Goal: Task Accomplishment & Management: Manage account settings

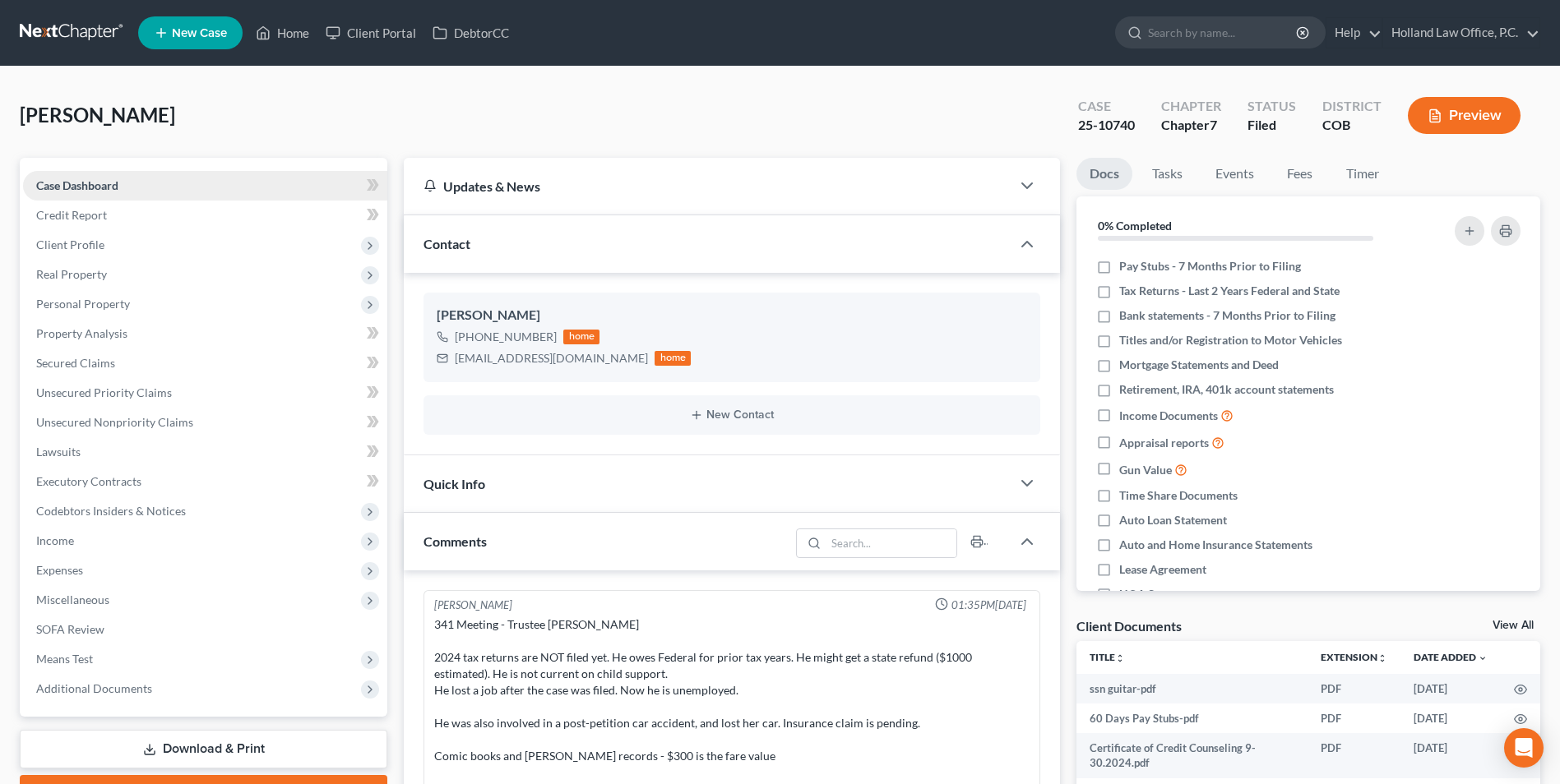
scroll to position [20, 0]
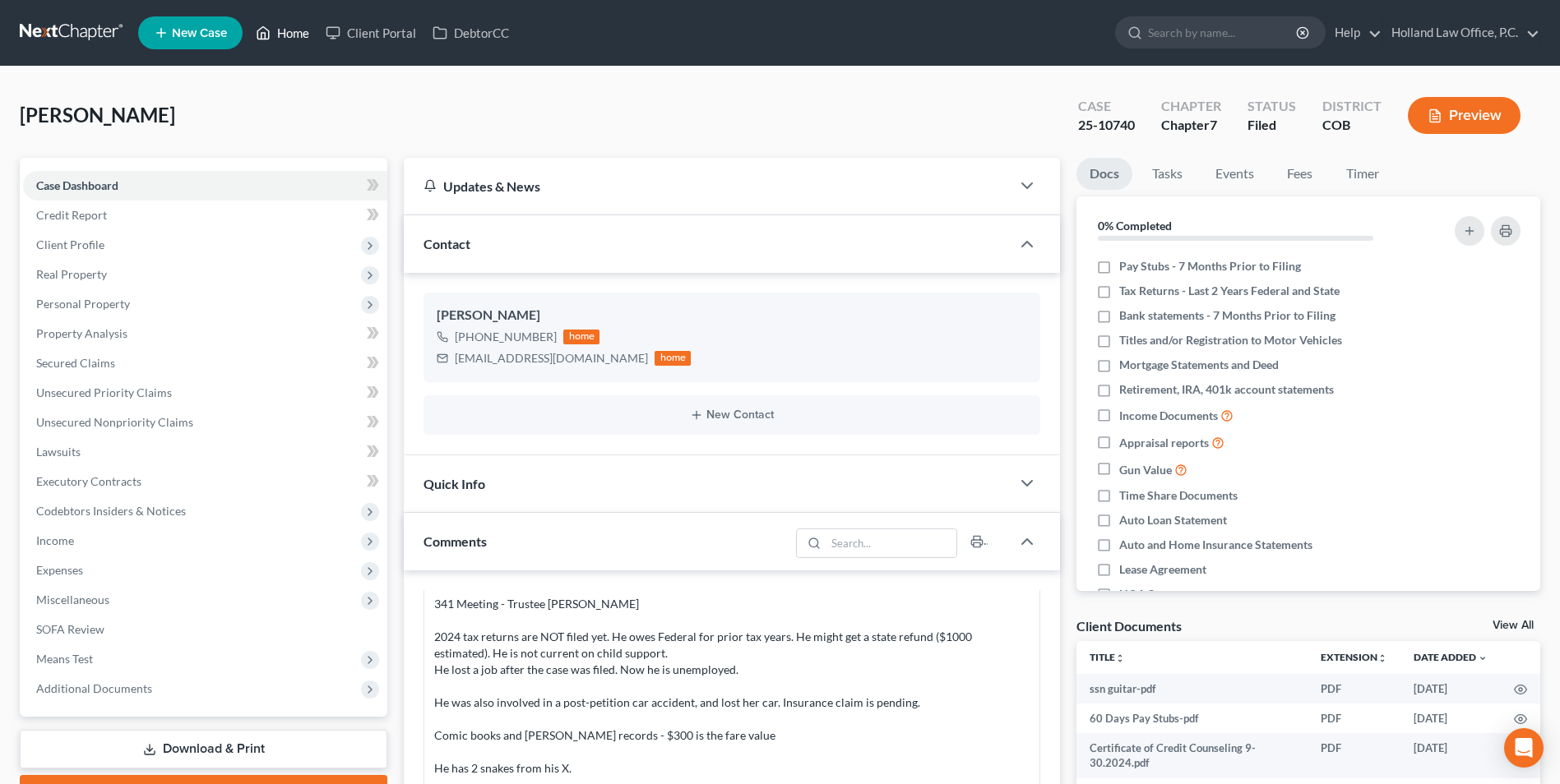
click at [276, 32] on link "Home" at bounding box center [283, 33] width 70 height 30
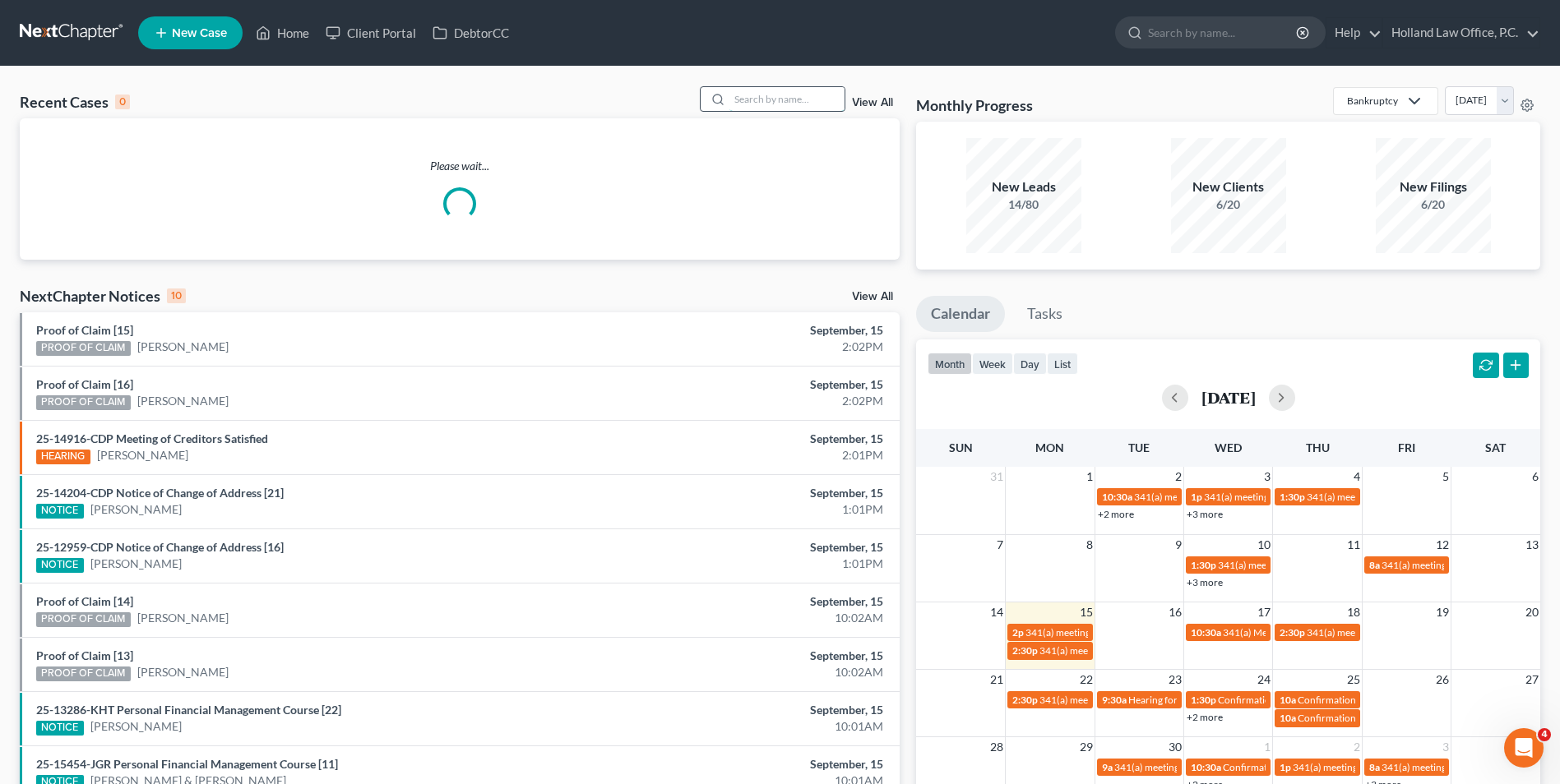
click at [749, 93] on input "search" at bounding box center [786, 99] width 115 height 24
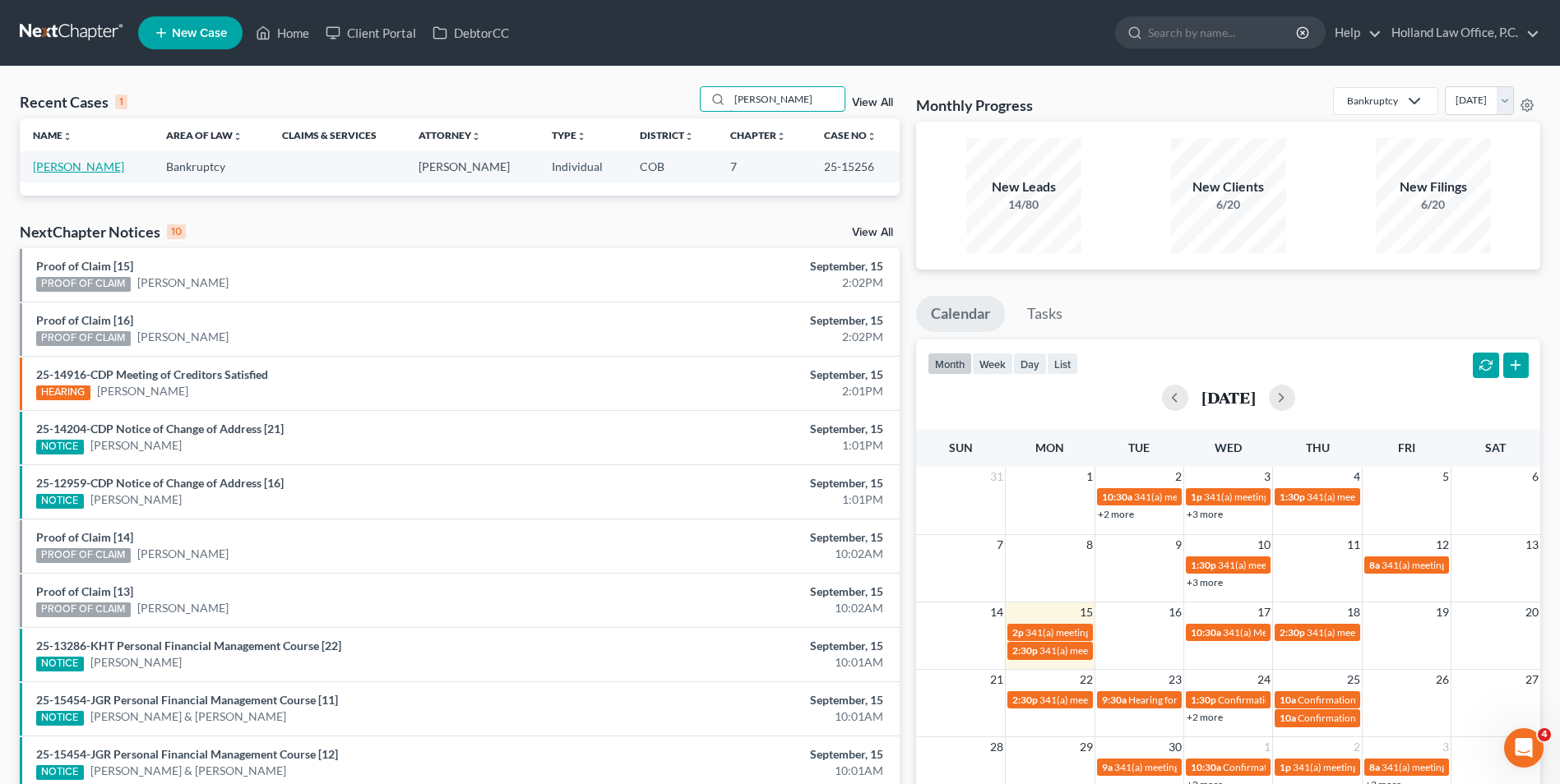
type input "[PERSON_NAME]"
click at [58, 166] on link "[PERSON_NAME]" at bounding box center [78, 166] width 91 height 14
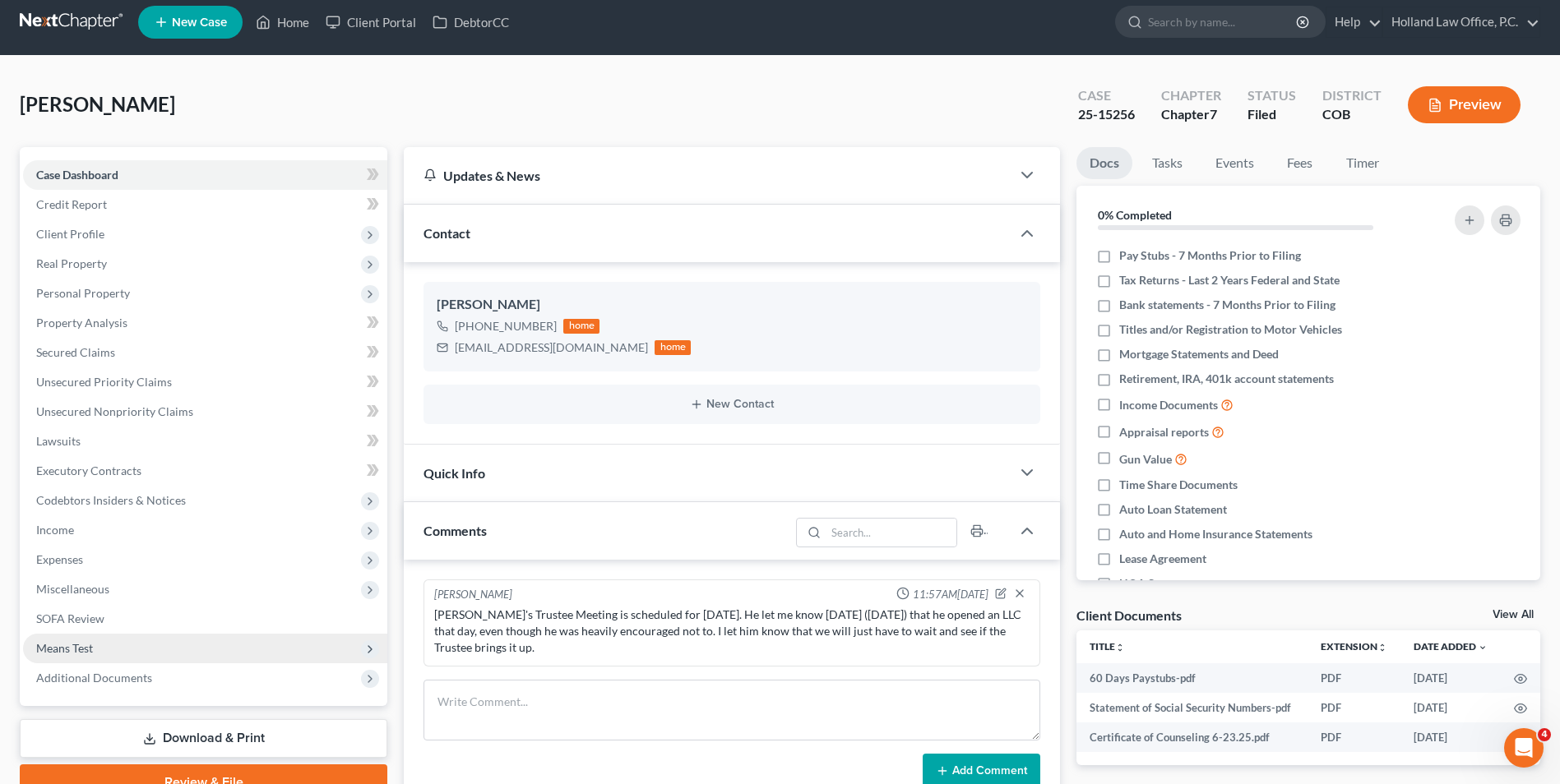
scroll to position [90, 0]
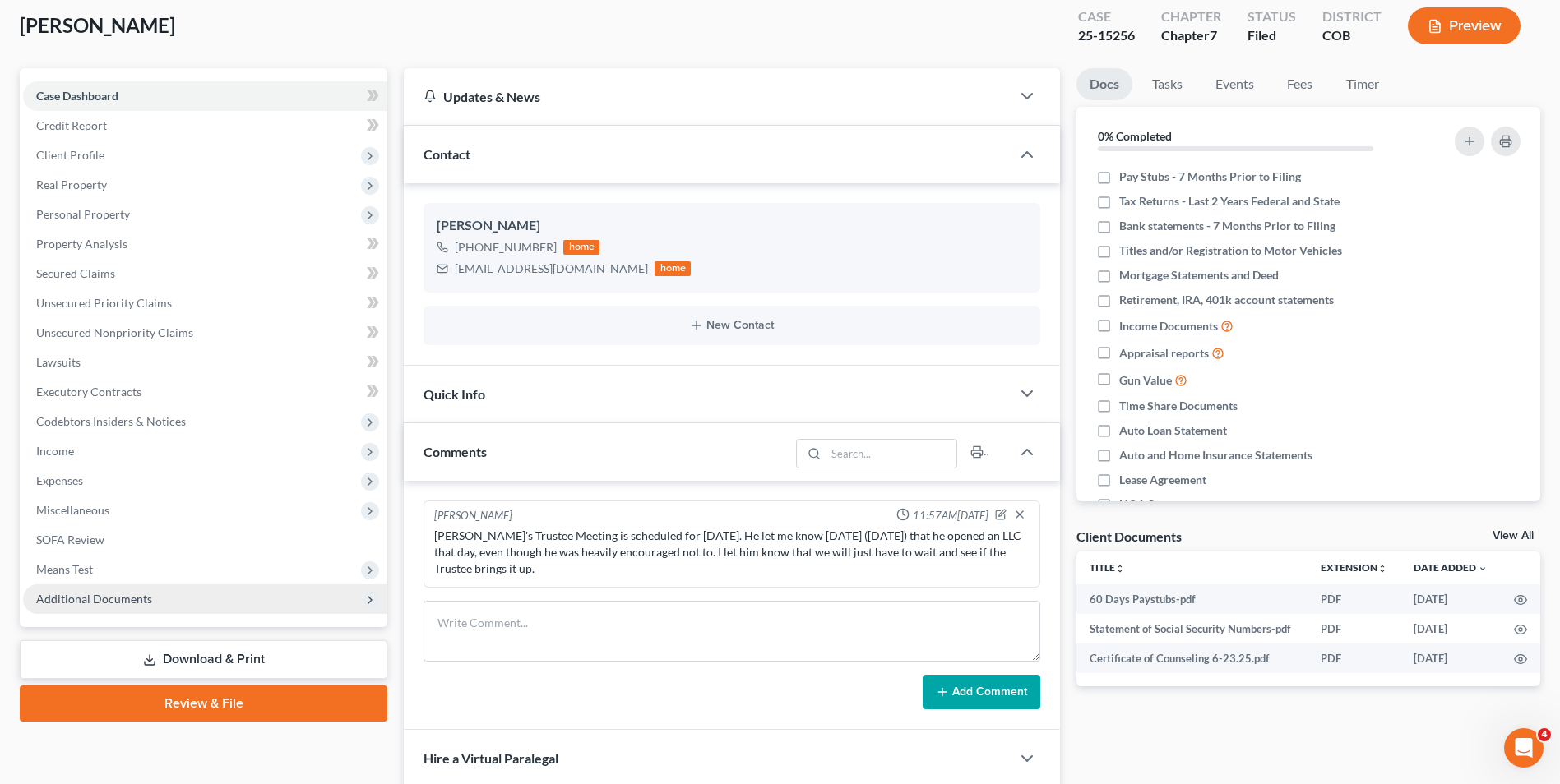
click at [123, 600] on span "Additional Documents" at bounding box center [94, 598] width 116 height 14
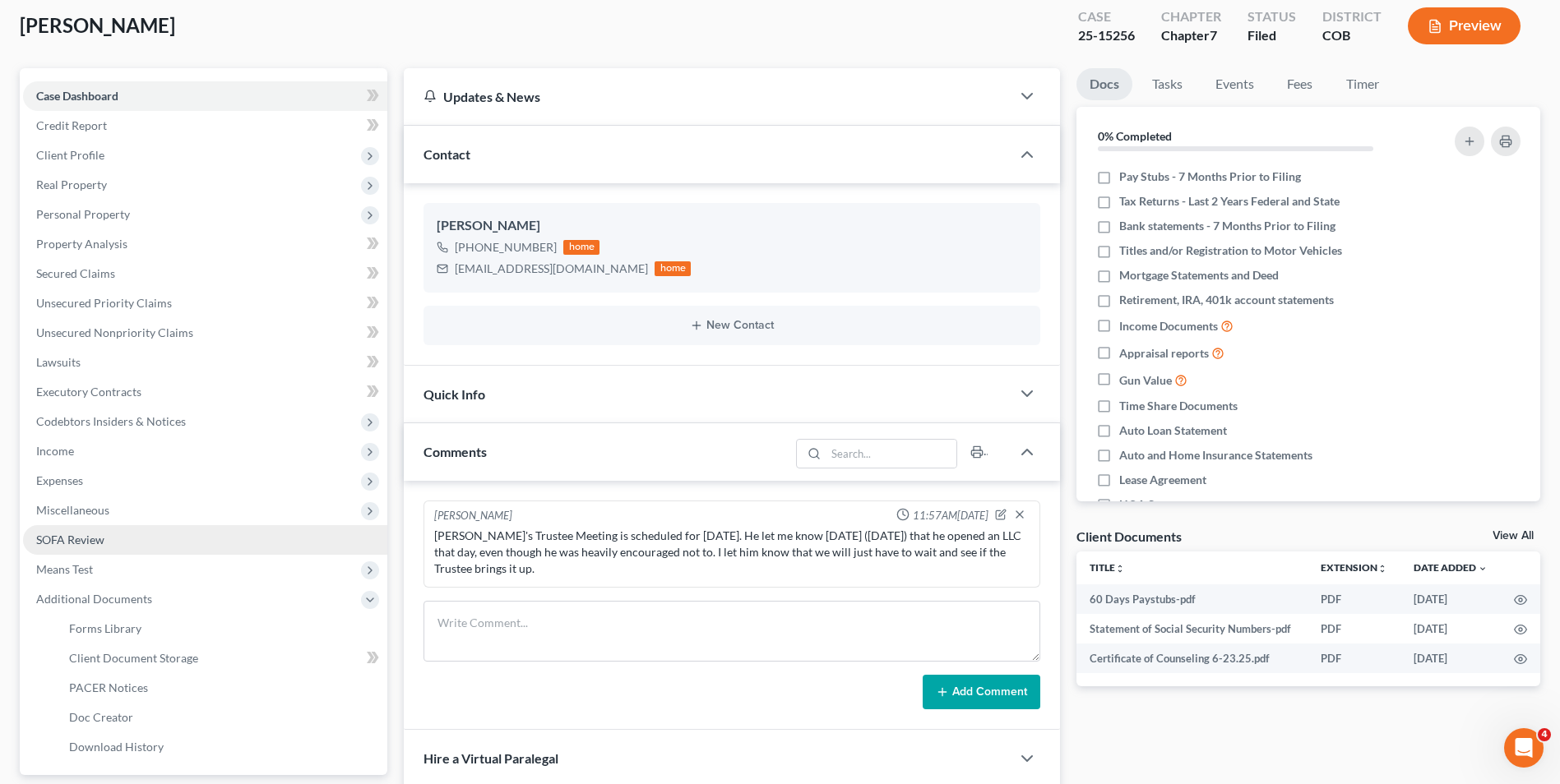
click at [62, 537] on span "SOFA Review" at bounding box center [70, 539] width 68 height 14
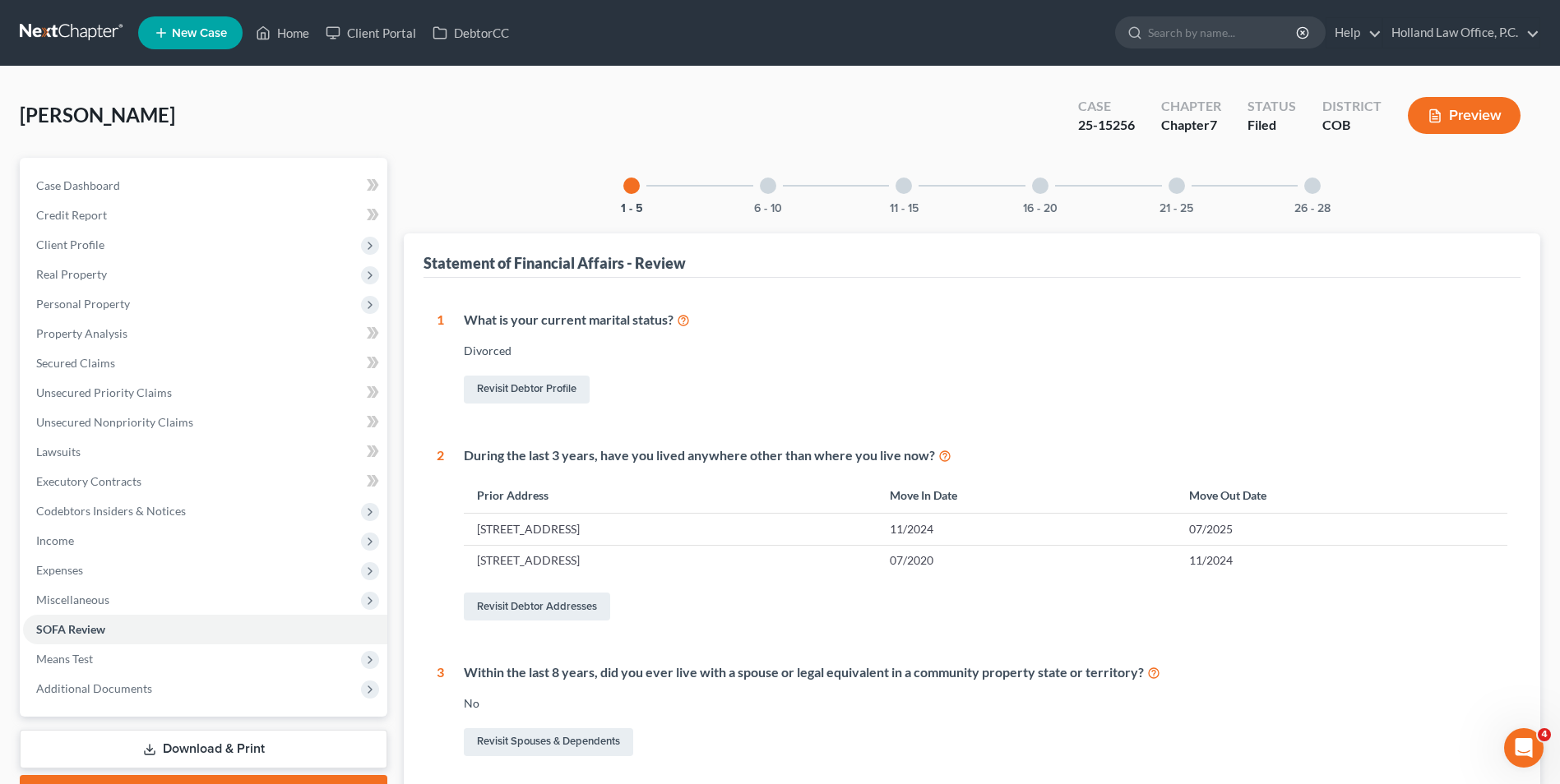
click at [773, 191] on div at bounding box center [768, 185] width 16 height 16
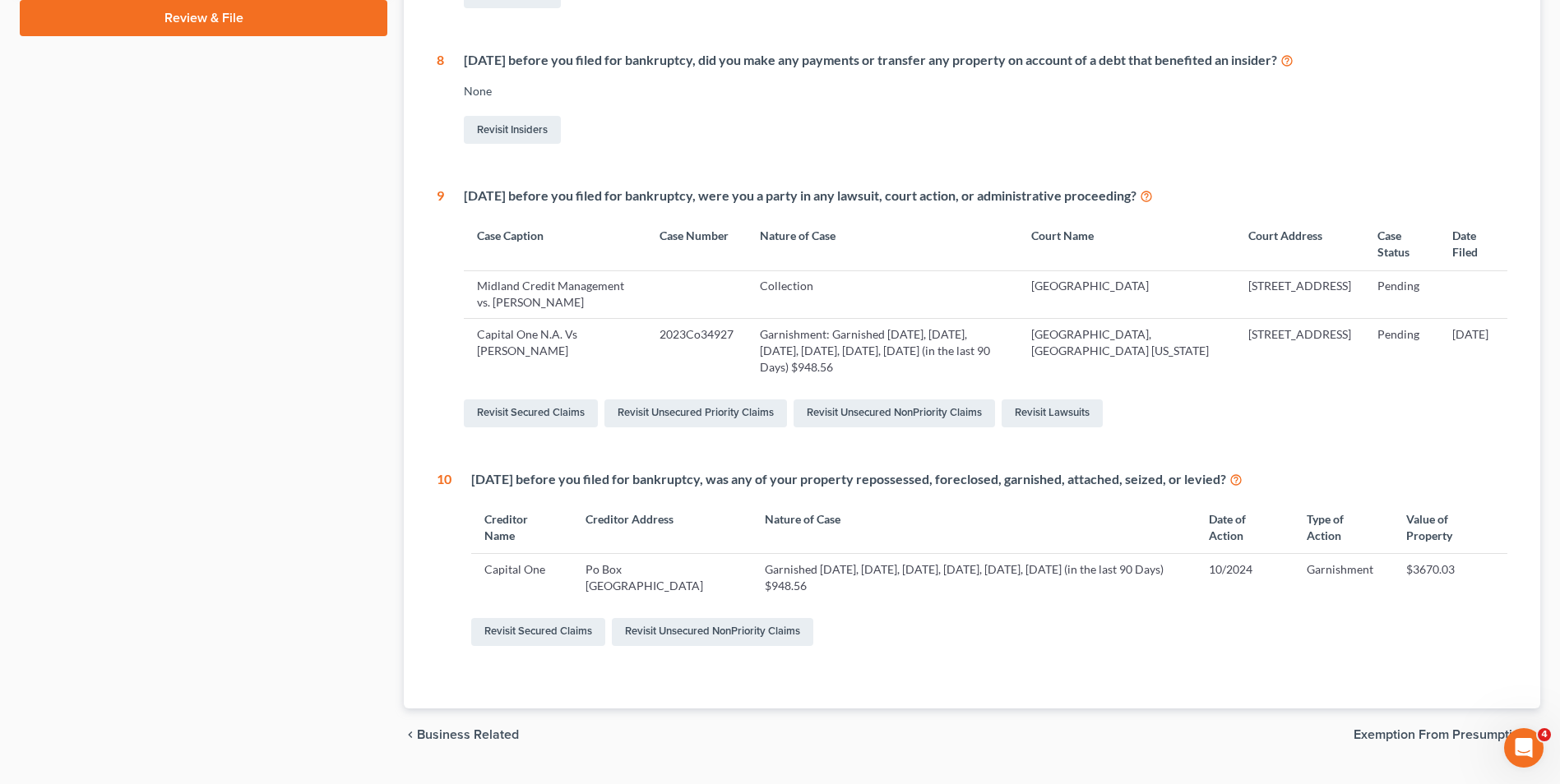
scroll to position [830, 0]
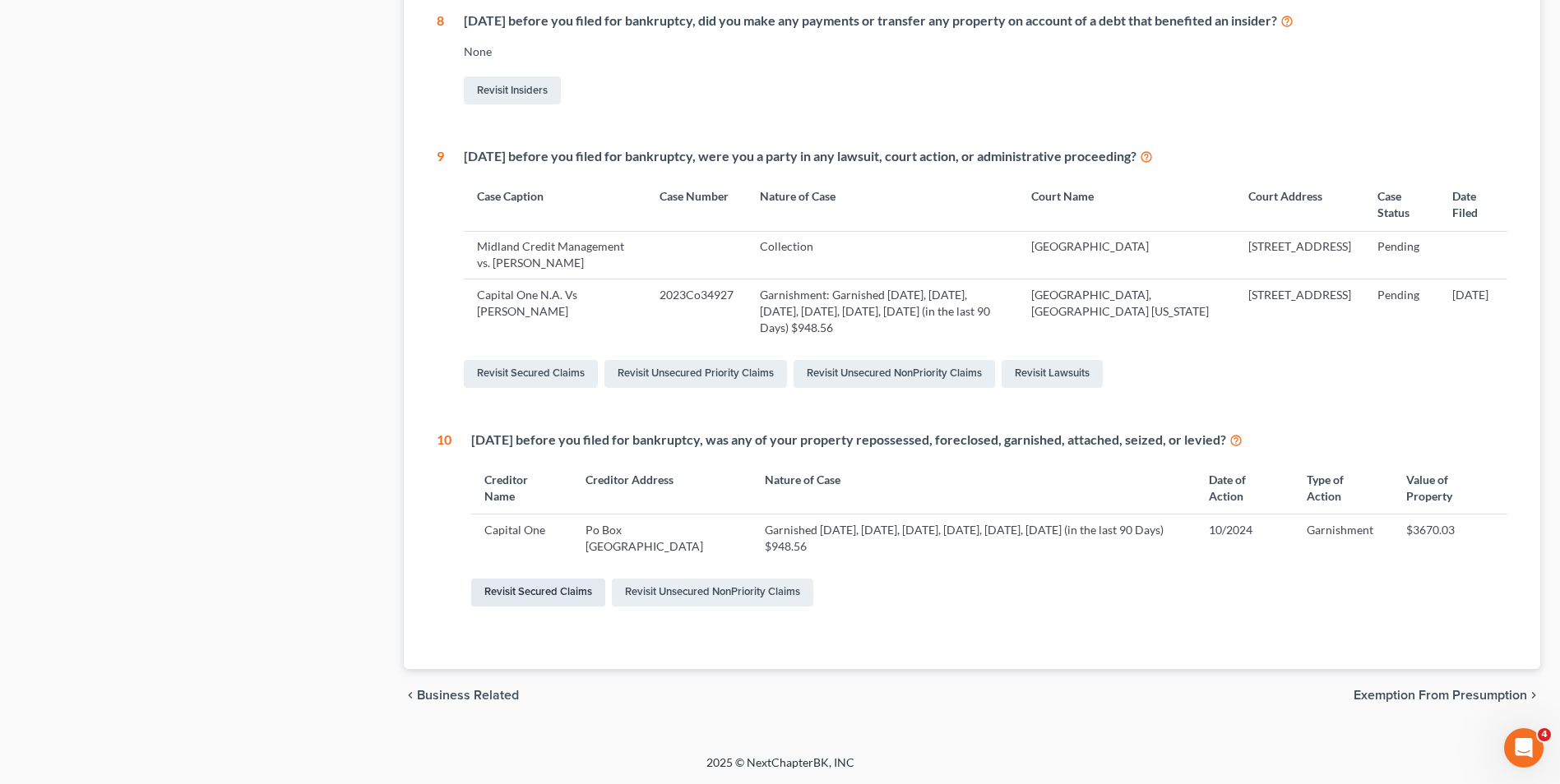
click at [579, 592] on link "Revisit Secured Claims" at bounding box center [538, 592] width 134 height 28
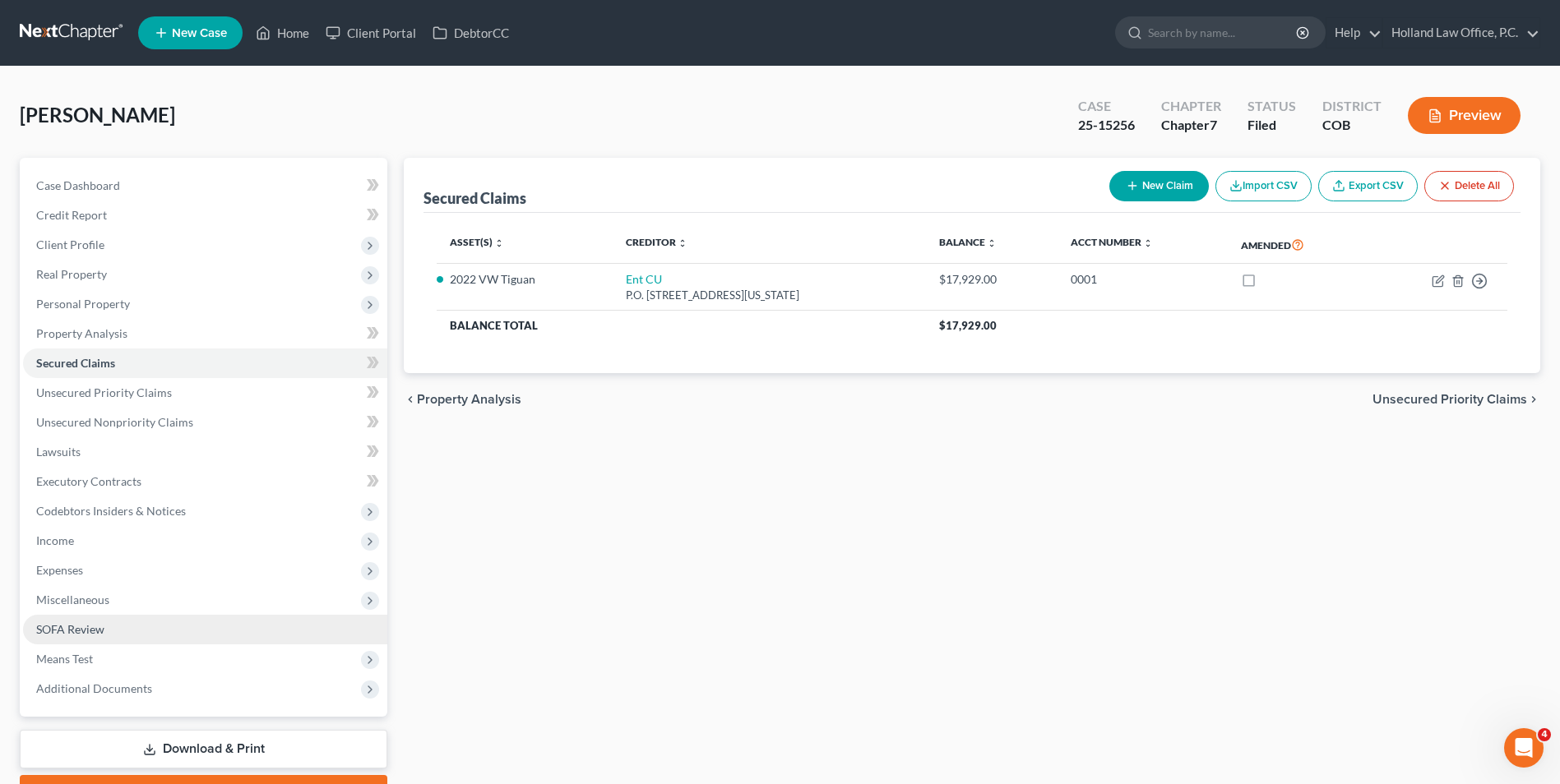
click at [83, 631] on span "SOFA Review" at bounding box center [70, 629] width 68 height 14
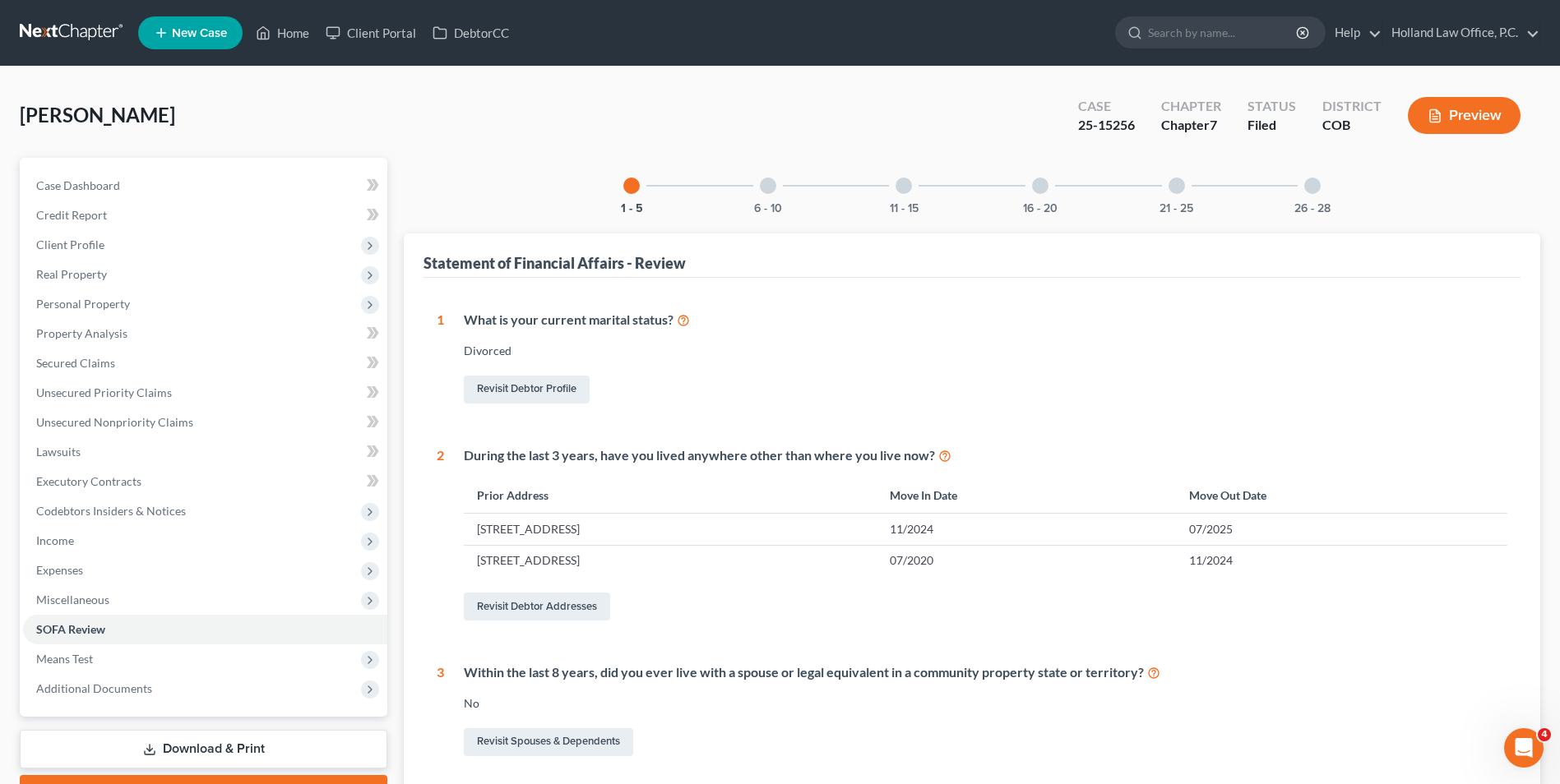
drag, startPoint x: 764, startPoint y: 197, endPoint x: 790, endPoint y: 286, distance: 92.7
click at [763, 197] on div "6 - 10" at bounding box center [768, 186] width 56 height 56
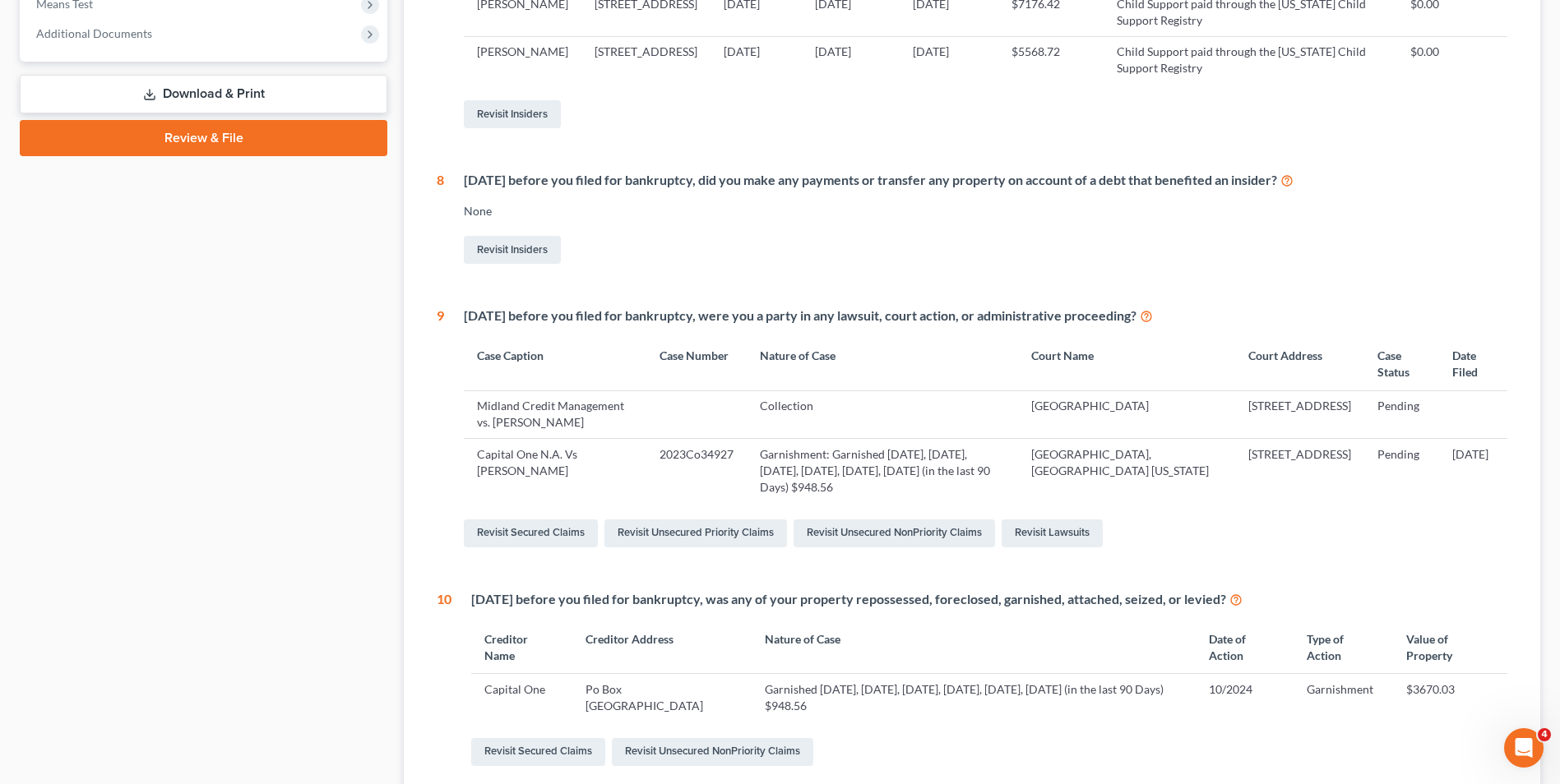
scroll to position [830, 0]
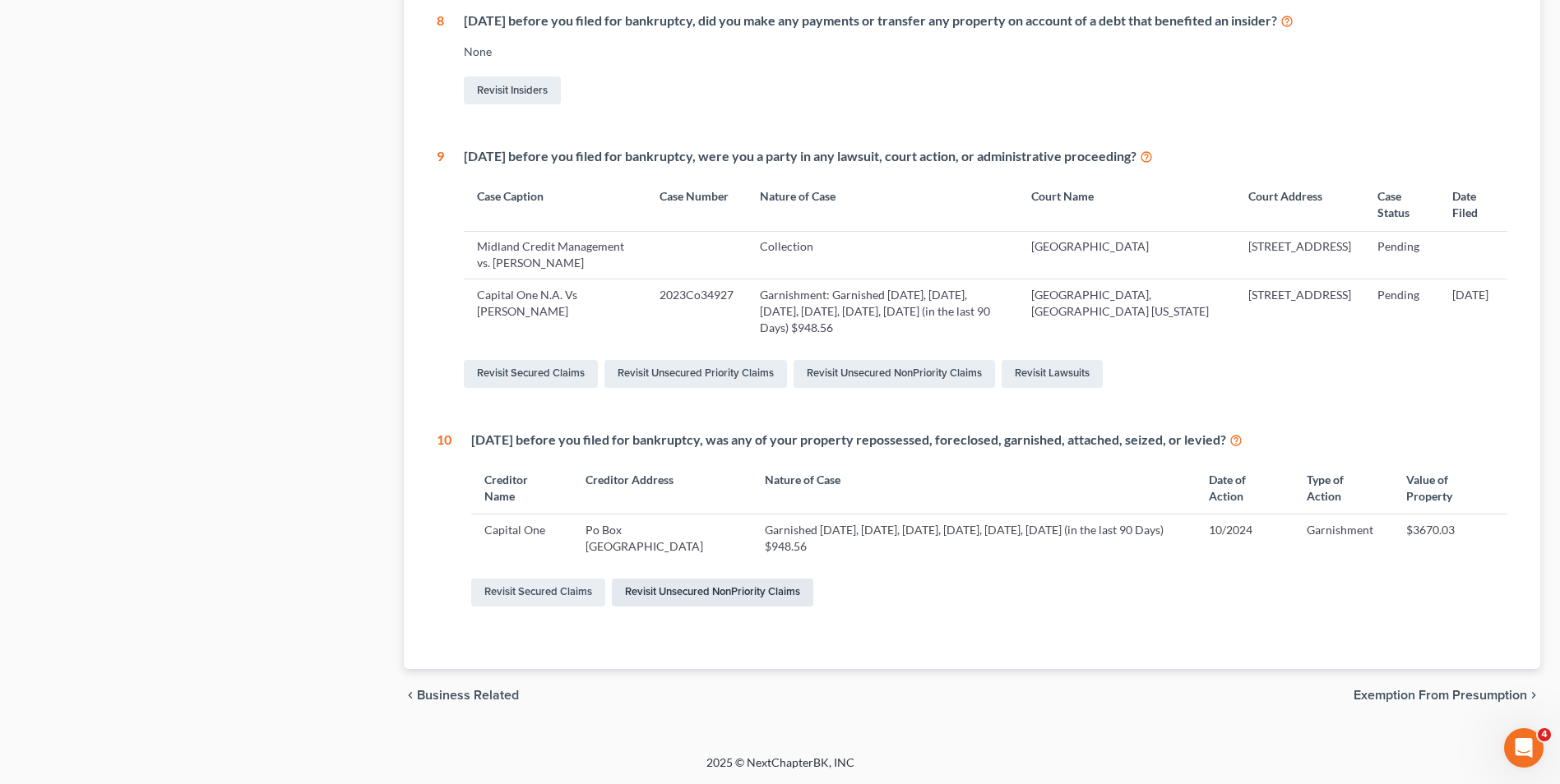
click at [722, 595] on link "Revisit Unsecured NonPriority Claims" at bounding box center [713, 592] width 201 height 28
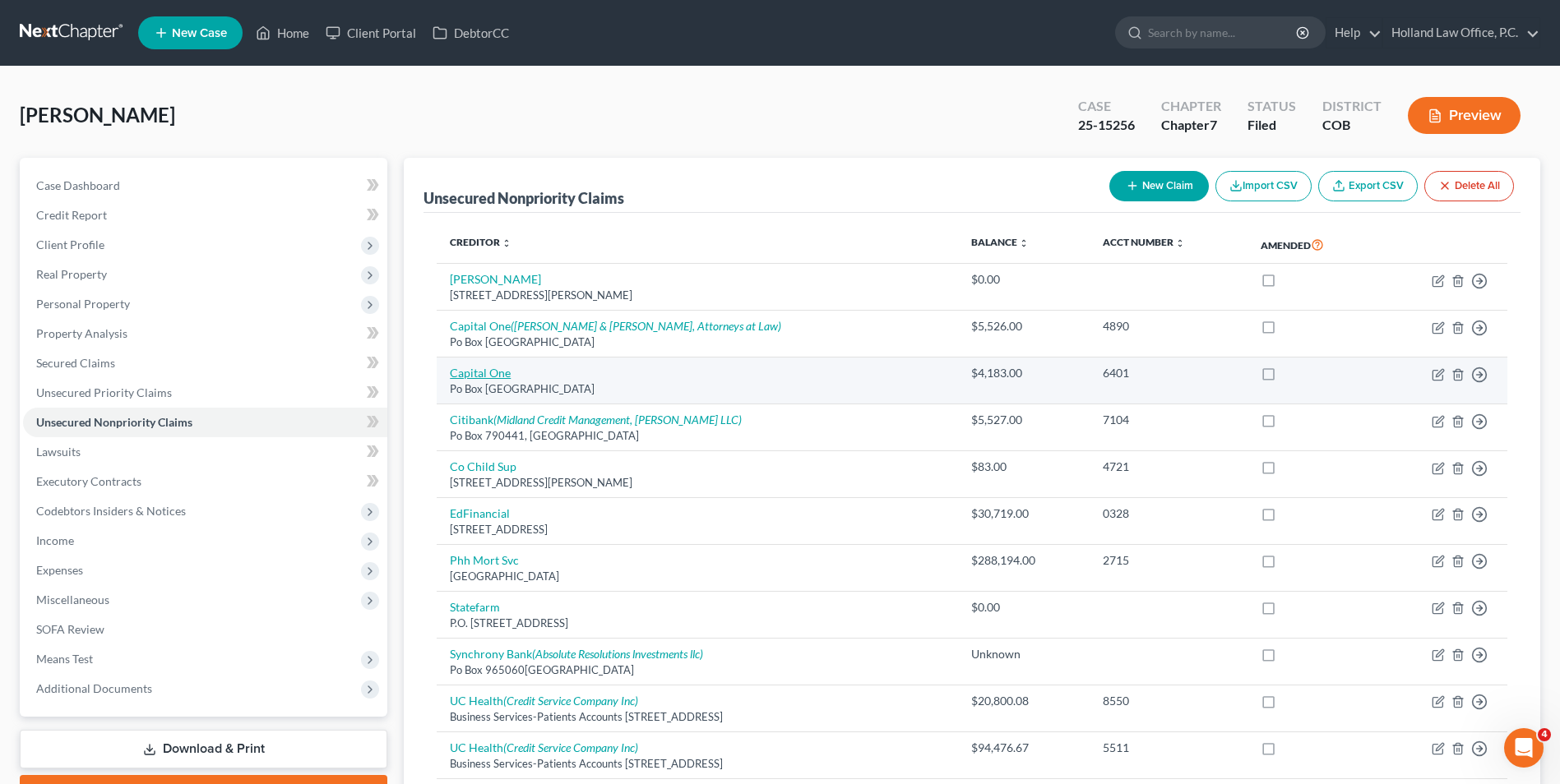
click at [500, 374] on link "Capital One" at bounding box center [479, 373] width 61 height 14
select select "48"
select select "2"
select select "0"
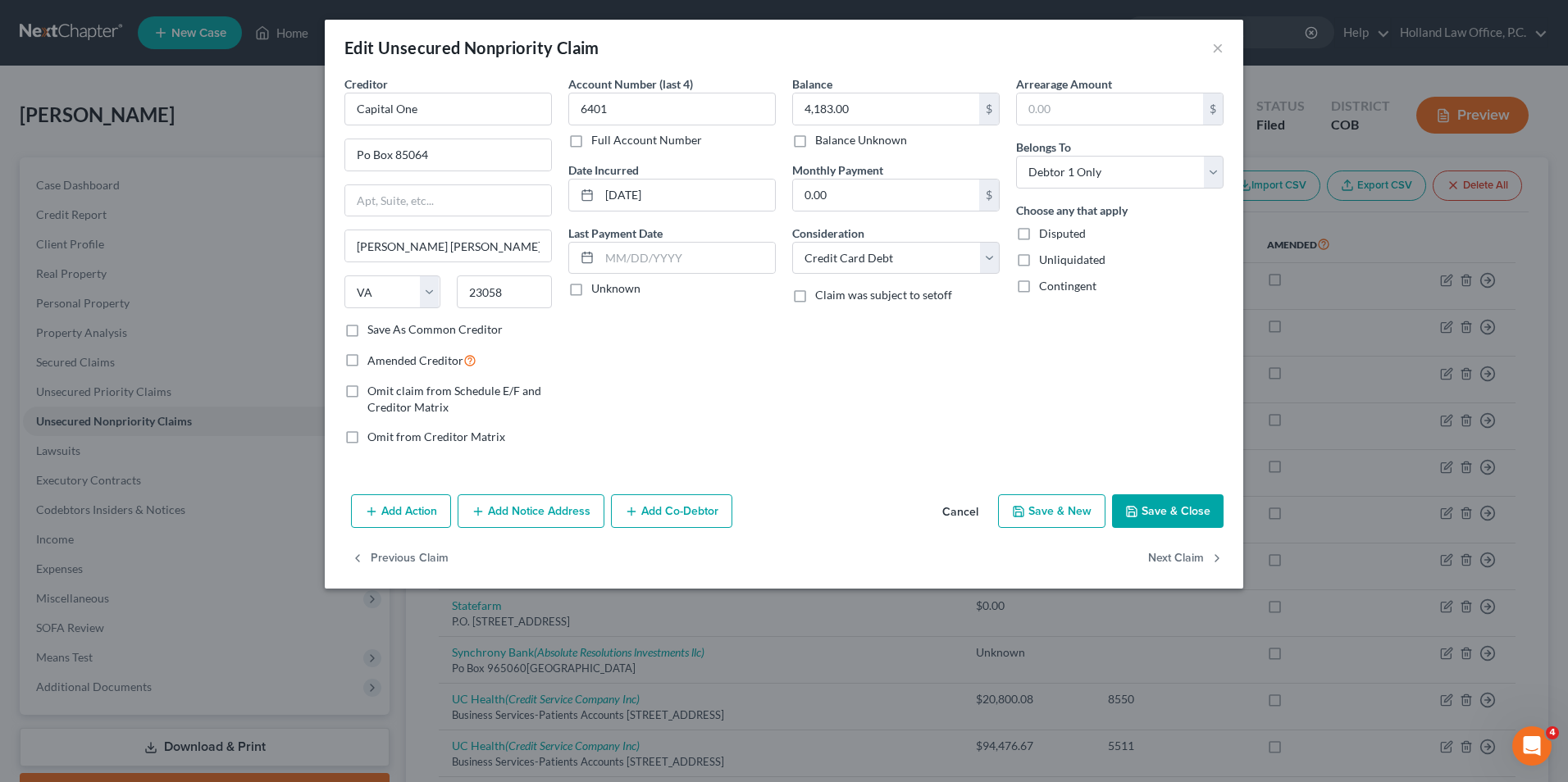
click at [1223, 50] on div "Edit Unsecured Nonpriority Claim ×" at bounding box center [783, 47] width 918 height 56
click at [1197, 51] on div "Edit Unsecured Nonpriority Claim ×" at bounding box center [783, 47] width 918 height 56
click at [1221, 49] on button "×" at bounding box center [1218, 47] width 12 height 19
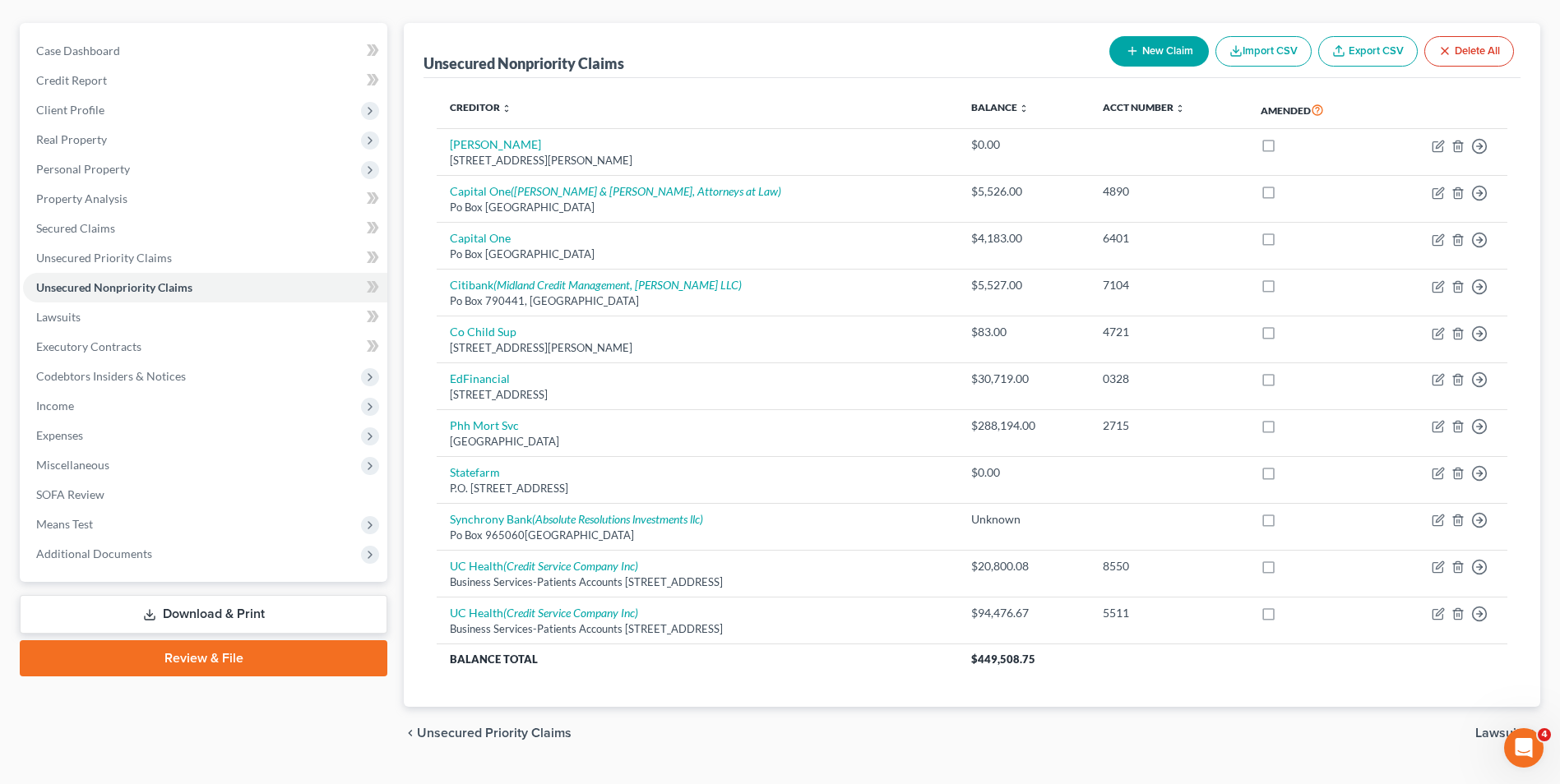
scroll to position [165, 0]
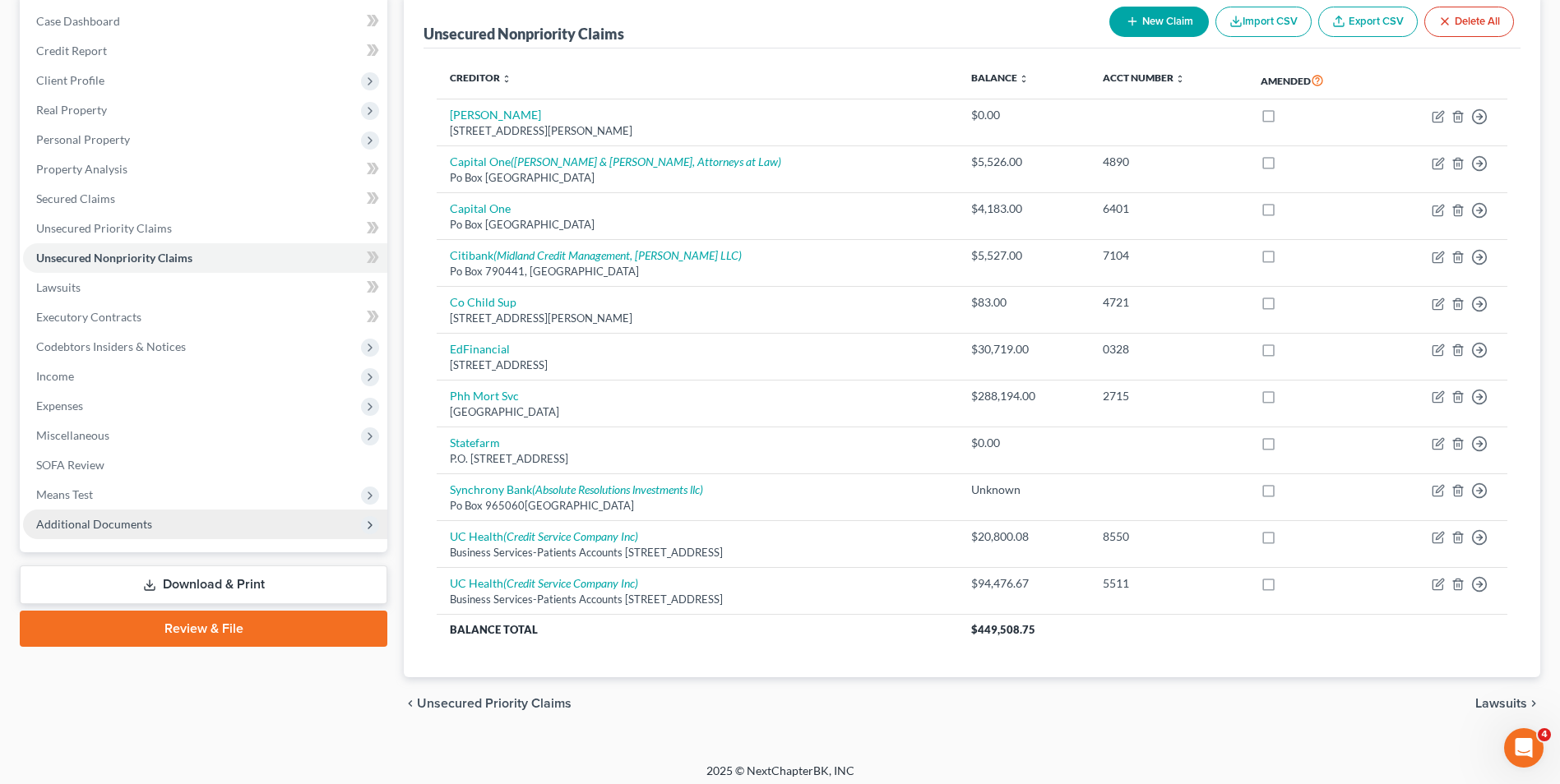
click at [139, 534] on span "Additional Documents" at bounding box center [205, 524] width 364 height 30
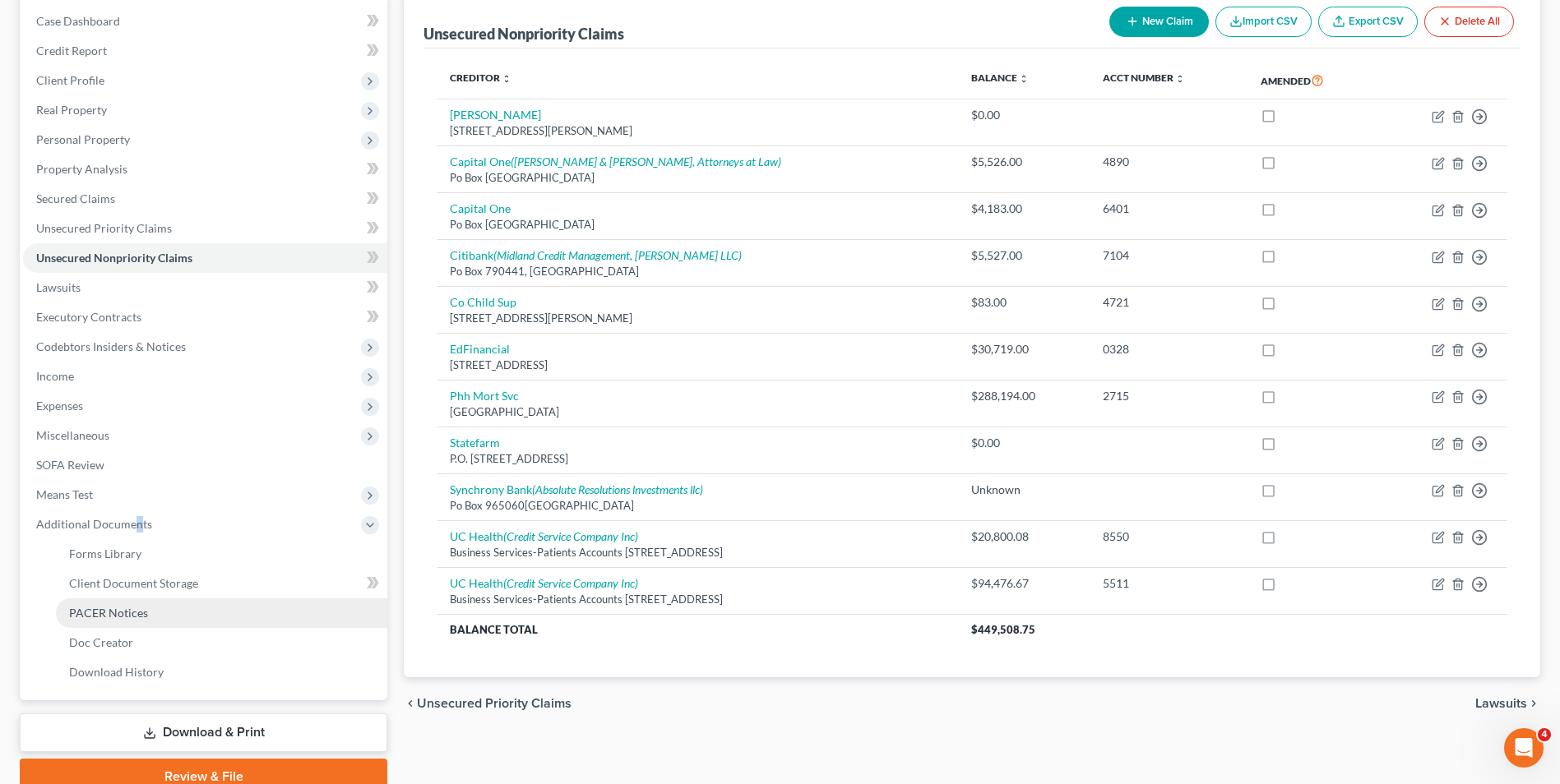
drag, startPoint x: 143, startPoint y: 534, endPoint x: 134, endPoint y: 610, distance: 76.5
click at [134, 610] on span "PACER Notices" at bounding box center [108, 613] width 79 height 14
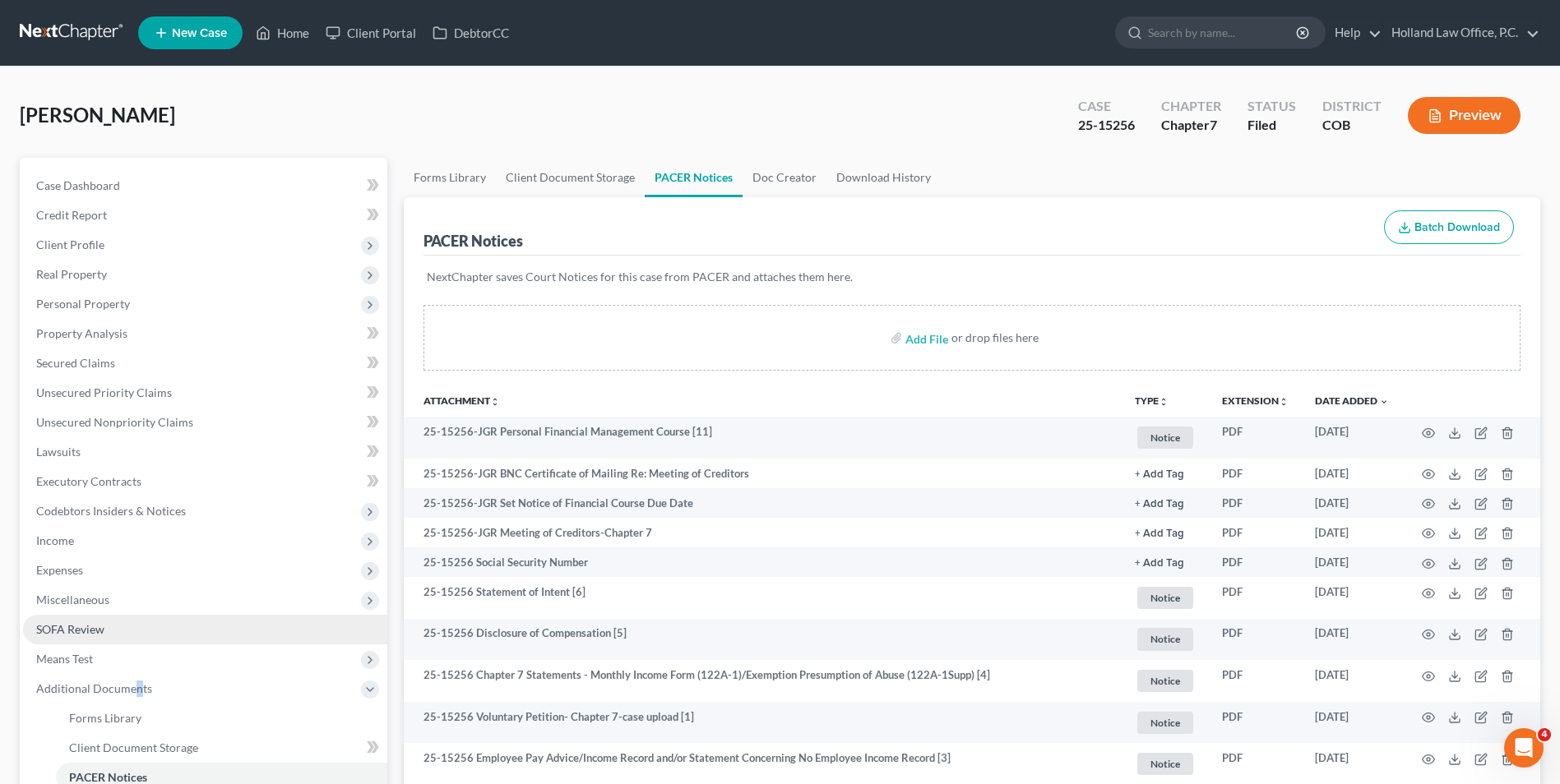
click at [90, 620] on link "SOFA Review" at bounding box center [205, 629] width 364 height 30
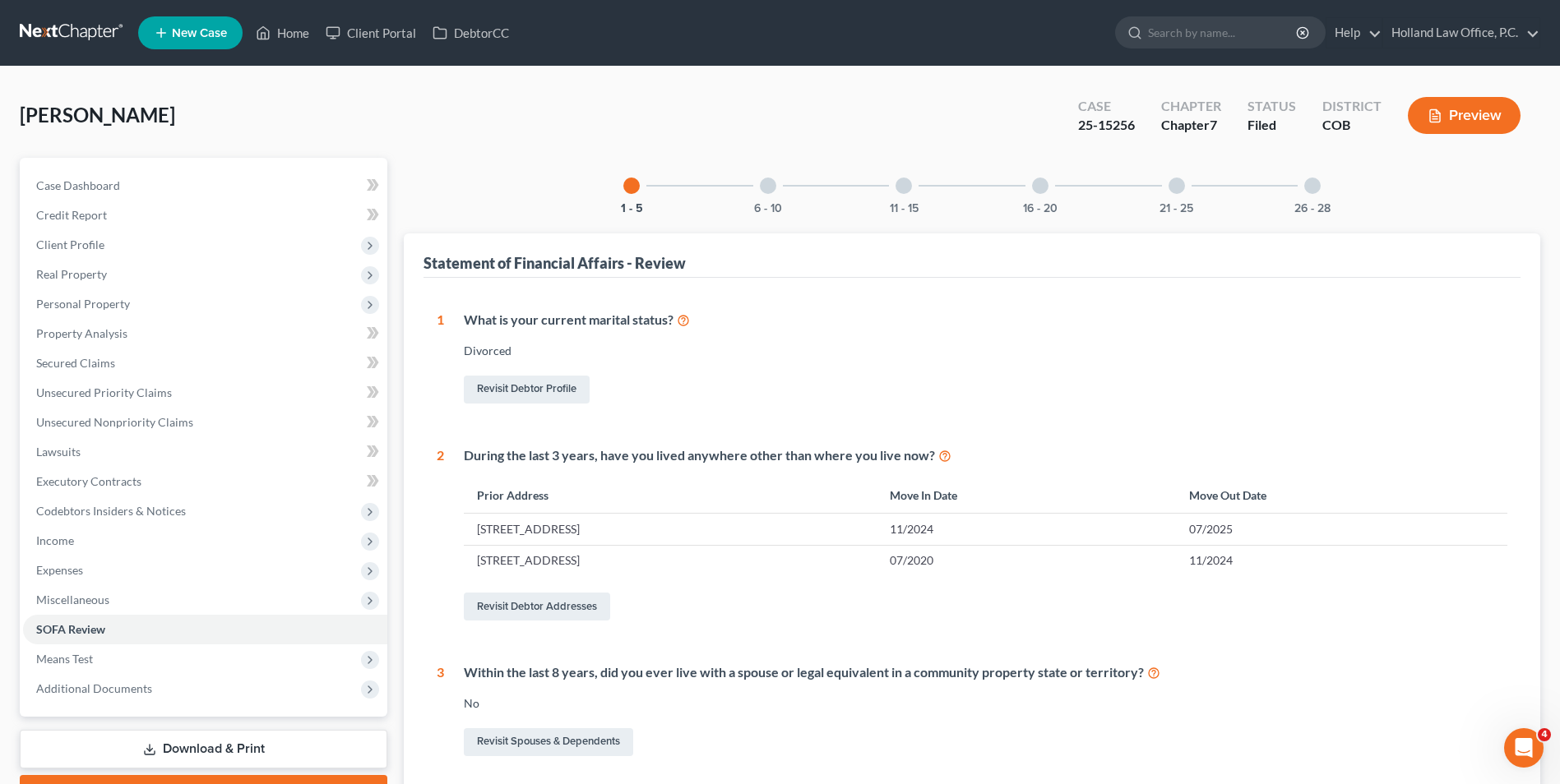
click at [777, 197] on div "6 - 10" at bounding box center [768, 186] width 56 height 56
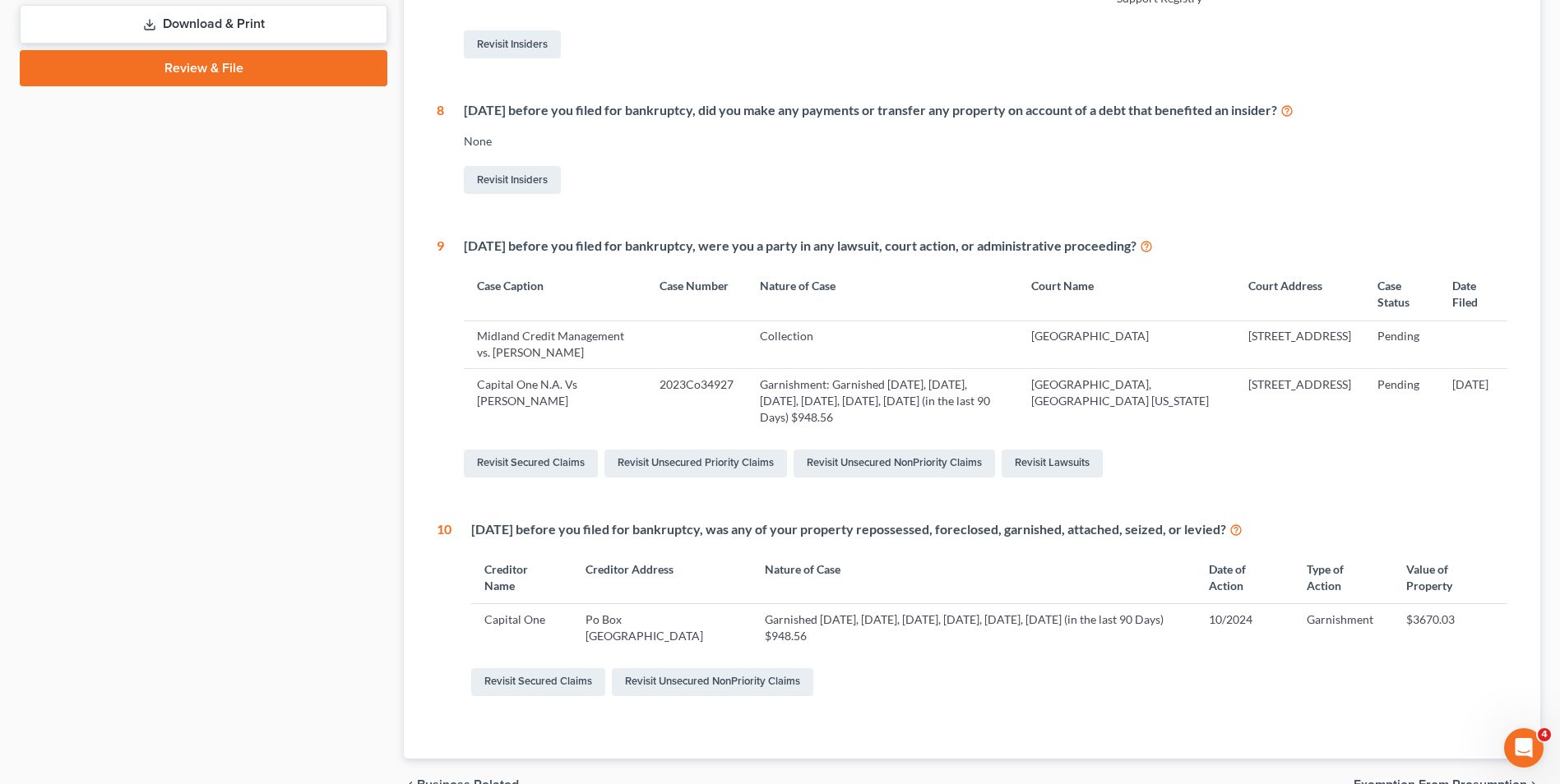
scroll to position [830, 0]
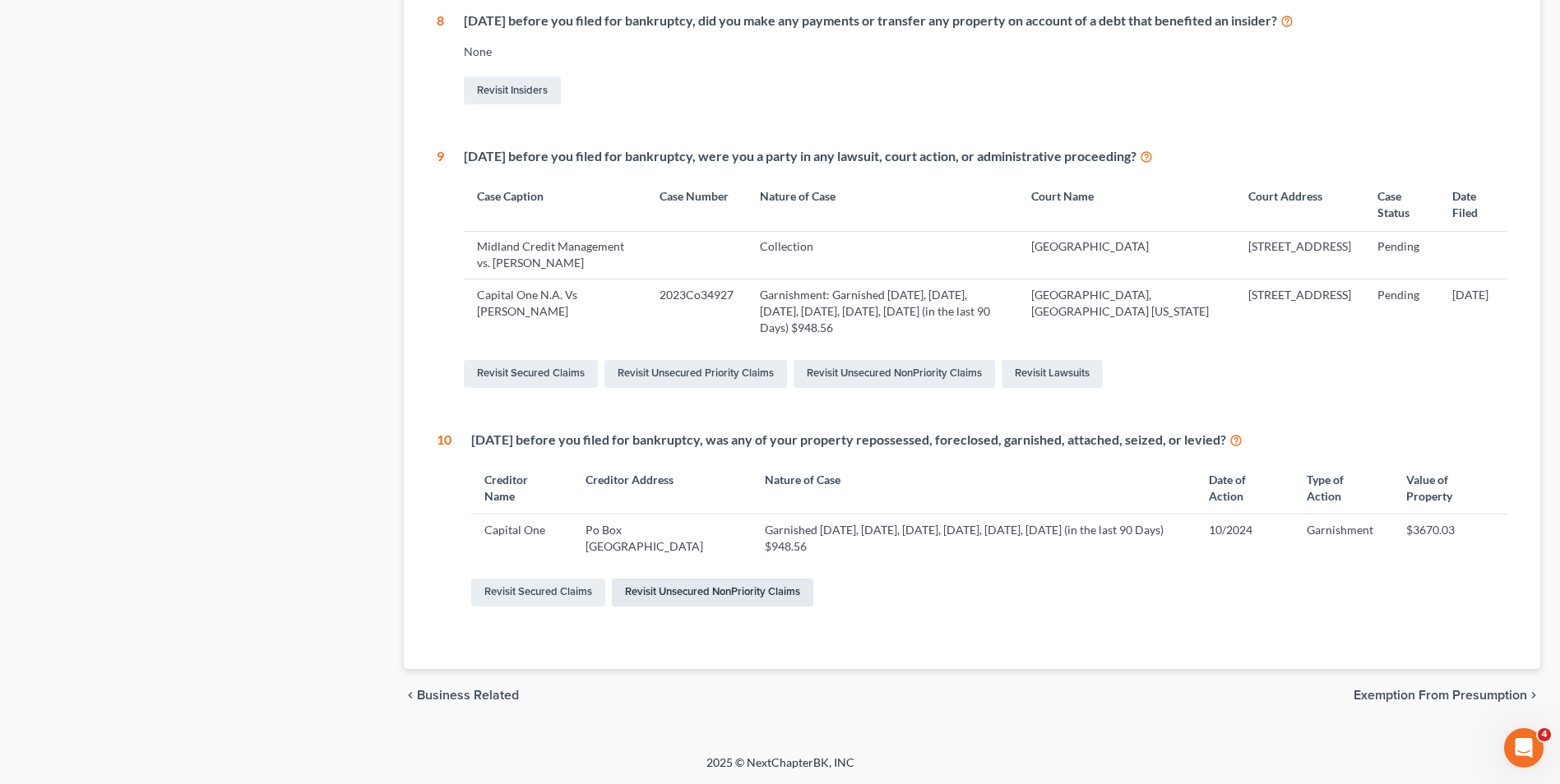
click at [664, 591] on link "Revisit Unsecured NonPriority Claims" at bounding box center [713, 592] width 201 height 28
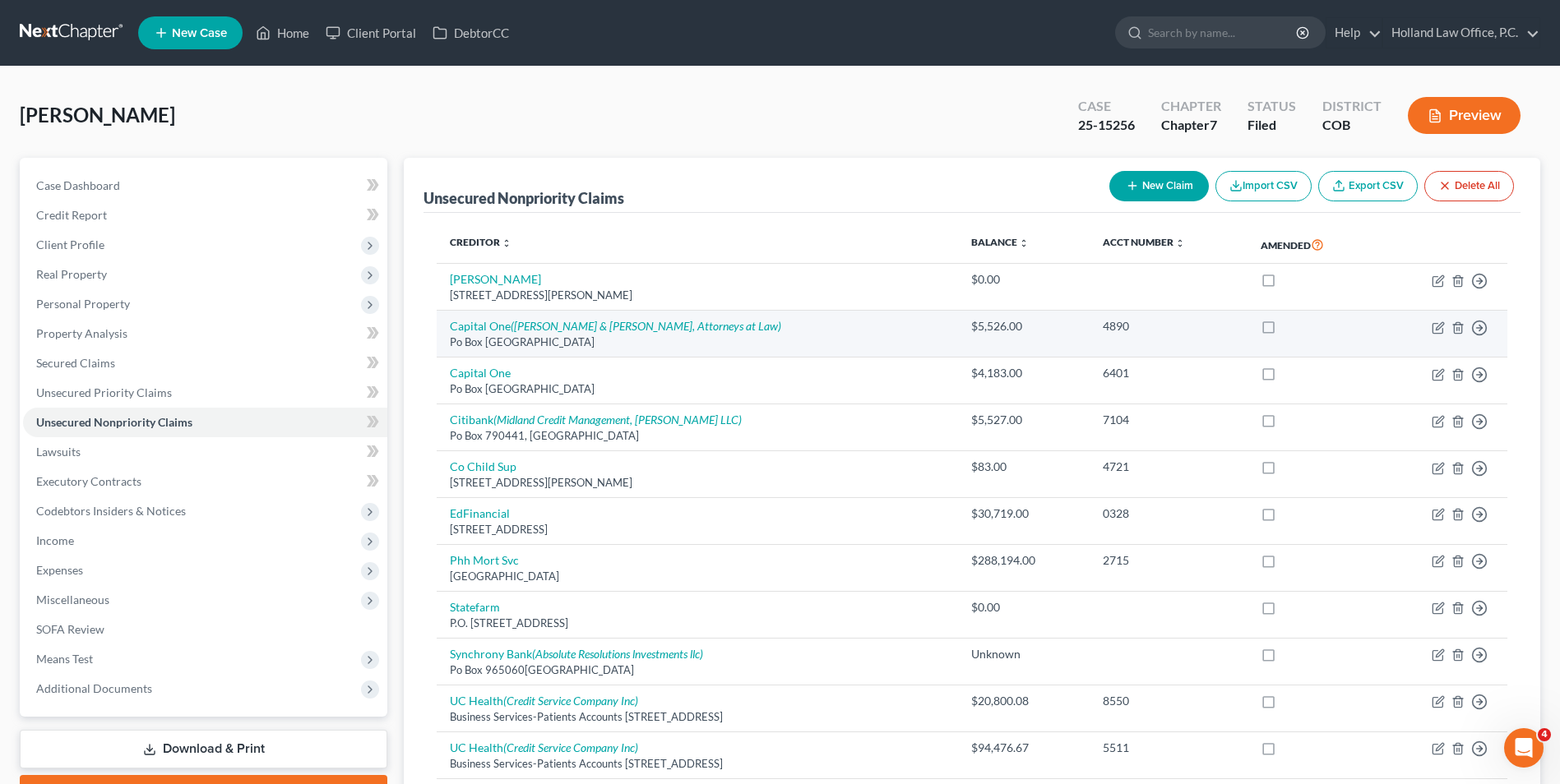
click at [496, 337] on div "Po Box [GEOGRAPHIC_DATA]" at bounding box center [696, 343] width 494 height 15
click at [499, 330] on link "Capital One ([PERSON_NAME] & [PERSON_NAME], Attorneys at Law)" at bounding box center [615, 325] width 331 height 14
select select "48"
select select "2"
select select "0"
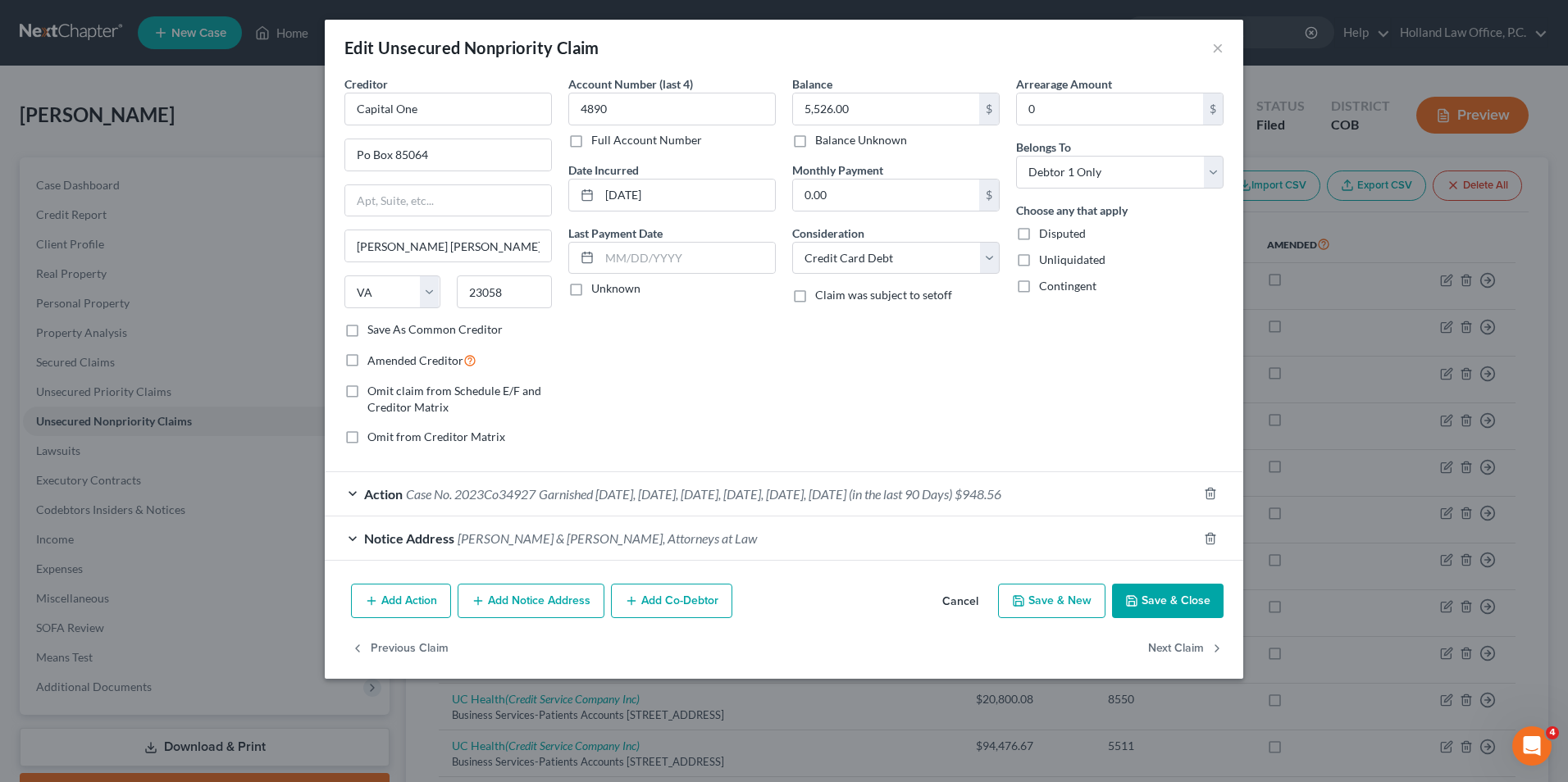
click at [514, 488] on span "Case No. 2023Co34927" at bounding box center [470, 494] width 129 height 15
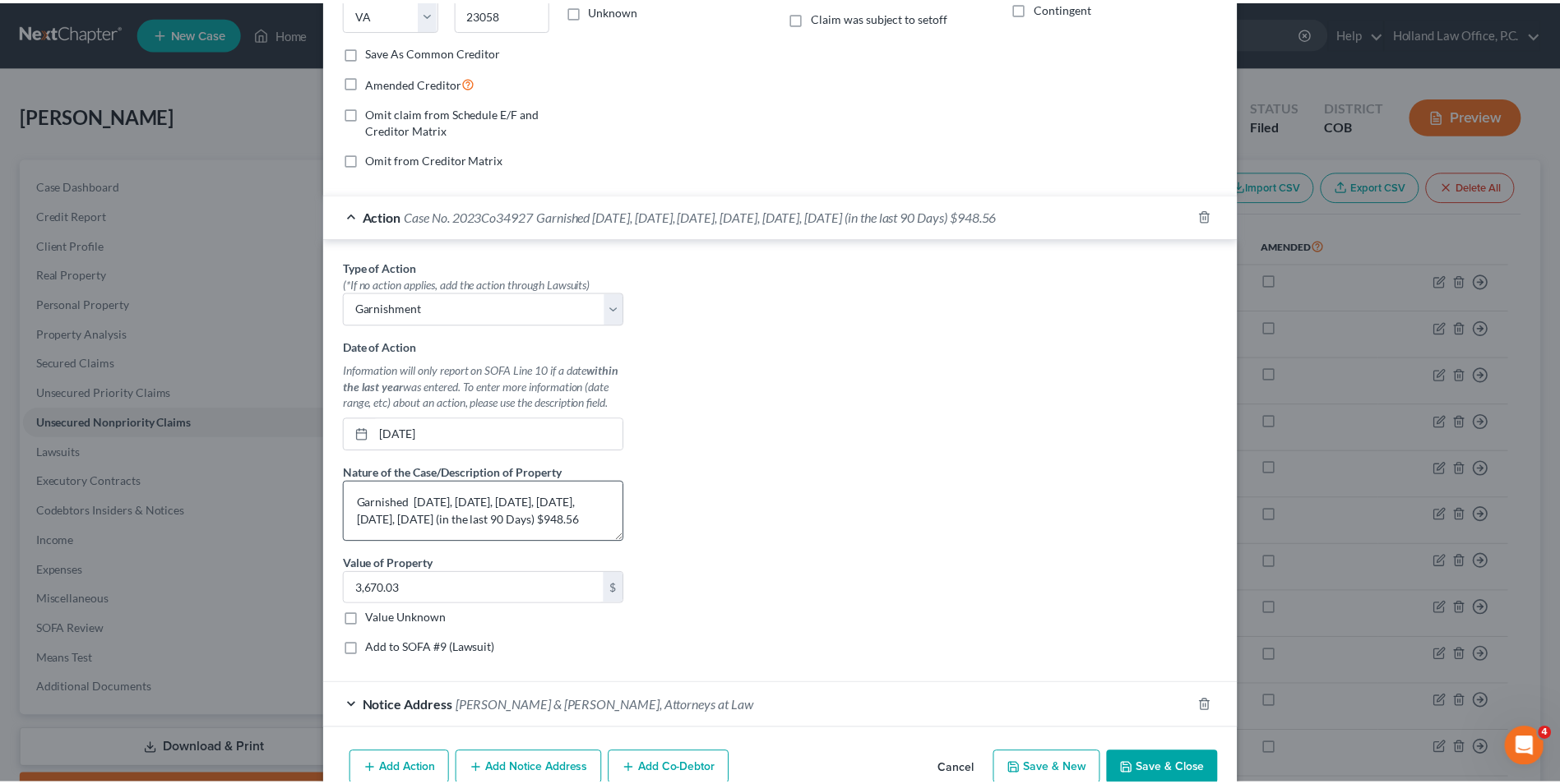
scroll to position [17, 0]
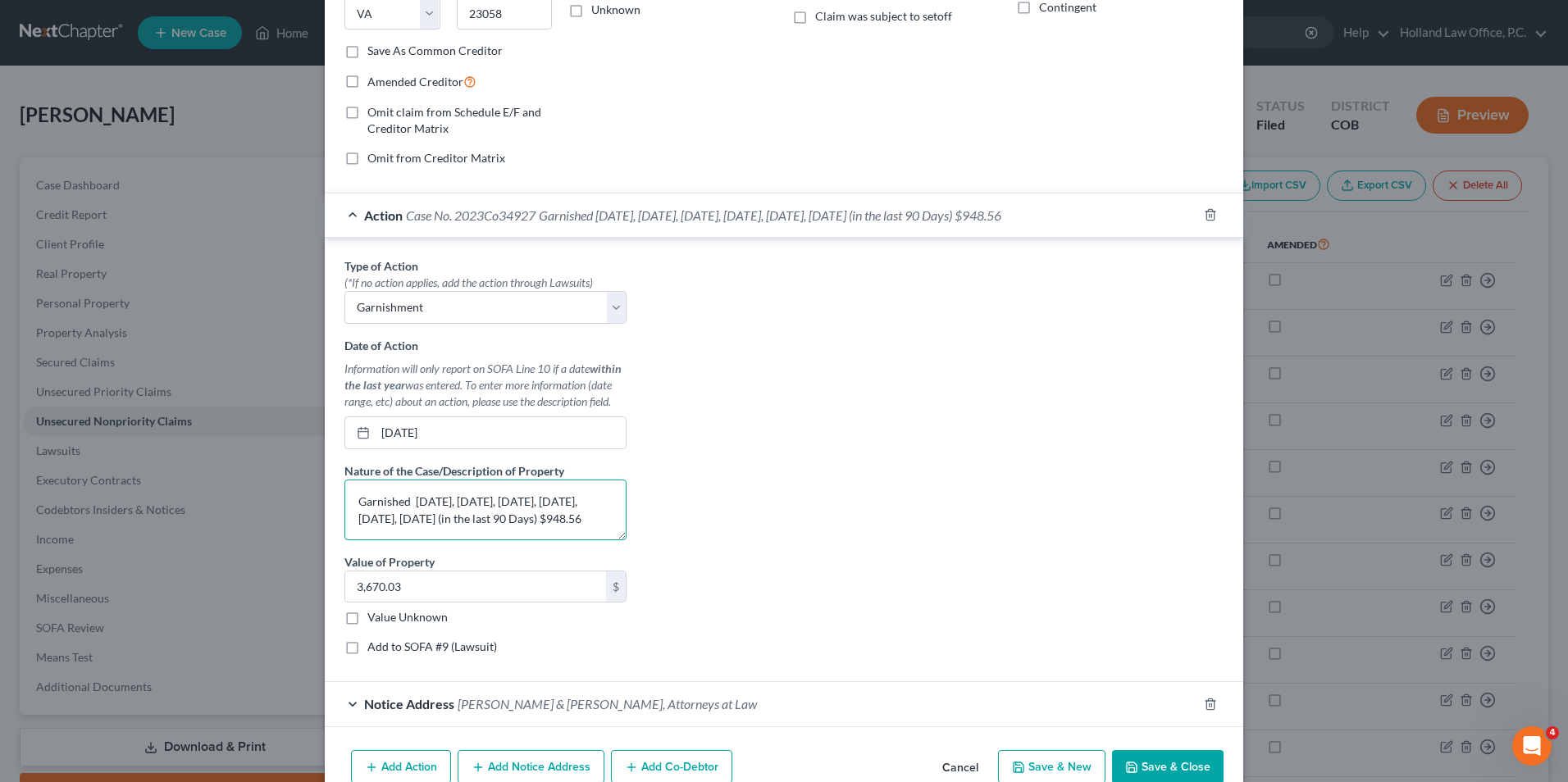
drag, startPoint x: 446, startPoint y: 520, endPoint x: 400, endPoint y: 524, distance: 46.2
click at [400, 524] on textarea "Garnished [DATE], [DATE], [DATE], [DATE], [DATE], [DATE] (in the last 90 Days) …" at bounding box center [486, 510] width 282 height 61
click at [1150, 768] on button "Save & Close" at bounding box center [1166, 768] width 111 height 35
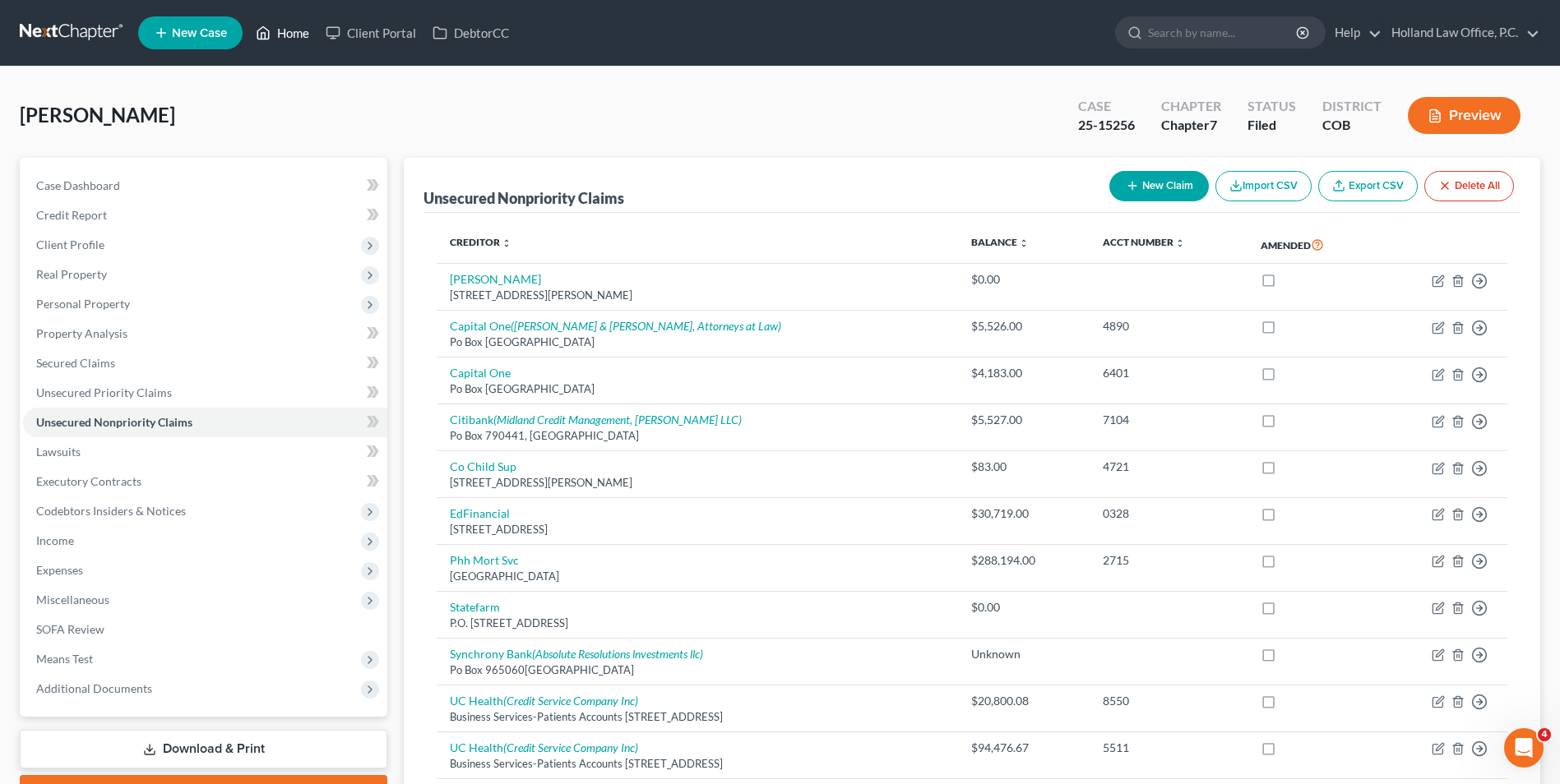
click at [278, 30] on link "Home" at bounding box center [283, 33] width 70 height 30
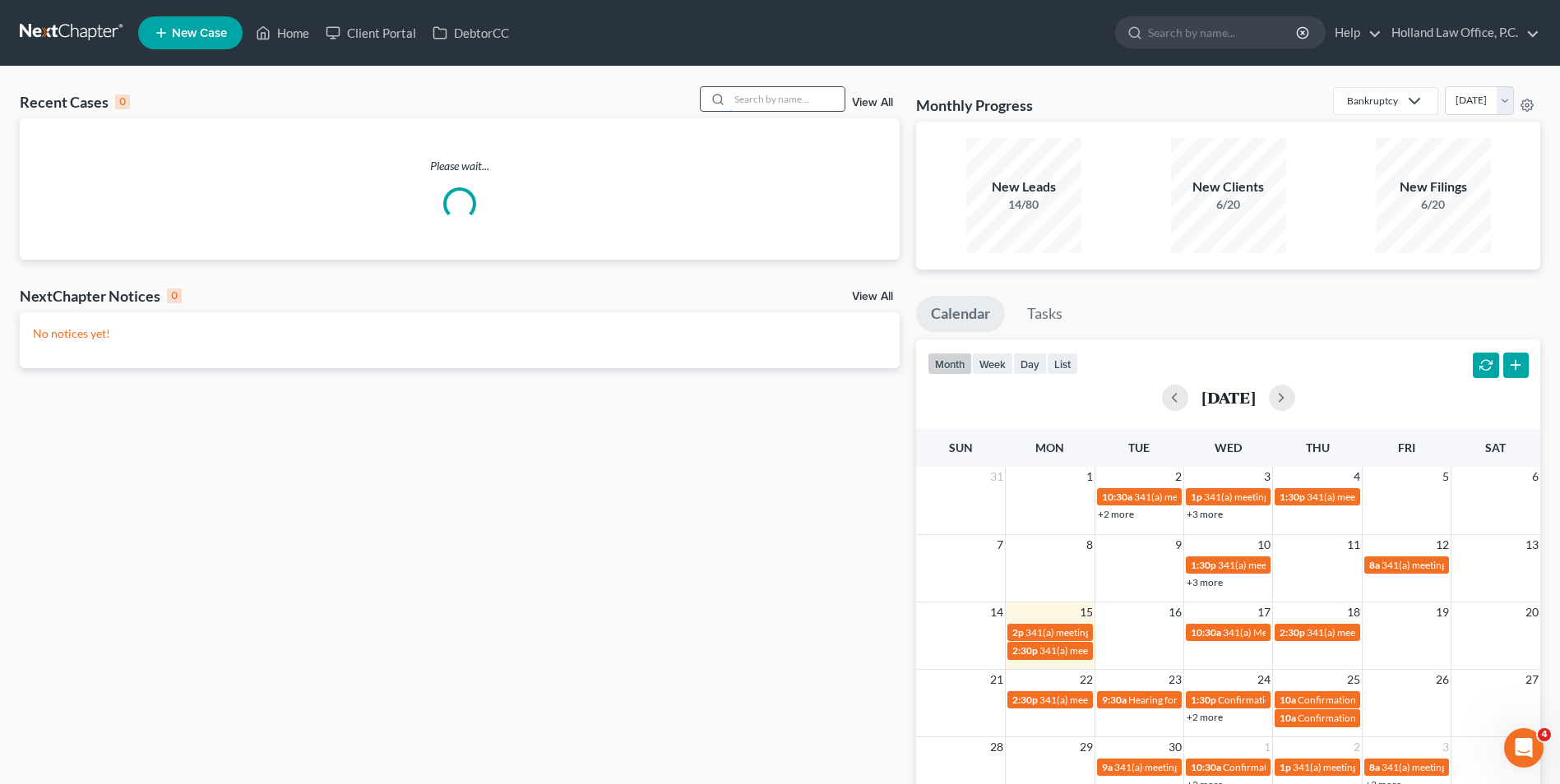
click at [767, 96] on input "search" at bounding box center [786, 99] width 115 height 24
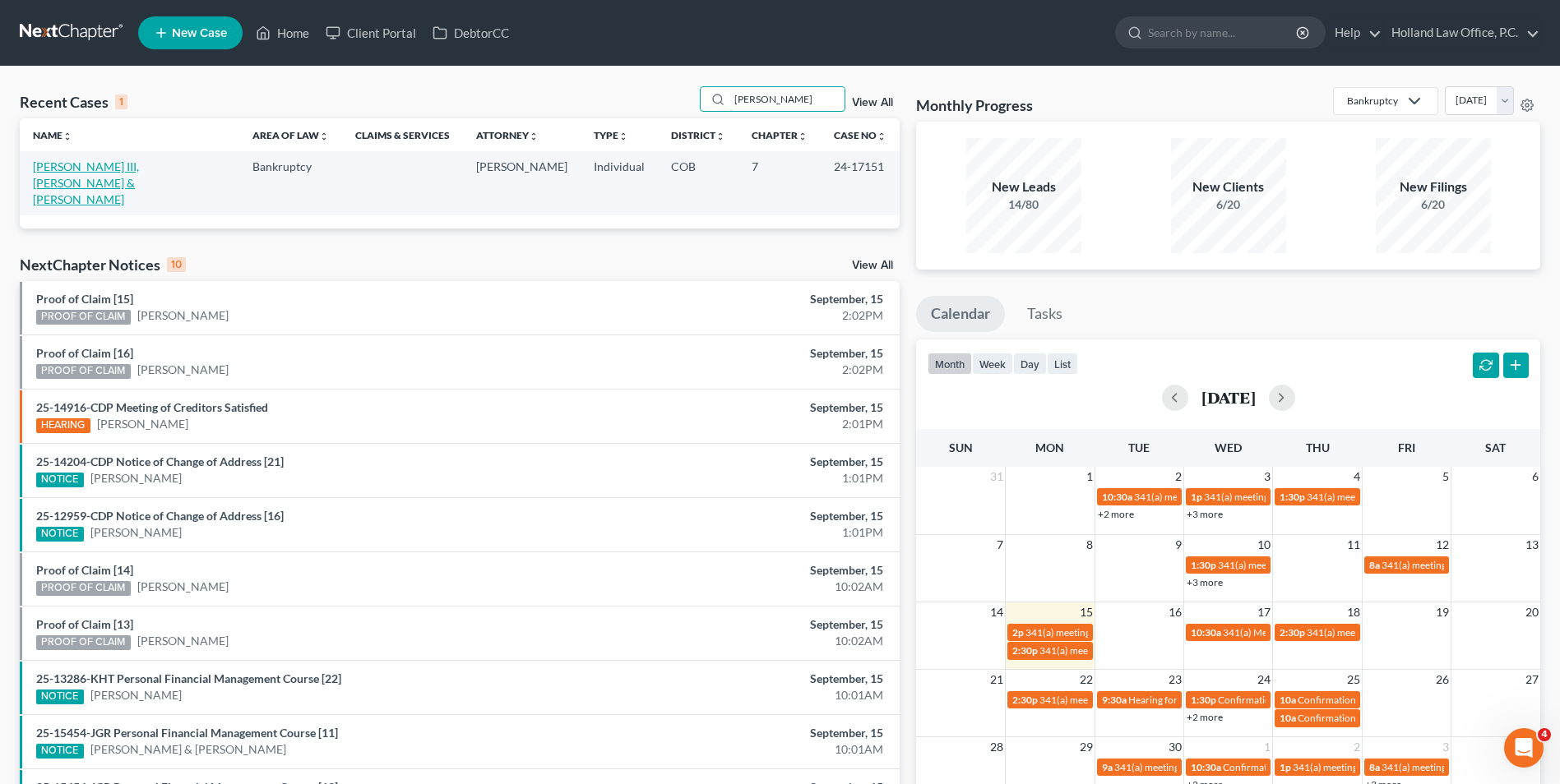
type input "[PERSON_NAME]"
click at [76, 169] on link "[PERSON_NAME] III, [PERSON_NAME] & [PERSON_NAME]" at bounding box center [86, 183] width 107 height 46
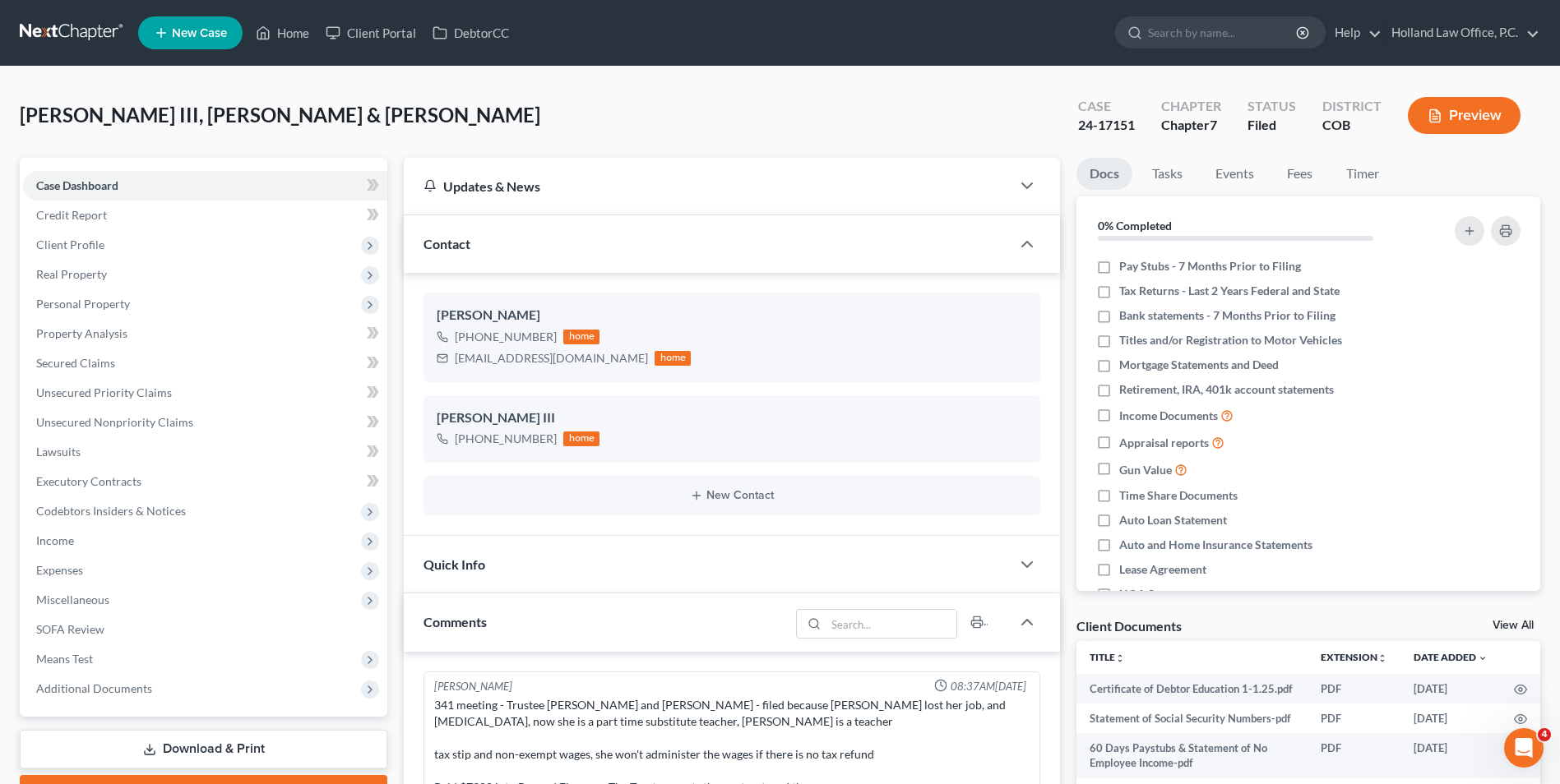
scroll to position [60, 0]
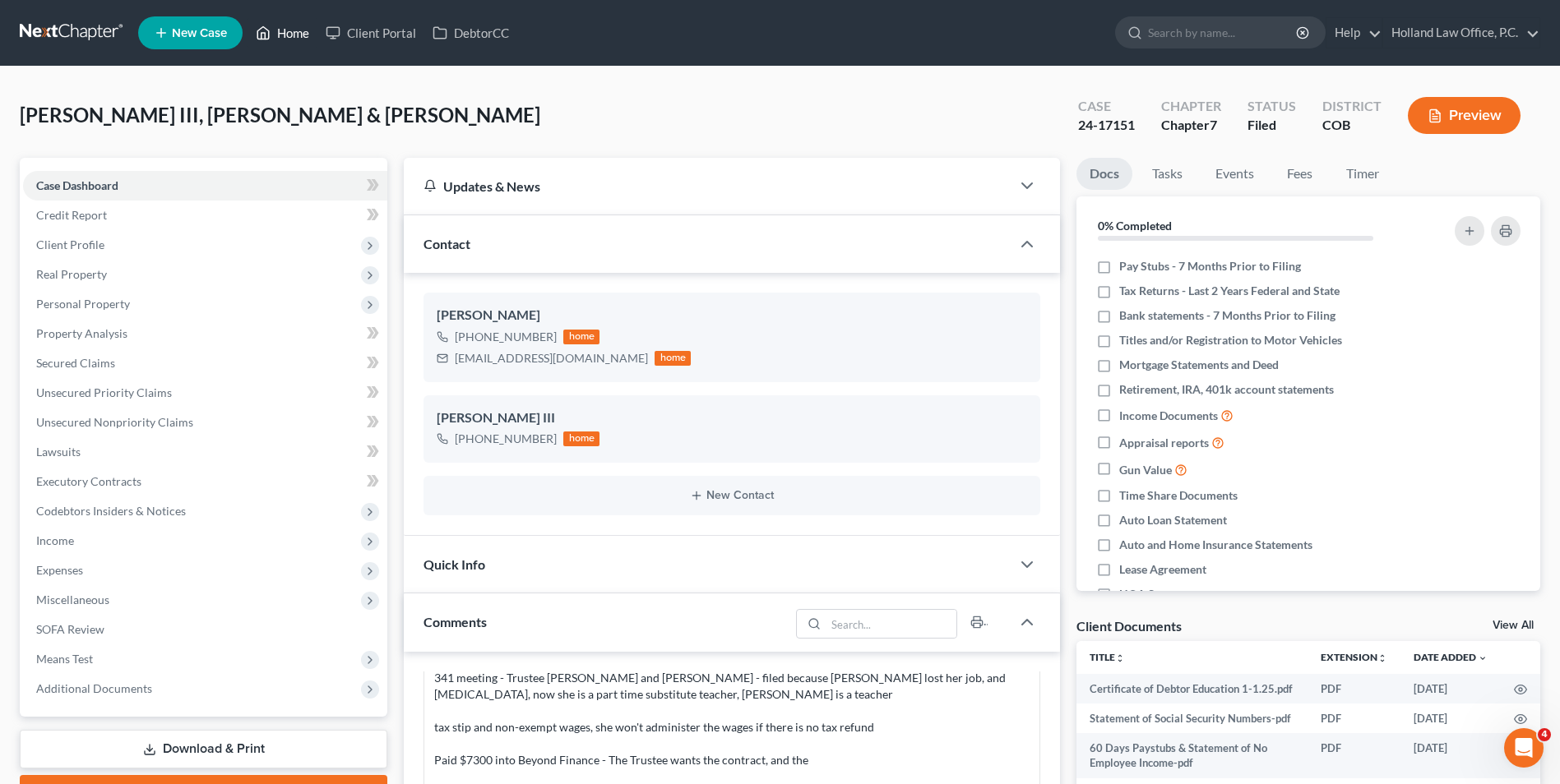
click at [287, 36] on link "Home" at bounding box center [283, 33] width 70 height 30
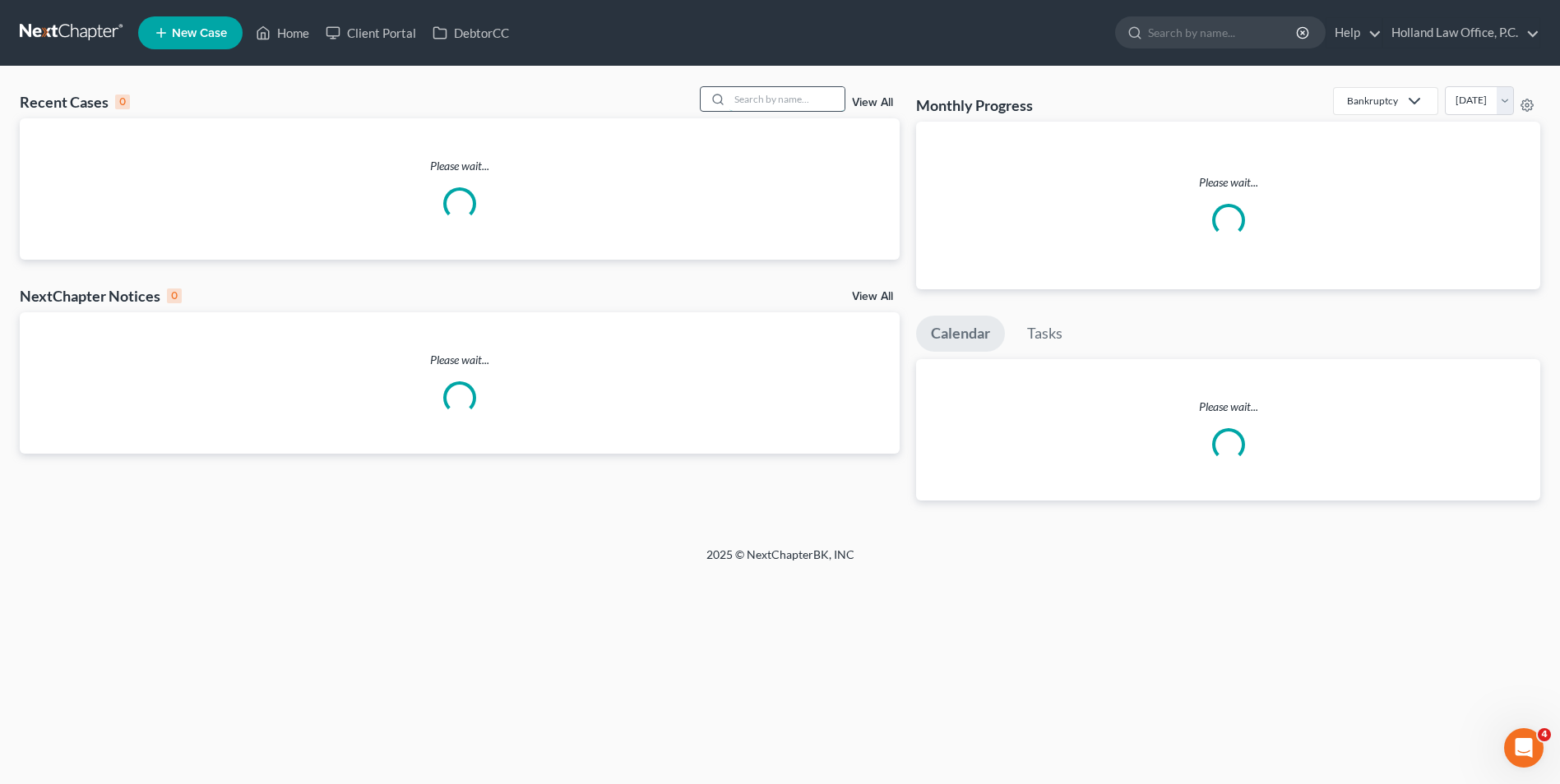
click at [790, 99] on input "search" at bounding box center [786, 99] width 115 height 24
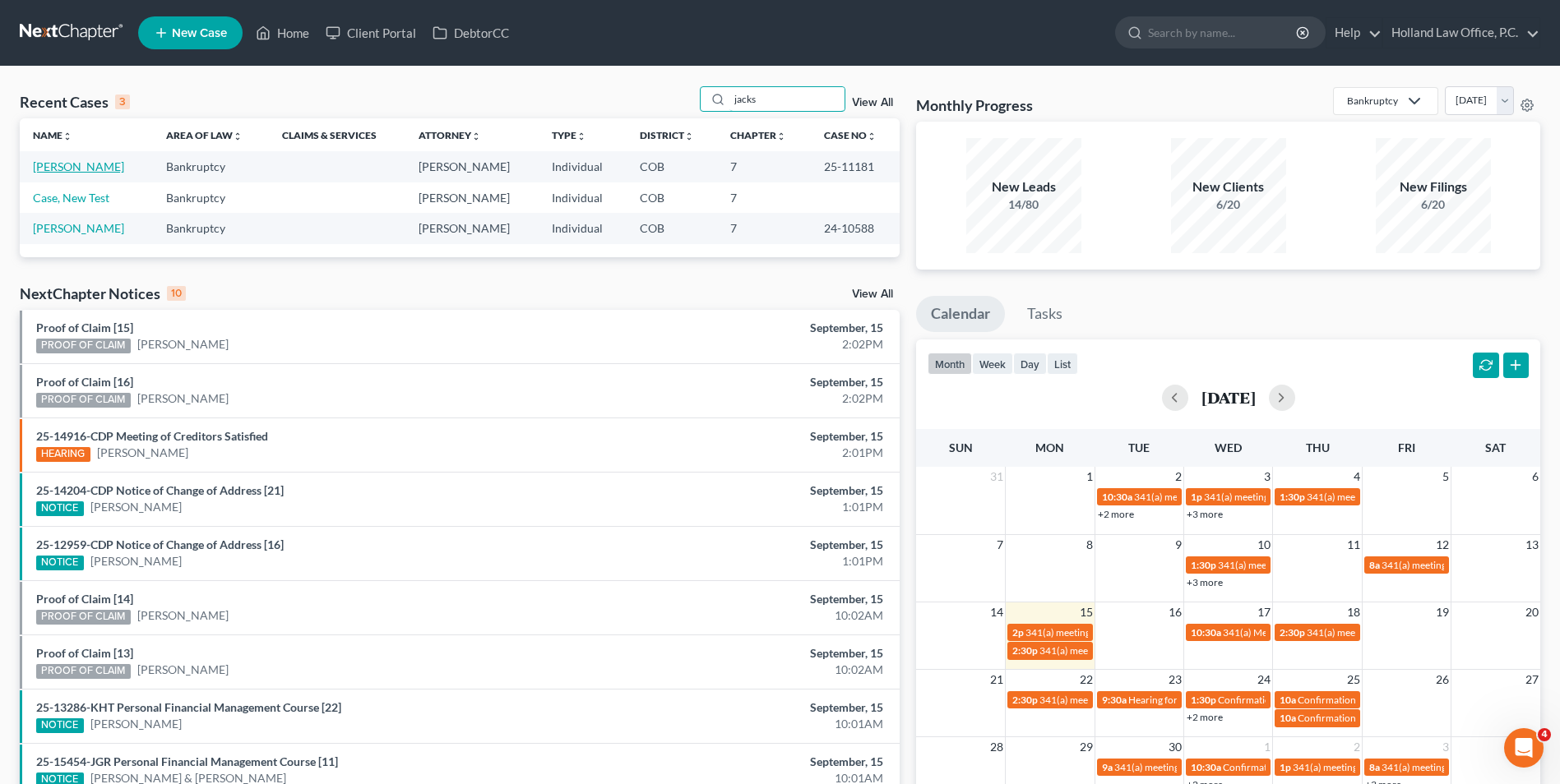
type input "jacks"
click at [90, 171] on link "[PERSON_NAME]" at bounding box center [78, 166] width 91 height 14
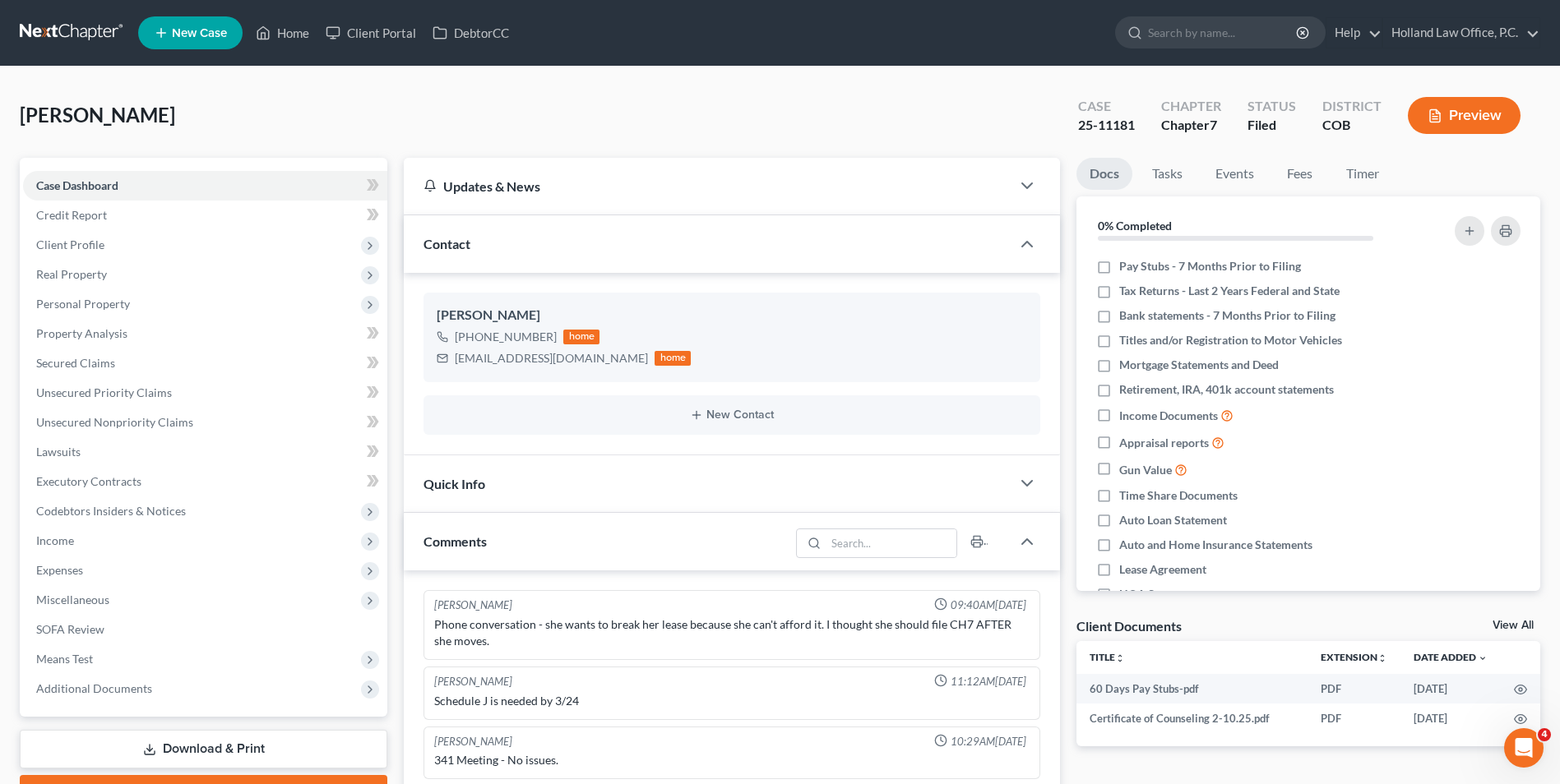
scroll to position [18, 0]
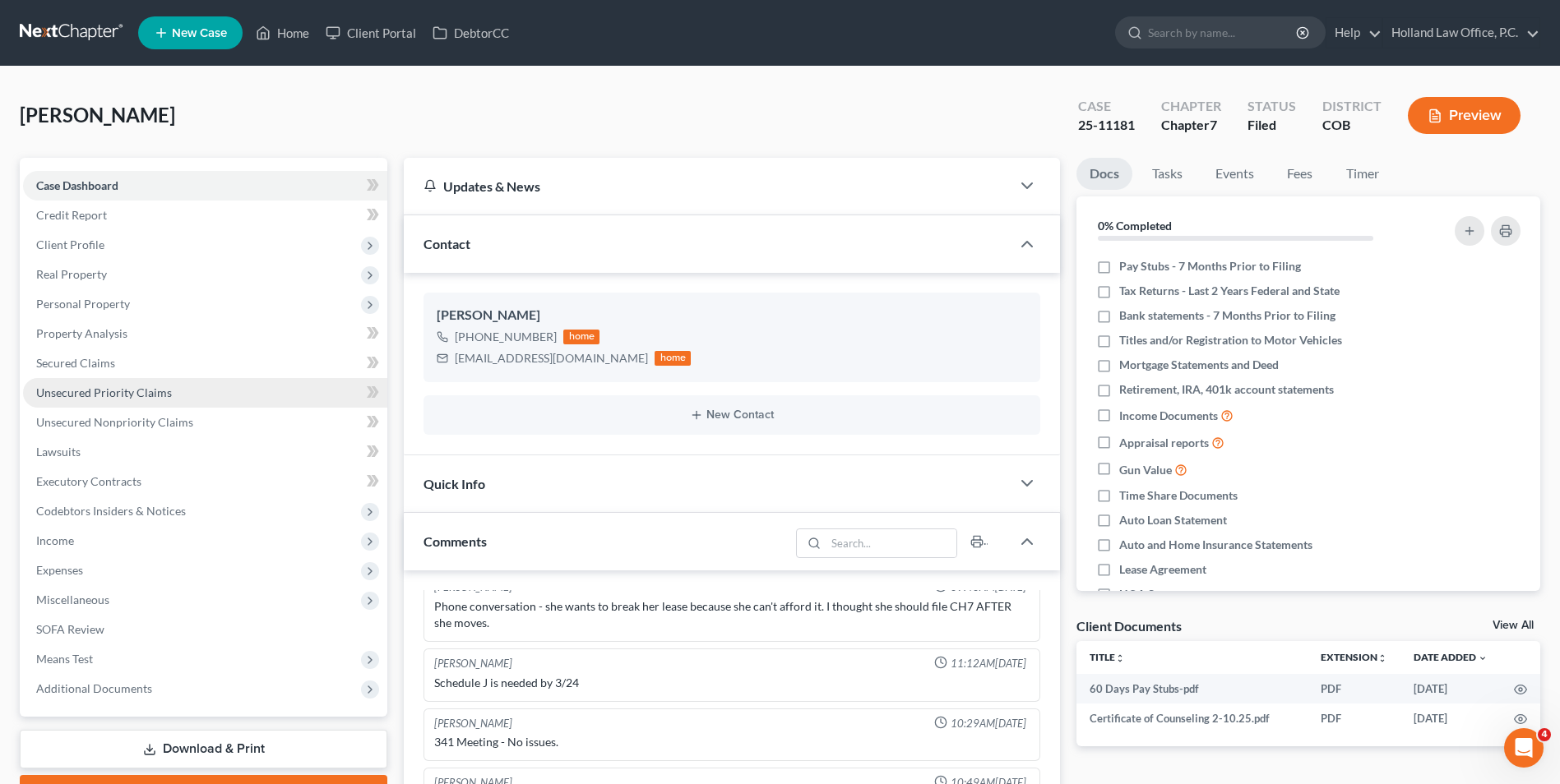
click at [125, 391] on span "Unsecured Priority Claims" at bounding box center [104, 392] width 136 height 14
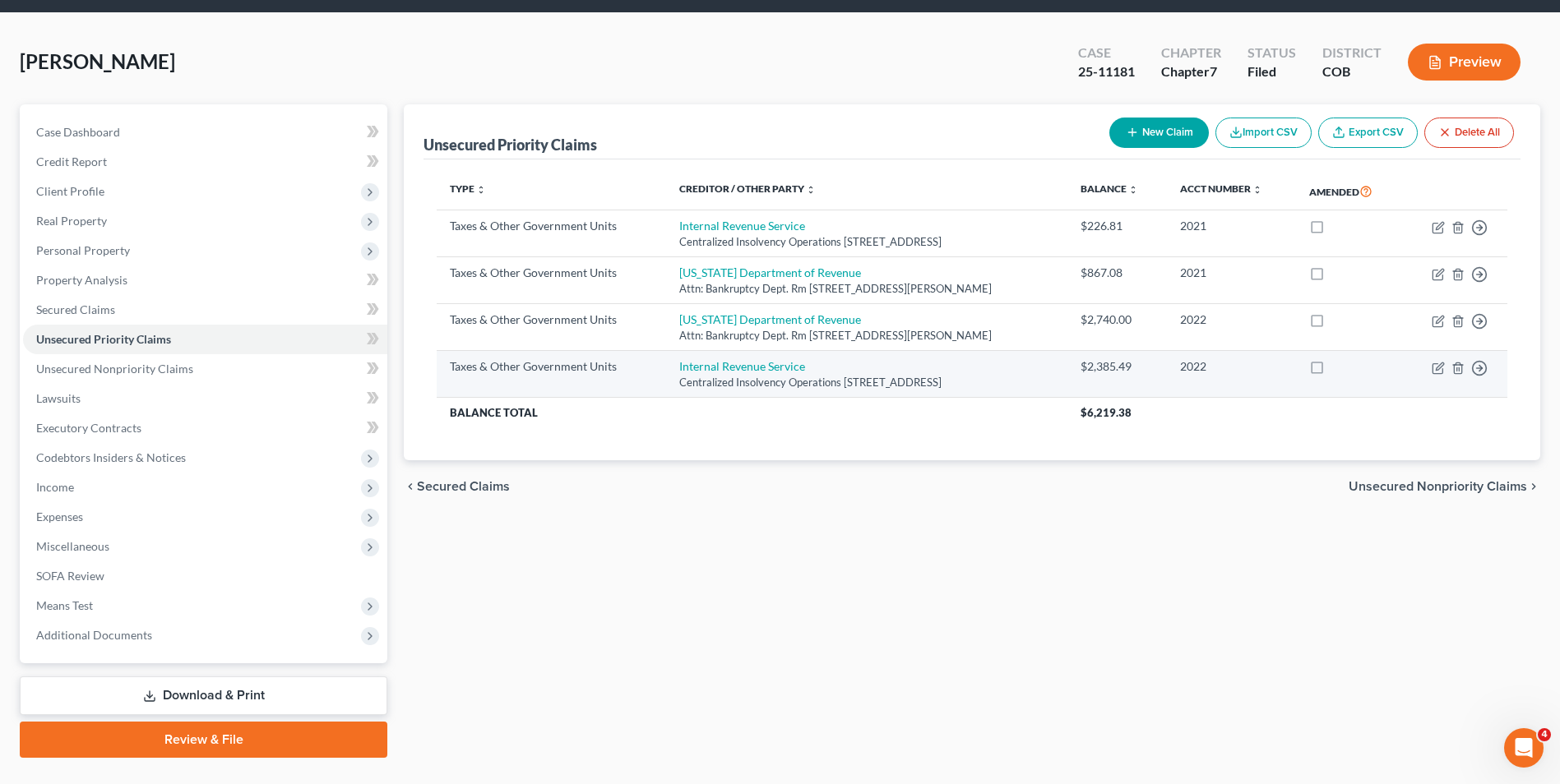
scroll to position [82, 0]
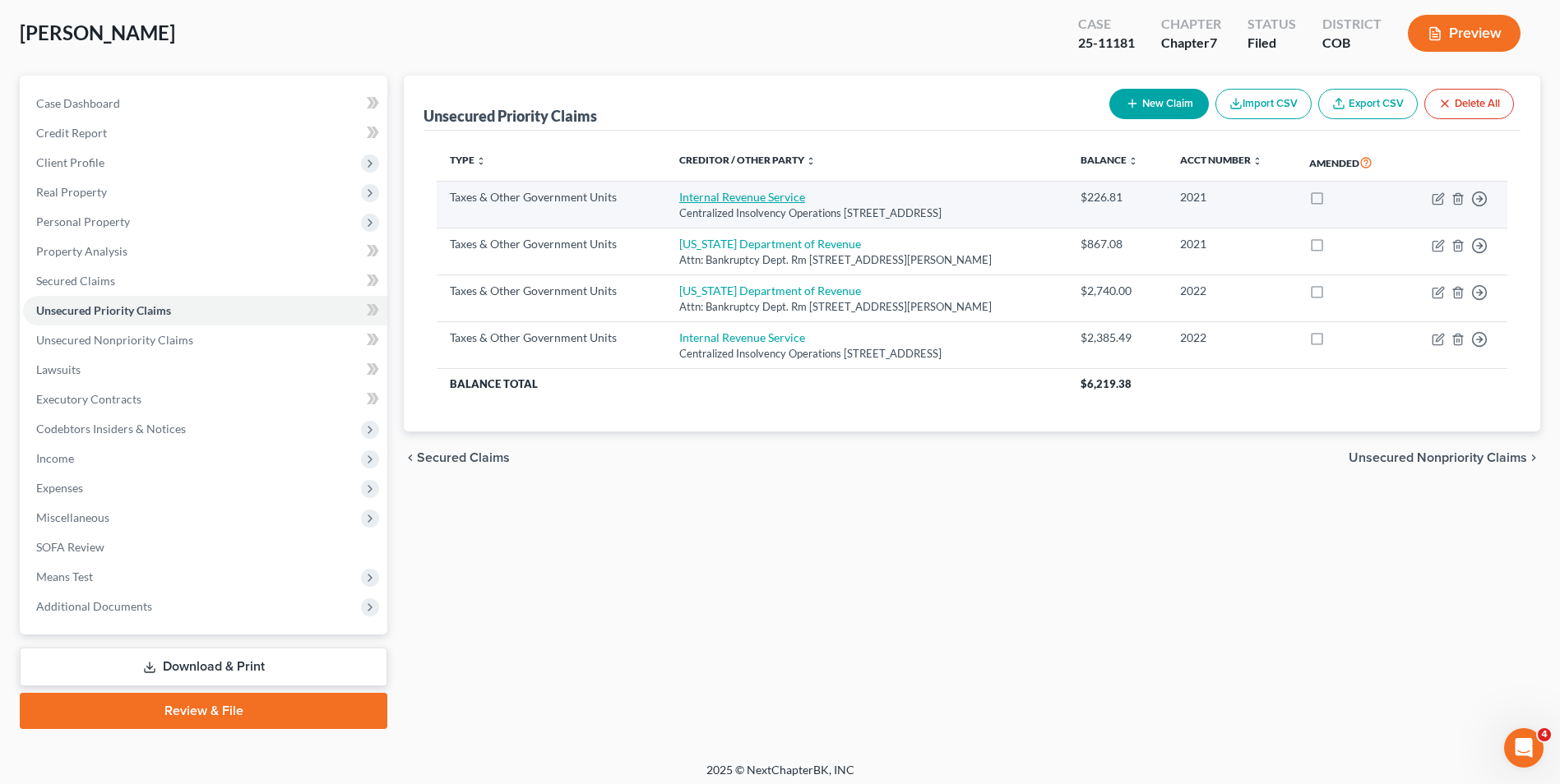
click at [700, 195] on link "Internal Revenue Service" at bounding box center [742, 196] width 126 height 14
select select "0"
select select "39"
select select "3"
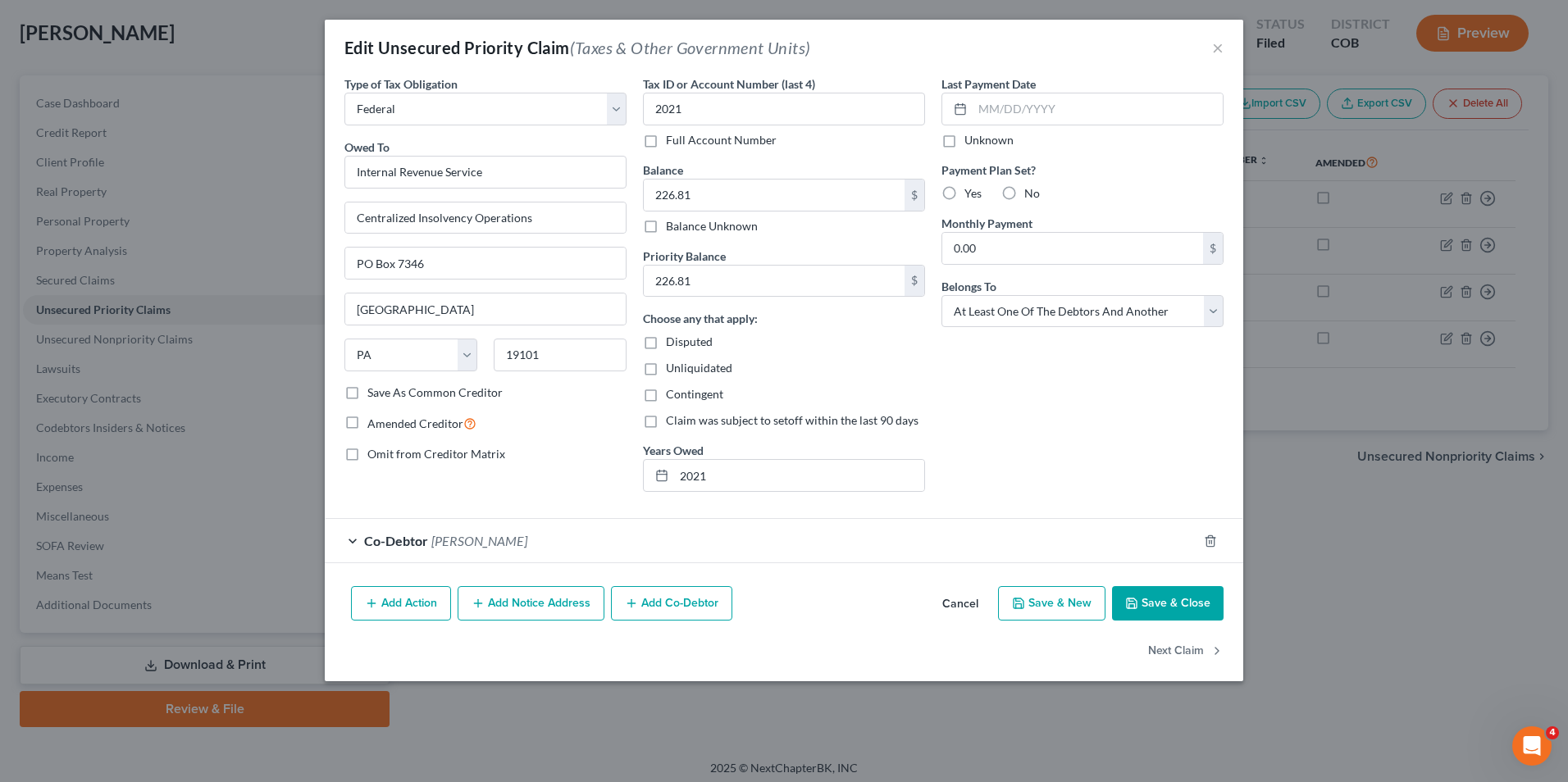
click at [1129, 597] on icon "button" at bounding box center [1132, 603] width 14 height 14
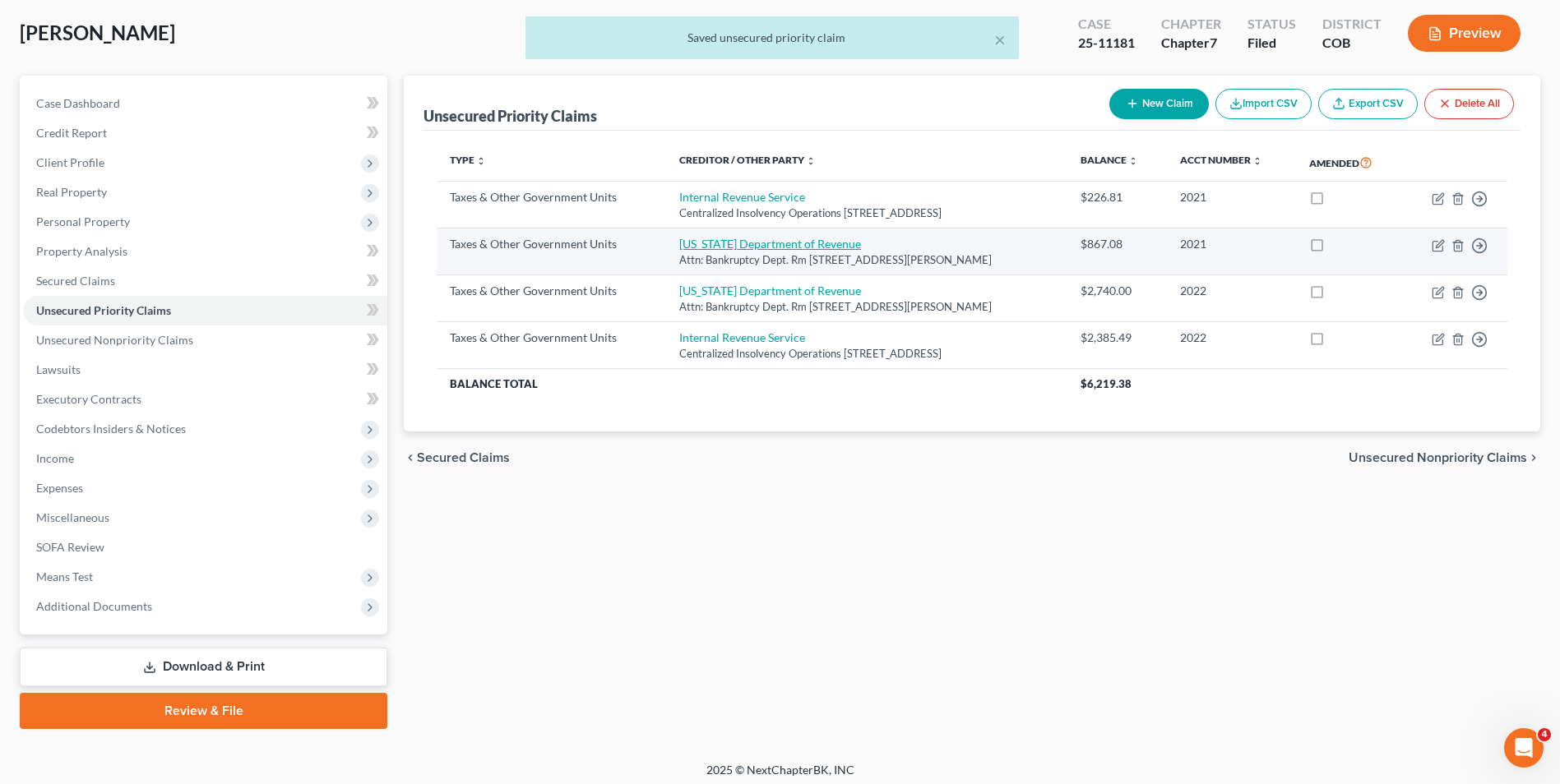
click at [732, 251] on link "[US_STATE] Department of Revenue" at bounding box center [770, 244] width 182 height 14
select select "2"
select select "5"
select select "3"
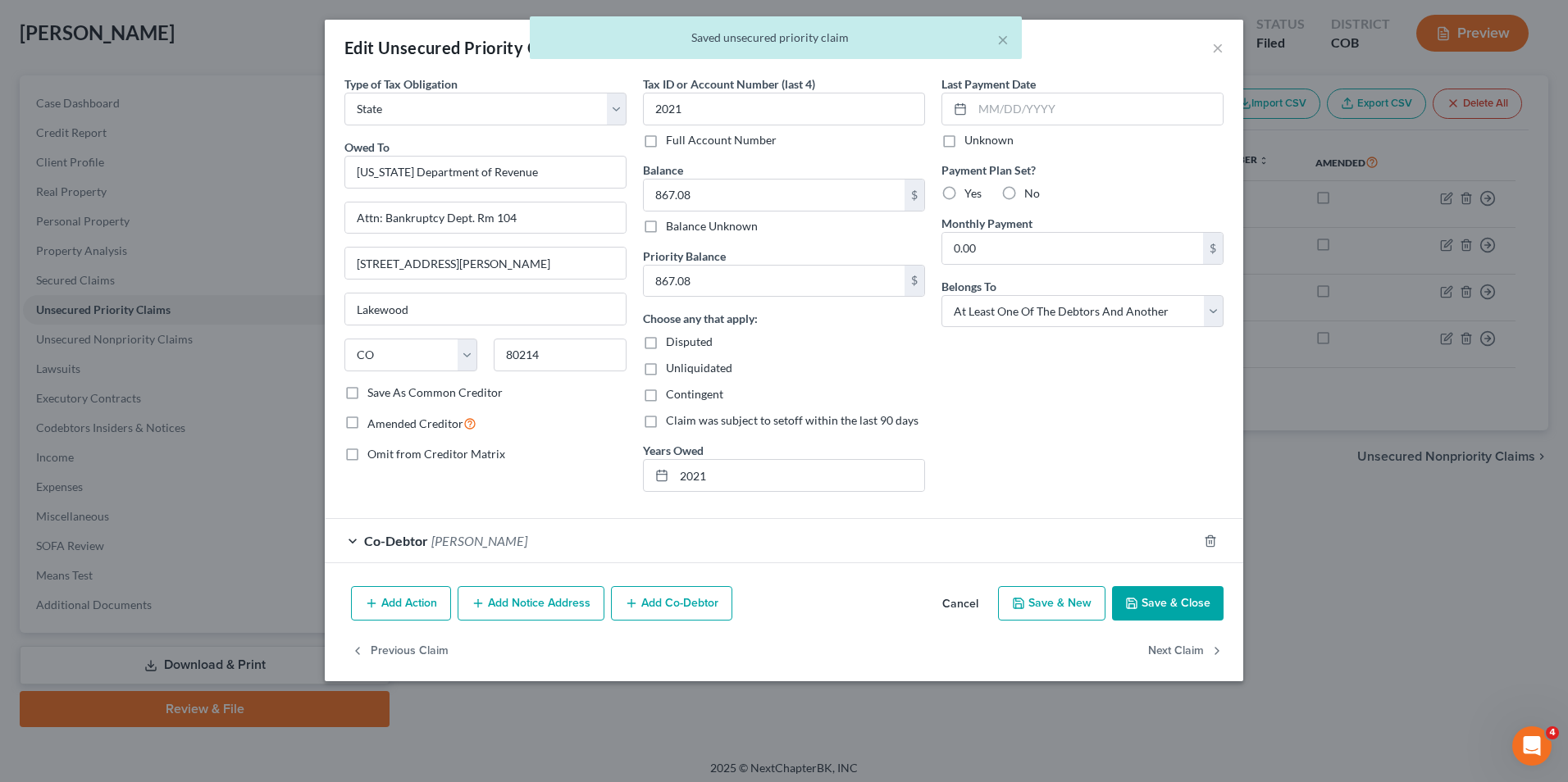
click at [1120, 606] on button "Save & Close" at bounding box center [1166, 603] width 111 height 35
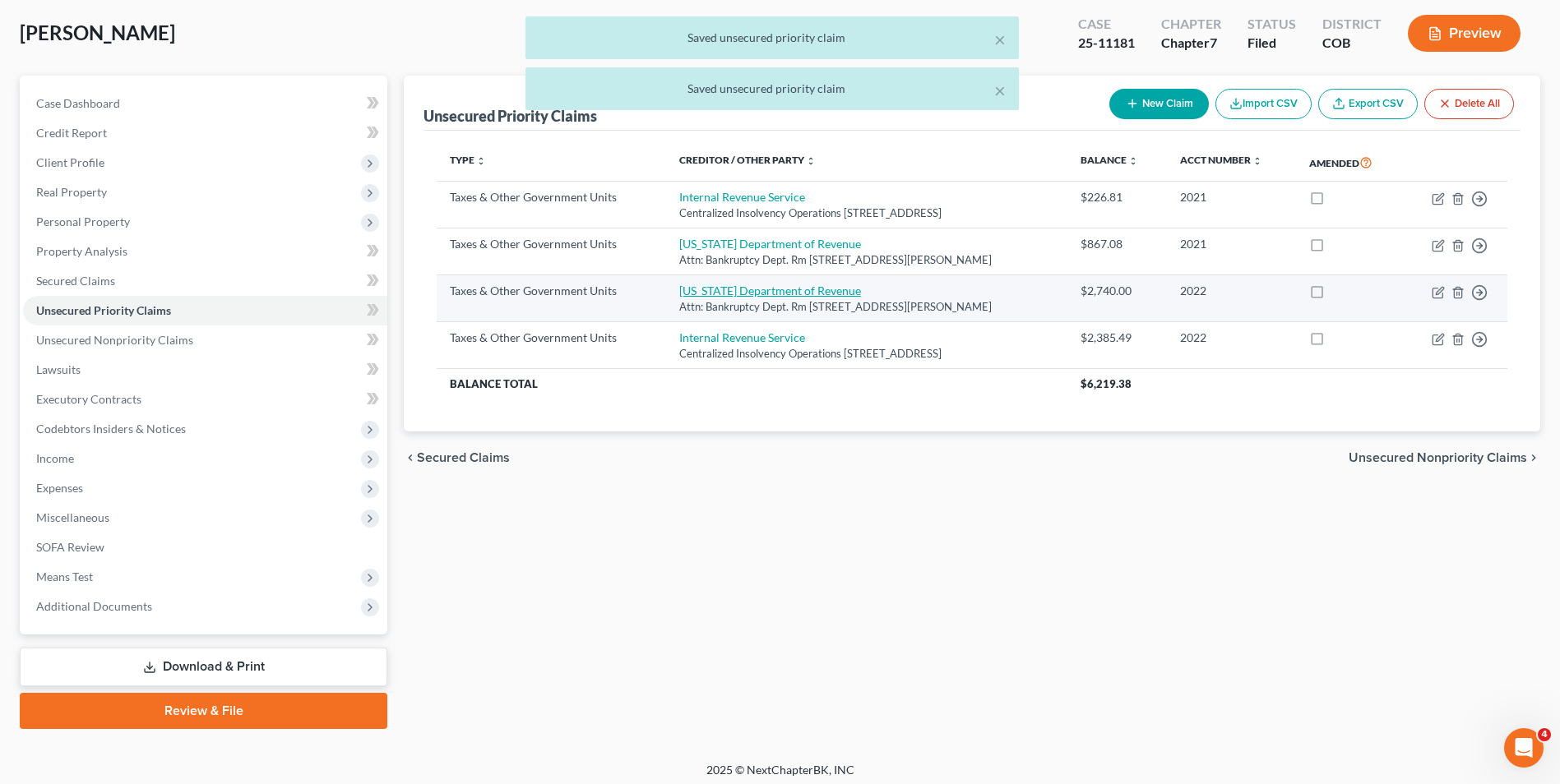
click at [739, 292] on link "[US_STATE] Department of Revenue" at bounding box center [770, 290] width 182 height 14
select select "2"
select select "5"
select select "3"
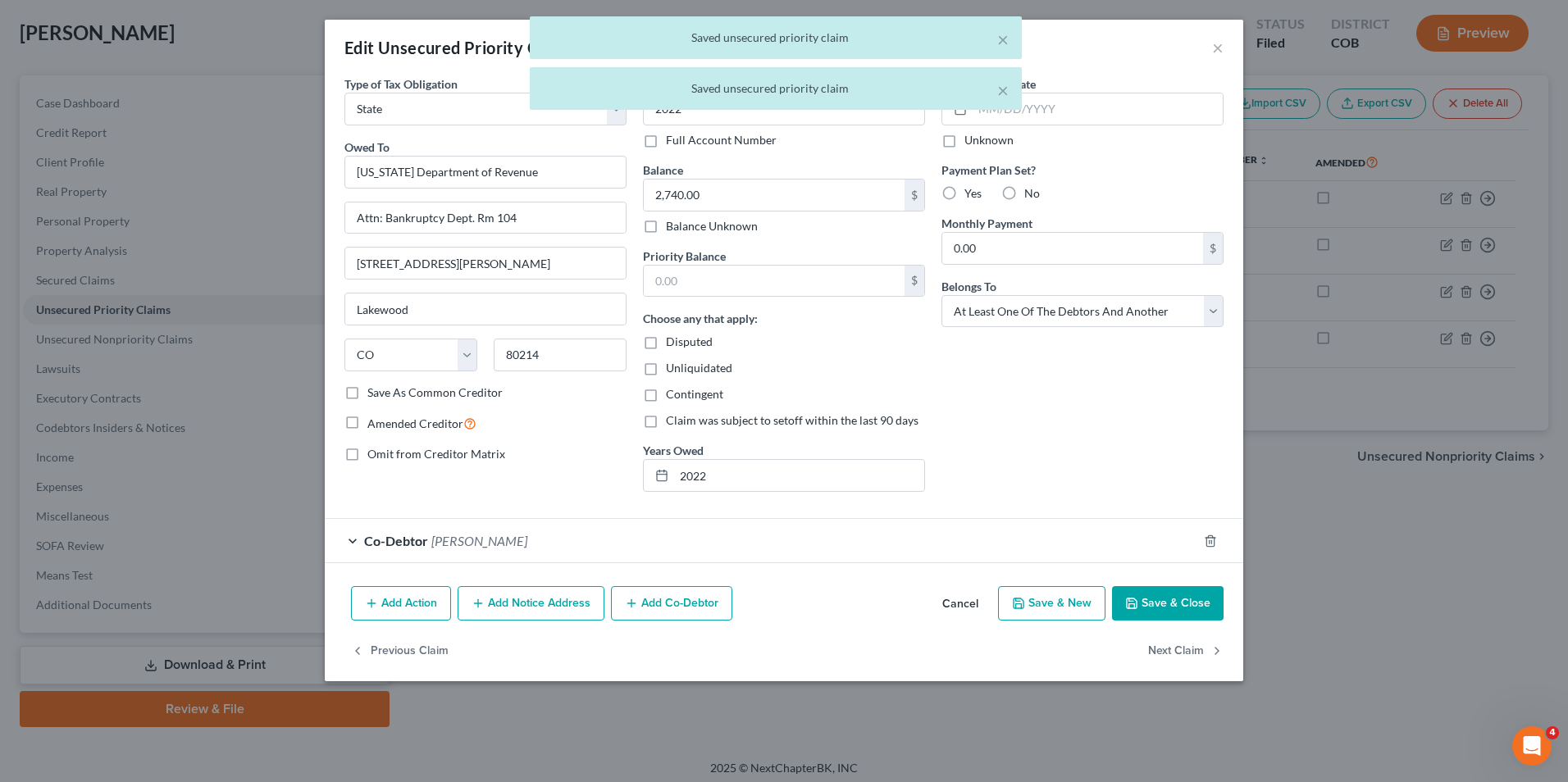
click at [1131, 606] on polyline "button" at bounding box center [1132, 606] width 6 height 4
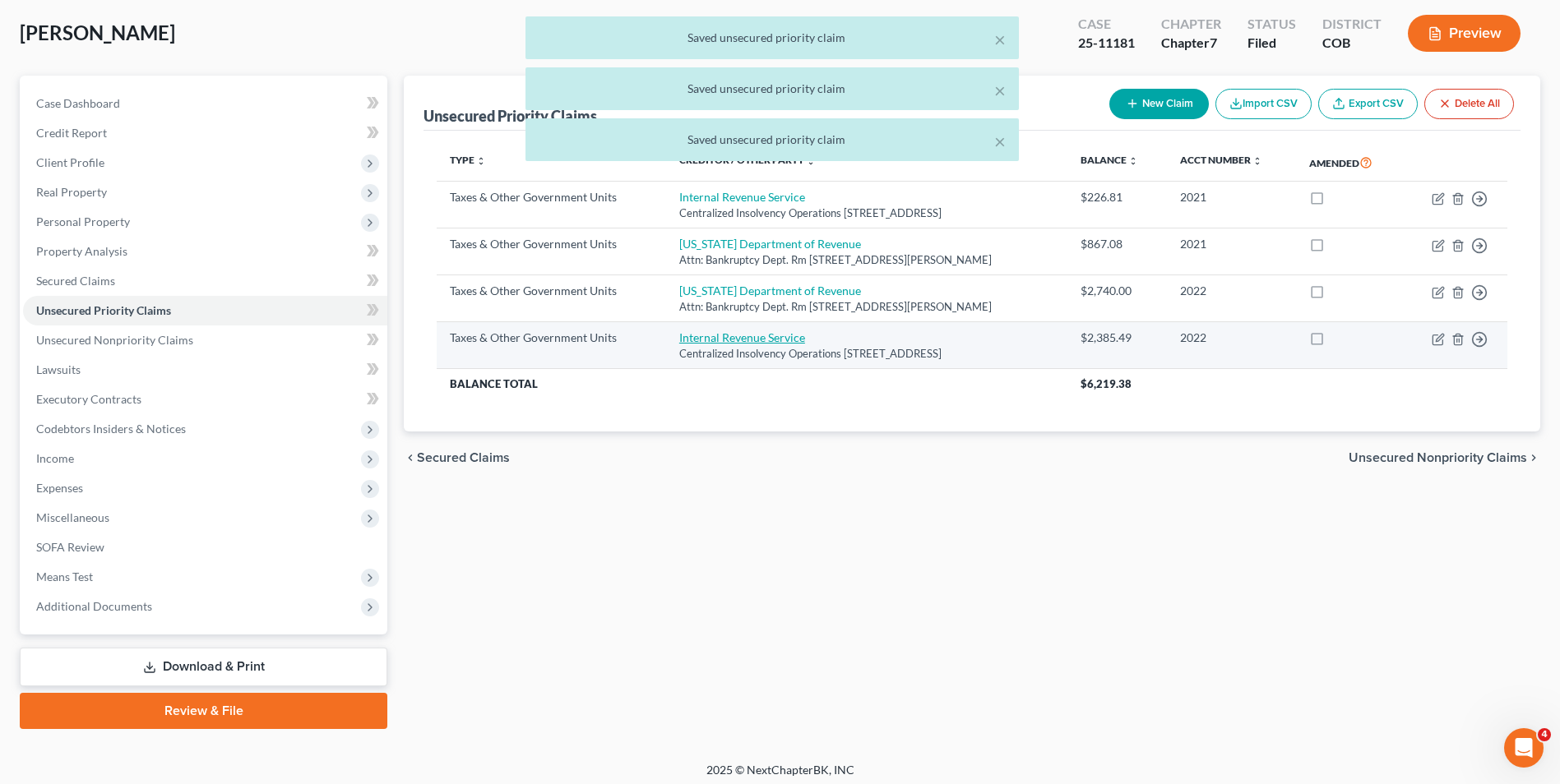
click at [760, 338] on link "Internal Revenue Service" at bounding box center [742, 337] width 126 height 14
select select "0"
select select "39"
select select "3"
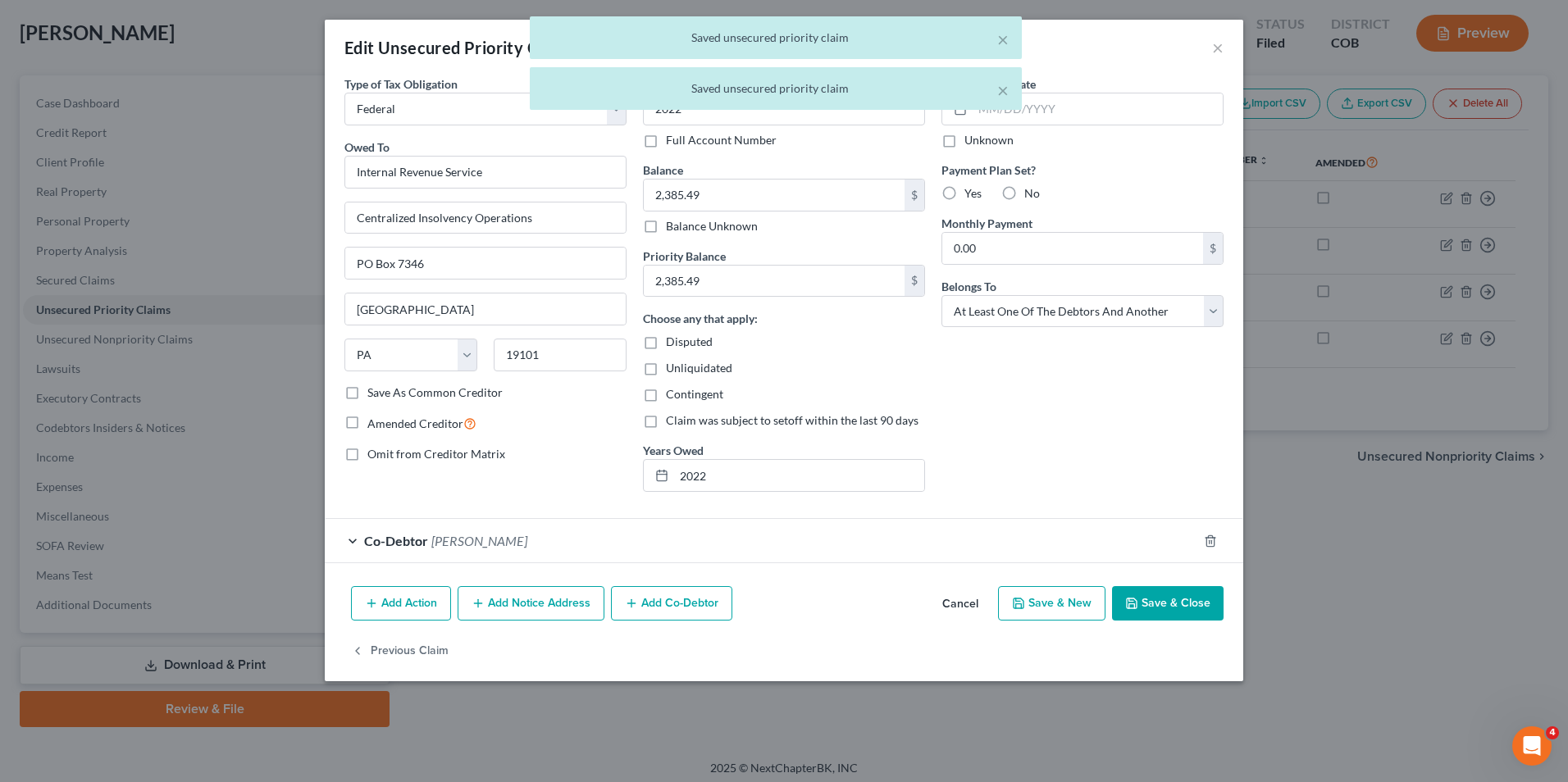
click at [1194, 595] on button "Save & Close" at bounding box center [1166, 603] width 111 height 35
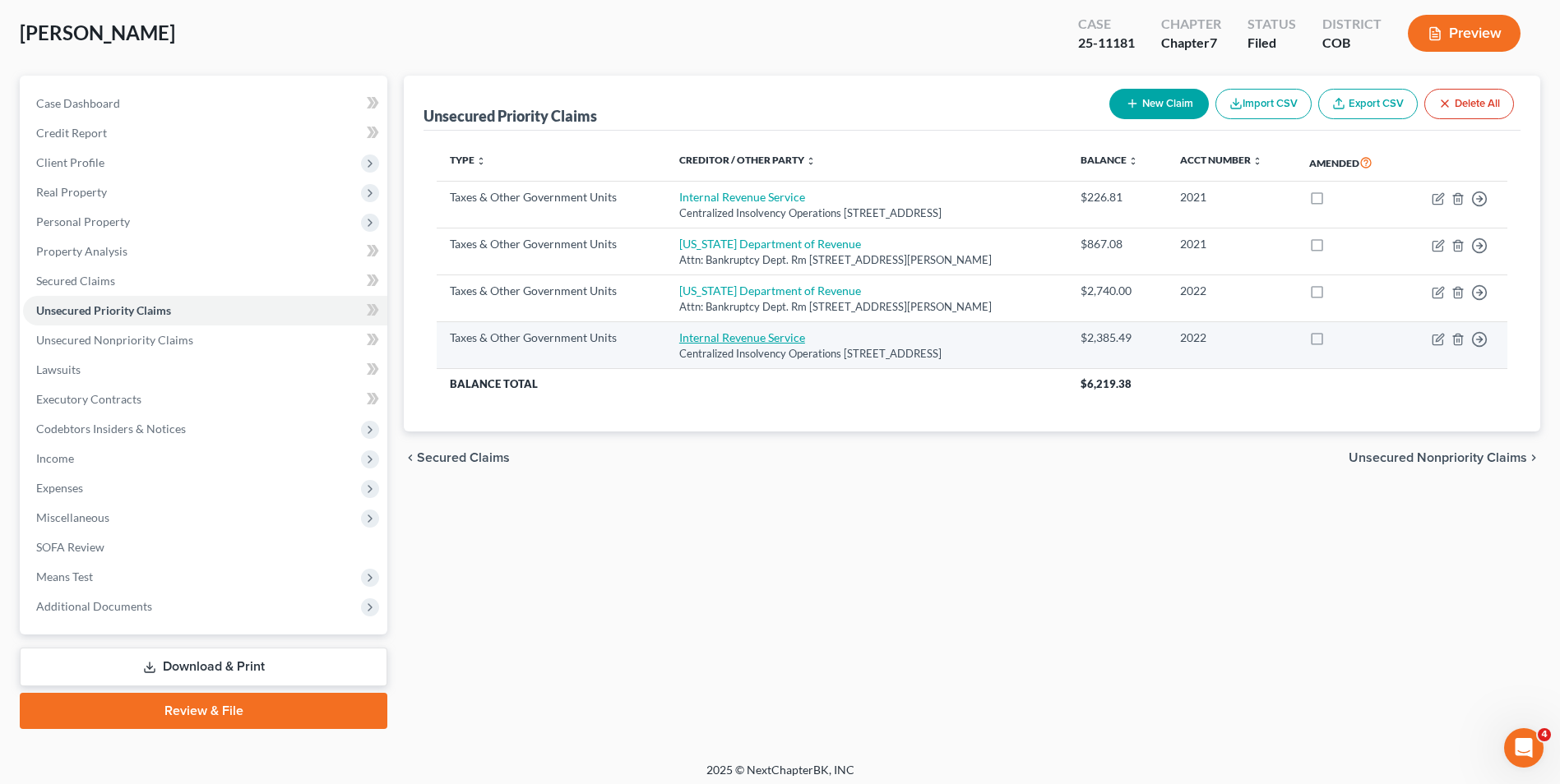
click at [763, 337] on link "Internal Revenue Service" at bounding box center [742, 337] width 126 height 14
select select "0"
select select "39"
select select "3"
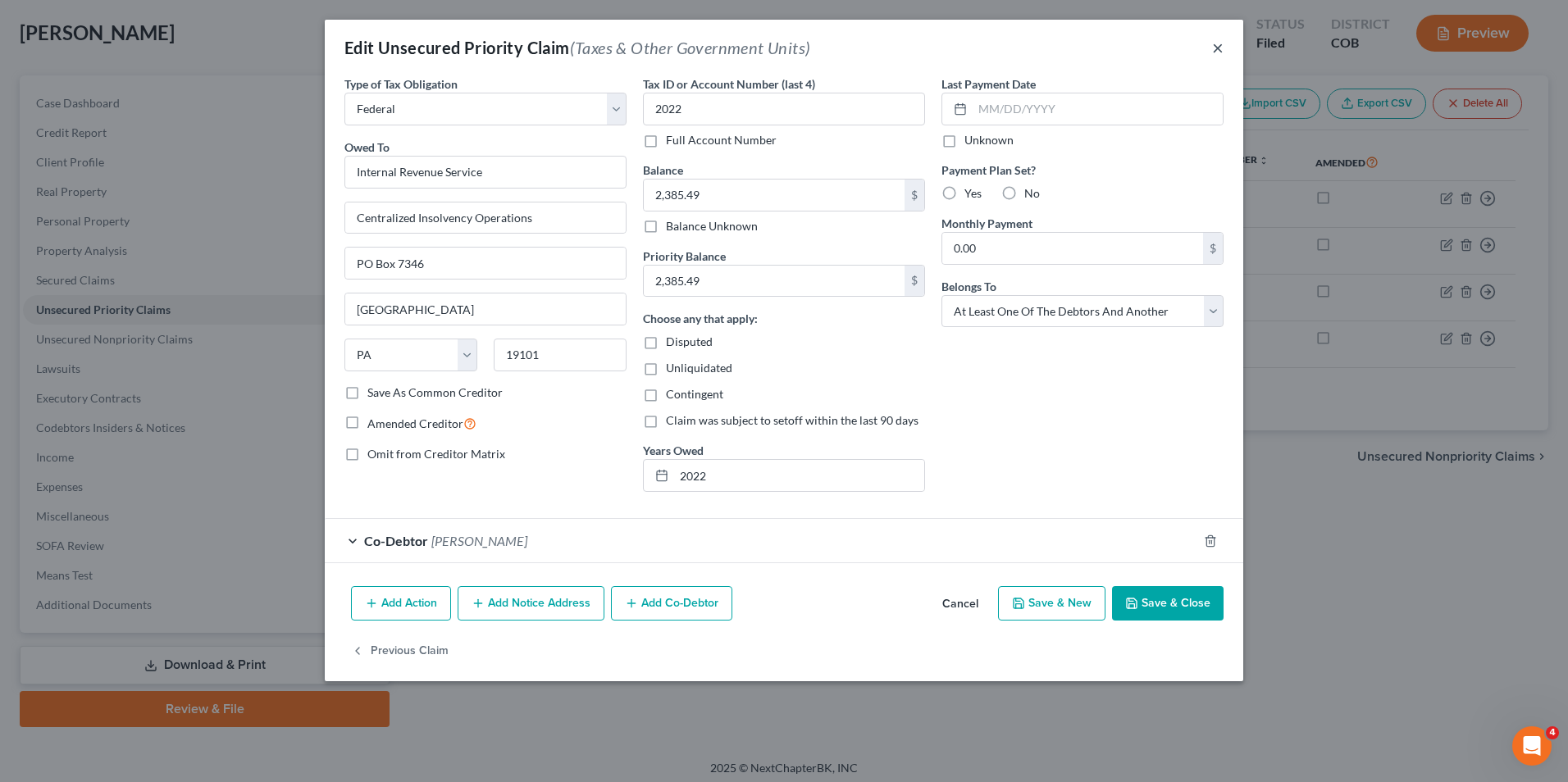
click at [1218, 51] on button "×" at bounding box center [1218, 47] width 12 height 19
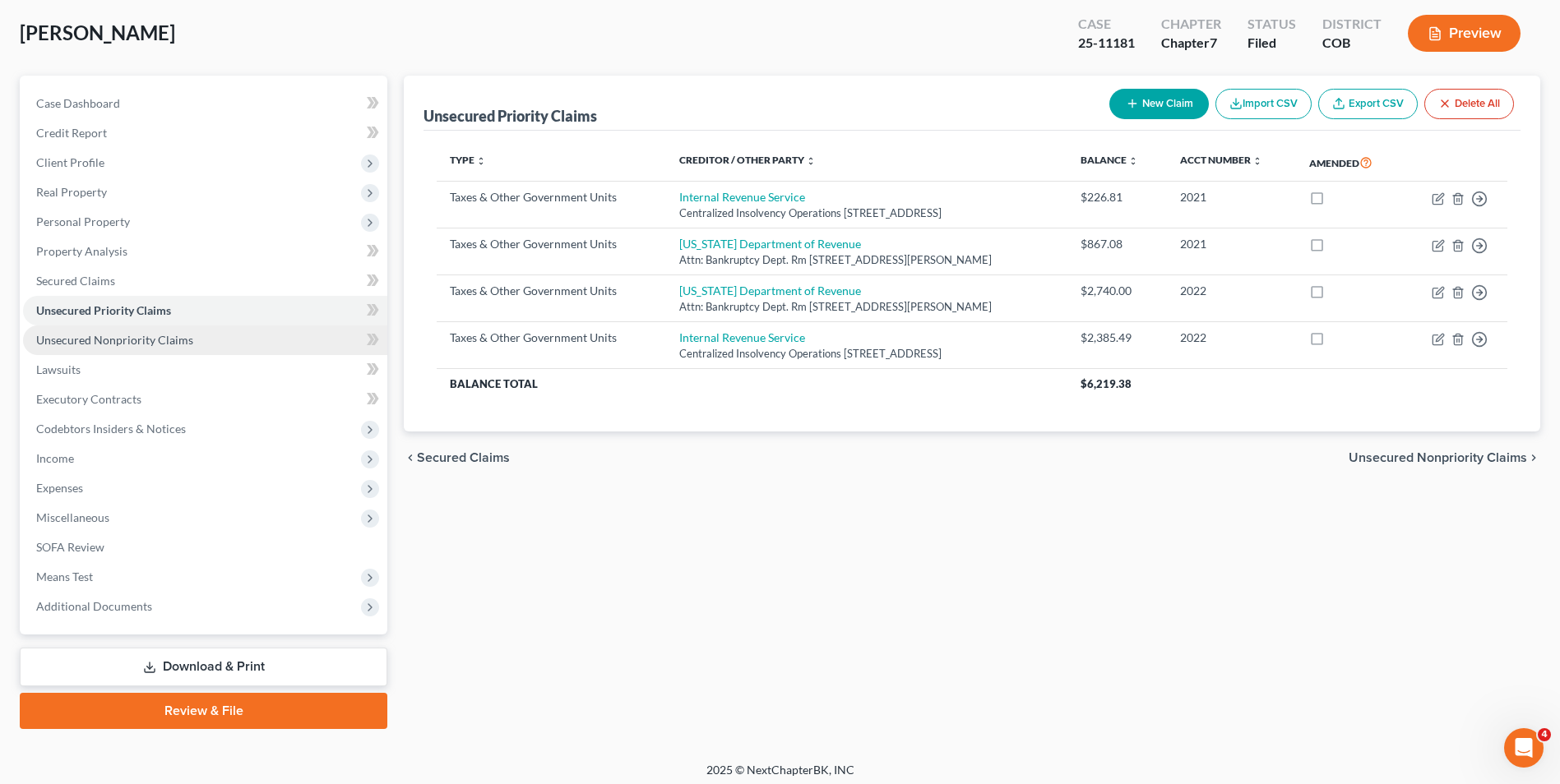
click at [107, 341] on span "Unsecured Nonpriority Claims" at bounding box center [114, 340] width 157 height 14
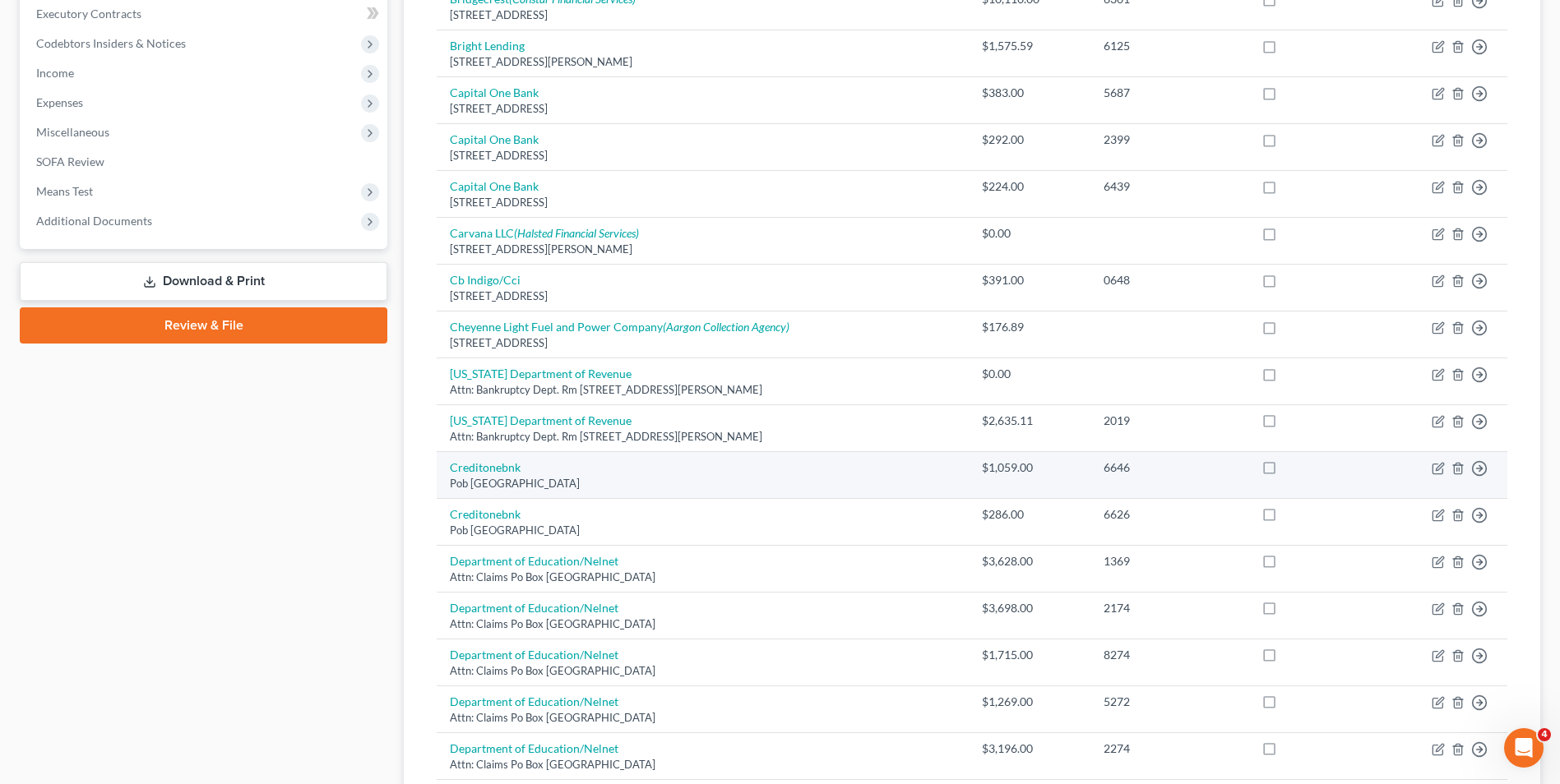
scroll to position [493, 0]
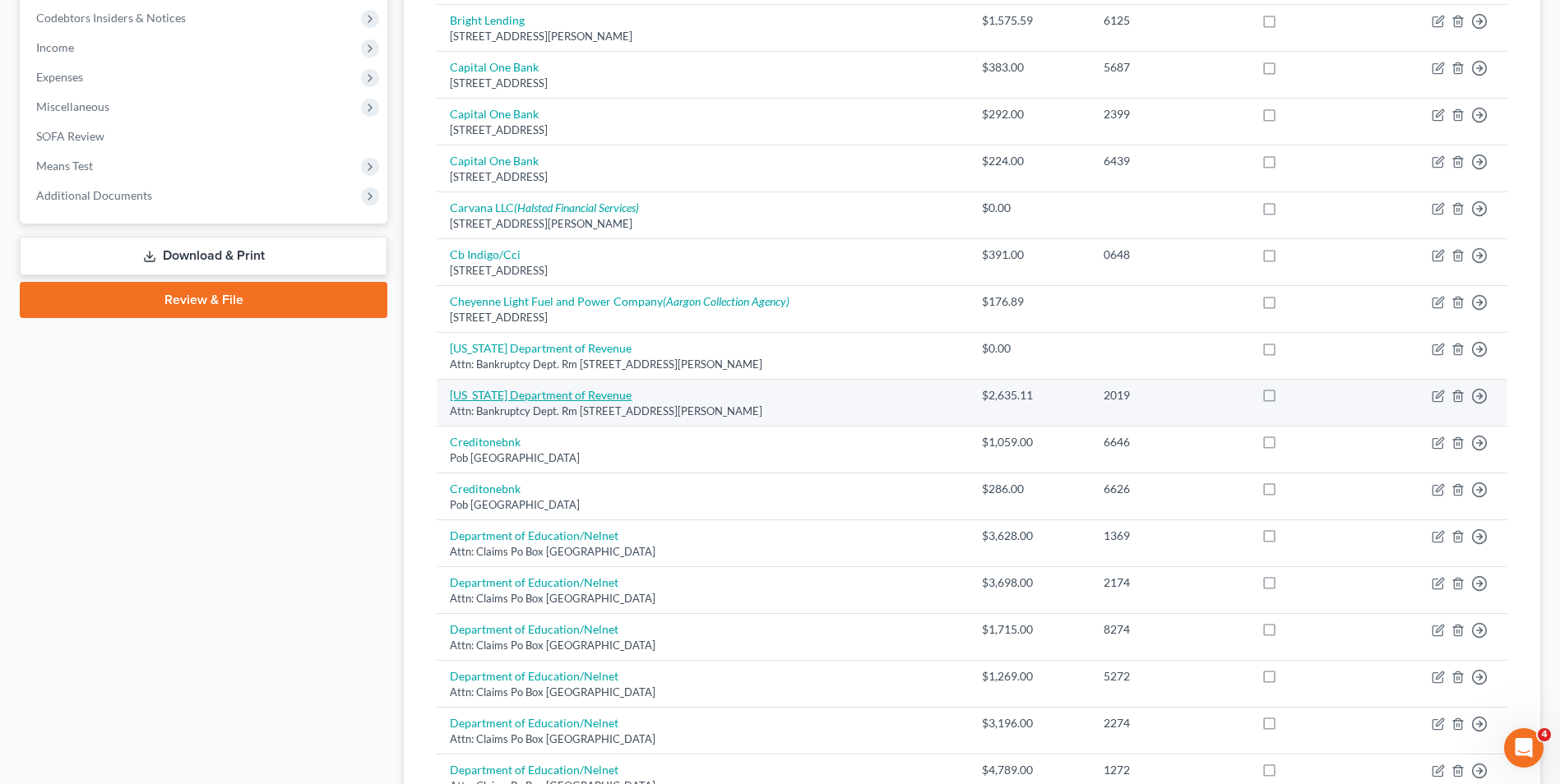
click at [515, 396] on link "[US_STATE] Department of Revenue" at bounding box center [540, 395] width 182 height 14
select select "5"
select select "14"
select select "3"
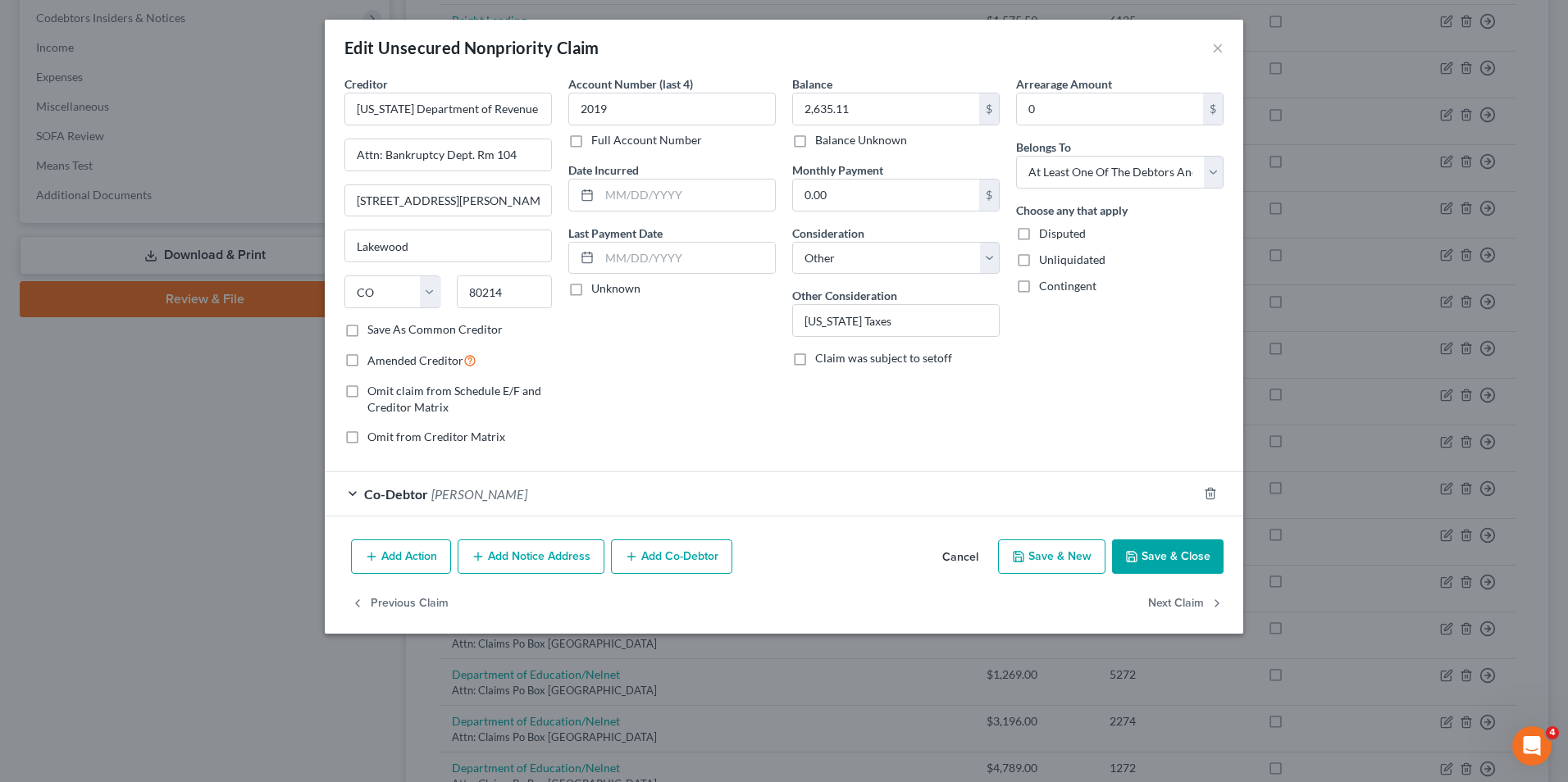
click at [1147, 542] on button "Save & Close" at bounding box center [1166, 557] width 111 height 35
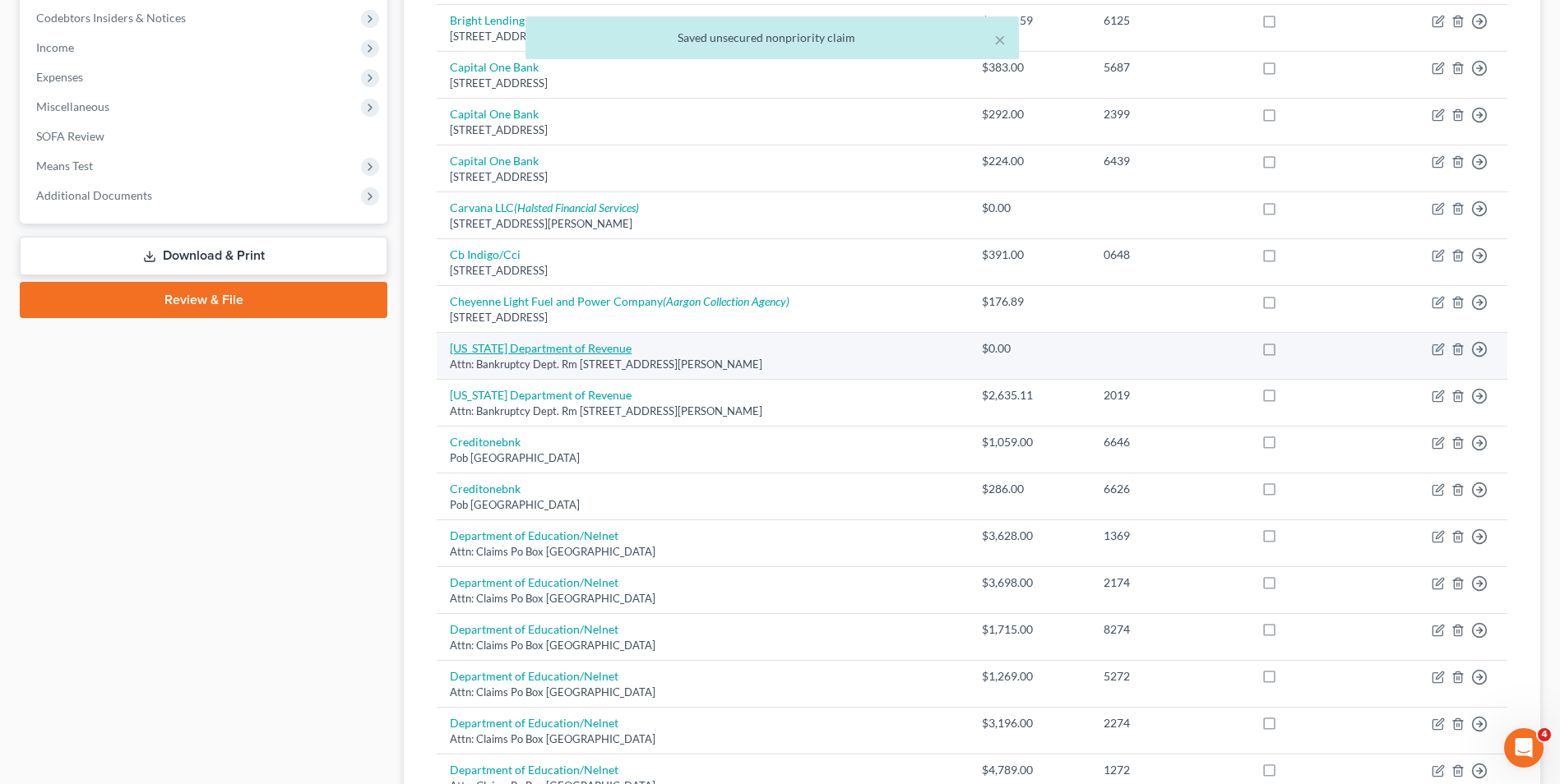
click at [517, 344] on link "[US_STATE] Department of Revenue" at bounding box center [540, 347] width 182 height 14
select select "5"
select select "14"
select select "0"
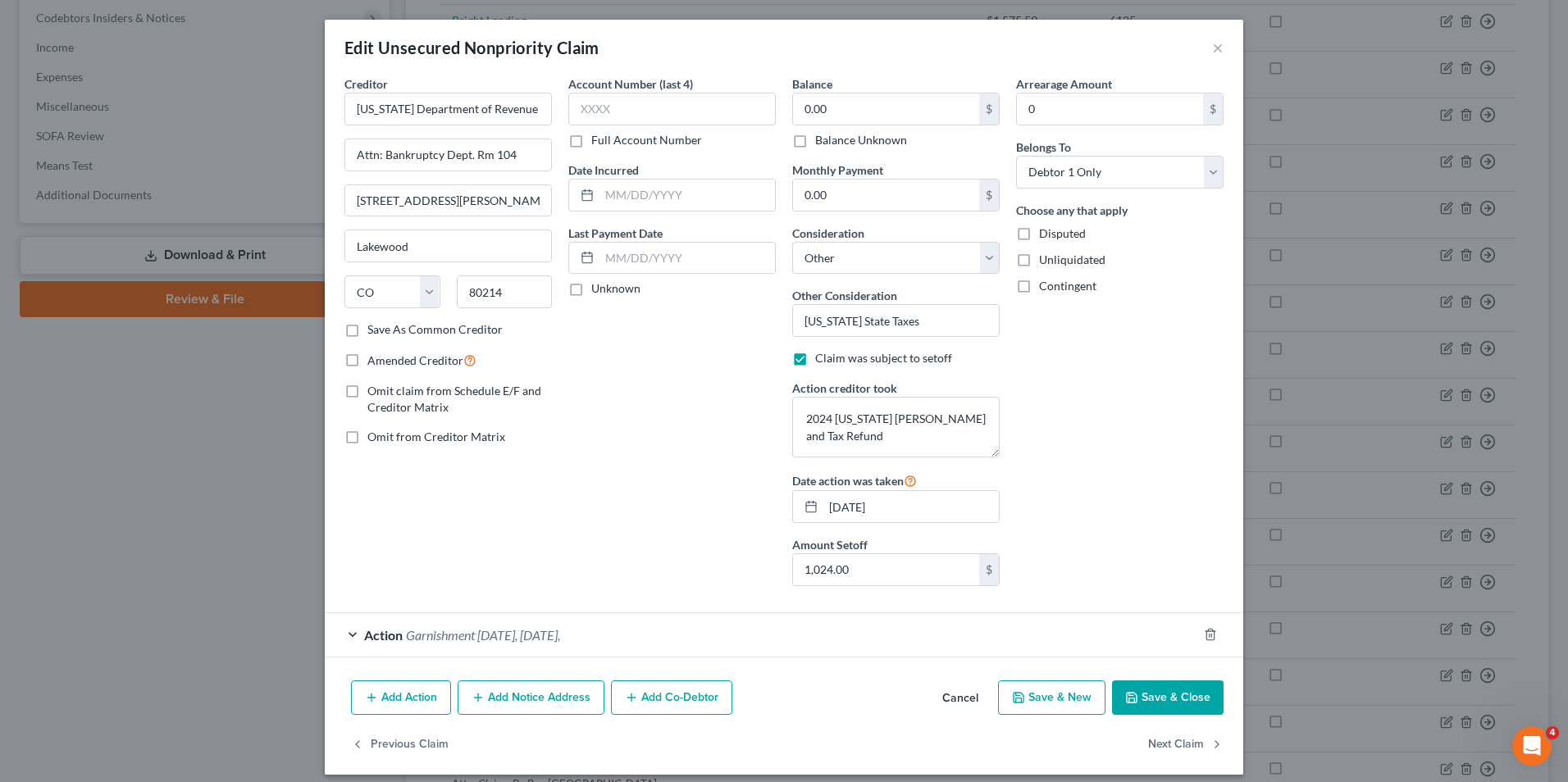
click at [1156, 688] on button "Save & Close" at bounding box center [1166, 698] width 111 height 35
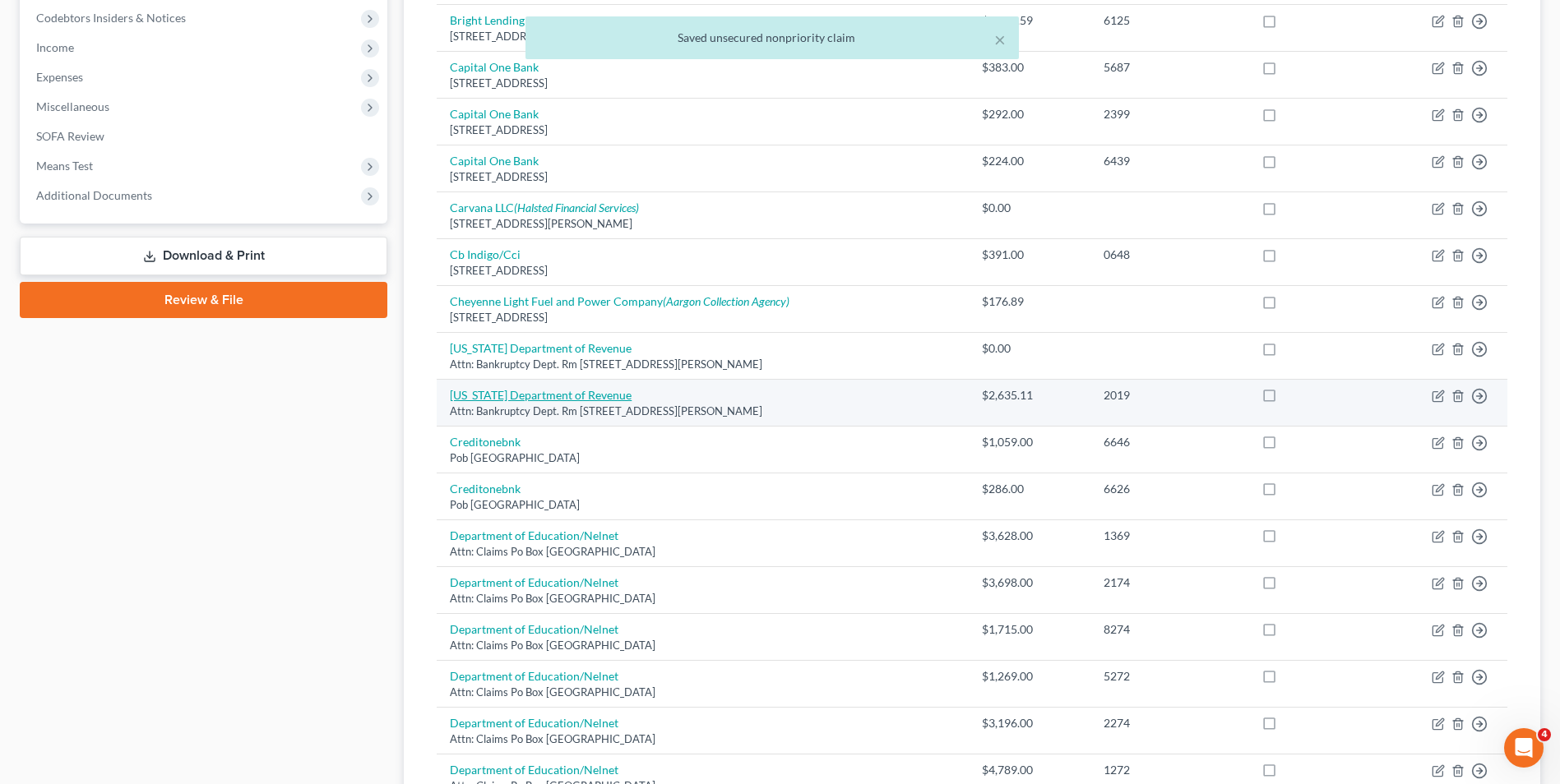
click at [528, 398] on link "[US_STATE] Department of Revenue" at bounding box center [540, 395] width 182 height 14
select select "5"
select select "14"
select select "3"
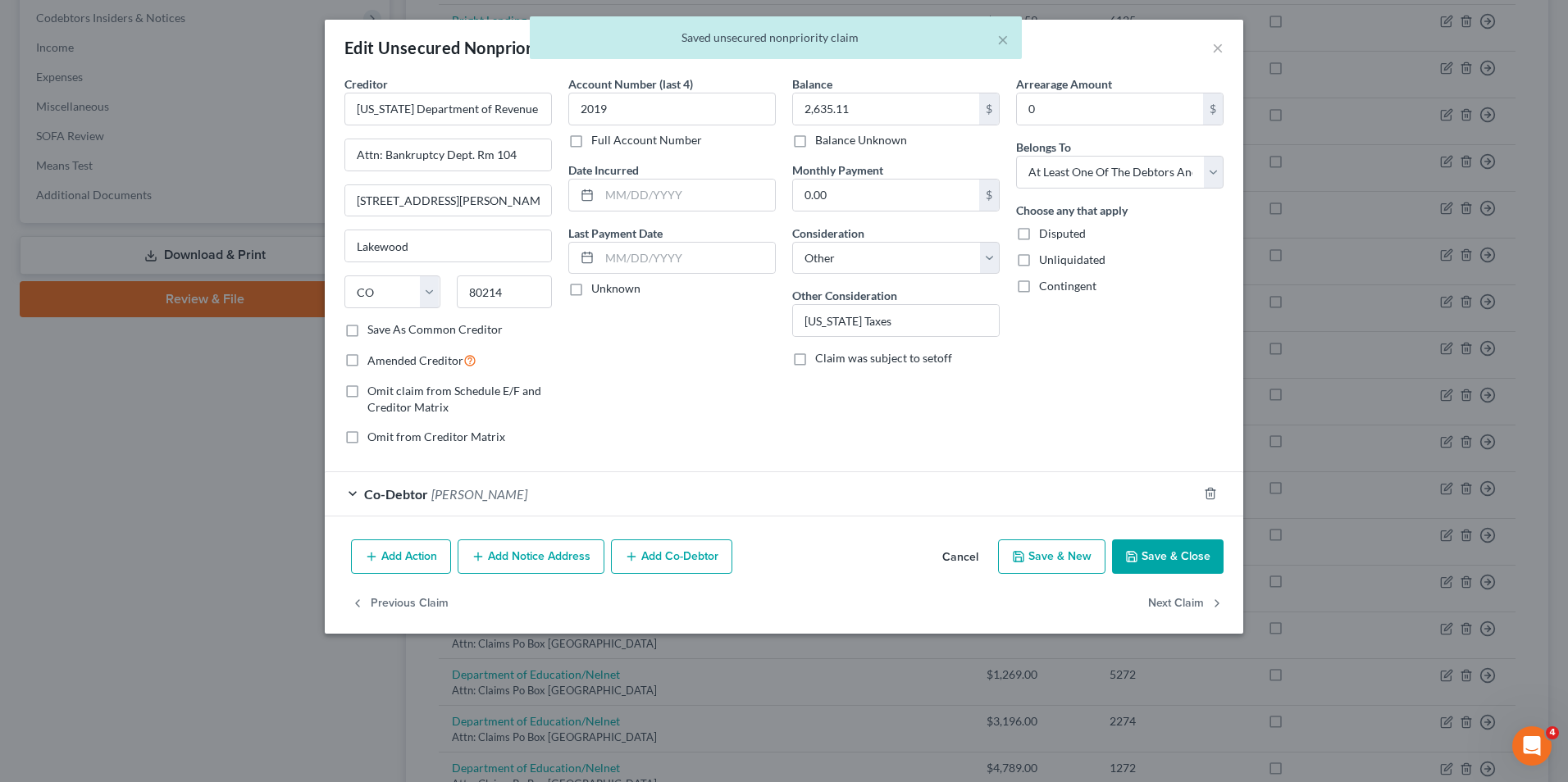
click at [1153, 570] on button "Save & Close" at bounding box center [1166, 557] width 111 height 35
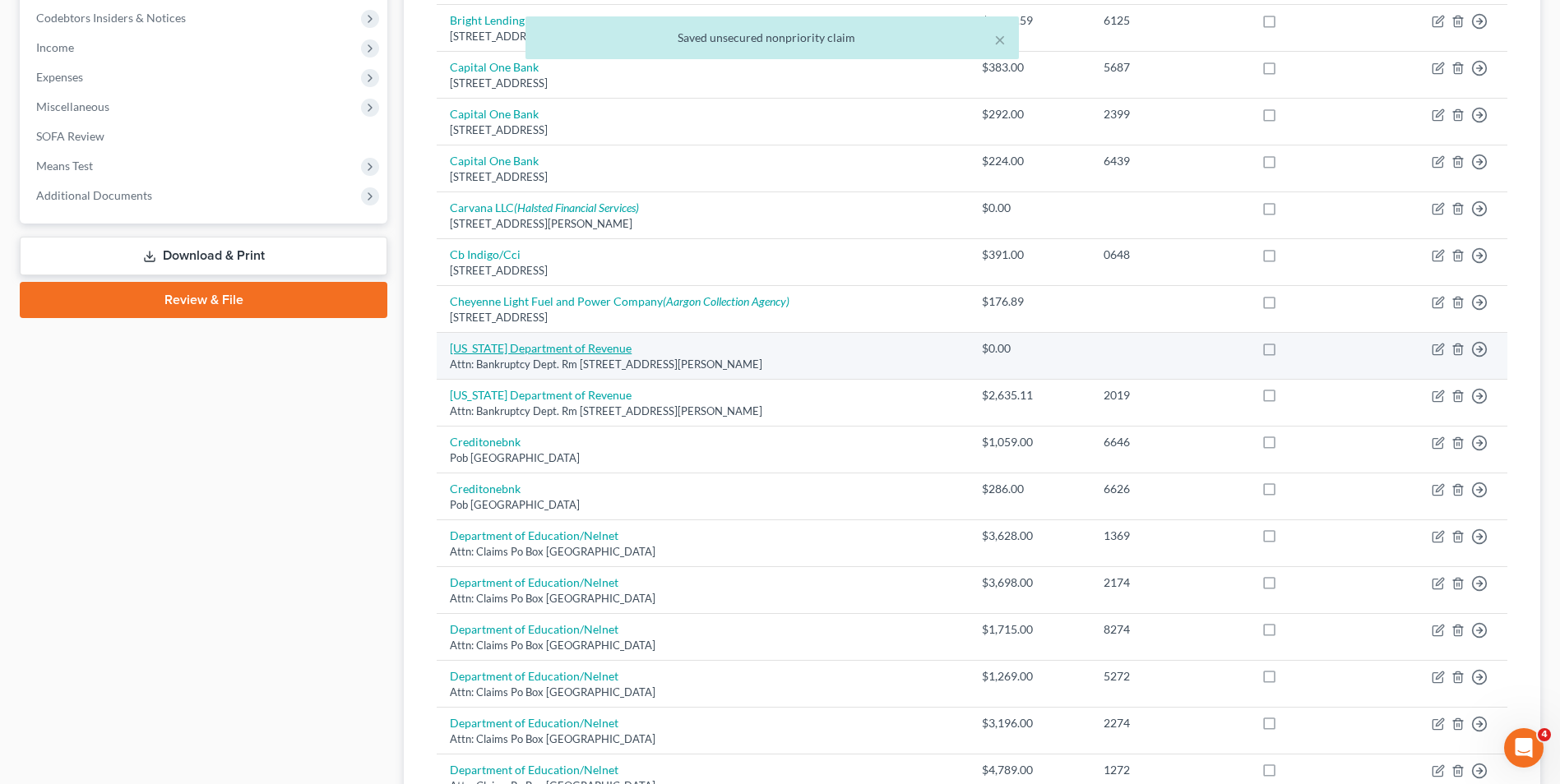
click at [519, 350] on link "[US_STATE] Department of Revenue" at bounding box center [540, 347] width 182 height 14
select select "5"
select select "14"
select select "0"
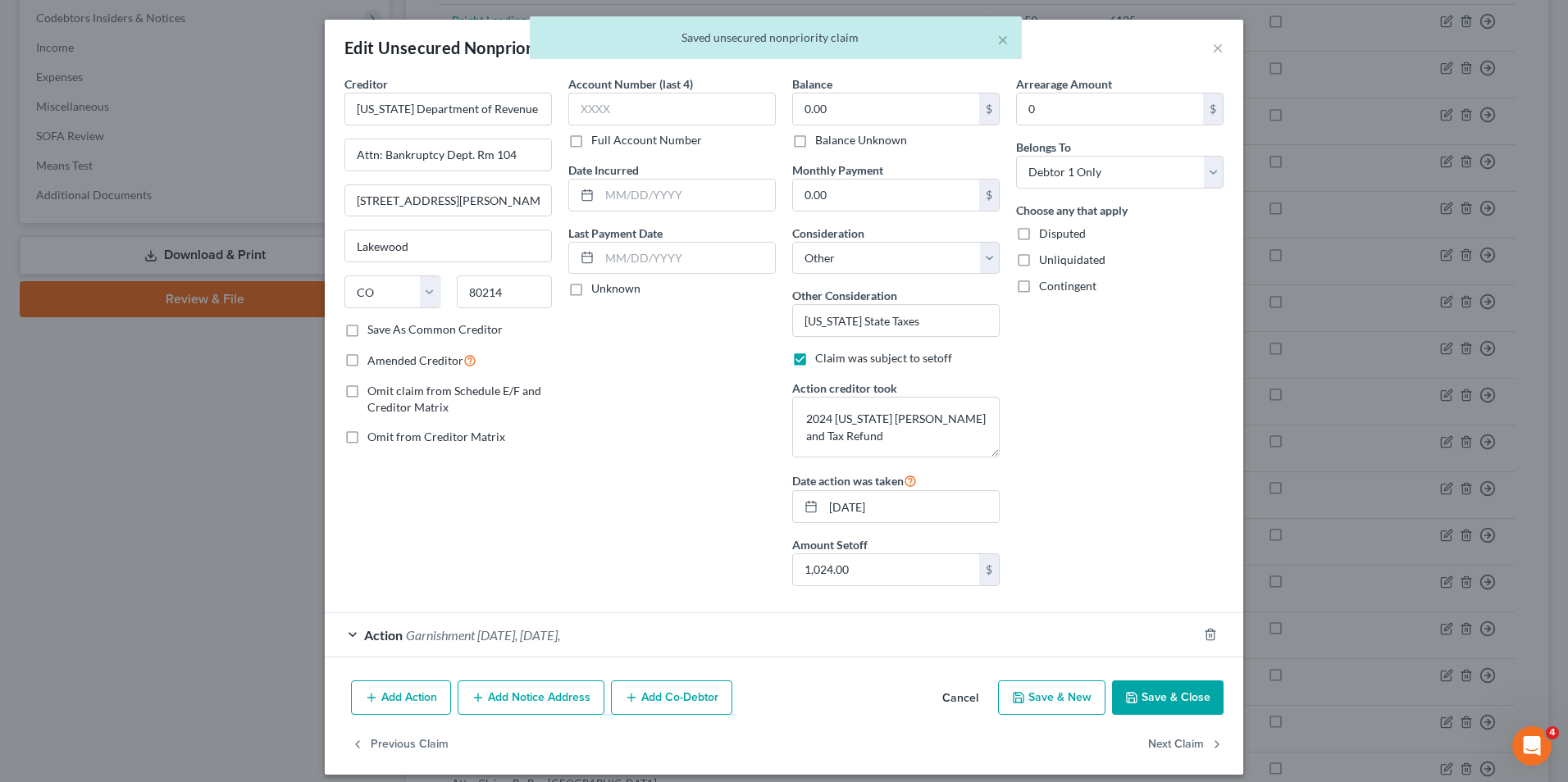
click at [1182, 701] on button "Save & Close" at bounding box center [1166, 698] width 111 height 35
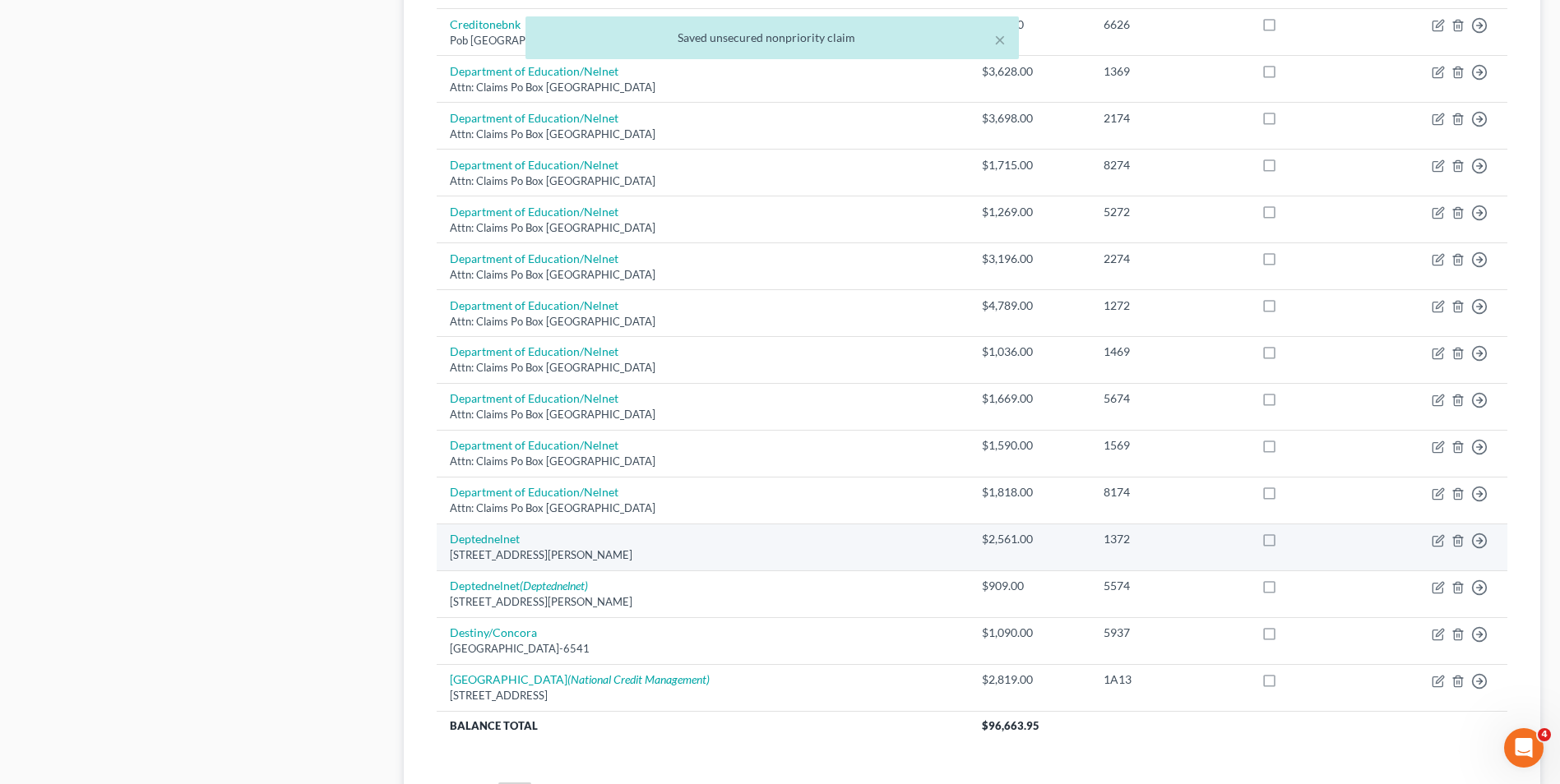
scroll to position [986, 0]
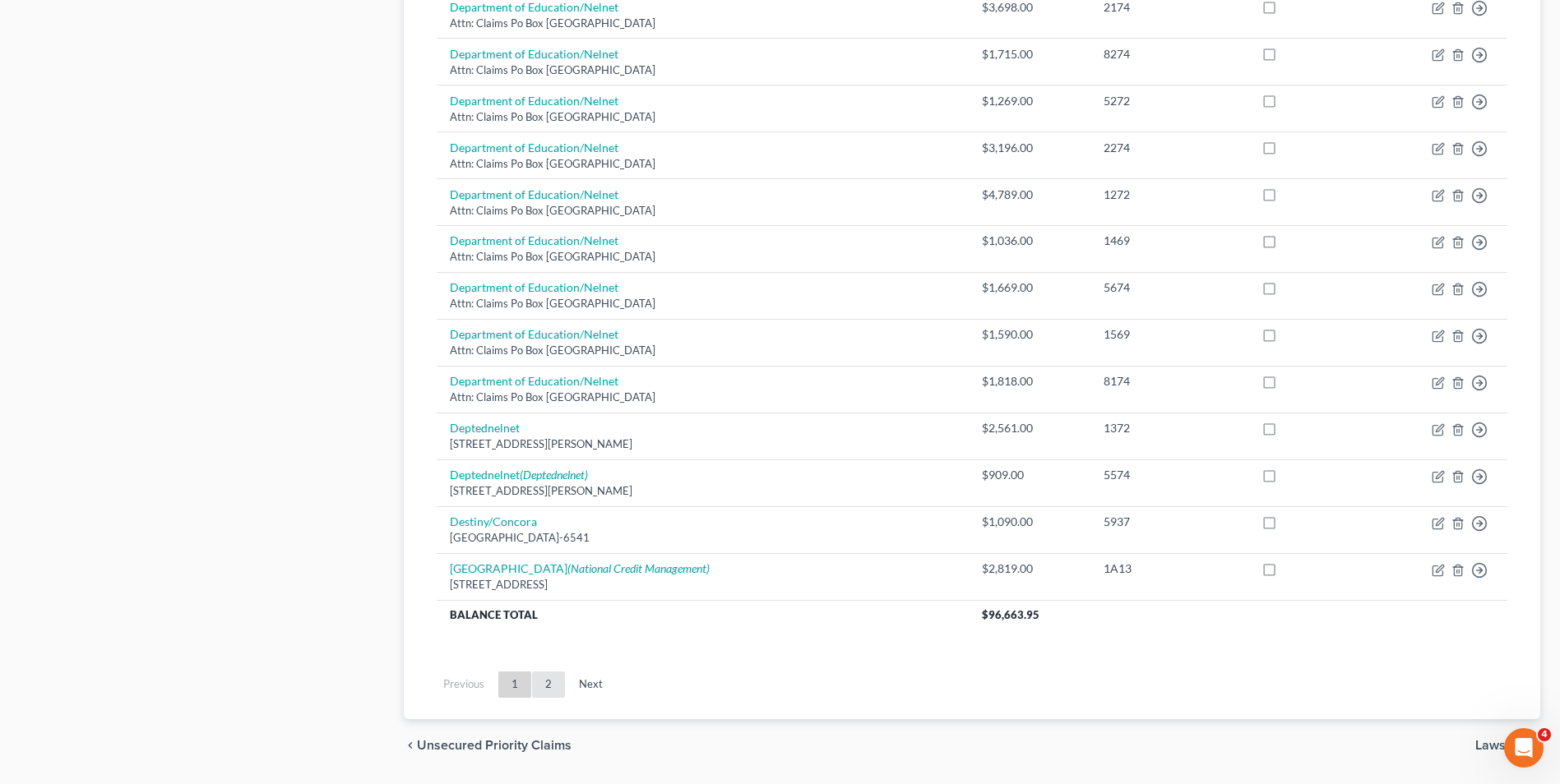
click at [551, 684] on link "2" at bounding box center [548, 684] width 33 height 26
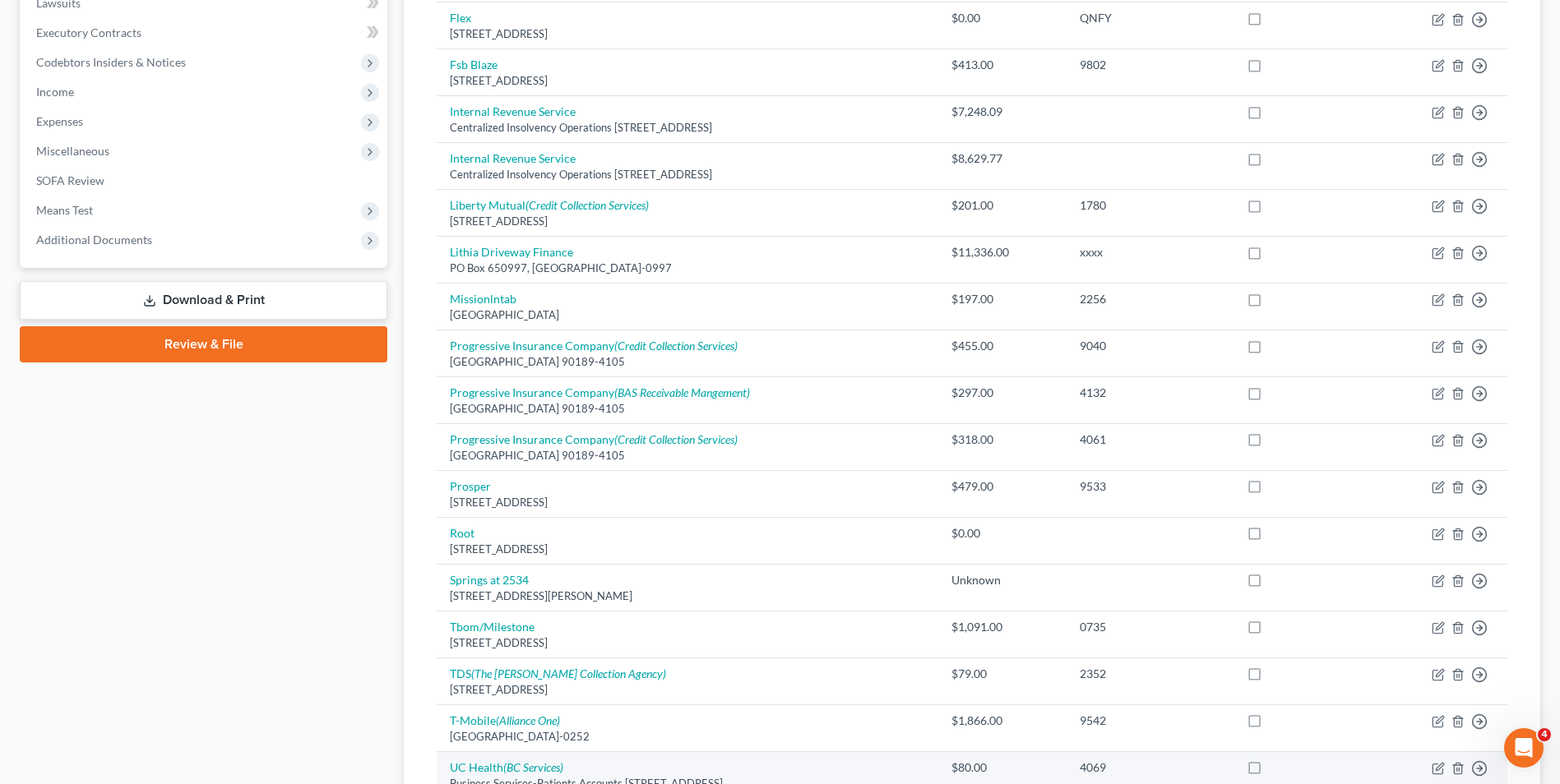
scroll to position [403, 0]
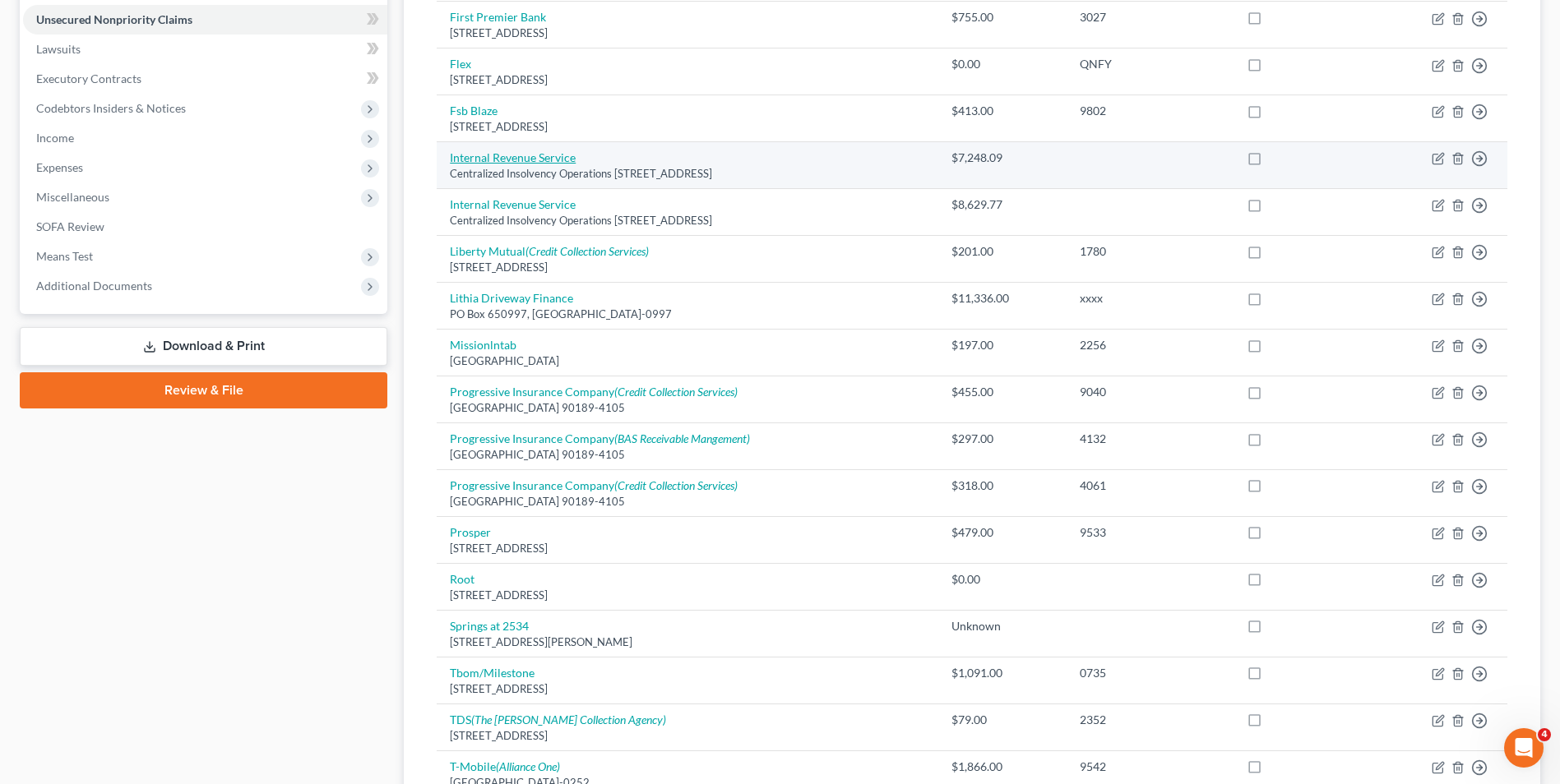
click at [551, 160] on link "Internal Revenue Service" at bounding box center [512, 157] width 126 height 14
select select "39"
select select "3"
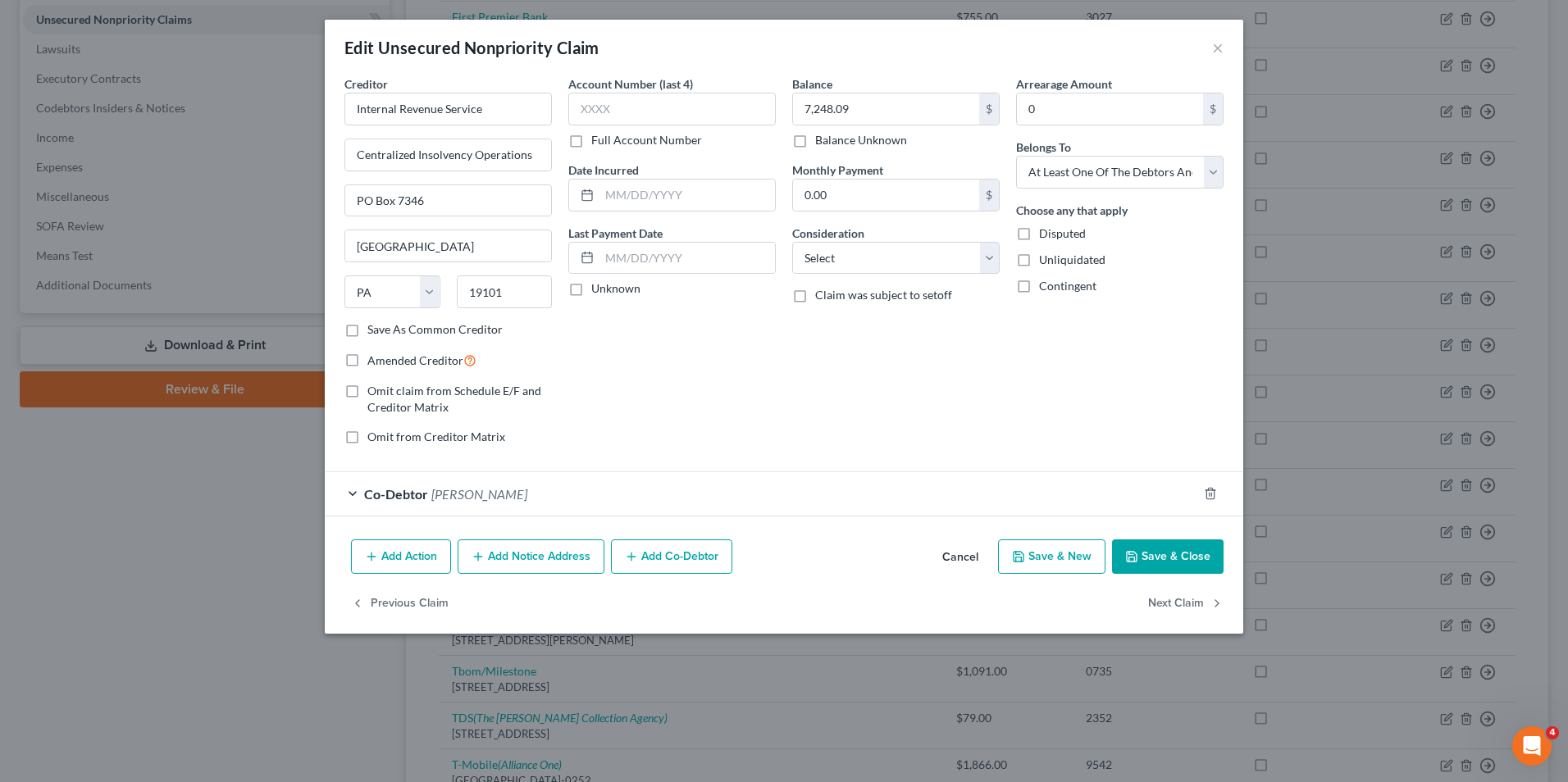
click at [1128, 550] on icon "button" at bounding box center [1132, 557] width 14 height 14
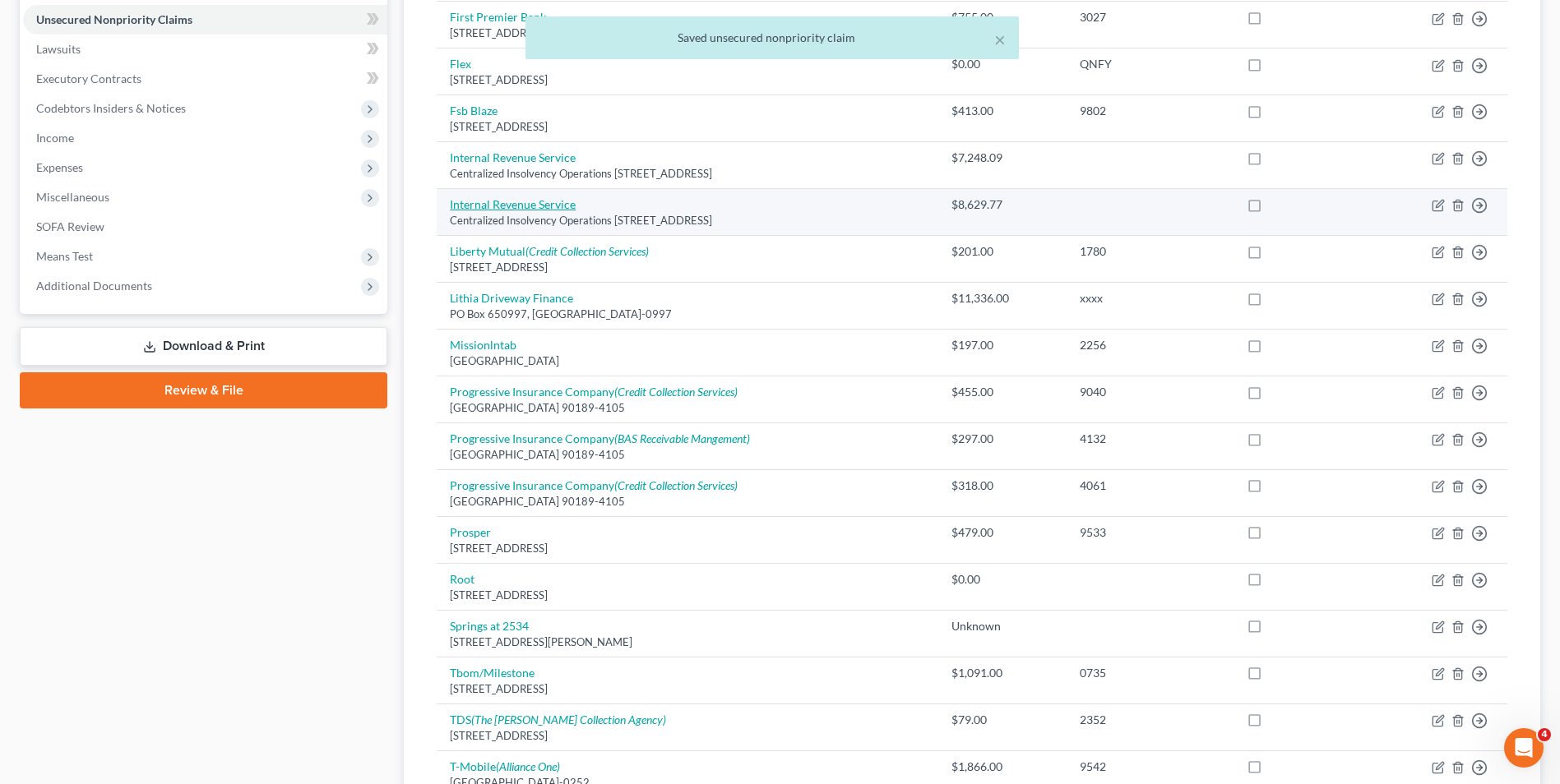
click at [526, 198] on link "Internal Revenue Service" at bounding box center [512, 204] width 126 height 14
select select "39"
select select "3"
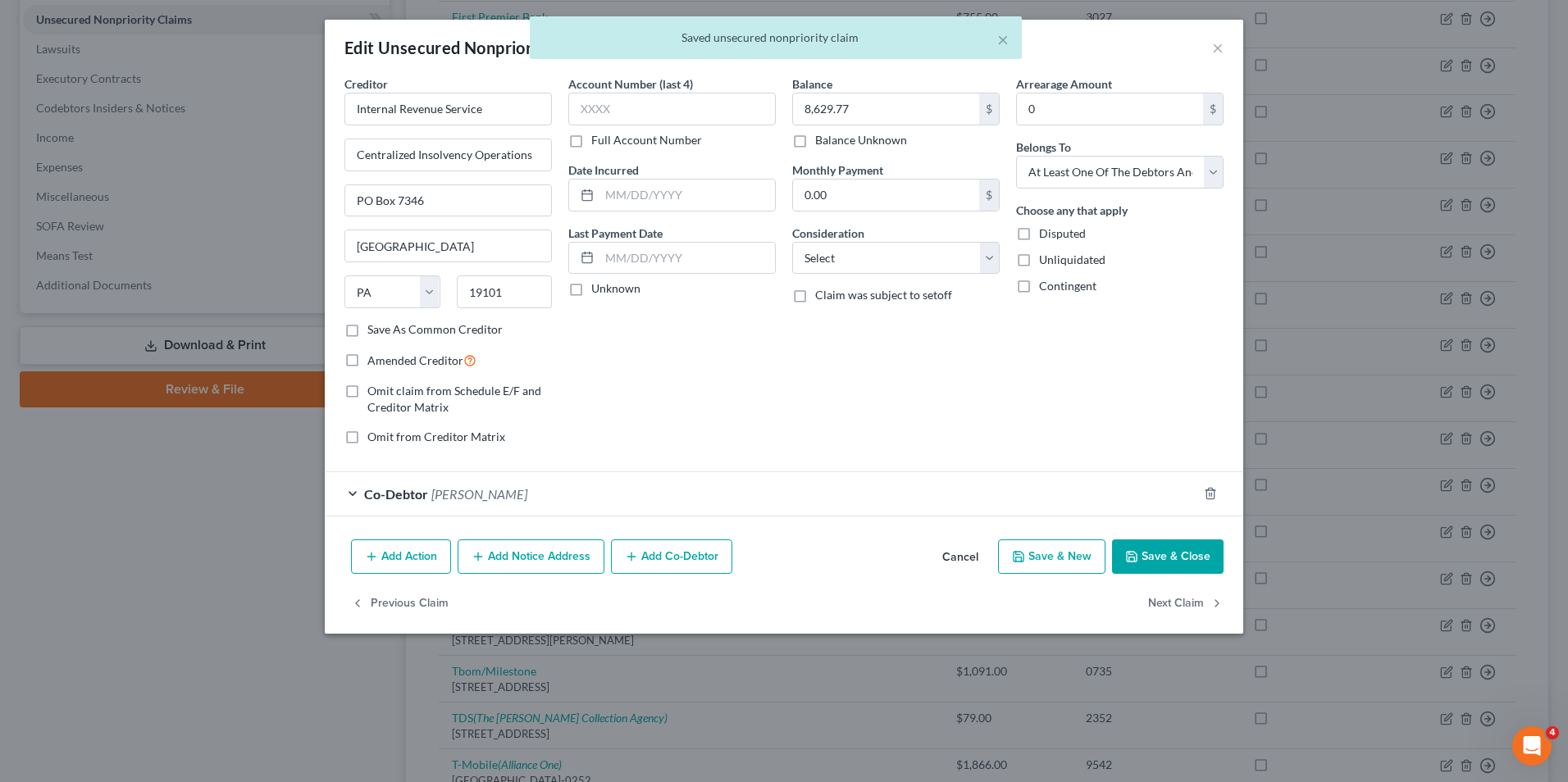
click at [1178, 551] on button "Save & Close" at bounding box center [1166, 557] width 111 height 35
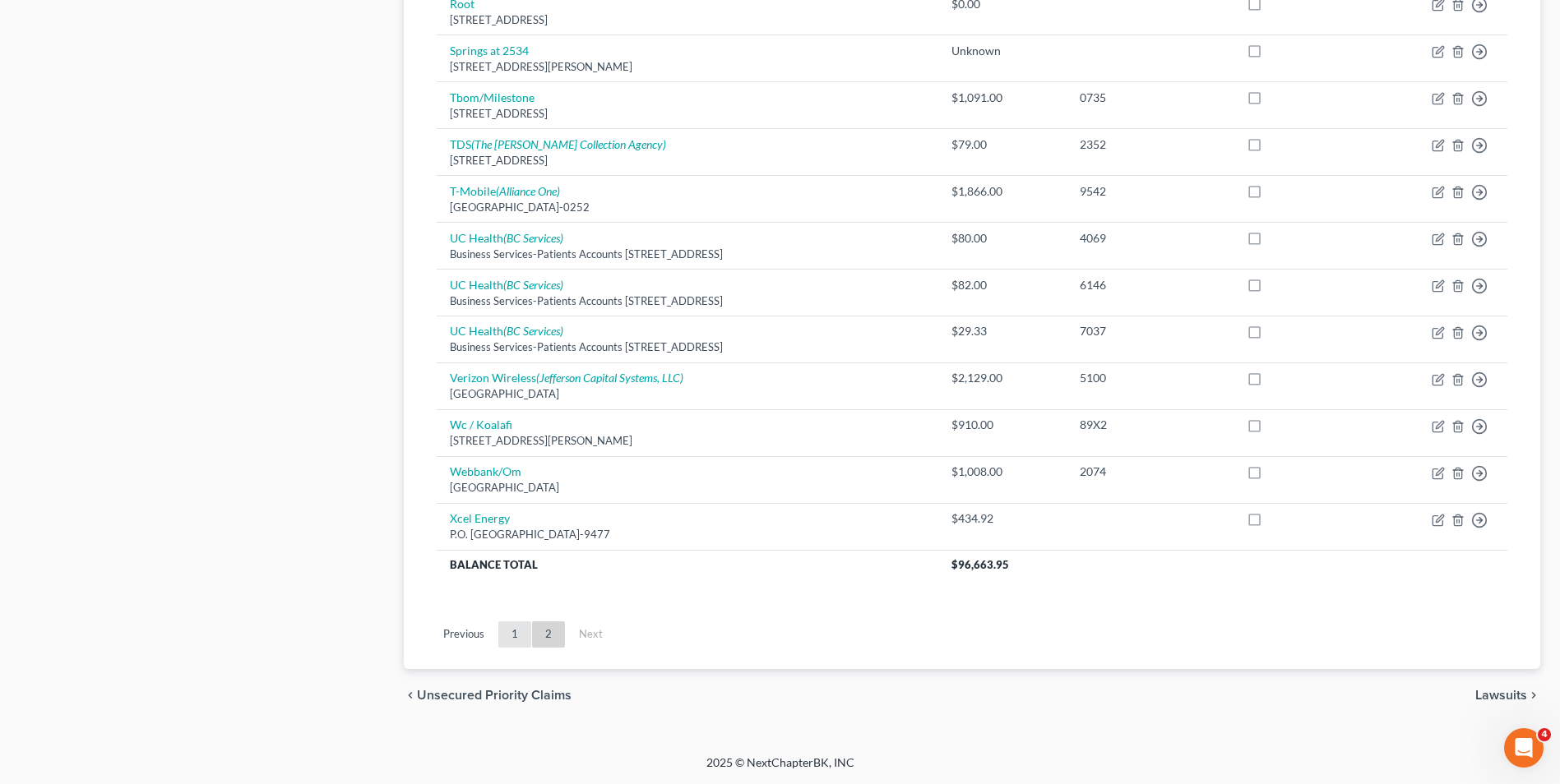
click at [519, 630] on link "1" at bounding box center [515, 634] width 33 height 26
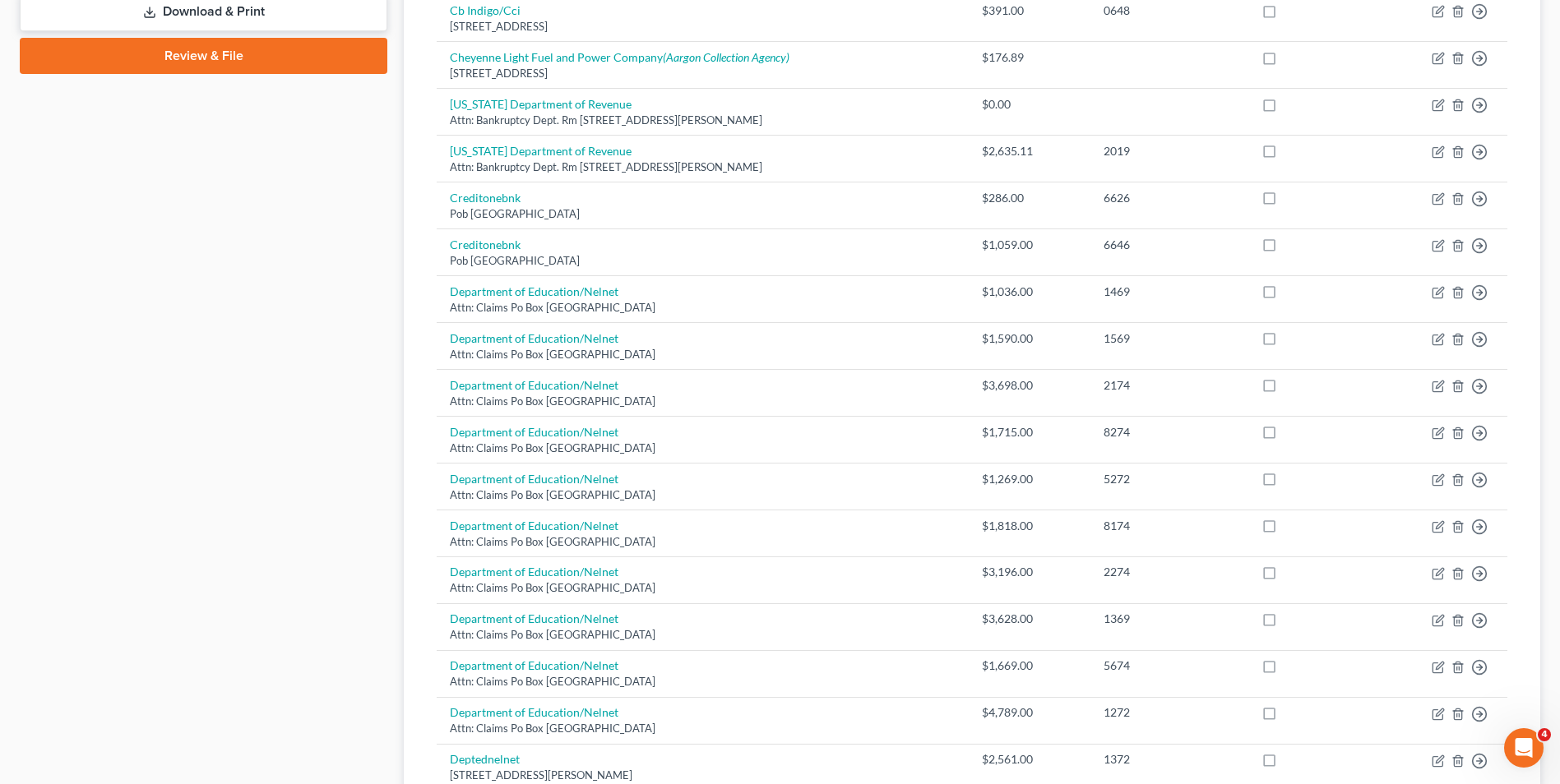
scroll to position [732, 0]
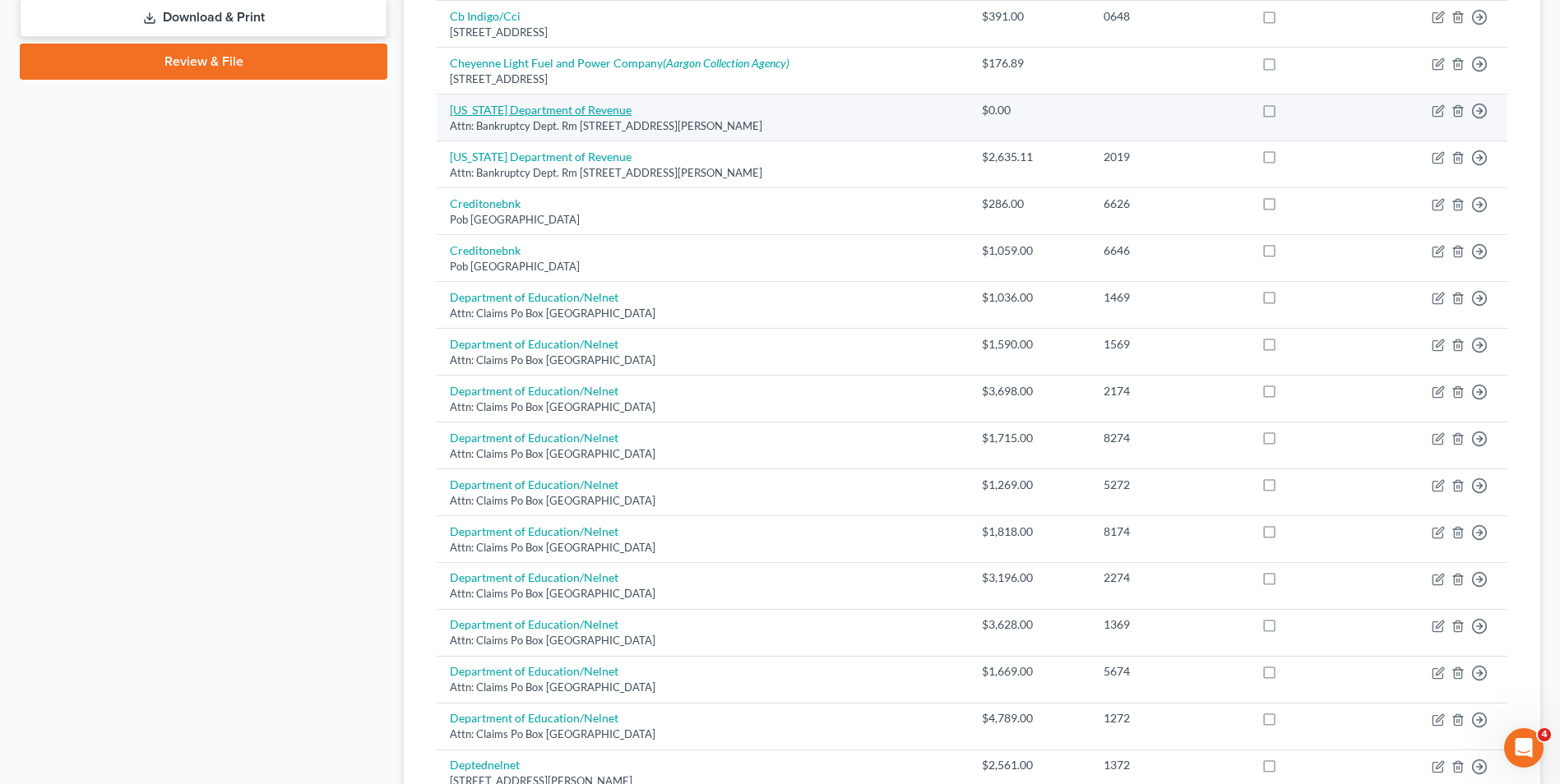
click at [530, 110] on link "[US_STATE] Department of Revenue" at bounding box center [540, 109] width 182 height 14
select select "5"
select select "14"
select select "0"
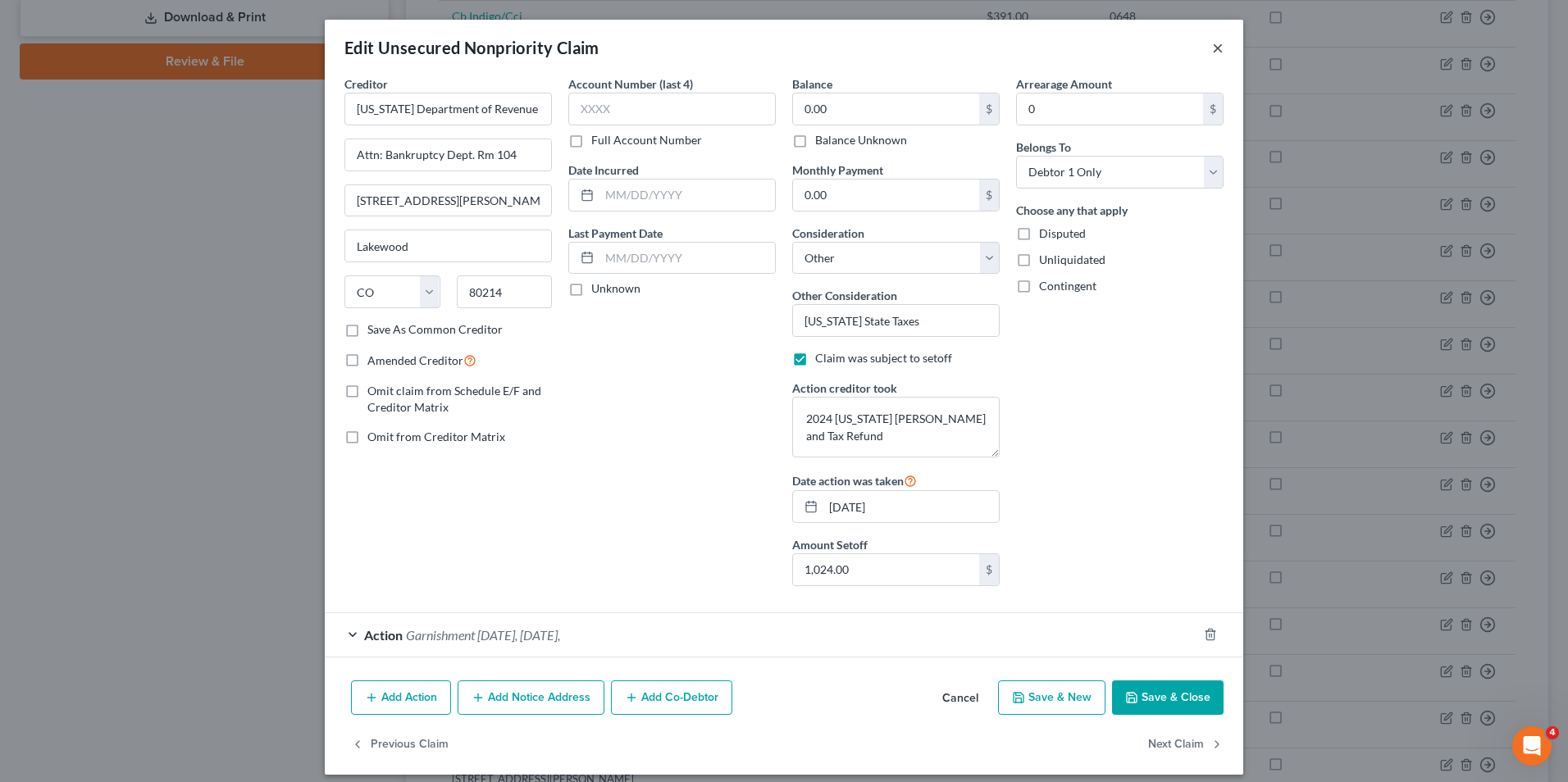
click at [1214, 45] on button "×" at bounding box center [1218, 47] width 12 height 19
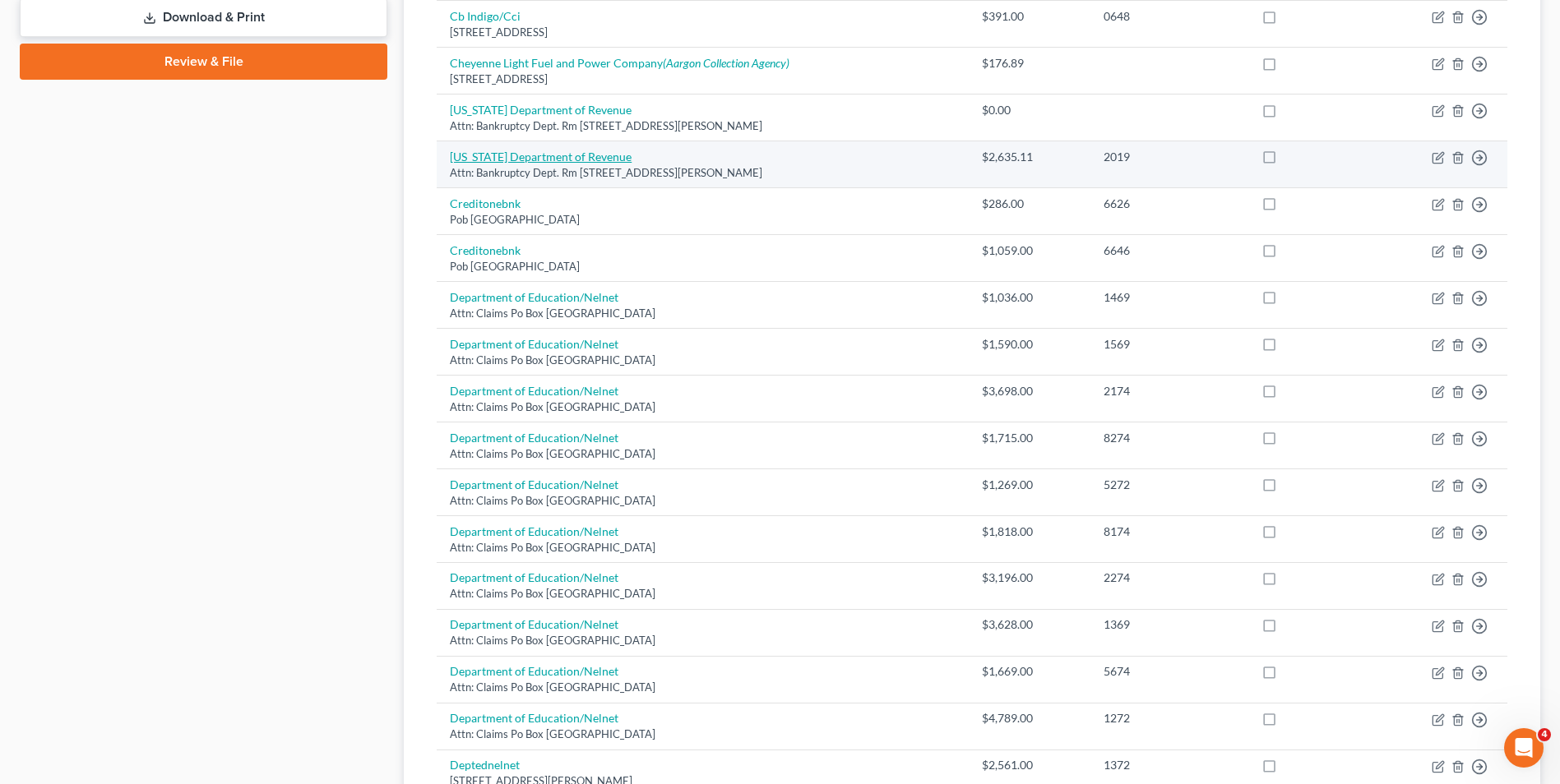
click at [592, 155] on link "[US_STATE] Department of Revenue" at bounding box center [540, 157] width 182 height 14
select select "5"
select select "14"
select select "3"
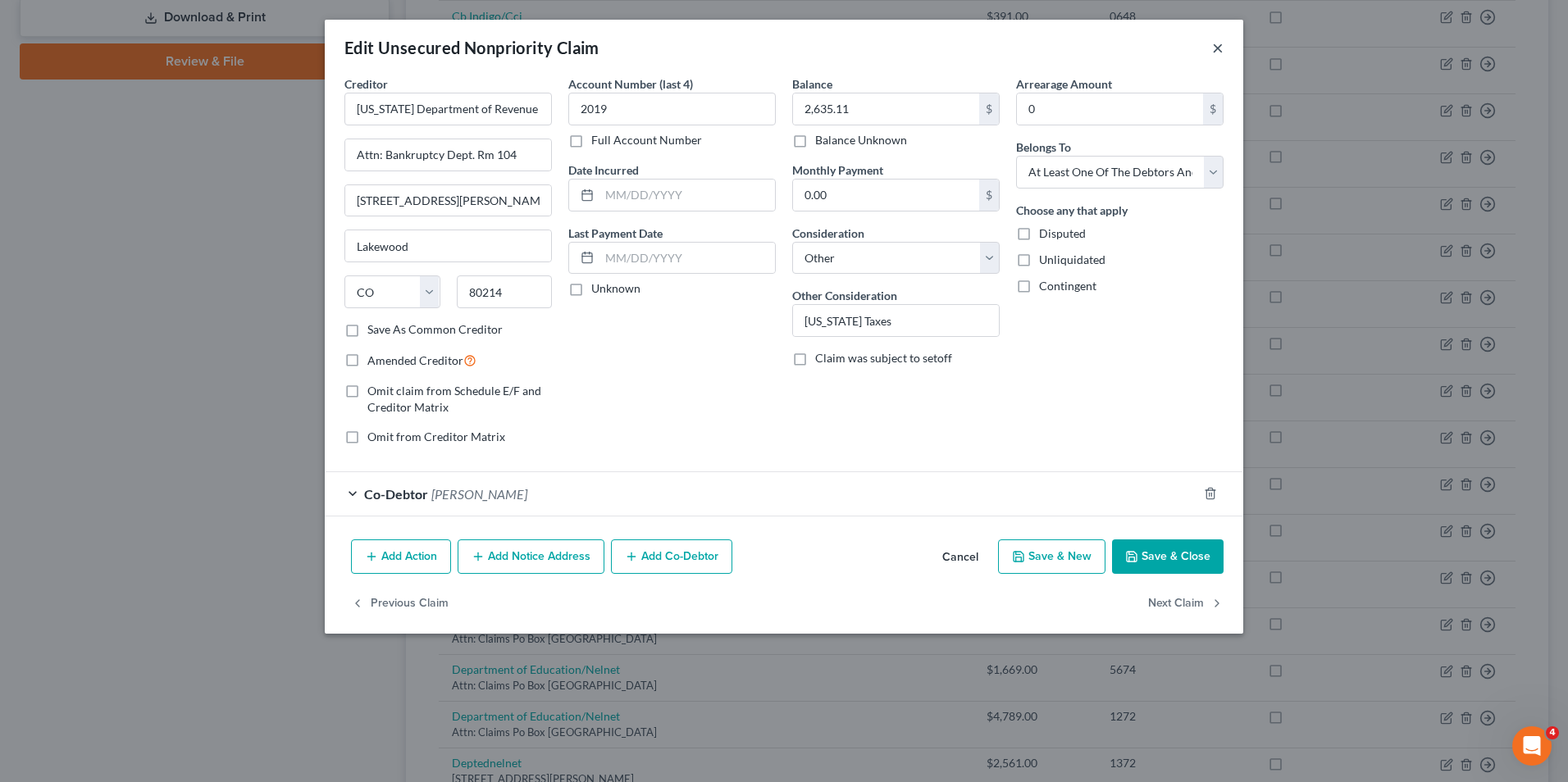
click at [1220, 48] on button "×" at bounding box center [1218, 47] width 12 height 19
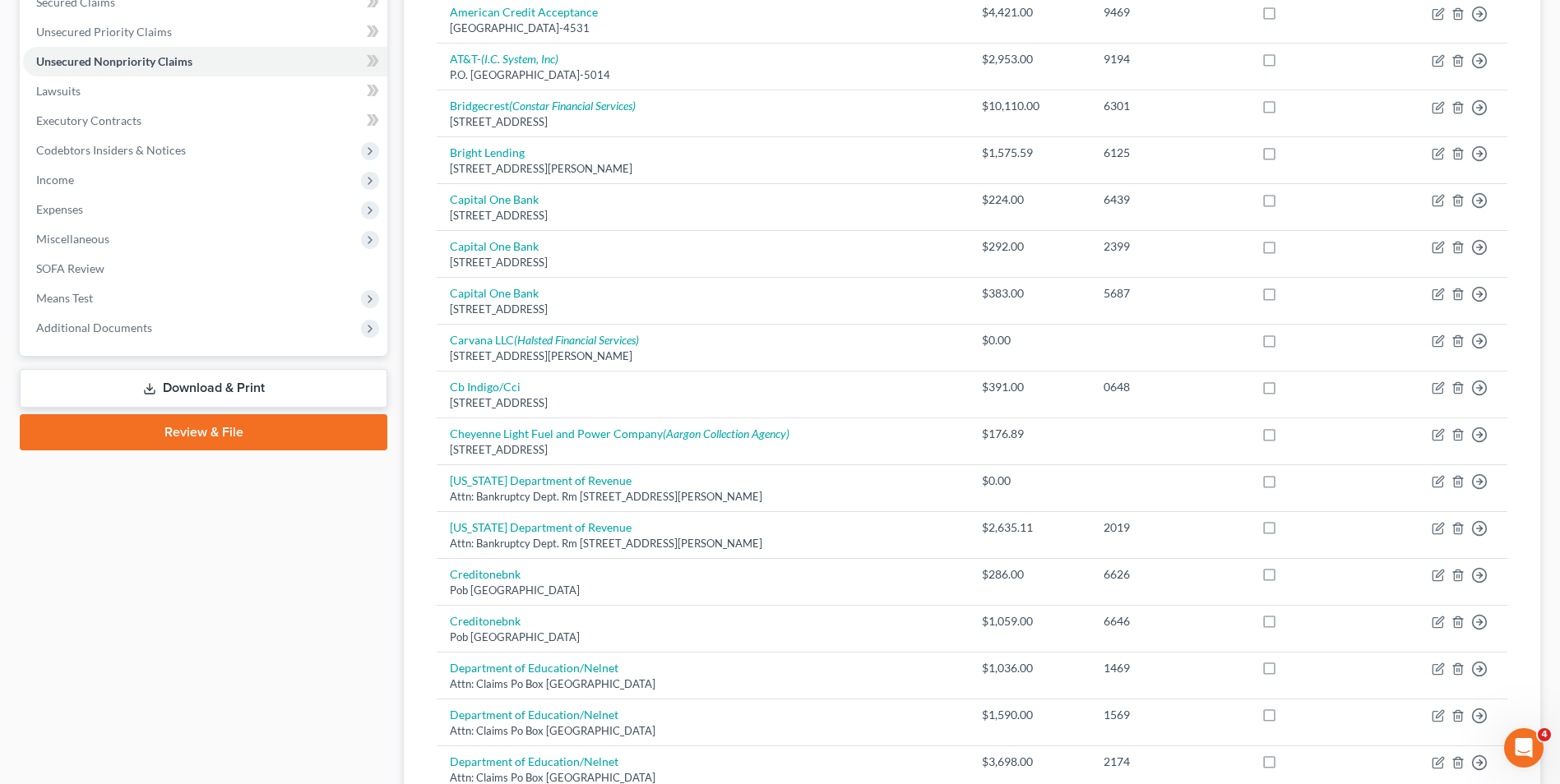
scroll to position [0, 0]
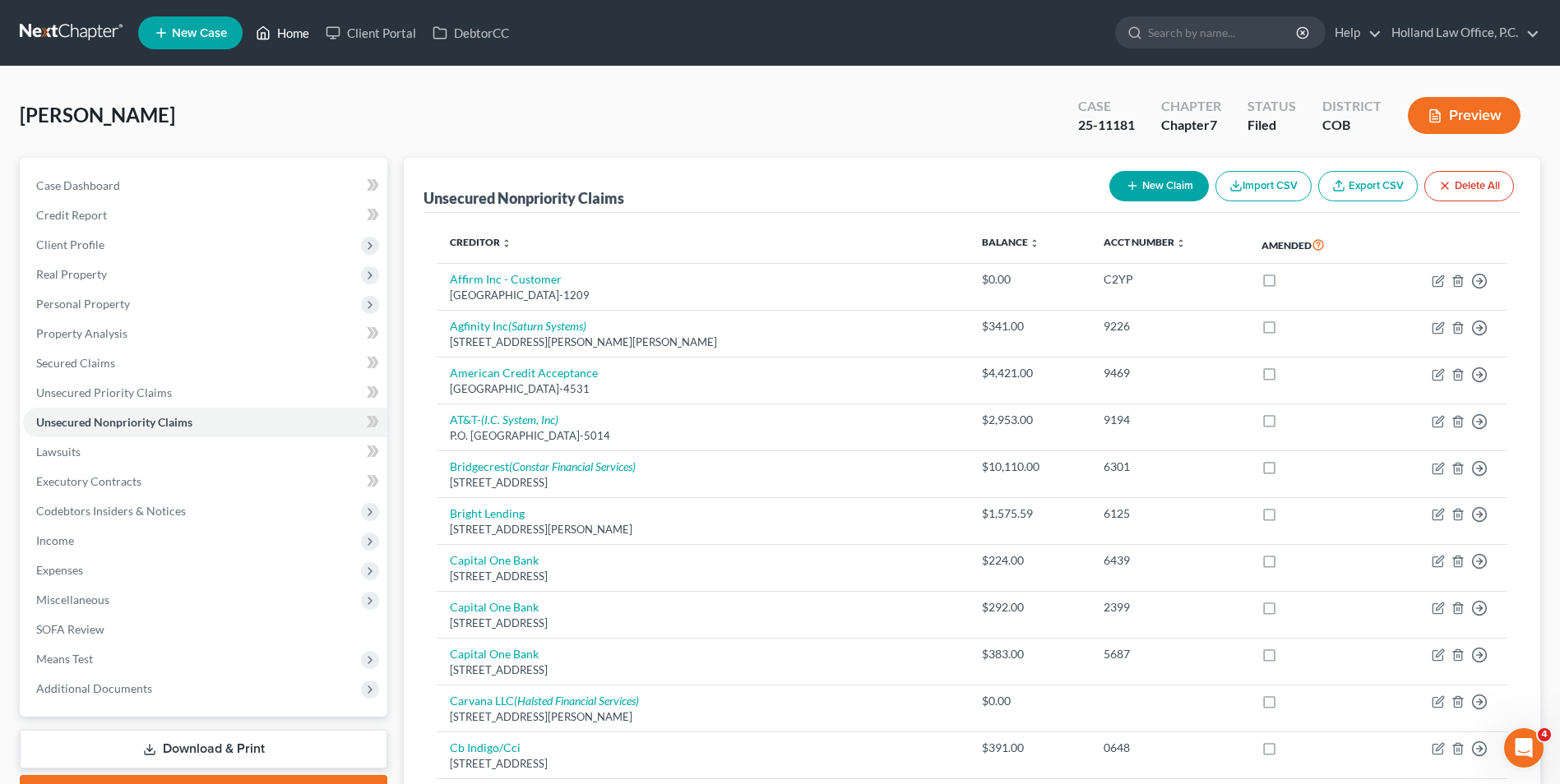
click at [289, 41] on link "Home" at bounding box center [283, 33] width 70 height 30
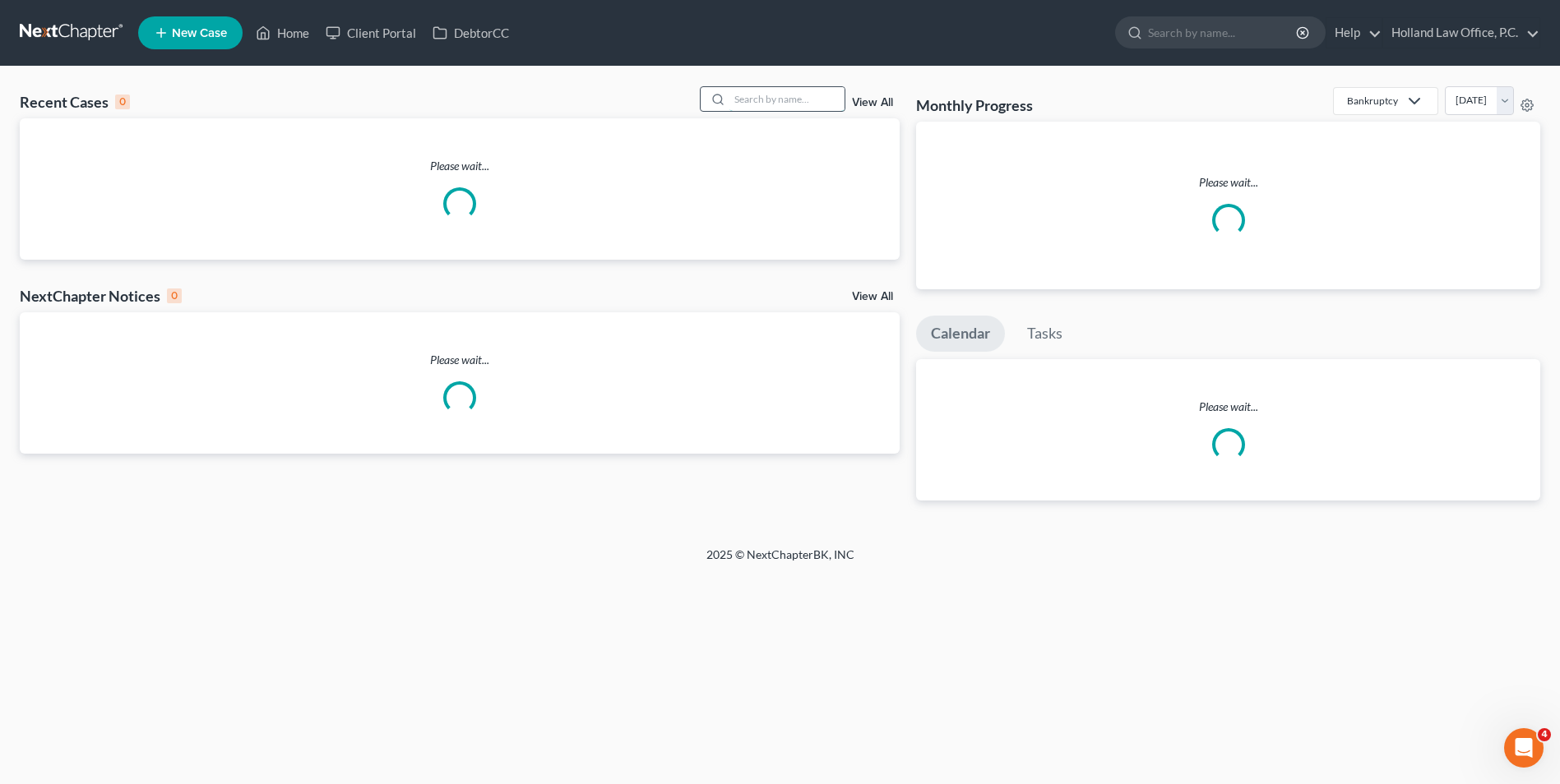
drag, startPoint x: 780, startPoint y: 88, endPoint x: 772, endPoint y: 90, distance: 8.2
click at [777, 90] on input "search" at bounding box center [786, 99] width 115 height 24
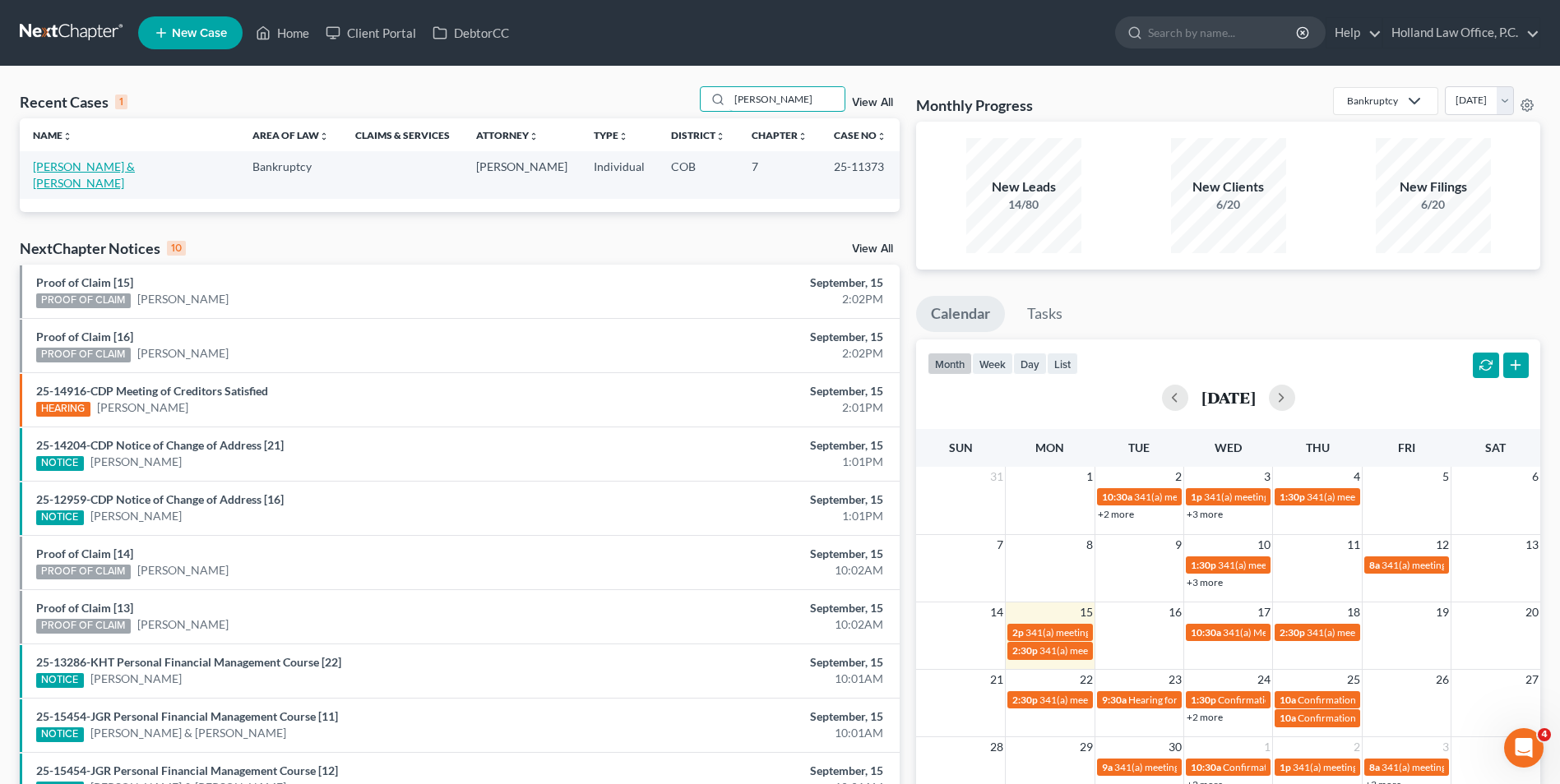
type input "[PERSON_NAME]"
click at [102, 166] on link "[PERSON_NAME] & [PERSON_NAME]" at bounding box center [83, 174] width 102 height 30
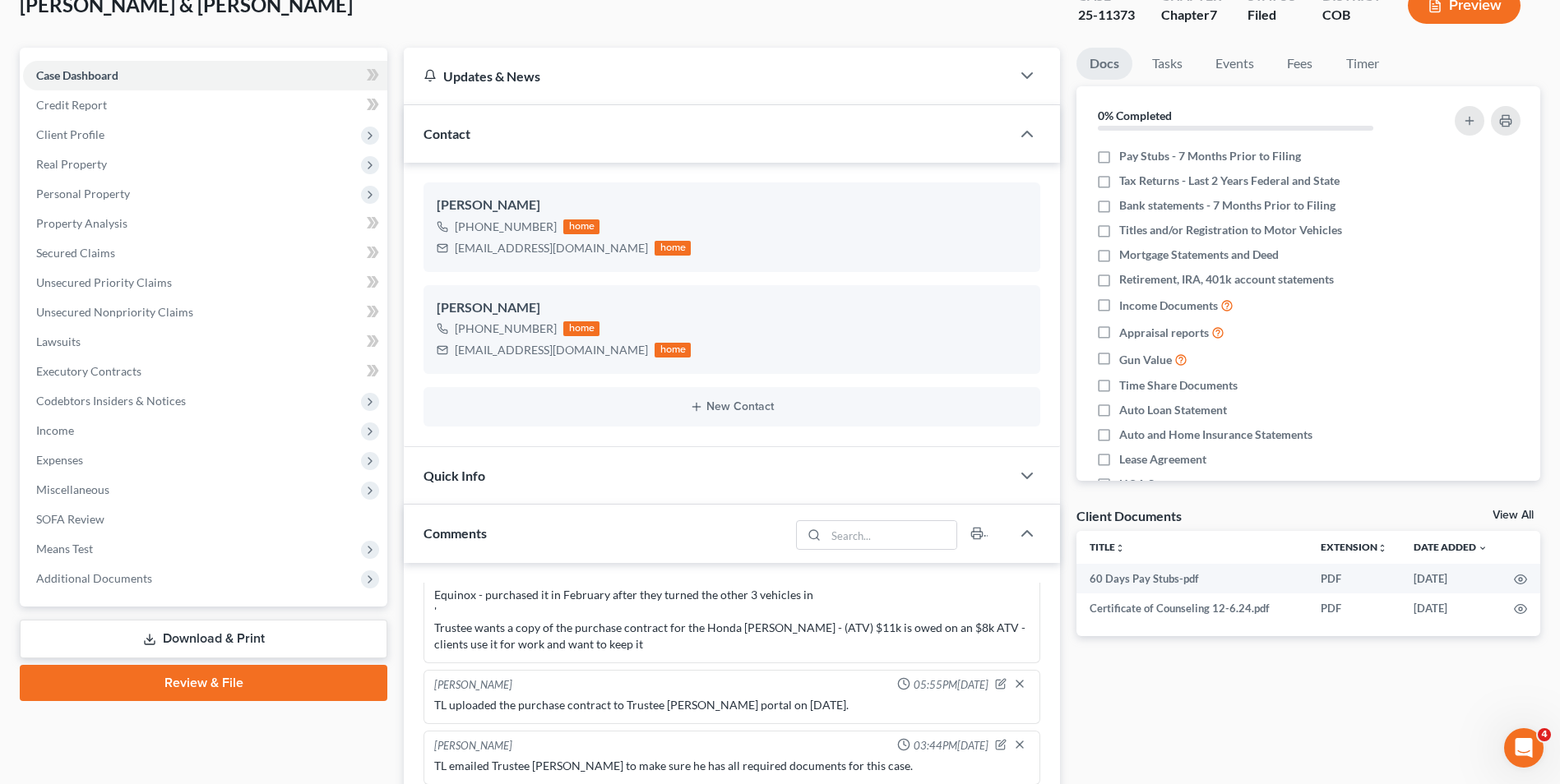
scroll to position [165, 0]
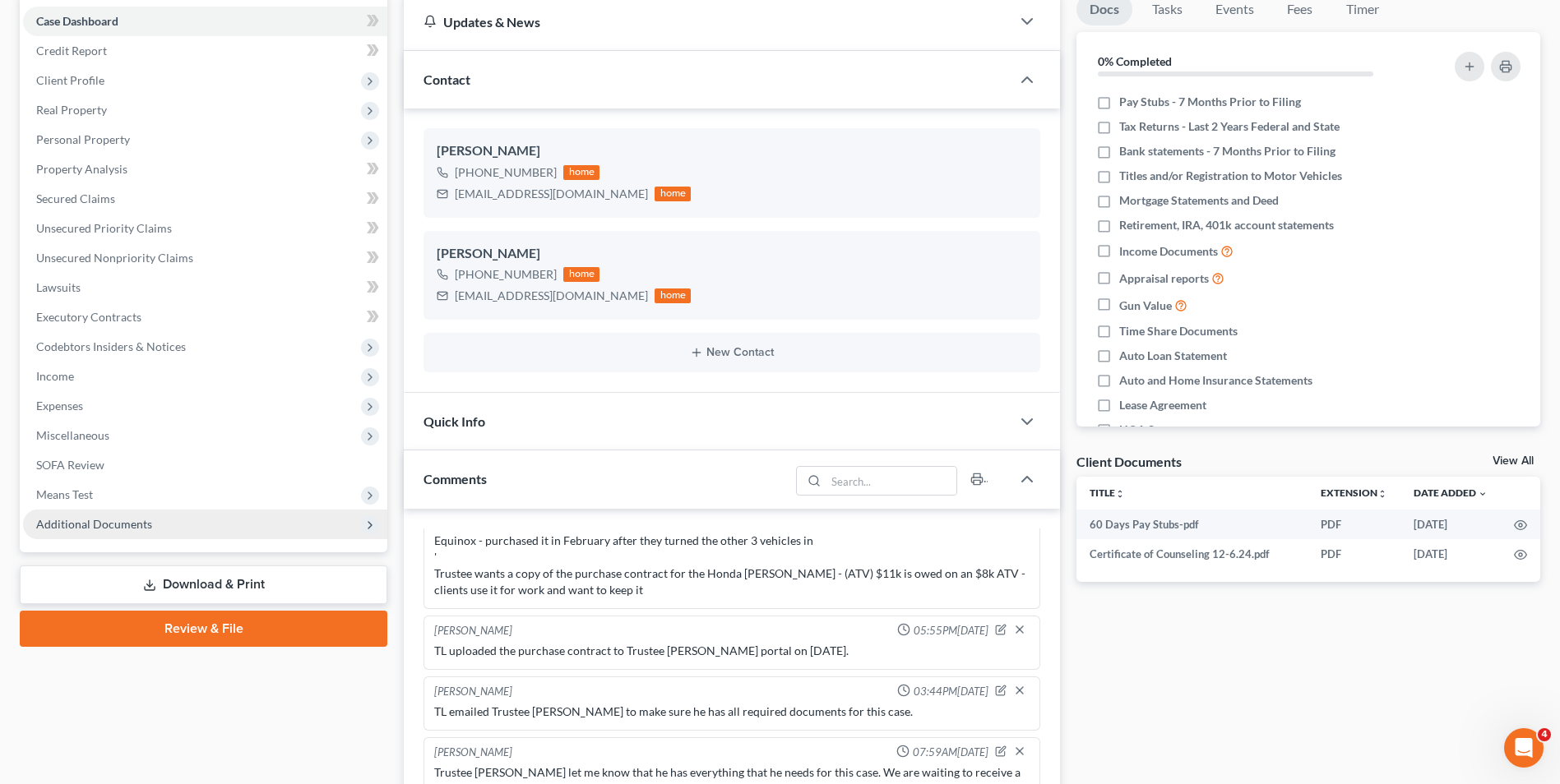
click at [177, 528] on span "Additional Documents" at bounding box center [205, 524] width 364 height 30
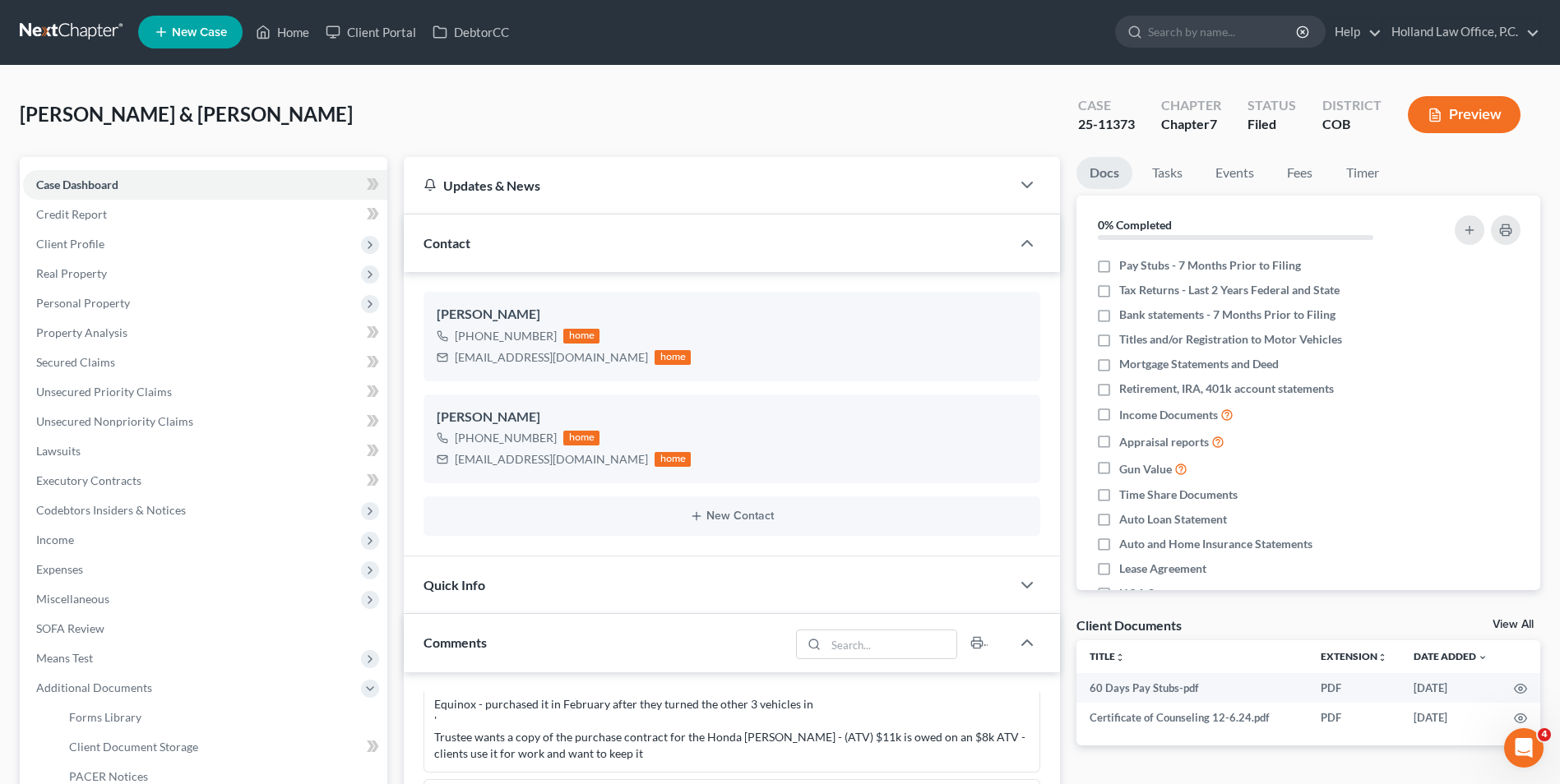
scroll to position [0, 0]
drag, startPoint x: 297, startPoint y: 38, endPoint x: 701, endPoint y: 162, distance: 422.6
click at [297, 38] on link "Home" at bounding box center [283, 33] width 70 height 30
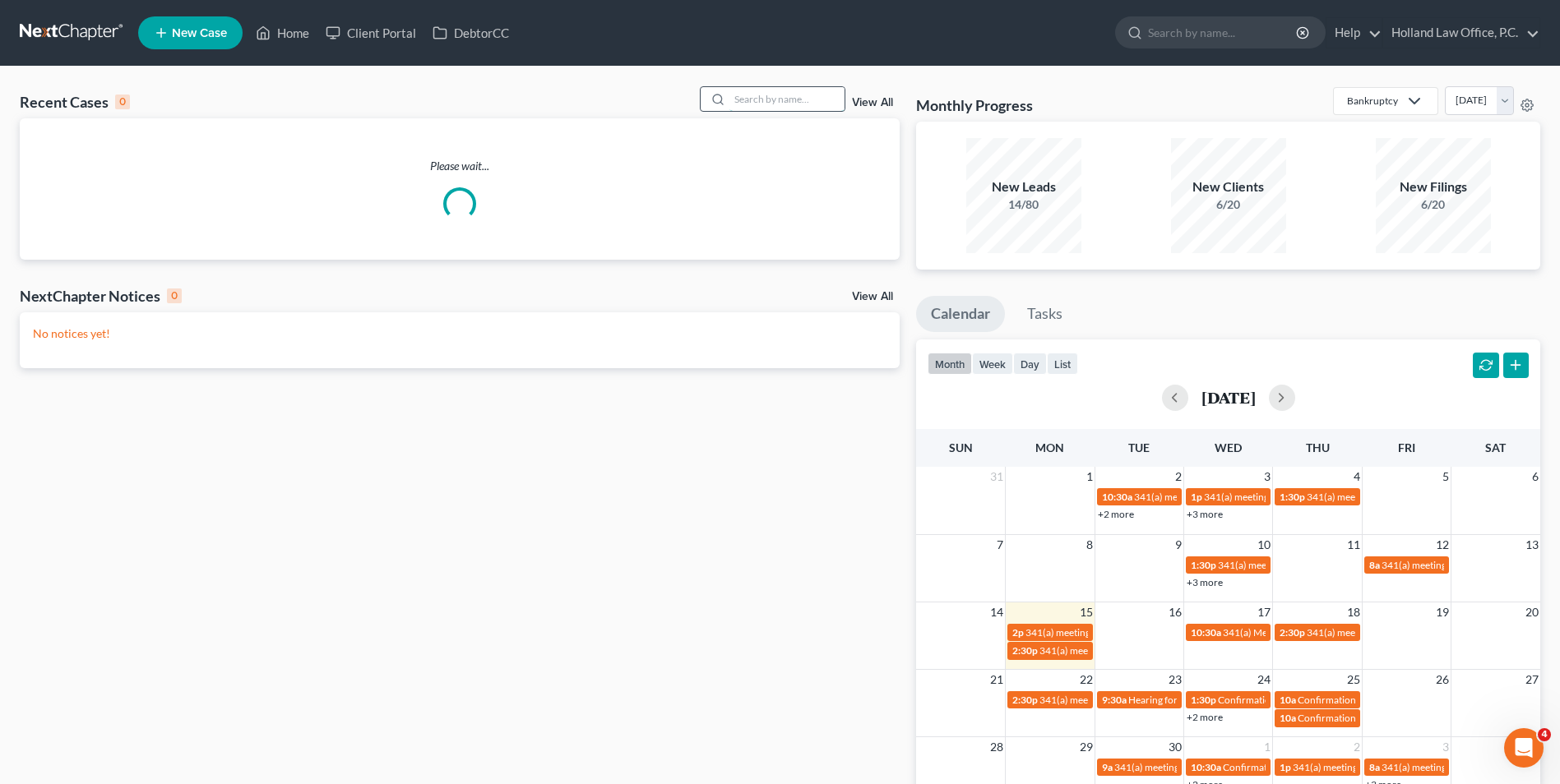
drag, startPoint x: 760, startPoint y: 103, endPoint x: 741, endPoint y: 102, distance: 19.0
click at [742, 102] on input "search" at bounding box center [786, 99] width 115 height 24
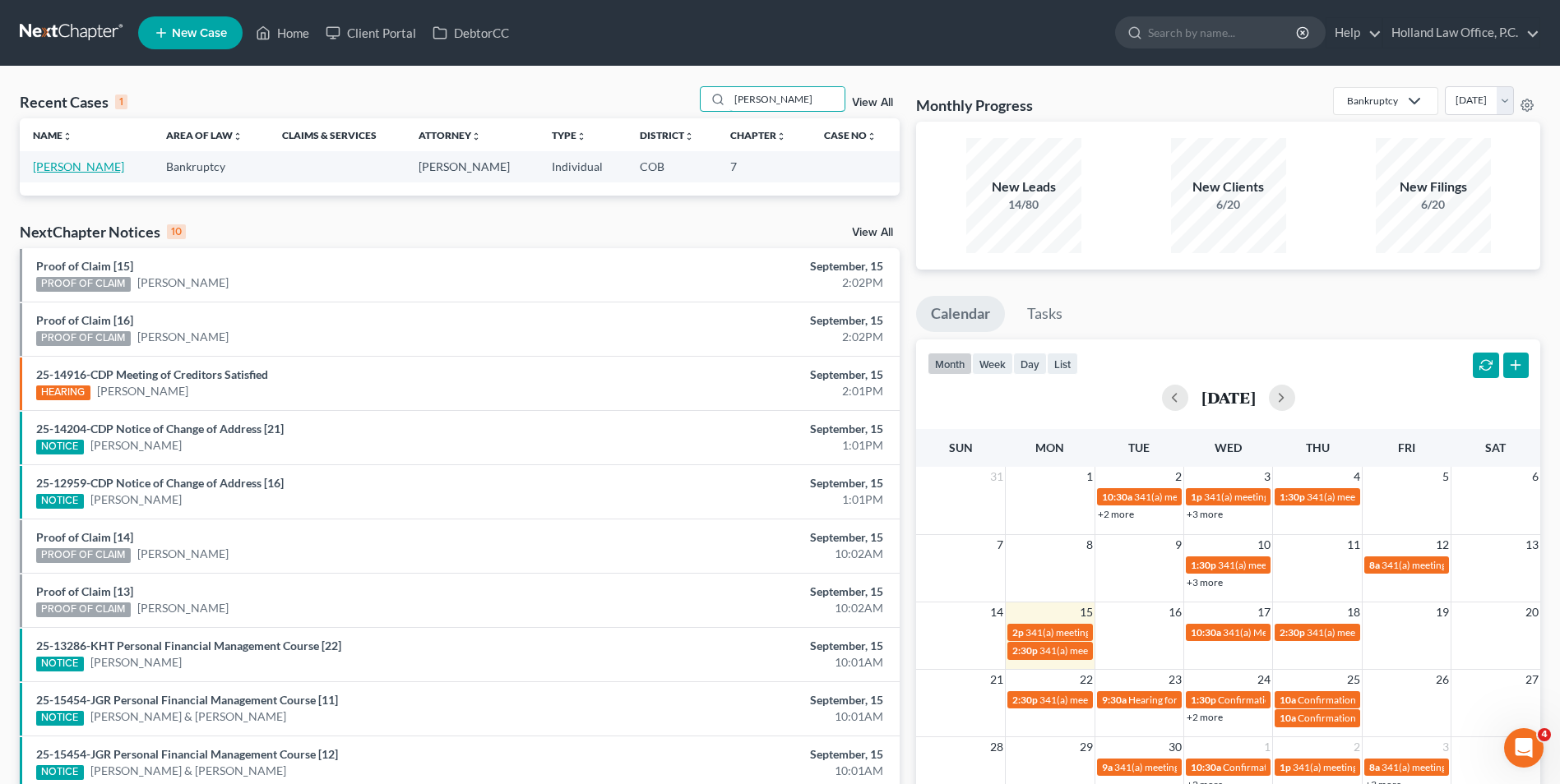
type input "[PERSON_NAME]"
click at [68, 155] on td "[PERSON_NAME]" at bounding box center [86, 166] width 134 height 30
click at [68, 166] on link "[PERSON_NAME]" at bounding box center [78, 166] width 91 height 14
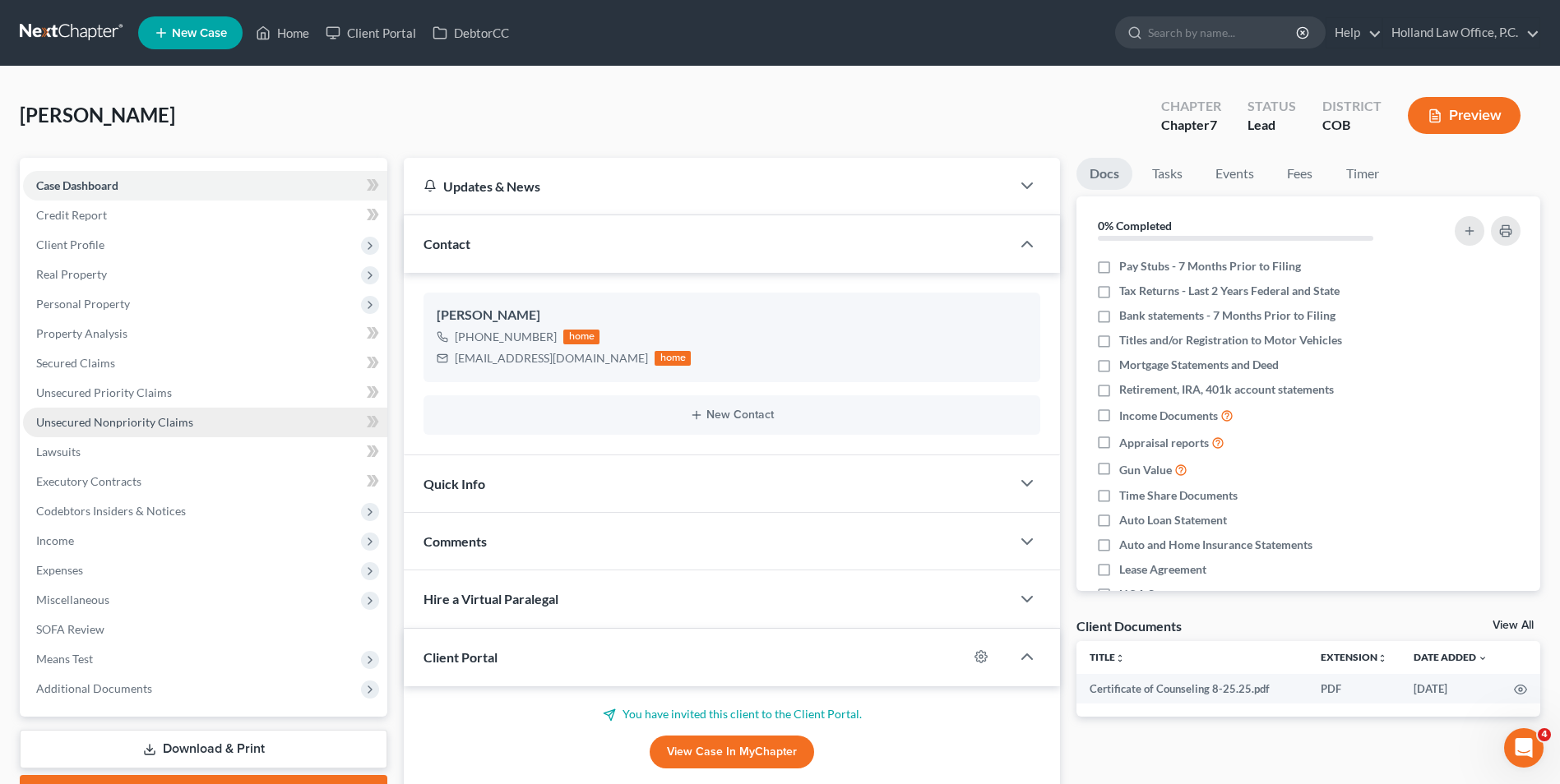
click at [105, 411] on link "Unsecured Nonpriority Claims" at bounding box center [205, 422] width 364 height 30
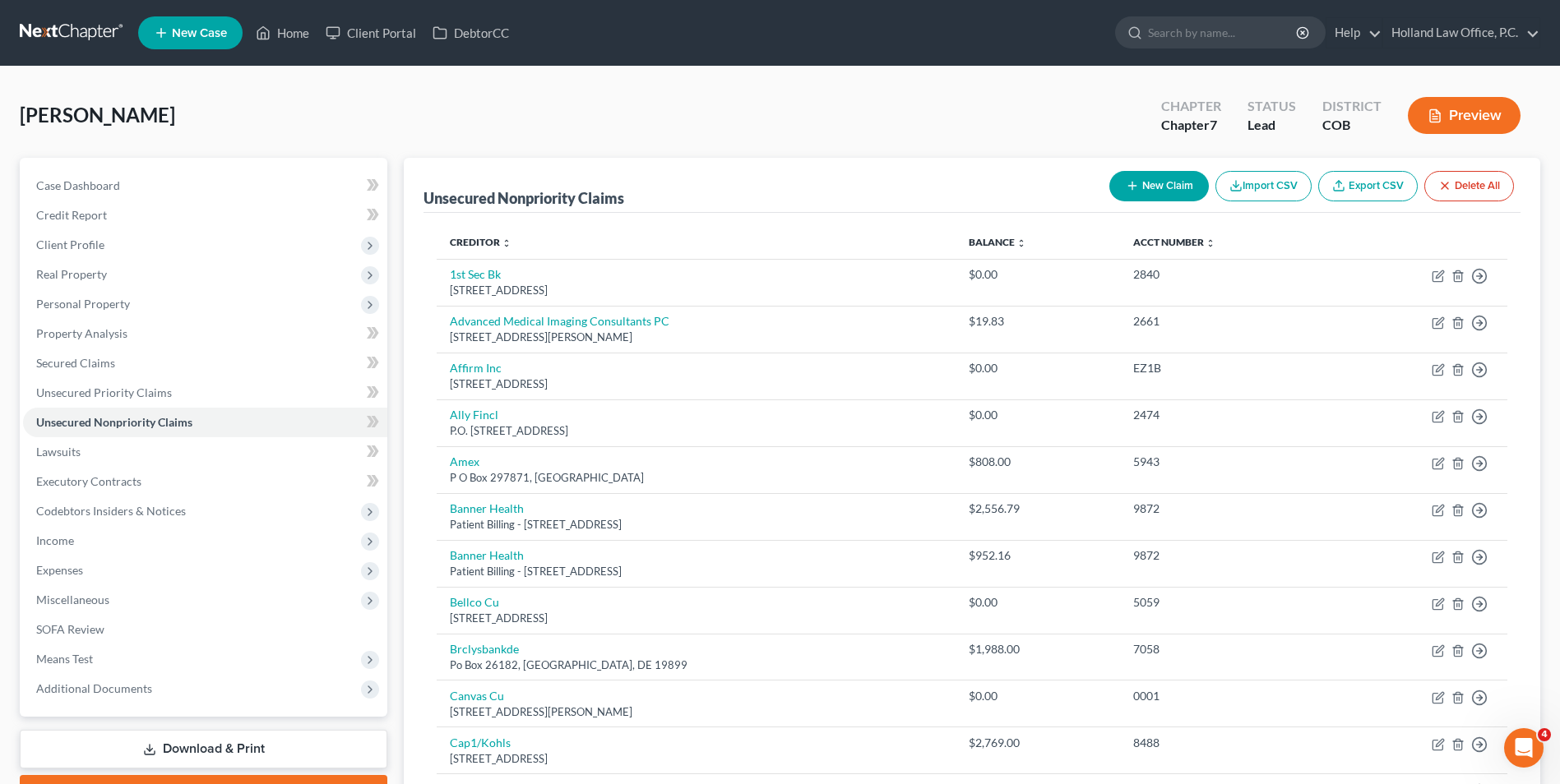
click at [1153, 183] on button "New Claim" at bounding box center [1159, 186] width 100 height 30
select select "0"
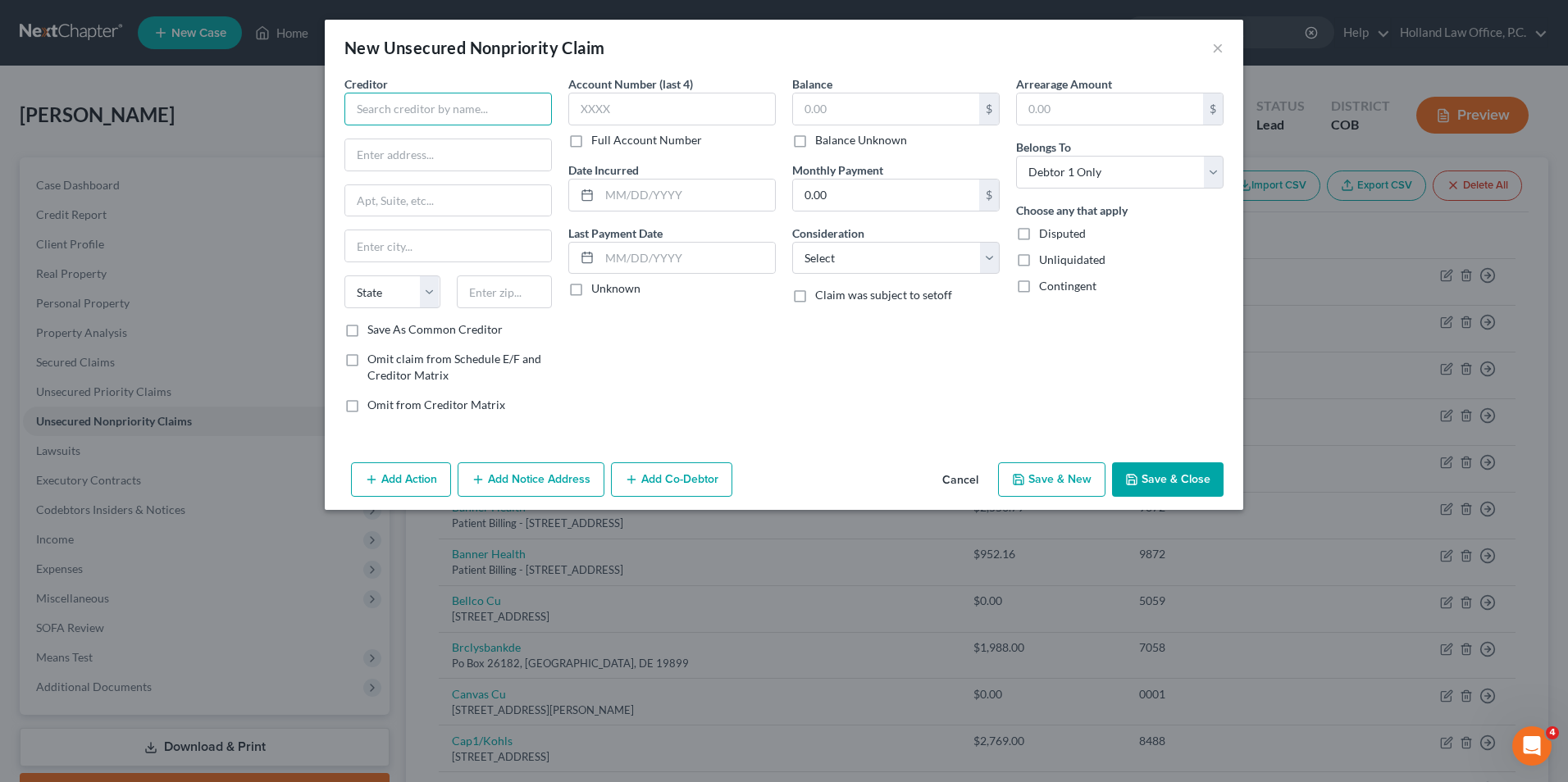
click at [448, 110] on input "text" at bounding box center [448, 109] width 208 height 33
click at [443, 150] on div "[STREET_ADDRESS]" at bounding box center [442, 153] width 171 height 14
type input "Apria Healthcare"
type input "PO Box 31001-1157"
type input "[GEOGRAPHIC_DATA]"
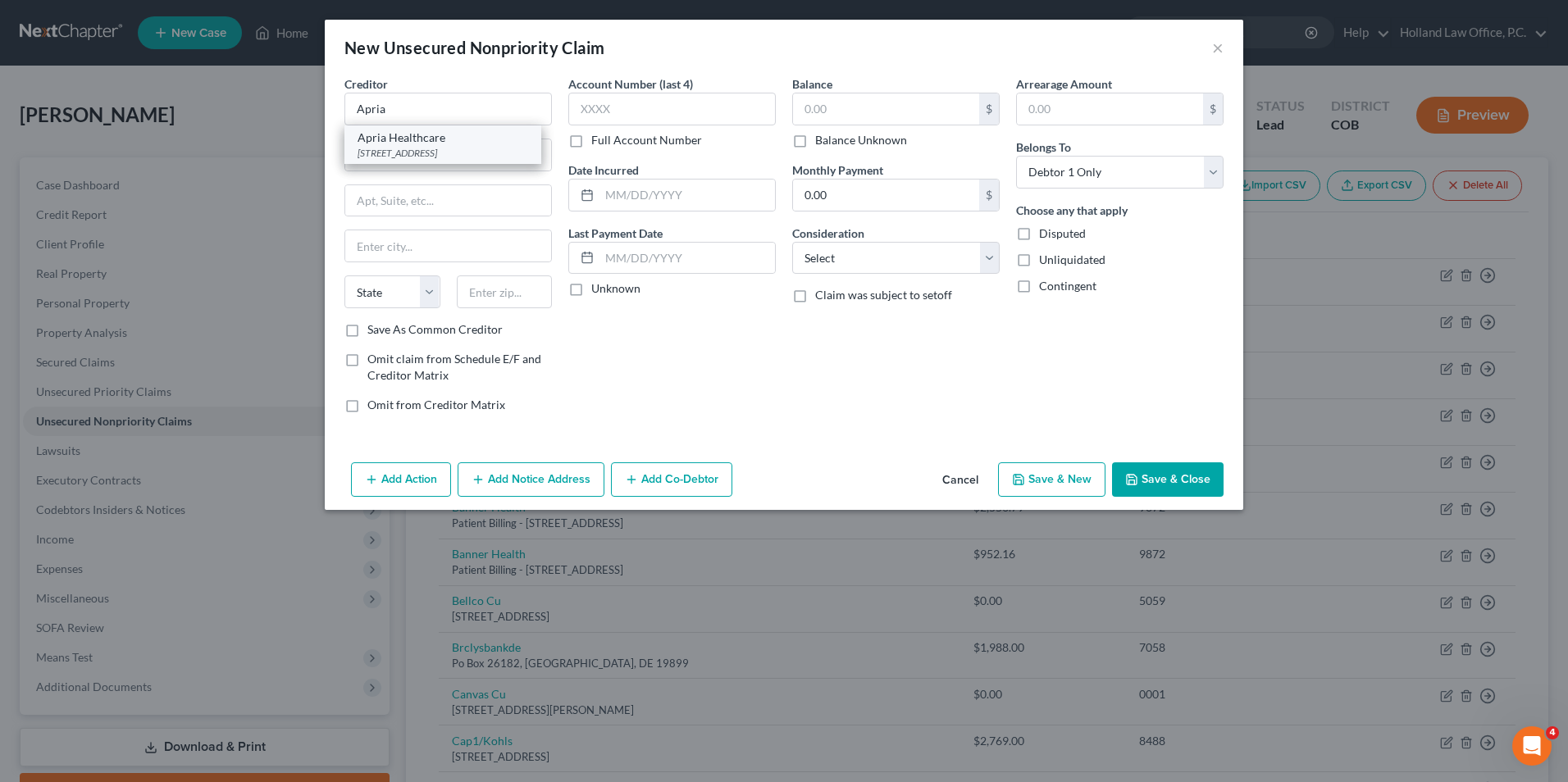
select select "4"
type input "91110-1157"
click at [789, 99] on div "Balance $ Balance Unknown Balance Undetermined $ Balance Unknown Monthly Paymen…" at bounding box center [896, 250] width 224 height 350
click at [828, 100] on input "text" at bounding box center [885, 109] width 186 height 31
click at [899, 107] on input "2,326" at bounding box center [885, 109] width 186 height 31
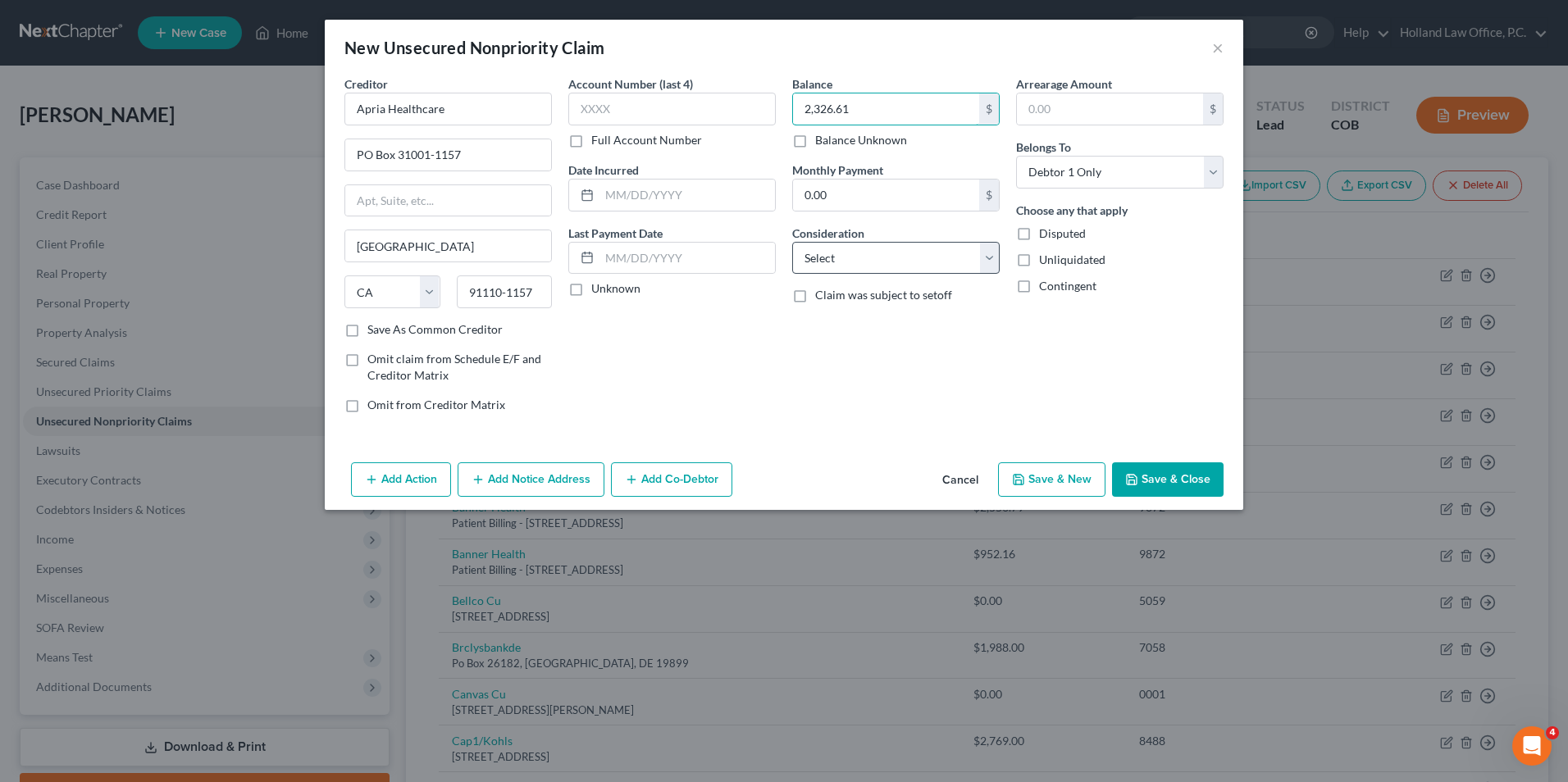
type input "2,326.61"
drag, startPoint x: 874, startPoint y: 256, endPoint x: 874, endPoint y: 274, distance: 18.0
click at [874, 256] on select "Select Cable / Satellite Services Collection Agency Credit Card Debt Debt Couns…" at bounding box center [895, 258] width 208 height 33
select select "9"
click at [792, 241] on select "Select Cable / Satellite Services Collection Agency Credit Card Debt Debt Couns…" at bounding box center [895, 258] width 208 height 33
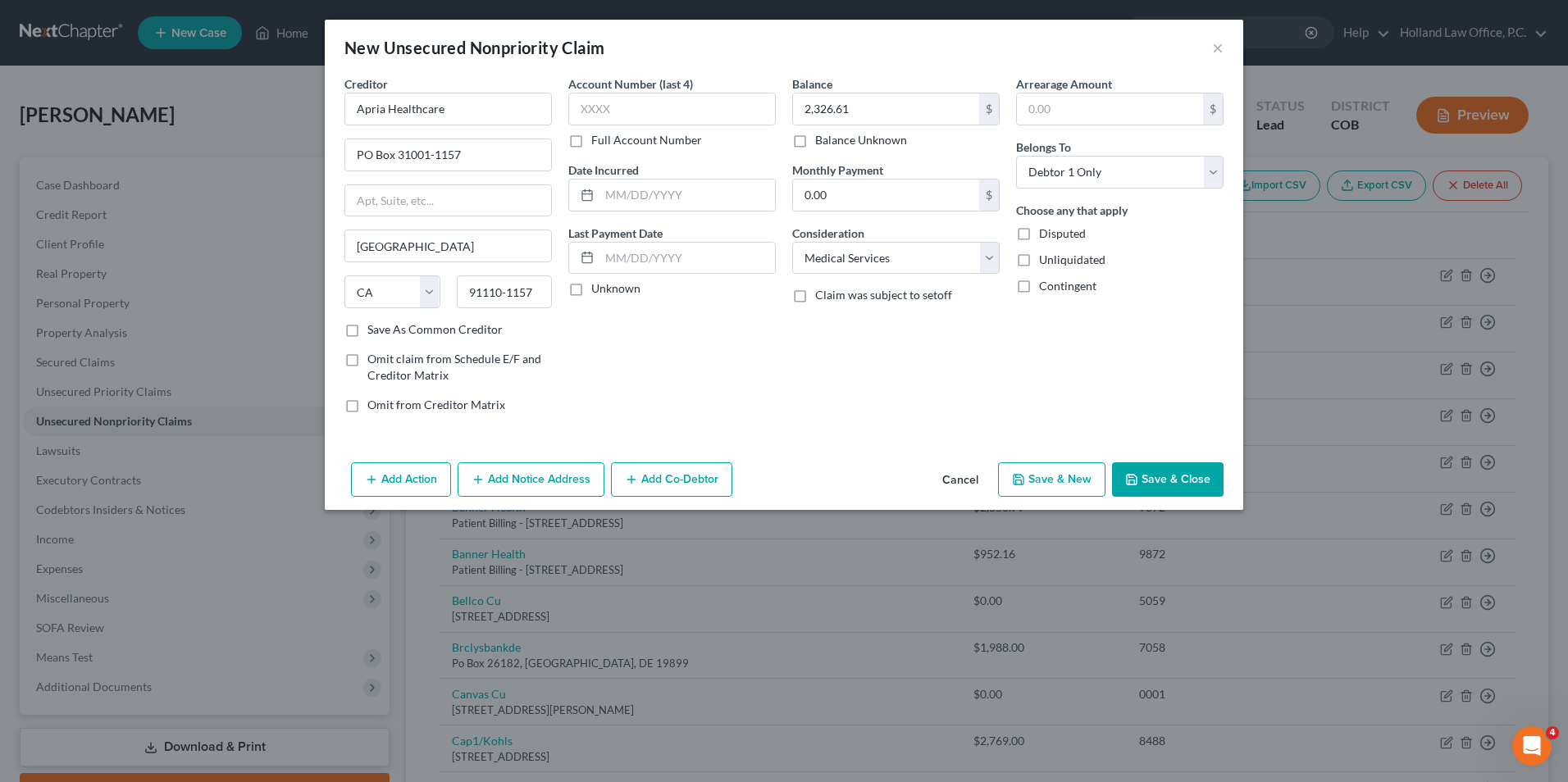
click at [1152, 482] on button "Save & Close" at bounding box center [1166, 480] width 111 height 35
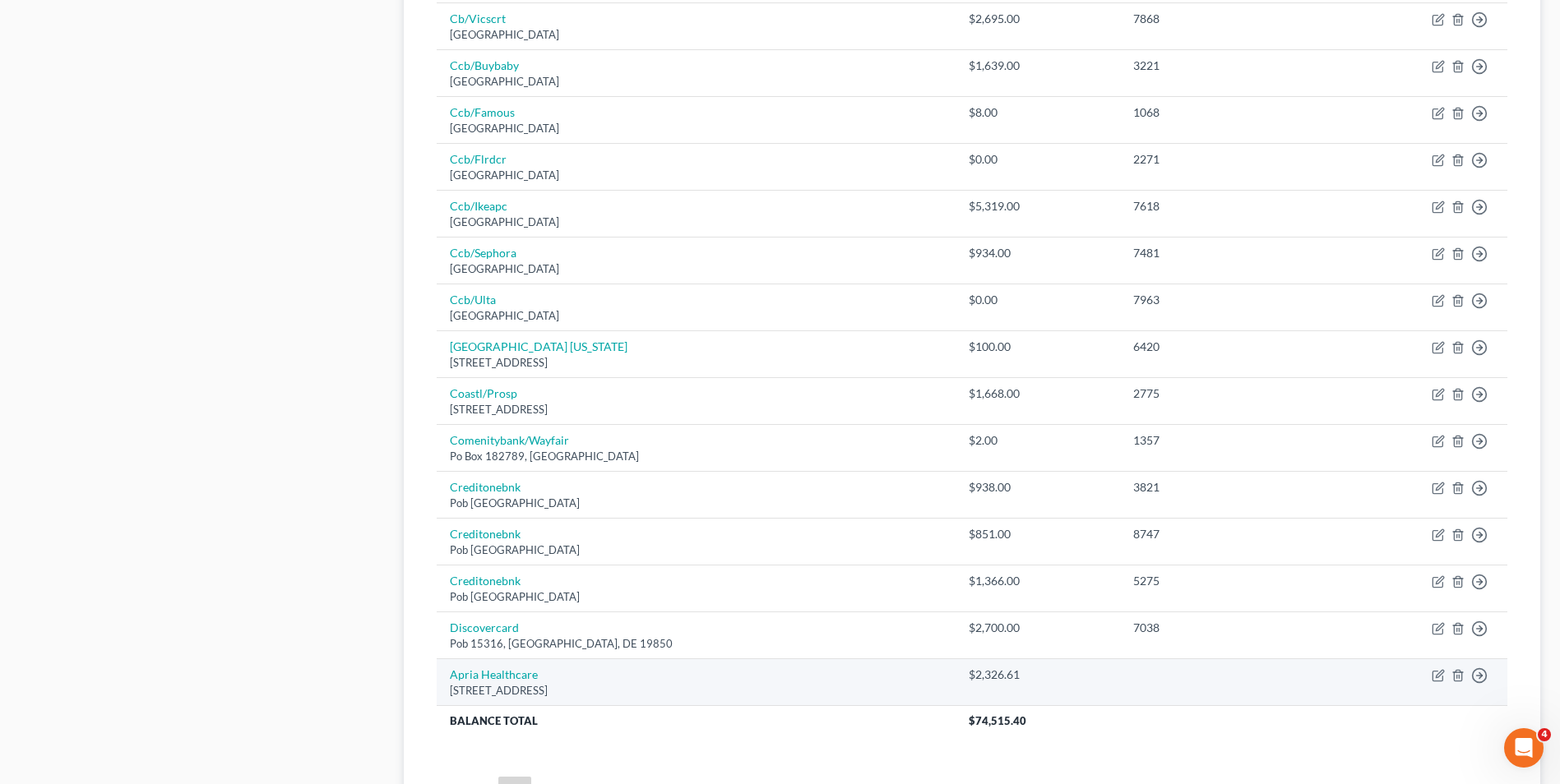
scroll to position [1069, 0]
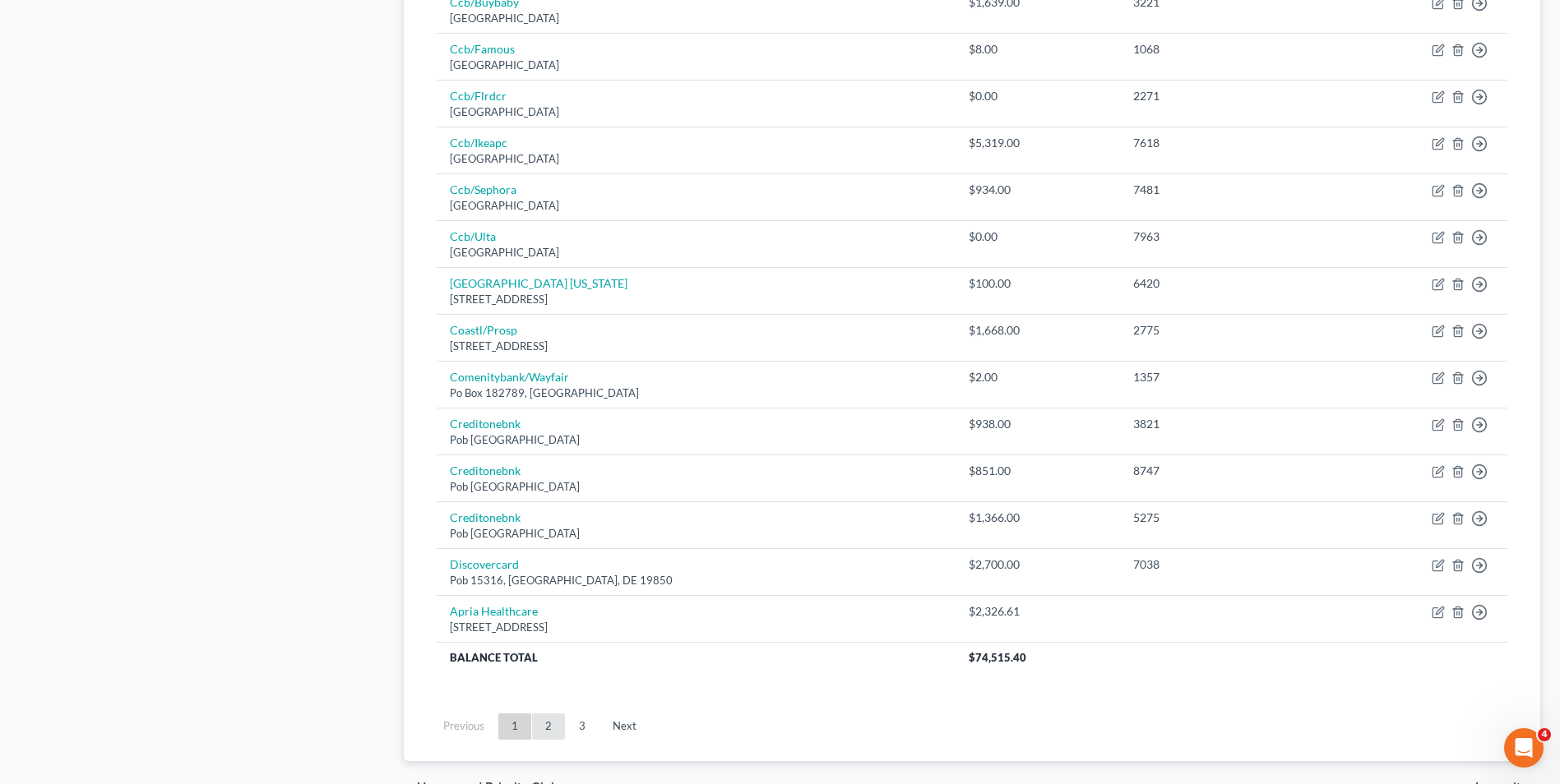
click at [548, 727] on link "2" at bounding box center [548, 726] width 33 height 26
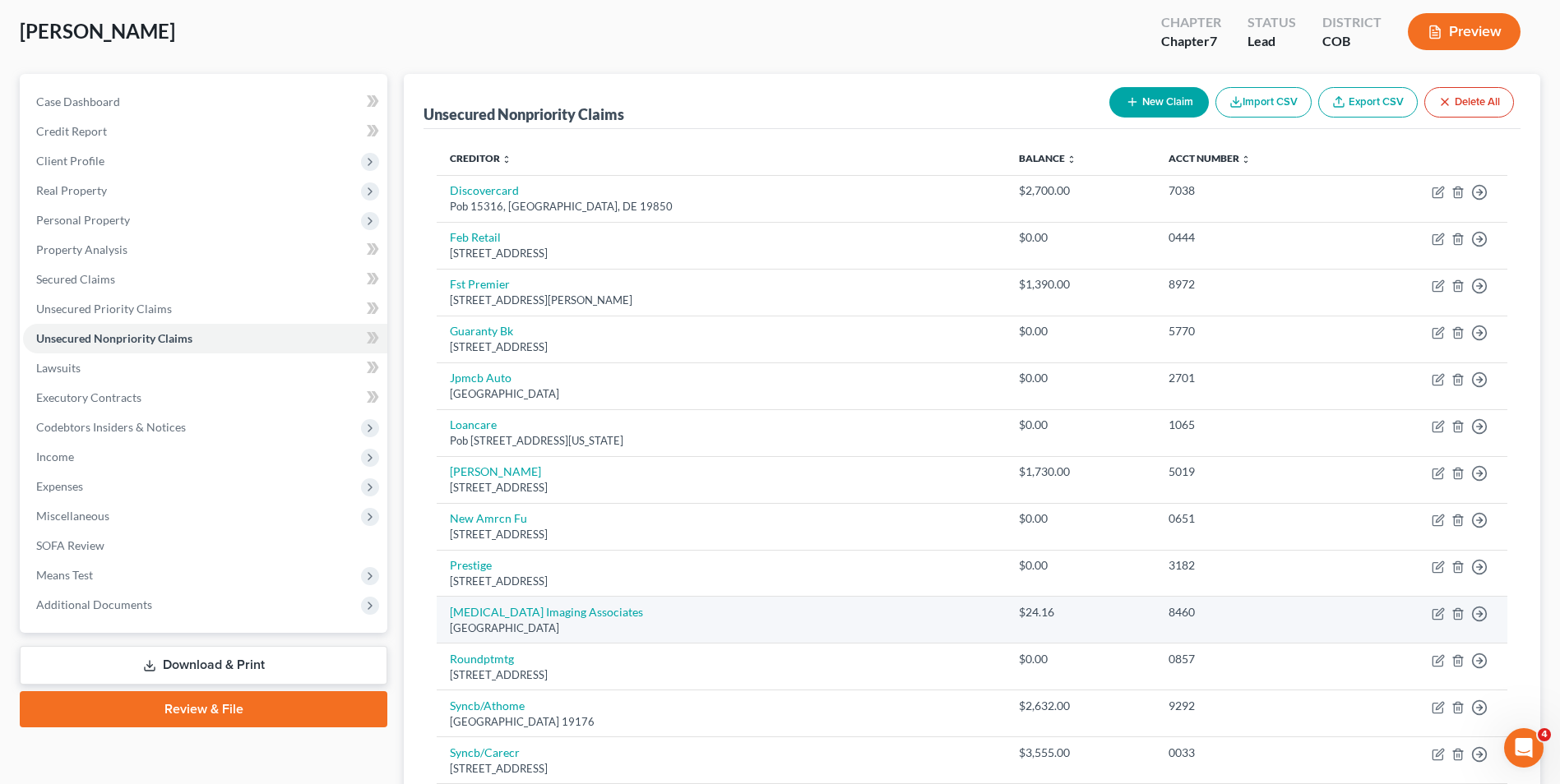
scroll to position [82, 0]
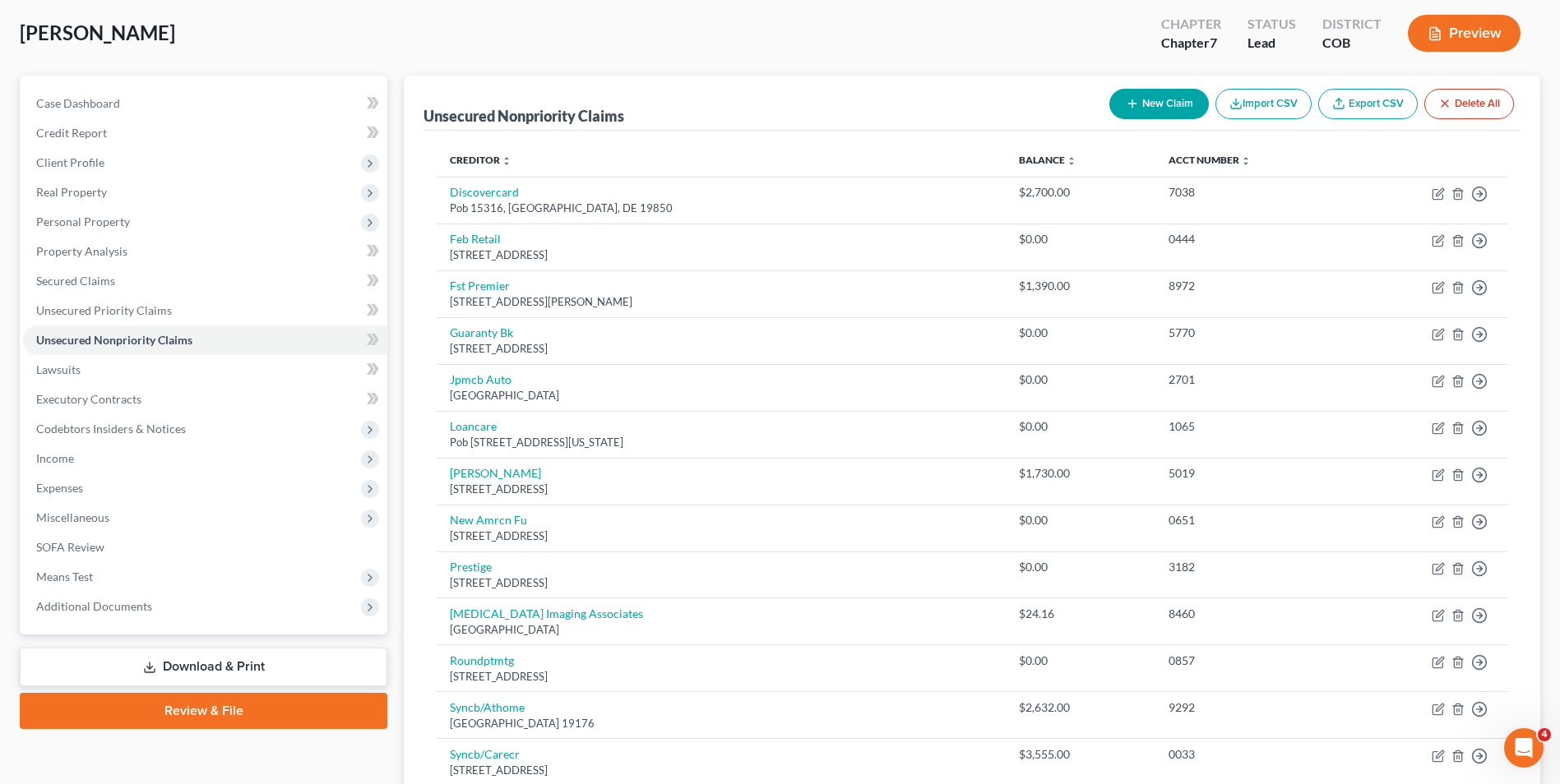
click at [1174, 111] on button "New Claim" at bounding box center [1159, 104] width 100 height 30
select select "0"
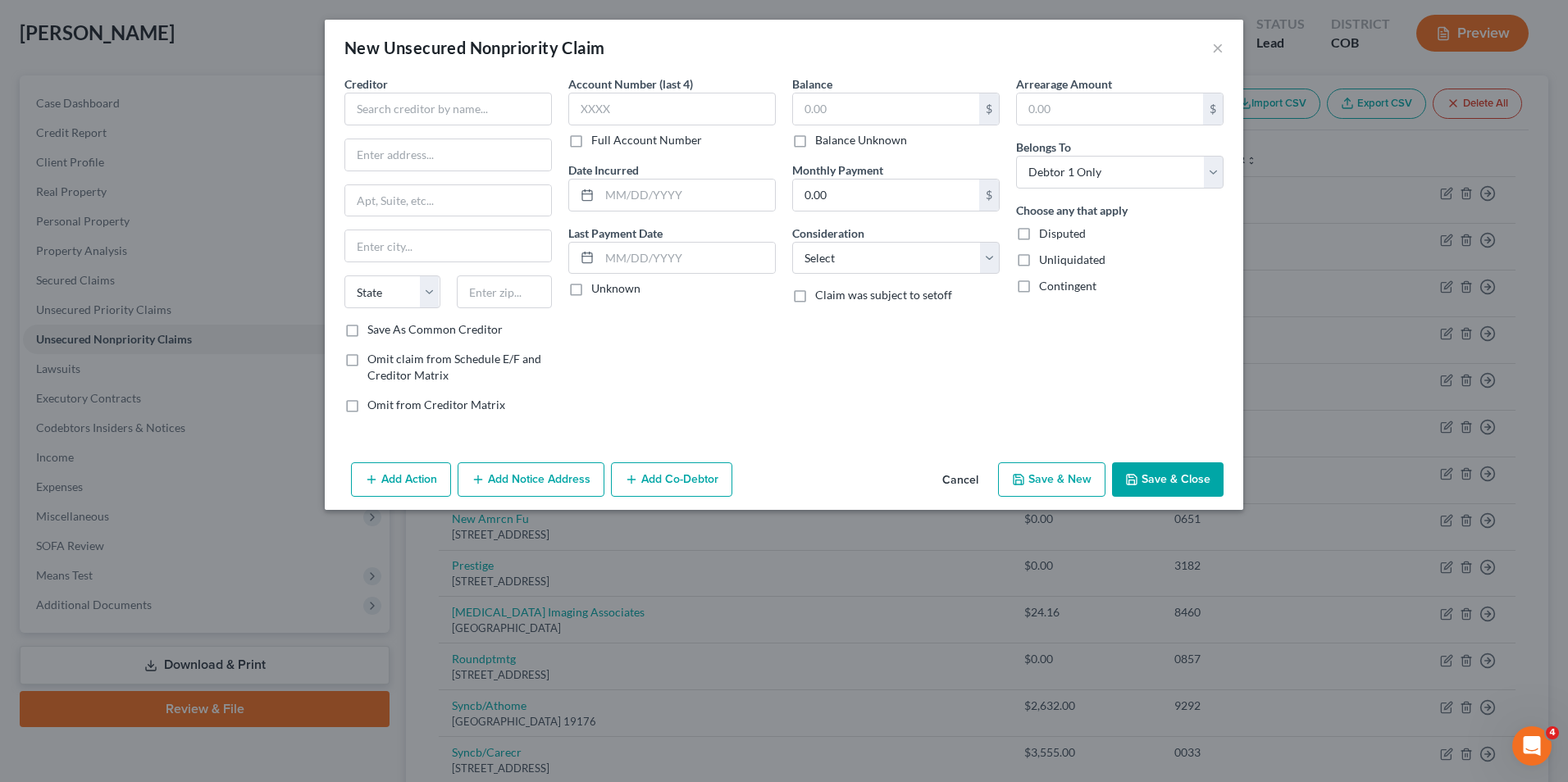
click at [430, 127] on div "Creditor * State [US_STATE] AK AR AZ CA CO [GEOGRAPHIC_DATA] DE DC [GEOGRAPHIC_…" at bounding box center [448, 198] width 208 height 246
click at [434, 89] on div "Creditor *" at bounding box center [448, 100] width 208 height 50
click at [429, 103] on input "text" at bounding box center [448, 109] width 208 height 33
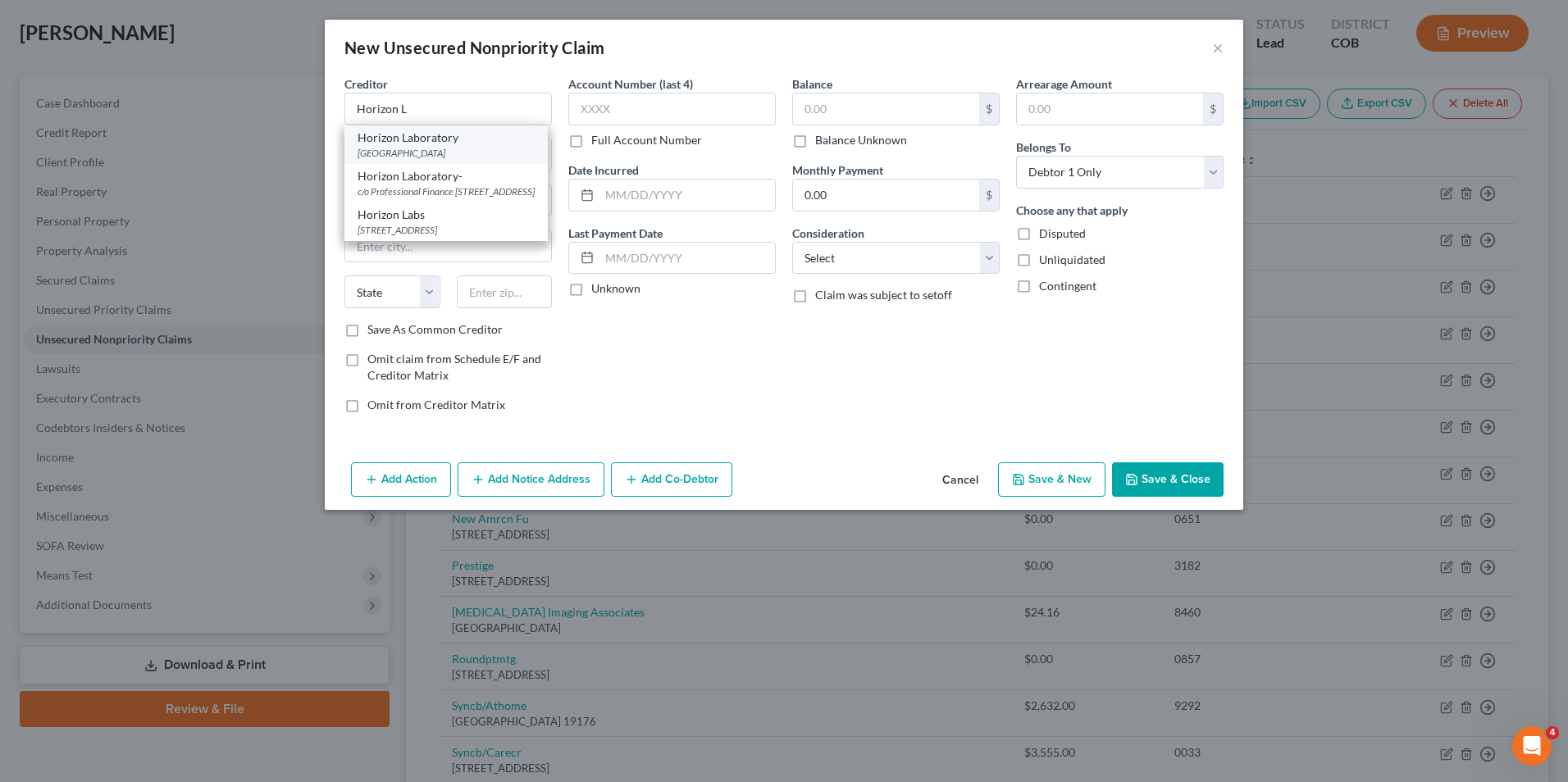
click at [507, 153] on div "[GEOGRAPHIC_DATA]" at bounding box center [445, 153] width 177 height 14
type input "Horizon Laboratory"
type input "PO Box 29650"
type input "Phoenix"
select select "3"
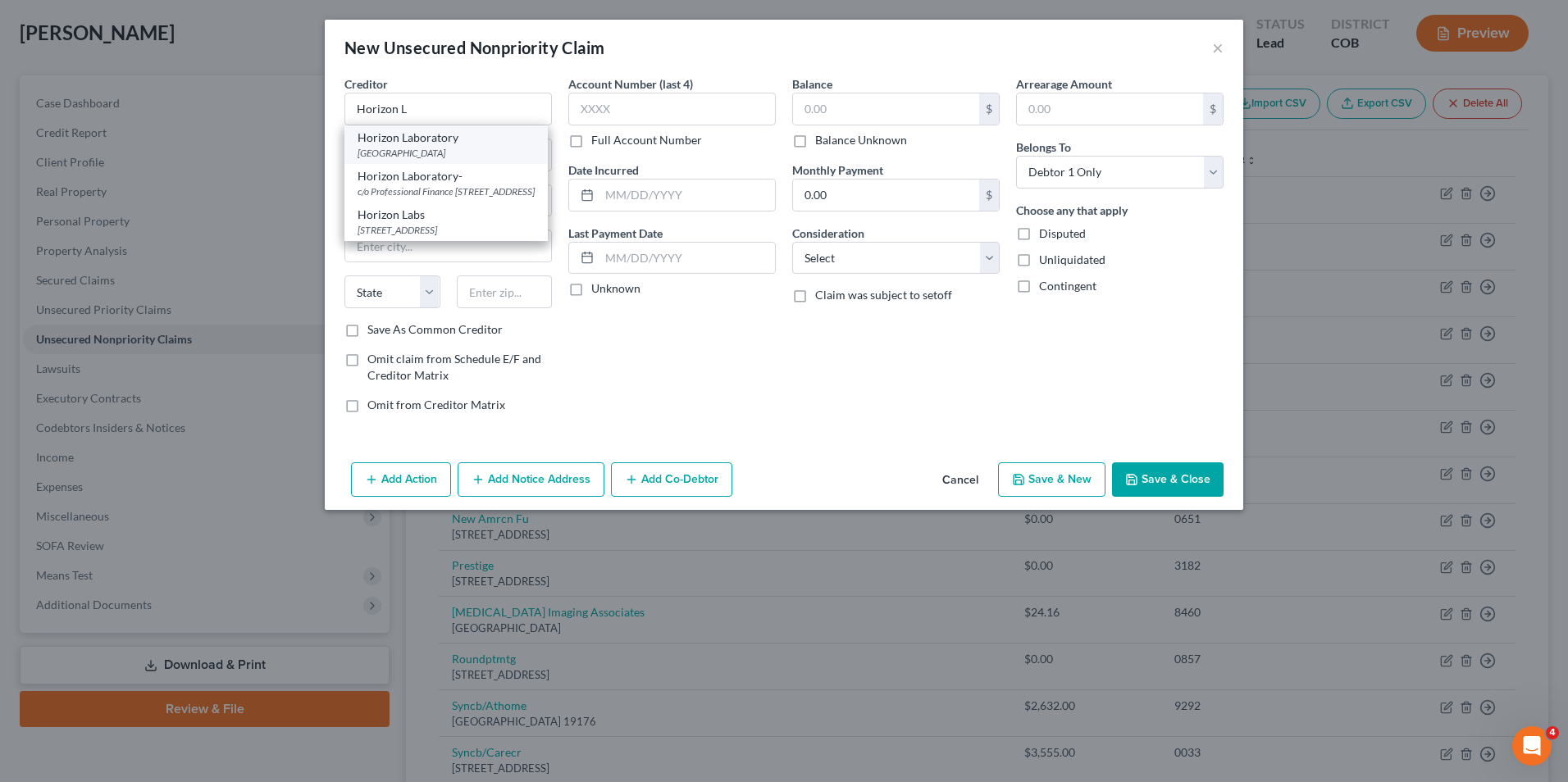
type input "85038"
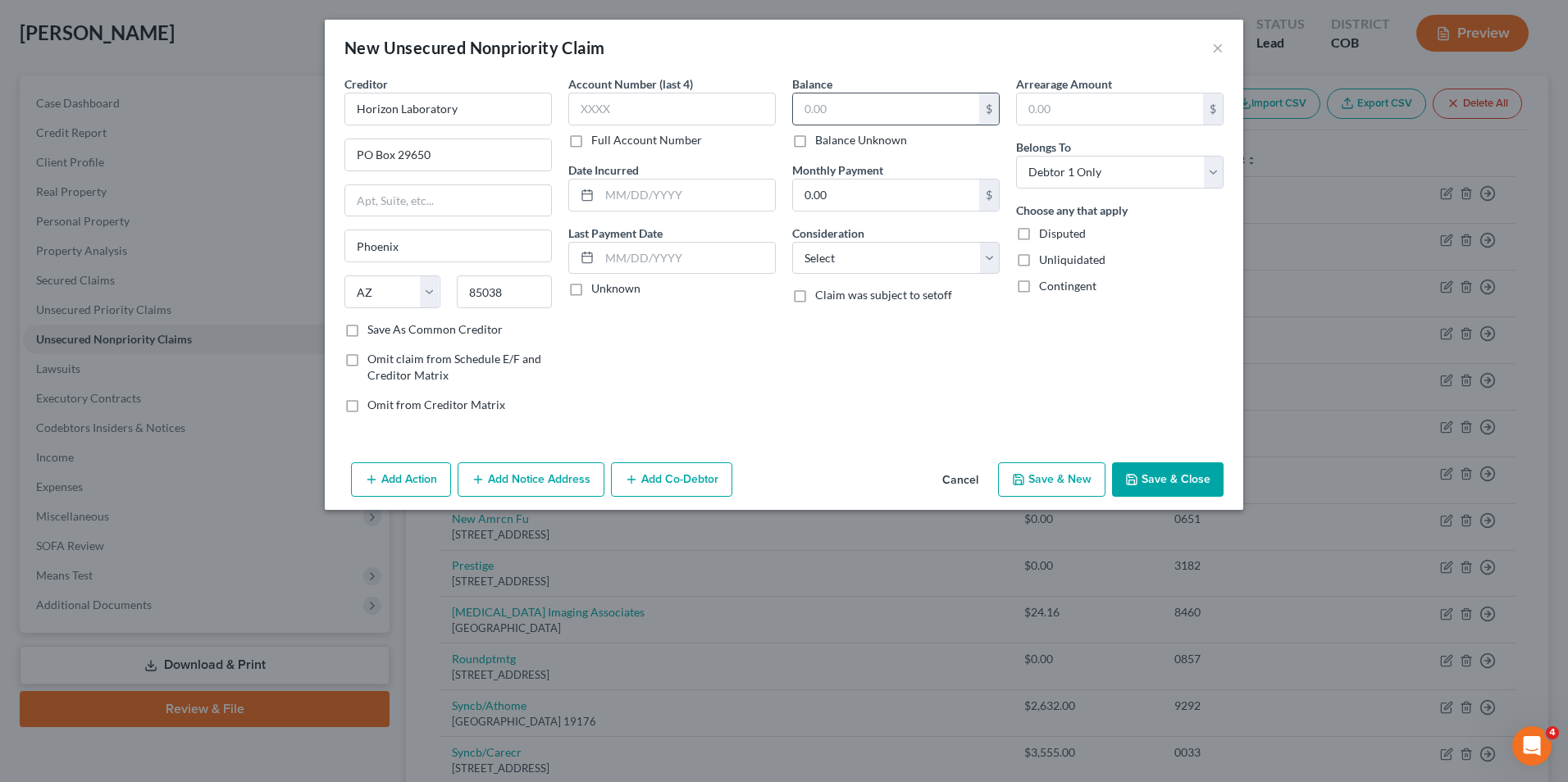
click at [832, 112] on input "text" at bounding box center [885, 109] width 186 height 31
type input "21.89"
click at [933, 260] on select "Select Cable / Satellite Services Collection Agency Credit Card Debt Debt Couns…" at bounding box center [895, 258] width 208 height 33
select select "9"
click at [792, 241] on select "Select Cable / Satellite Services Collection Agency Credit Card Debt Debt Couns…" at bounding box center [895, 258] width 208 height 33
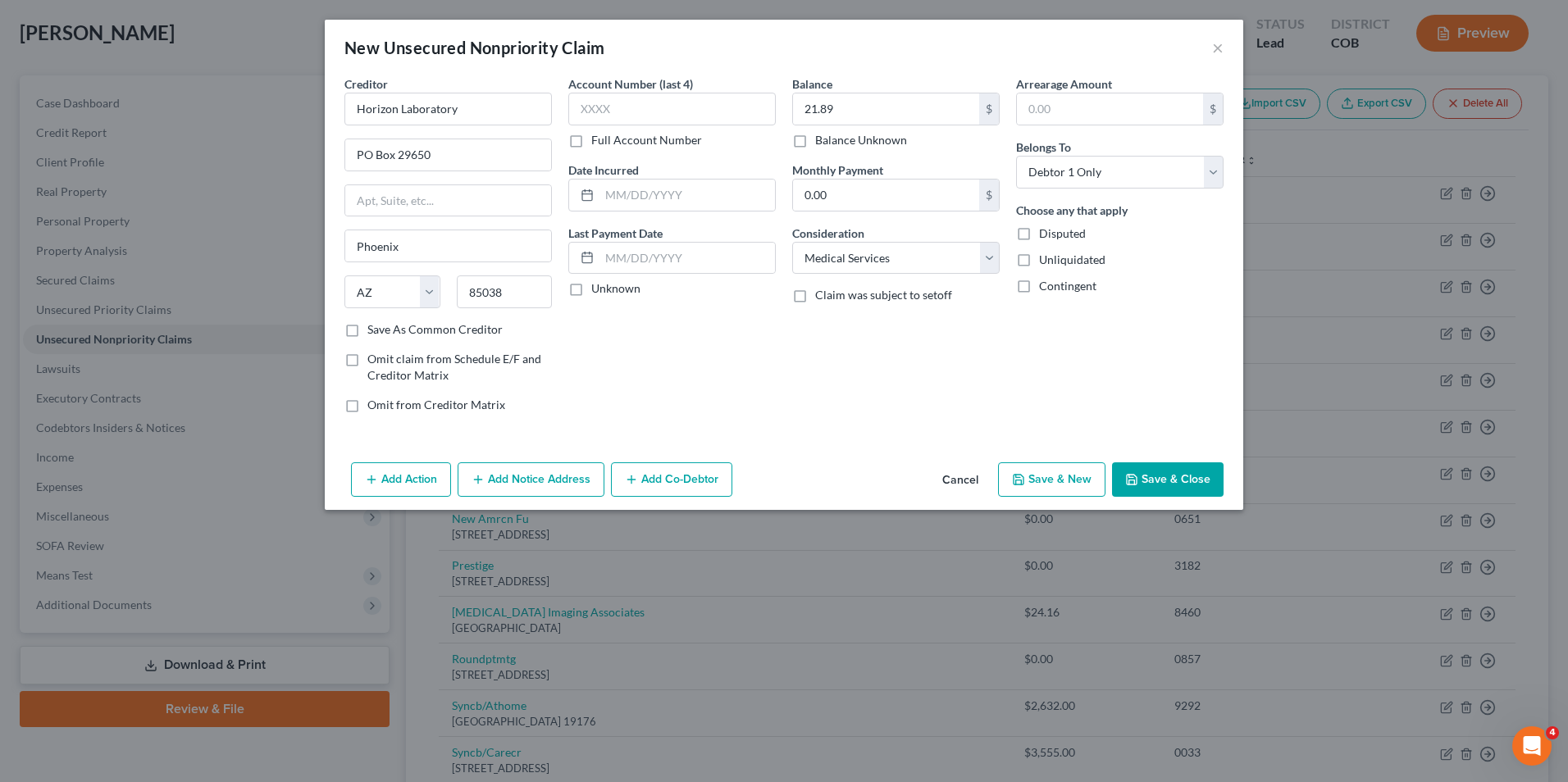
drag, startPoint x: 1167, startPoint y: 465, endPoint x: 1164, endPoint y: 456, distance: 9.5
click at [1164, 457] on div "Add Action Add Notice Address Add Co-Debtor Cancel Save & New Save & Close" at bounding box center [783, 483] width 918 height 54
click at [1189, 485] on button "Save & Close" at bounding box center [1166, 480] width 111 height 35
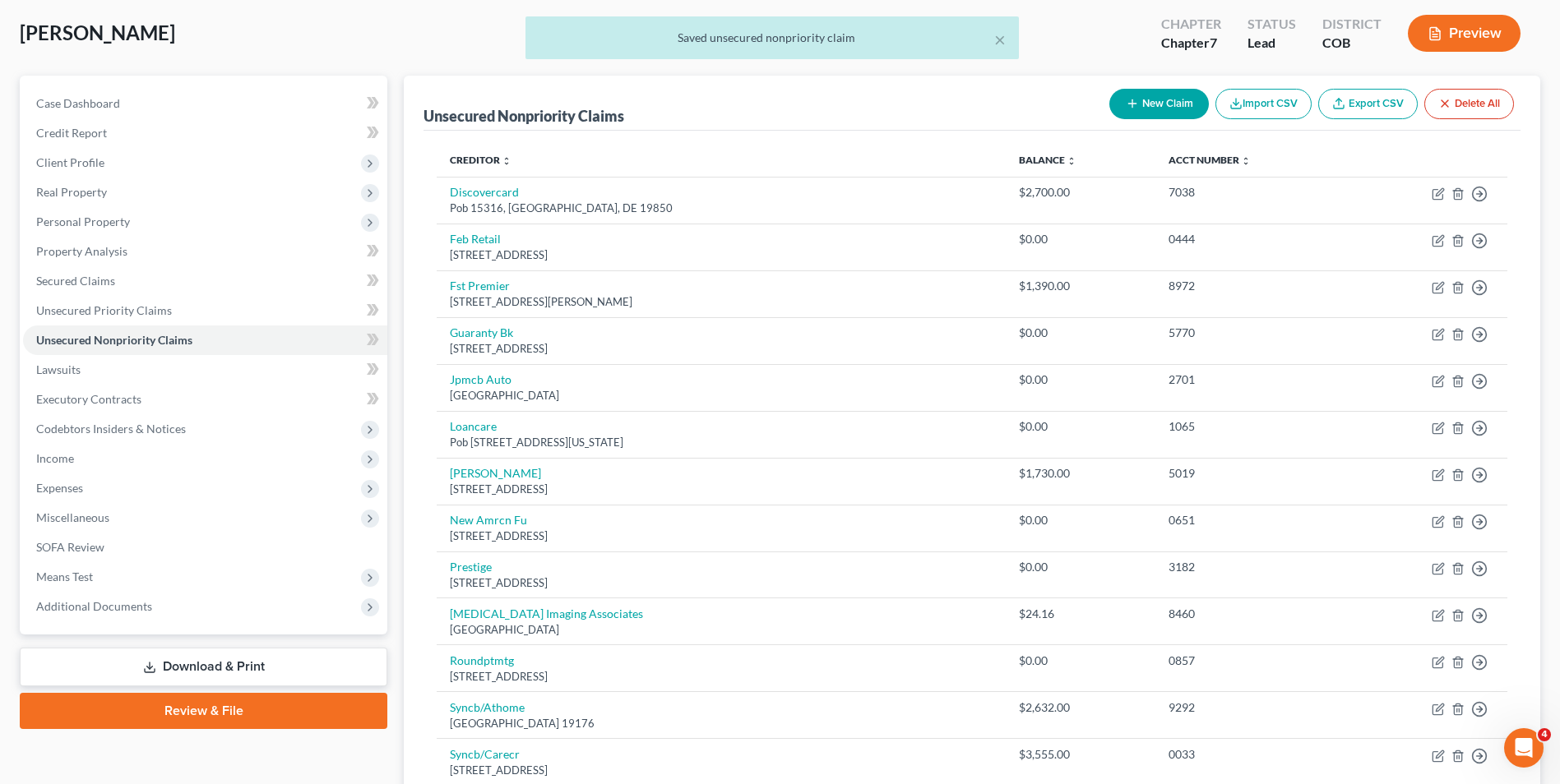
click at [1146, 99] on button "New Claim" at bounding box center [1159, 104] width 100 height 30
select select "0"
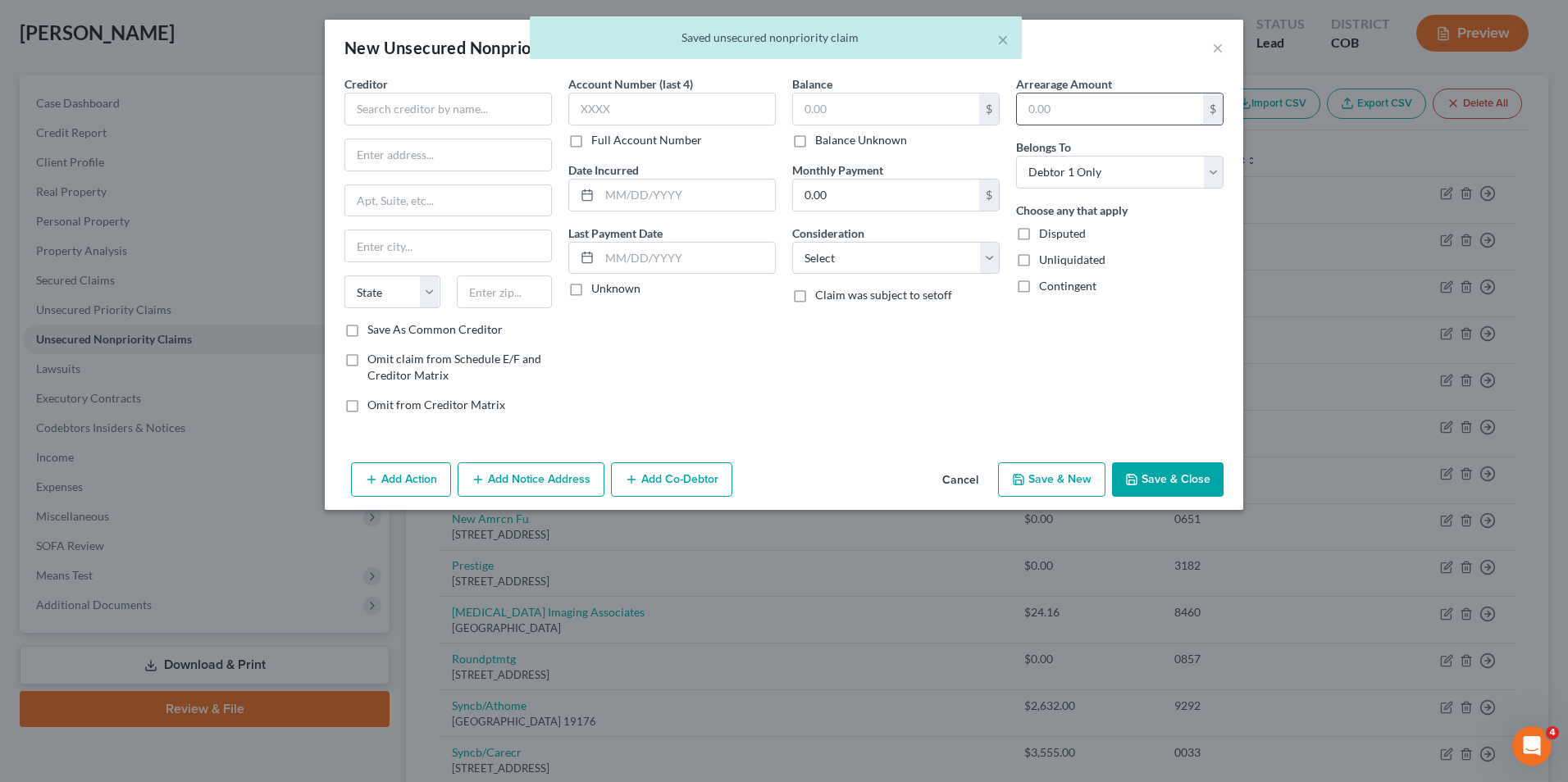
drag, startPoint x: 1177, startPoint y: 117, endPoint x: 1155, endPoint y: 118, distance: 22.0
click at [1177, 117] on input "text" at bounding box center [1109, 109] width 186 height 31
drag, startPoint x: 405, startPoint y: 98, endPoint x: 397, endPoint y: 100, distance: 8.2
click at [397, 100] on input "text" at bounding box center [448, 109] width 208 height 33
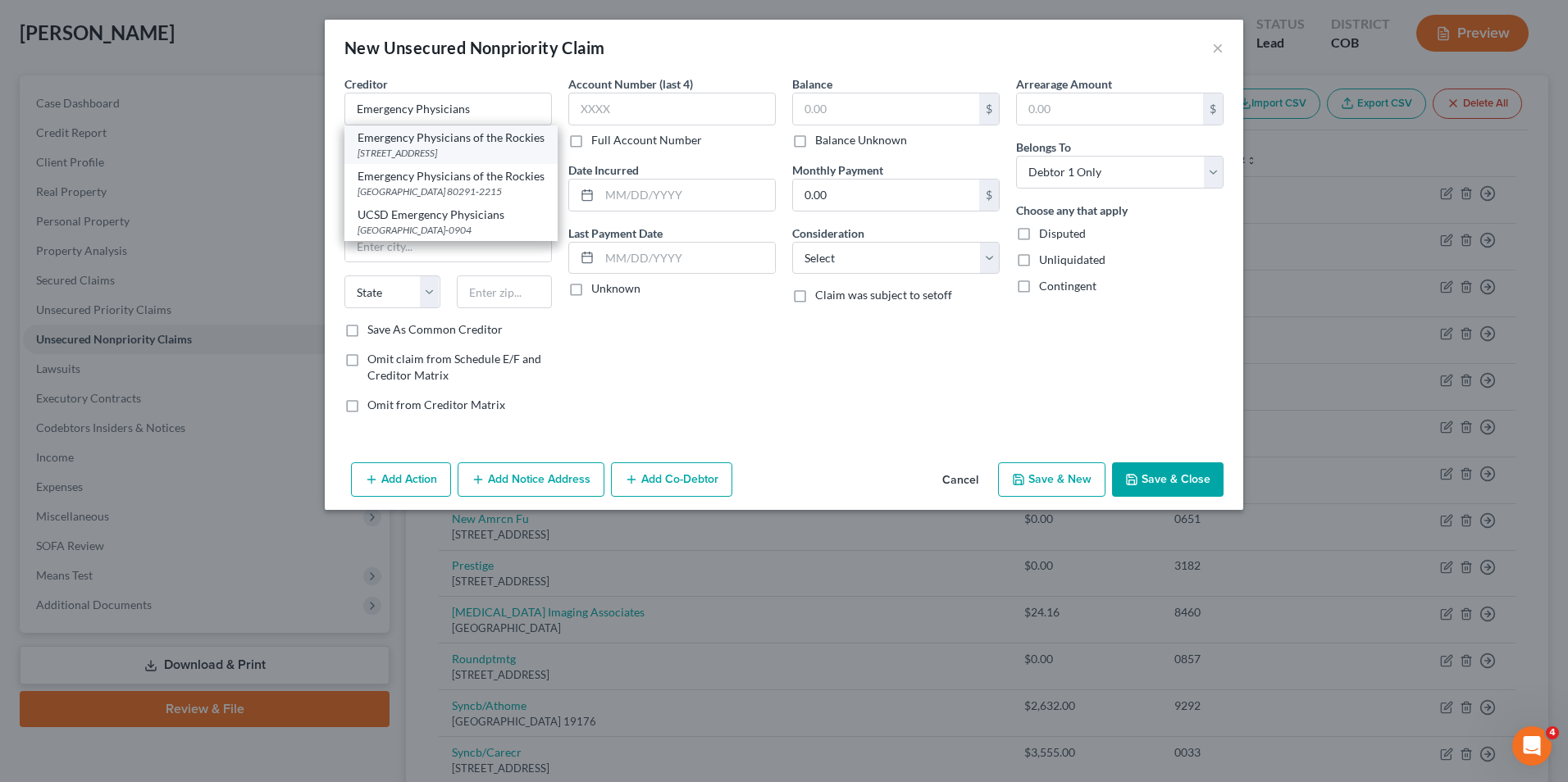
click at [455, 146] on div "Emergency Physicians of the Rockies" at bounding box center [451, 137] width 187 height 16
type input "Emergency Physicians of the Rockies"
type input "PO Box 912215"
type input "[GEOGRAPHIC_DATA]"
select select "5"
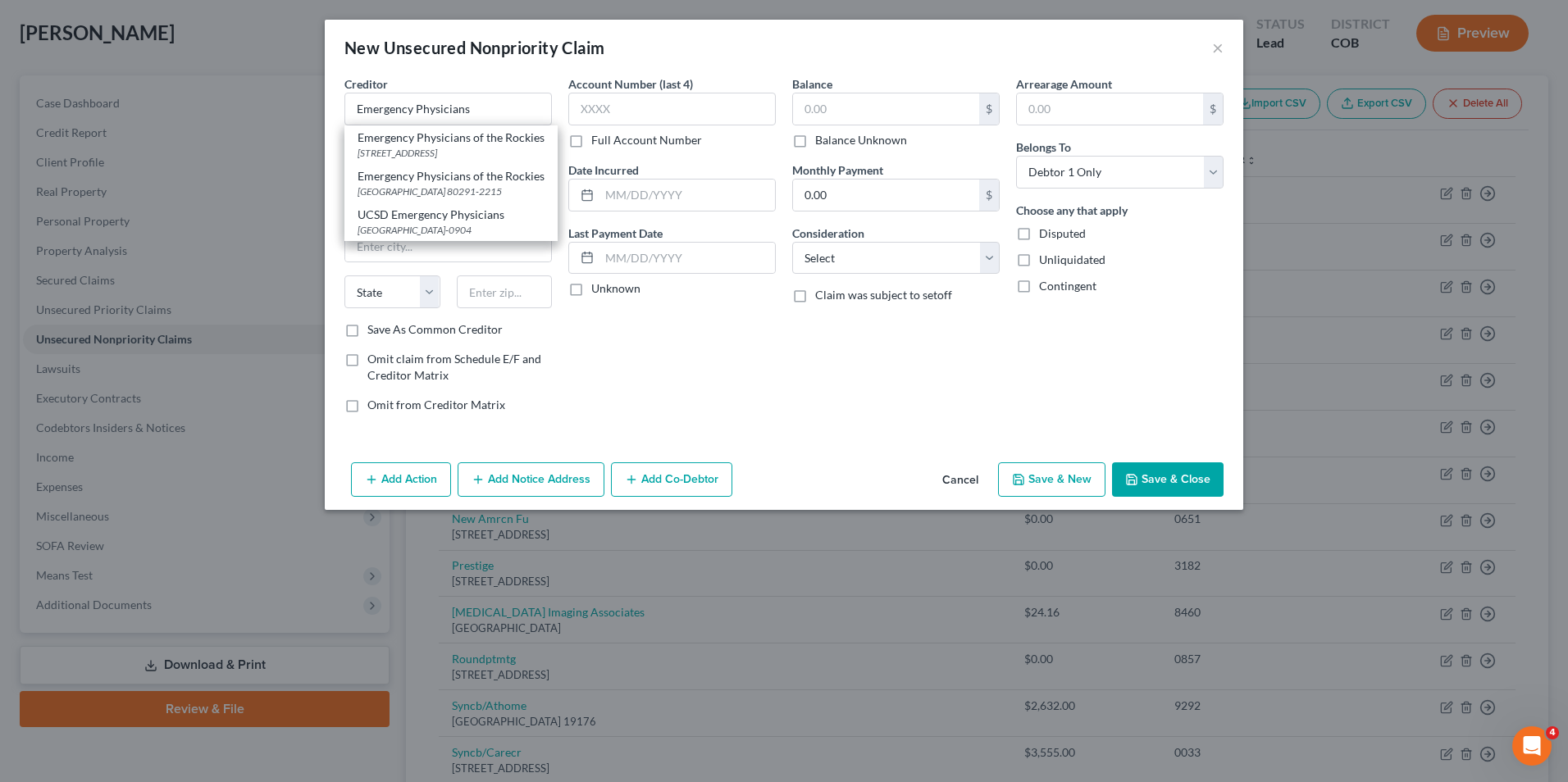
type input "80291"
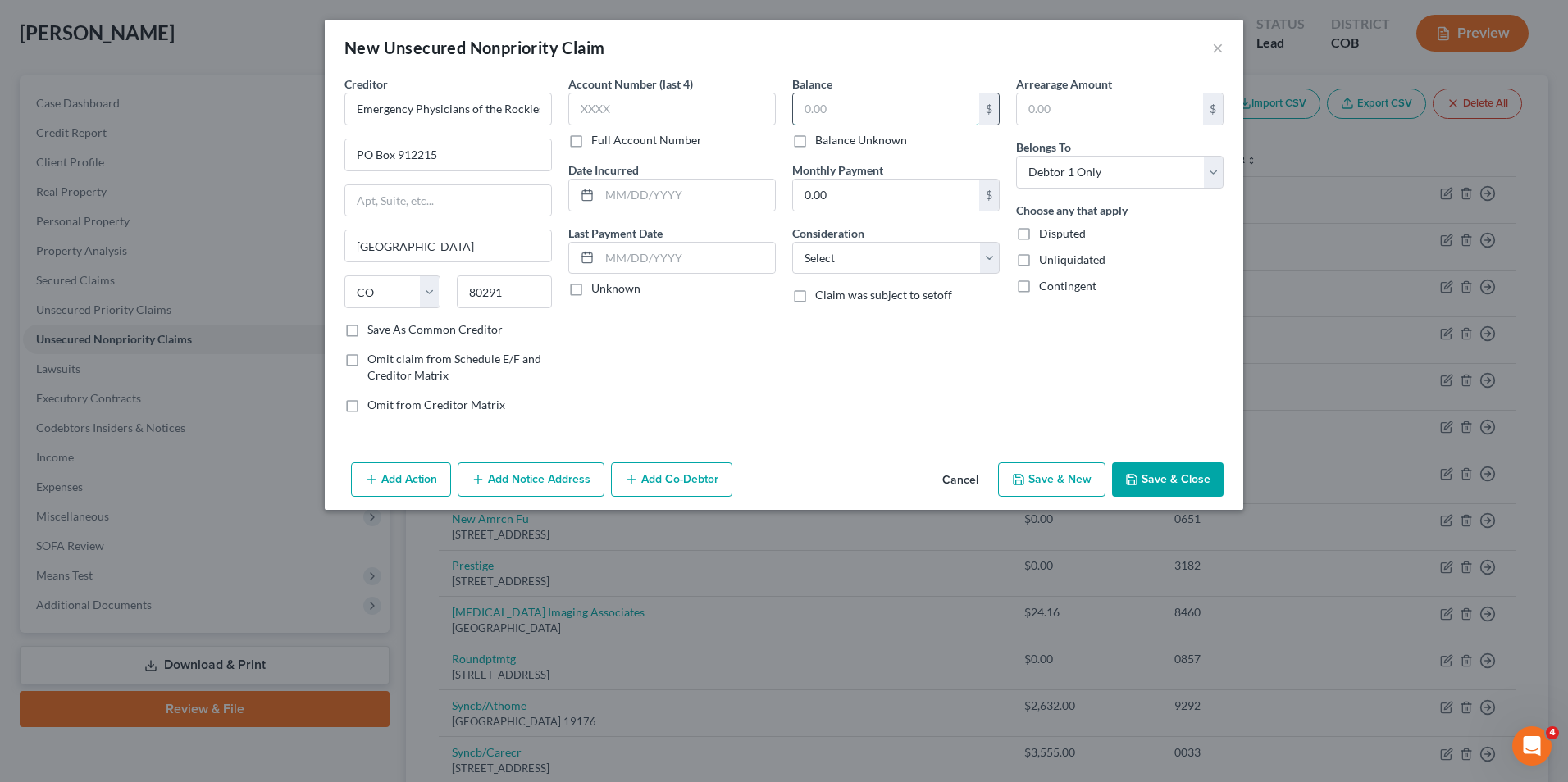
click at [844, 105] on input "text" at bounding box center [885, 109] width 186 height 31
type input "415.78"
click at [870, 259] on select "Select Cable / Satellite Services Collection Agency Credit Card Debt Debt Couns…" at bounding box center [895, 258] width 208 height 33
select select "9"
click at [792, 241] on select "Select Cable / Satellite Services Collection Agency Credit Card Debt Debt Couns…" at bounding box center [895, 258] width 208 height 33
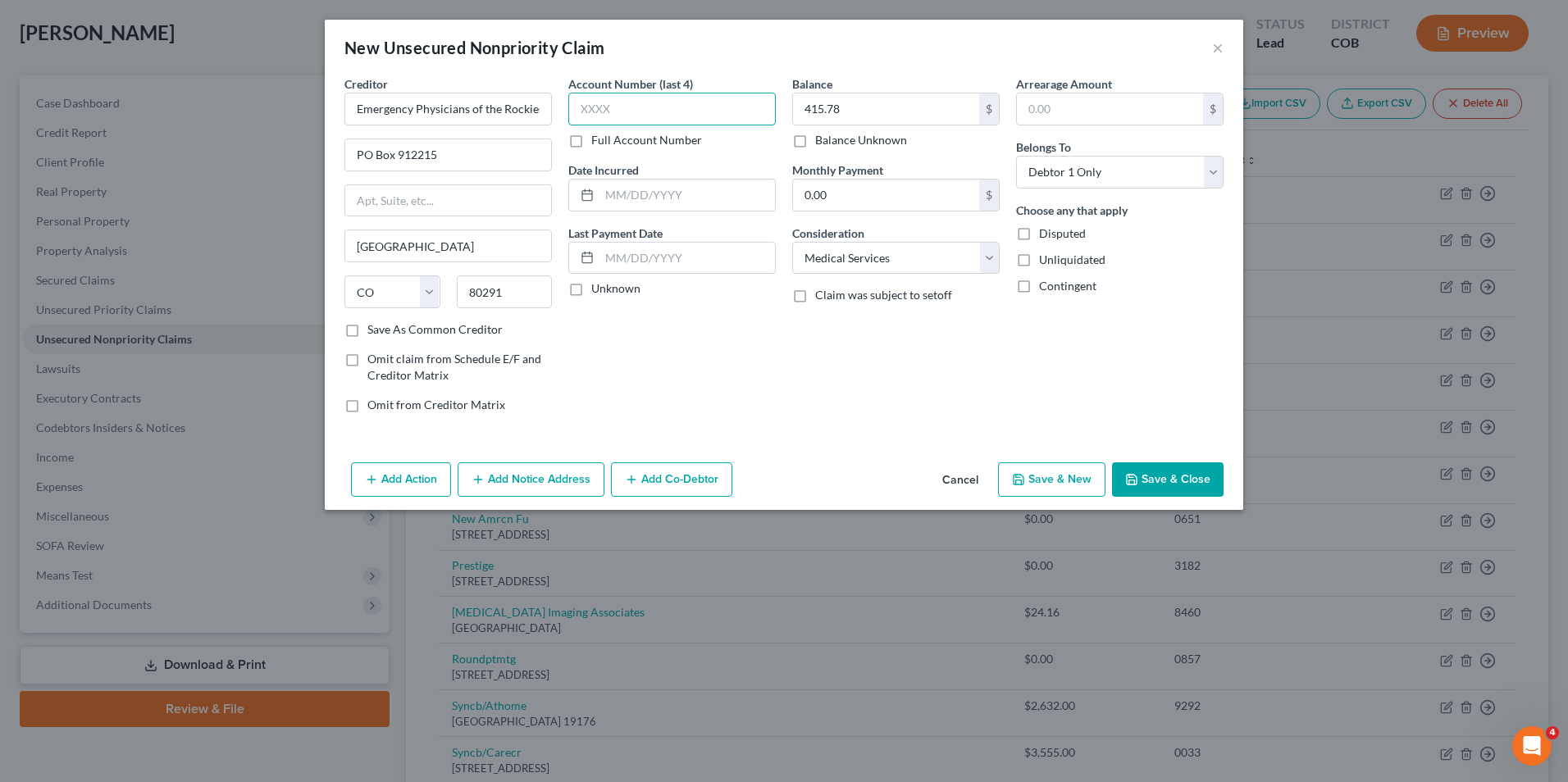
click at [676, 110] on input "text" at bounding box center [671, 109] width 208 height 33
type input "5707"
click at [1164, 470] on button "Save & Close" at bounding box center [1166, 480] width 111 height 35
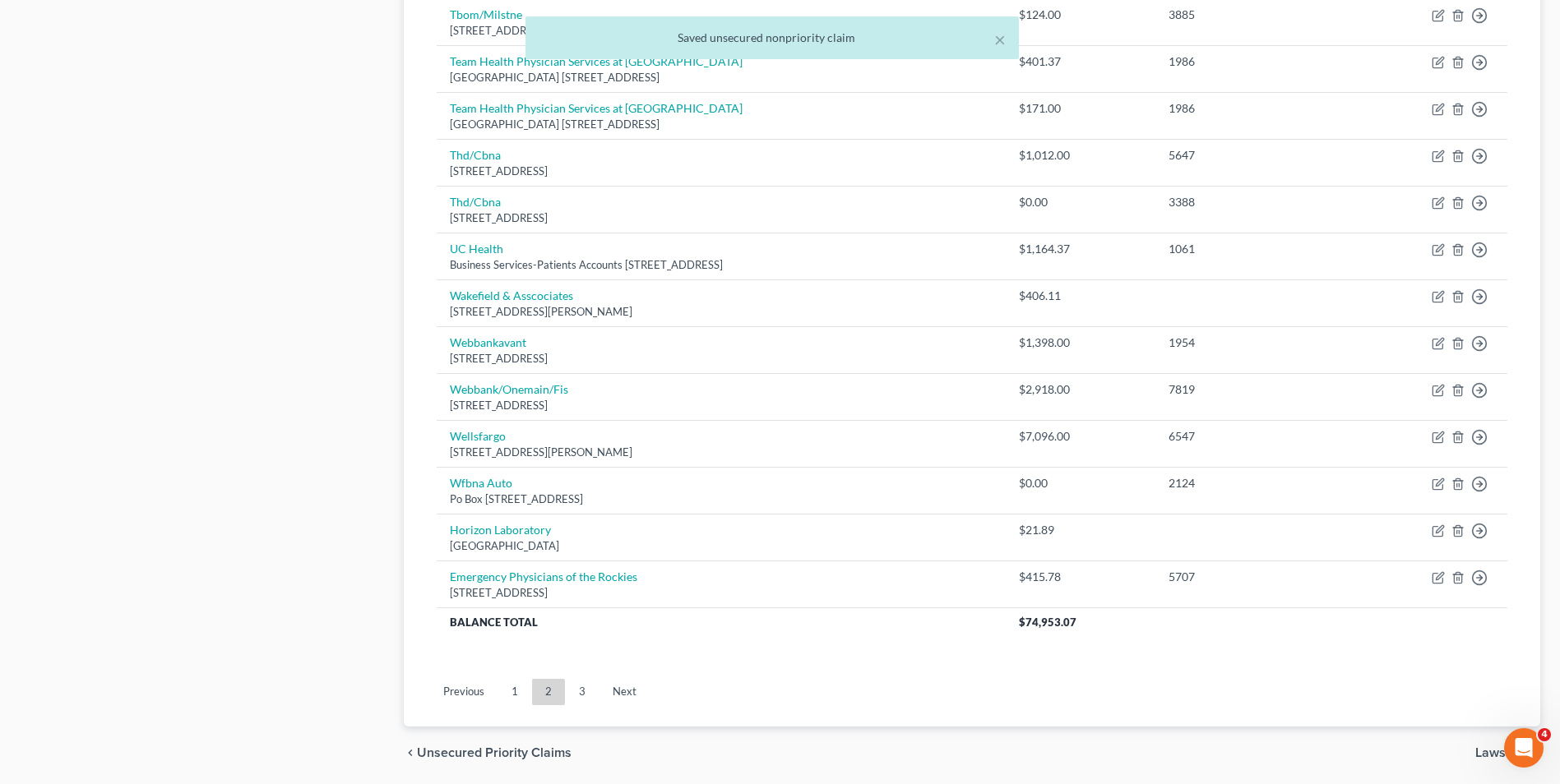
scroll to position [1207, 0]
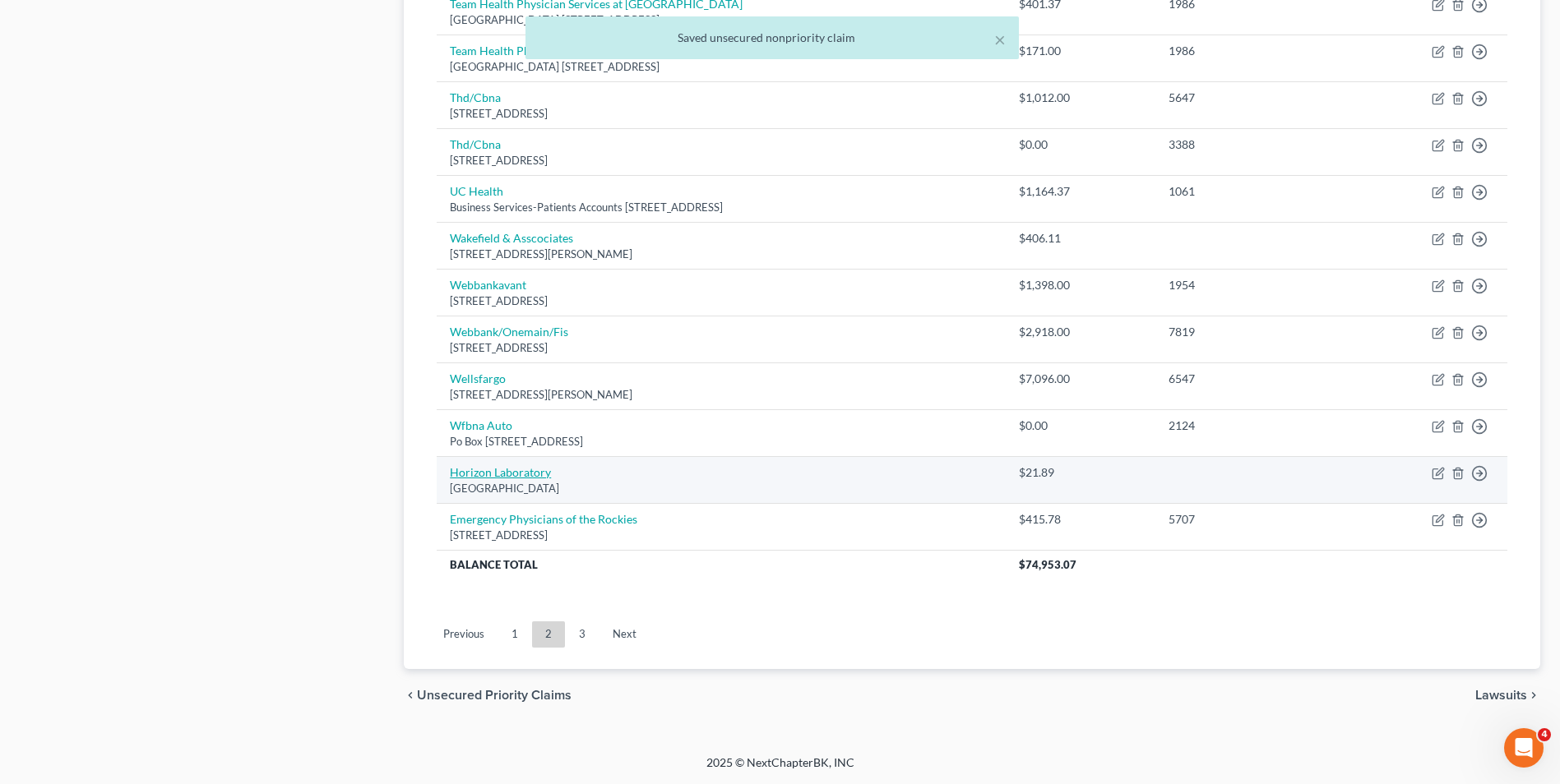
click at [540, 471] on link "Horizon Laboratory" at bounding box center [500, 472] width 101 height 14
select select "3"
select select "9"
select select "0"
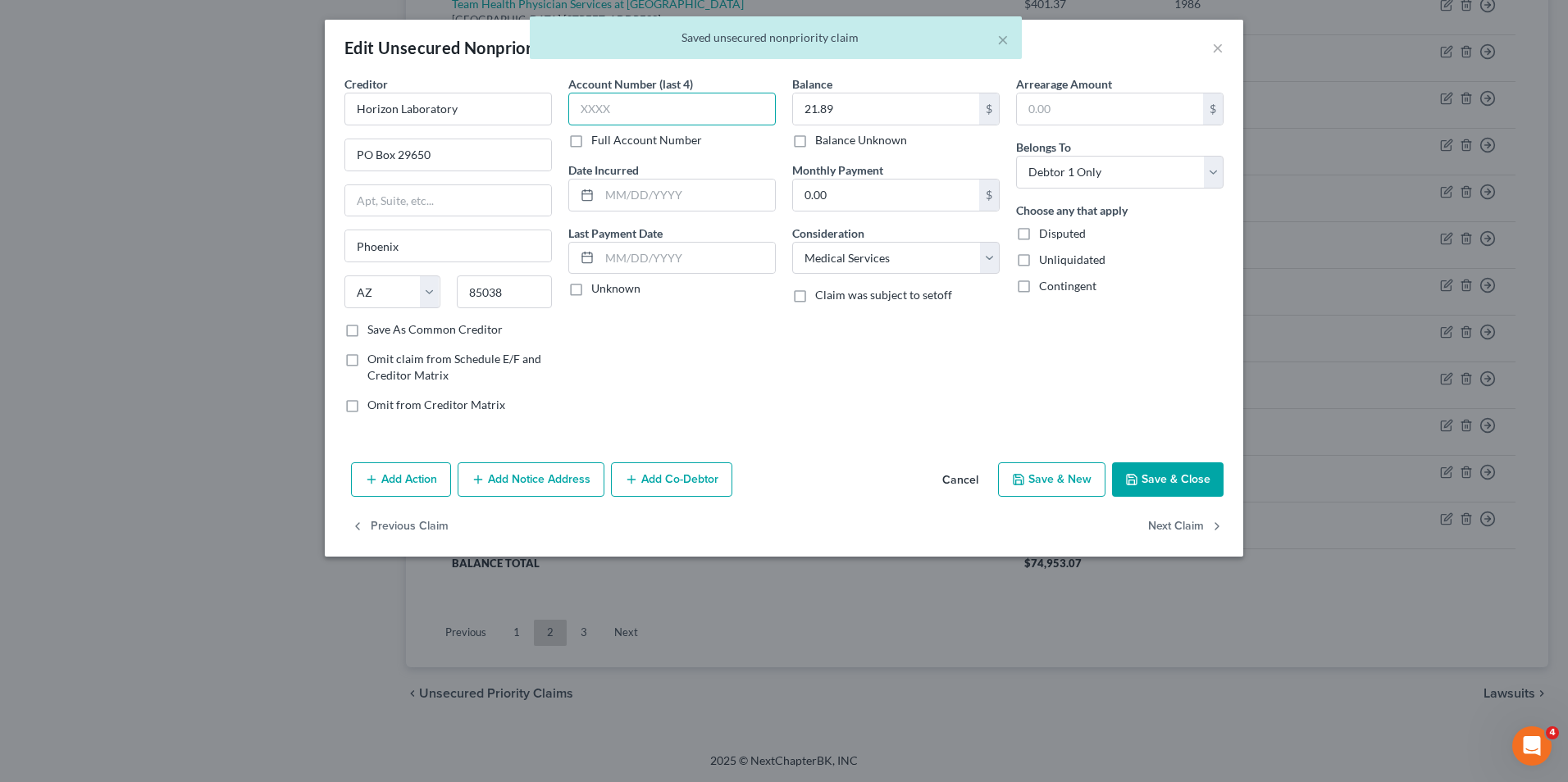
click at [617, 106] on input "text" at bounding box center [671, 109] width 208 height 33
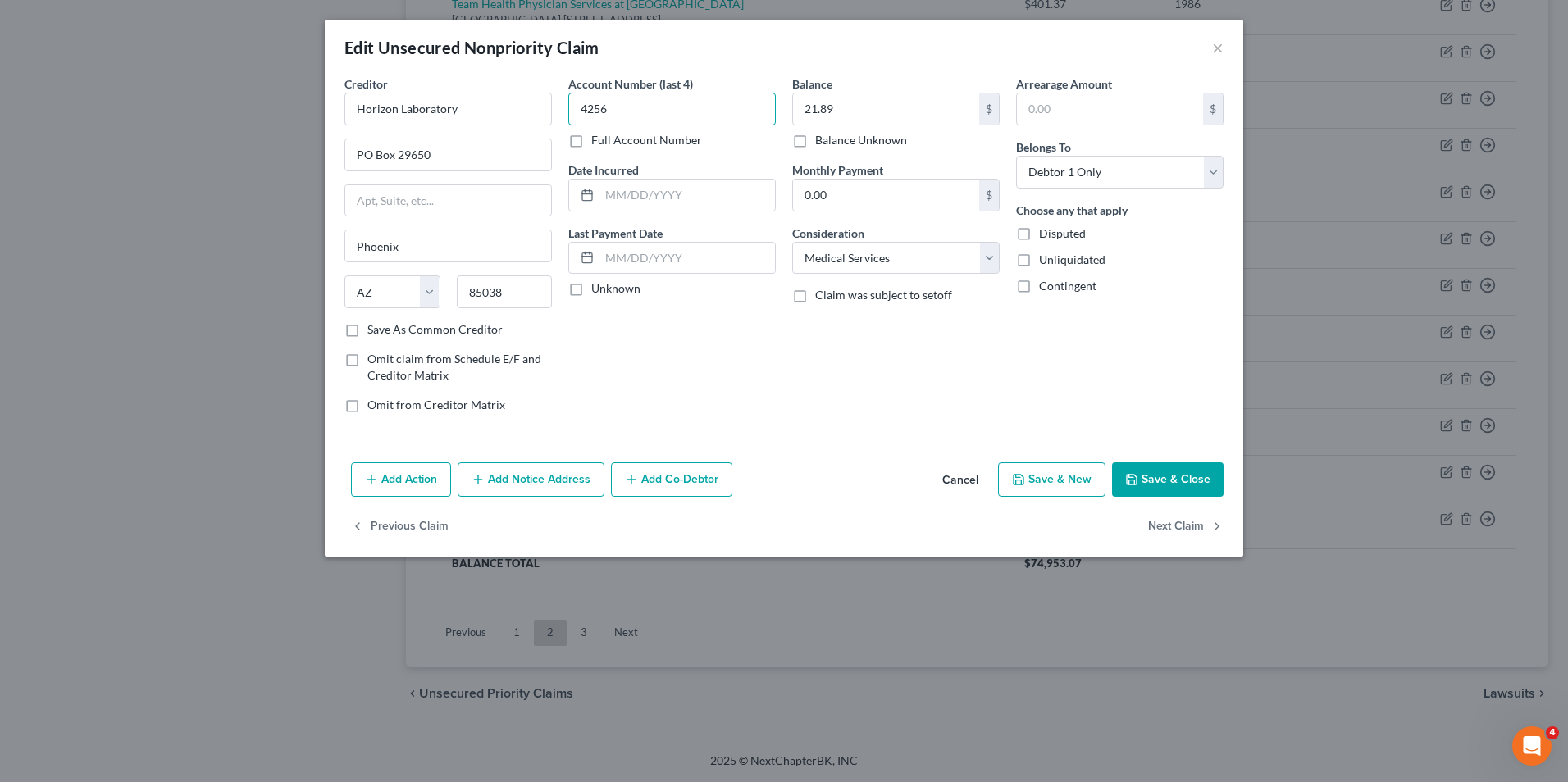
type input "4256"
click at [1139, 485] on button "Save & Close" at bounding box center [1166, 480] width 111 height 35
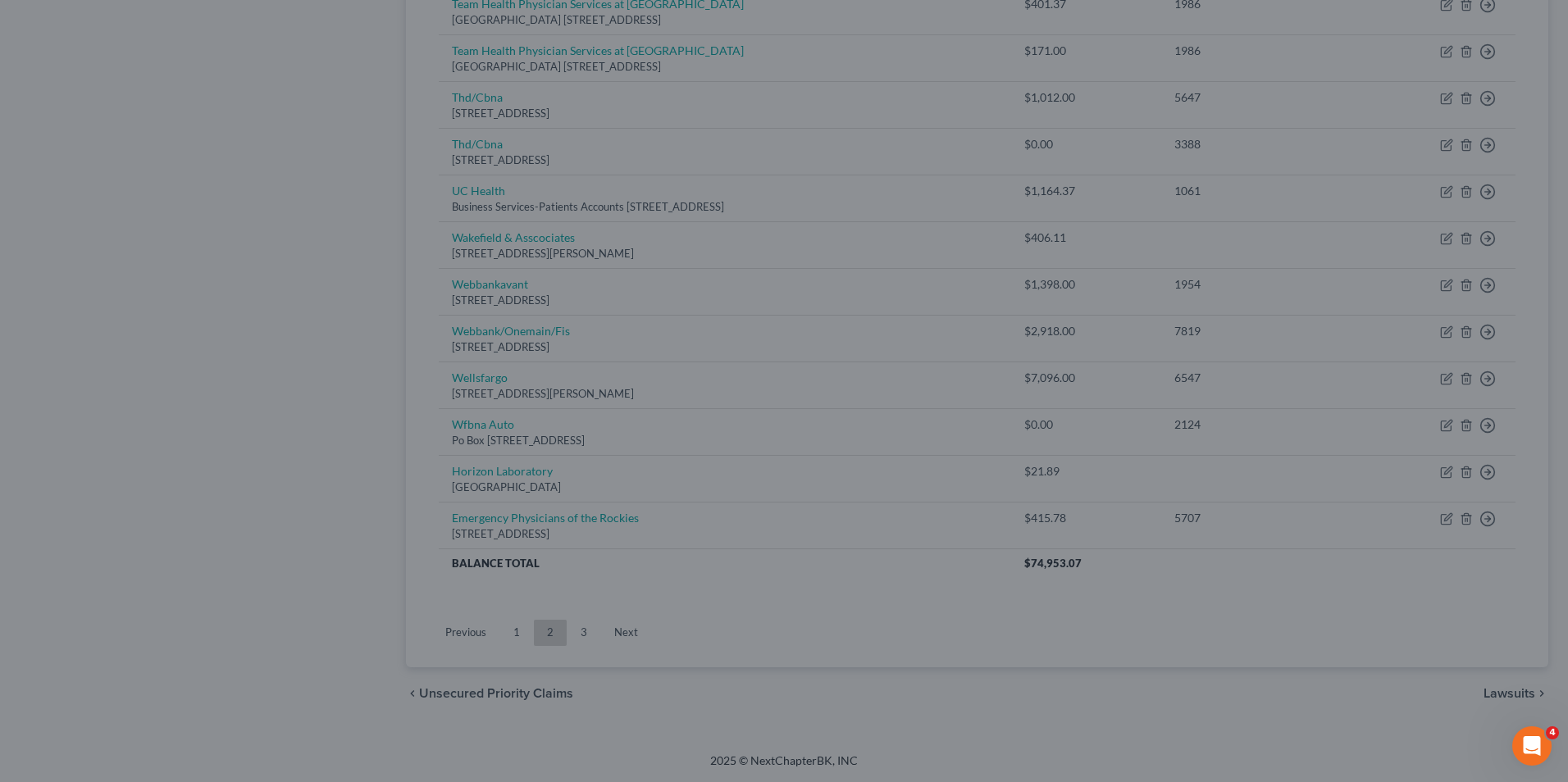
type input "0"
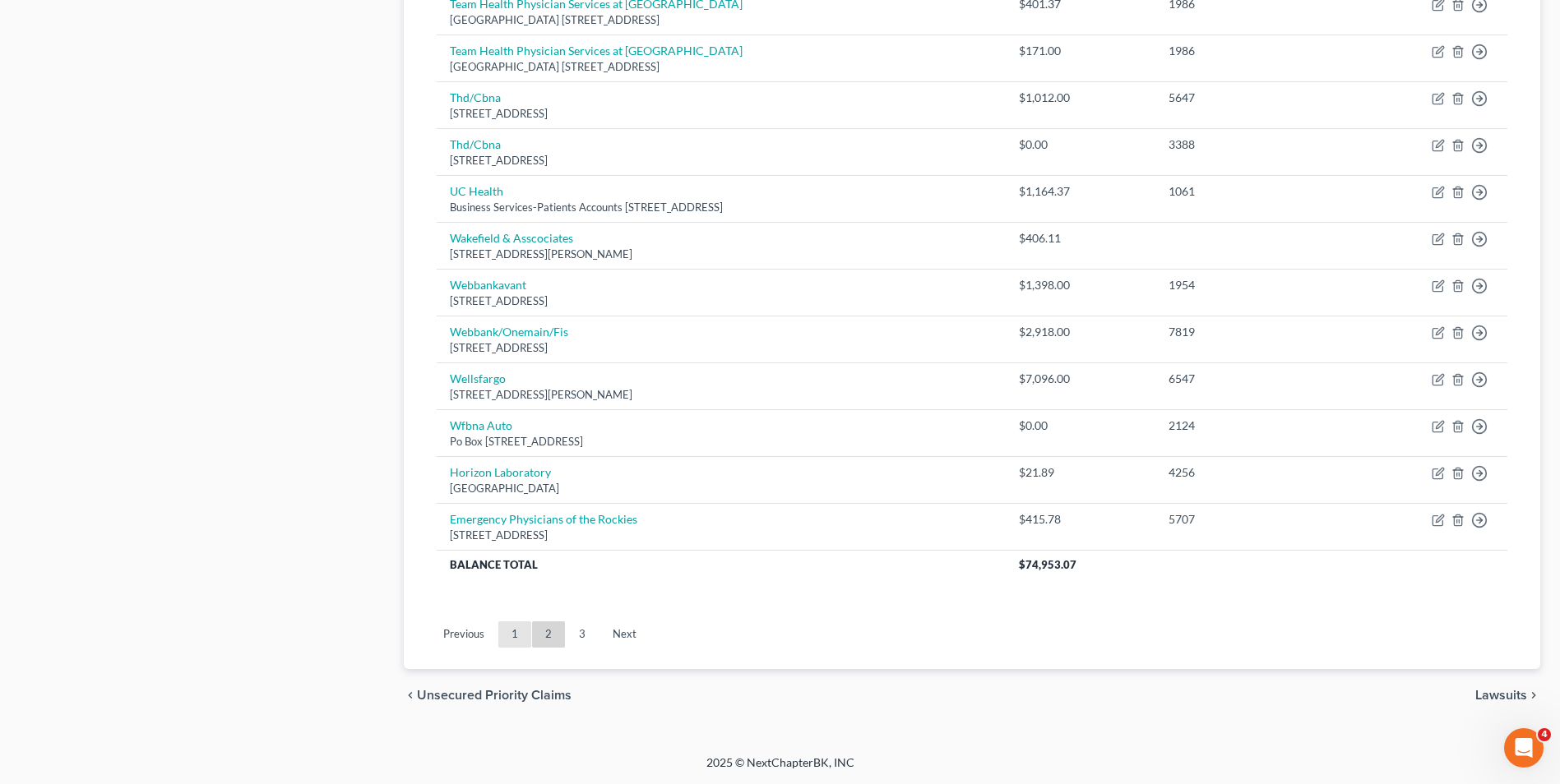
click at [519, 625] on link "1" at bounding box center [515, 634] width 33 height 26
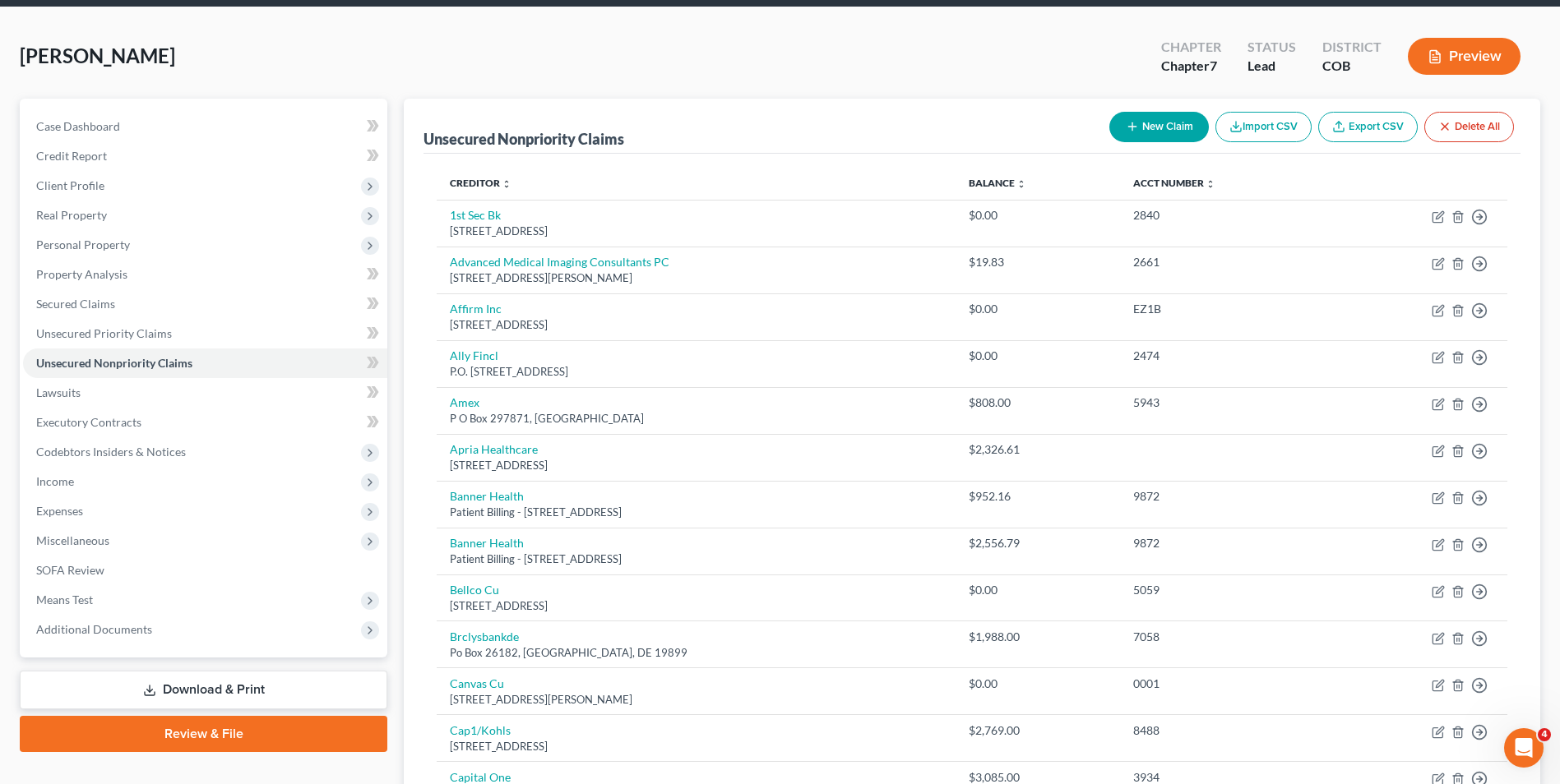
scroll to position [0, 0]
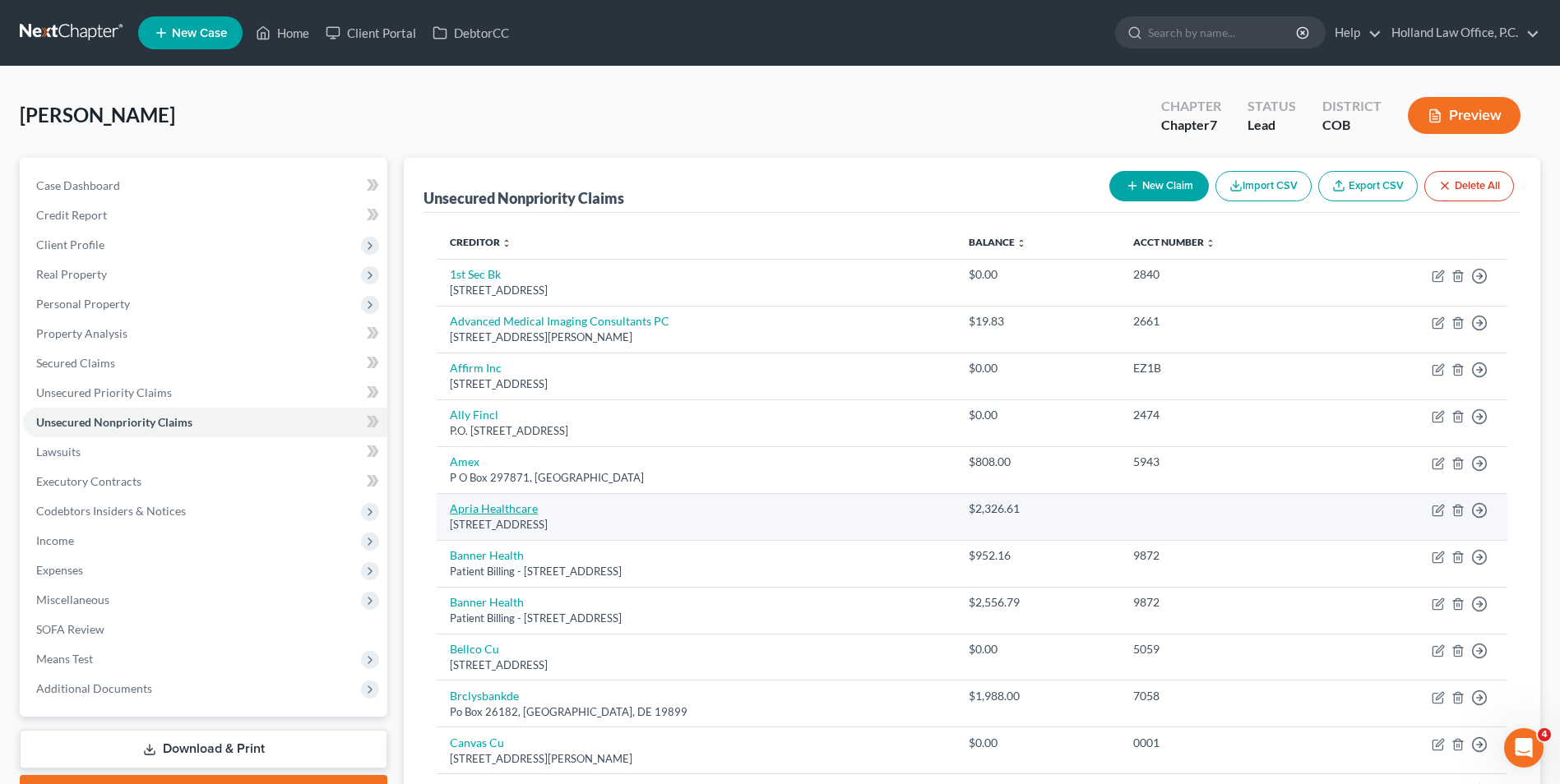
click at [502, 508] on link "Apria Healthcare" at bounding box center [493, 508] width 88 height 14
select select "4"
select select "9"
select select "0"
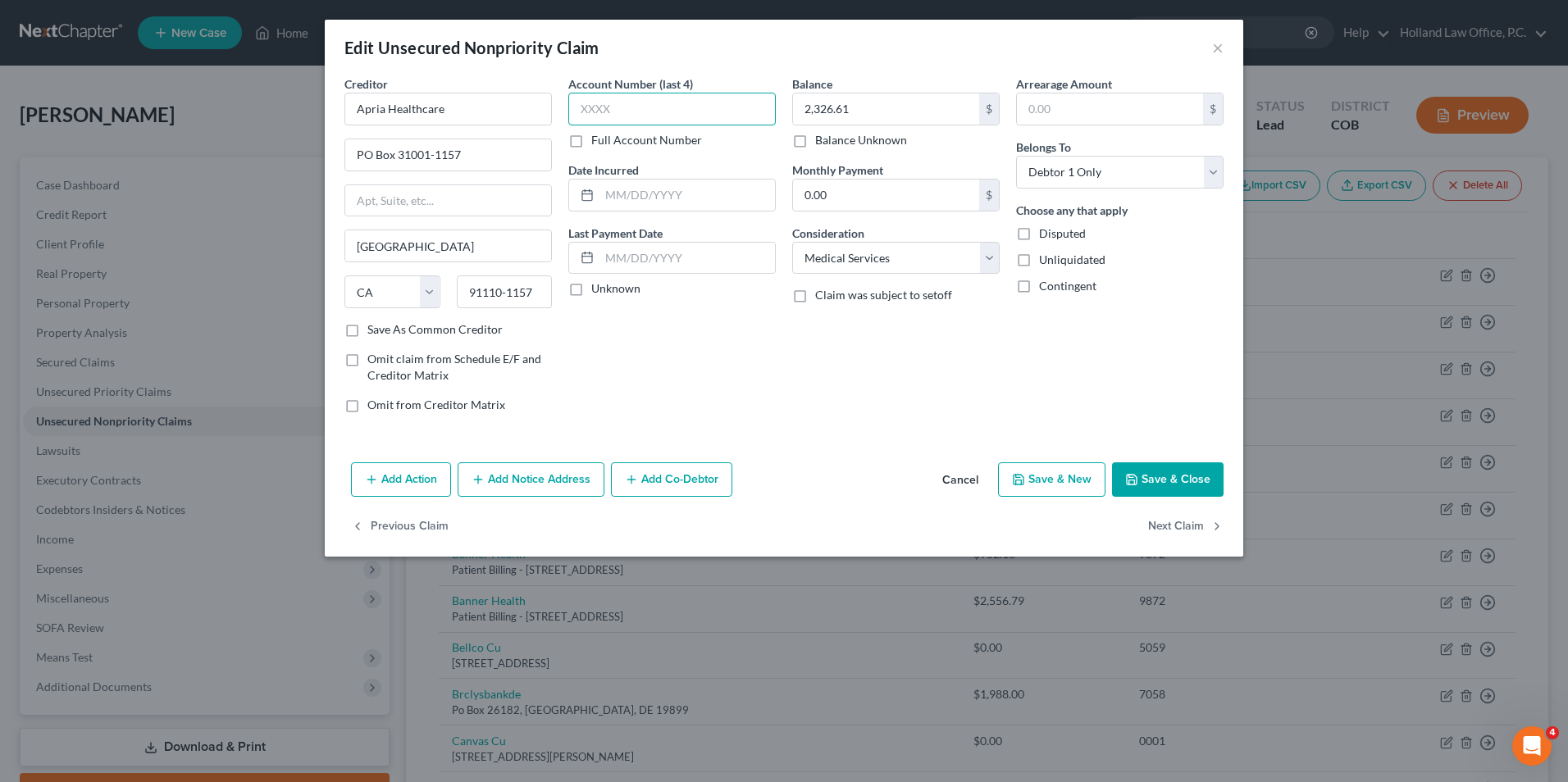
click at [624, 108] on input "text" at bounding box center [671, 109] width 208 height 33
type input "F323"
click at [1134, 461] on div "Add Action Add Notice Address Add Co-Debtor Cancel Save & New Save & Close" at bounding box center [783, 483] width 918 height 54
click at [1138, 473] on icon "button" at bounding box center [1132, 480] width 14 height 14
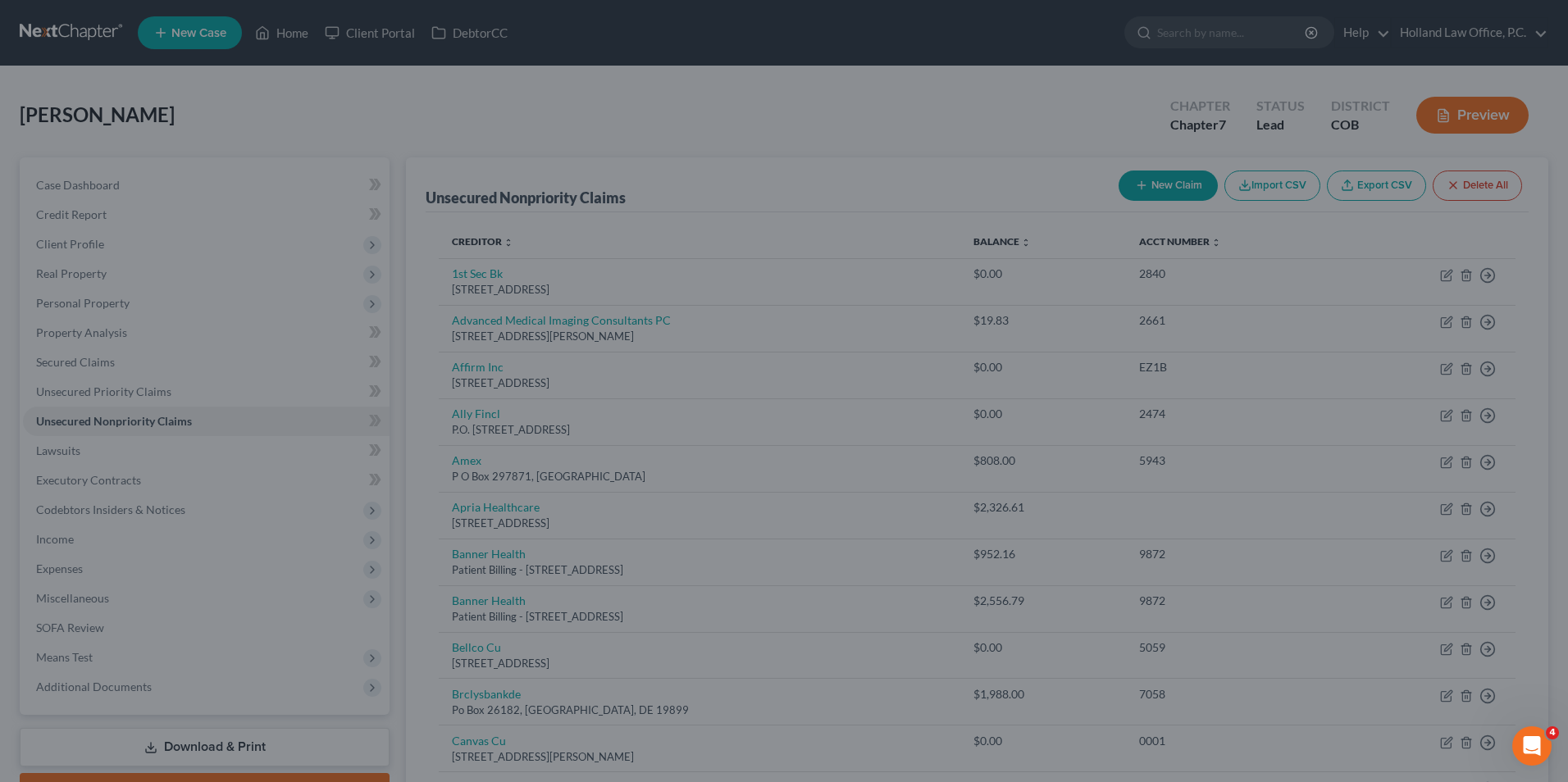
type input "0"
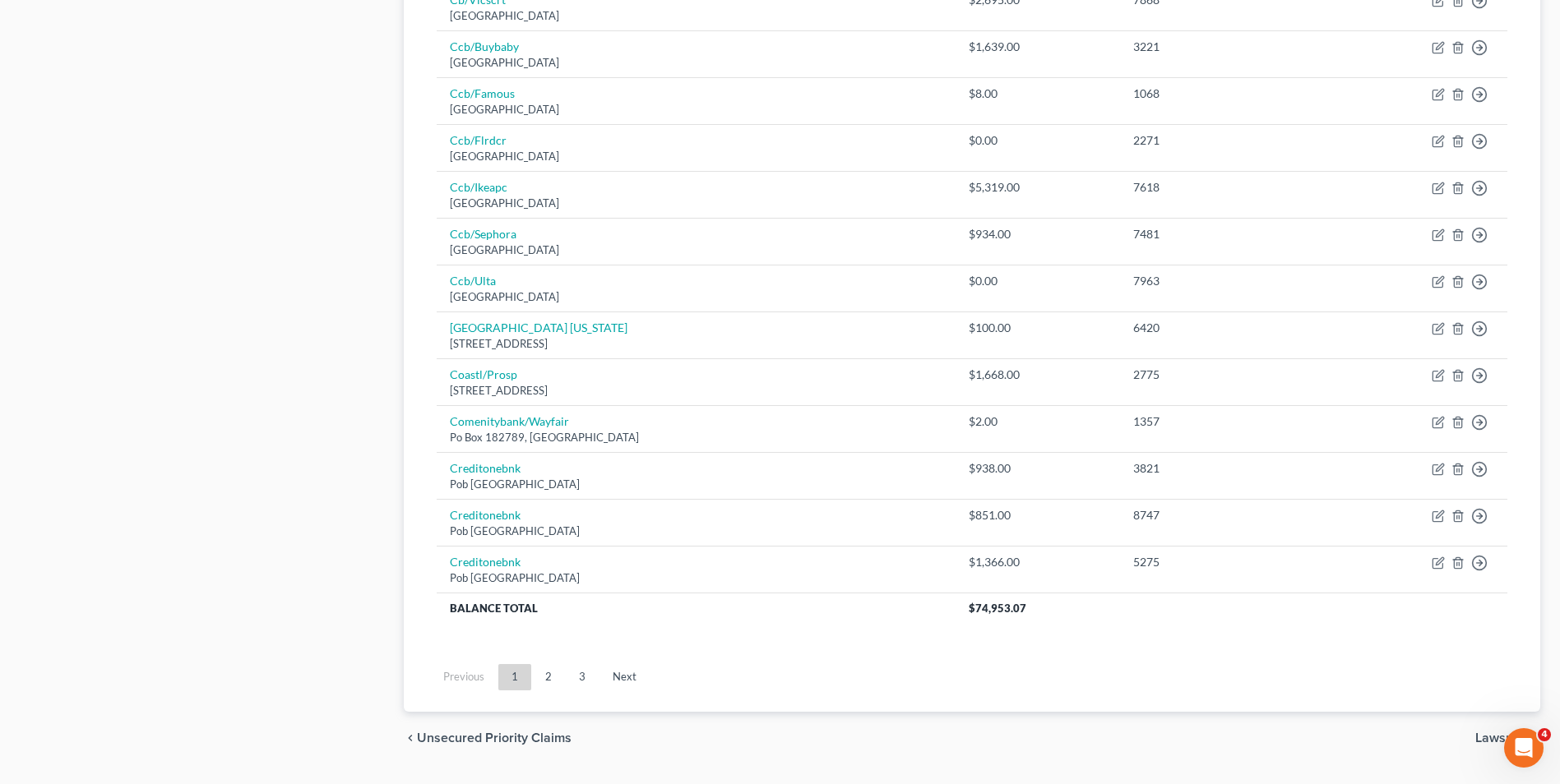
scroll to position [1114, 0]
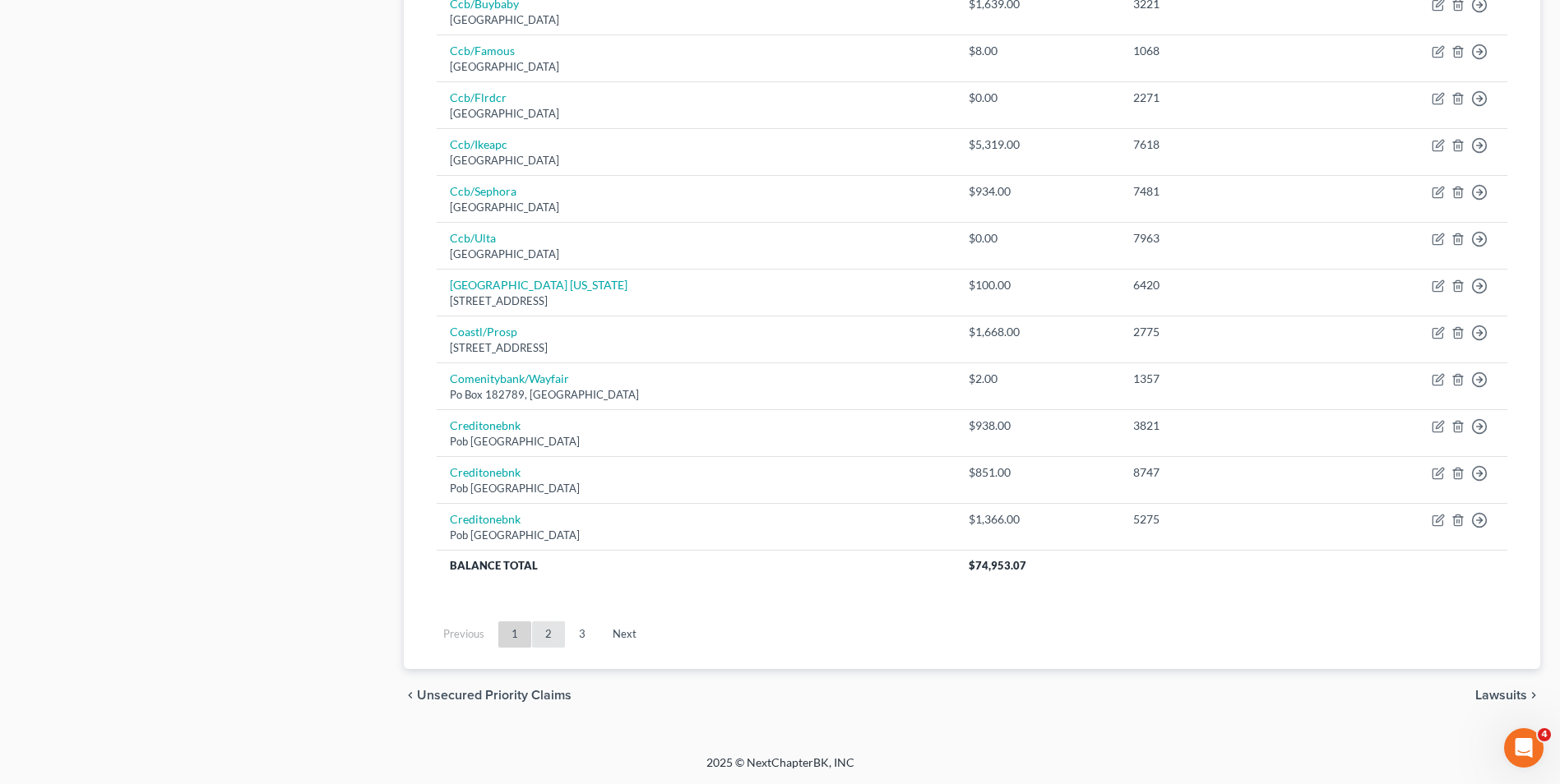
click at [549, 635] on link "2" at bounding box center [548, 634] width 33 height 26
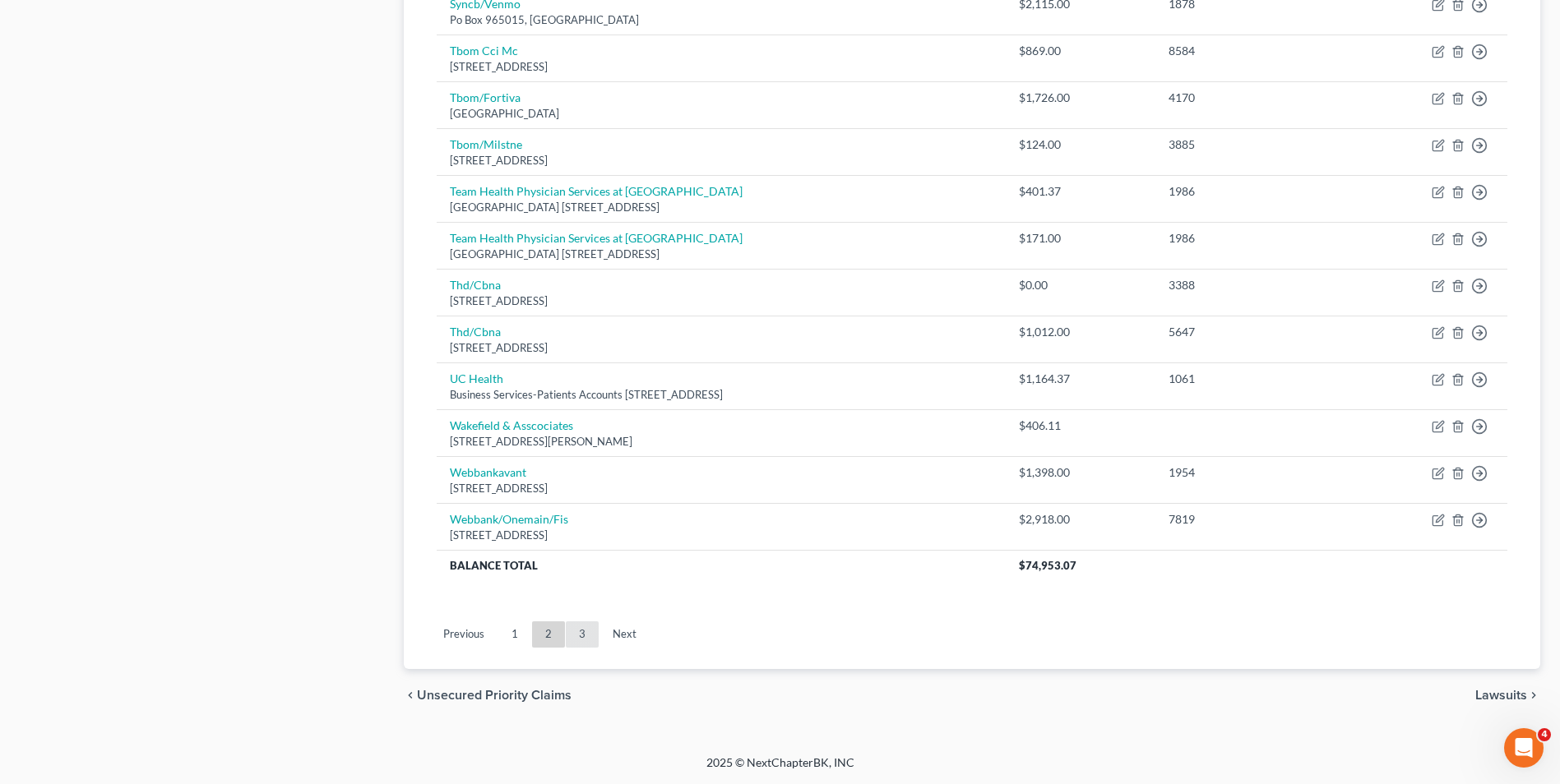
click at [585, 624] on link "3" at bounding box center [582, 634] width 33 height 26
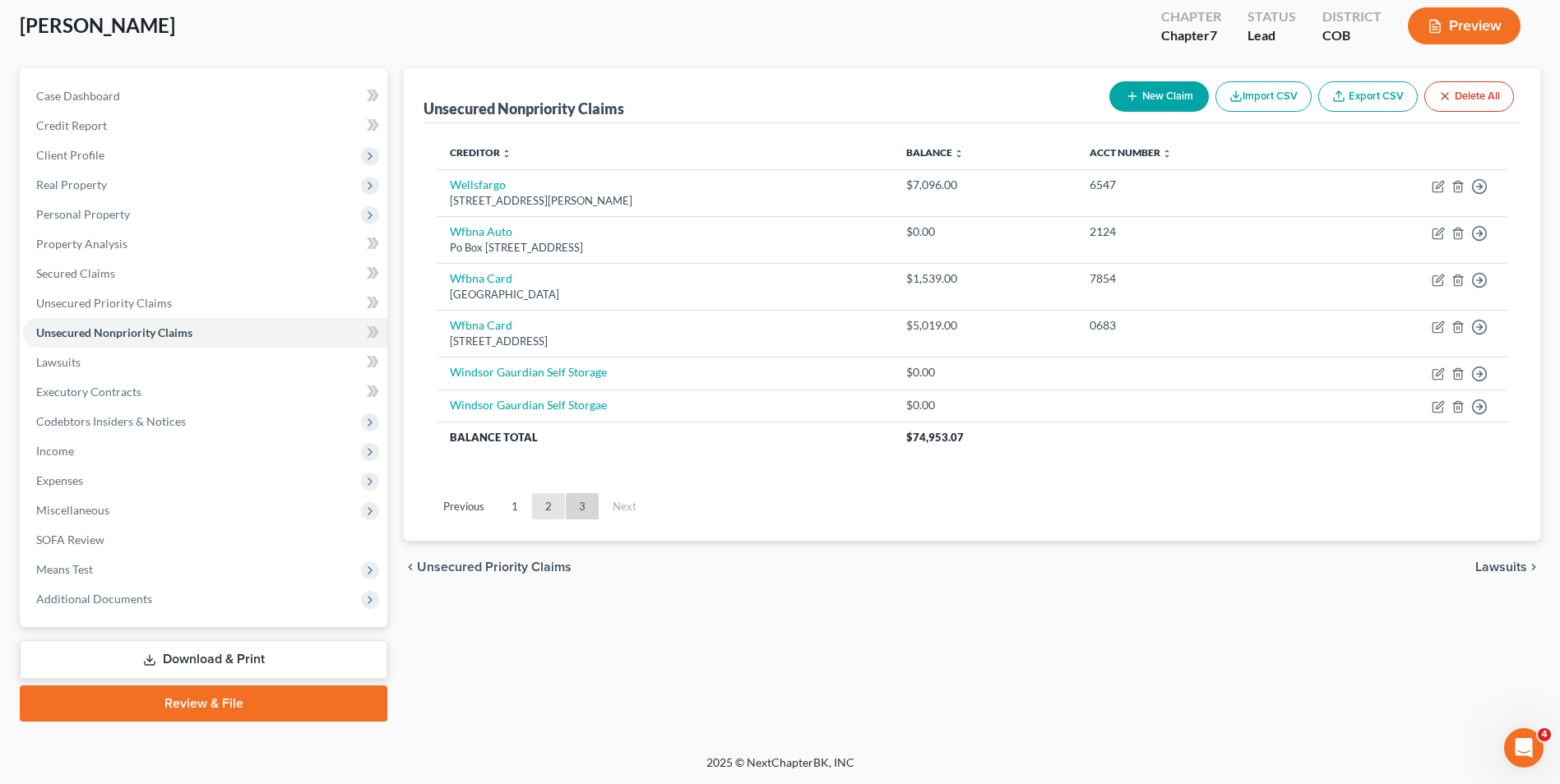
click at [542, 497] on link "2" at bounding box center [548, 505] width 33 height 26
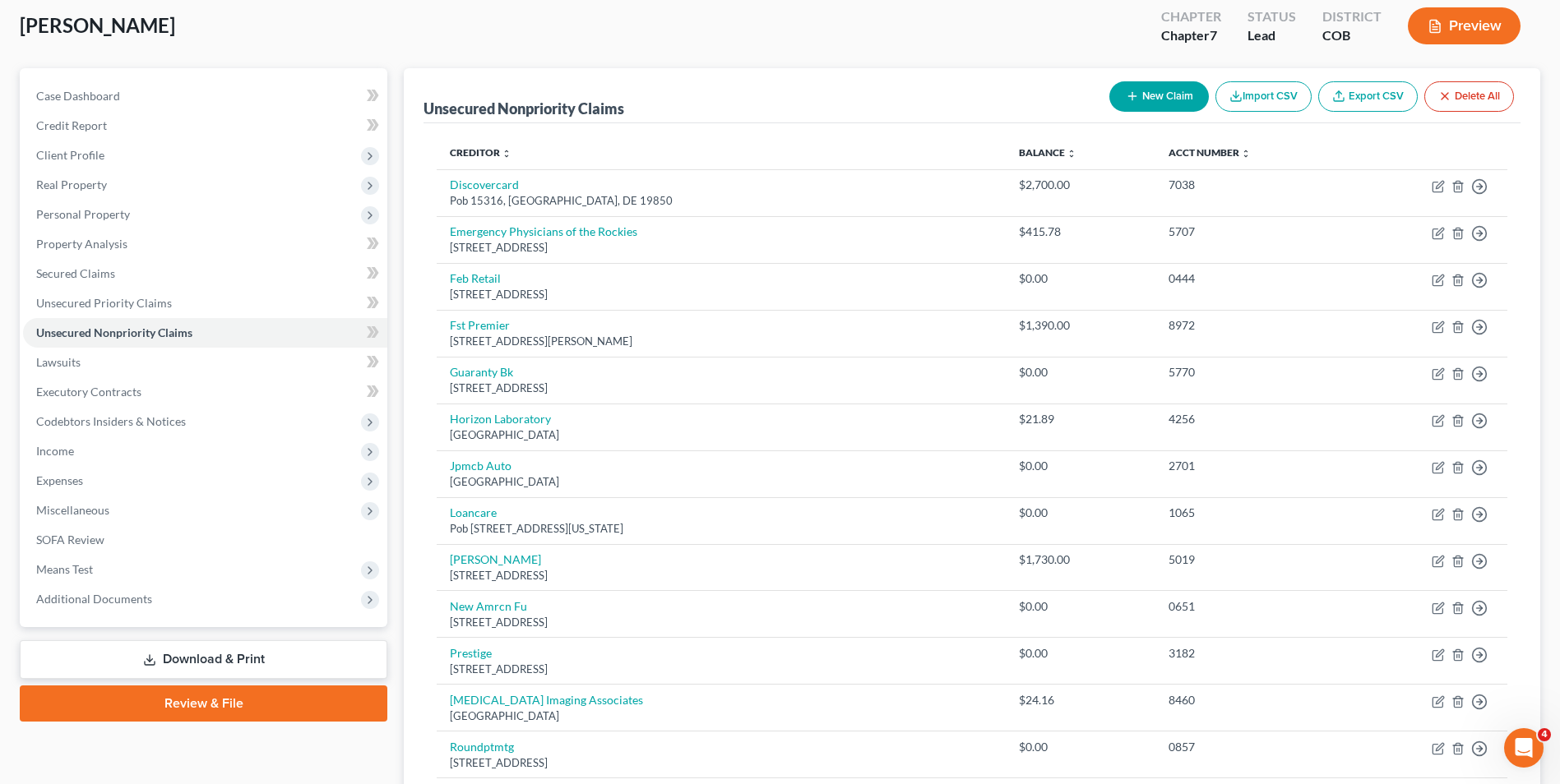
scroll to position [0, 0]
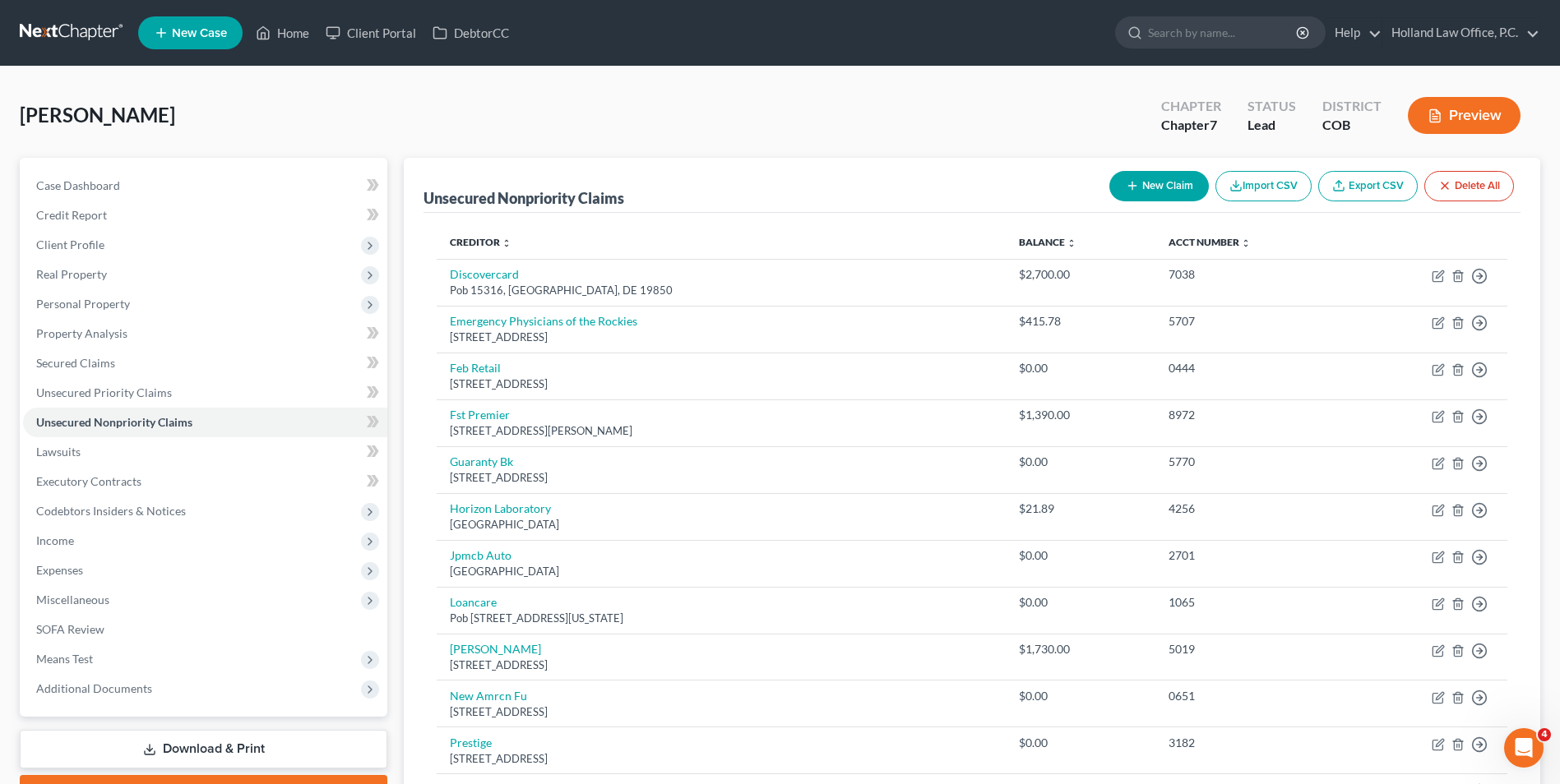
click at [1178, 186] on button "New Claim" at bounding box center [1159, 186] width 100 height 30
select select "0"
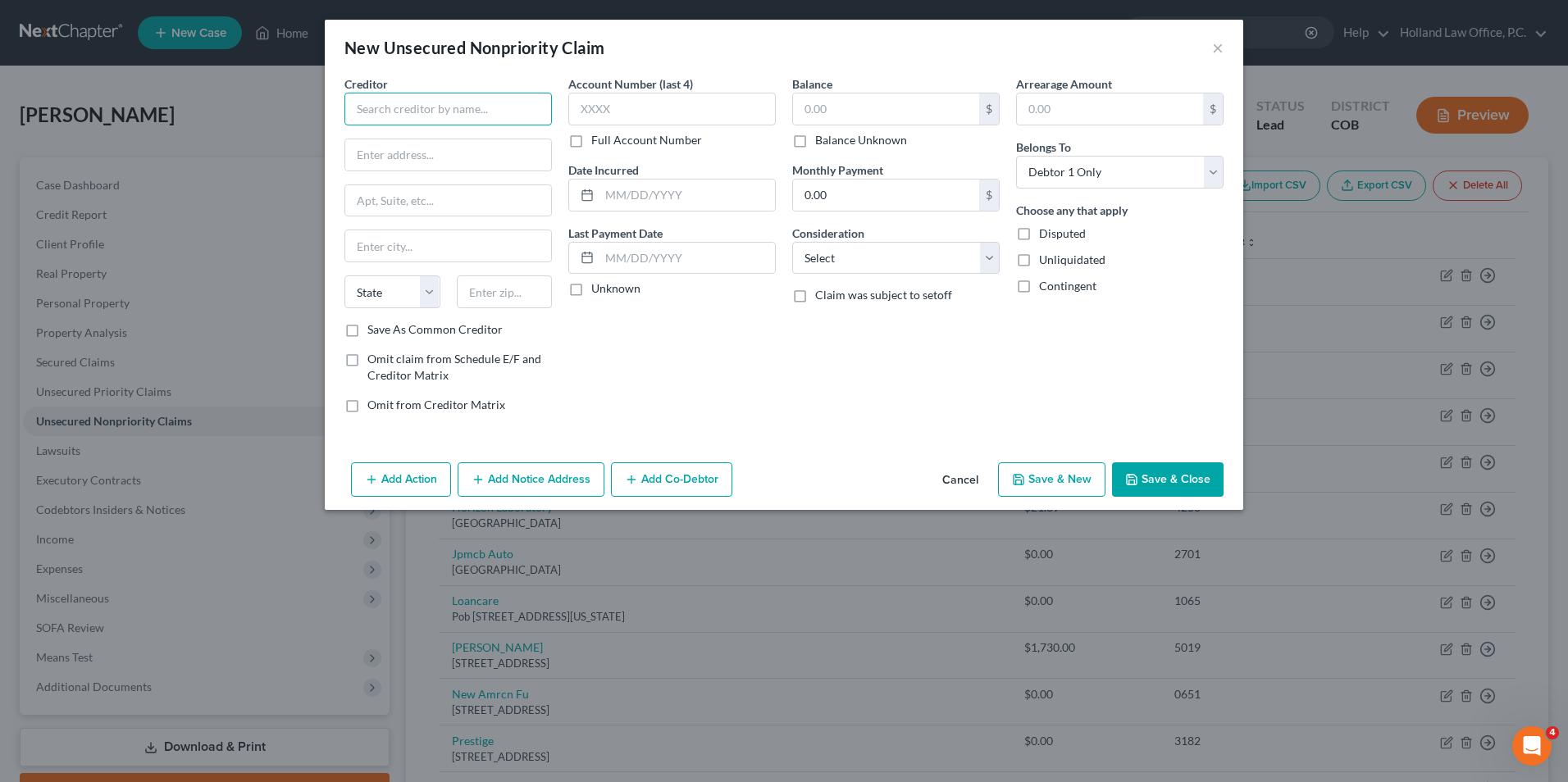
click at [450, 111] on input "text" at bounding box center [448, 109] width 208 height 33
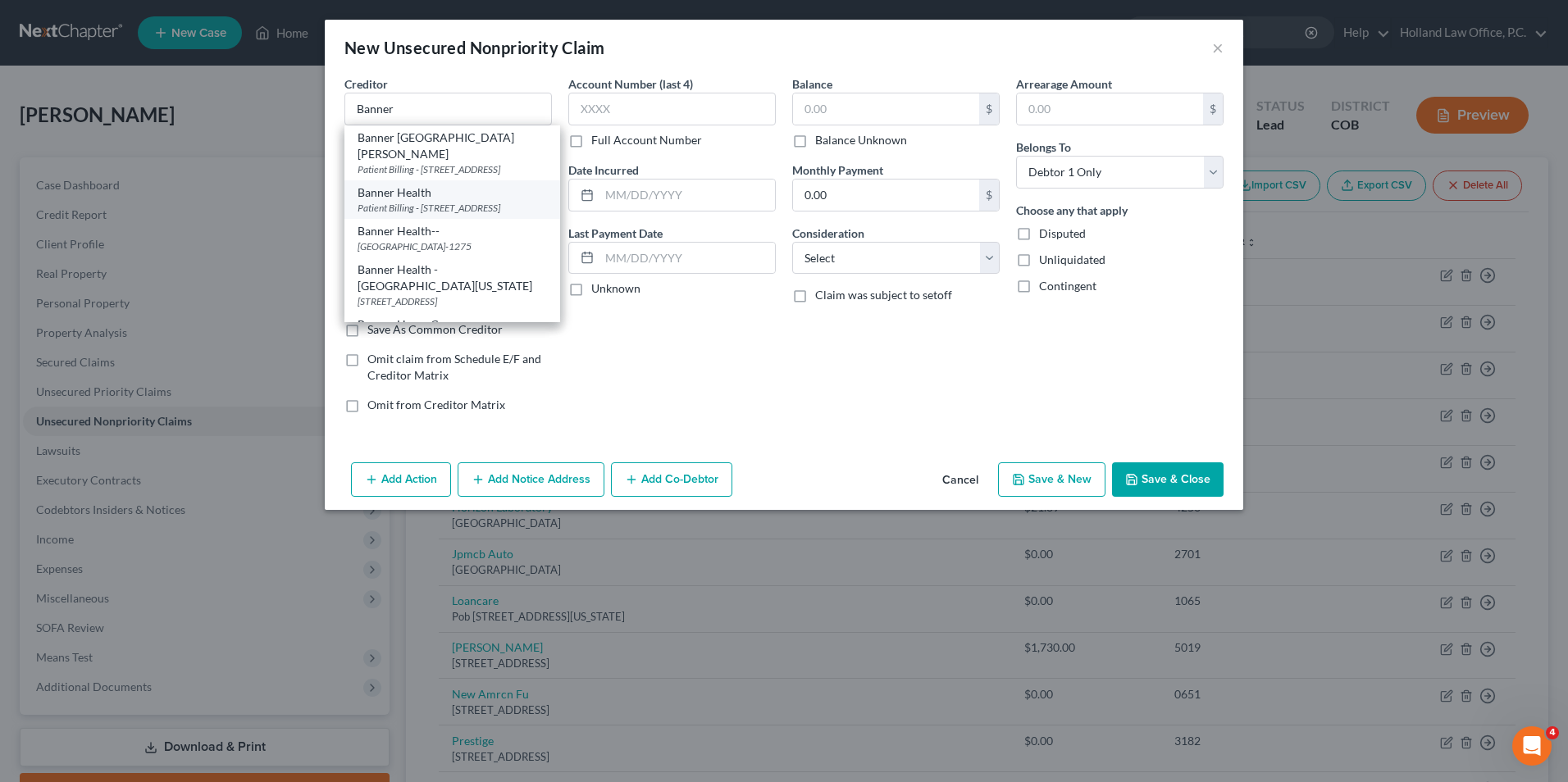
click at [448, 208] on div "Patient Billing - [STREET_ADDRESS]" at bounding box center [452, 208] width 189 height 14
type input "Banner Health"
type input "Patient Billing - PO Box 18"
type input "Phoenix"
select select "3"
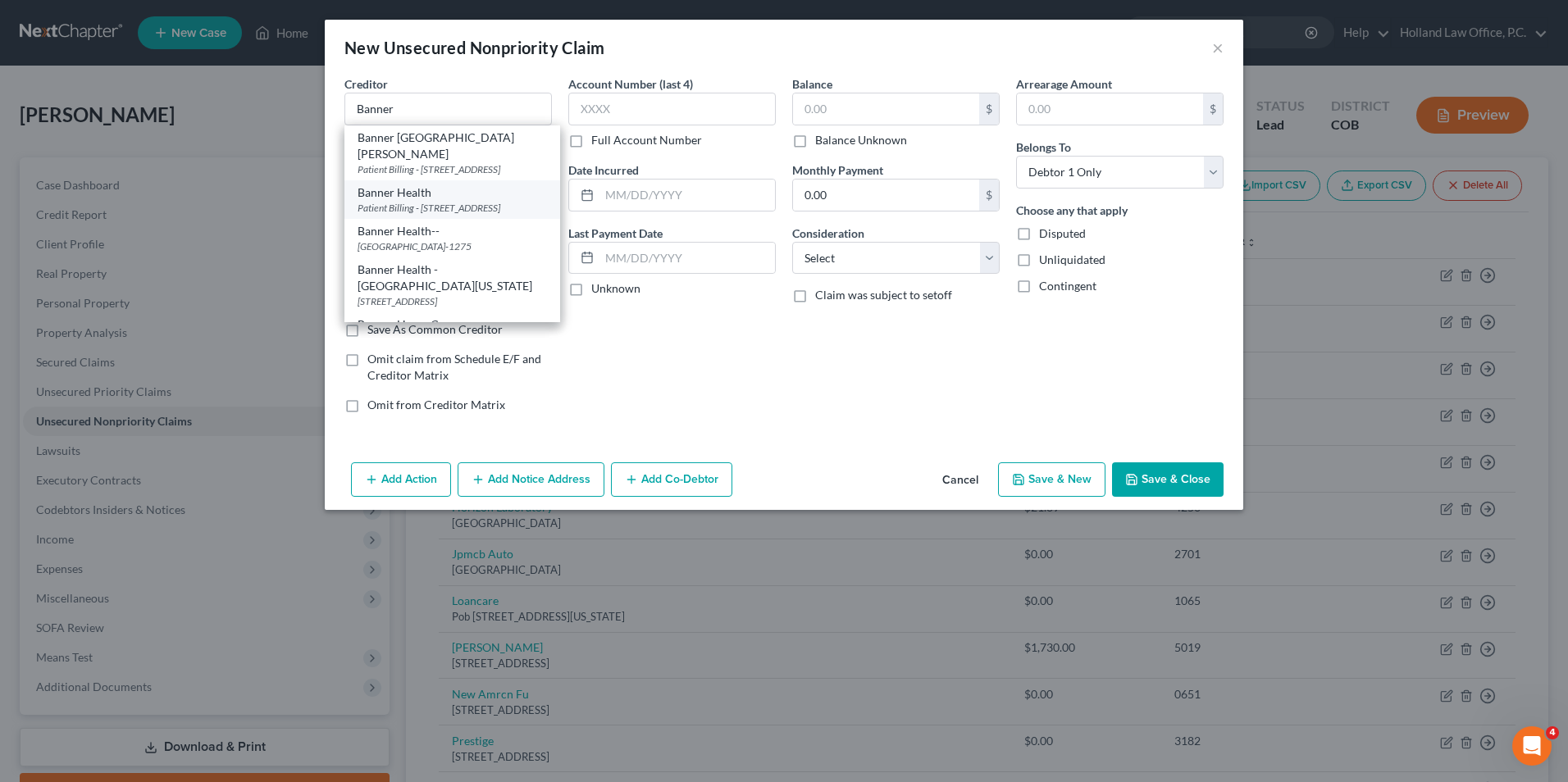
type input "85001"
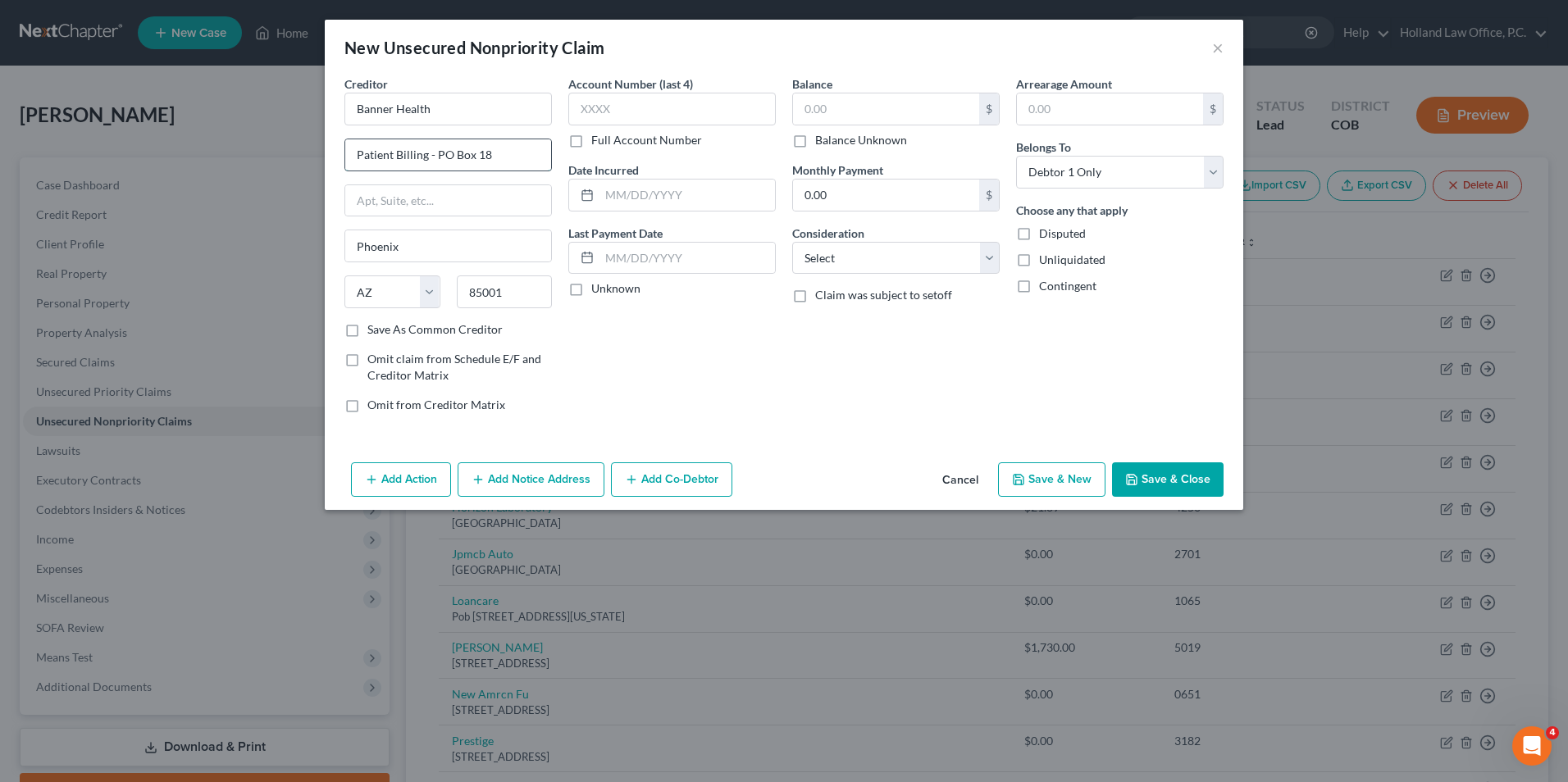
click at [503, 153] on input "Patient Billing - PO Box 18" at bounding box center [447, 154] width 206 height 31
drag, startPoint x: 435, startPoint y: 159, endPoint x: 301, endPoint y: 153, distance: 134.1
click at [301, 153] on div "New Unsecured Nonpriority Claim × Creditor * Banner Health Patient Billing - PO…" at bounding box center [784, 391] width 1568 height 782
drag, startPoint x: 506, startPoint y: 150, endPoint x: 274, endPoint y: 147, distance: 232.0
click at [274, 147] on div "New Unsecured Nonpriority Claim × Creditor * Banner Health Patient Billing - PO…" at bounding box center [784, 391] width 1568 height 782
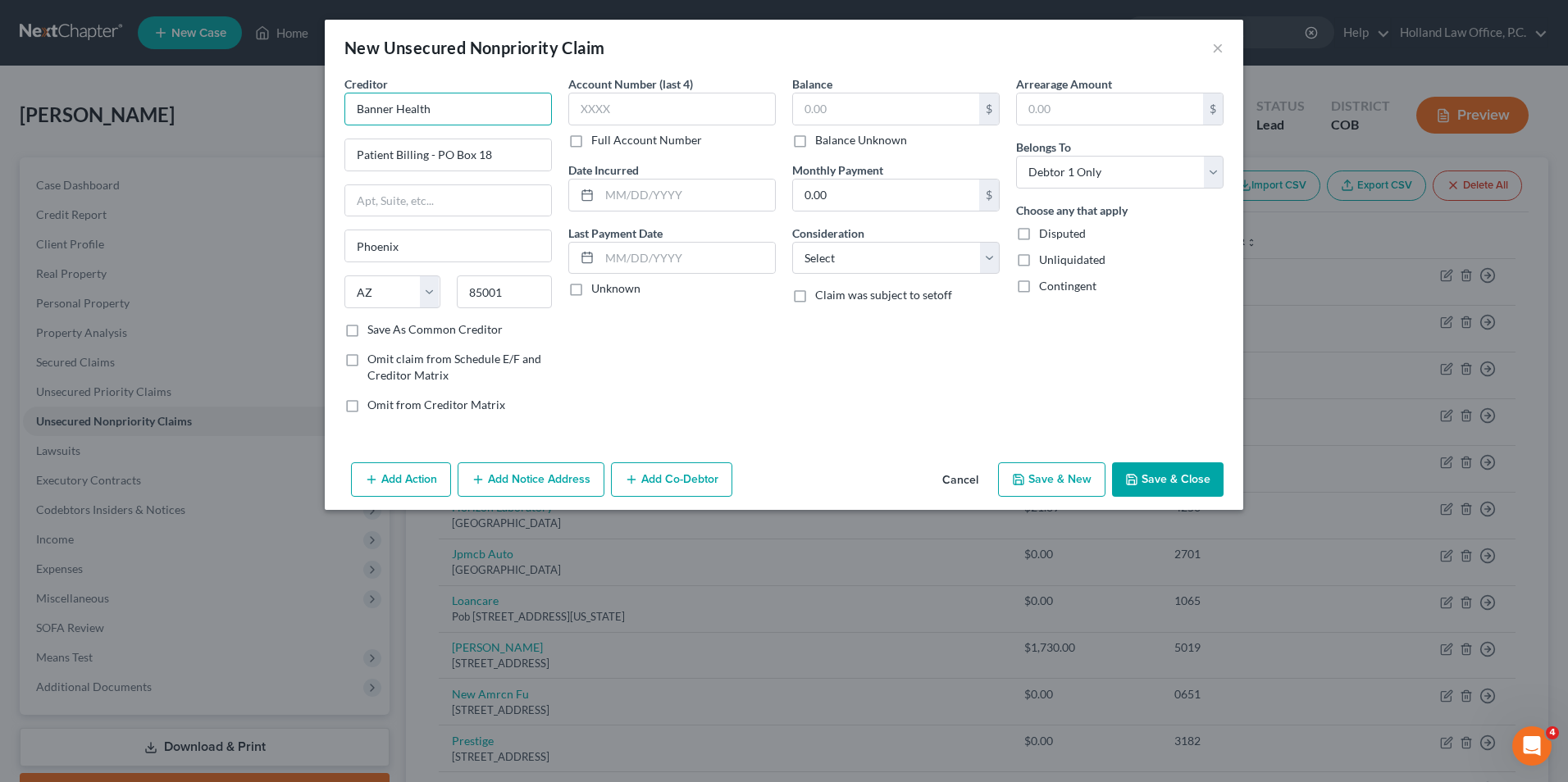
drag, startPoint x: 433, startPoint y: 116, endPoint x: 415, endPoint y: 117, distance: 18.0
click at [415, 117] on input "Banner Health" at bounding box center [448, 109] width 208 height 33
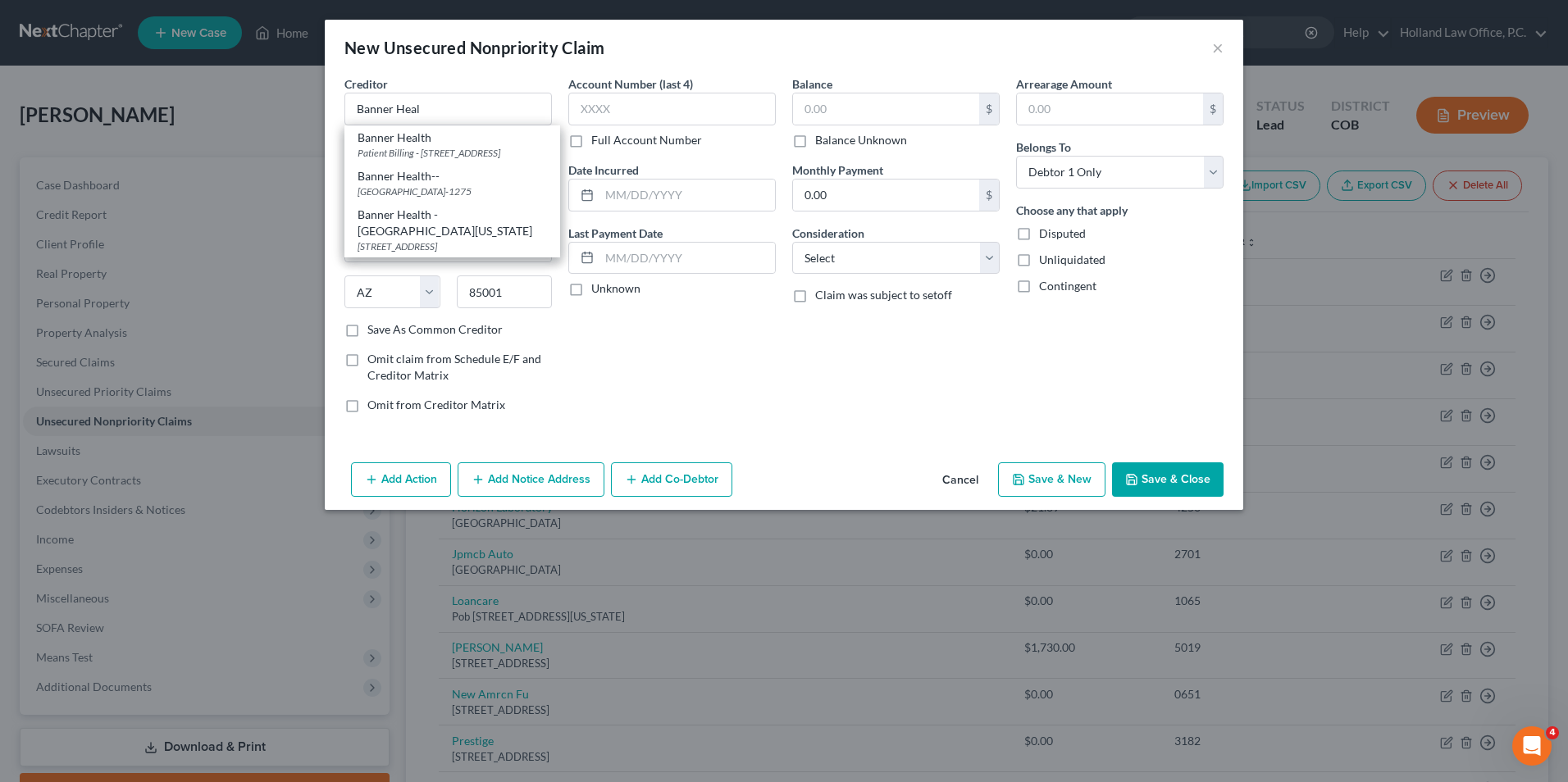
drag, startPoint x: 462, startPoint y: 189, endPoint x: 456, endPoint y: 198, distance: 10.8
click at [460, 184] on div "Banner Health--" at bounding box center [452, 176] width 189 height 16
type input "Banner Health--"
type input "PO Box 741275"
type input "[GEOGRAPHIC_DATA]"
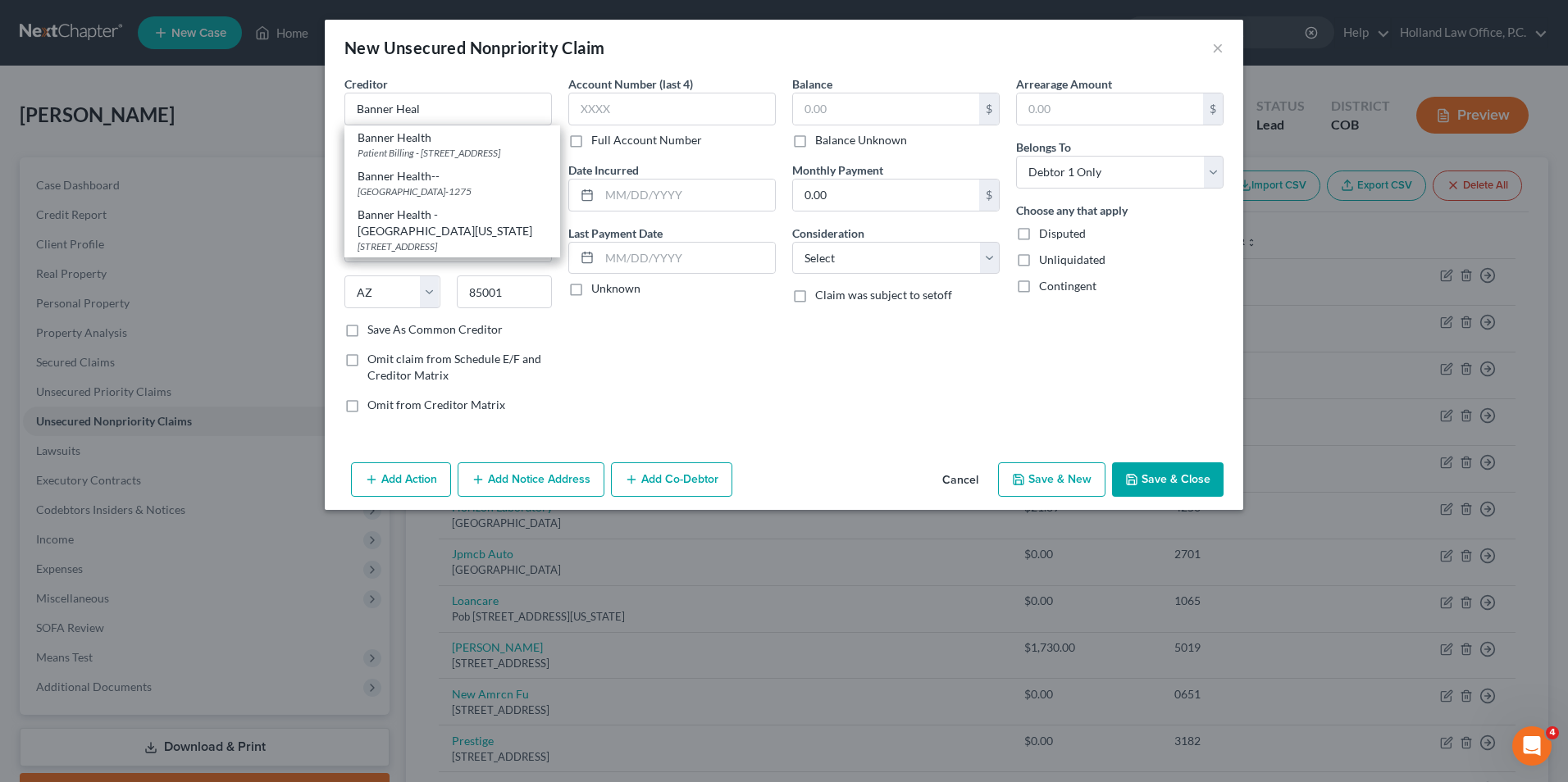
select select "4"
type input "90074-1275"
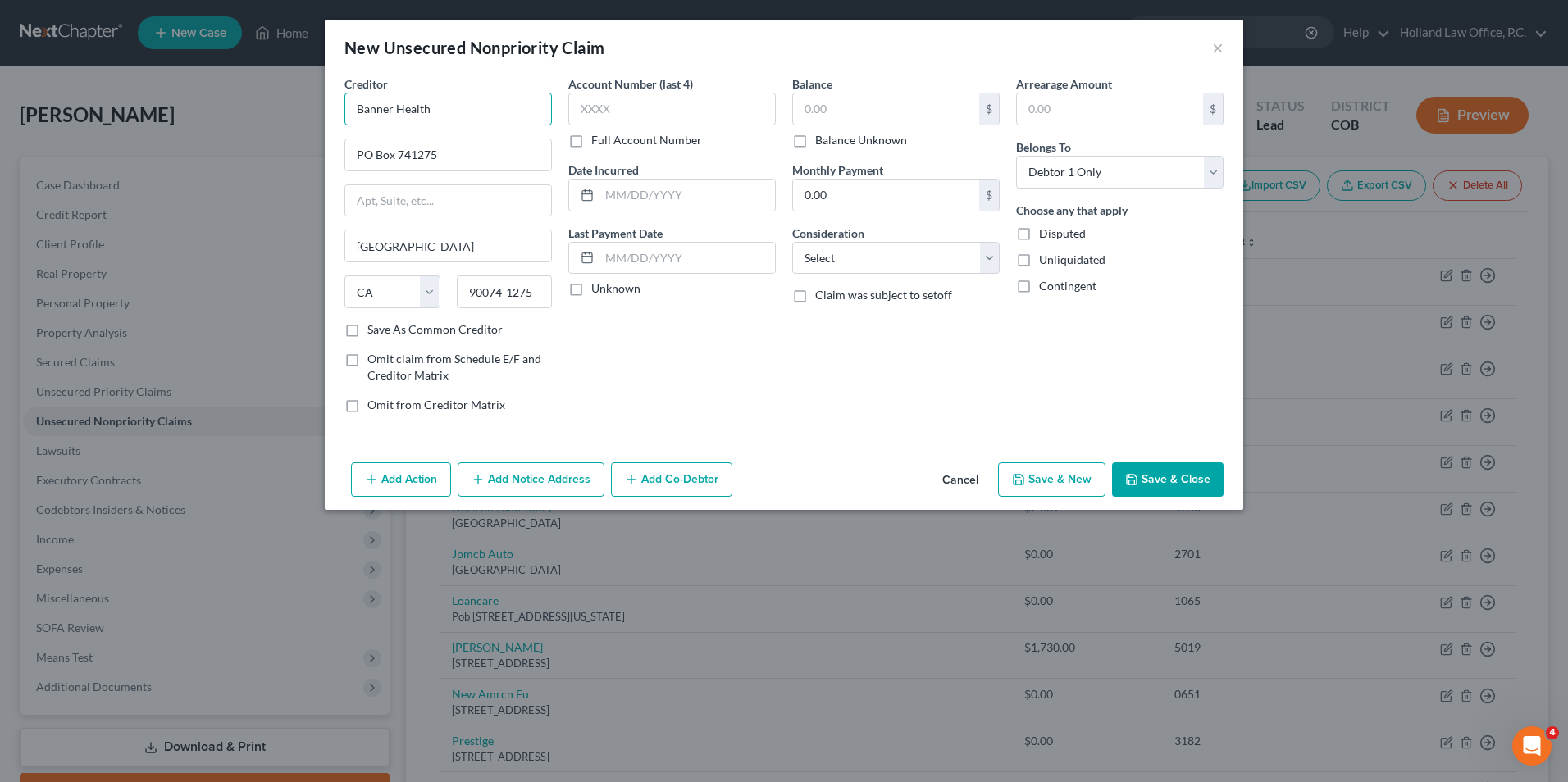
drag, startPoint x: 458, startPoint y: 117, endPoint x: 431, endPoint y: 117, distance: 27.0
click at [431, 117] on input "Banner Health" at bounding box center [448, 109] width 208 height 33
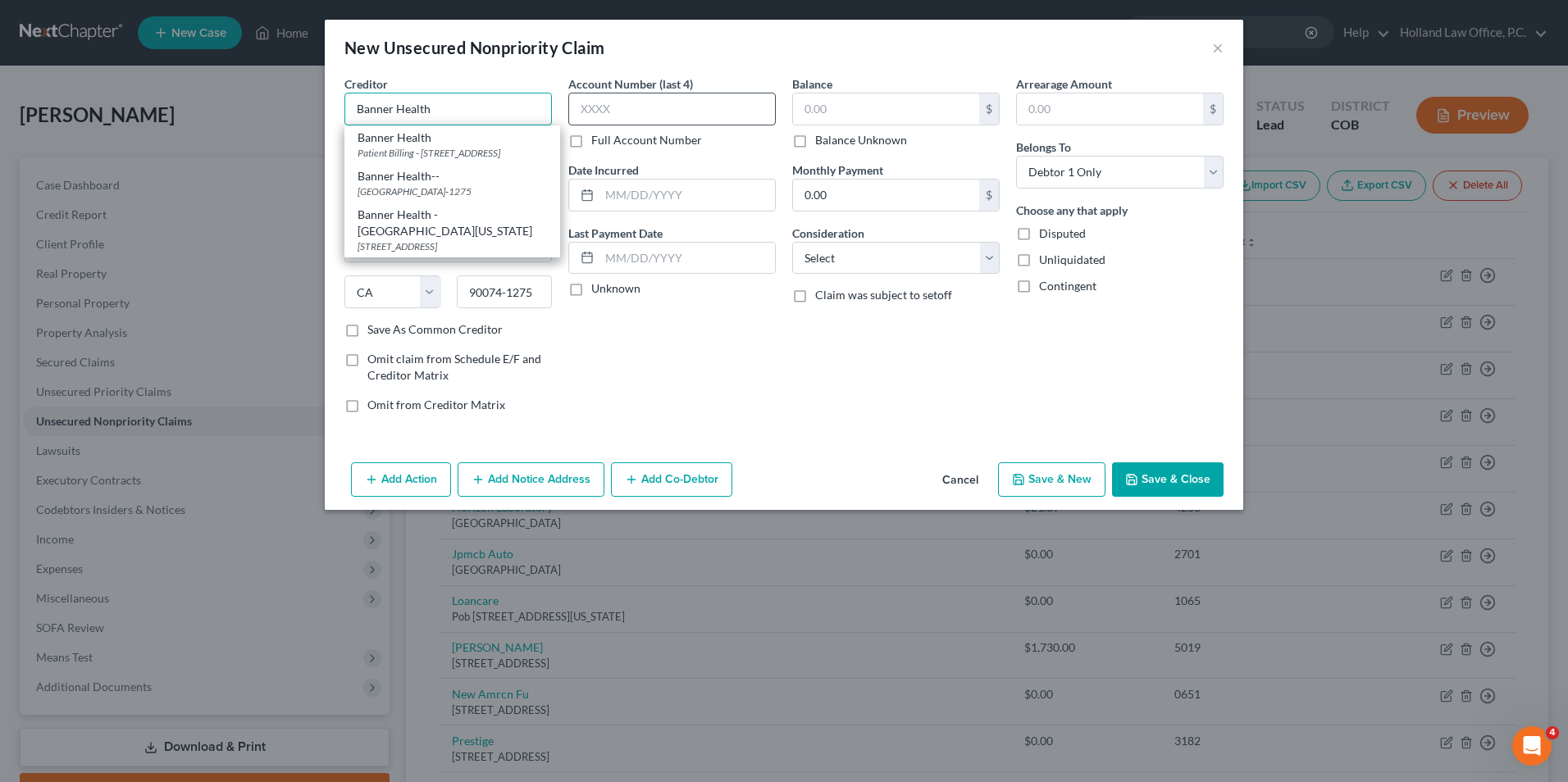
type input "Banner Health"
click at [645, 120] on input "text" at bounding box center [671, 109] width 208 height 33
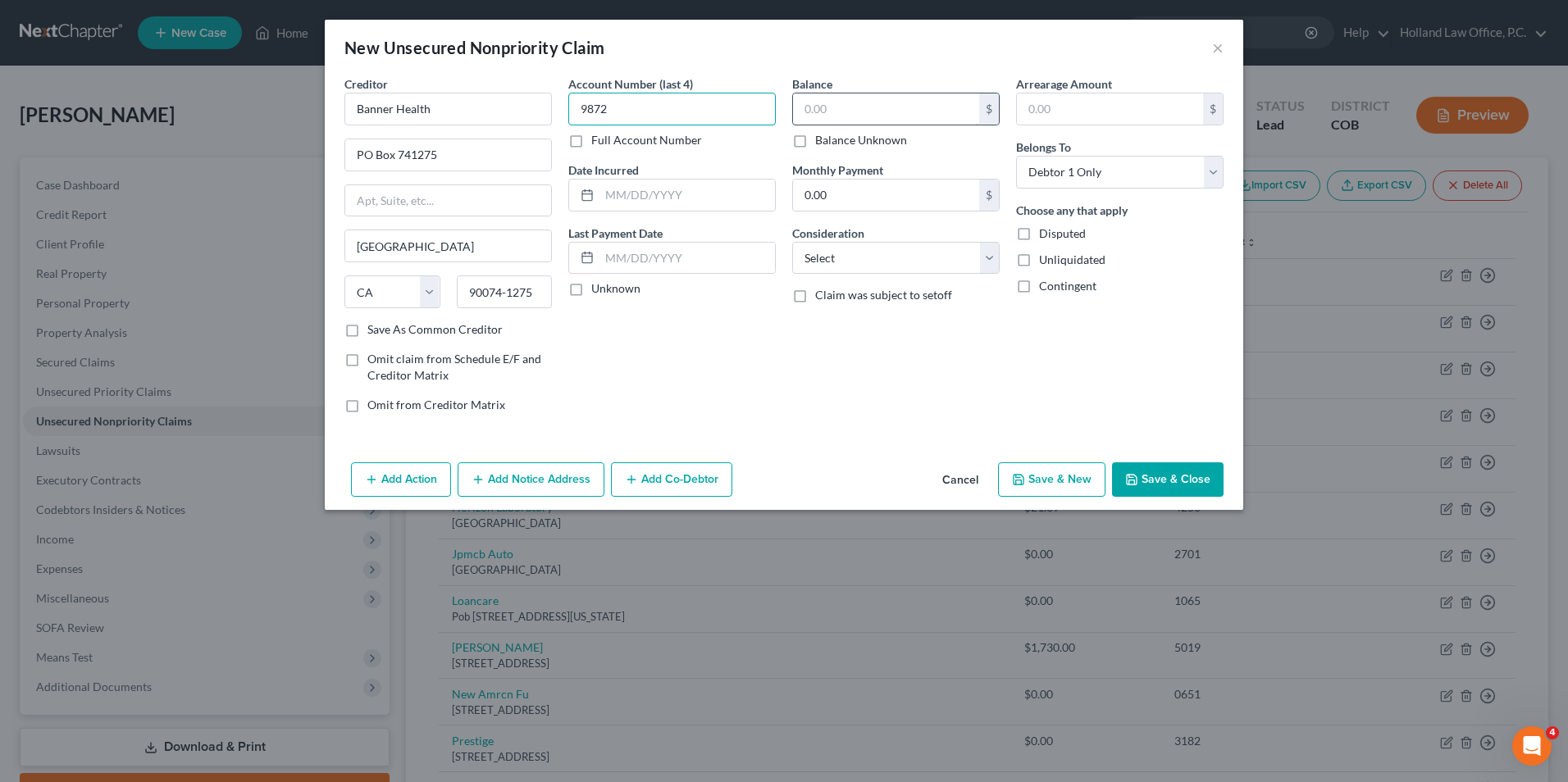
type input "9872"
click at [854, 95] on input "text" at bounding box center [885, 109] width 186 height 31
type input "332.76"
click at [946, 274] on select "Select Cable / Satellite Services Collection Agency Credit Card Debt Debt Couns…" at bounding box center [895, 258] width 208 height 33
select select "9"
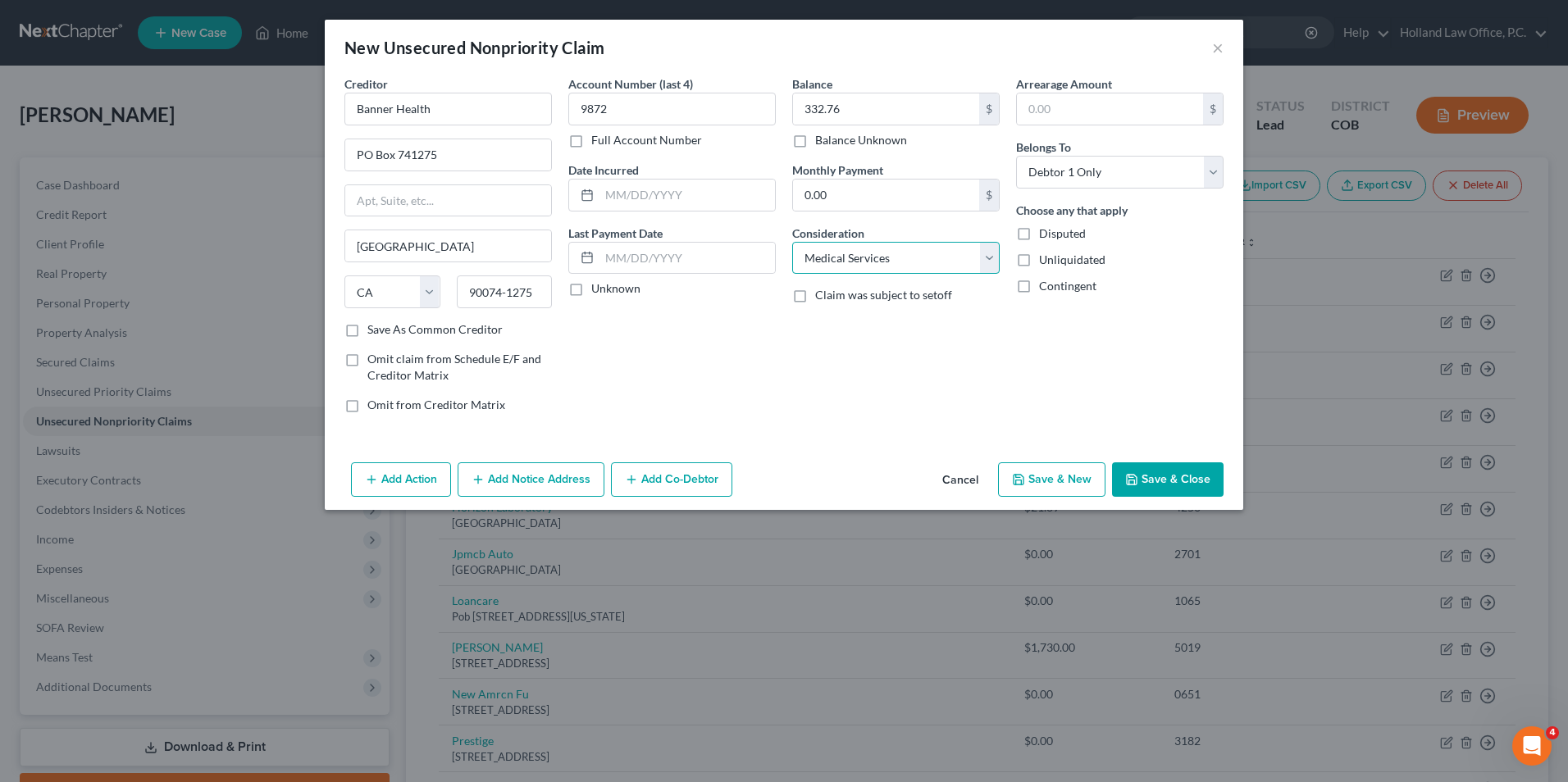
click at [792, 241] on select "Select Cable / Satellite Services Collection Agency Credit Card Debt Debt Couns…" at bounding box center [895, 258] width 208 height 33
click at [1155, 472] on button "Save & Close" at bounding box center [1166, 480] width 111 height 35
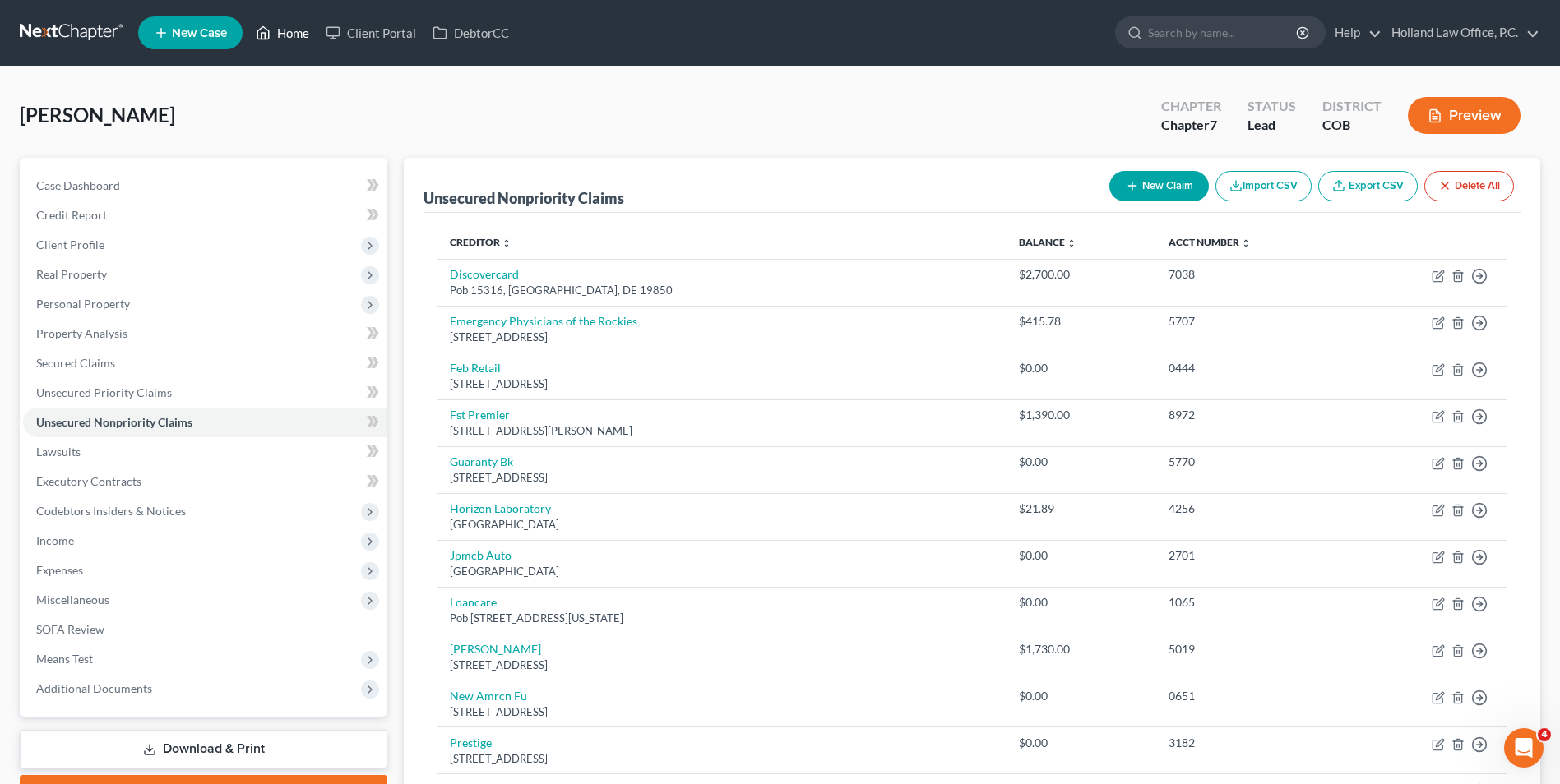
click at [275, 41] on link "Home" at bounding box center [283, 33] width 70 height 30
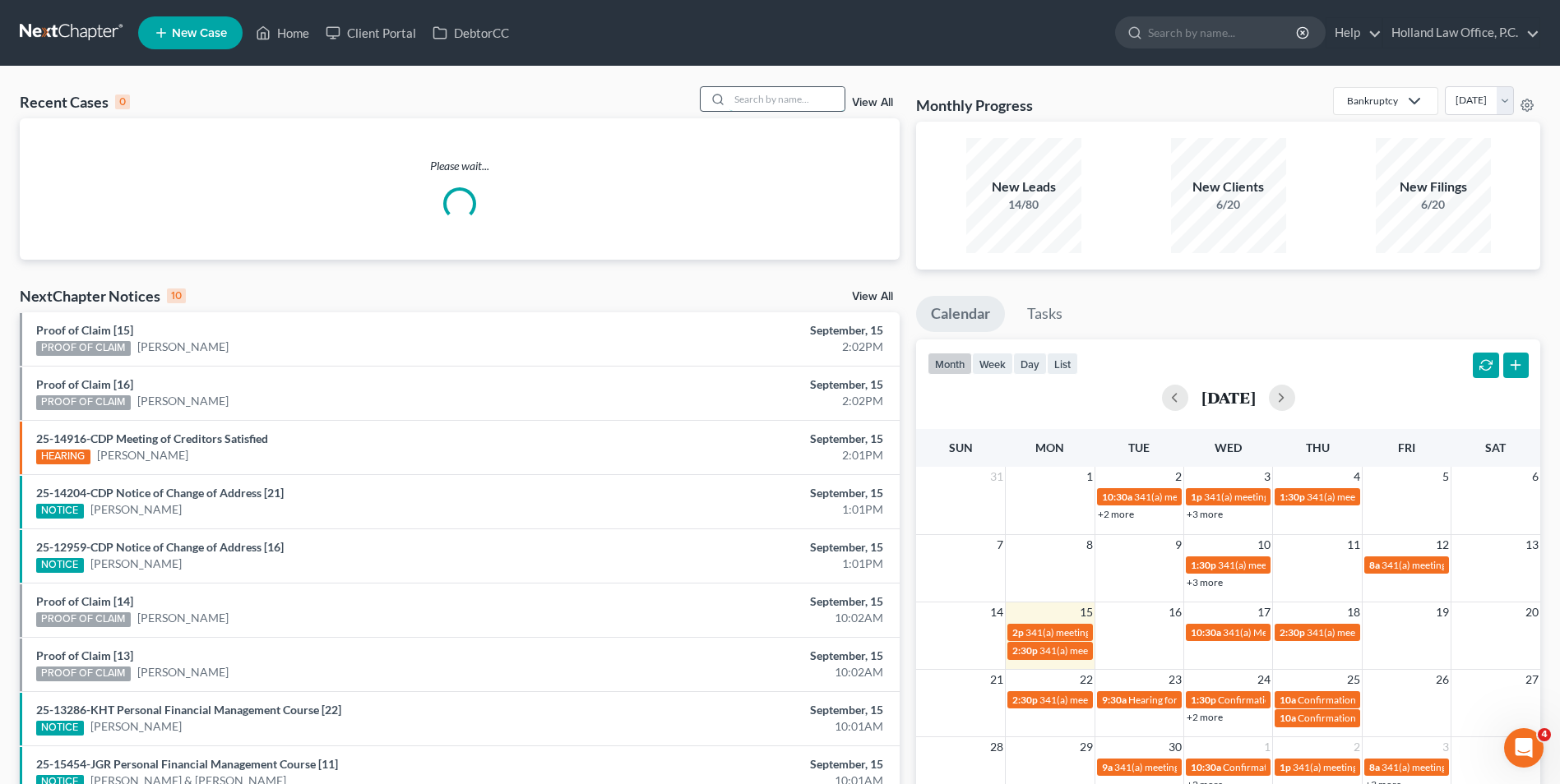
click at [749, 96] on input "search" at bounding box center [786, 99] width 115 height 24
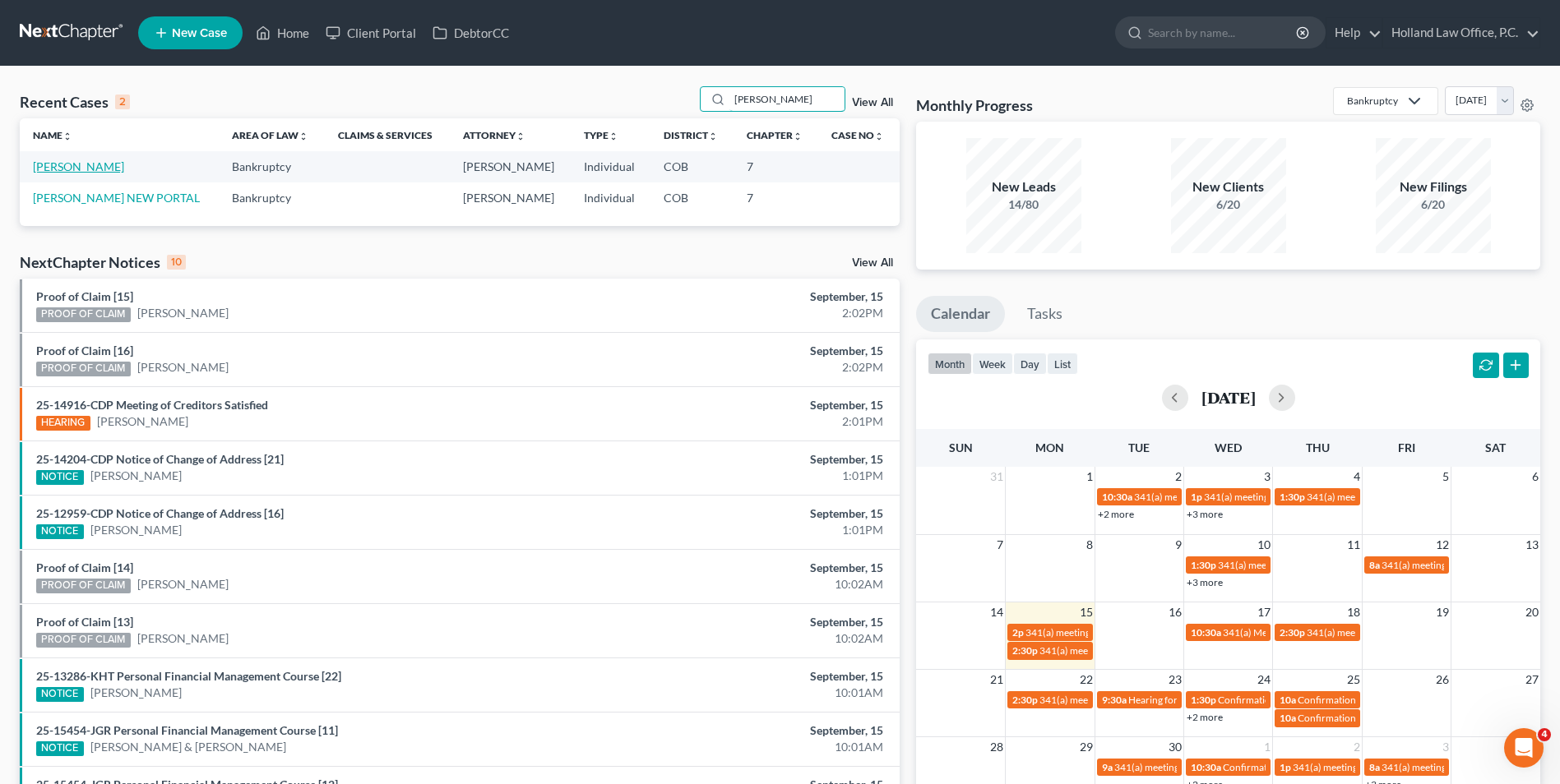
type input "[PERSON_NAME]"
click at [100, 168] on link "[PERSON_NAME]" at bounding box center [78, 166] width 91 height 14
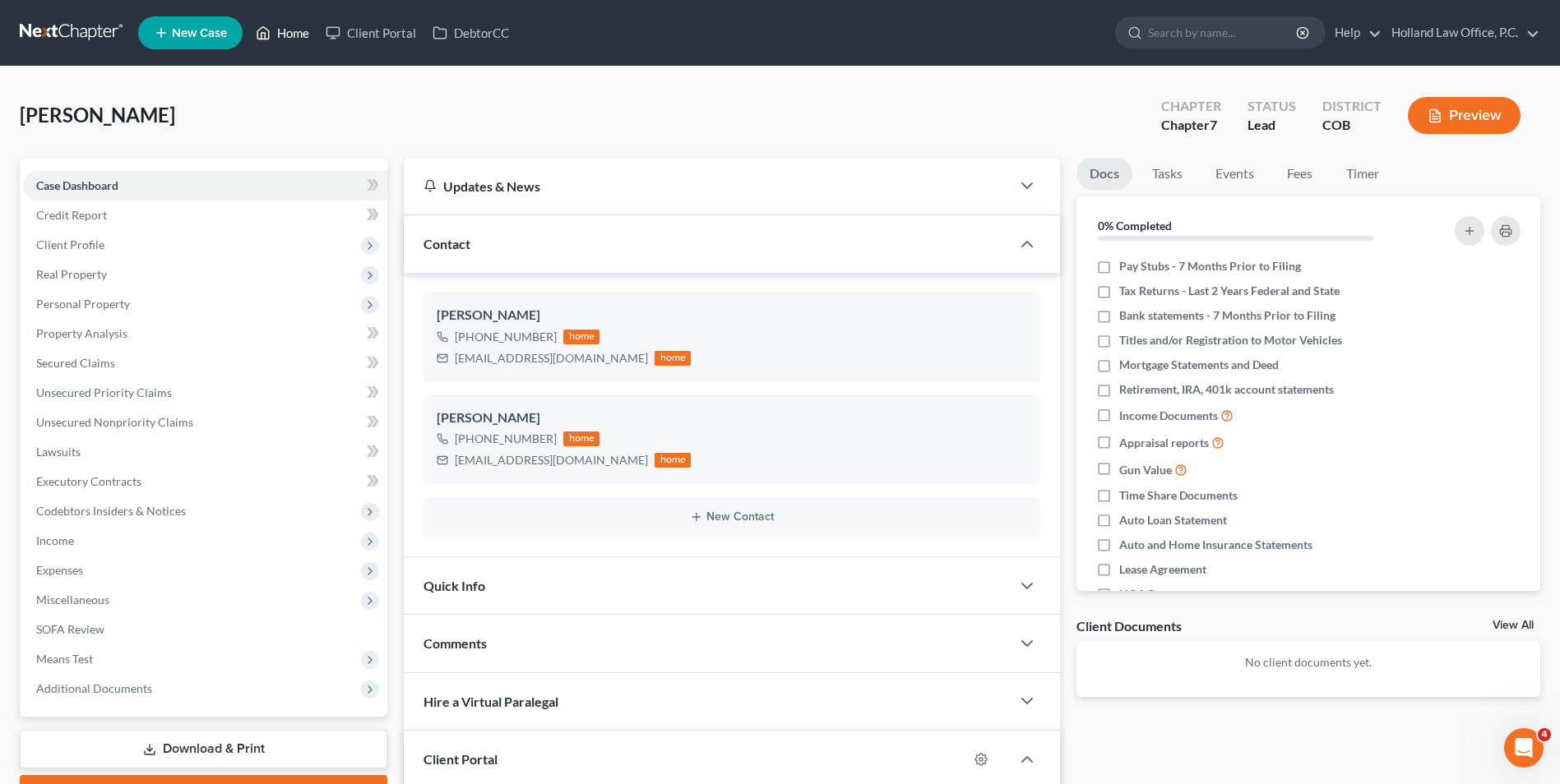
click at [287, 31] on link "Home" at bounding box center [283, 33] width 70 height 30
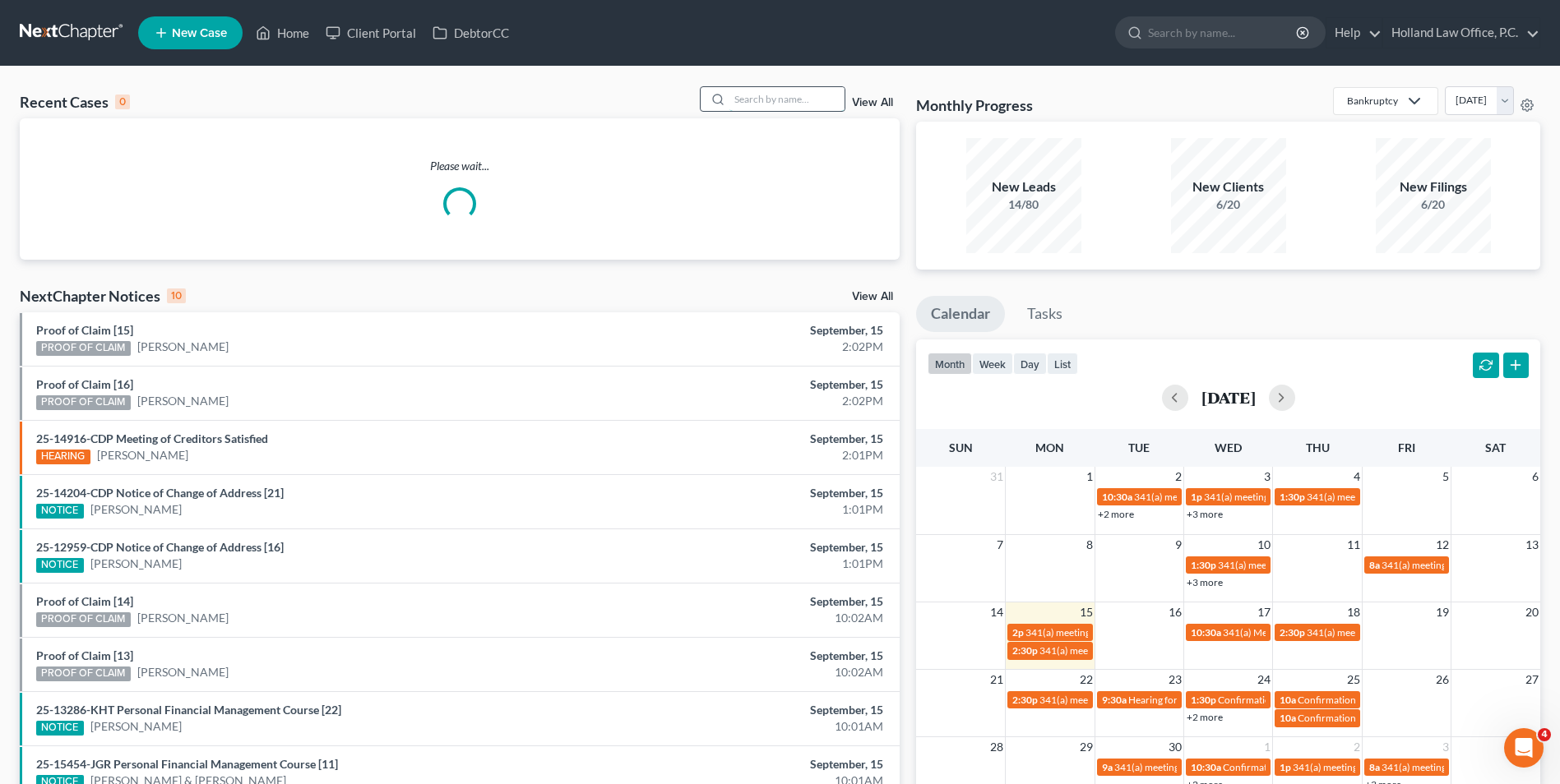
click at [765, 101] on input "search" at bounding box center [786, 99] width 115 height 24
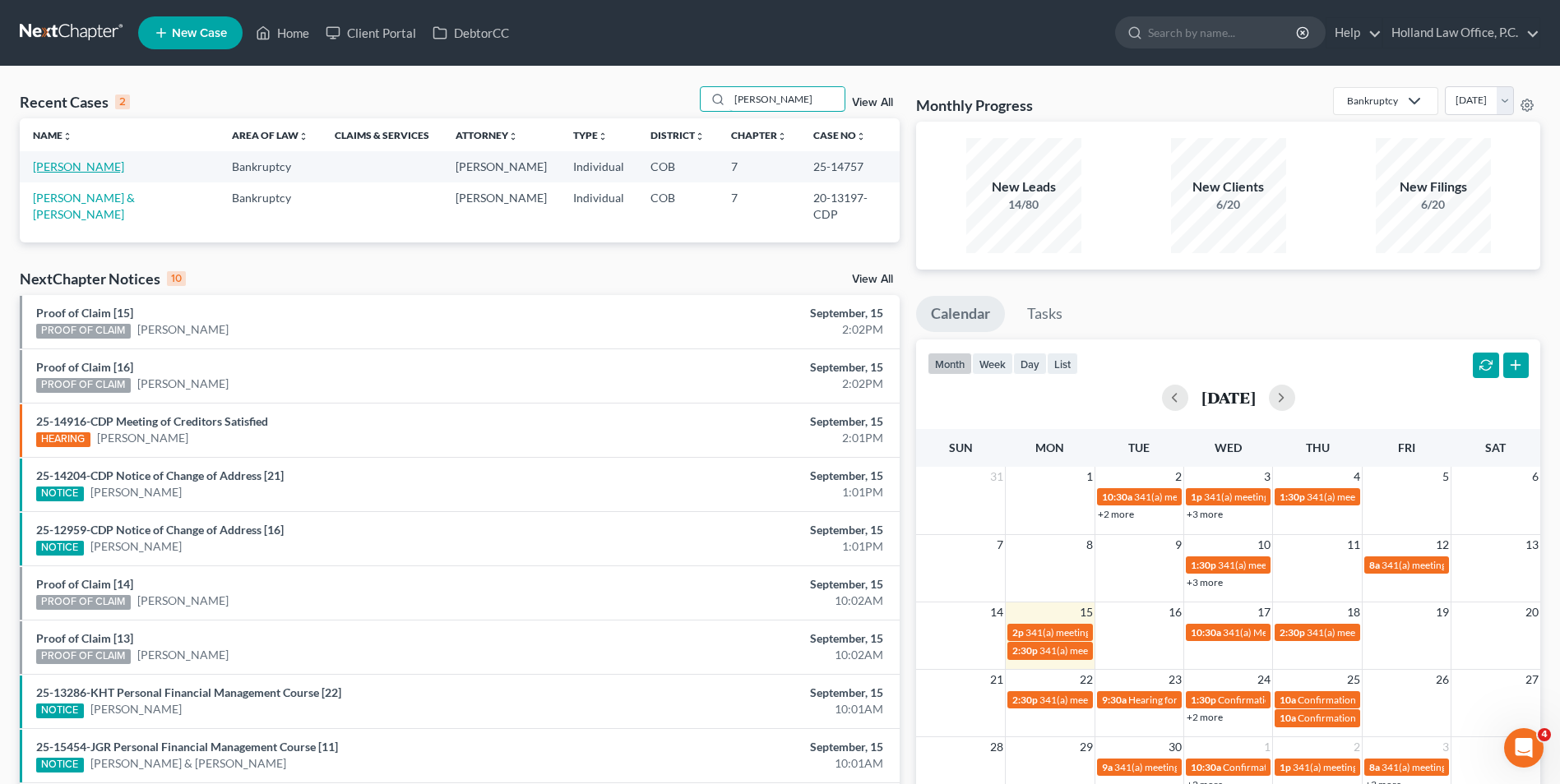
type input "[PERSON_NAME]"
click at [71, 171] on link "[PERSON_NAME]" at bounding box center [78, 166] width 91 height 14
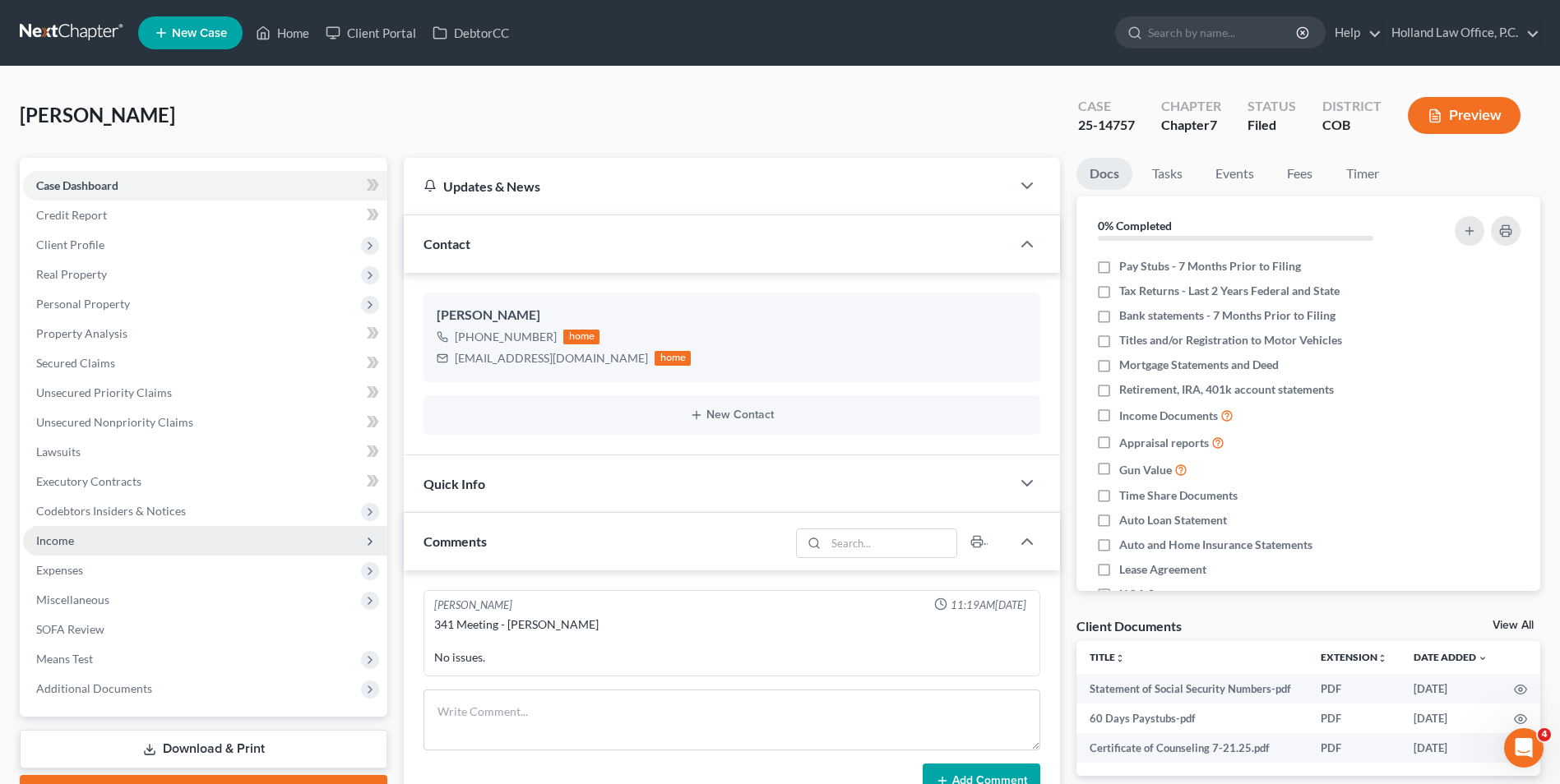
click at [89, 535] on span "Income" at bounding box center [205, 540] width 364 height 30
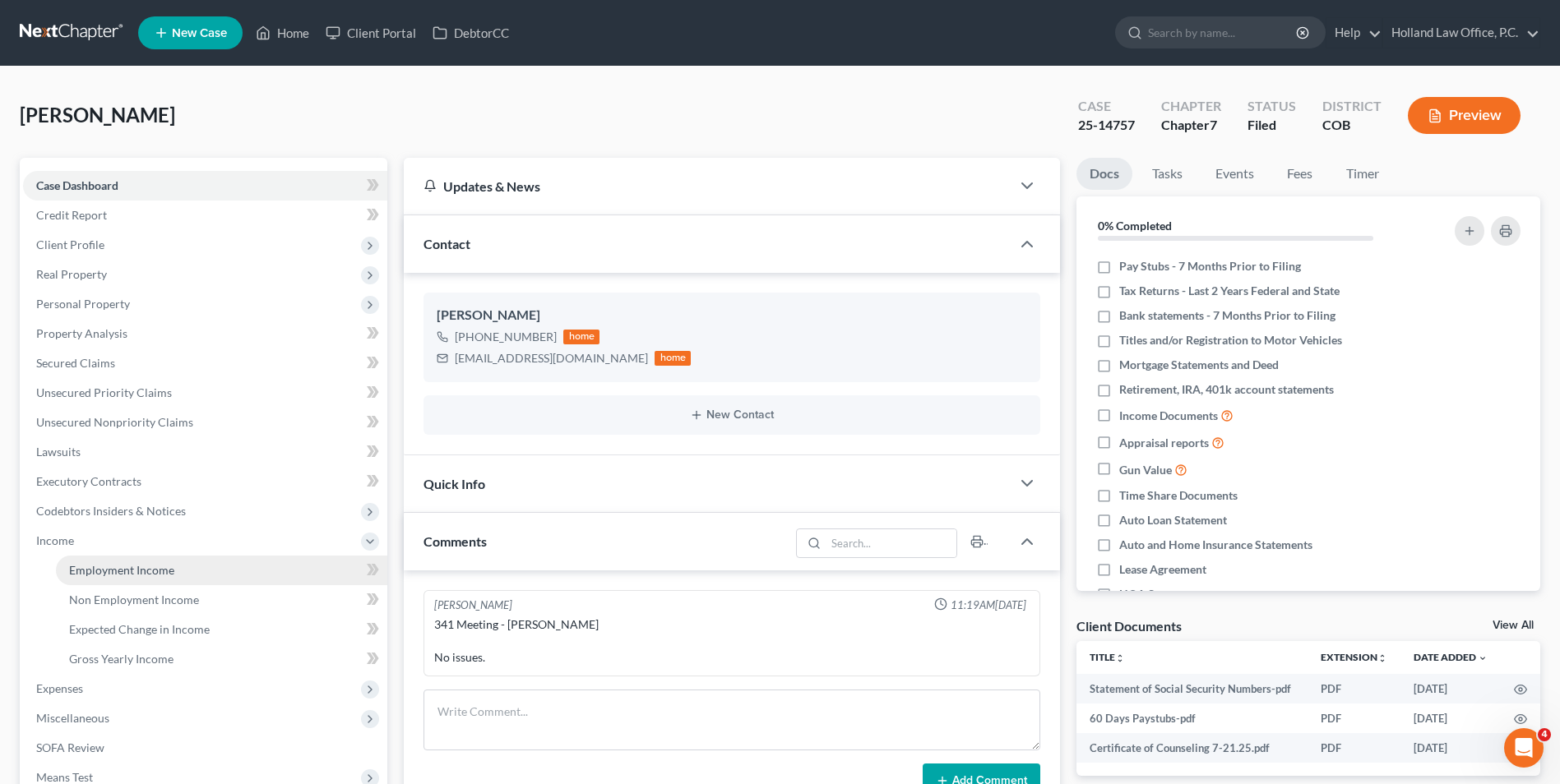
click at [167, 563] on span "Employment Income" at bounding box center [121, 570] width 106 height 14
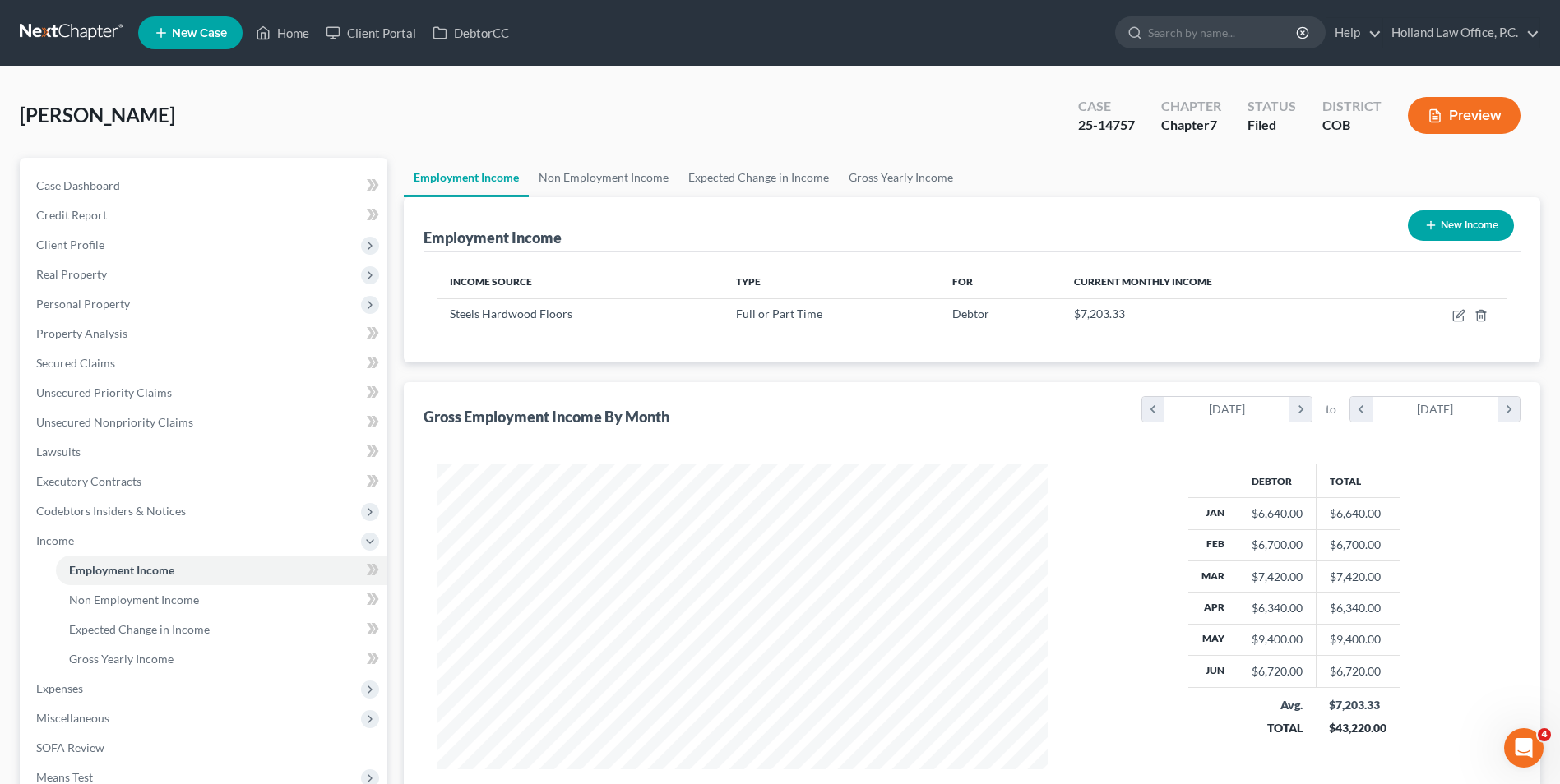
scroll to position [305, 643]
click at [612, 187] on link "Non Employment Income" at bounding box center [603, 177] width 150 height 40
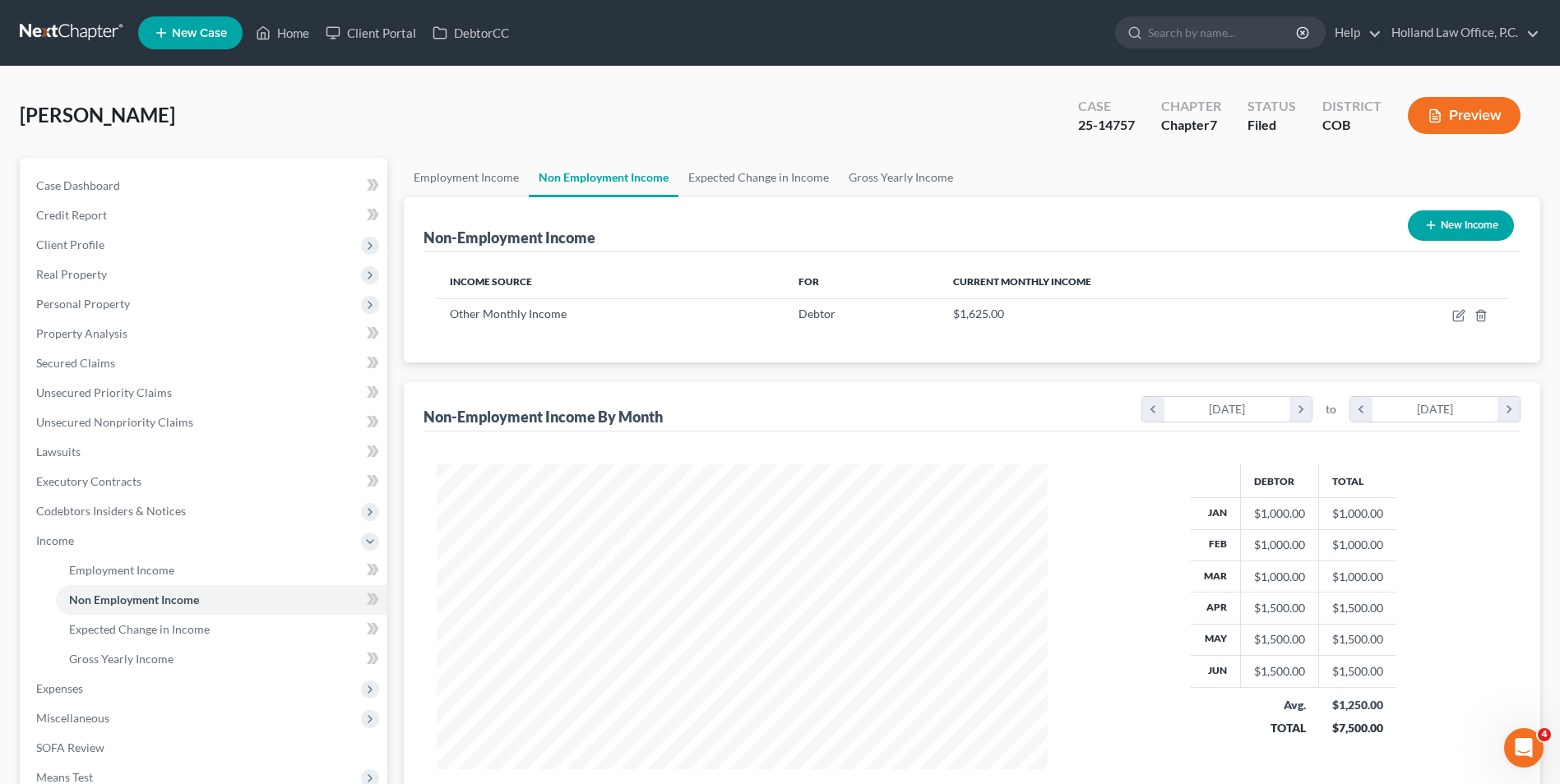
scroll to position [305, 643]
drag, startPoint x: 731, startPoint y: 183, endPoint x: 833, endPoint y: 185, distance: 102.0
click at [733, 183] on link "Expected Change in Income" at bounding box center [759, 177] width 161 height 40
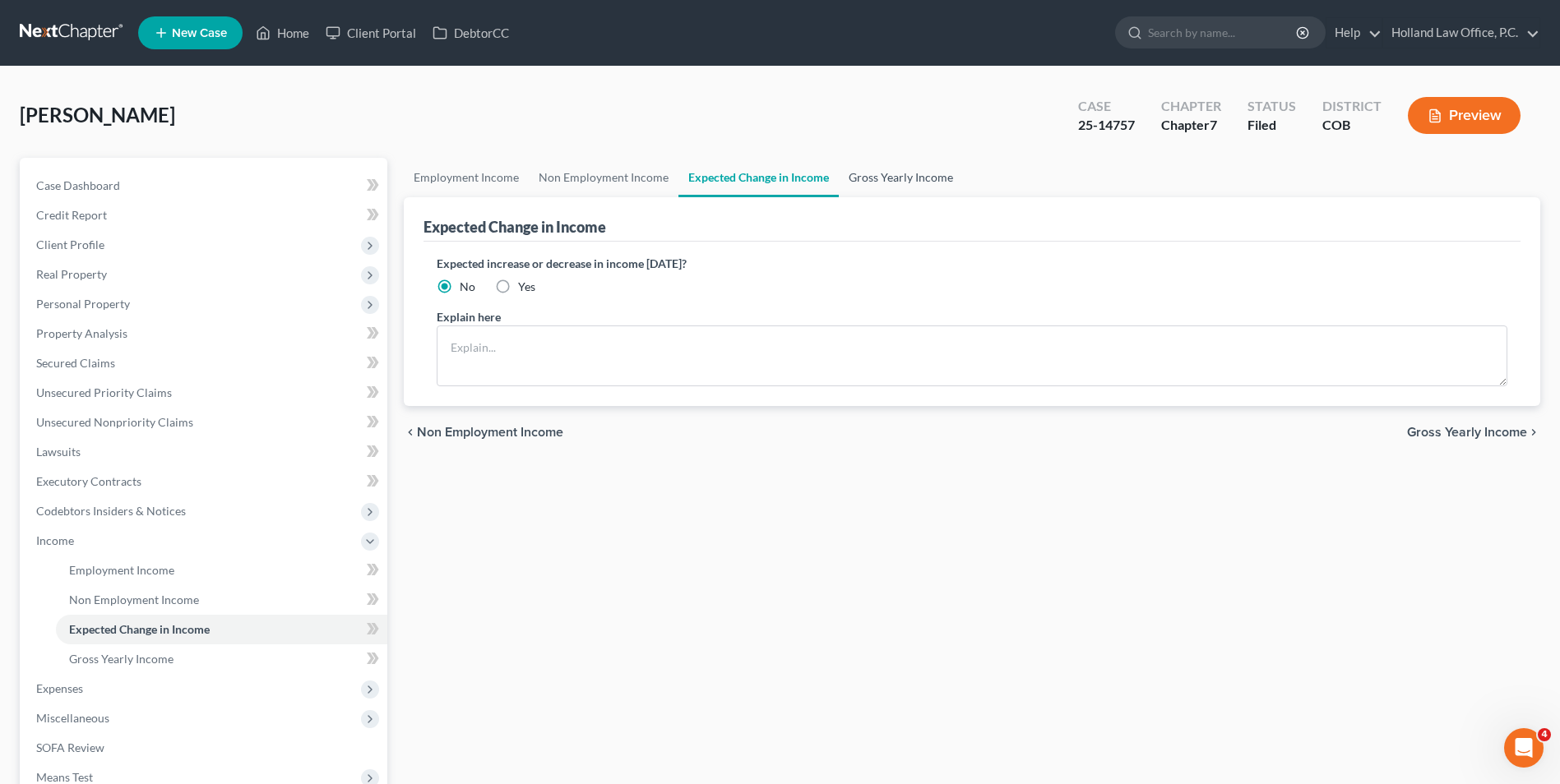
click at [901, 185] on link "Gross Yearly Income" at bounding box center [901, 177] width 124 height 40
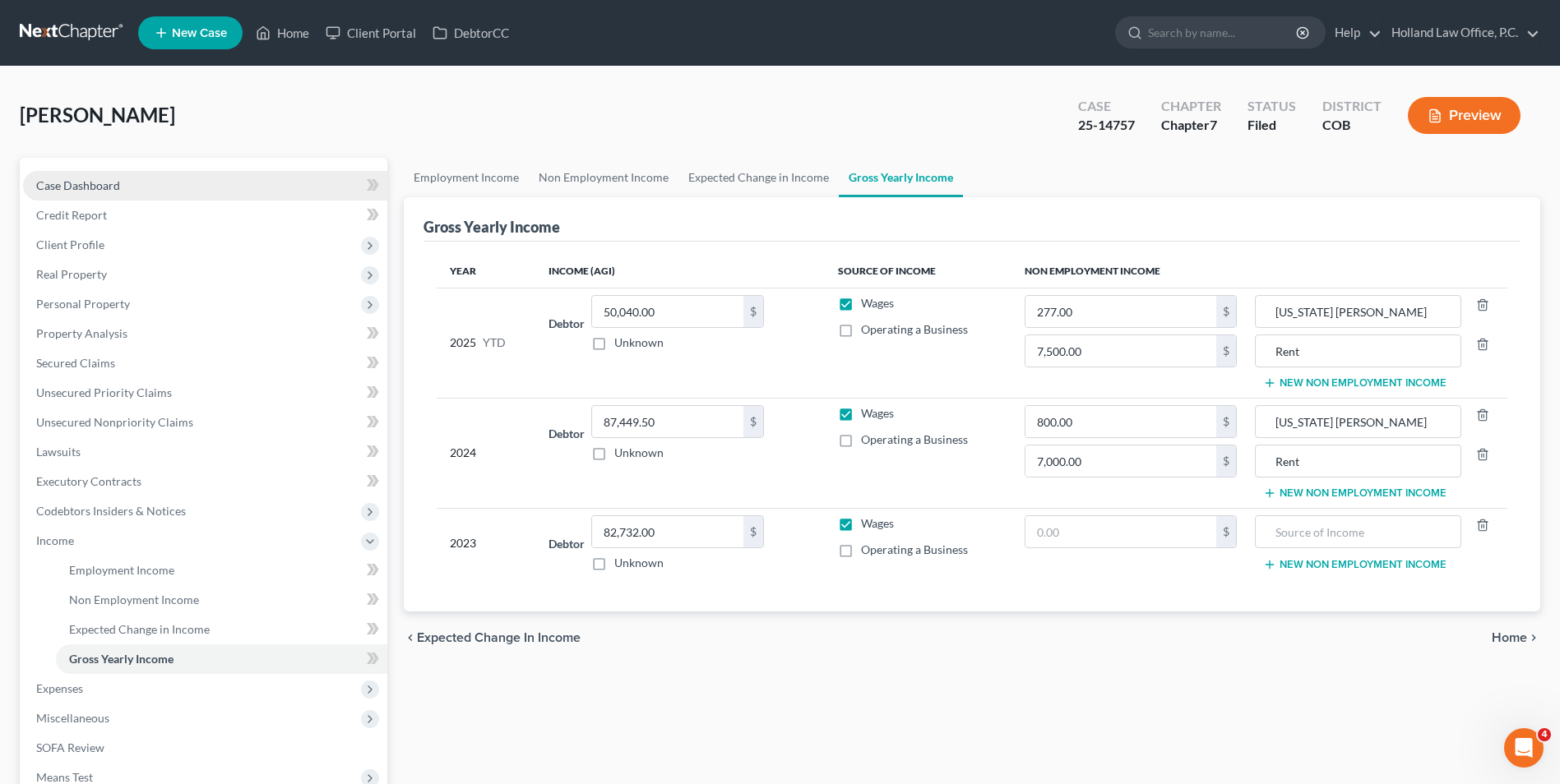
click at [89, 189] on span "Case Dashboard" at bounding box center [77, 185] width 84 height 14
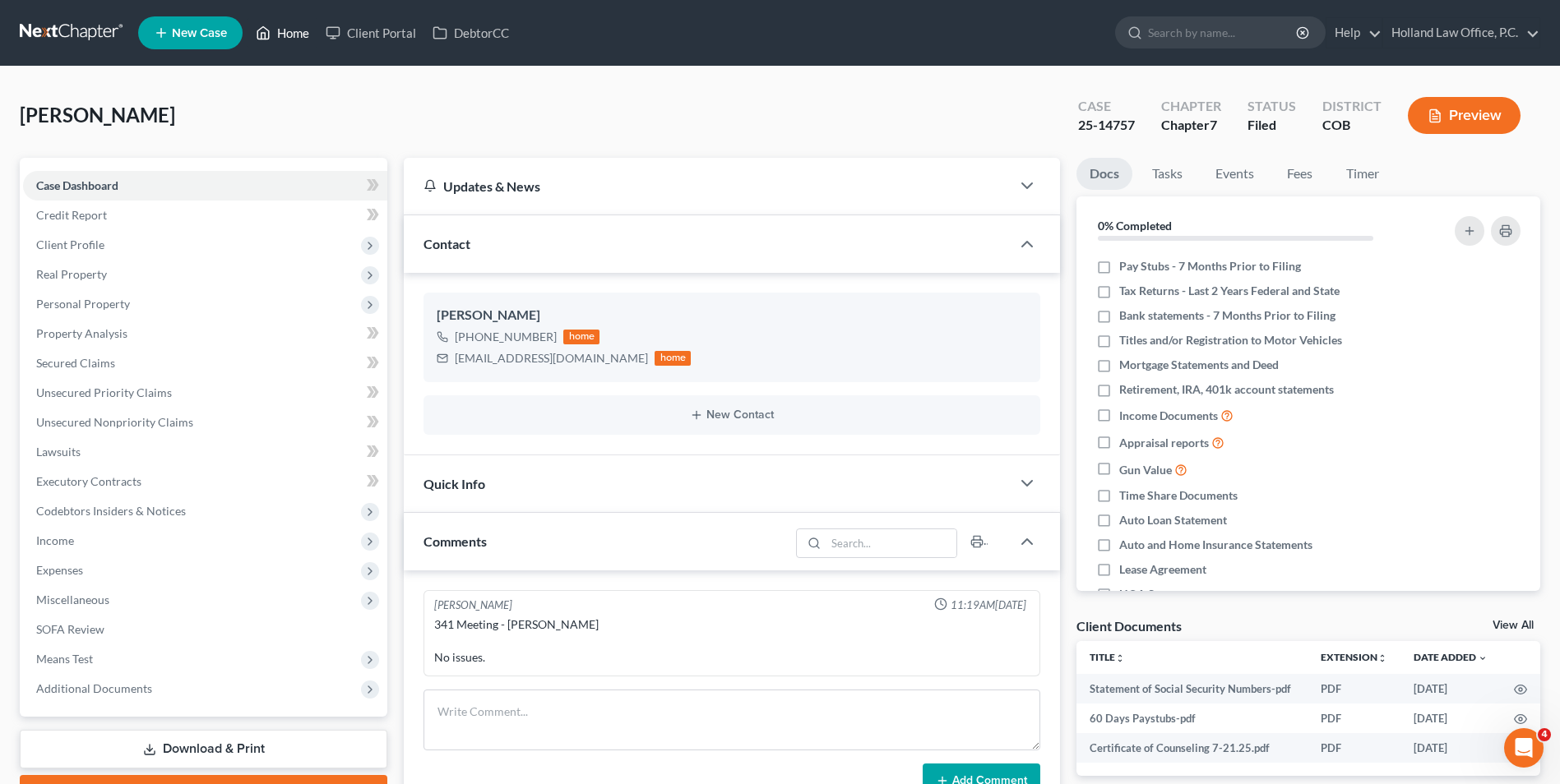
click at [276, 36] on link "Home" at bounding box center [283, 33] width 70 height 30
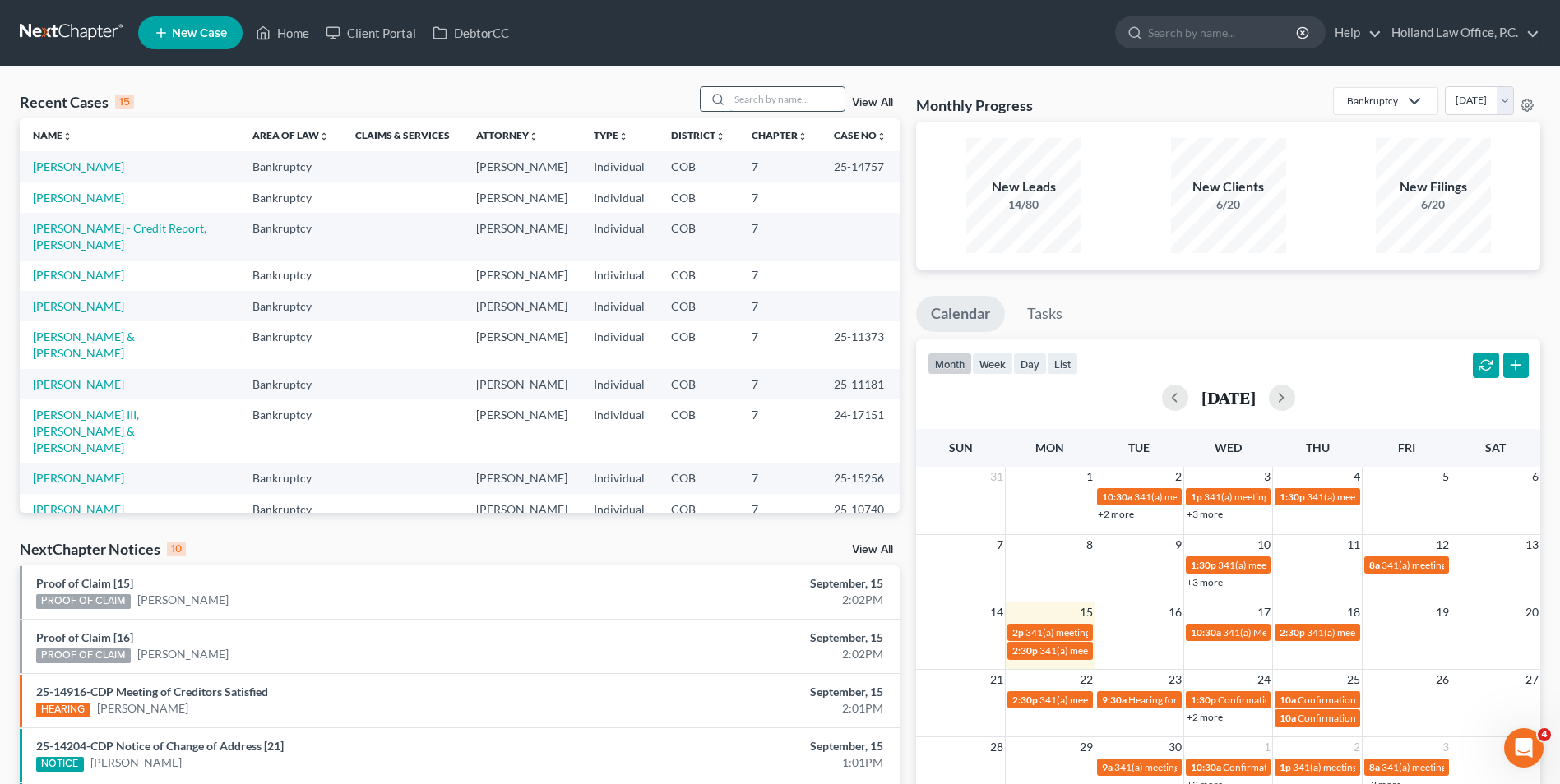
click at [819, 89] on input "search" at bounding box center [786, 99] width 115 height 24
click at [88, 196] on link "[PERSON_NAME]" at bounding box center [78, 197] width 91 height 14
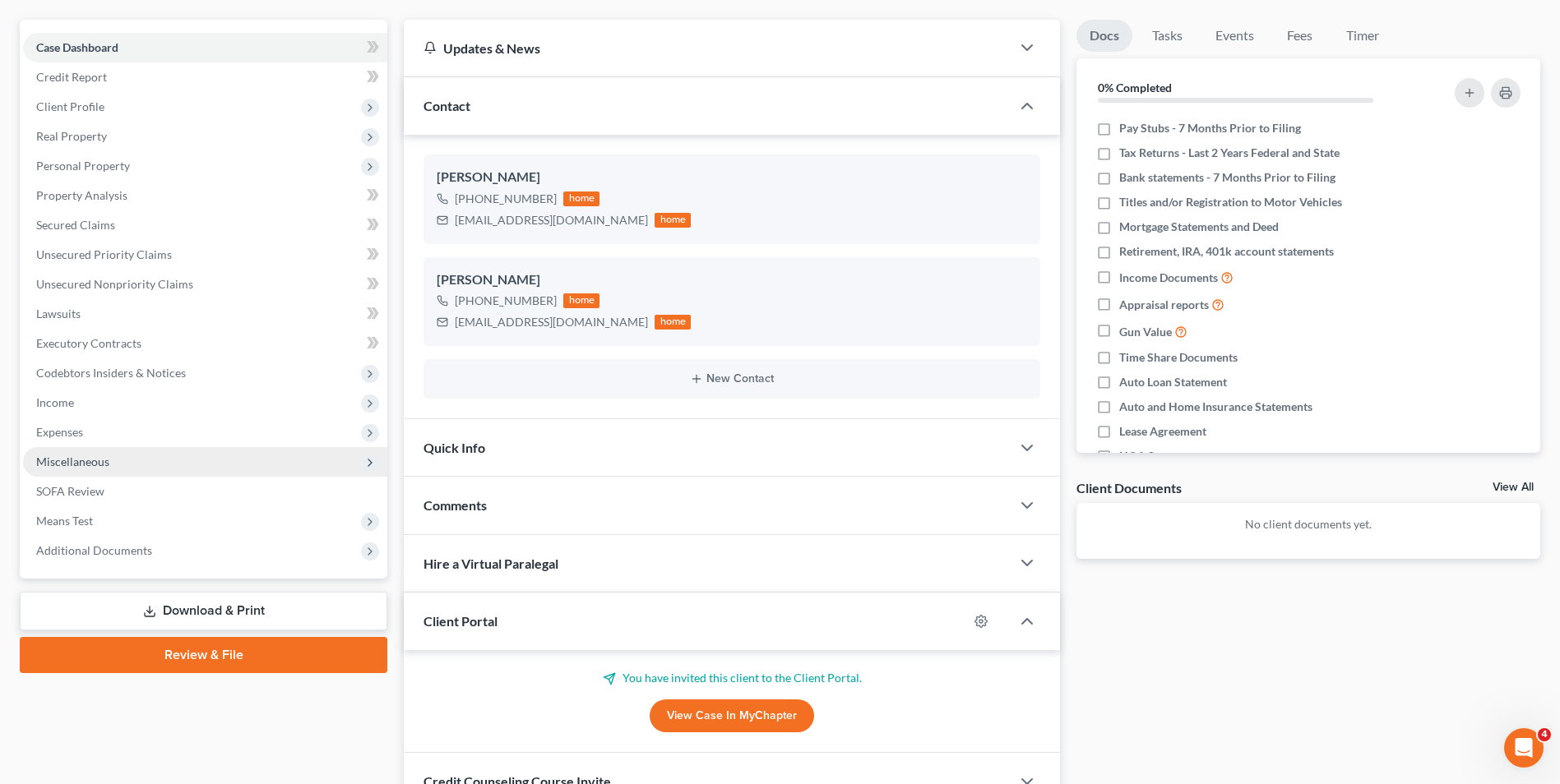
scroll to position [165, 0]
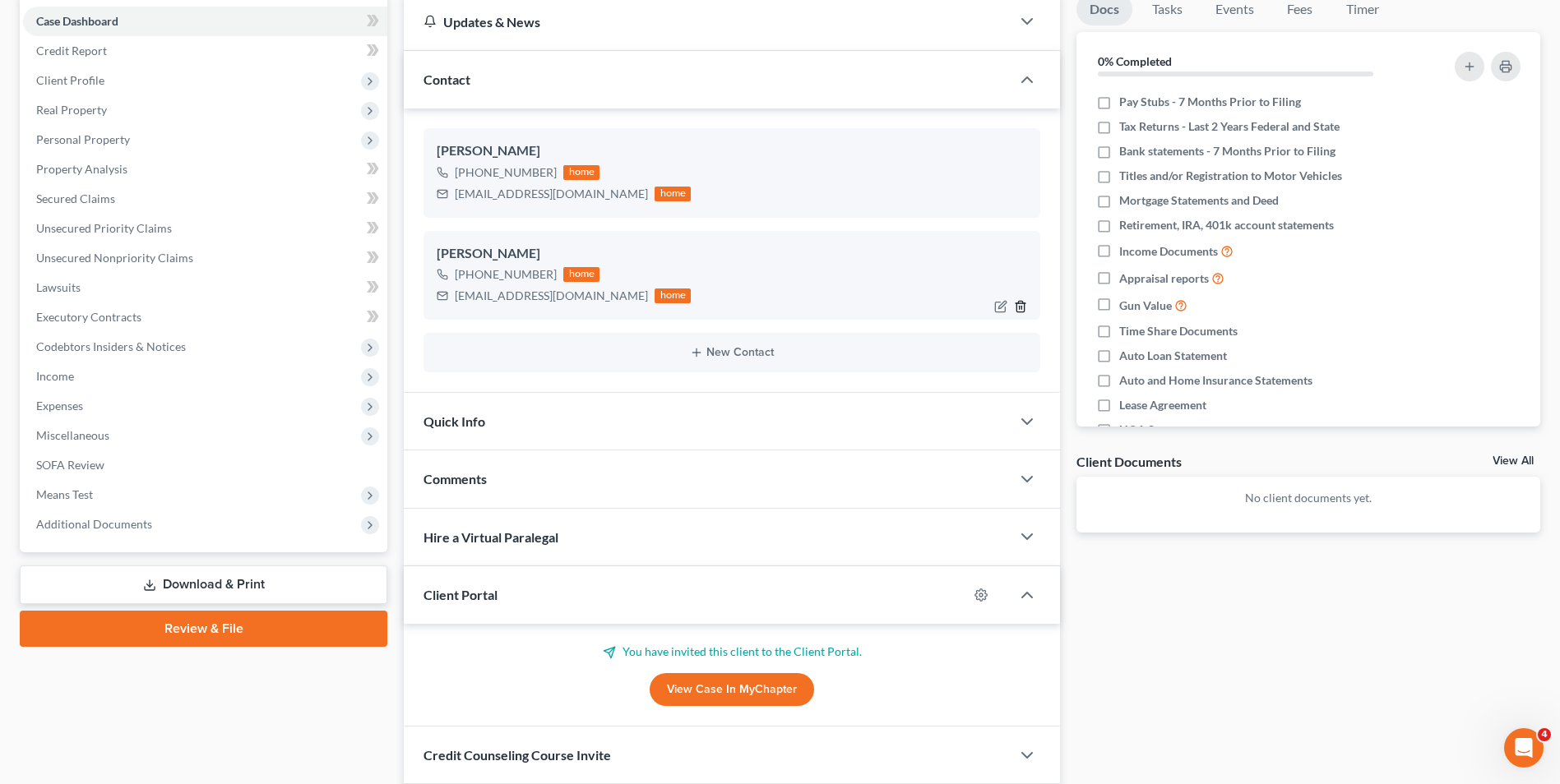
click at [1024, 307] on icon "button" at bounding box center [1021, 306] width 8 height 11
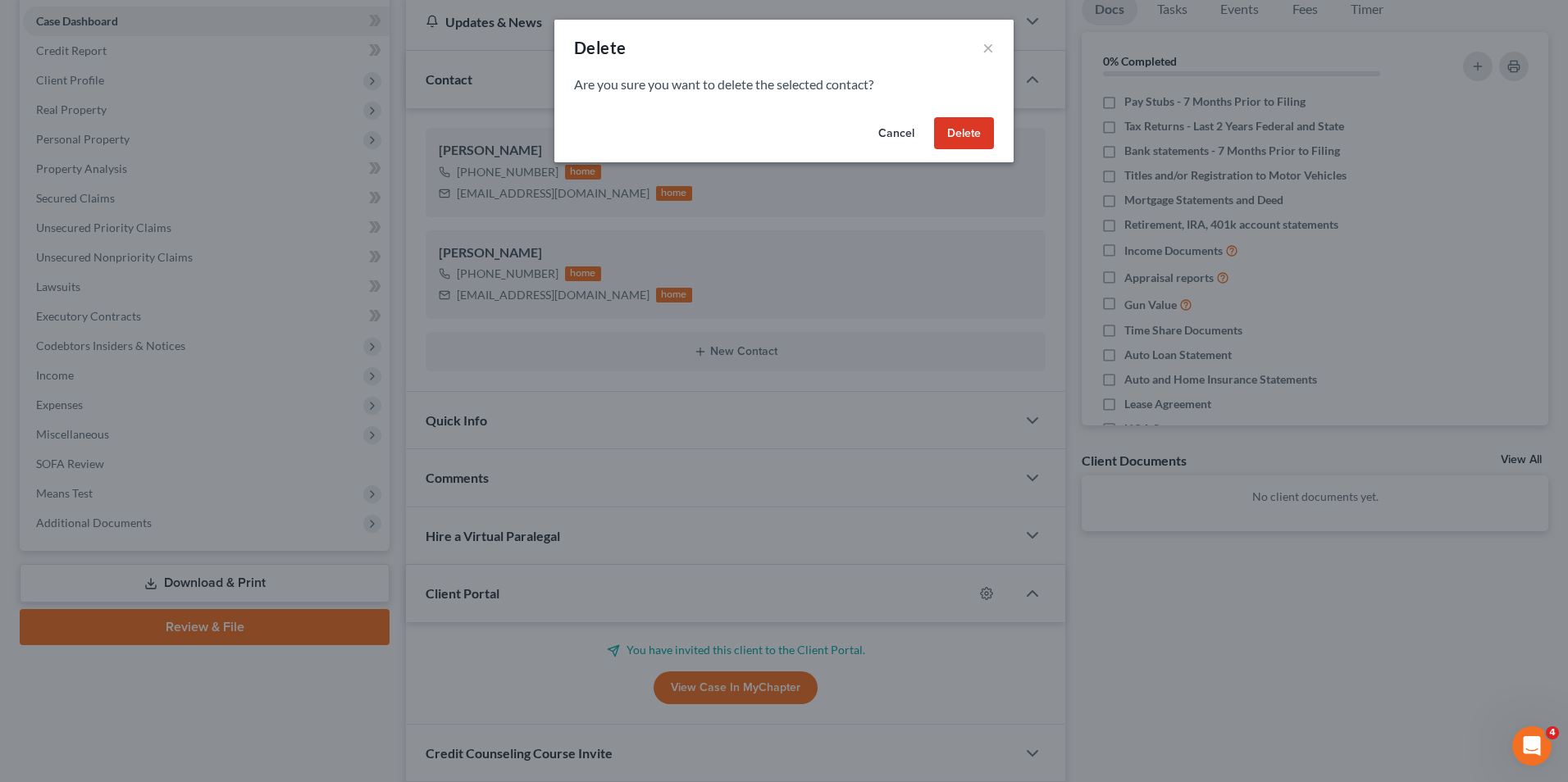
click at [974, 127] on button "Delete" at bounding box center [964, 133] width 60 height 33
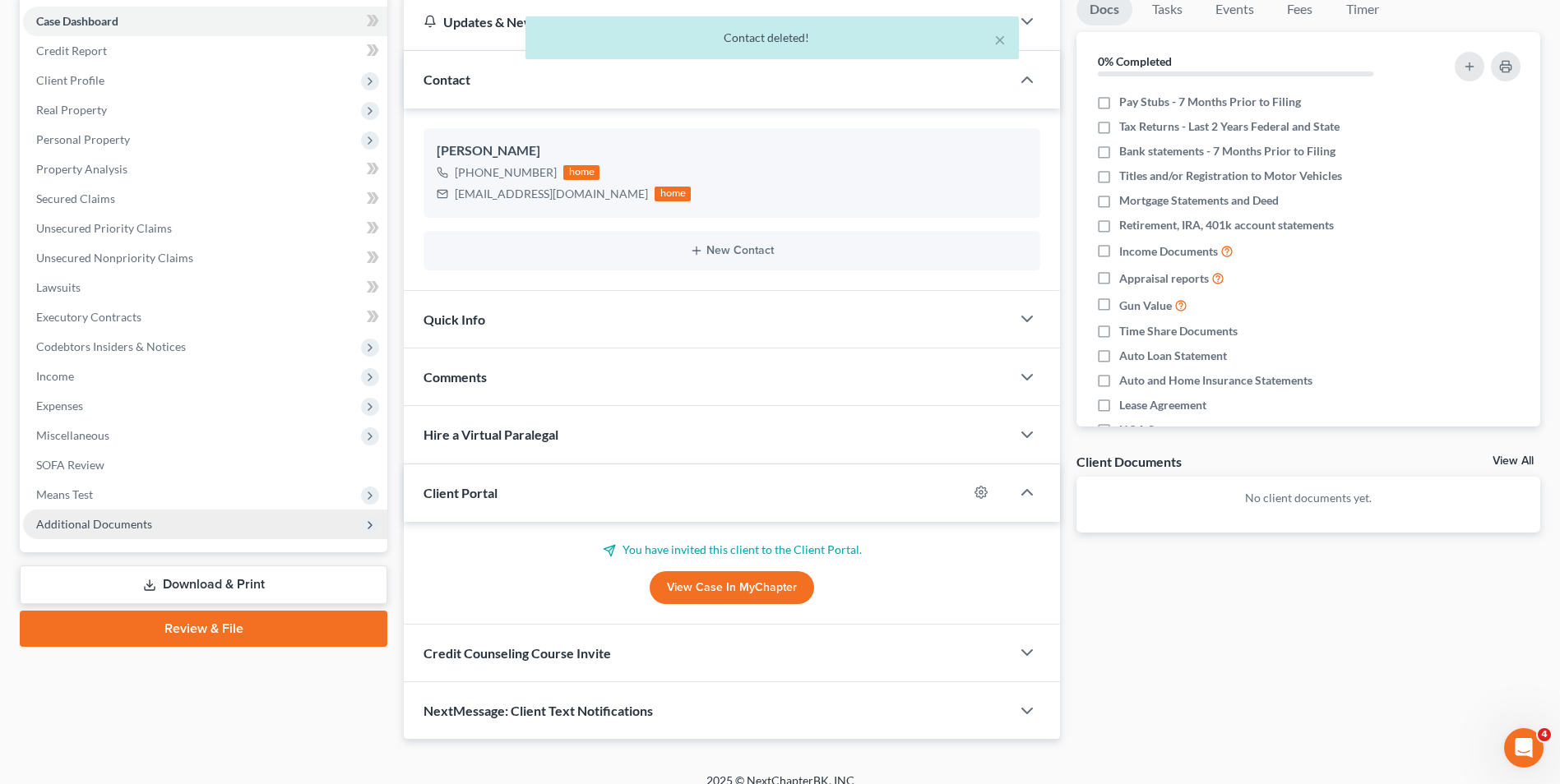
click at [144, 528] on span "Additional Documents" at bounding box center [94, 524] width 116 height 14
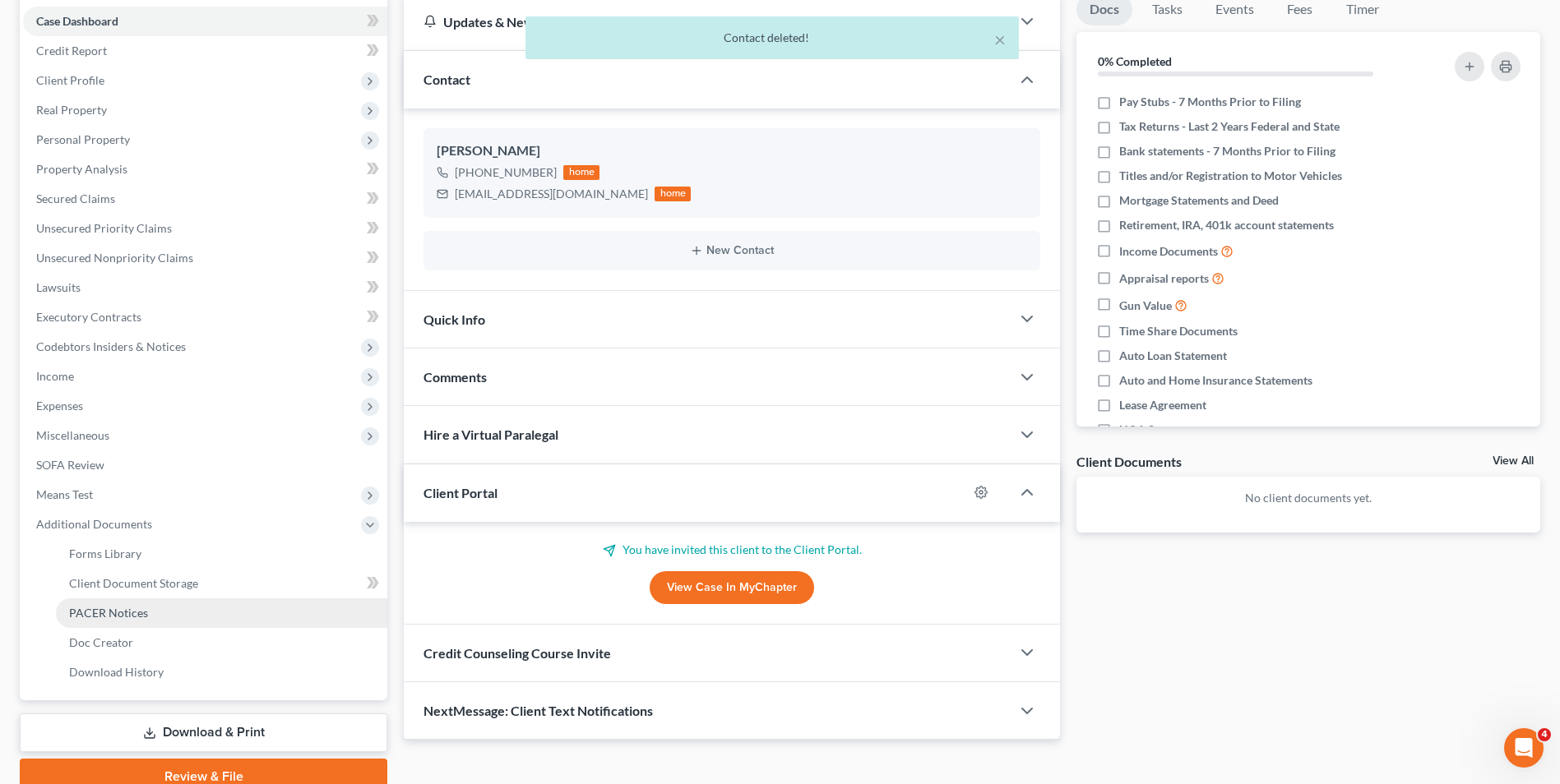
click at [129, 613] on span "PACER Notices" at bounding box center [108, 613] width 79 height 14
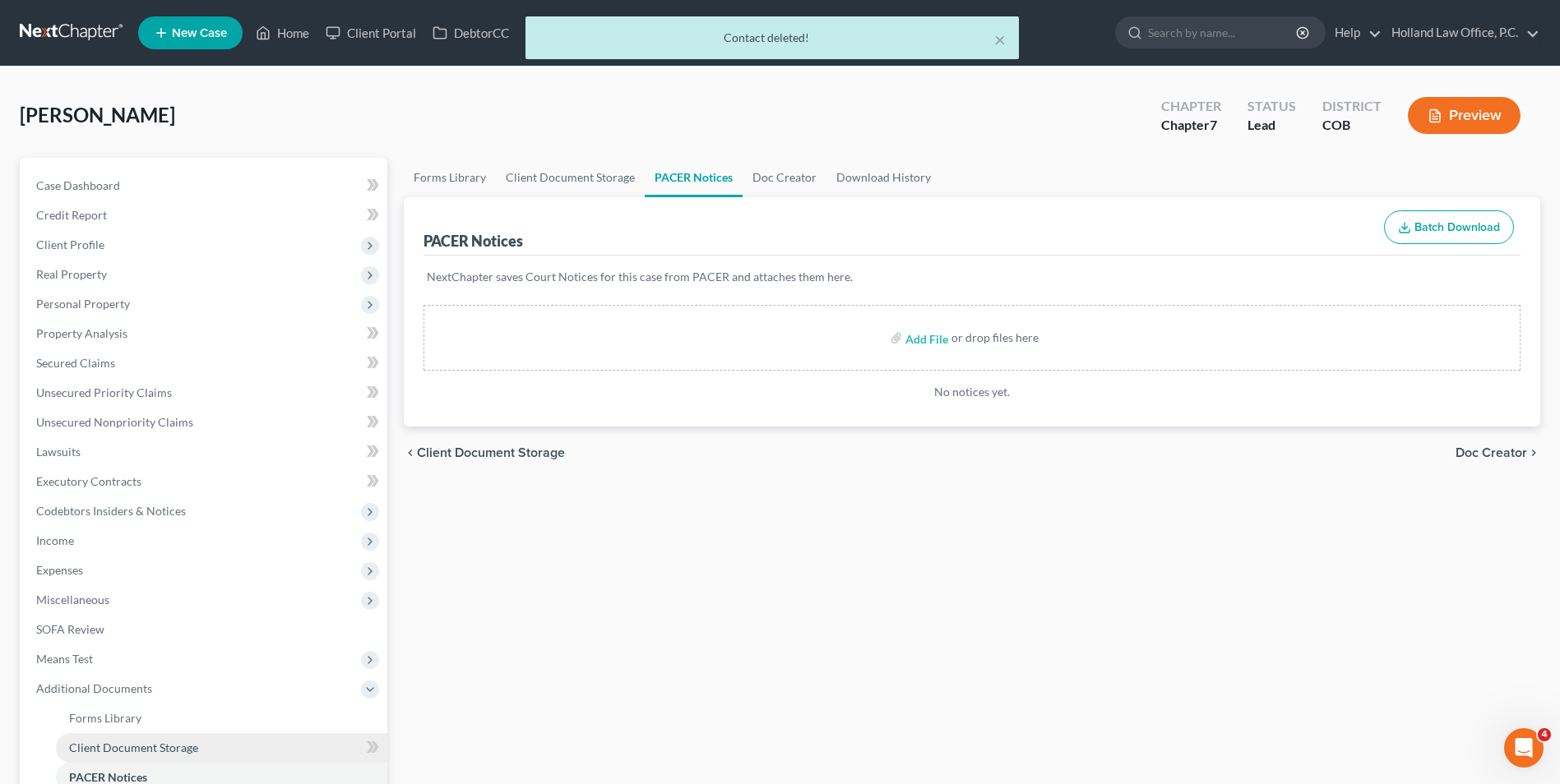
click at [147, 748] on span "Client Document Storage" at bounding box center [133, 747] width 129 height 14
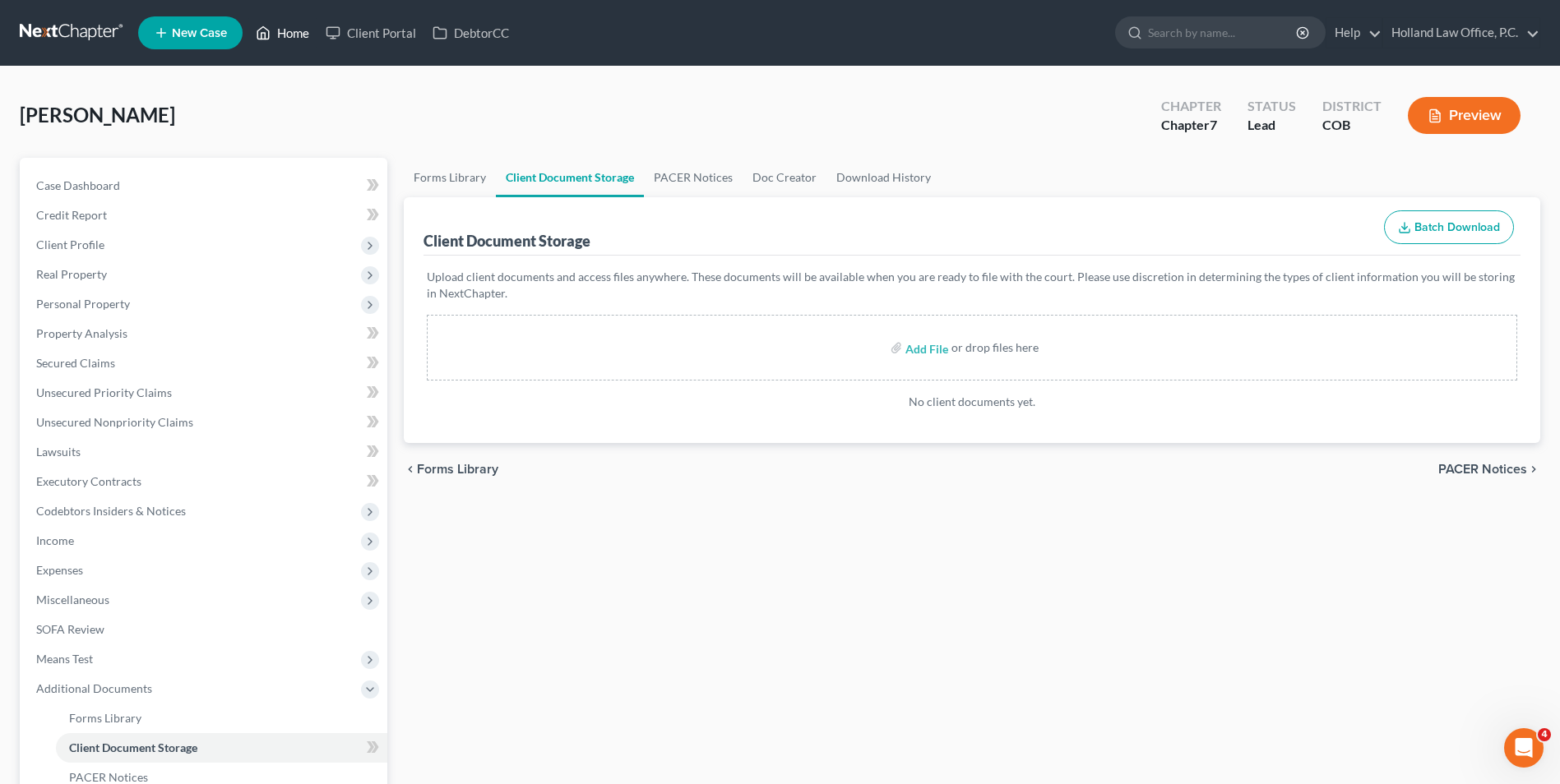
click at [292, 35] on link "Home" at bounding box center [283, 33] width 70 height 30
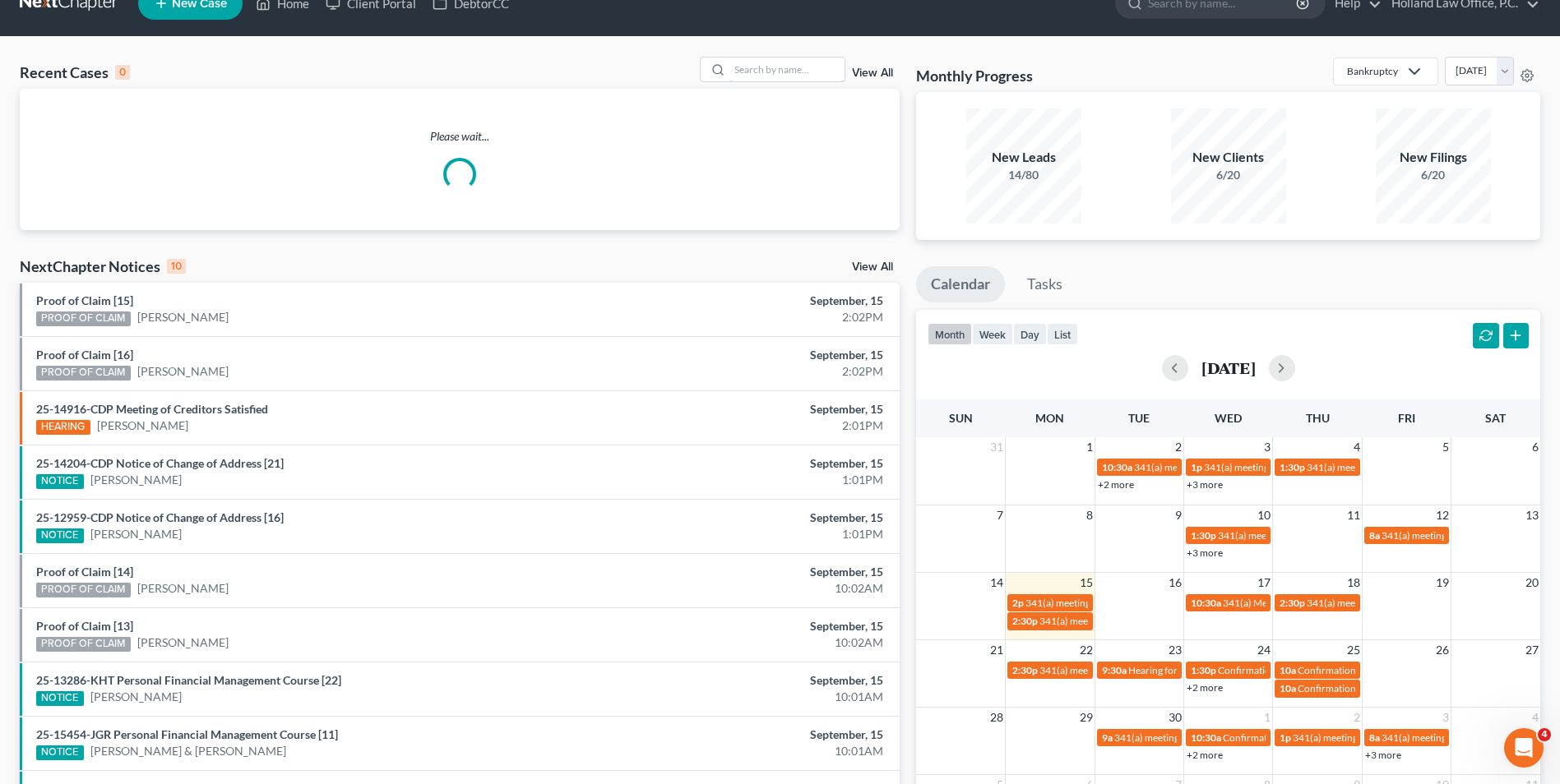
click at [749, 98] on div "Recent Cases 0 View All Please wait..." at bounding box center [459, 143] width 880 height 173
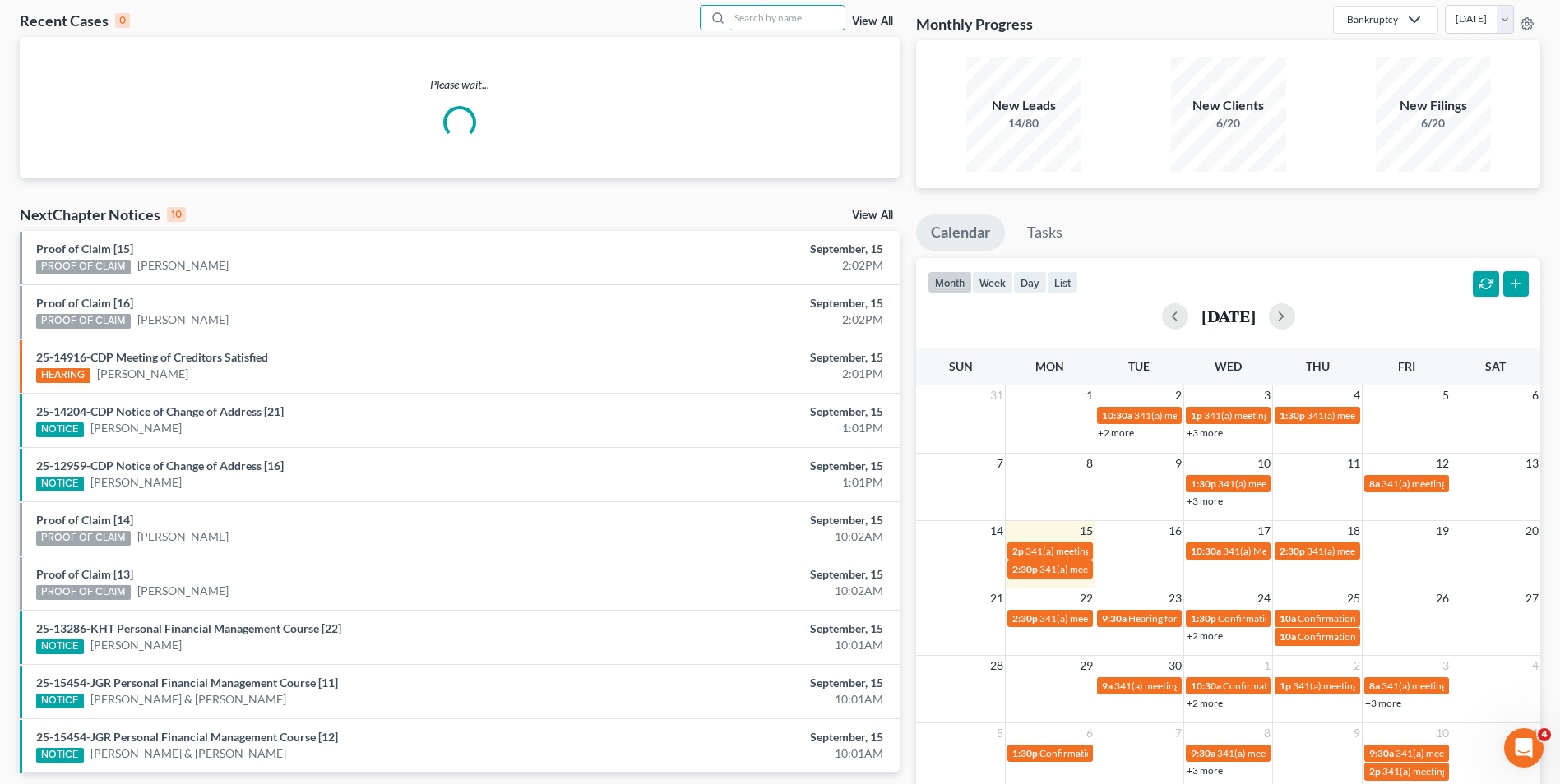
scroll to position [82, 0]
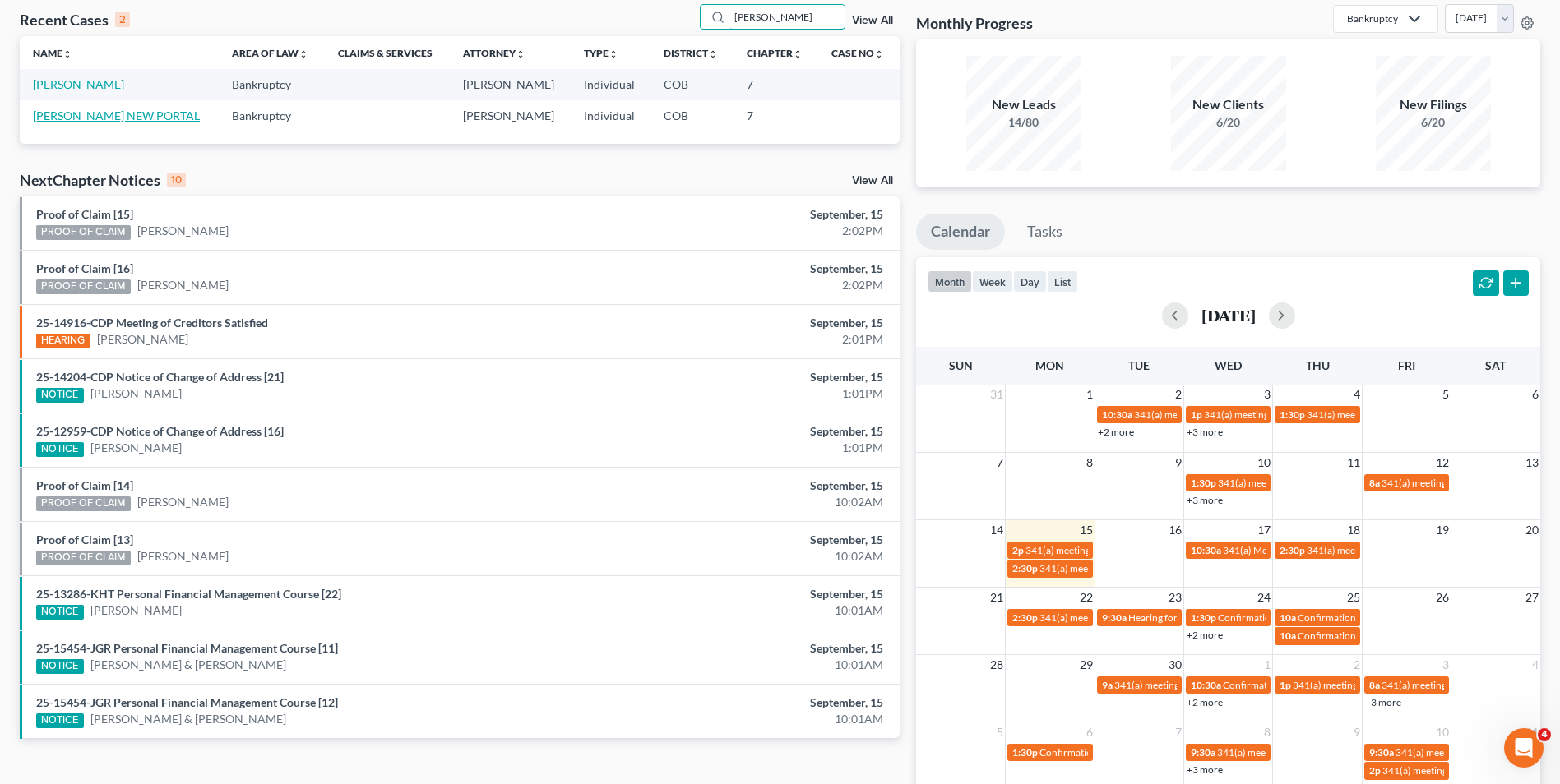
type input "[PERSON_NAME]"
click at [107, 121] on link "[PERSON_NAME] NEW PORTAL" at bounding box center [116, 115] width 167 height 14
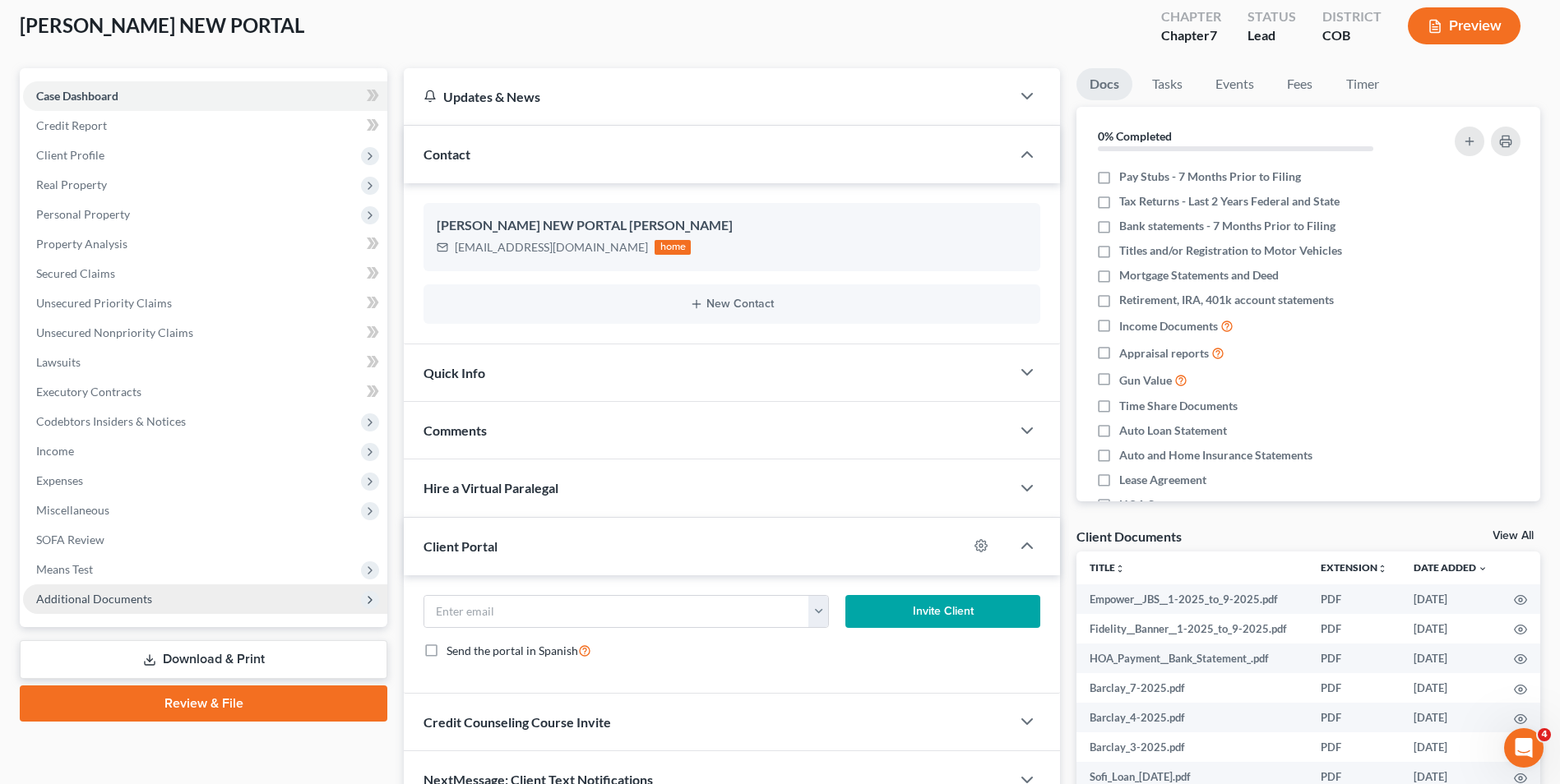
click at [136, 601] on span "Additional Documents" at bounding box center [94, 598] width 116 height 14
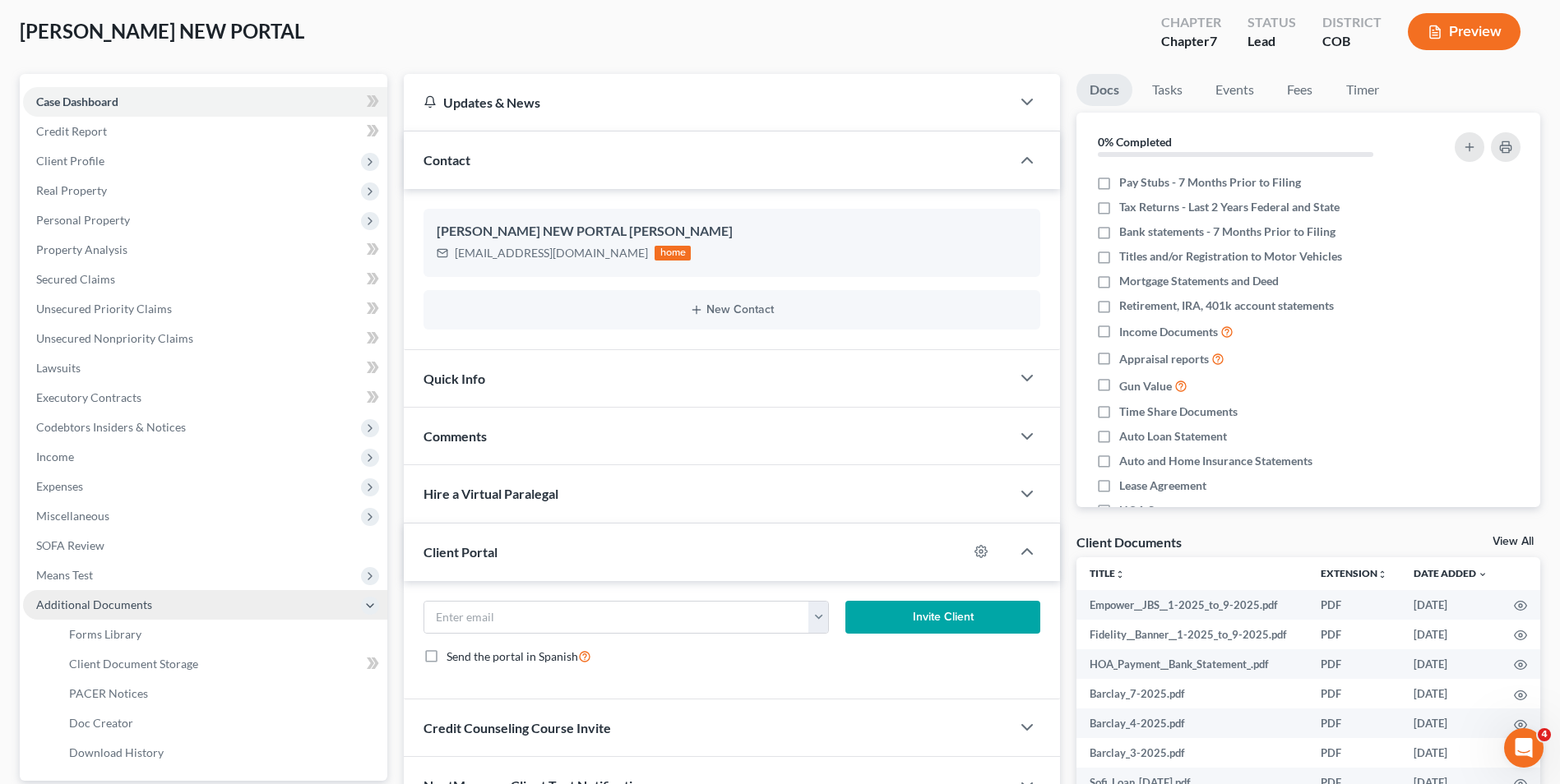
scroll to position [90, 0]
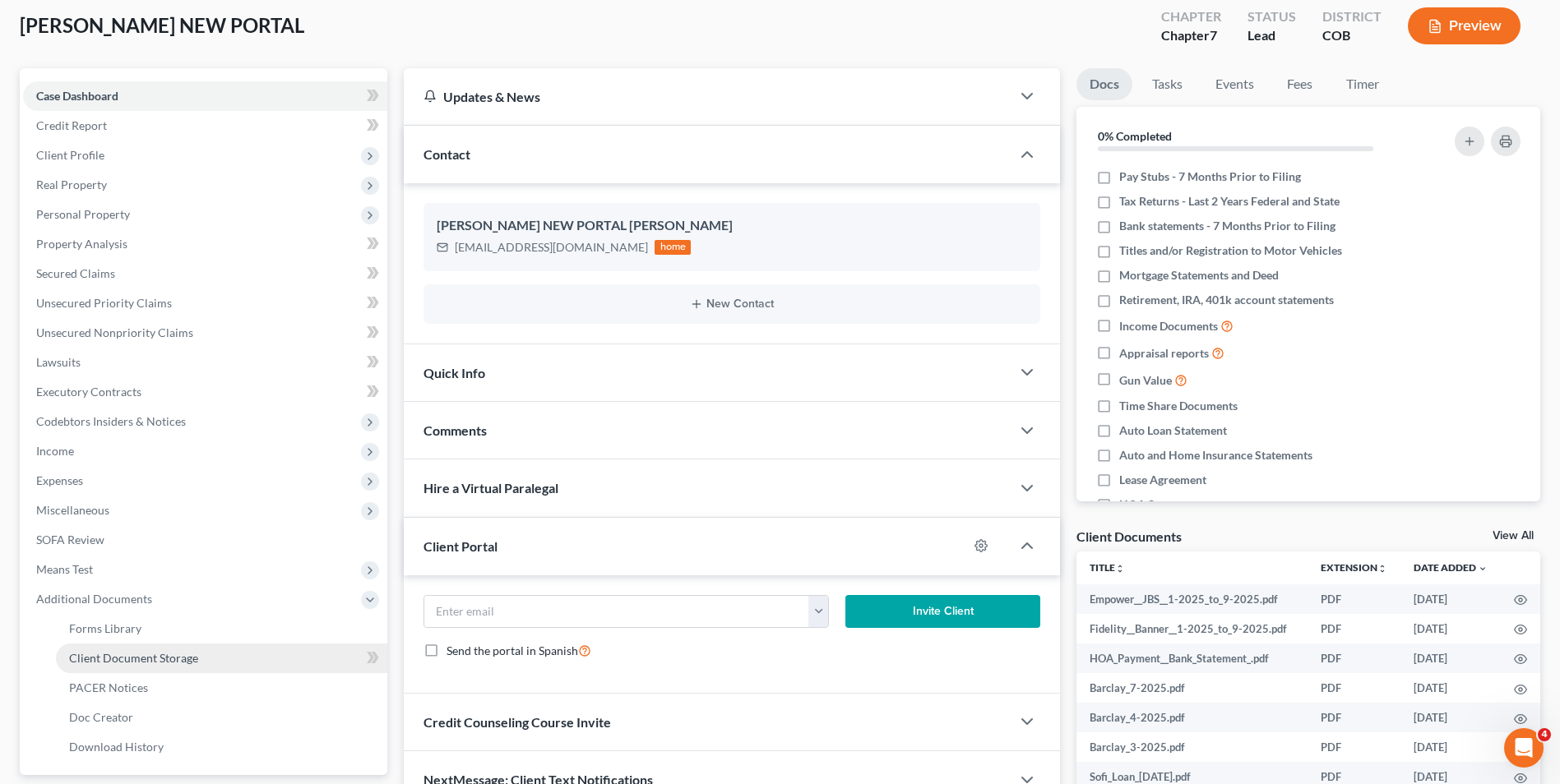
click at [142, 667] on link "Client Document Storage" at bounding box center [222, 658] width 331 height 30
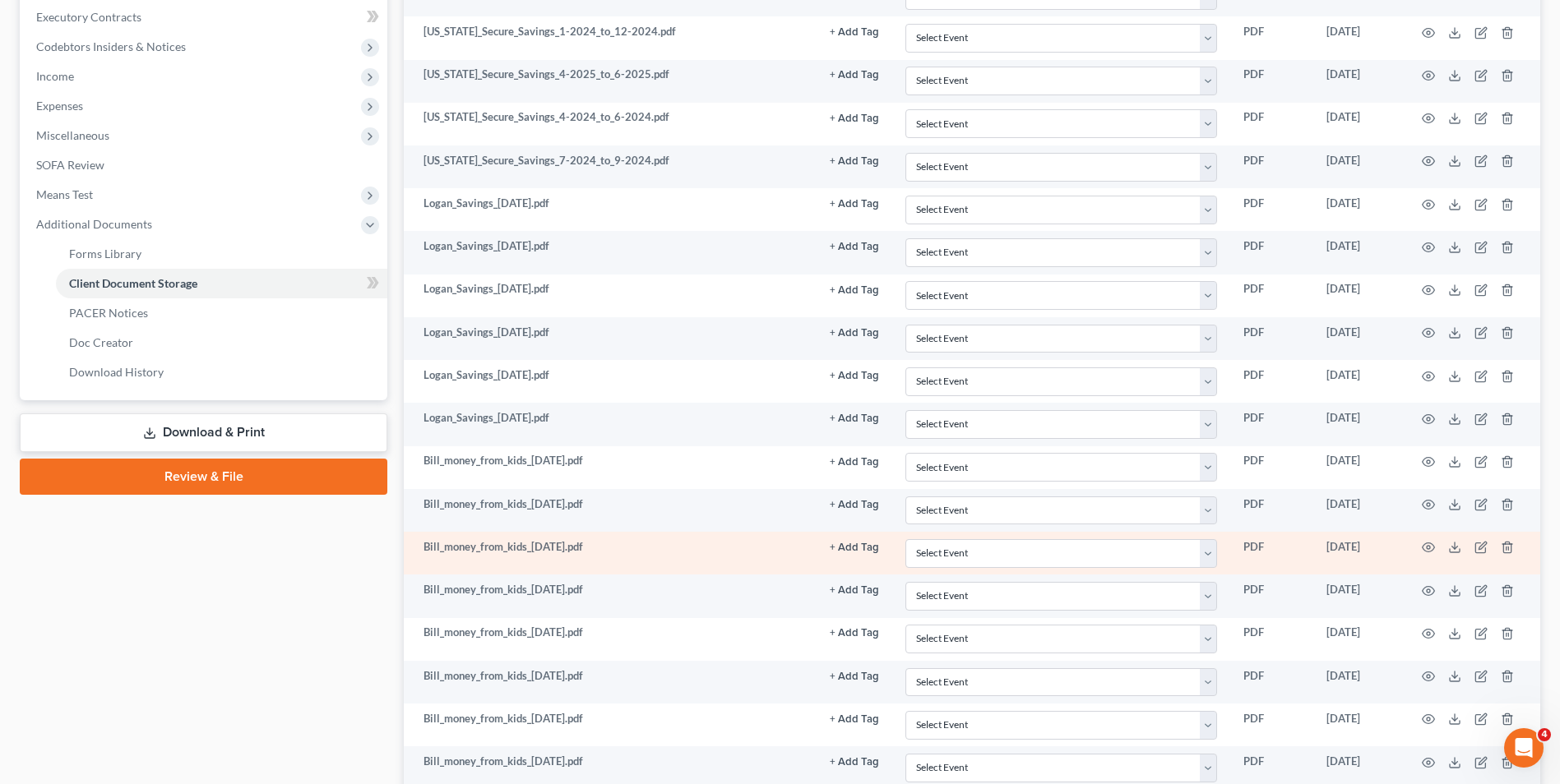
scroll to position [493, 0]
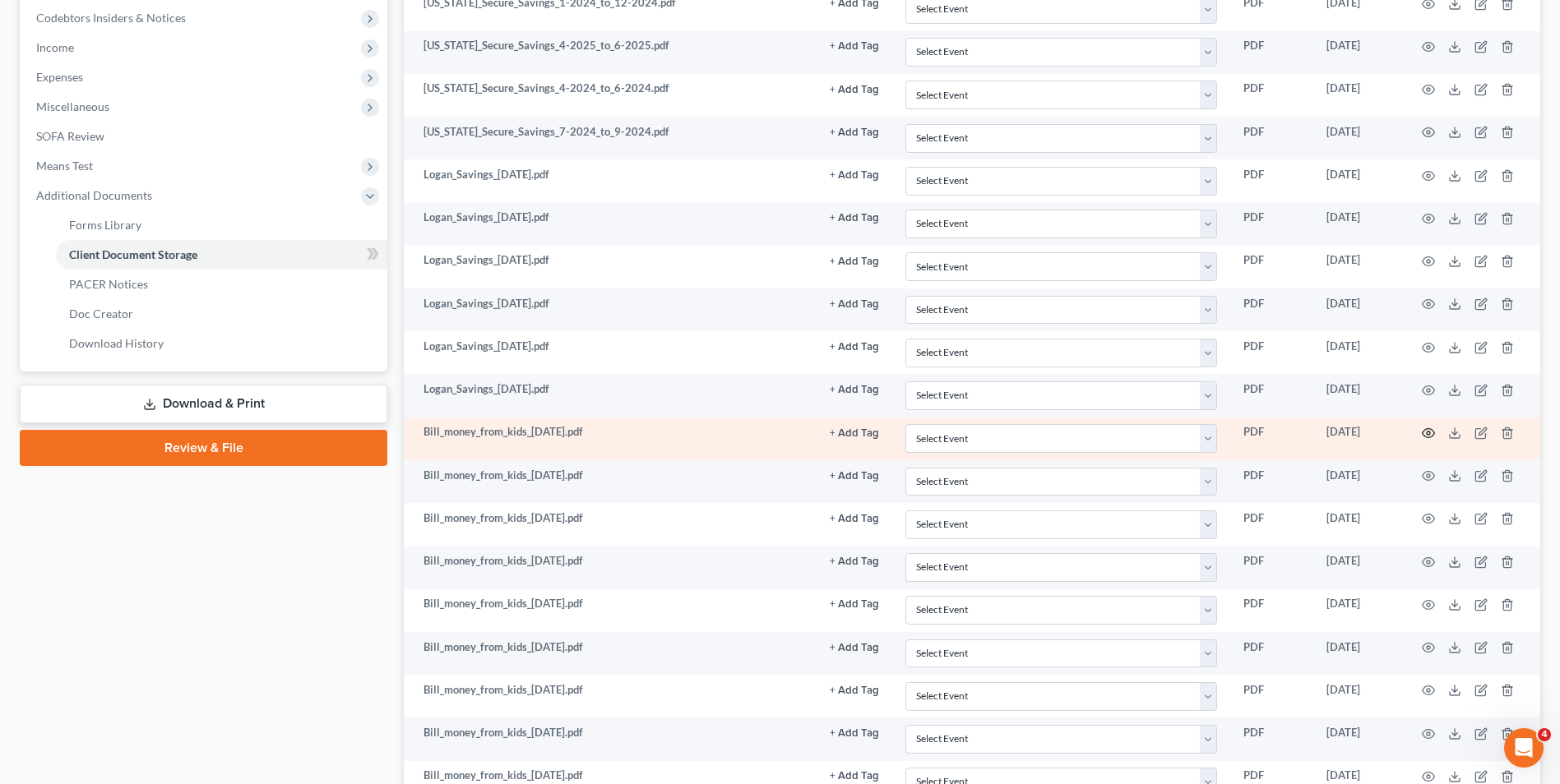
click at [1430, 434] on circle "button" at bounding box center [1427, 433] width 3 height 3
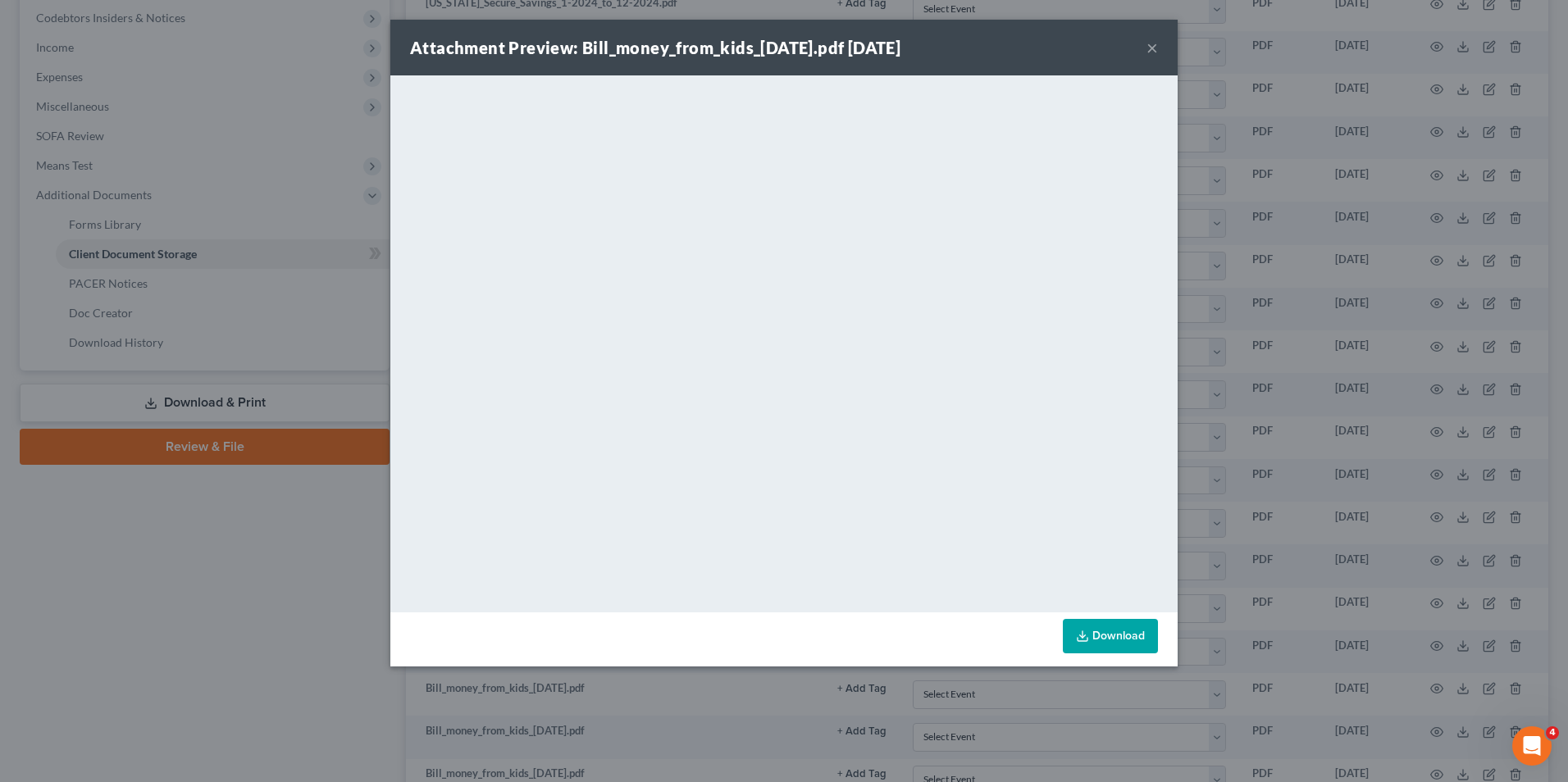
click at [1156, 43] on button "×" at bounding box center [1152, 47] width 12 height 19
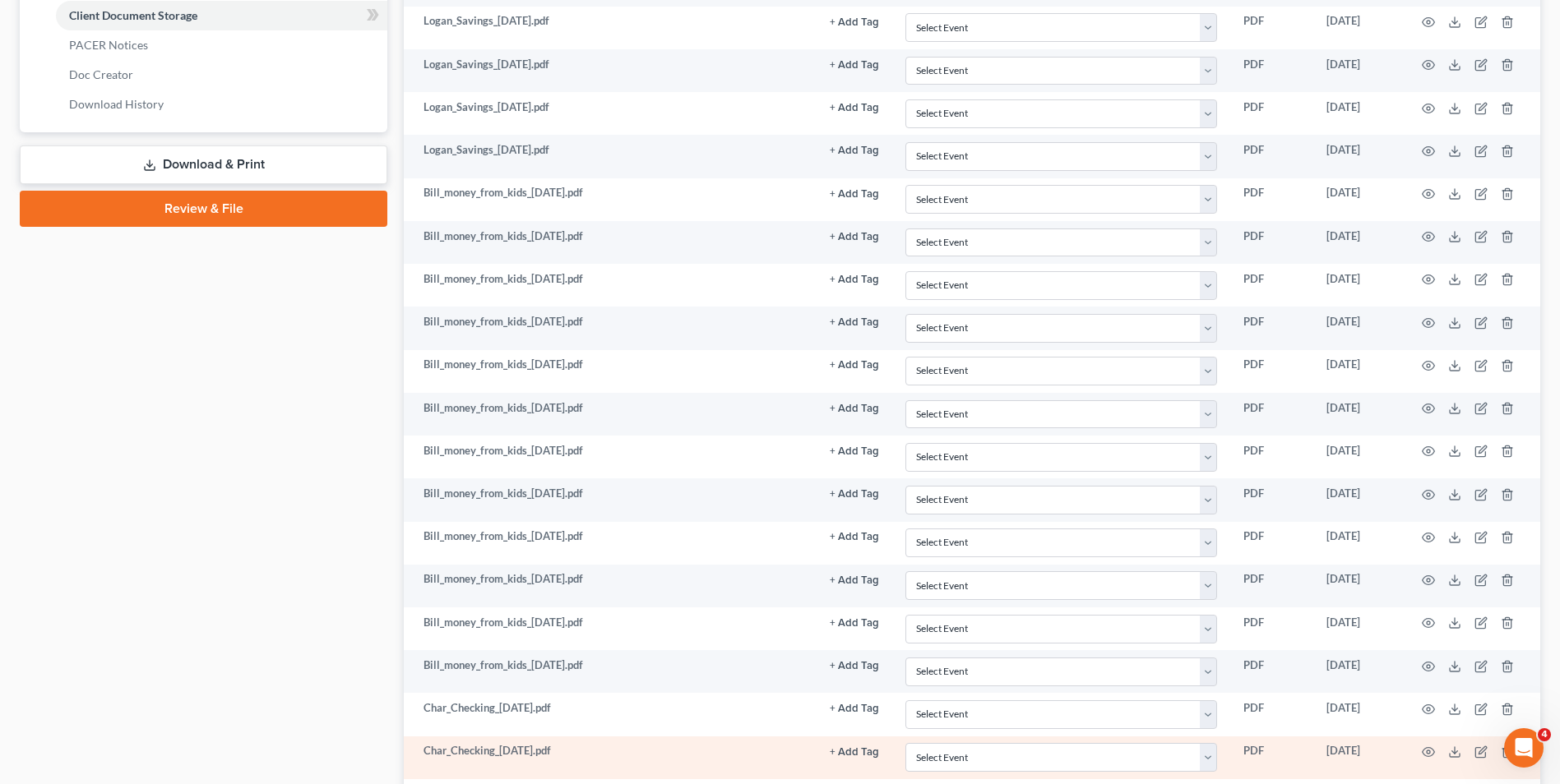
scroll to position [739, 0]
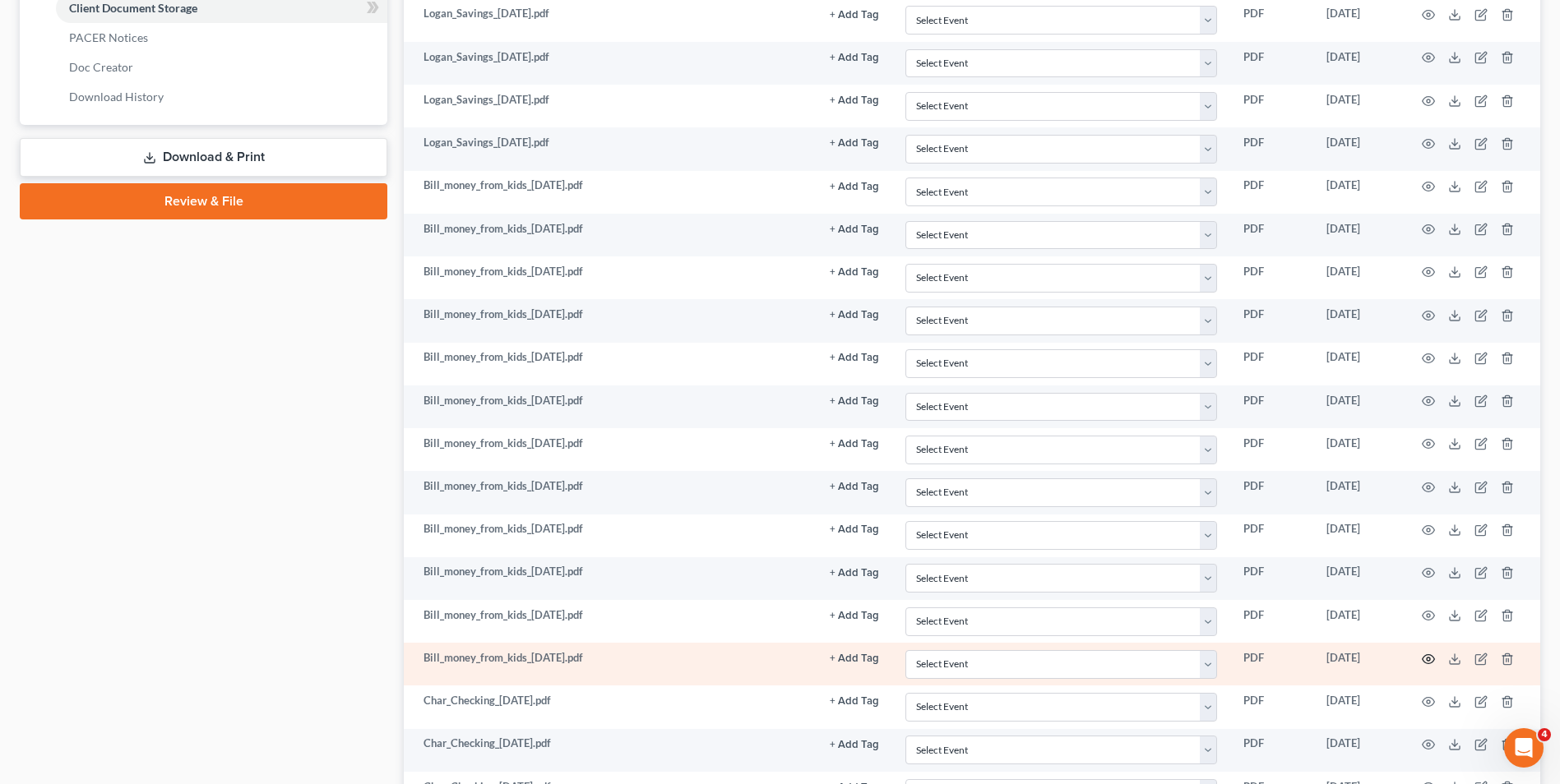
click at [1432, 656] on icon "button" at bounding box center [1428, 658] width 13 height 9
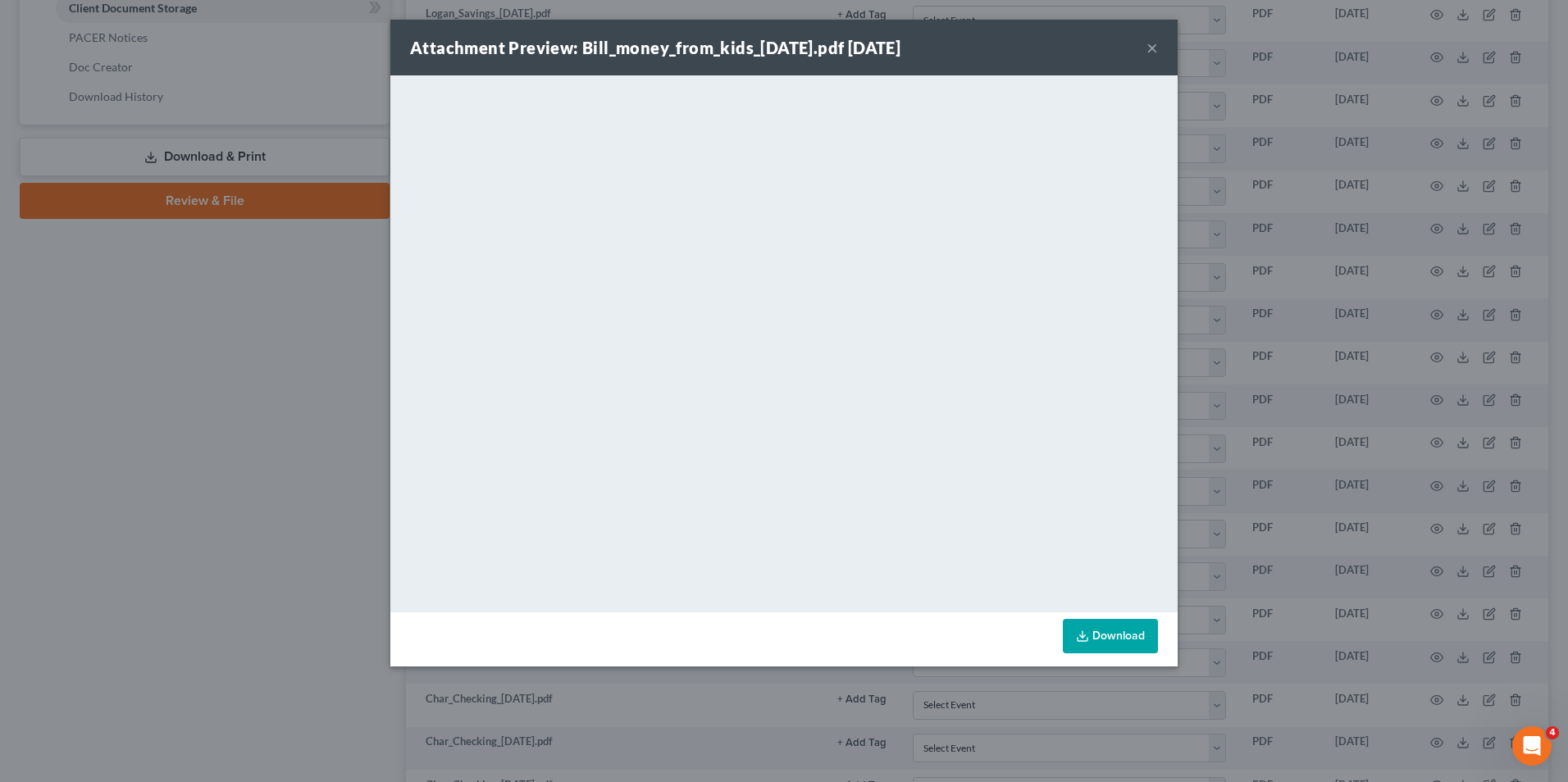
click at [1155, 44] on button "×" at bounding box center [1152, 47] width 12 height 19
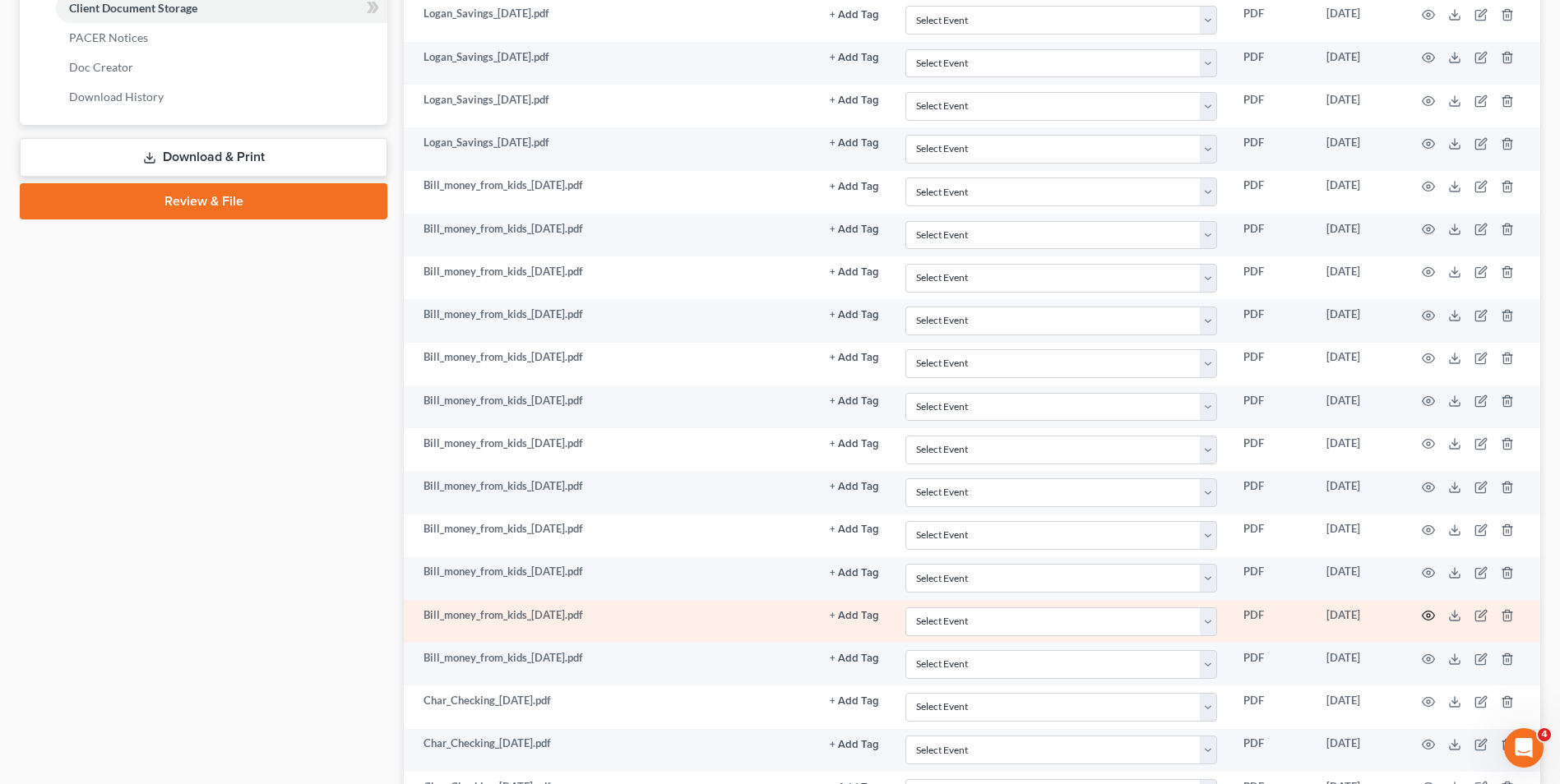
click at [1430, 615] on circle "button" at bounding box center [1427, 615] width 3 height 3
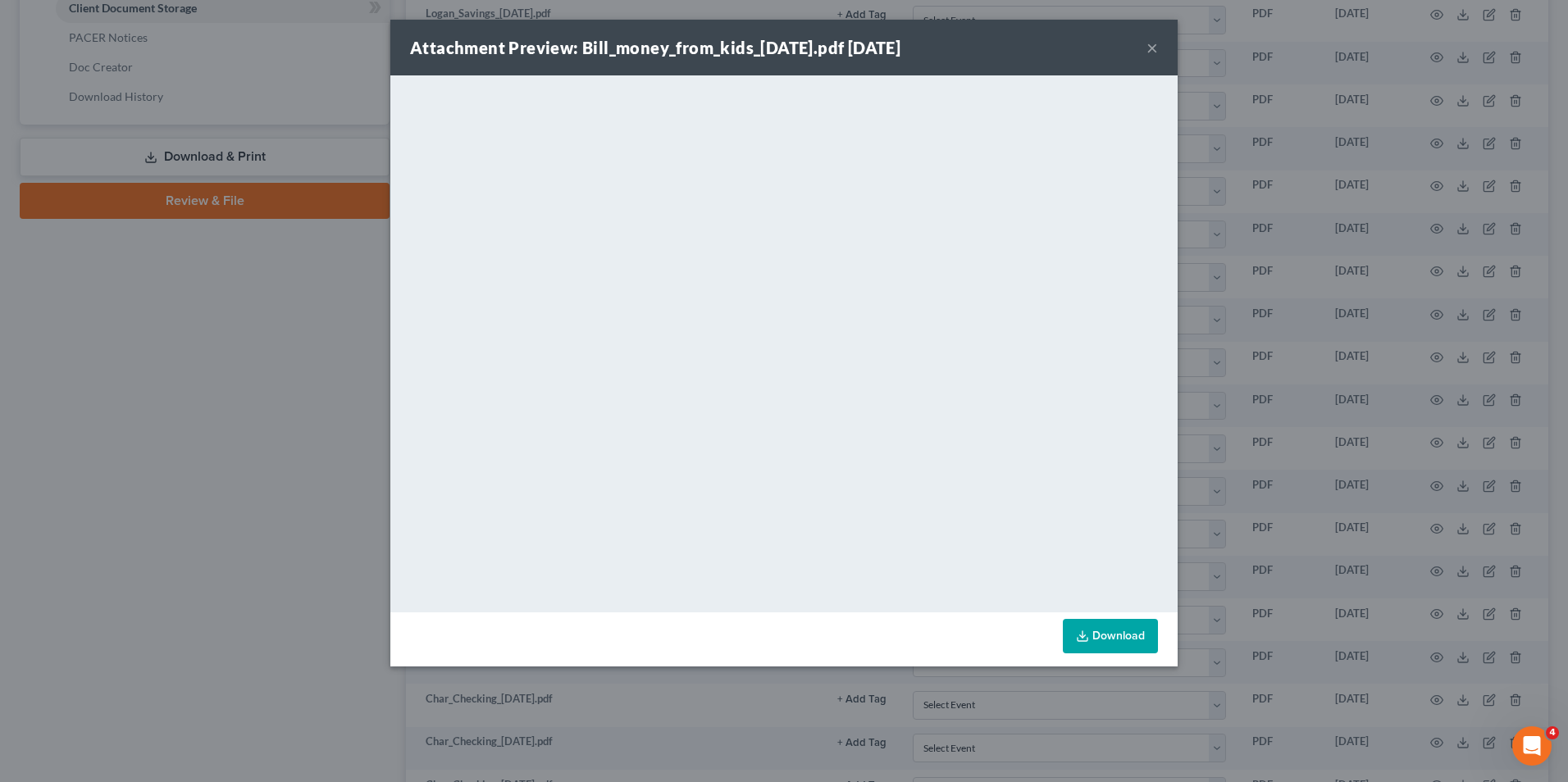
click at [1155, 43] on button "×" at bounding box center [1152, 47] width 12 height 19
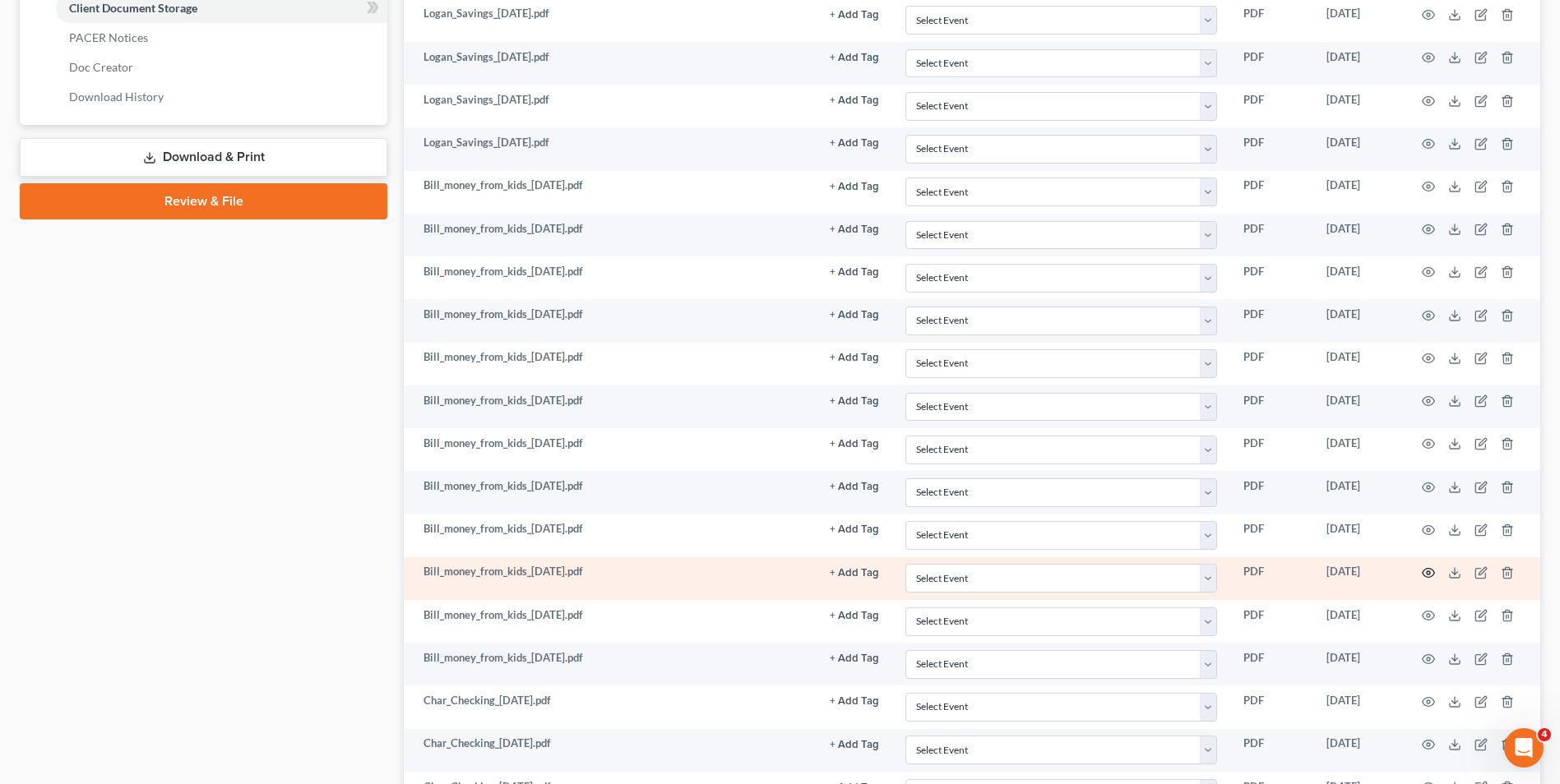
click at [1432, 573] on icon "button" at bounding box center [1428, 573] width 14 height 14
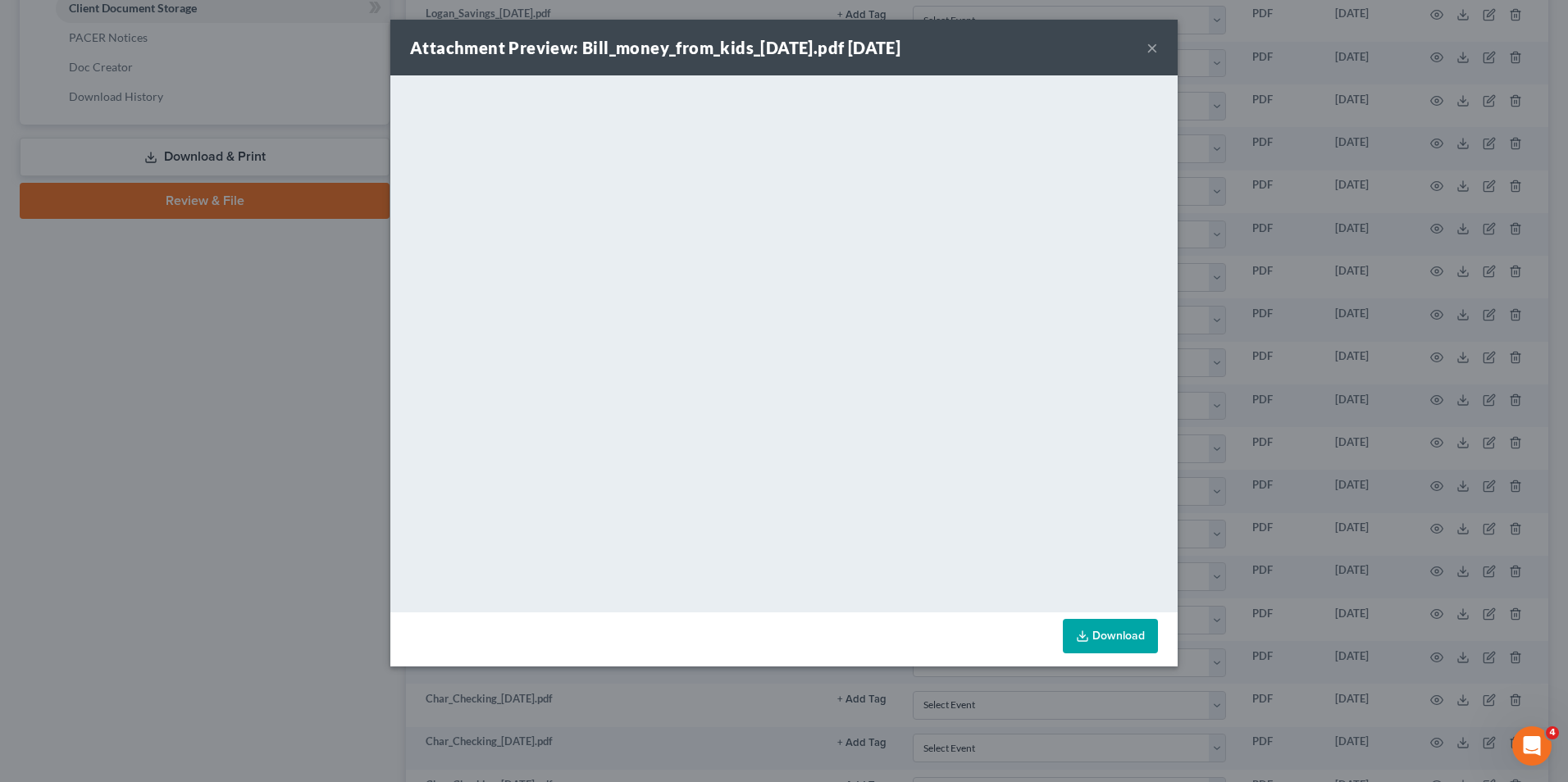
click at [1161, 45] on div "Attachment Preview: Bill_money_from_kids_[DATE].pdf [DATE] ×" at bounding box center [783, 47] width 787 height 56
click at [1159, 45] on div "Attachment Preview: Bill_money_from_kids_[DATE].pdf [DATE] ×" at bounding box center [783, 47] width 787 height 56
click at [1153, 45] on button "×" at bounding box center [1152, 47] width 12 height 19
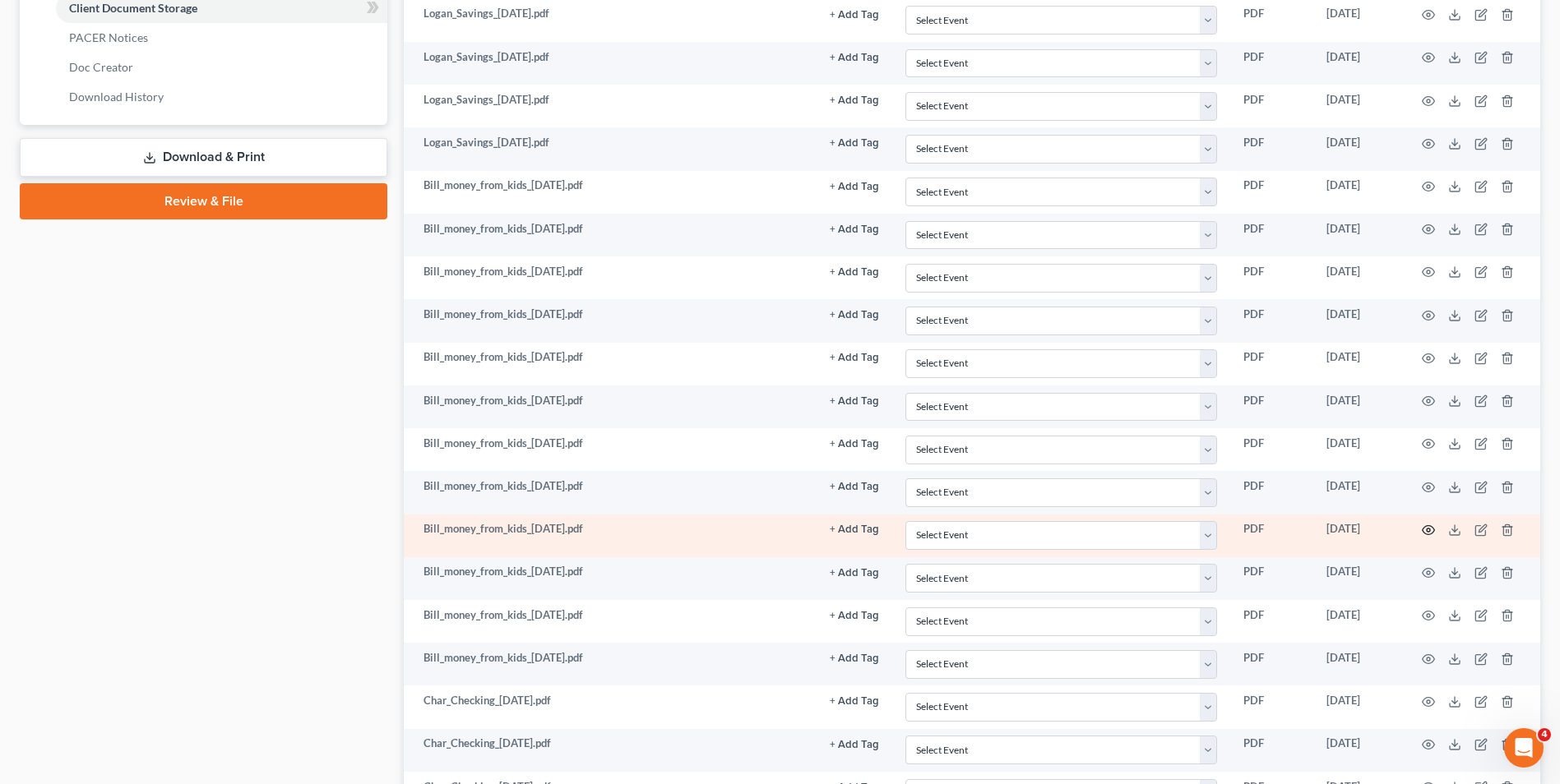
click at [1427, 526] on icon "button" at bounding box center [1428, 529] width 13 height 9
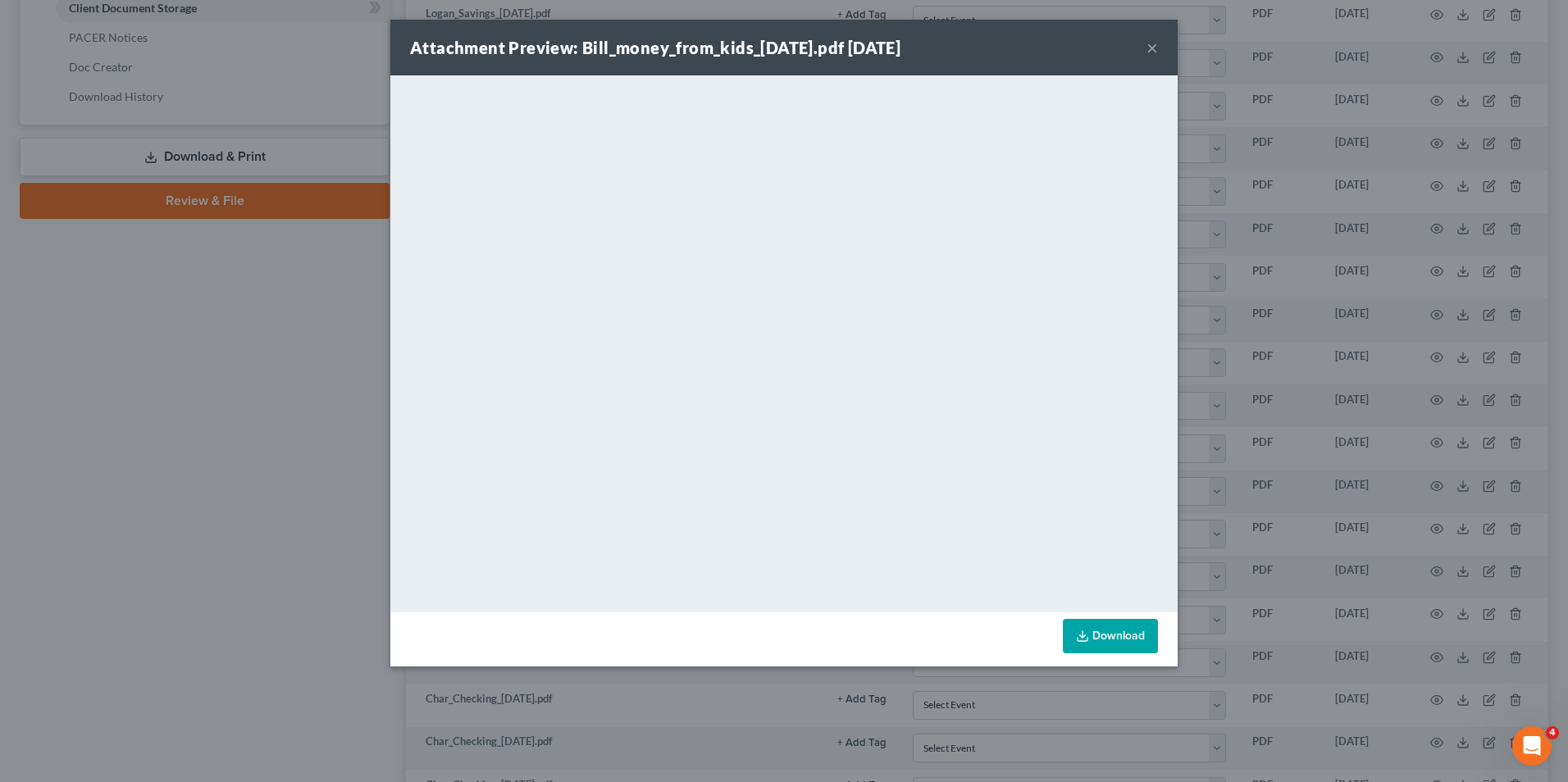
click at [1154, 49] on button "×" at bounding box center [1152, 47] width 12 height 19
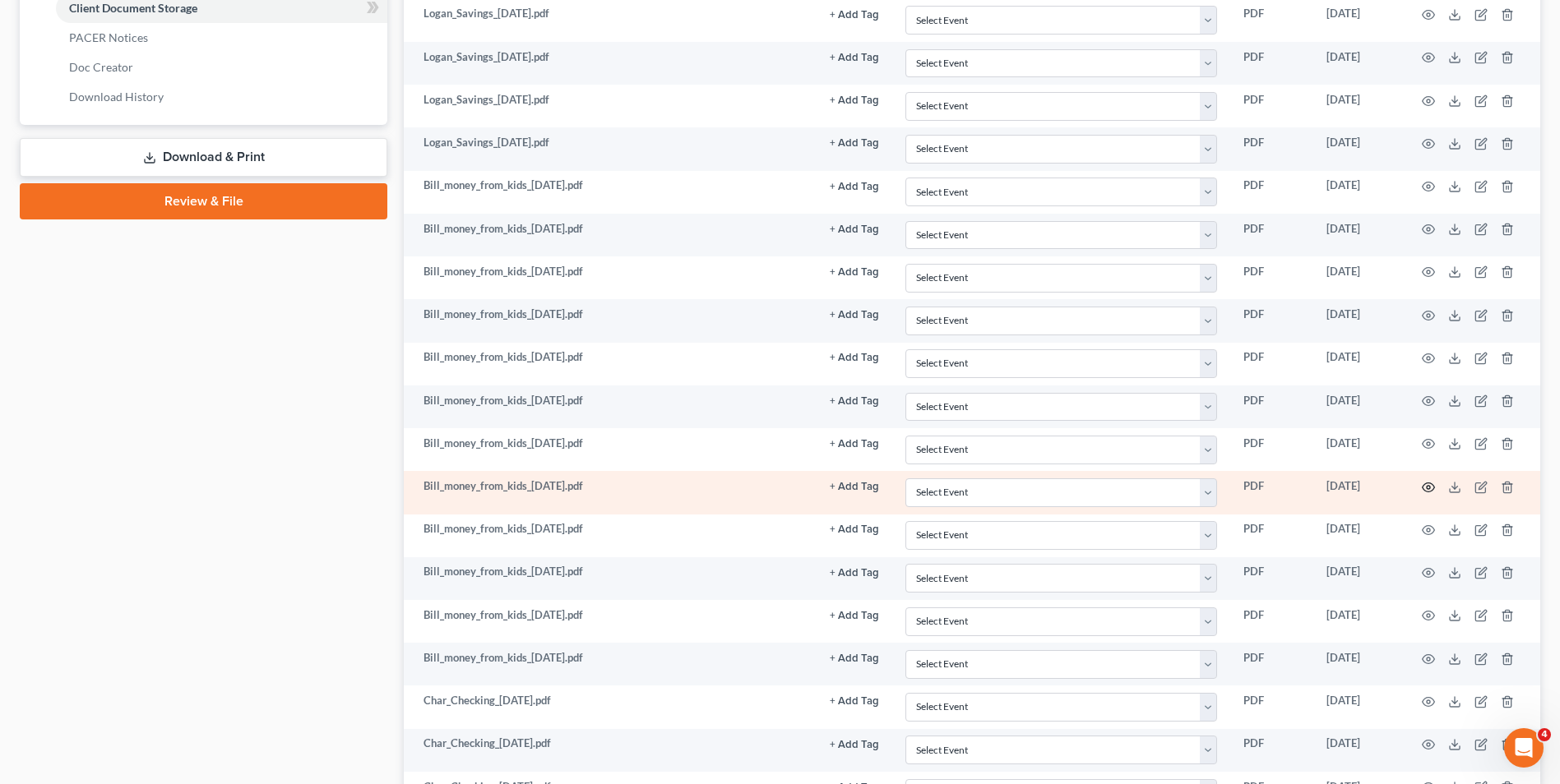
click at [1429, 486] on circle "button" at bounding box center [1427, 487] width 3 height 3
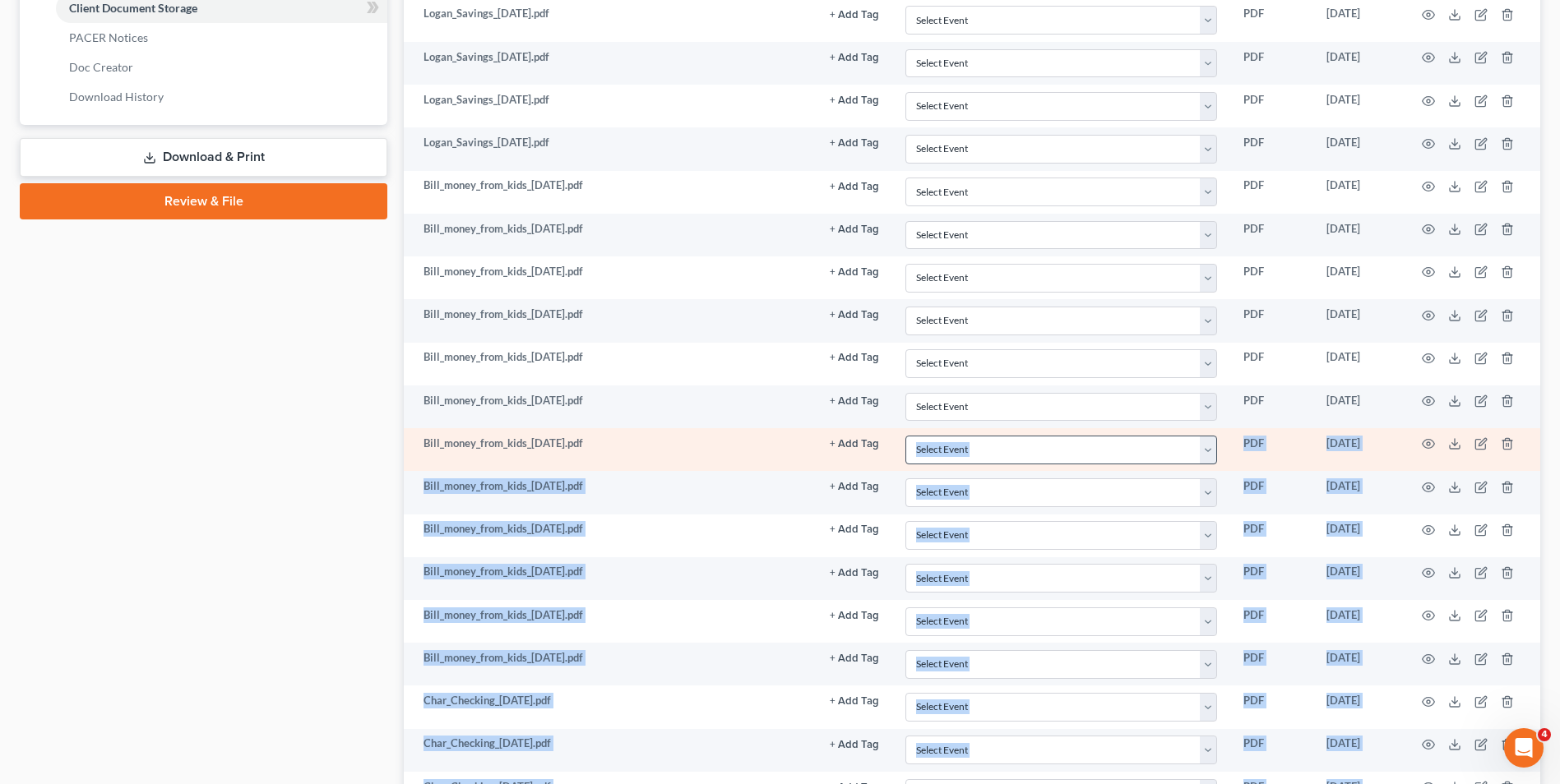
drag, startPoint x: 1181, startPoint y: 467, endPoint x: 1182, endPoint y: 449, distance: 18.0
click at [1425, 443] on icon "button" at bounding box center [1428, 444] width 14 height 14
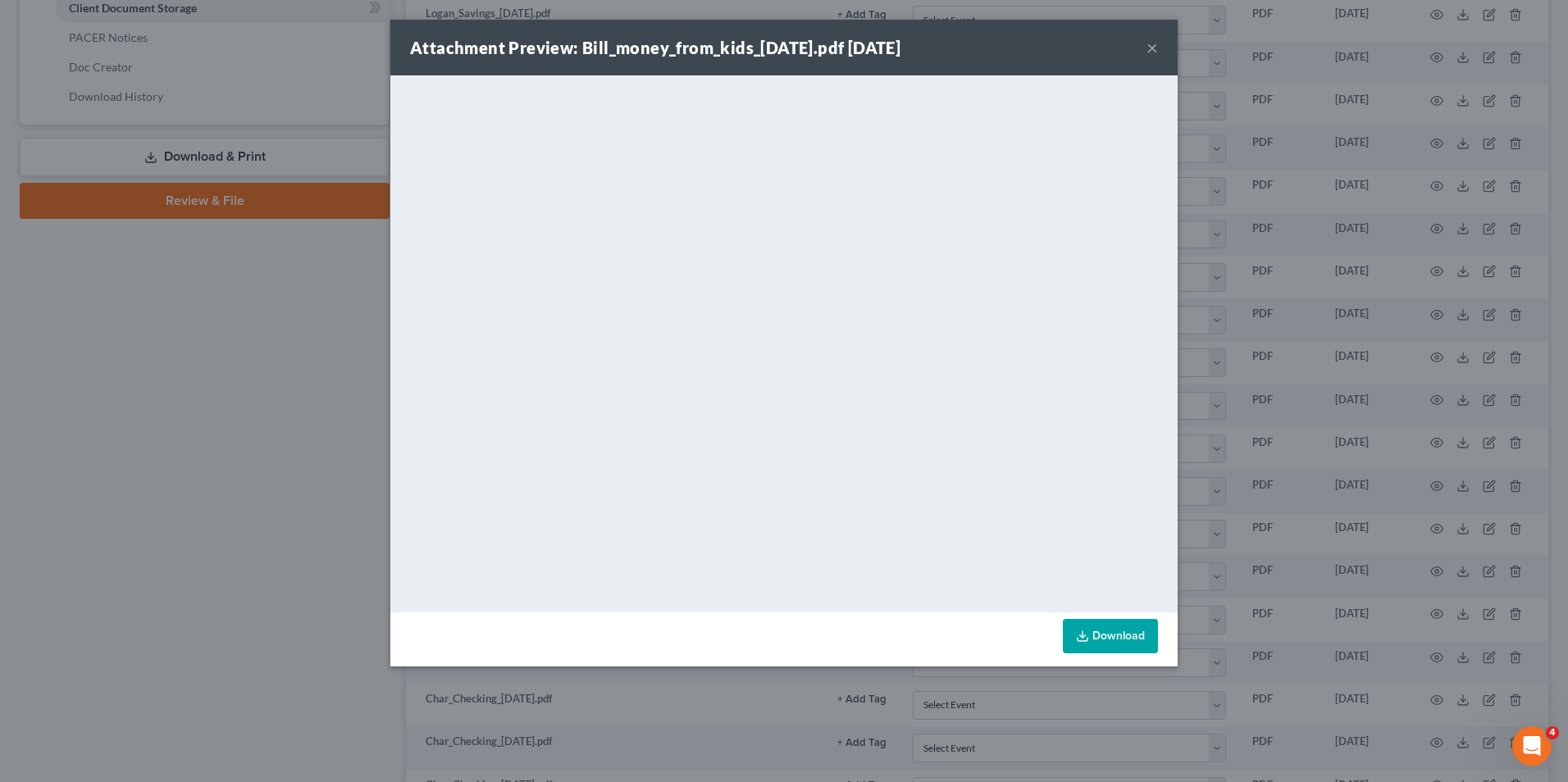
click at [1160, 47] on div "Attachment Preview: Bill_money_from_kids_[DATE].pdf [DATE] ×" at bounding box center [783, 47] width 787 height 56
click at [1150, 49] on button "×" at bounding box center [1152, 47] width 12 height 19
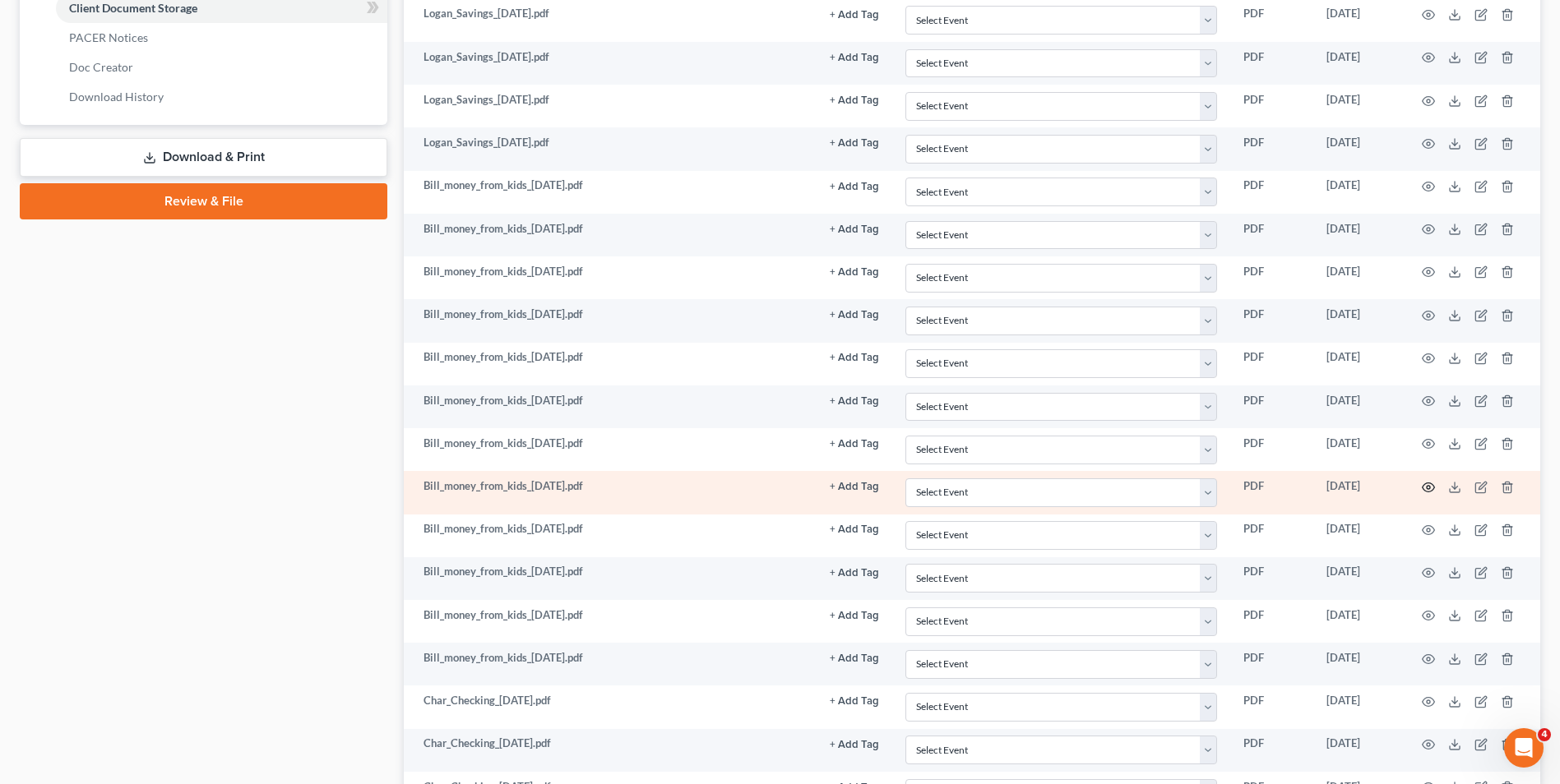
click at [1425, 484] on icon "button" at bounding box center [1428, 488] width 14 height 14
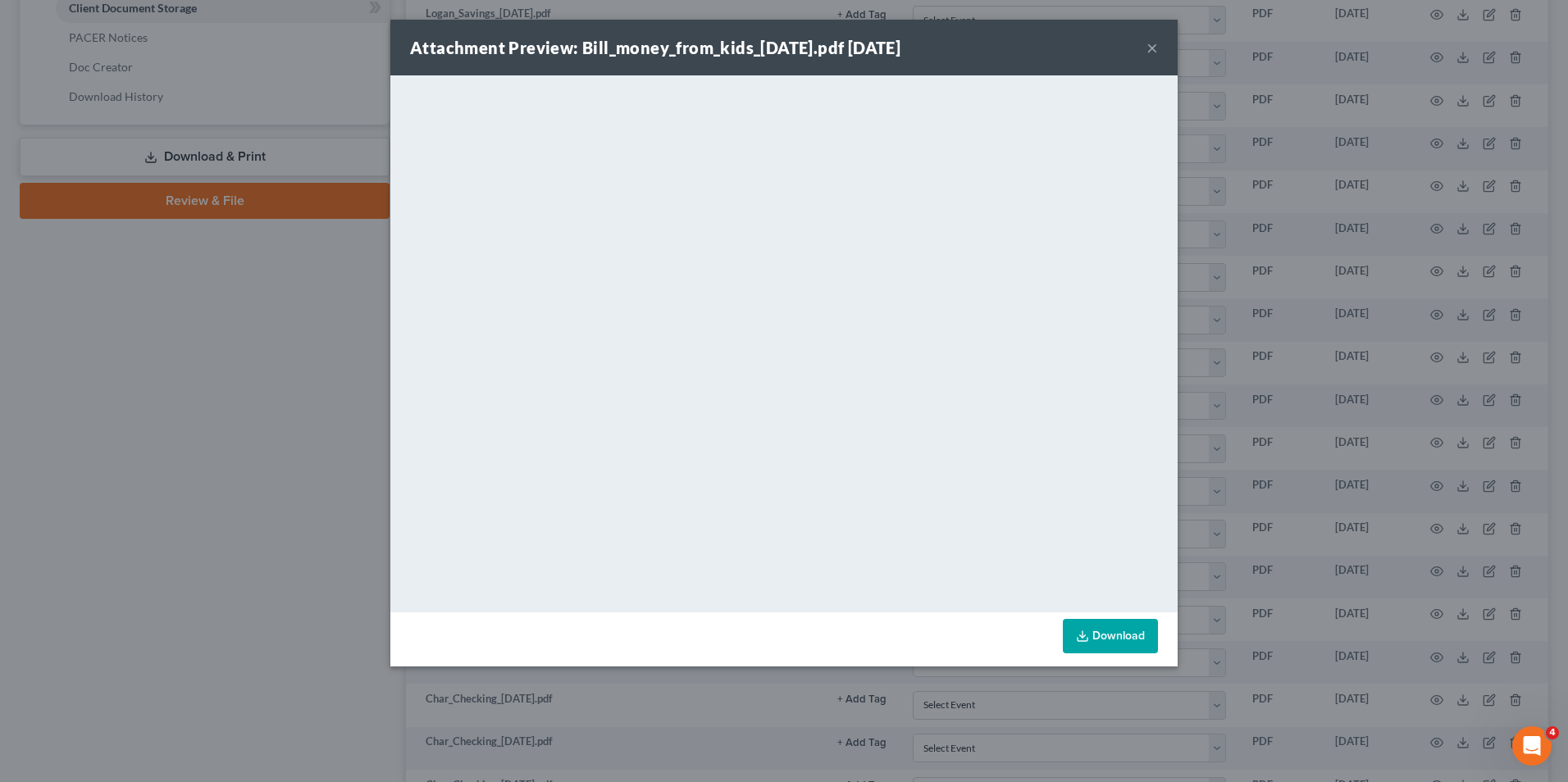
click at [1242, 347] on div "Attachment Preview: Bill_money_from_kids_[DATE].pdf [DATE] × <object ng-attr-da…" at bounding box center [784, 391] width 1568 height 782
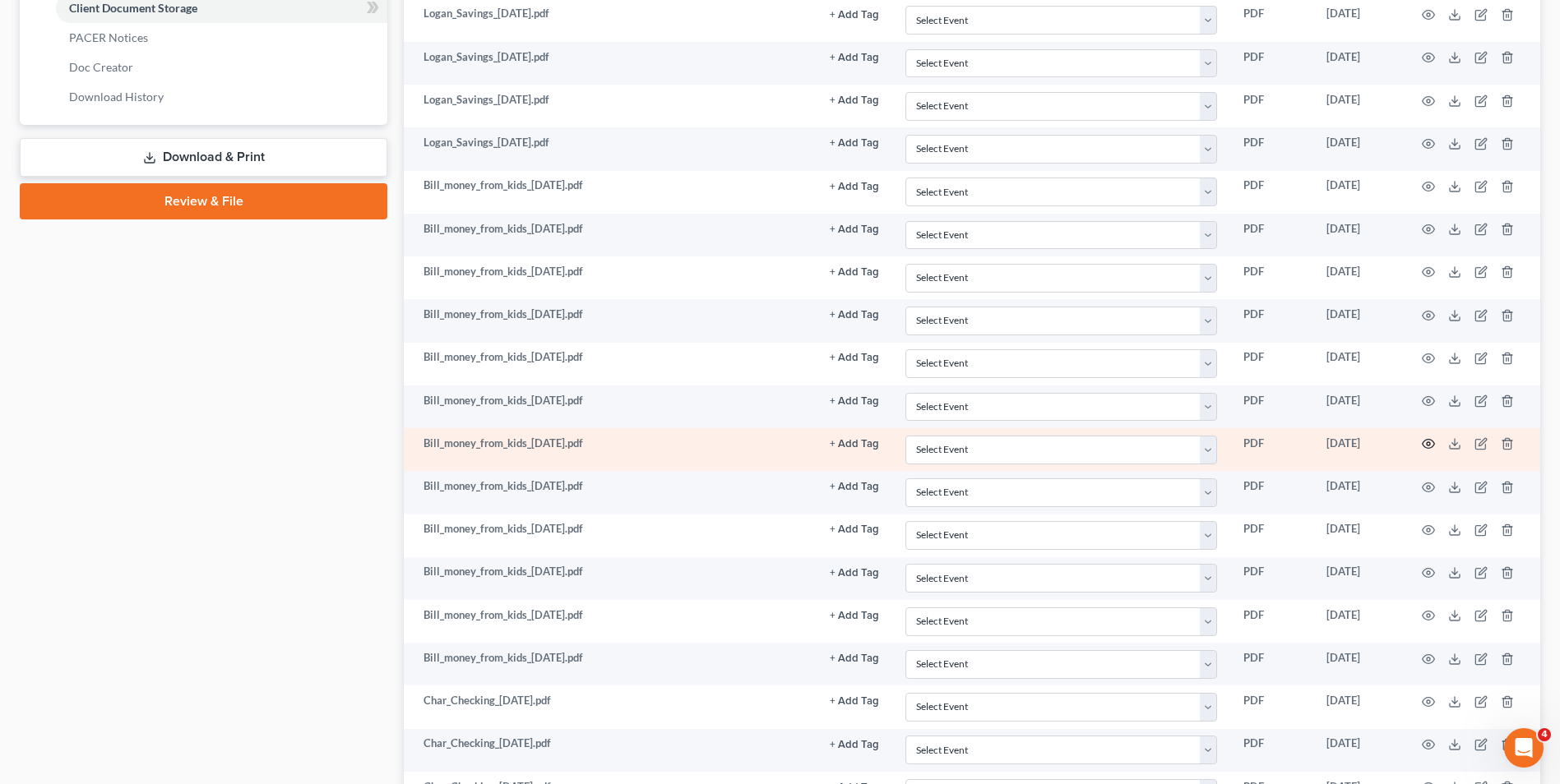
click at [1428, 449] on icon "button" at bounding box center [1428, 443] width 13 height 9
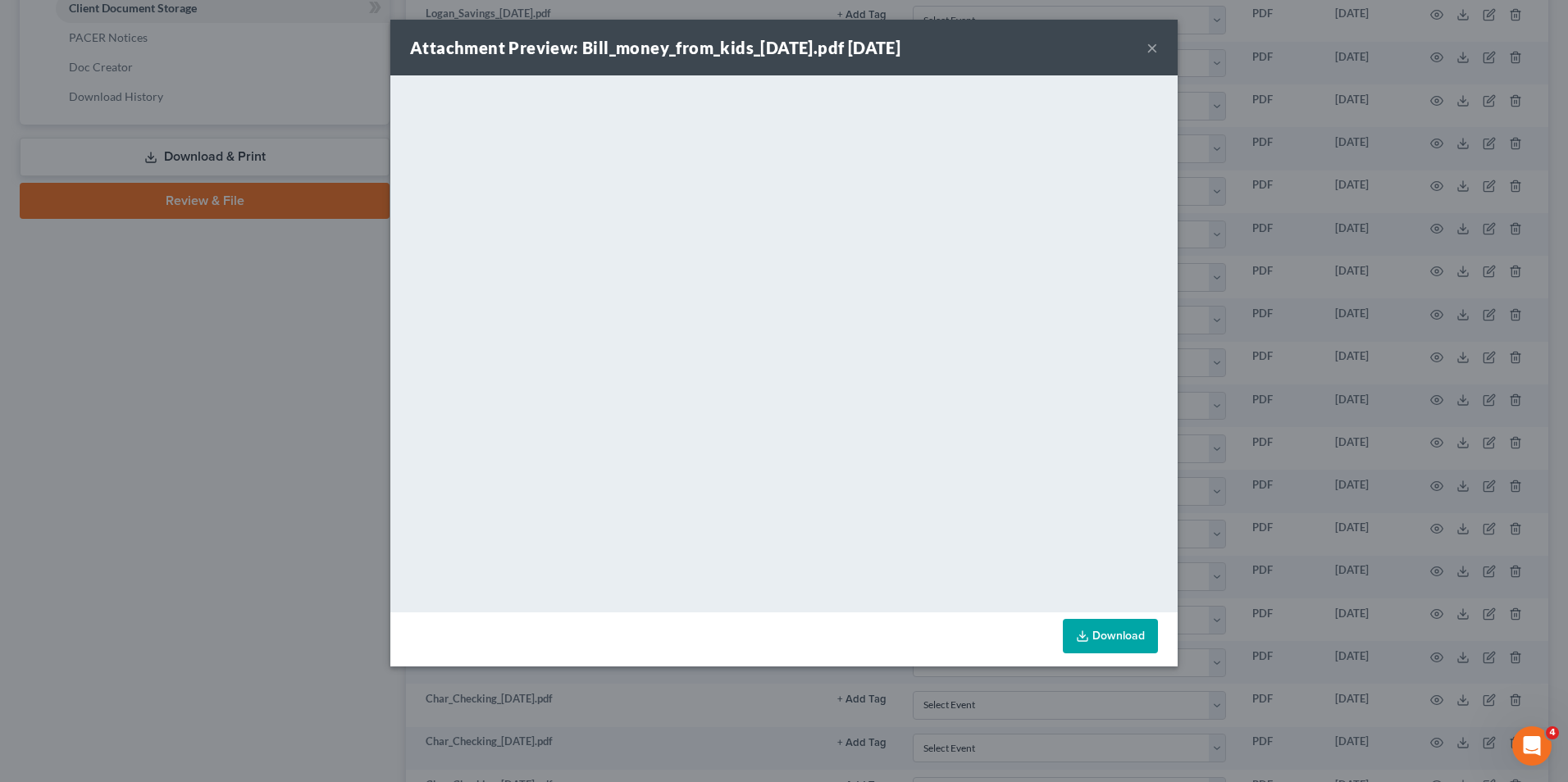
click at [1150, 47] on button "×" at bounding box center [1152, 47] width 12 height 19
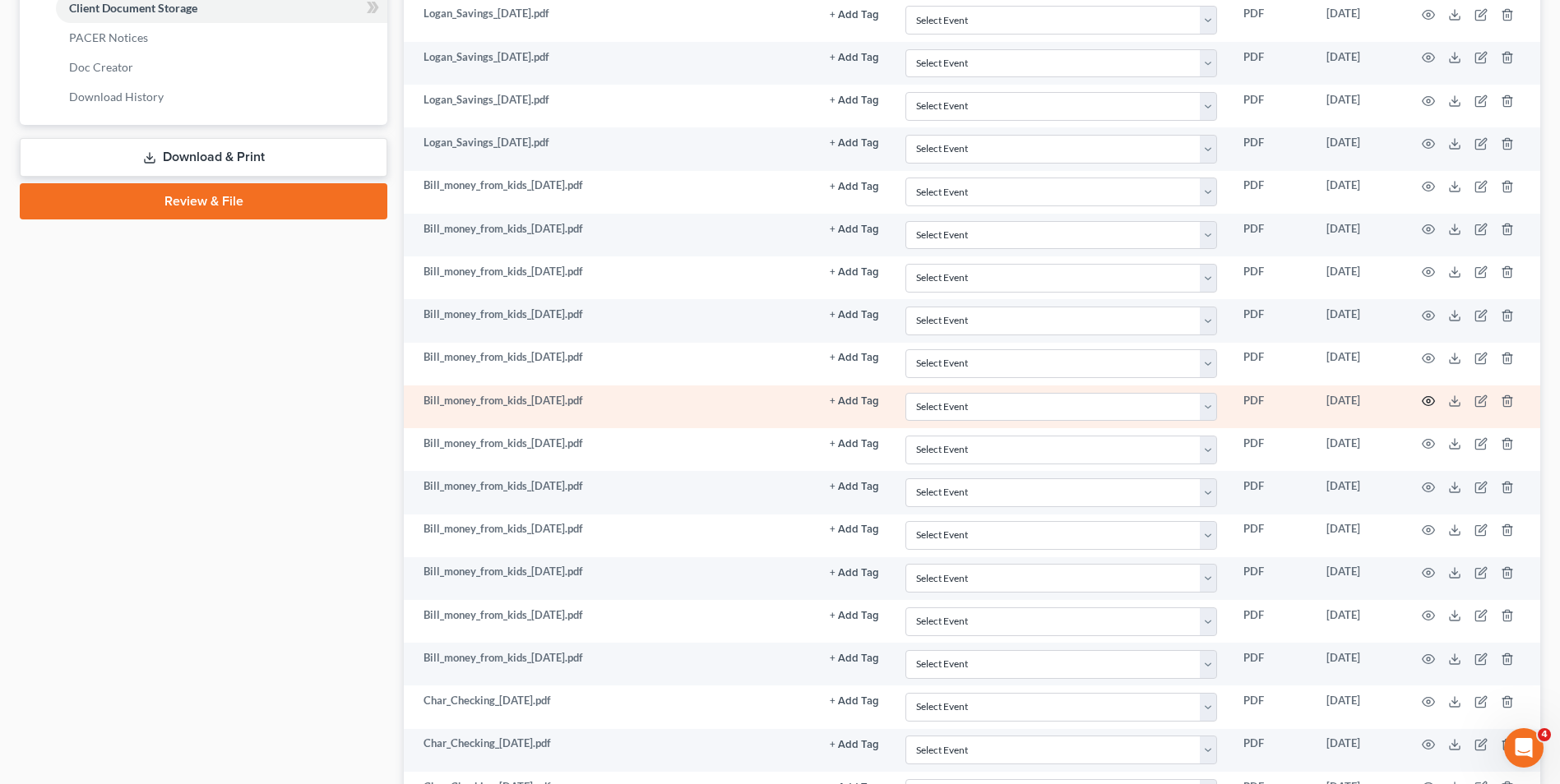
click at [1425, 397] on icon "button" at bounding box center [1428, 401] width 13 height 9
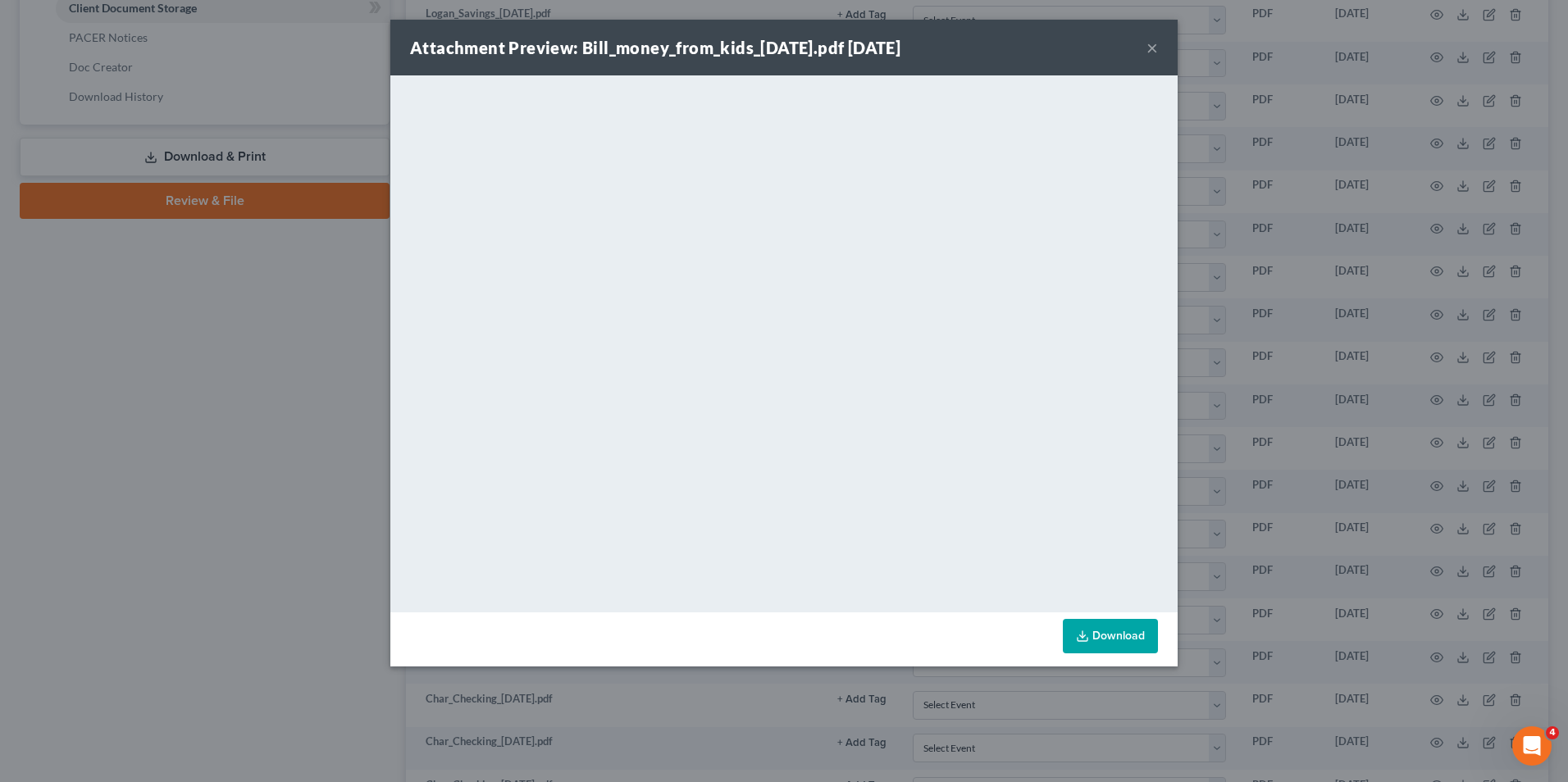
click at [1154, 42] on button "×" at bounding box center [1152, 47] width 12 height 19
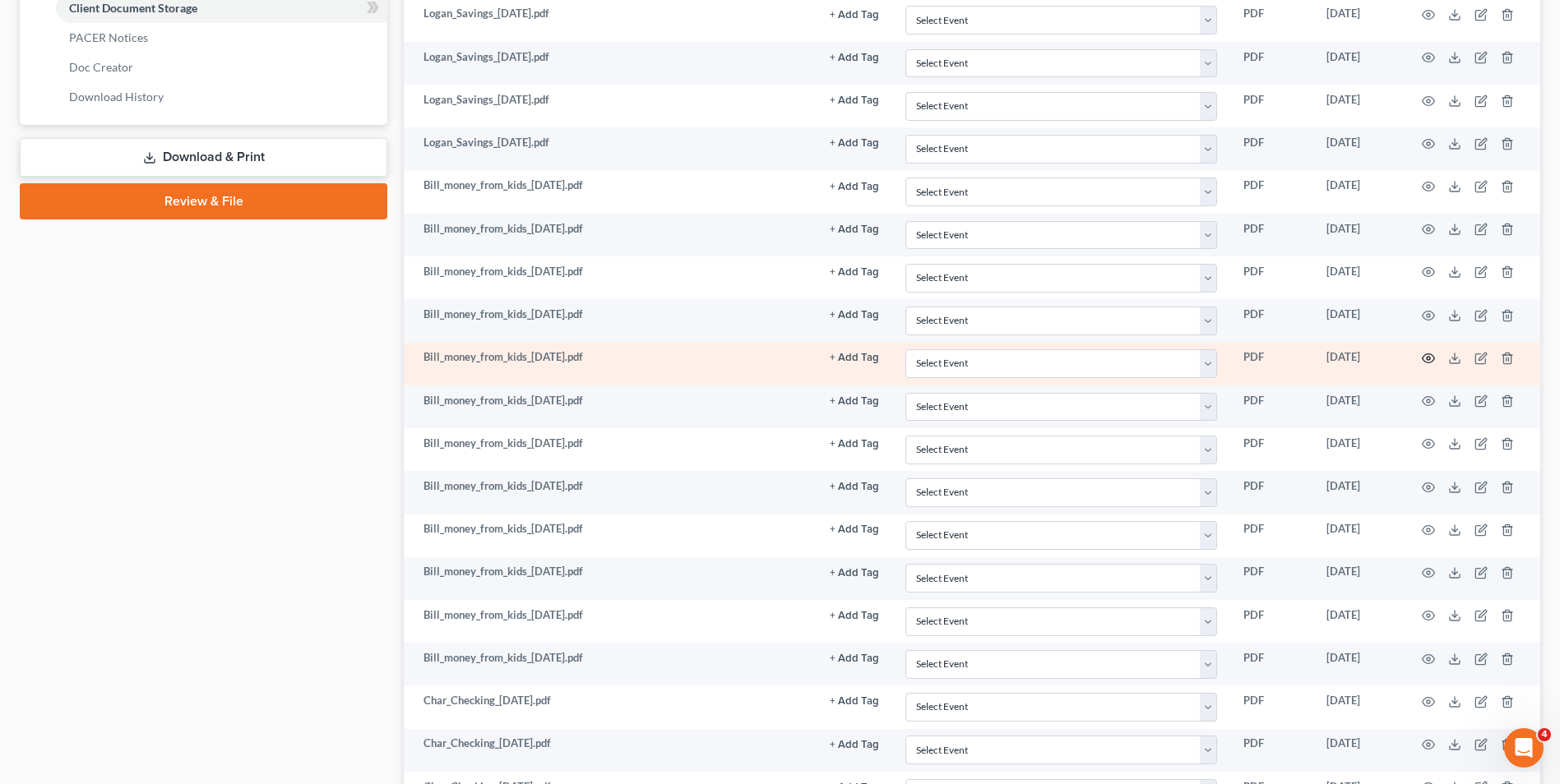
click at [1425, 359] on icon "button" at bounding box center [1428, 358] width 14 height 14
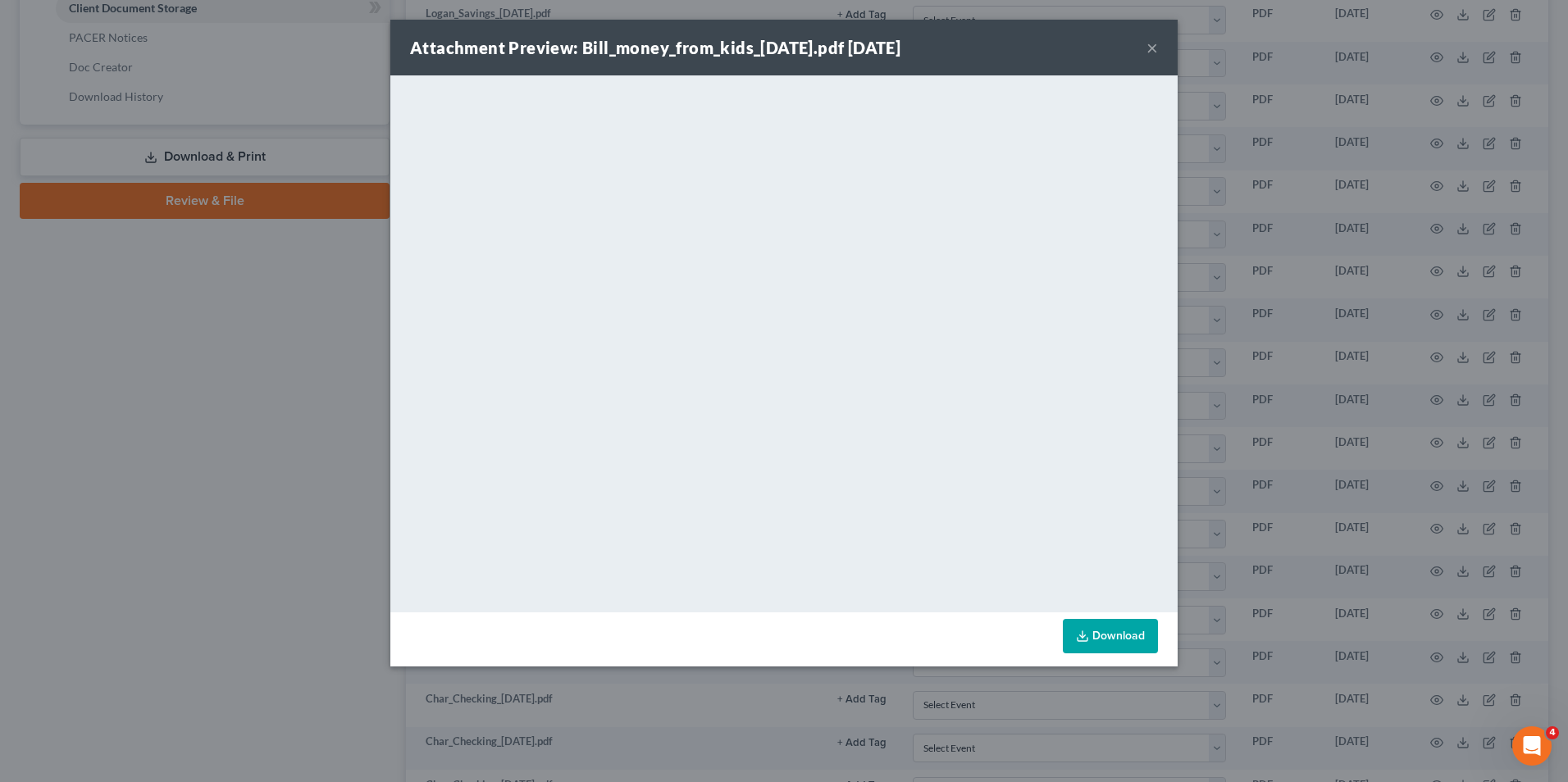
click at [1268, 209] on div "Attachment Preview: Bill_money_from_kids_[DATE].pdf [DATE] × <object ng-attr-da…" at bounding box center [784, 391] width 1568 height 782
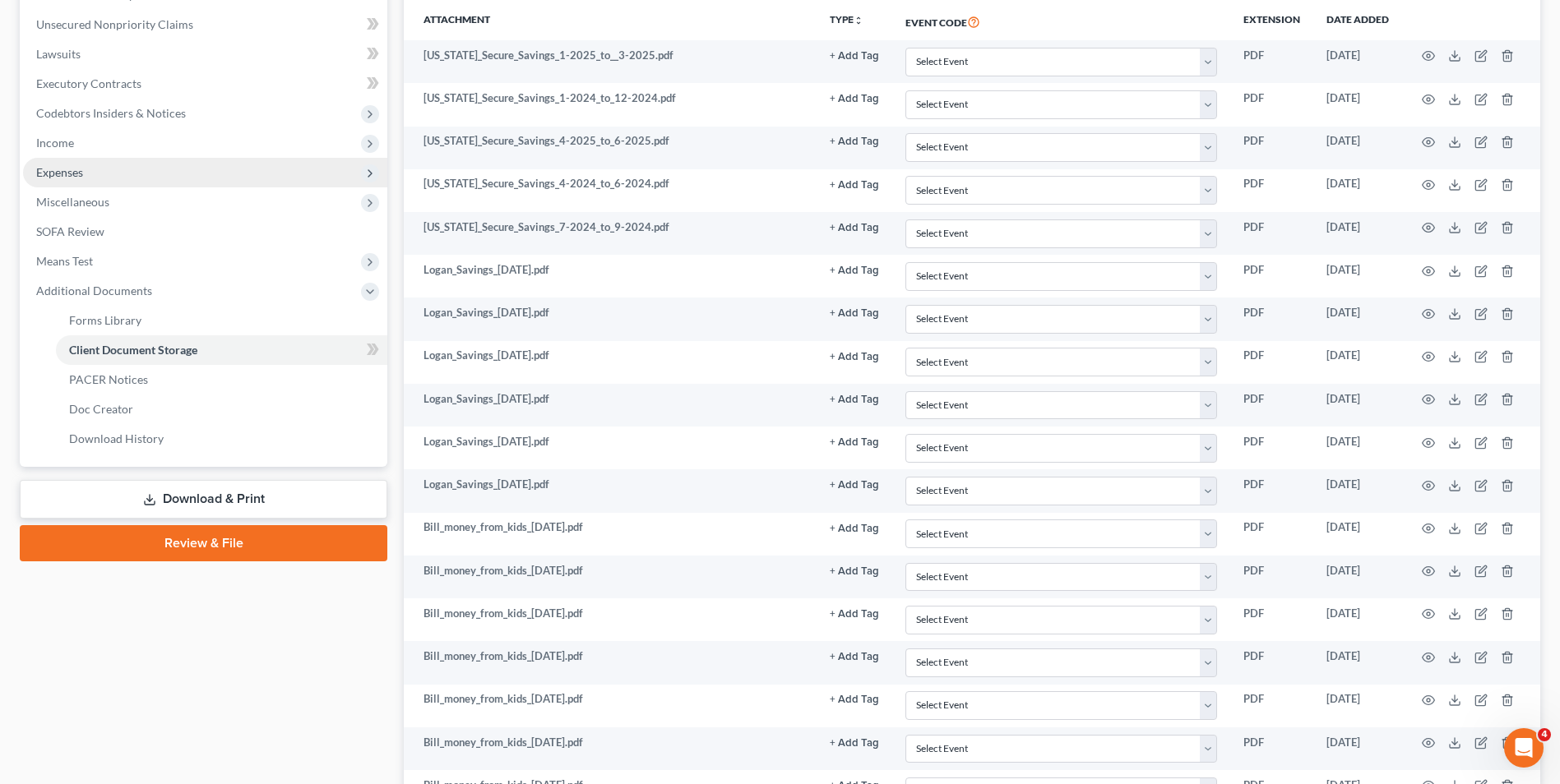
scroll to position [329, 0]
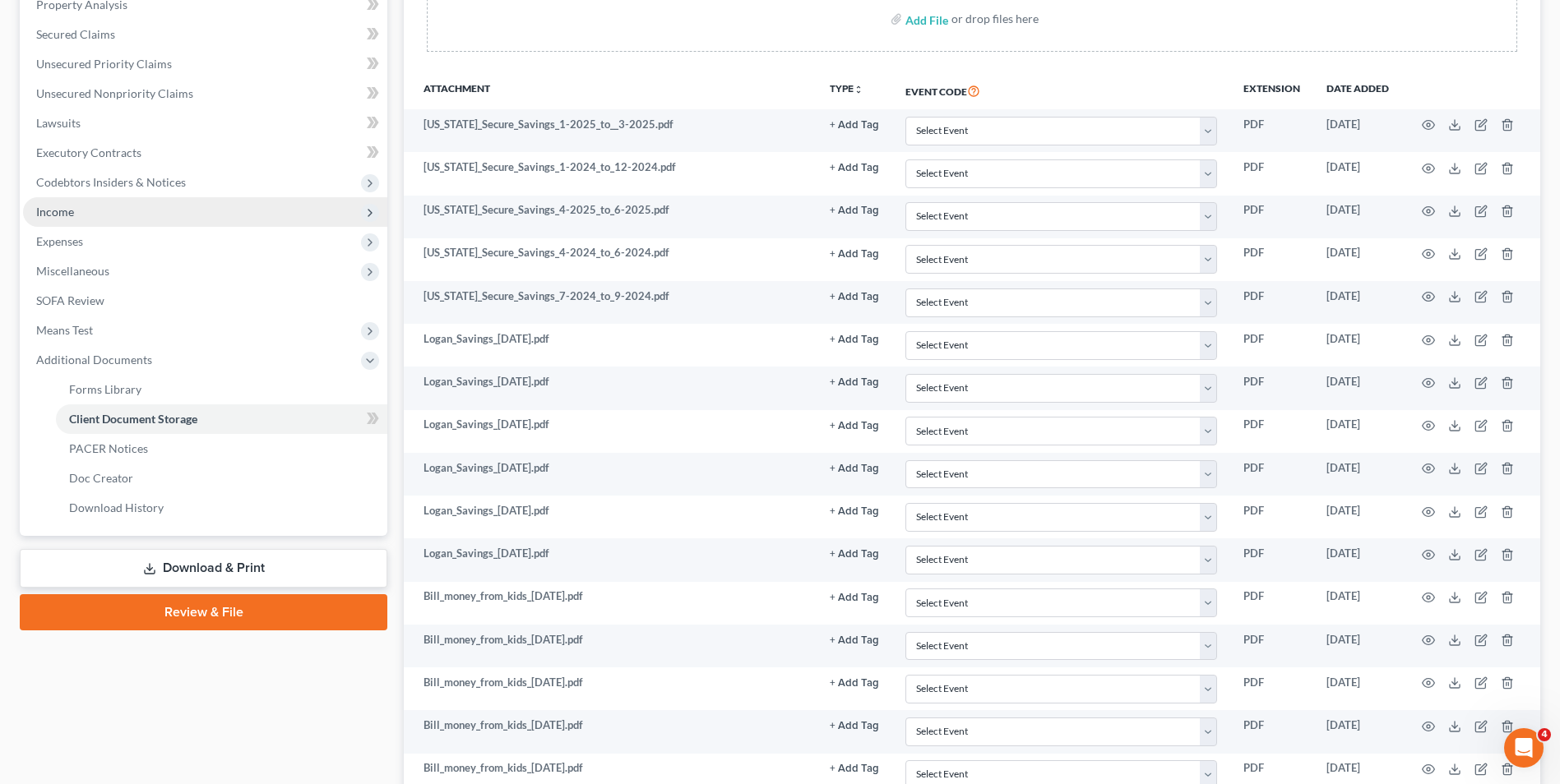
click at [84, 209] on span "Income" at bounding box center [205, 212] width 364 height 30
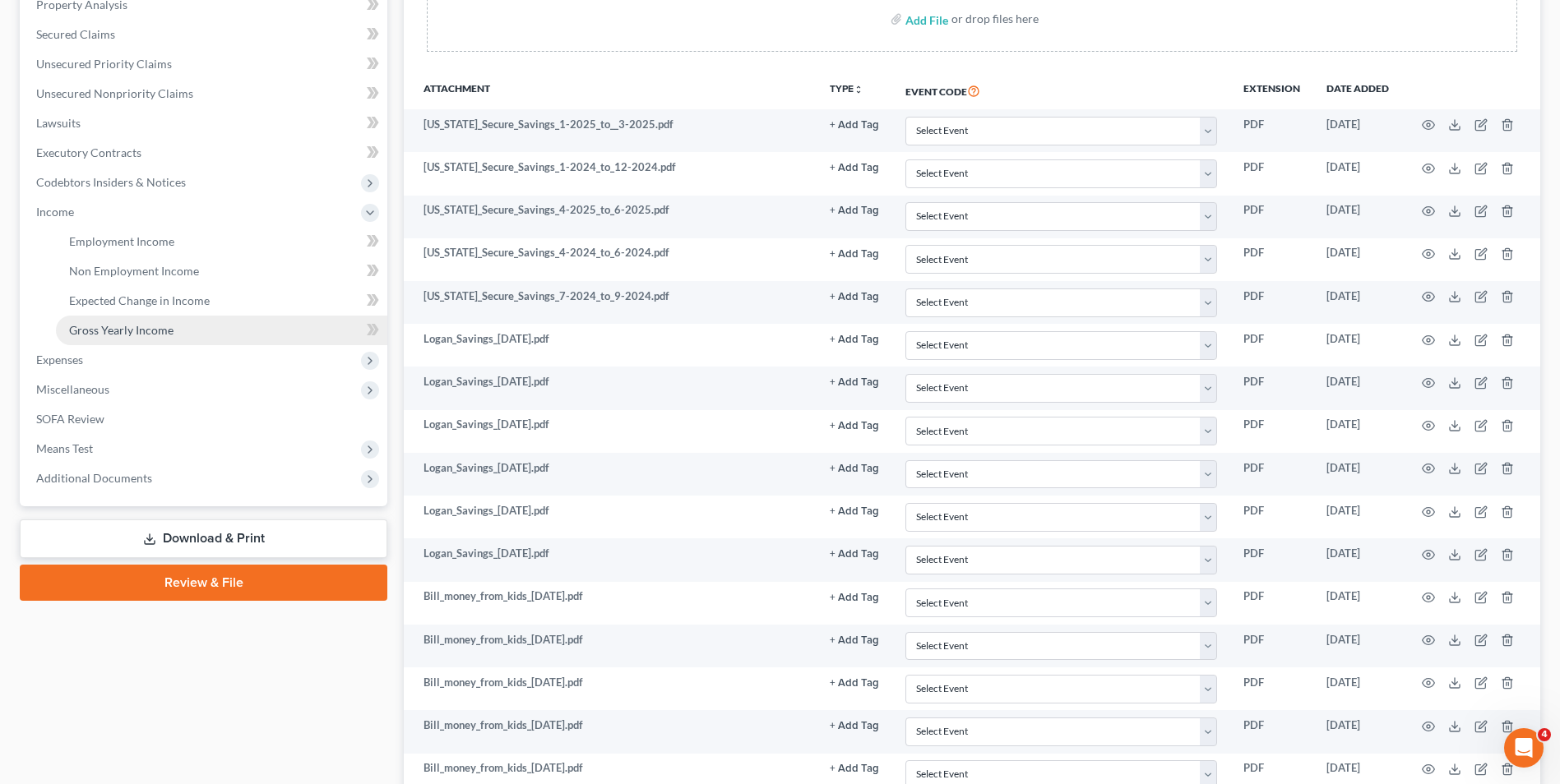
click at [144, 327] on span "Gross Yearly Income" at bounding box center [121, 330] width 105 height 14
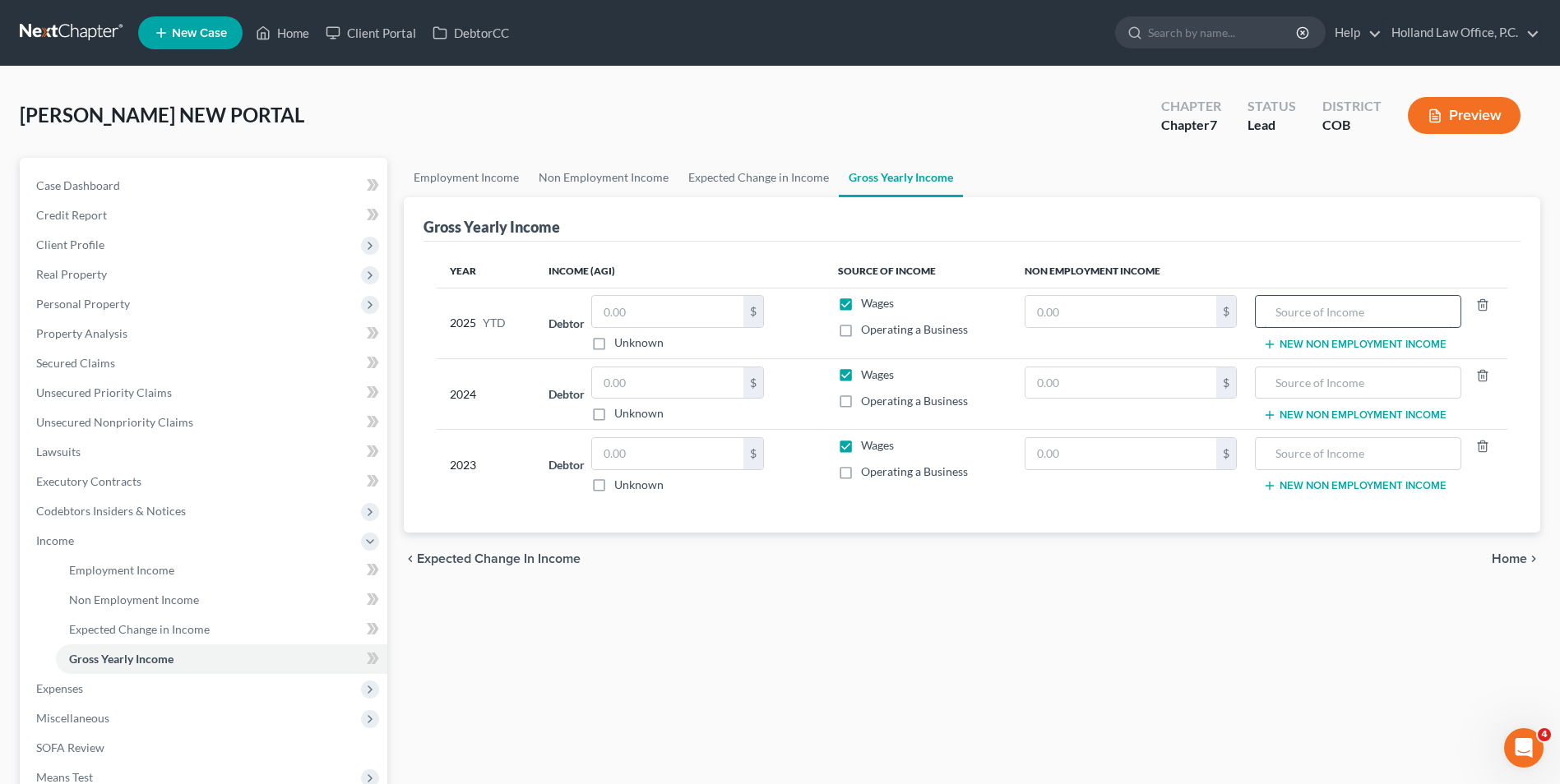
click at [1346, 319] on input "text" at bounding box center [1358, 312] width 188 height 31
type input "C"
type input "Rent/Utilities from Children"
click at [1194, 311] on input "text" at bounding box center [1120, 312] width 191 height 31
type input "20,142.25"
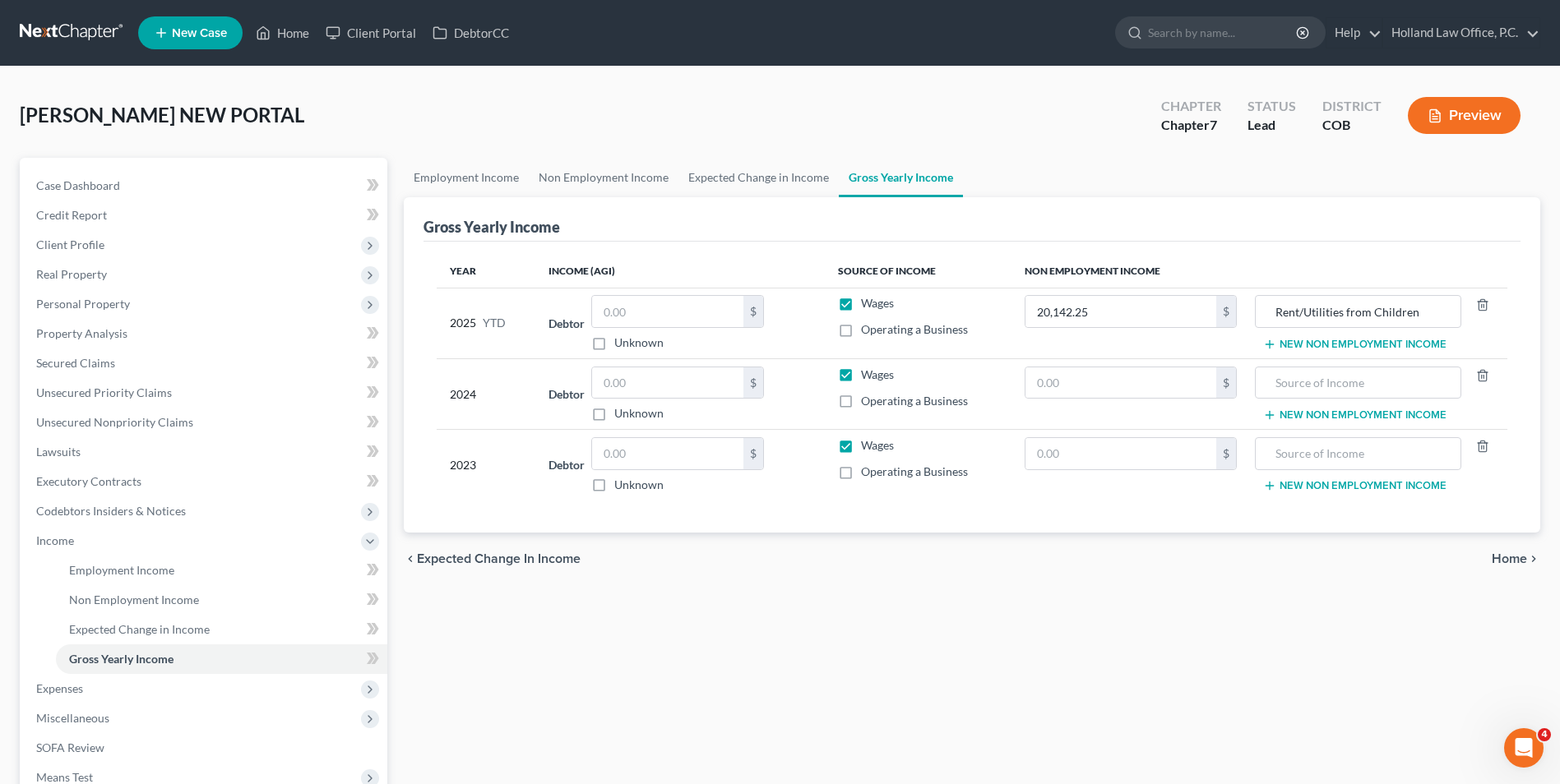
click at [1185, 272] on th "Non Employment Income" at bounding box center [1259, 271] width 496 height 33
click at [938, 511] on div "Year Income (AGI) Source of Income Non Employment Income 2025 YTD Debtor $ Unkn…" at bounding box center [971, 387] width 1097 height 291
click at [1372, 315] on input "Rent/Utilities from Children" at bounding box center [1358, 312] width 188 height 31
click at [1345, 311] on input "Rent/Utilities from Children" at bounding box center [1358, 312] width 188 height 31
click at [1376, 288] on td "Rent/Utilities Contributions from Children New Non Employment Income" at bounding box center [1379, 322] width 259 height 71
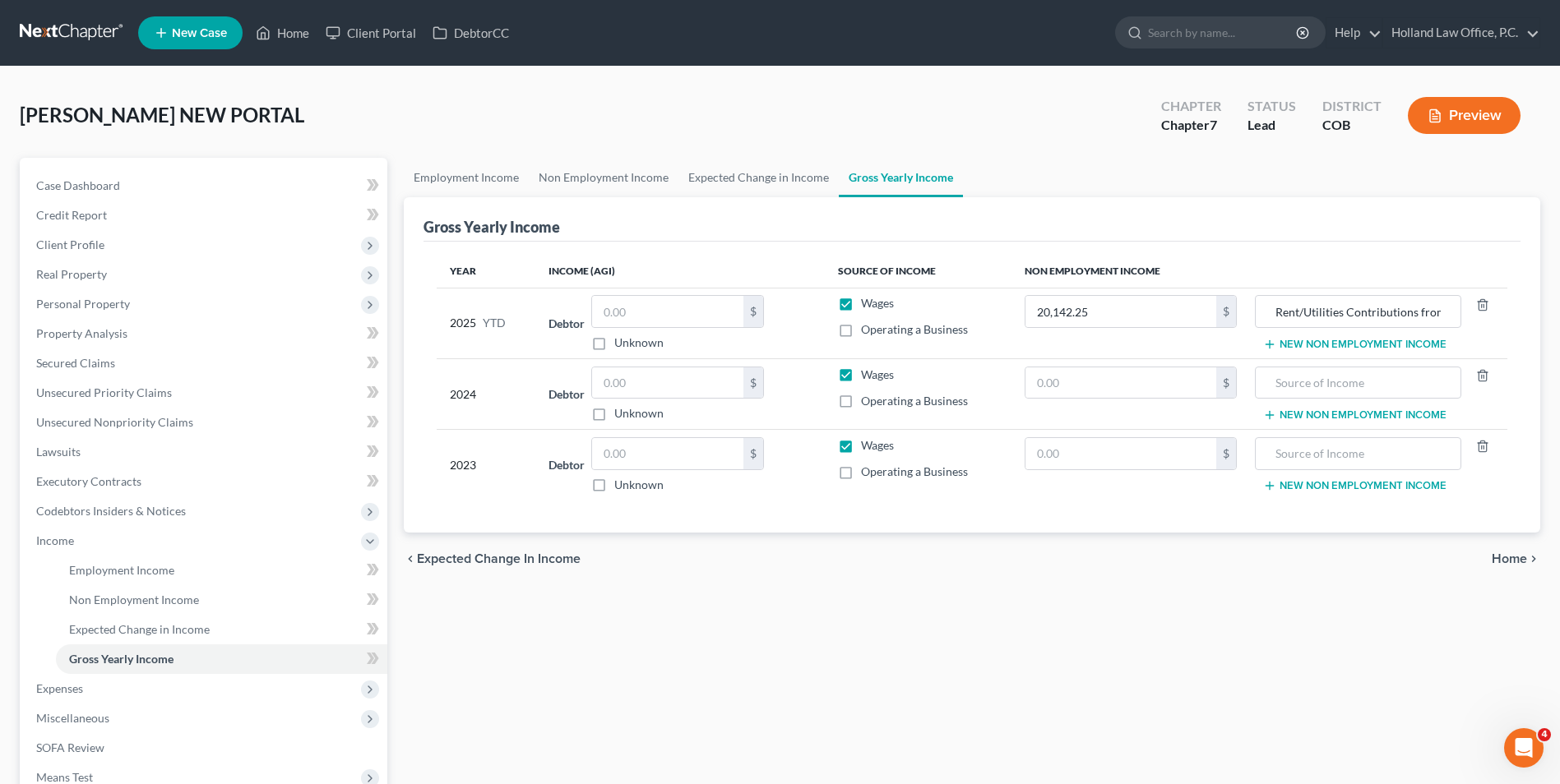
click at [1196, 544] on div "chevron_left Expected Change in Income Home chevron_right" at bounding box center [972, 558] width 1137 height 52
click at [1379, 310] on input "Rent/Utilities Contributions from Children" at bounding box center [1358, 312] width 188 height 31
click at [1394, 311] on input "Rent/Utilities Contributions from Children" at bounding box center [1358, 312] width 188 height 31
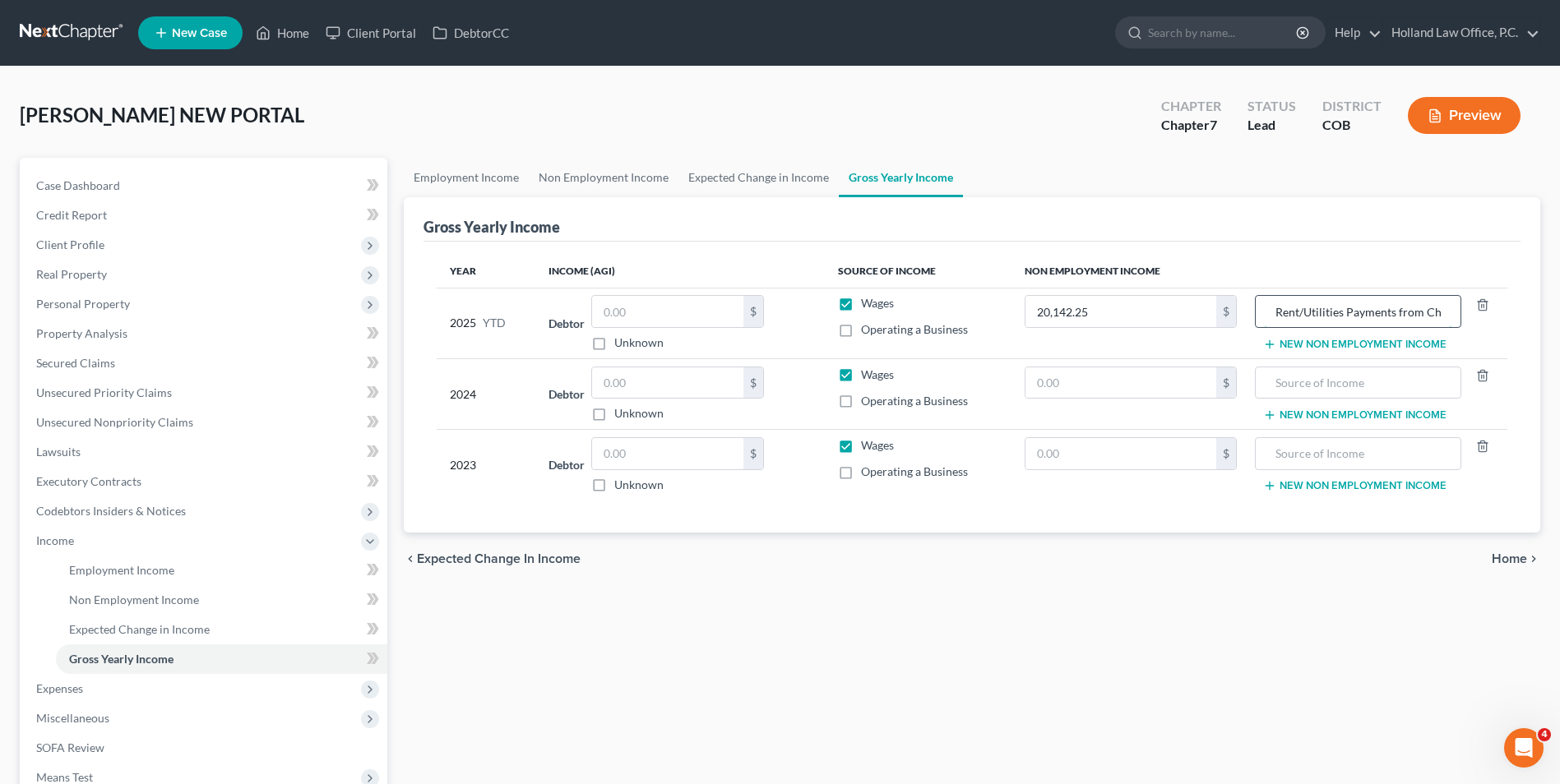
scroll to position [0, 28]
drag, startPoint x: 1397, startPoint y: 313, endPoint x: 1456, endPoint y: 308, distance: 59.2
click at [1456, 308] on div "Rent/Utilities Payments from Children" at bounding box center [1358, 312] width 206 height 33
type input "Rent/Utilities Payments"
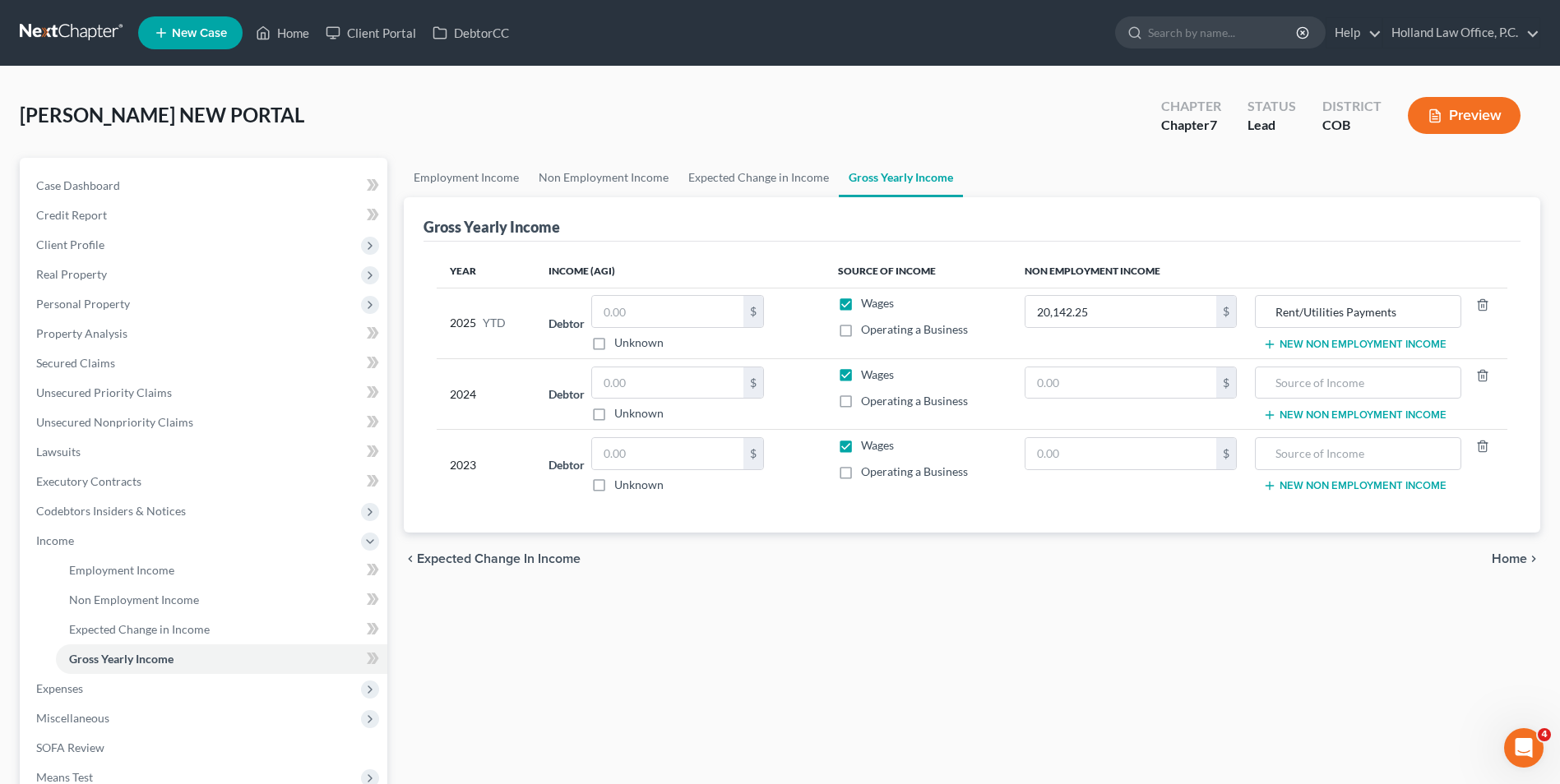
click at [1279, 709] on div "Employment Income Non Employment Income Expected Change in Income Gross Yearly …" at bounding box center [971, 543] width 1153 height 771
click at [1356, 389] on input "text" at bounding box center [1358, 383] width 188 height 31
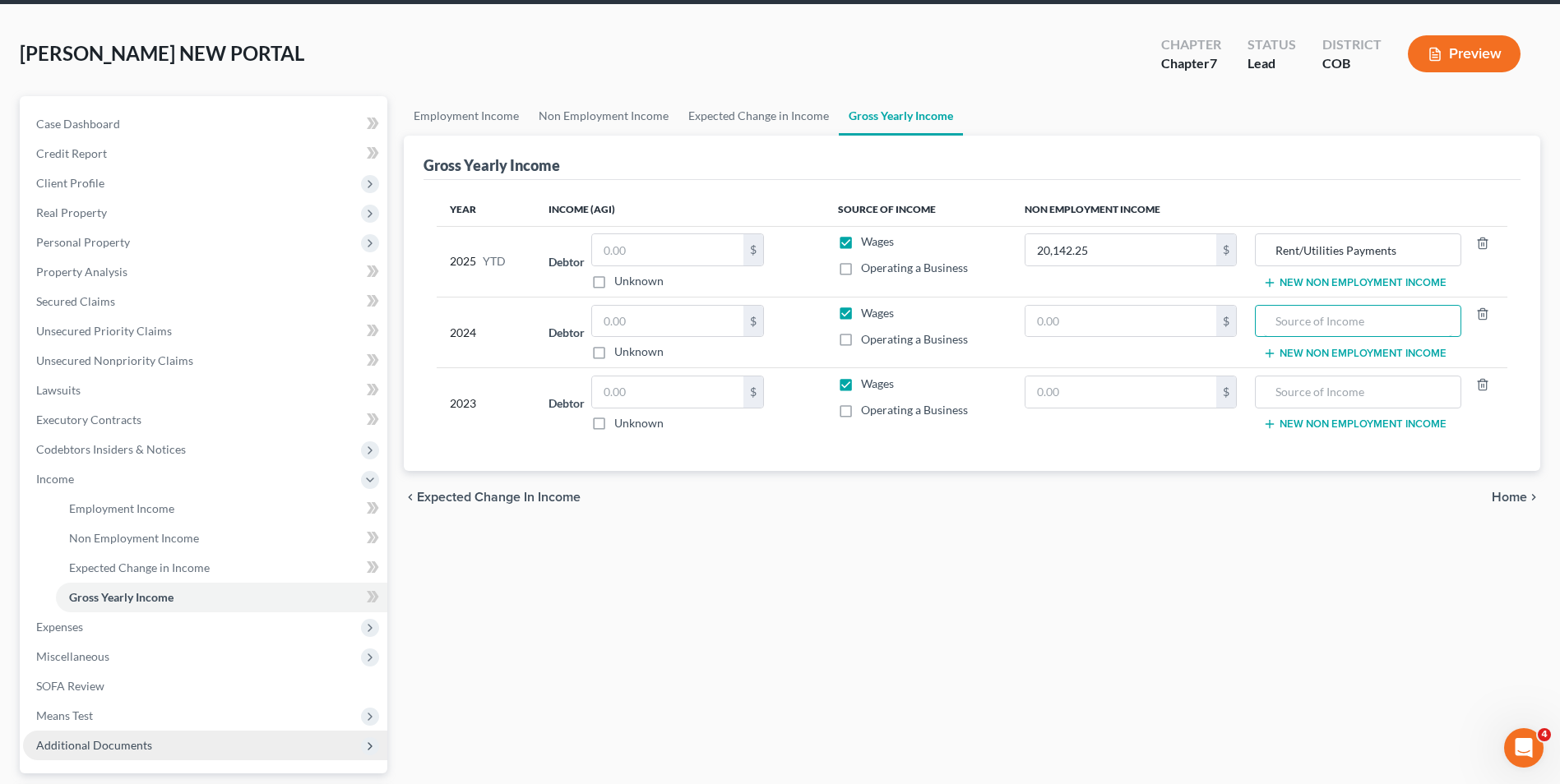
scroll to position [82, 0]
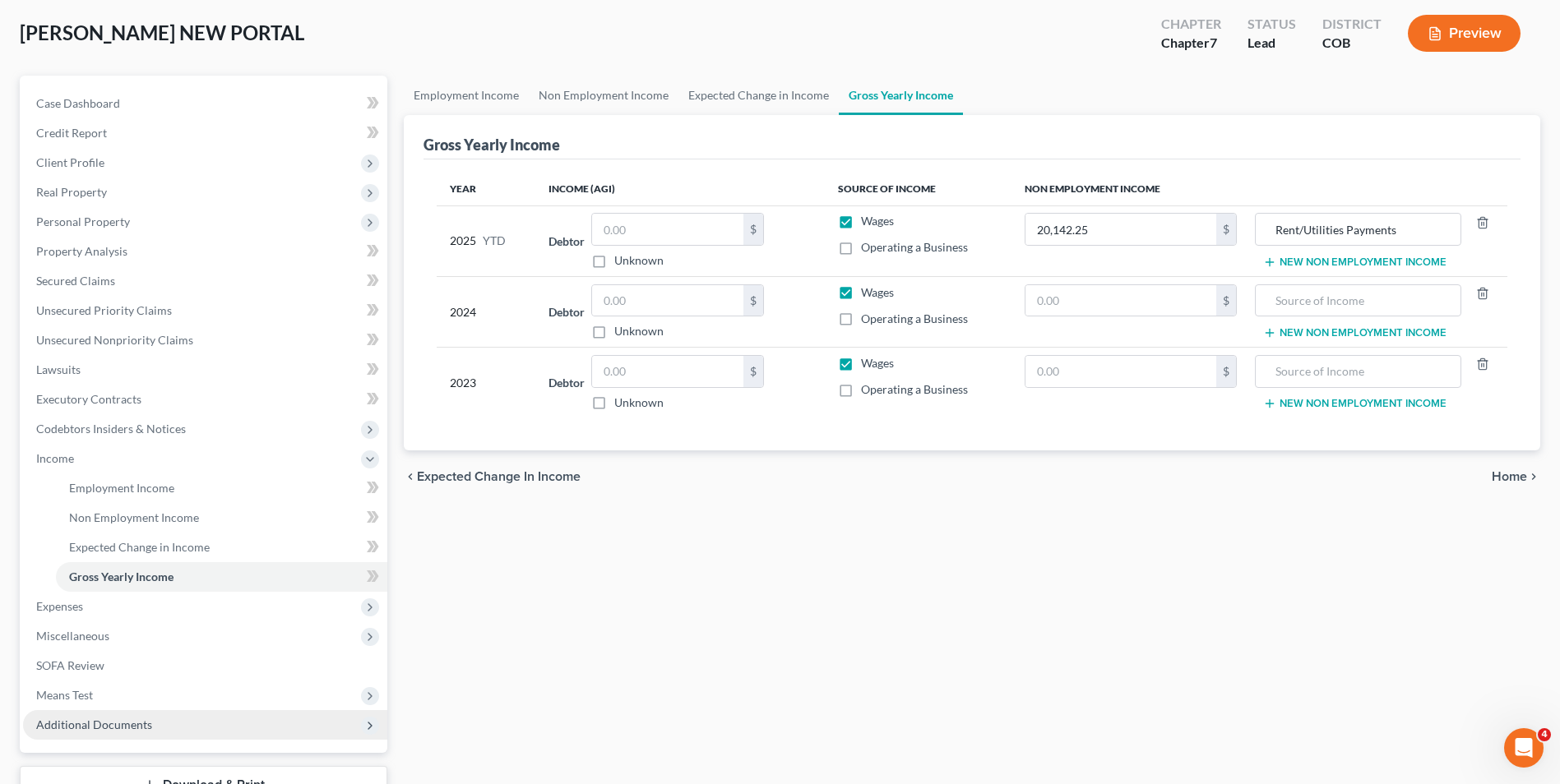
click at [134, 733] on span "Additional Documents" at bounding box center [205, 725] width 364 height 30
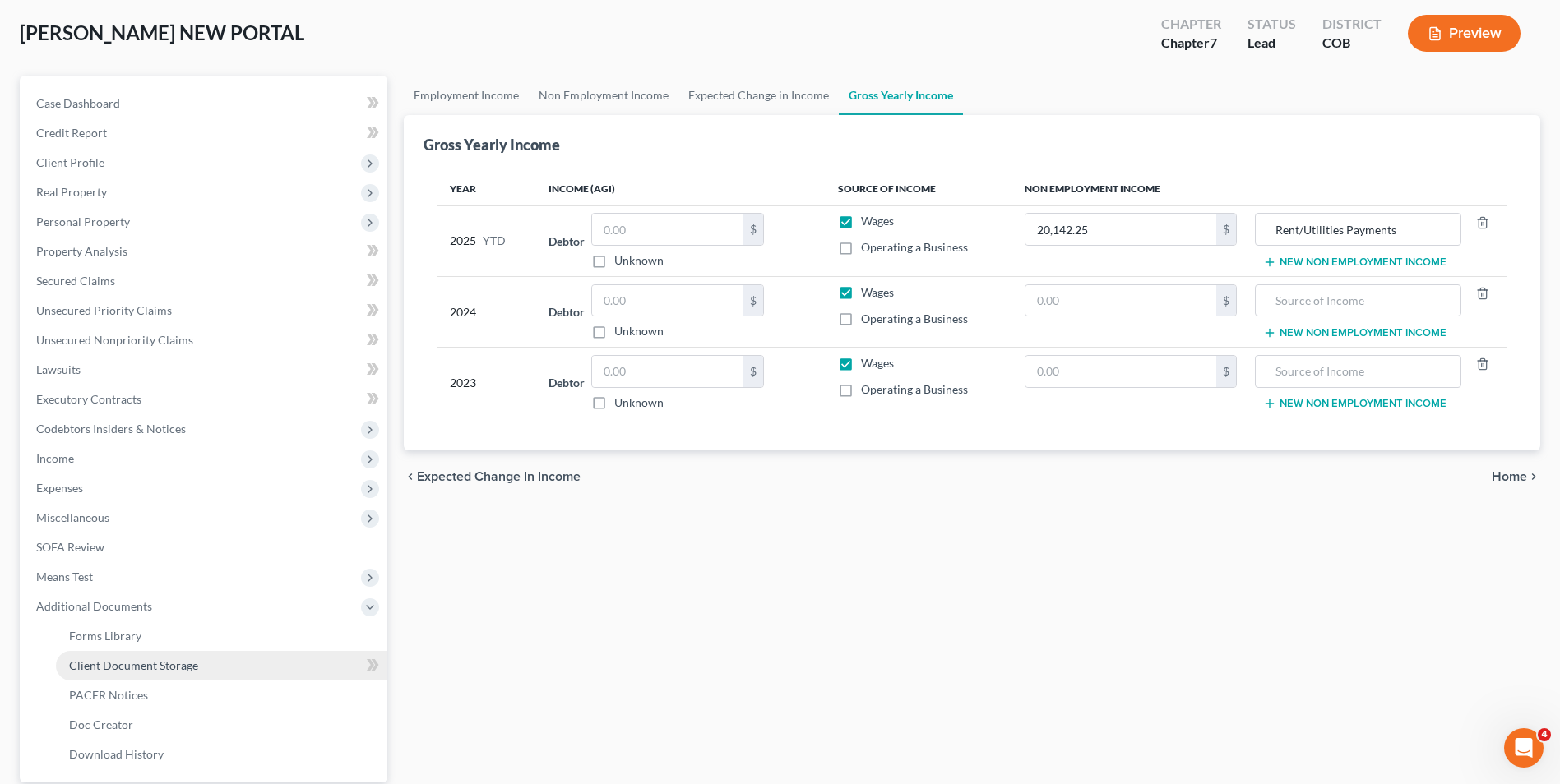
click at [153, 672] on span "Client Document Storage" at bounding box center [133, 665] width 129 height 14
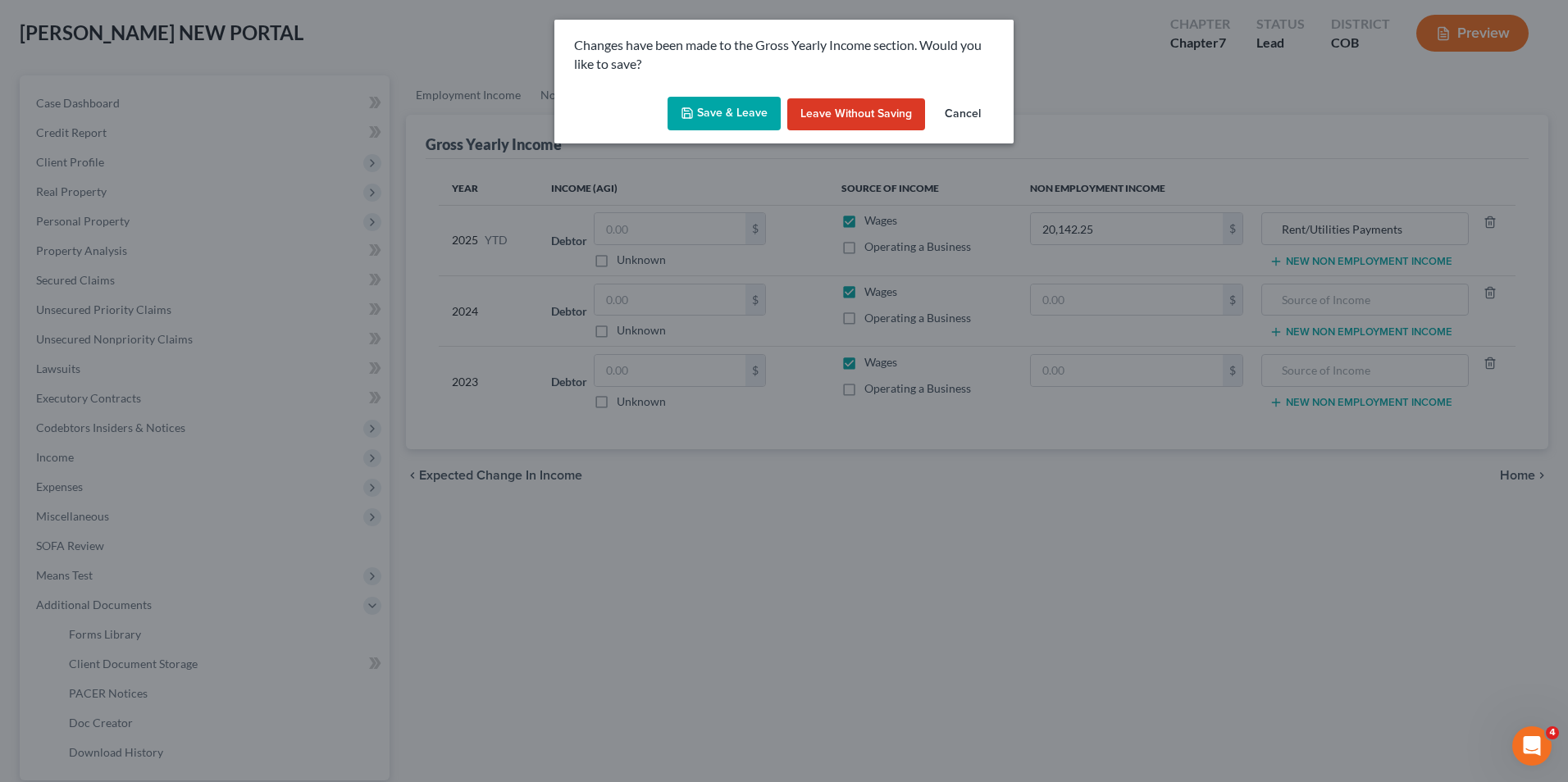
click at [760, 110] on button "Save & Leave" at bounding box center [723, 114] width 113 height 35
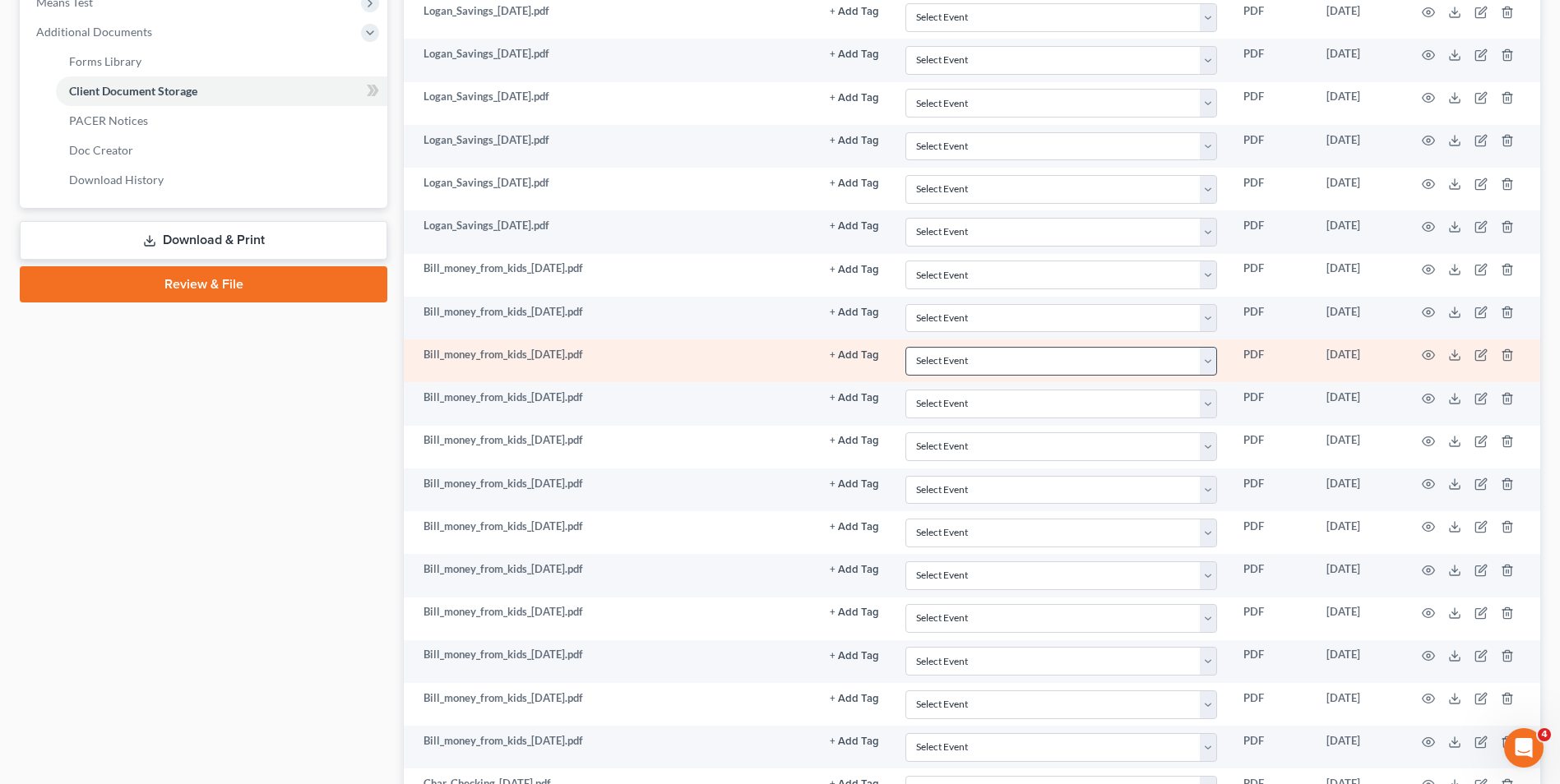
scroll to position [657, 0]
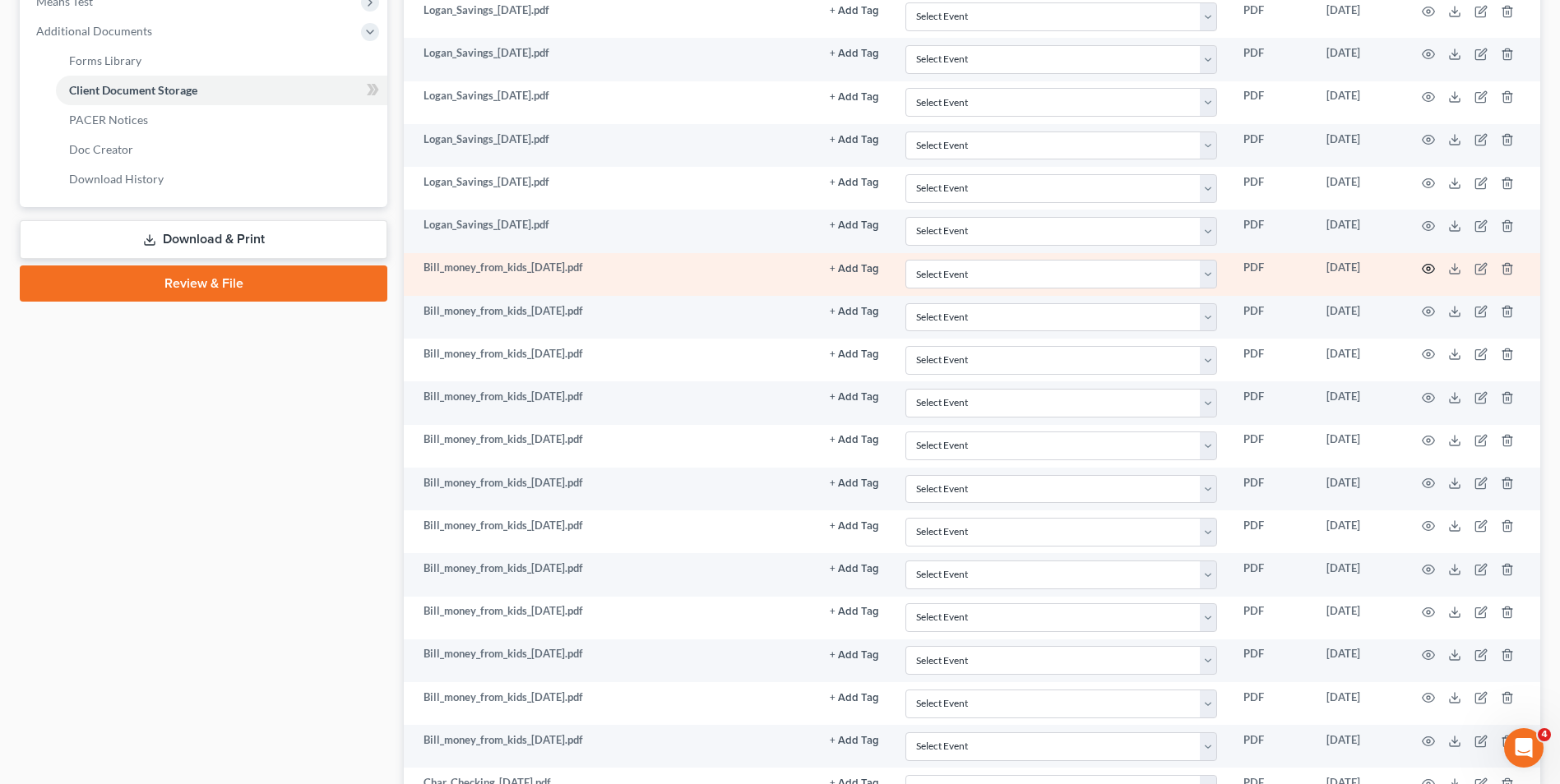
click at [1423, 269] on icon "button" at bounding box center [1428, 269] width 14 height 14
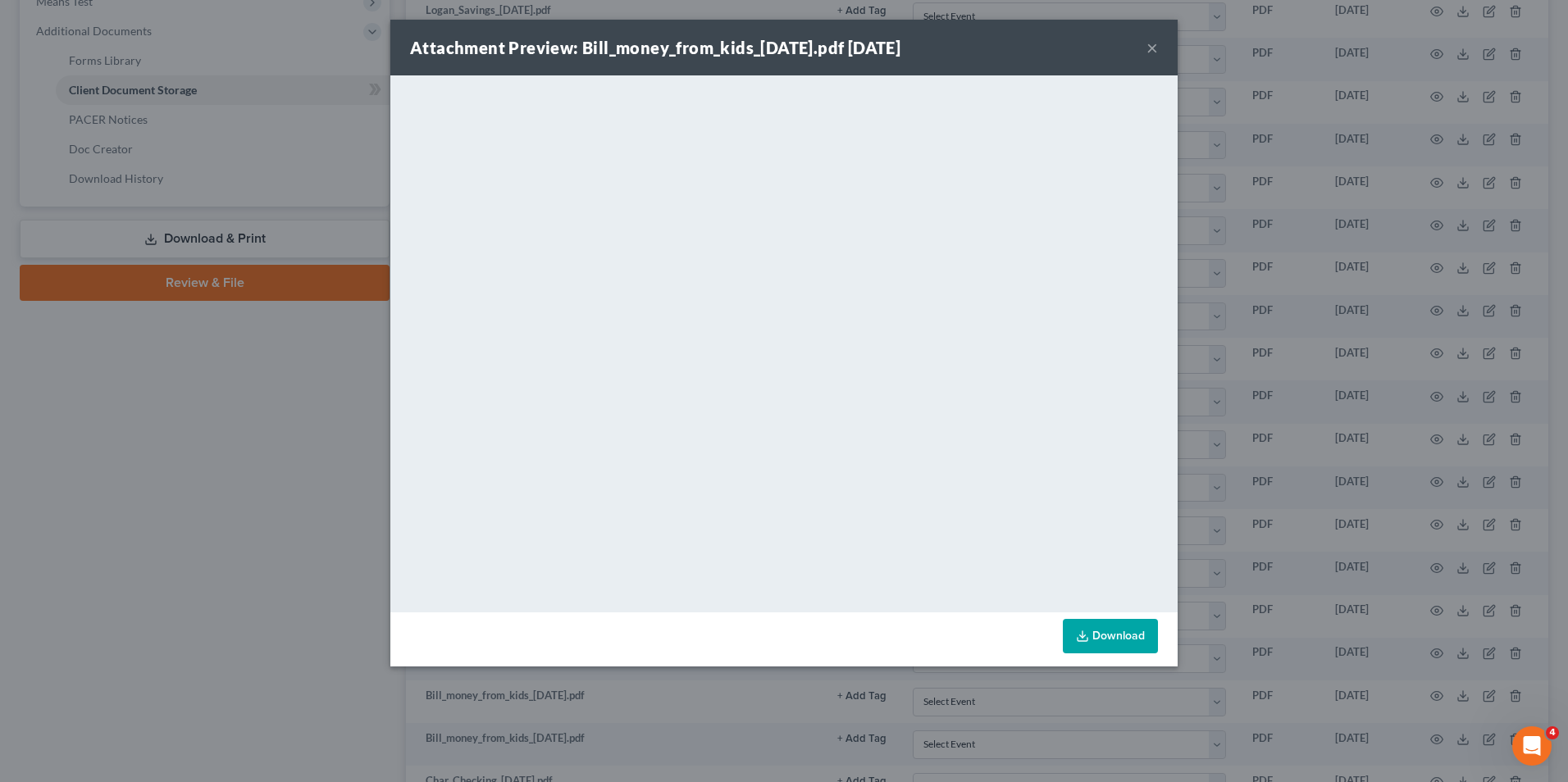
click at [1155, 44] on button "×" at bounding box center [1152, 47] width 12 height 19
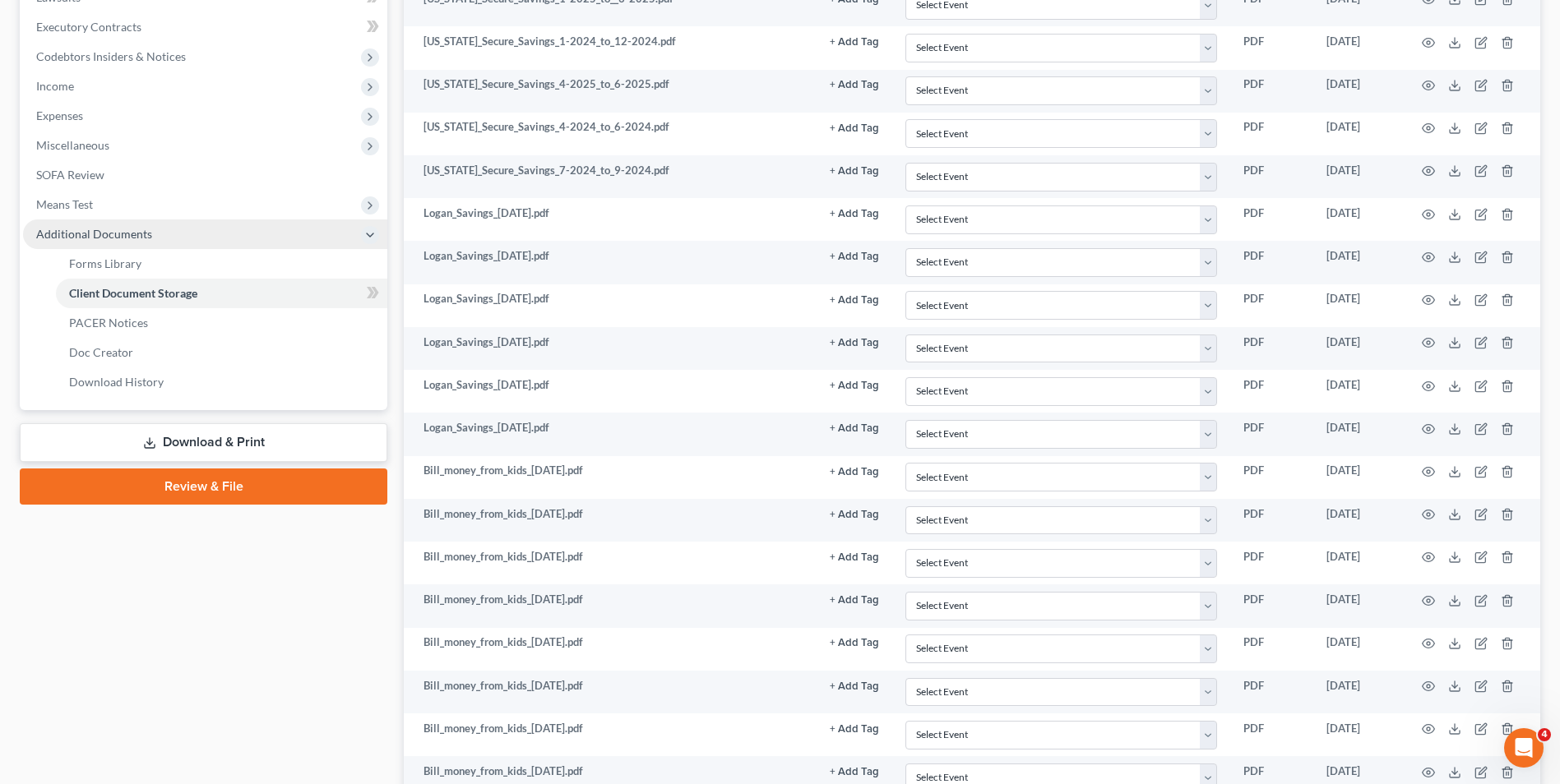
scroll to position [411, 0]
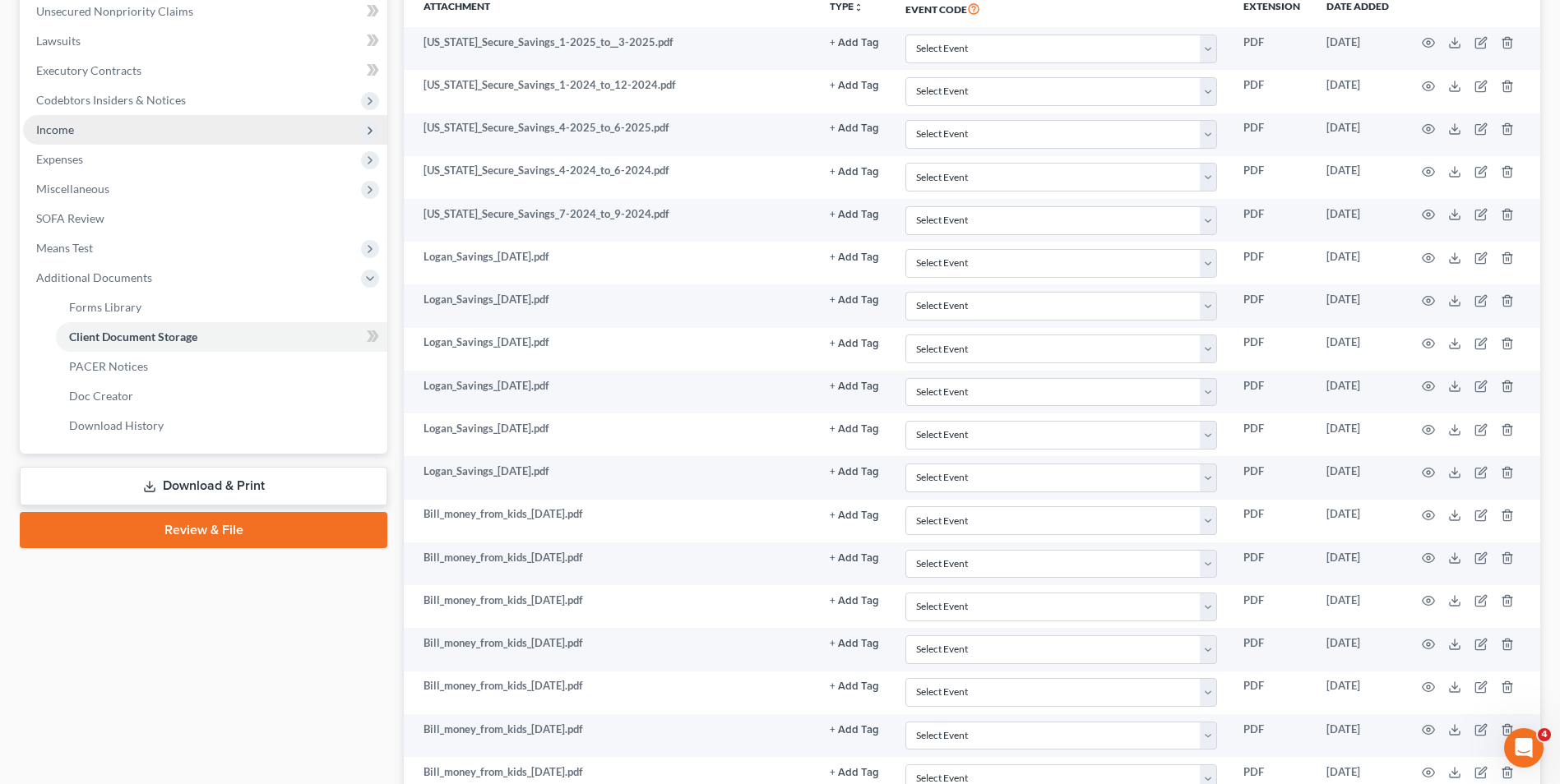
click at [85, 127] on span "Income" at bounding box center [205, 130] width 364 height 30
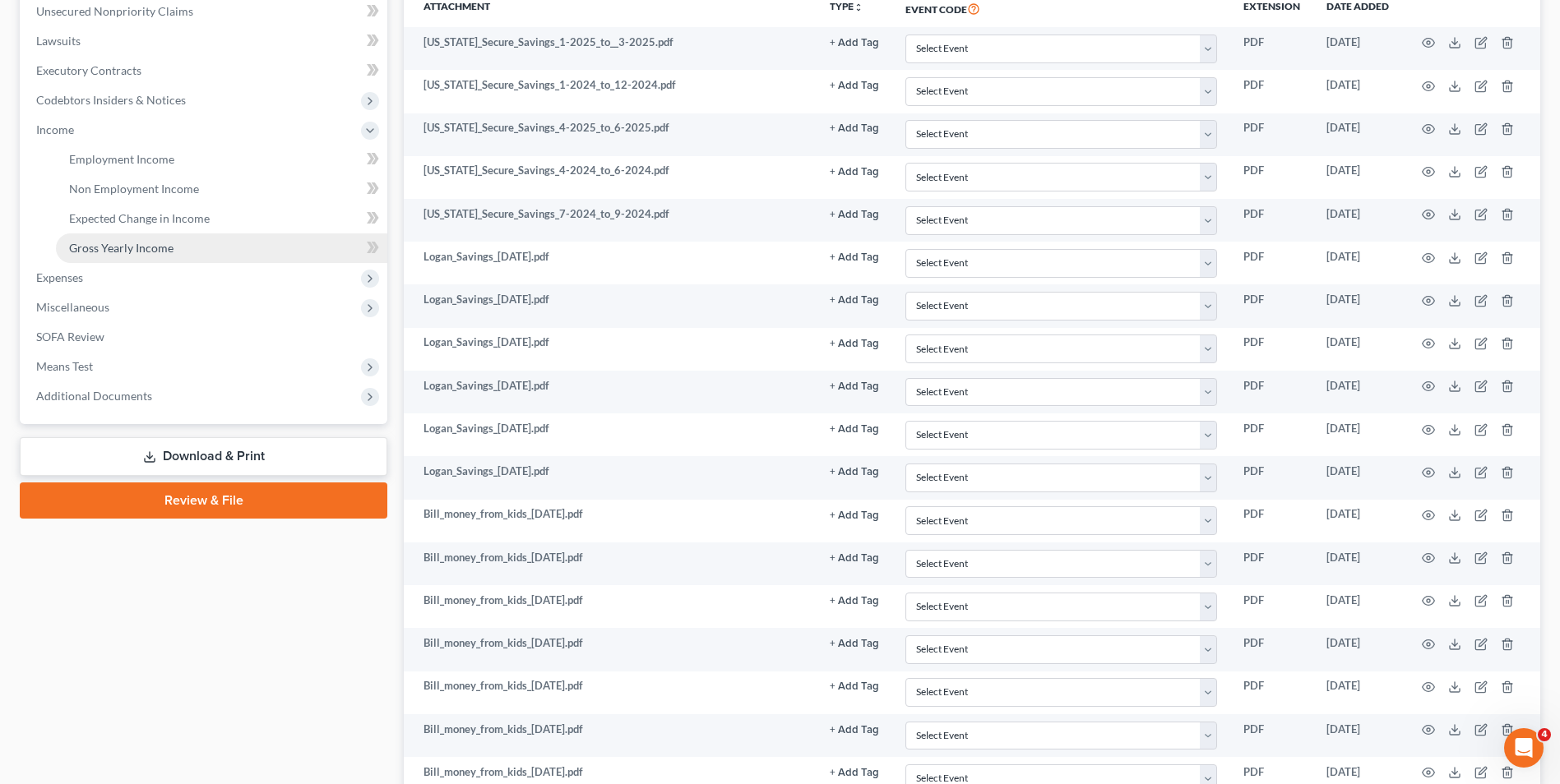
click at [110, 245] on span "Gross Yearly Income" at bounding box center [121, 248] width 105 height 14
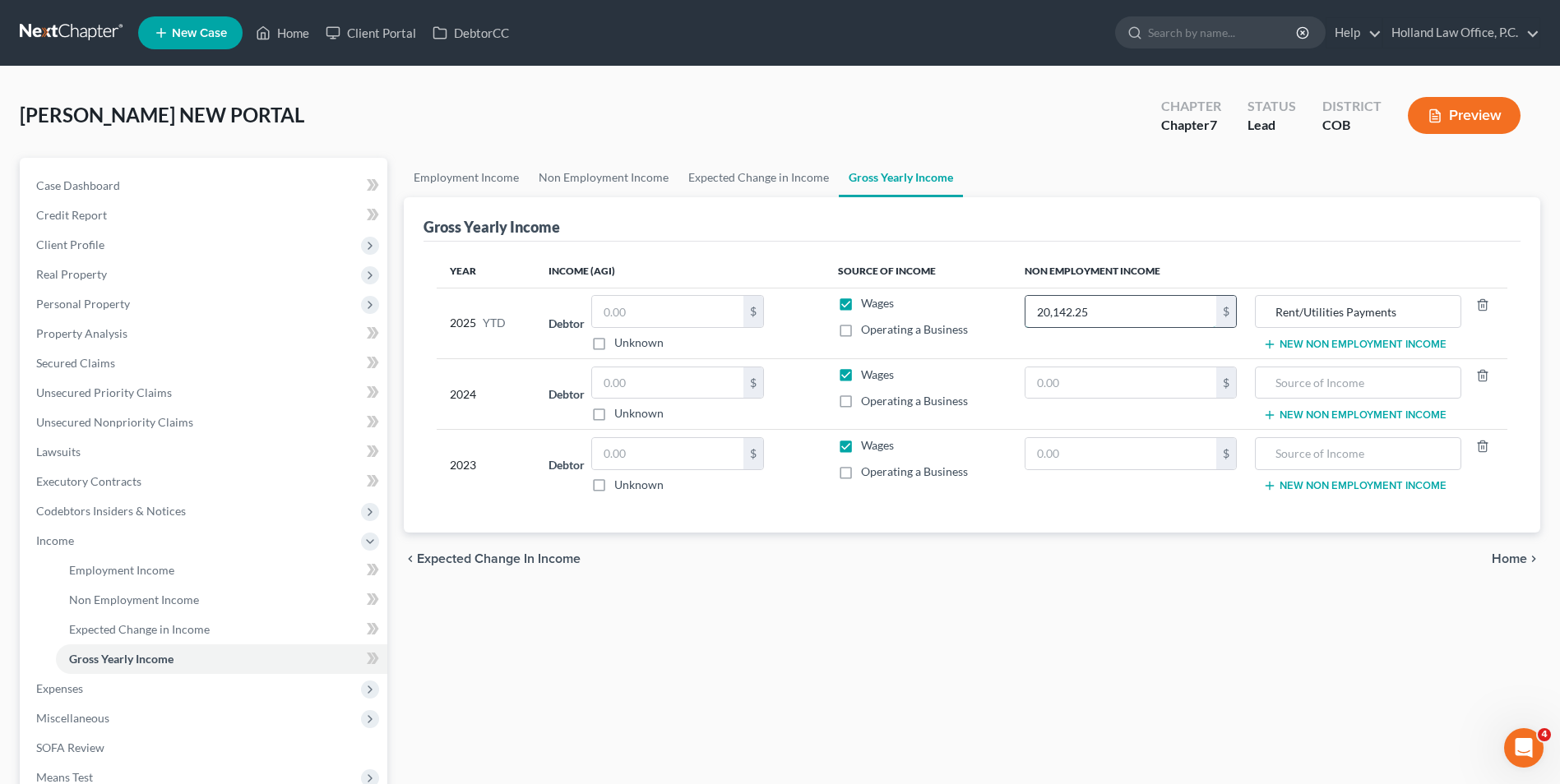
click at [1129, 315] on input "20,142.25" at bounding box center [1120, 312] width 191 height 31
type input "19,942.25"
click at [1067, 248] on div "Year Income (AGI) Source of Income Non Employment Income 2025 YTD Debtor $ Unkn…" at bounding box center [971, 387] width 1097 height 291
click at [756, 174] on link "Expected Change in Income" at bounding box center [759, 177] width 161 height 40
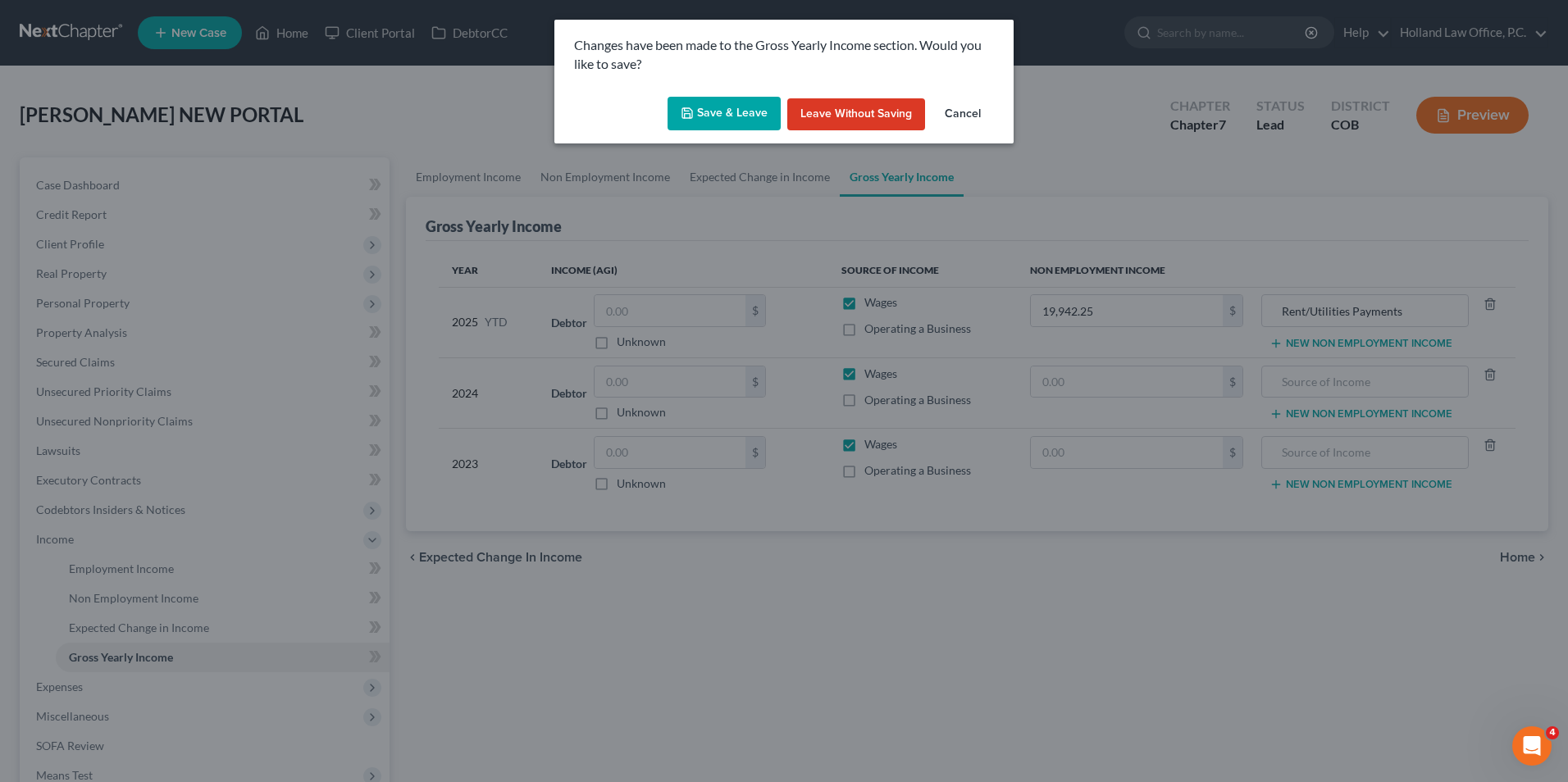
click at [699, 117] on button "Save & Leave" at bounding box center [723, 114] width 113 height 35
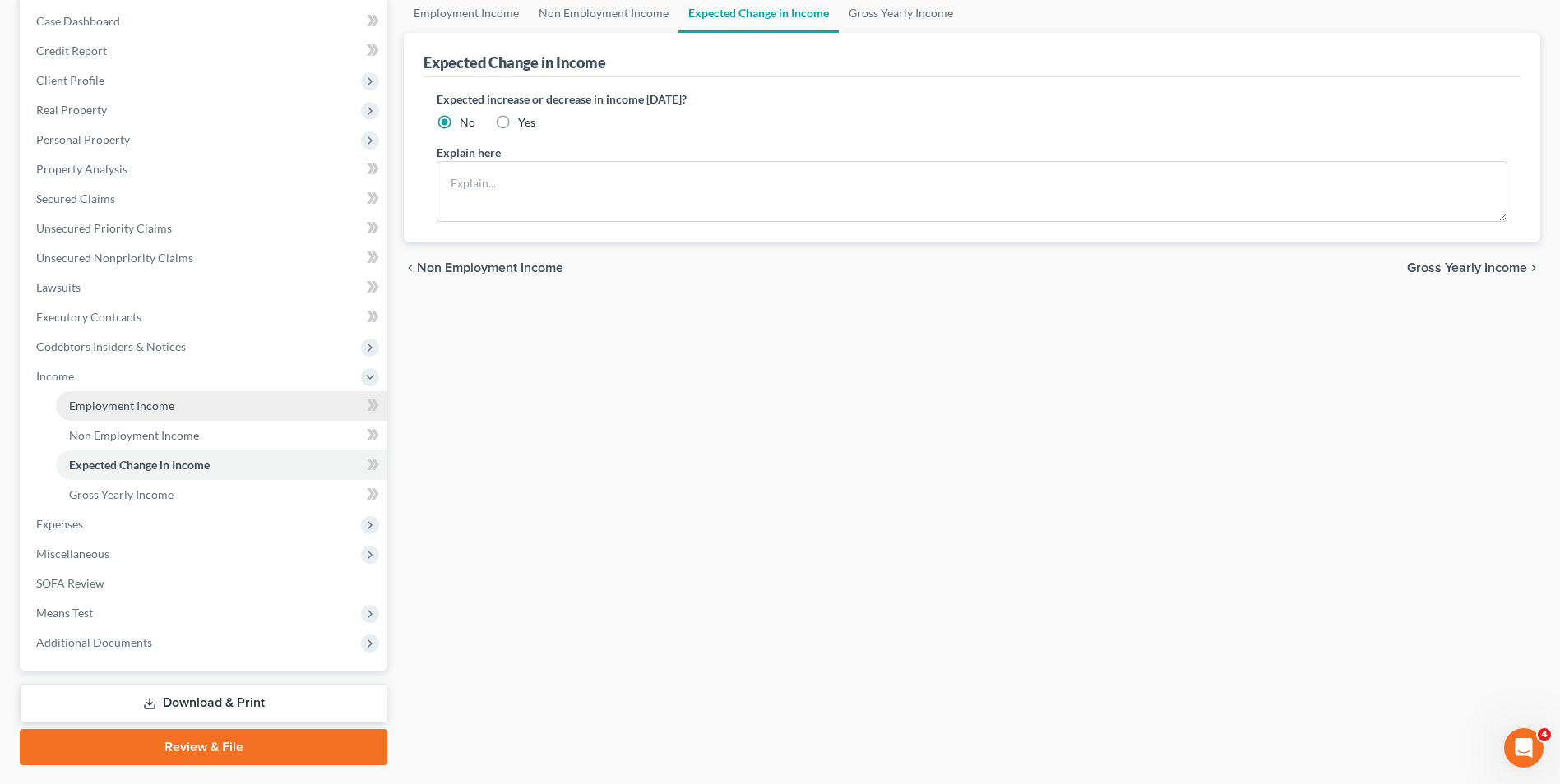
scroll to position [208, 0]
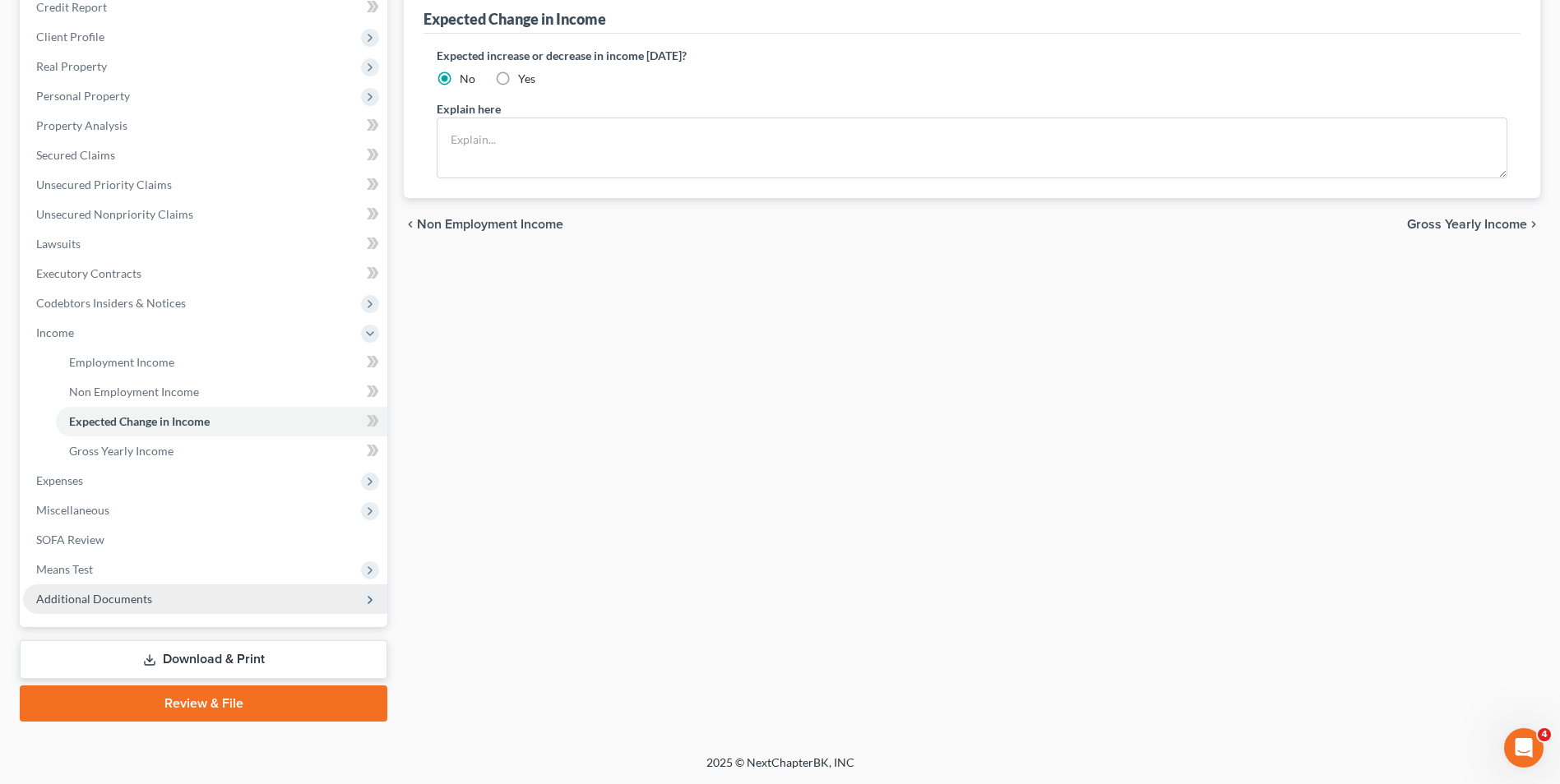
click at [157, 596] on span "Additional Documents" at bounding box center [205, 599] width 364 height 30
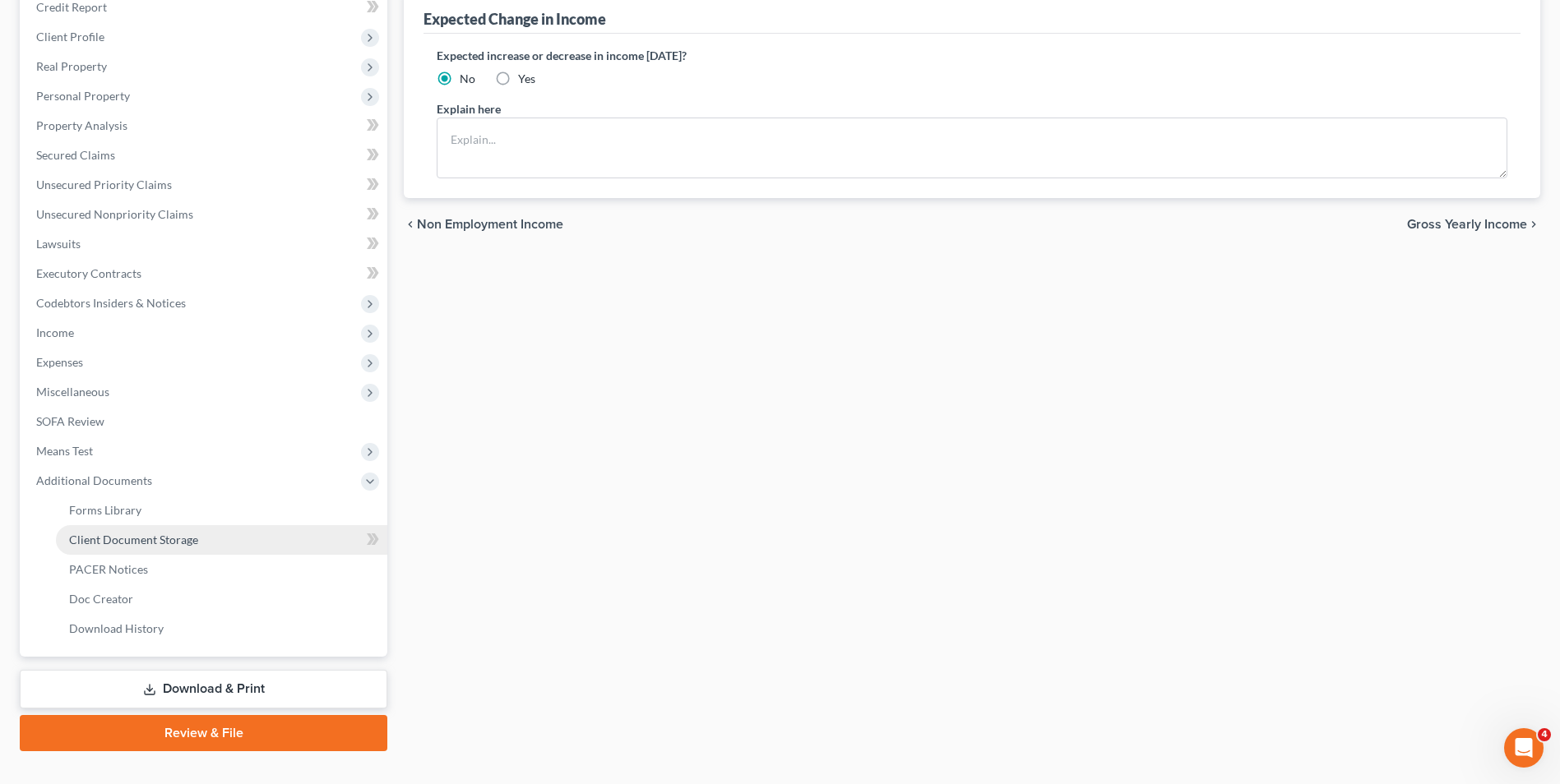
click at [155, 542] on span "Client Document Storage" at bounding box center [133, 539] width 129 height 14
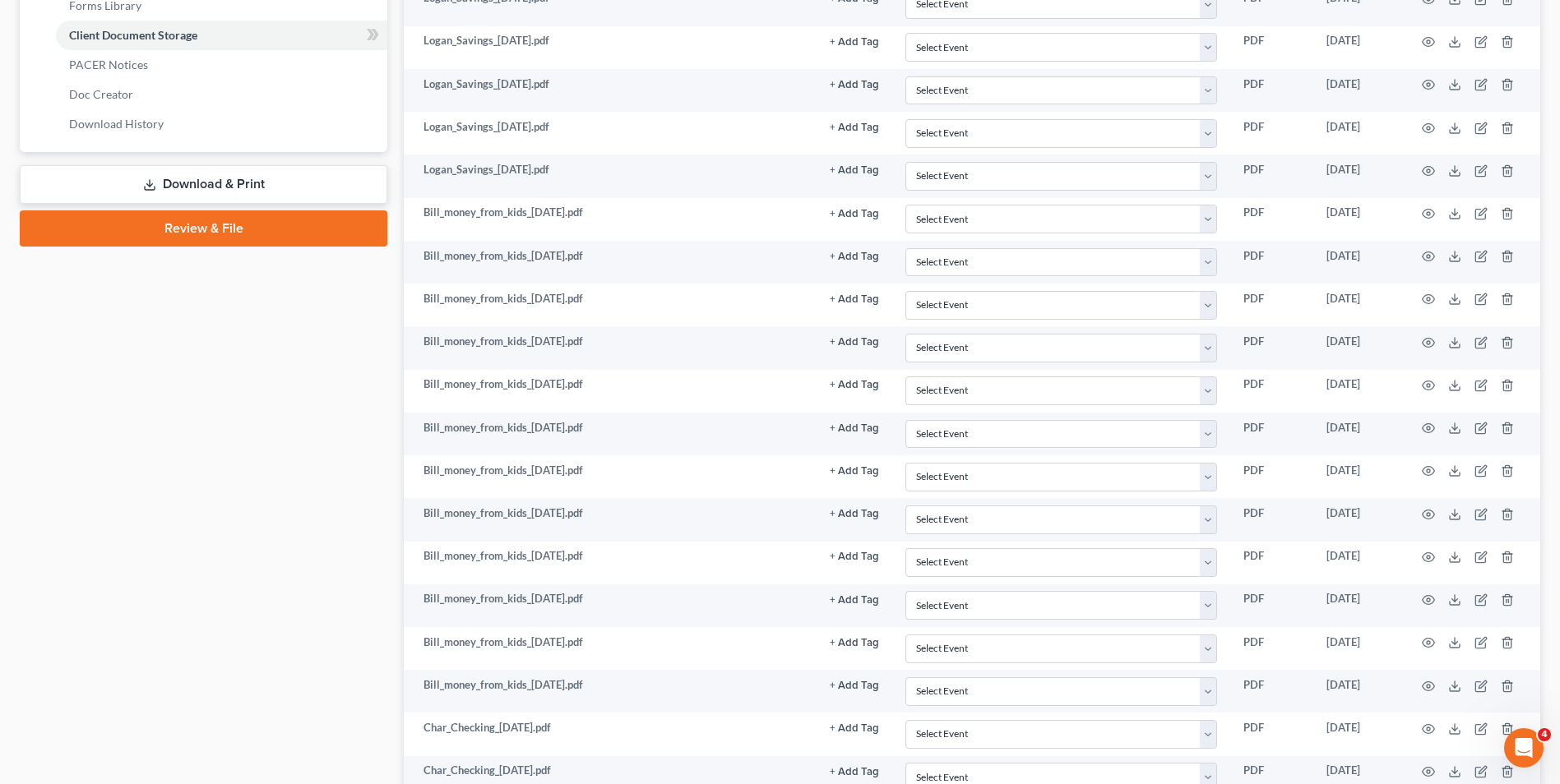
scroll to position [742, 0]
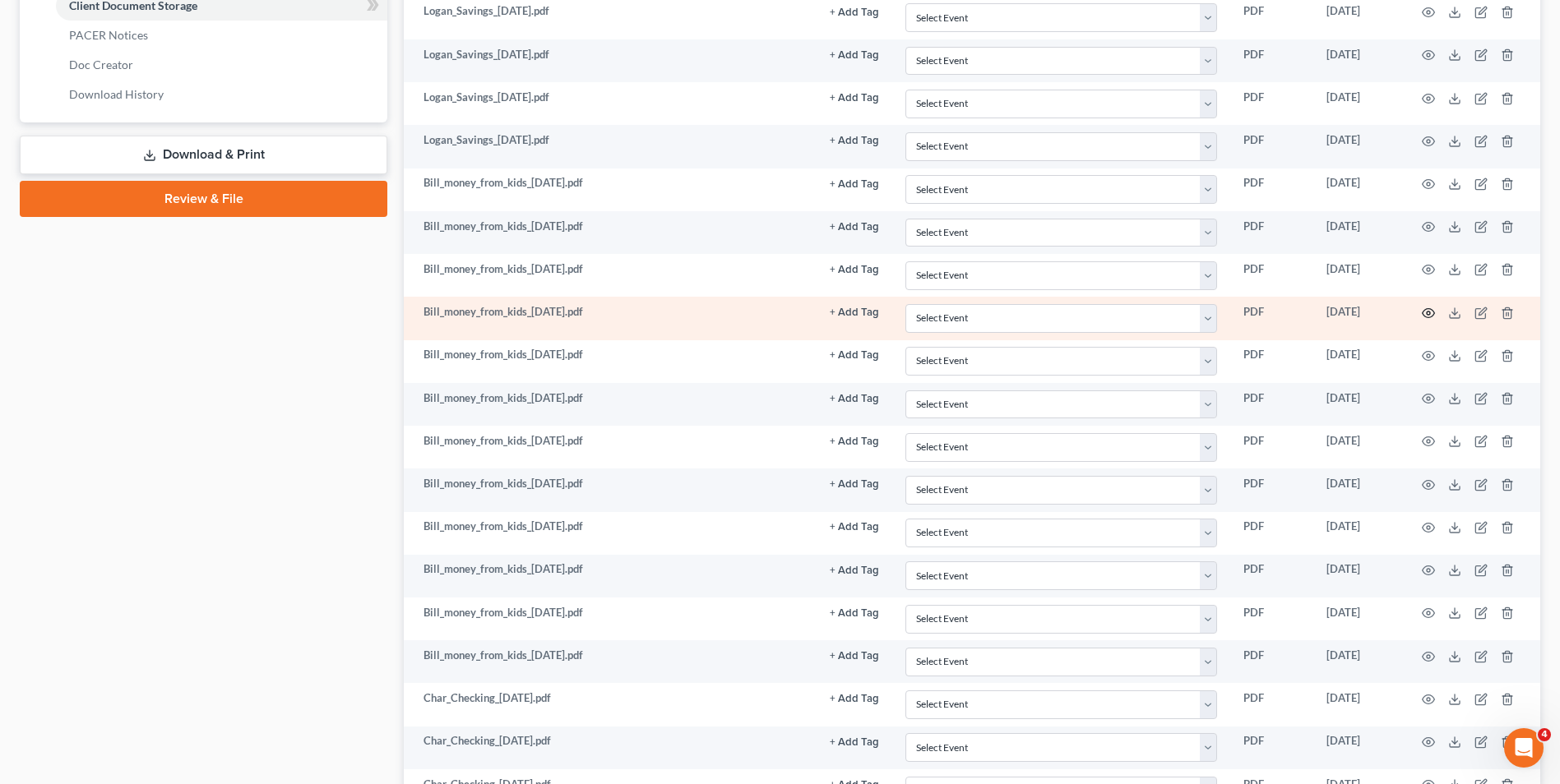
click at [1425, 313] on icon "button" at bounding box center [1428, 314] width 14 height 14
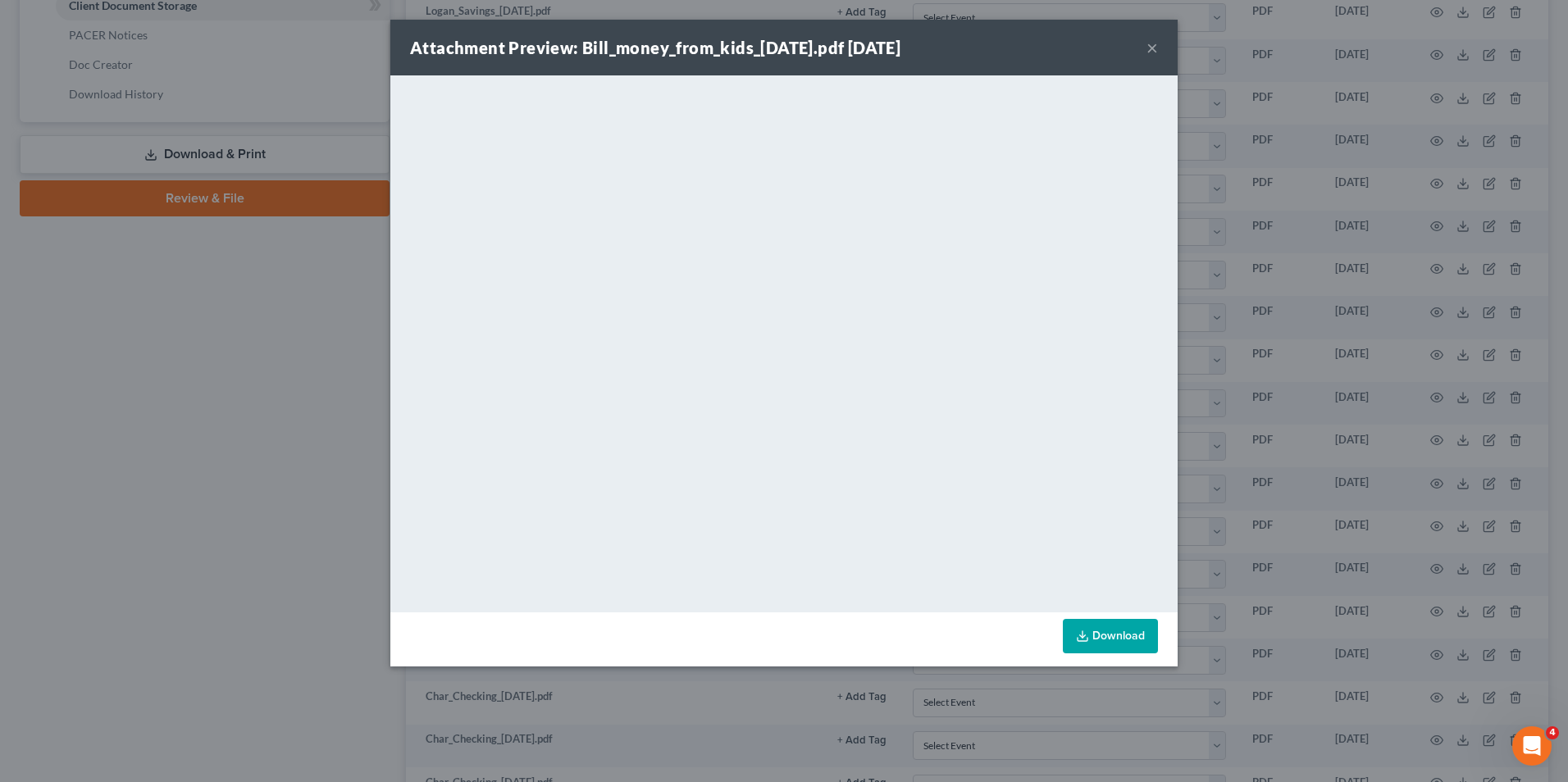
click at [1148, 49] on button "×" at bounding box center [1152, 47] width 12 height 19
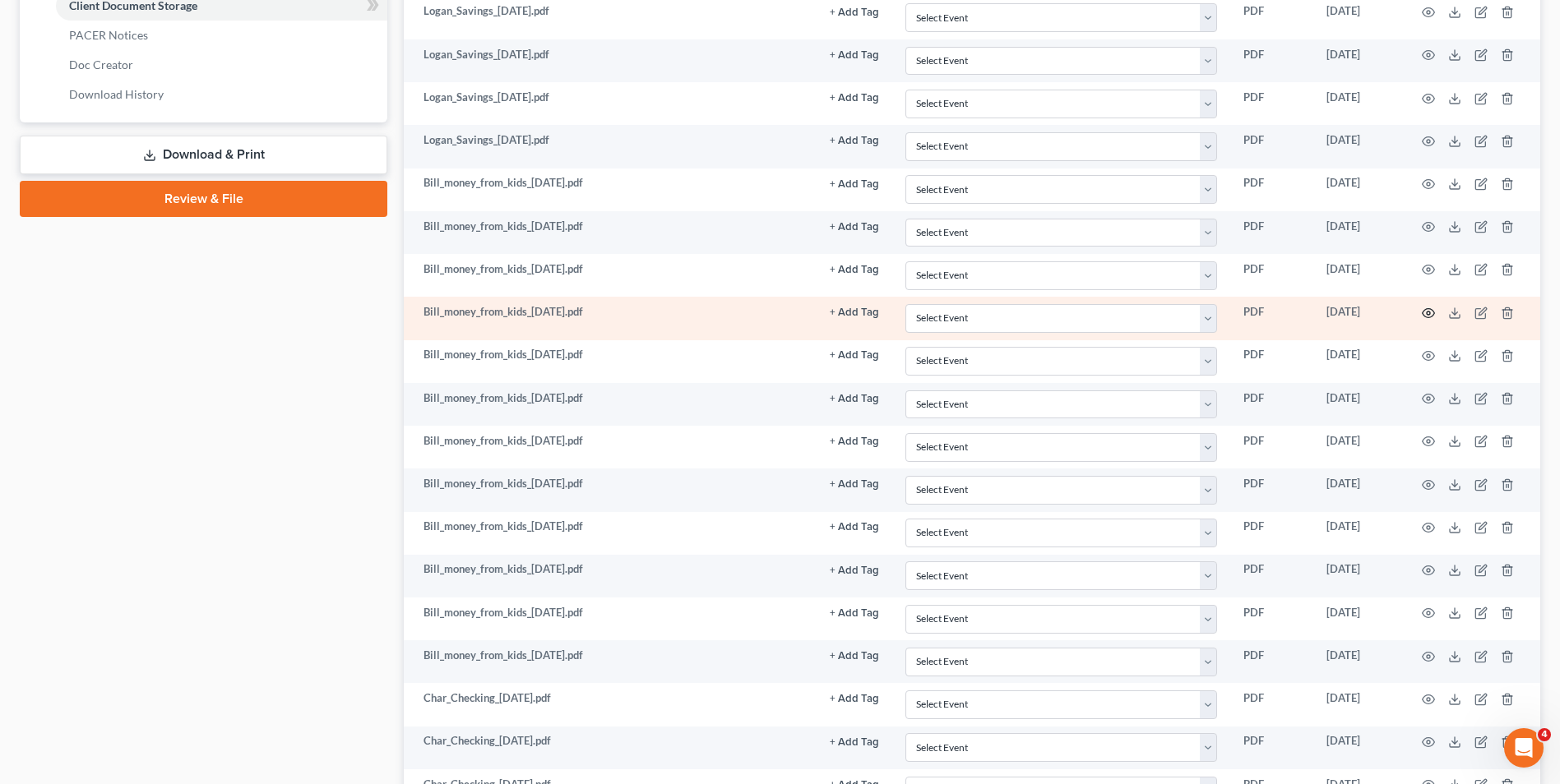
click at [1428, 317] on icon "button" at bounding box center [1428, 312] width 13 height 9
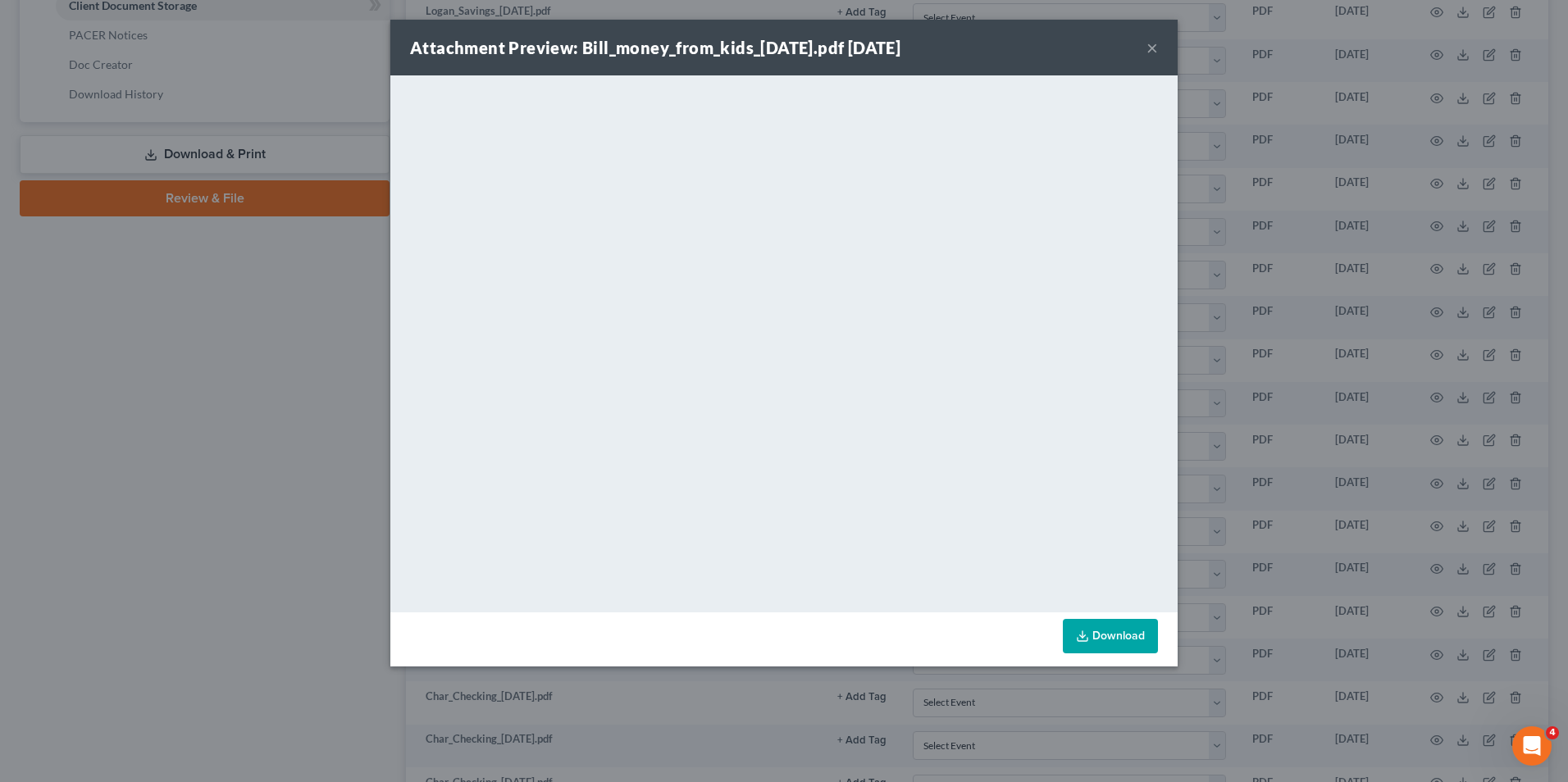
click at [1160, 35] on div "Attachment Preview: Bill_money_from_kids_[DATE].pdf [DATE] ×" at bounding box center [783, 47] width 787 height 56
click at [1155, 50] on button "×" at bounding box center [1152, 47] width 12 height 19
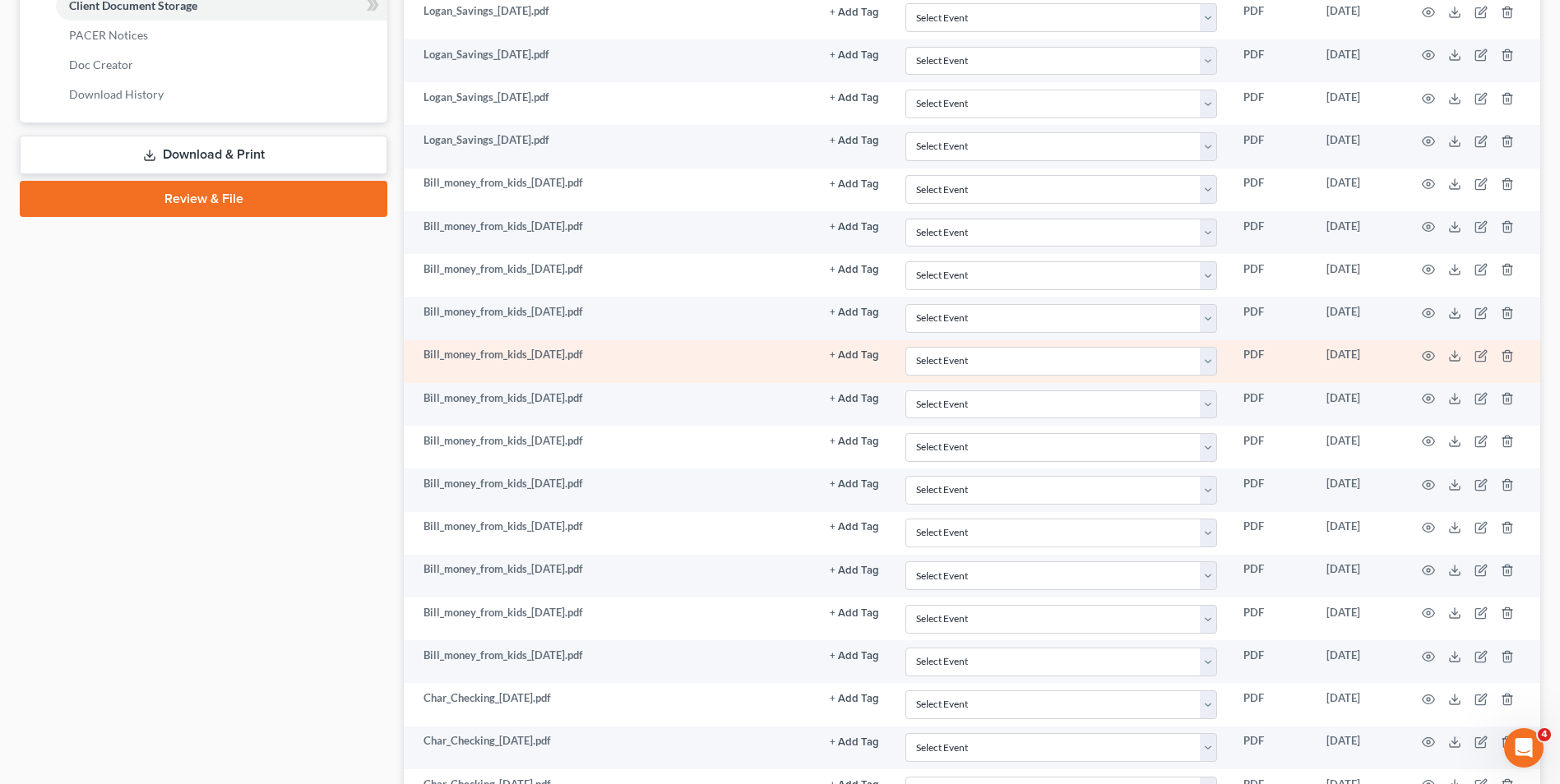
click at [1429, 347] on td at bounding box center [1471, 362] width 138 height 43
click at [1429, 352] on icon "button" at bounding box center [1428, 356] width 14 height 14
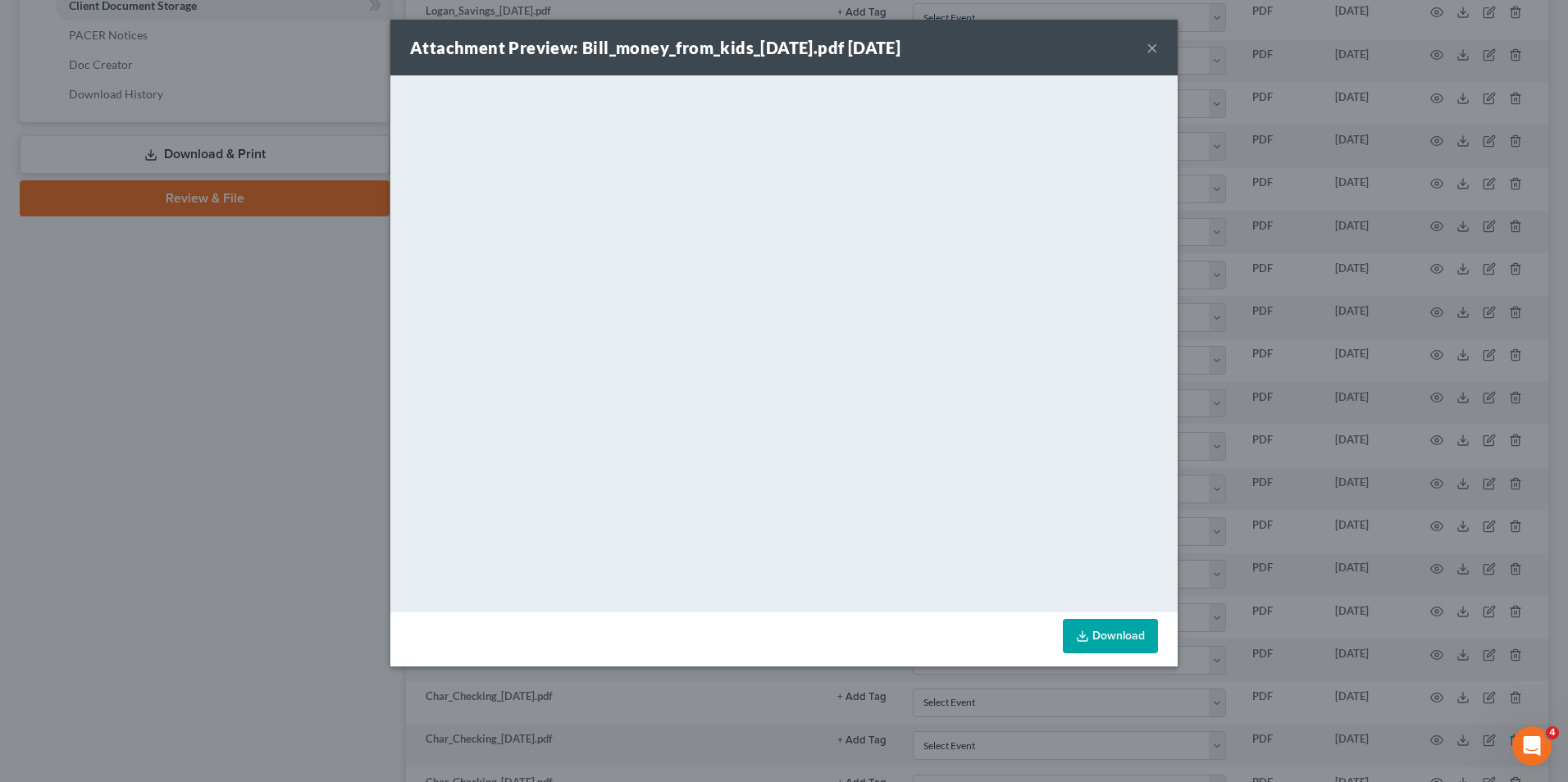
click at [1155, 43] on button "×" at bounding box center [1152, 47] width 12 height 19
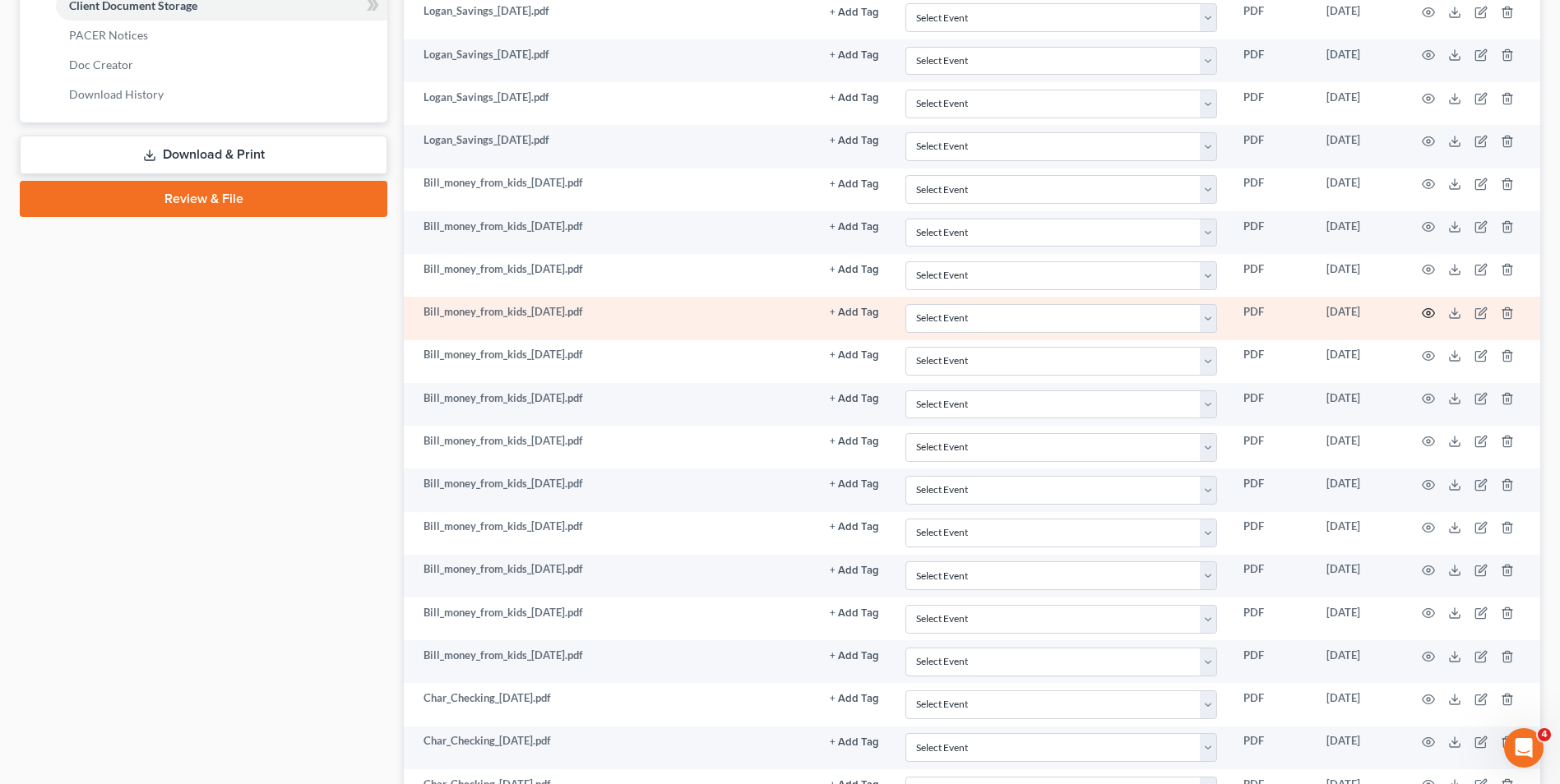
click at [1429, 313] on icon "button" at bounding box center [1428, 314] width 14 height 14
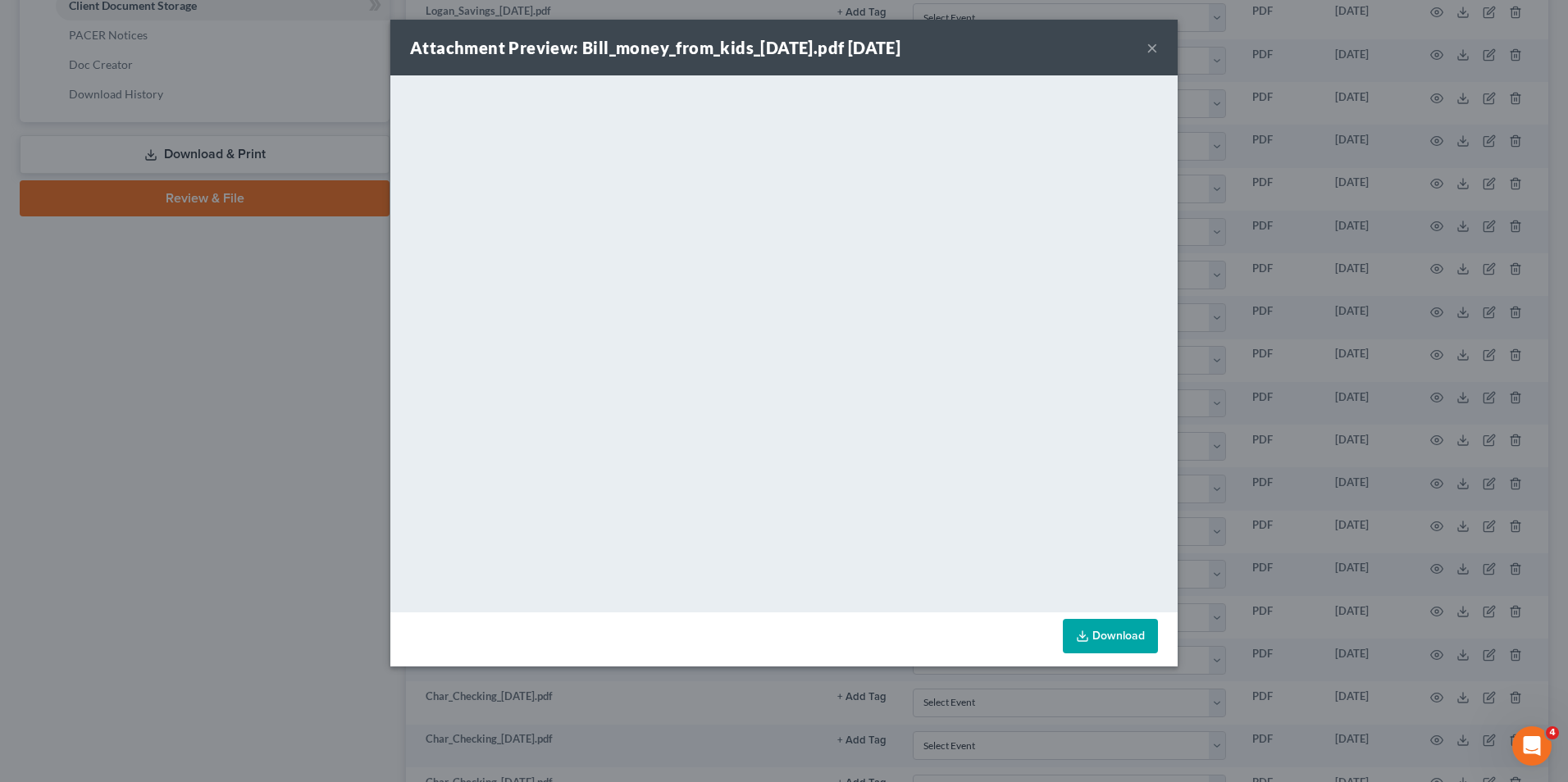
click at [1248, 383] on div "Attachment Preview: Bill_money_from_kids_[DATE].pdf [DATE] × <object ng-attr-da…" at bounding box center [784, 391] width 1568 height 782
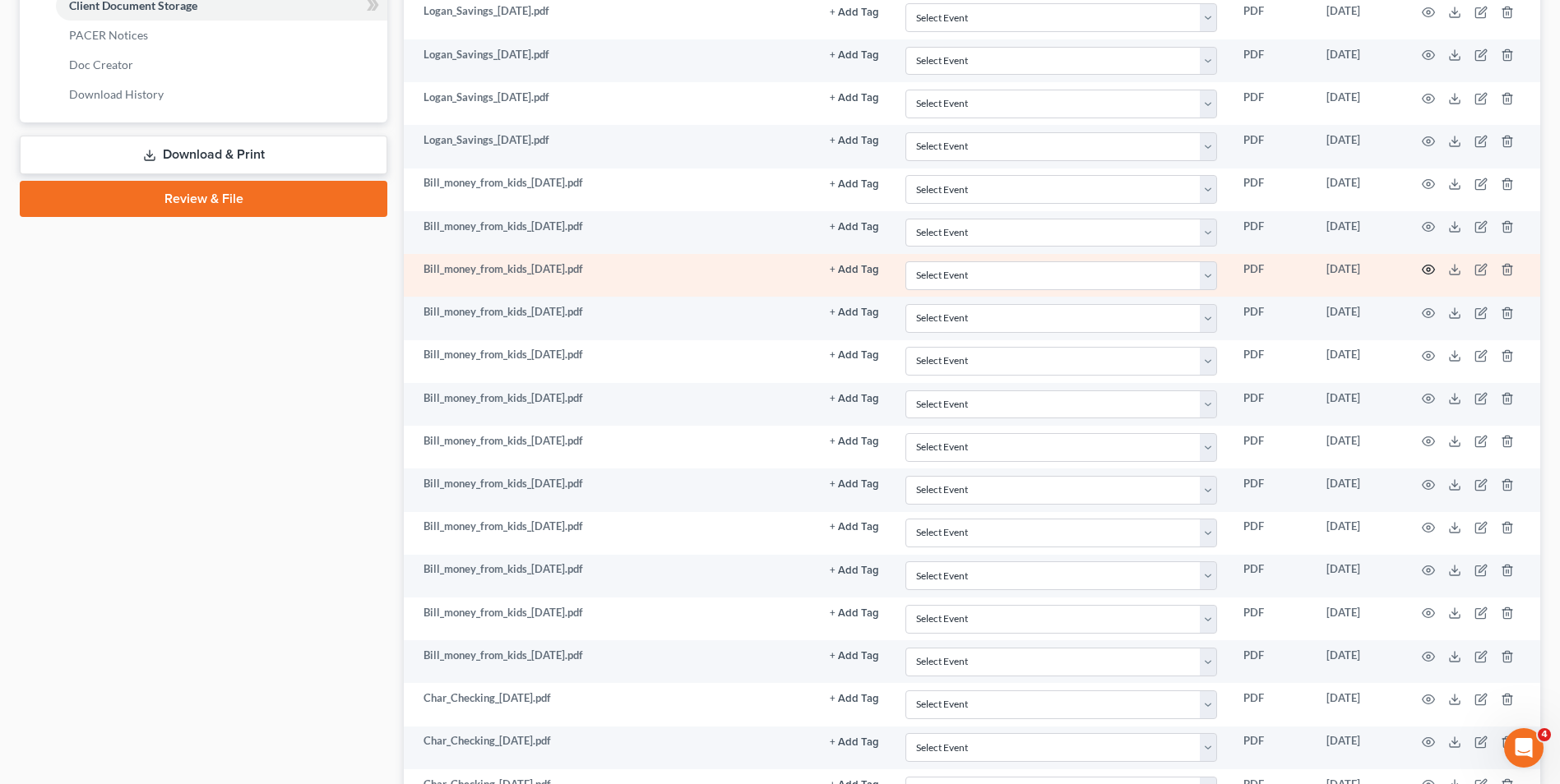
click at [1430, 270] on circle "button" at bounding box center [1427, 269] width 3 height 3
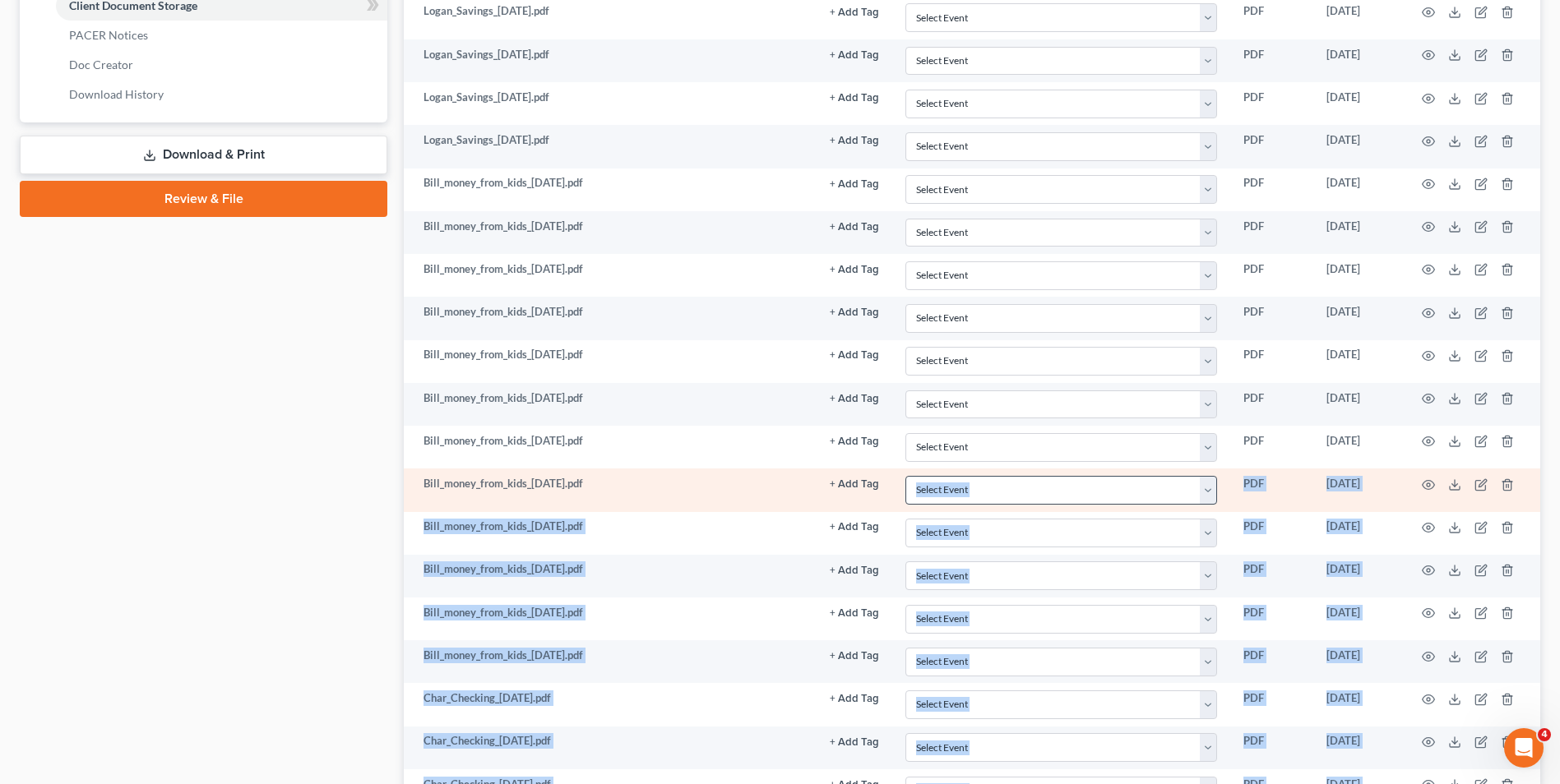
drag, startPoint x: 1180, startPoint y: 516, endPoint x: 1181, endPoint y: 487, distance: 29.0
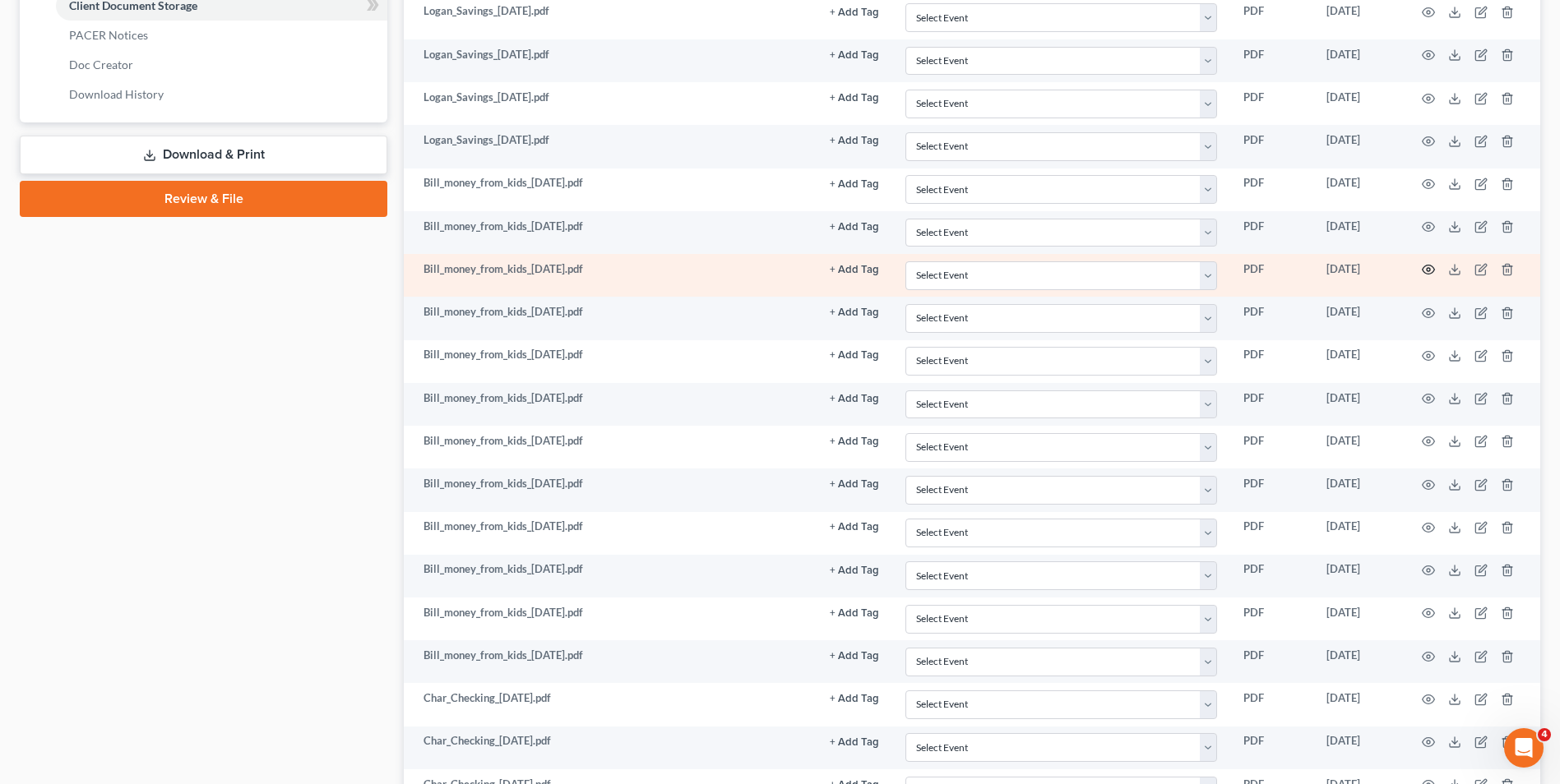
click at [1427, 272] on icon "button" at bounding box center [1428, 270] width 14 height 14
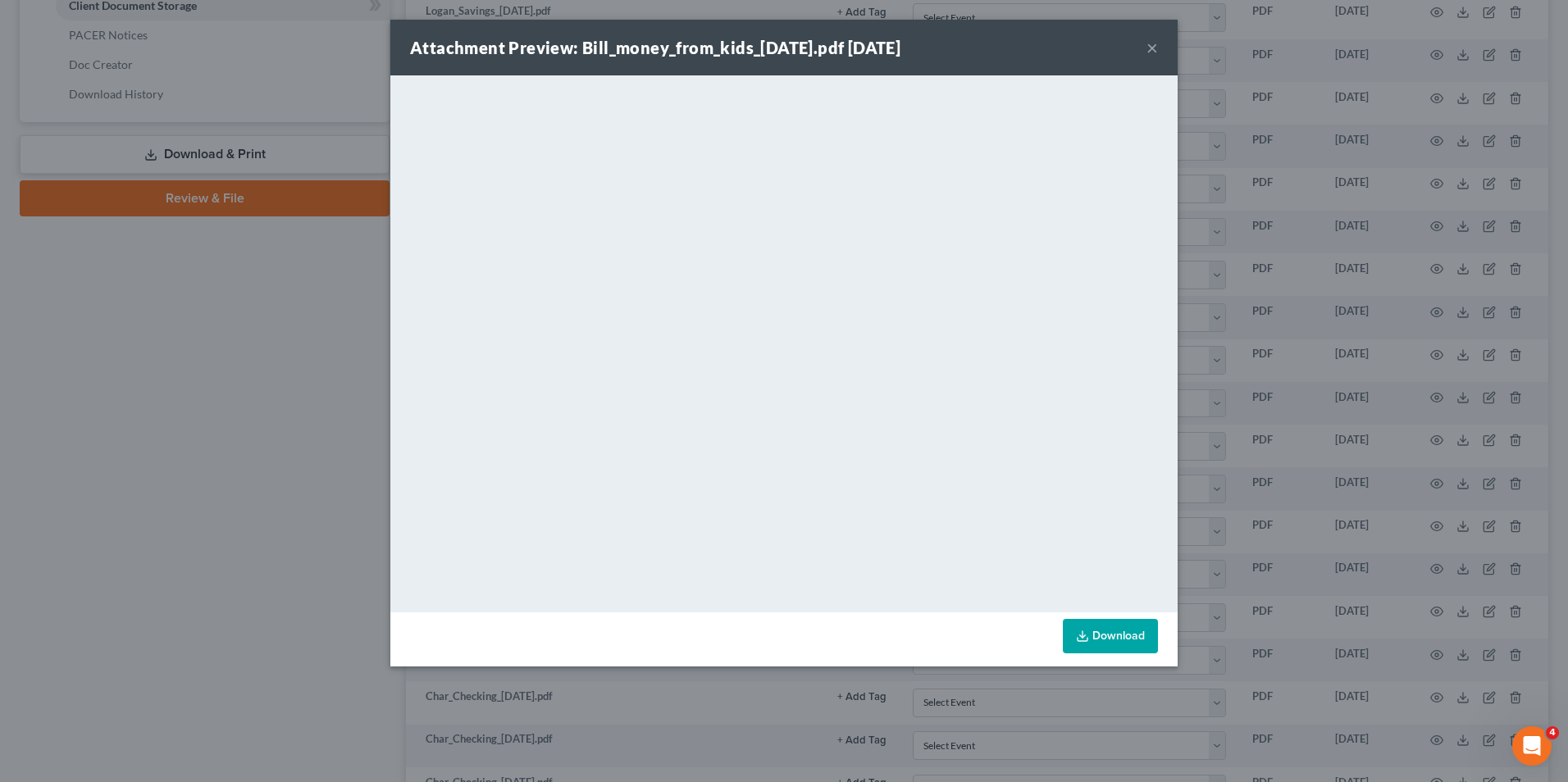
click at [1180, 521] on div "Attachment Preview: Bill_money_from_kids_[DATE].pdf [DATE] × <object ng-attr-da…" at bounding box center [784, 391] width 1568 height 782
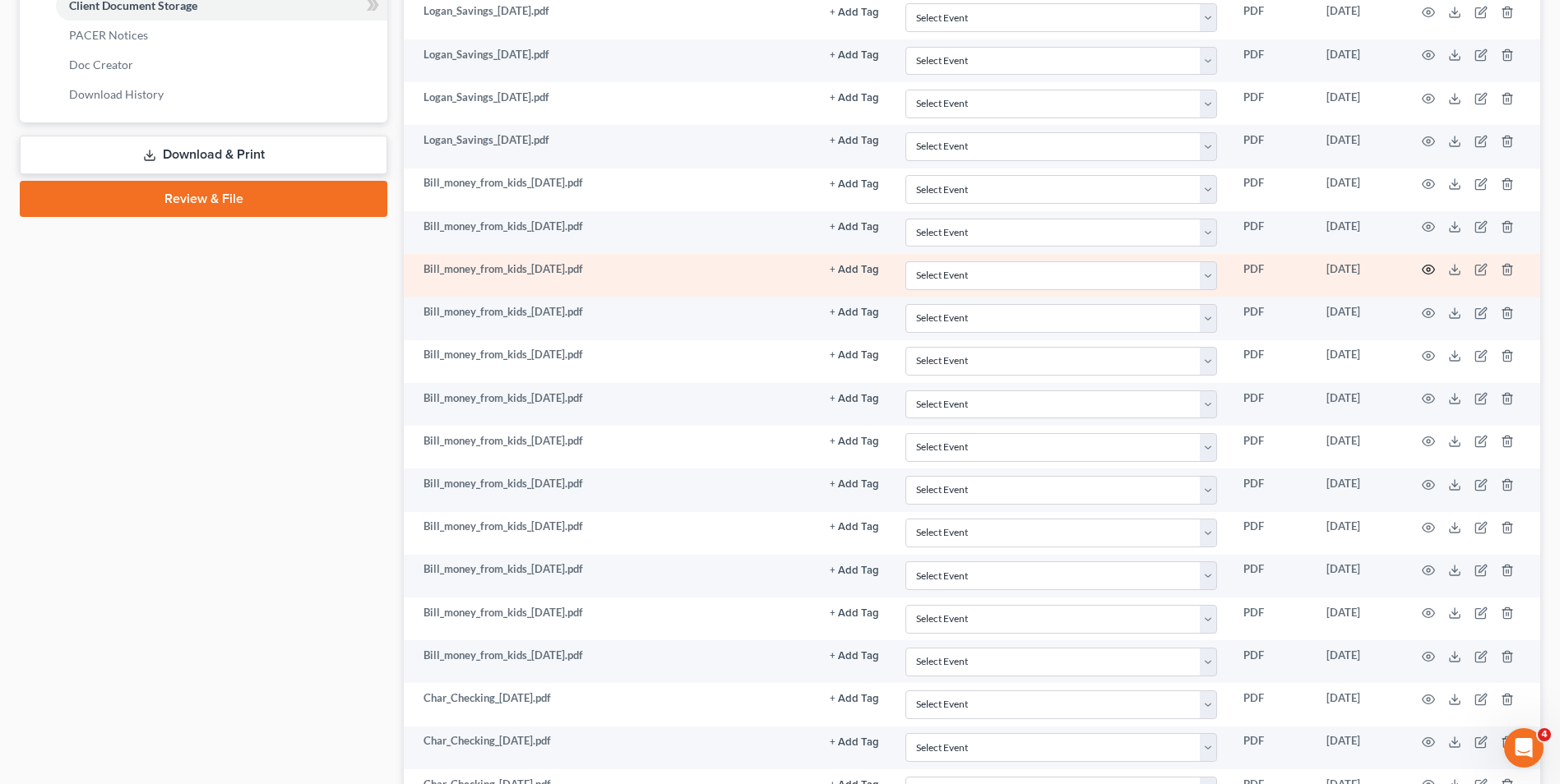
click at [1421, 272] on td at bounding box center [1471, 275] width 138 height 43
click at [1423, 271] on icon "button" at bounding box center [1428, 269] width 13 height 9
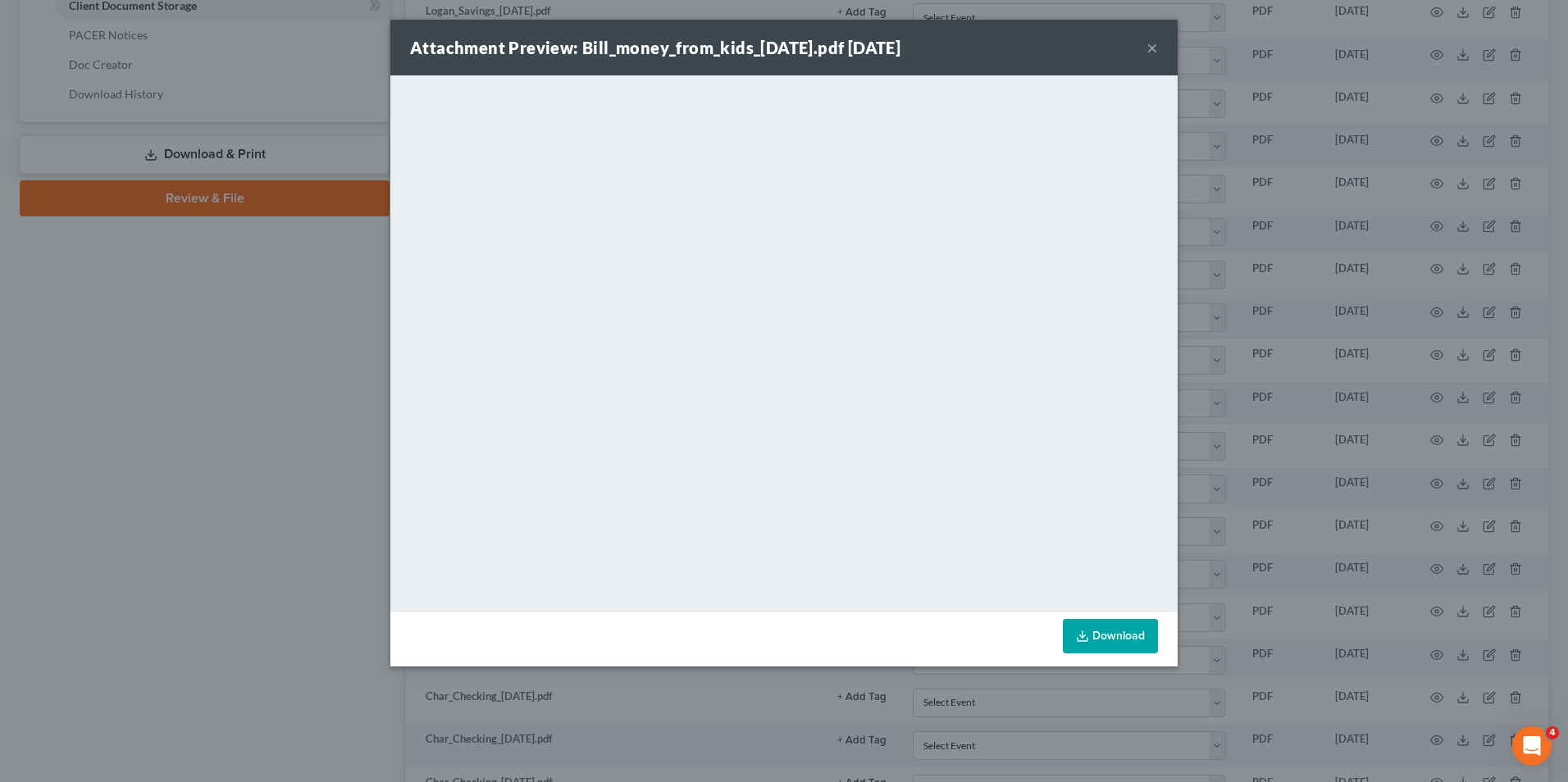
click at [1297, 373] on div "Attachment Preview: Bill_money_from_kids_[DATE].pdf [DATE] × <object ng-attr-da…" at bounding box center [784, 391] width 1568 height 782
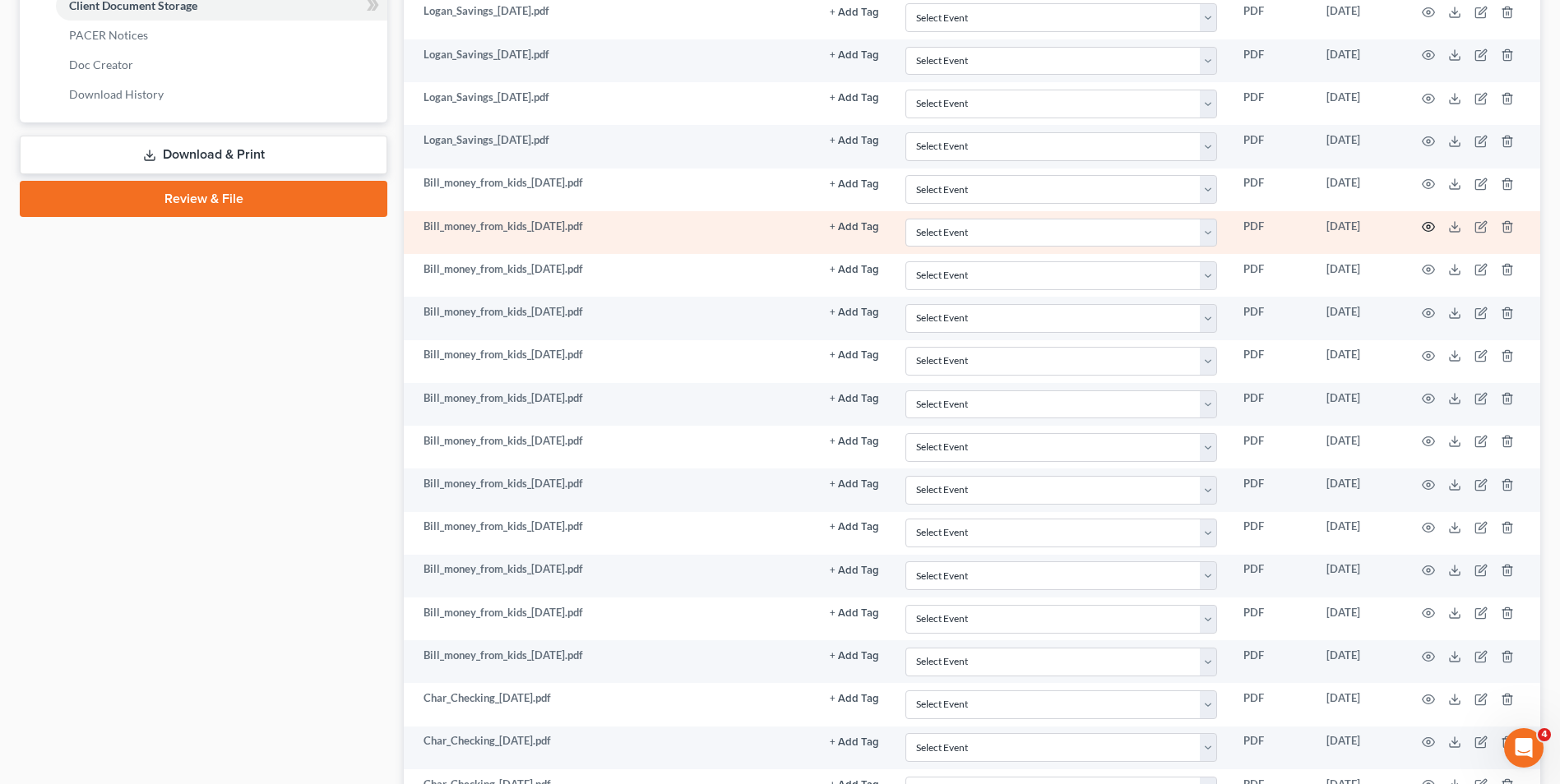
click at [1425, 226] on icon "button" at bounding box center [1428, 227] width 14 height 14
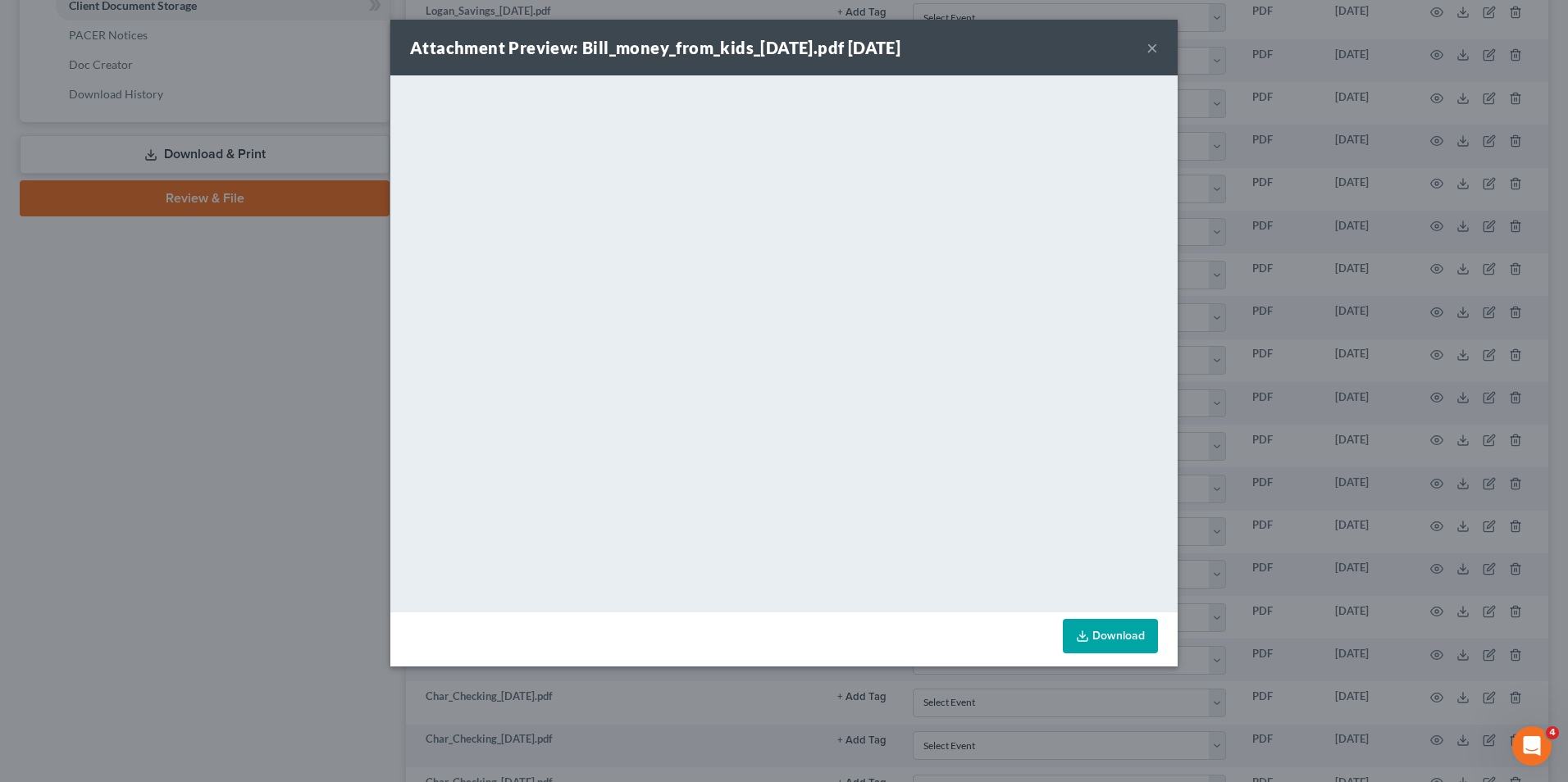
click at [1260, 399] on div "Attachment Preview: Bill_money_from_kids_[DATE].pdf [DATE] × <object ng-attr-da…" at bounding box center [784, 391] width 1568 height 782
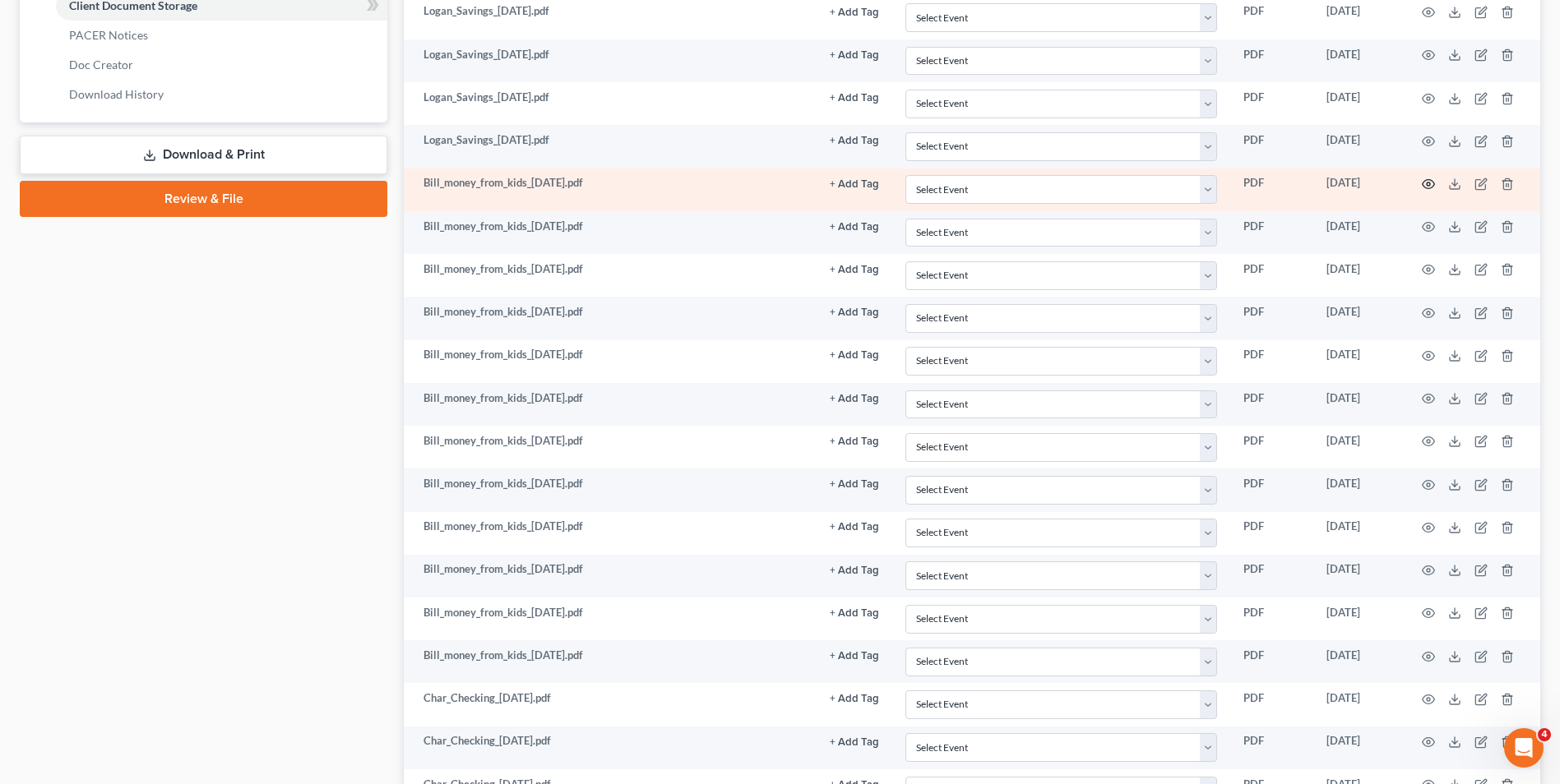
click at [1429, 183] on circle "button" at bounding box center [1427, 184] width 3 height 3
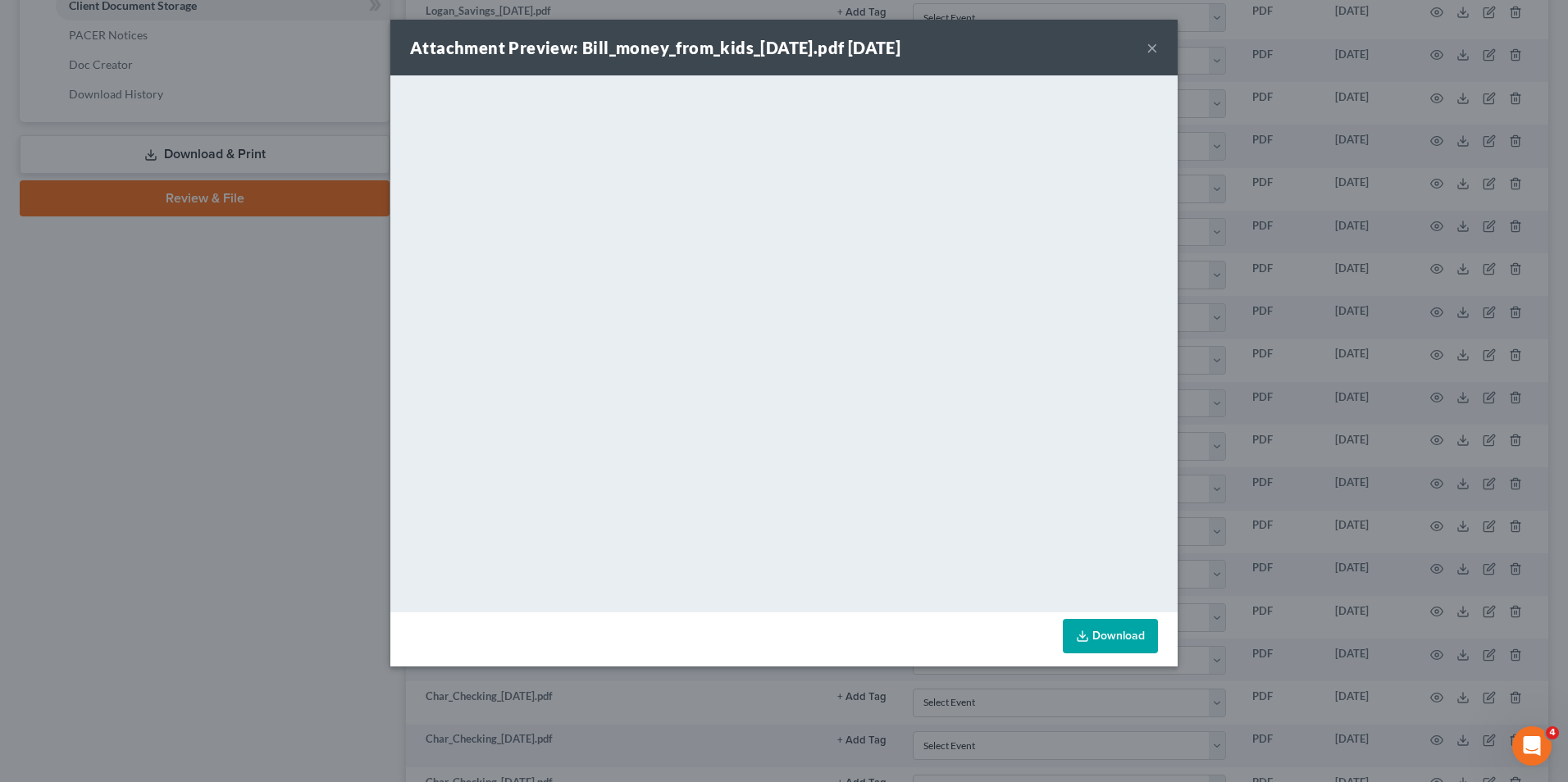
click at [1158, 46] on div "Attachment Preview: Bill_money_from_kids_[DATE].pdf [DATE] ×" at bounding box center [783, 47] width 787 height 56
click at [1156, 46] on button "×" at bounding box center [1152, 47] width 12 height 19
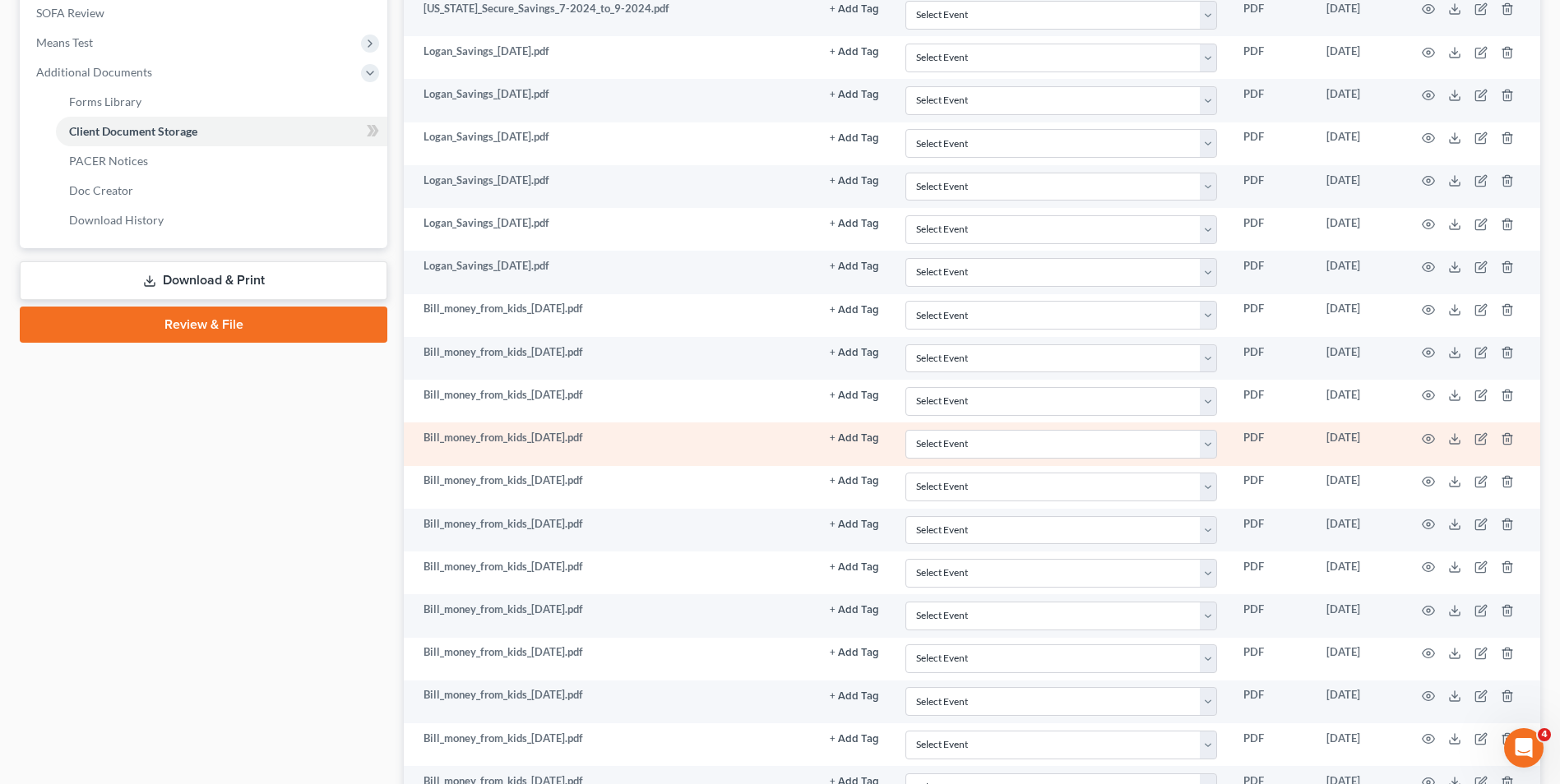
scroll to position [578, 0]
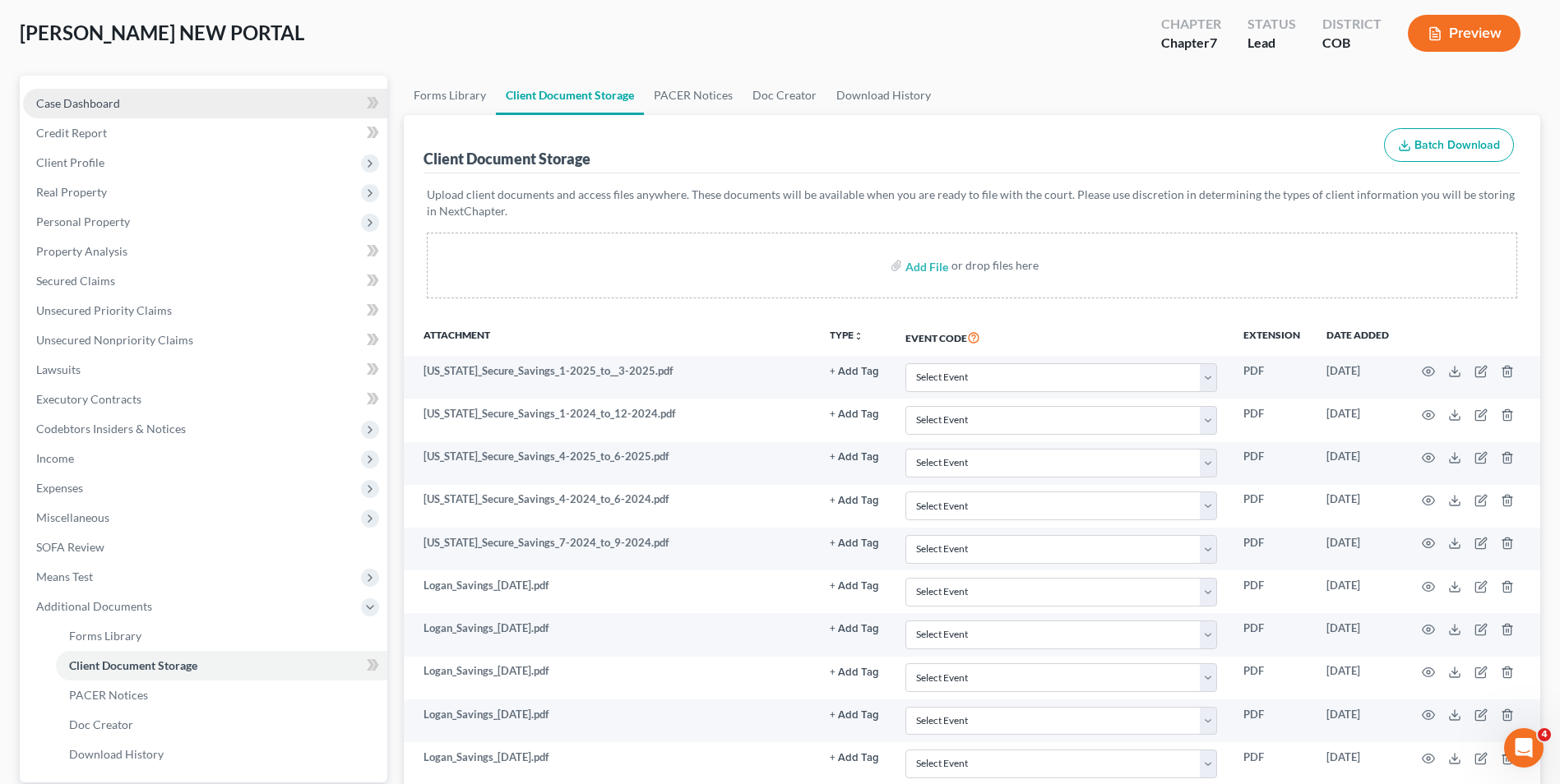
click at [101, 114] on link "Case Dashboard" at bounding box center [205, 104] width 364 height 30
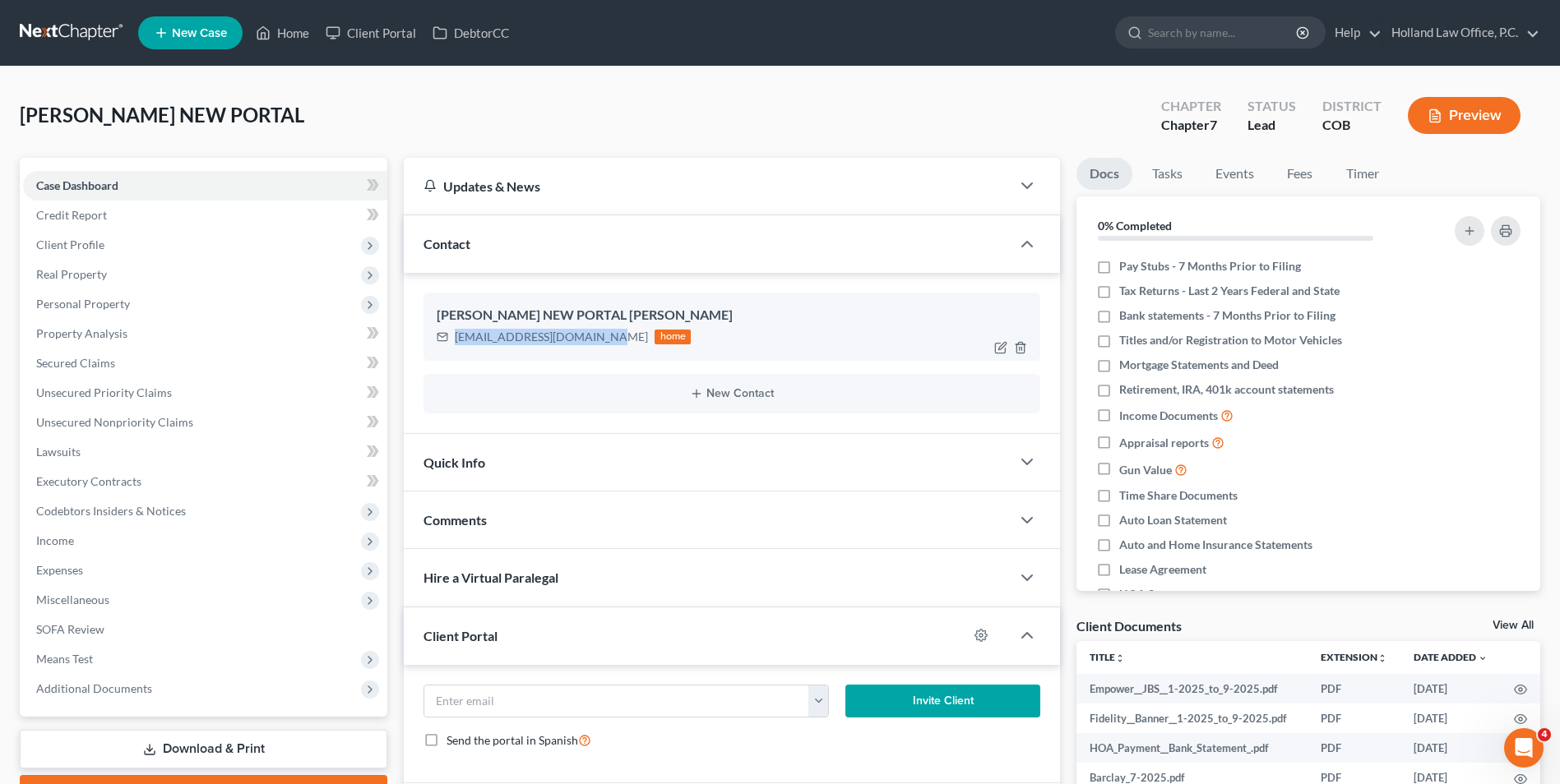
drag, startPoint x: 602, startPoint y: 340, endPoint x: 455, endPoint y: 342, distance: 147.0
click at [455, 342] on div "[EMAIL_ADDRESS][DOMAIN_NAME]" at bounding box center [552, 337] width 194 height 16
drag, startPoint x: 271, startPoint y: 18, endPoint x: 324, endPoint y: 55, distance: 64.6
click at [271, 19] on link "Home" at bounding box center [283, 33] width 70 height 30
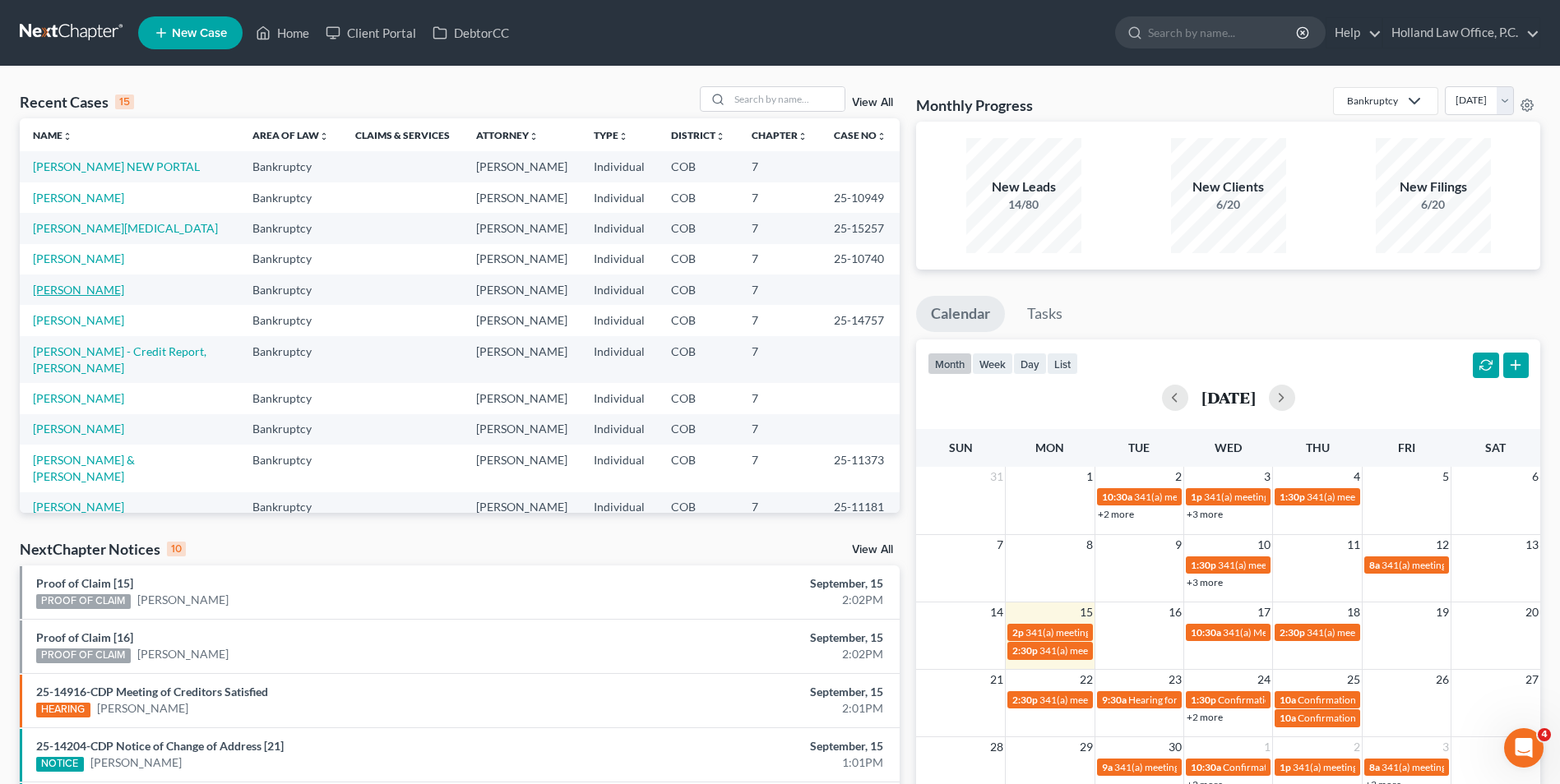
click at [105, 291] on link "[PERSON_NAME]" at bounding box center [78, 289] width 91 height 14
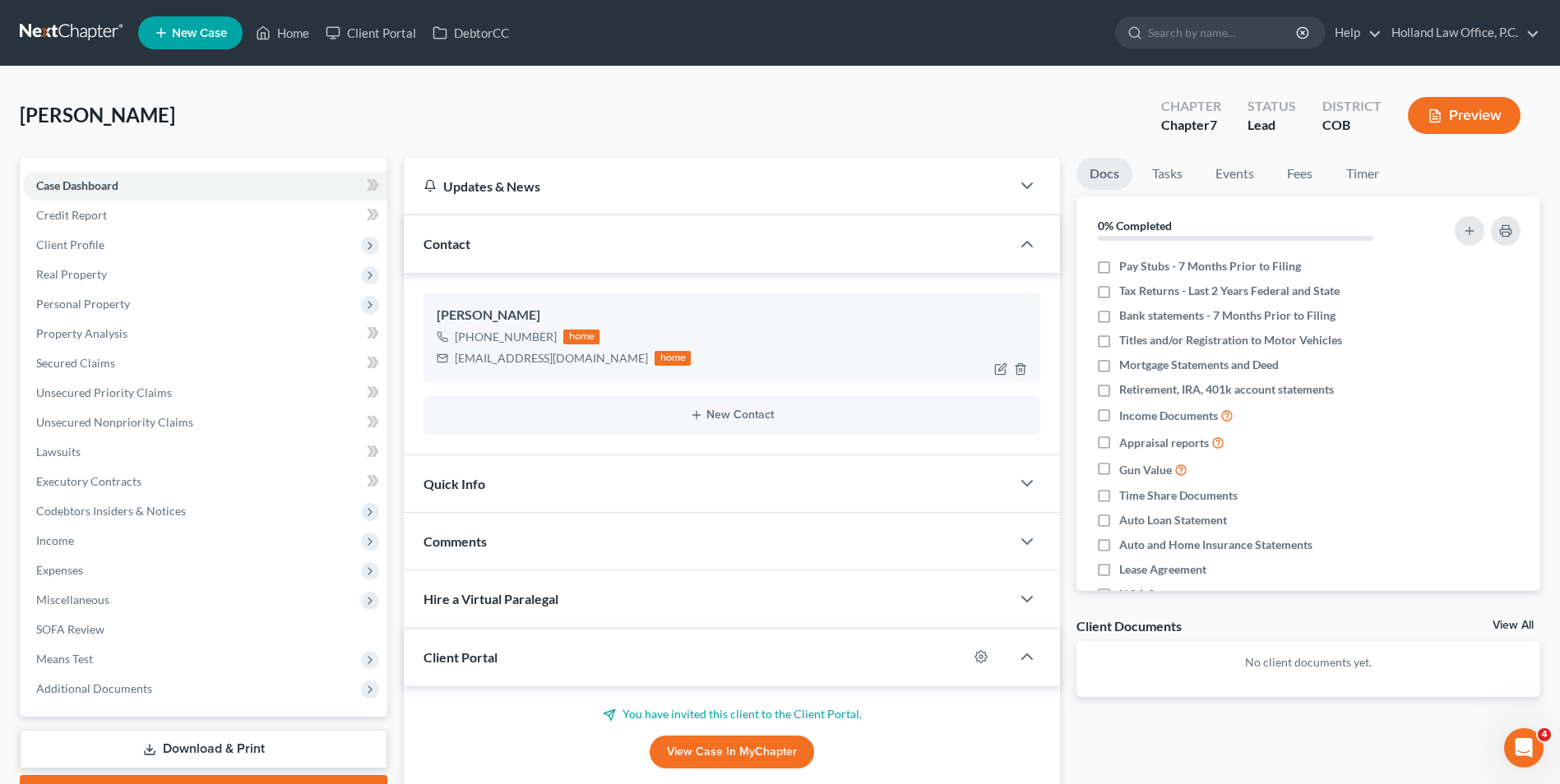
drag, startPoint x: 549, startPoint y: 333, endPoint x: 470, endPoint y: 334, distance: 79.0
click at [470, 334] on div "[PHONE_NUMBER]" at bounding box center [505, 337] width 102 height 16
copy div "[PHONE_NUMBER]"
drag, startPoint x: 279, startPoint y: 31, endPoint x: 688, endPoint y: 105, distance: 415.6
click at [279, 31] on link "Home" at bounding box center [283, 33] width 70 height 30
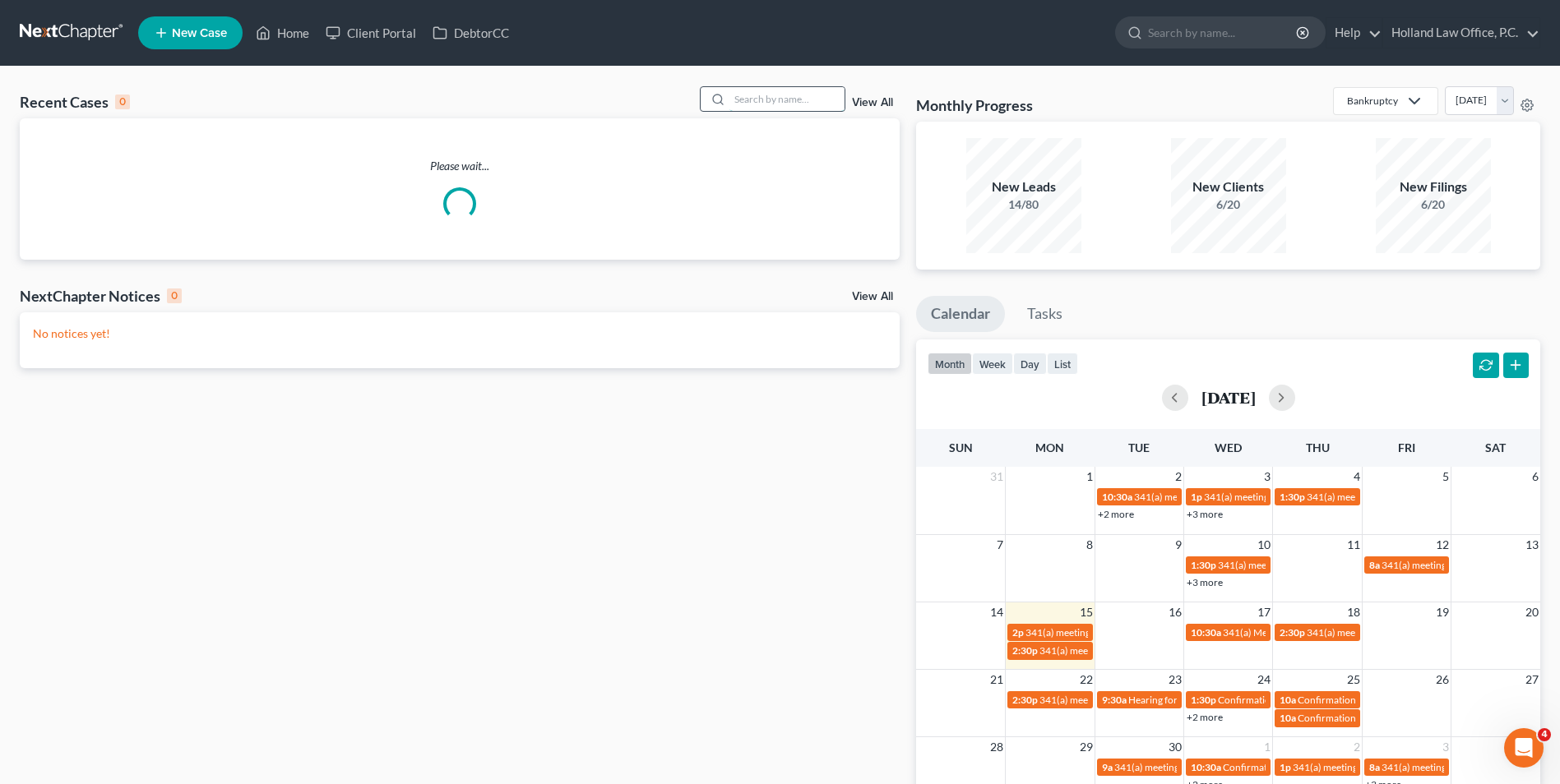
drag, startPoint x: 777, startPoint y: 96, endPoint x: 760, endPoint y: 95, distance: 17.0
click at [777, 96] on input "search" at bounding box center [786, 99] width 115 height 24
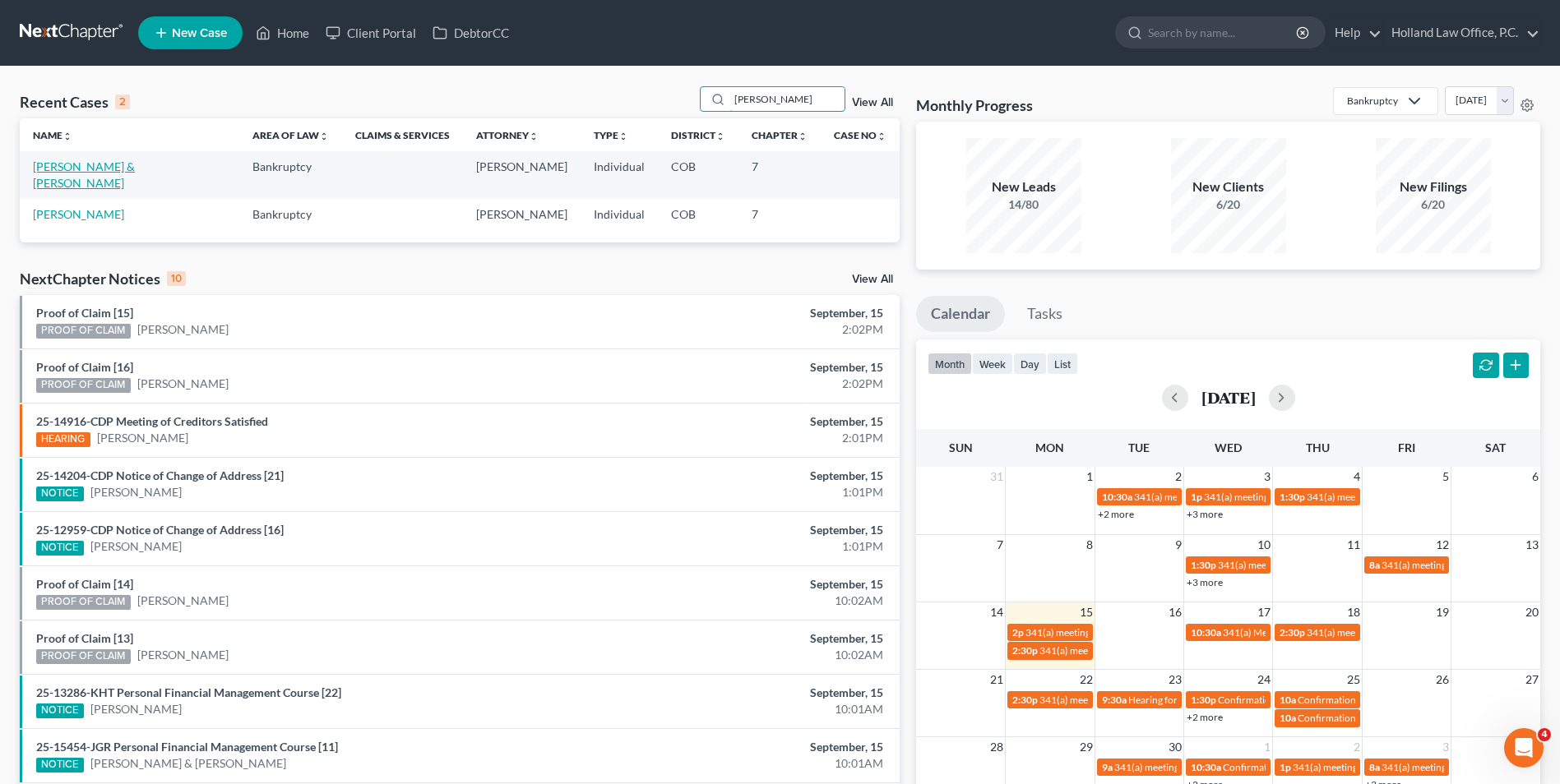
type input "[PERSON_NAME]"
click at [98, 165] on link "[PERSON_NAME] & [PERSON_NAME]" at bounding box center [83, 174] width 102 height 30
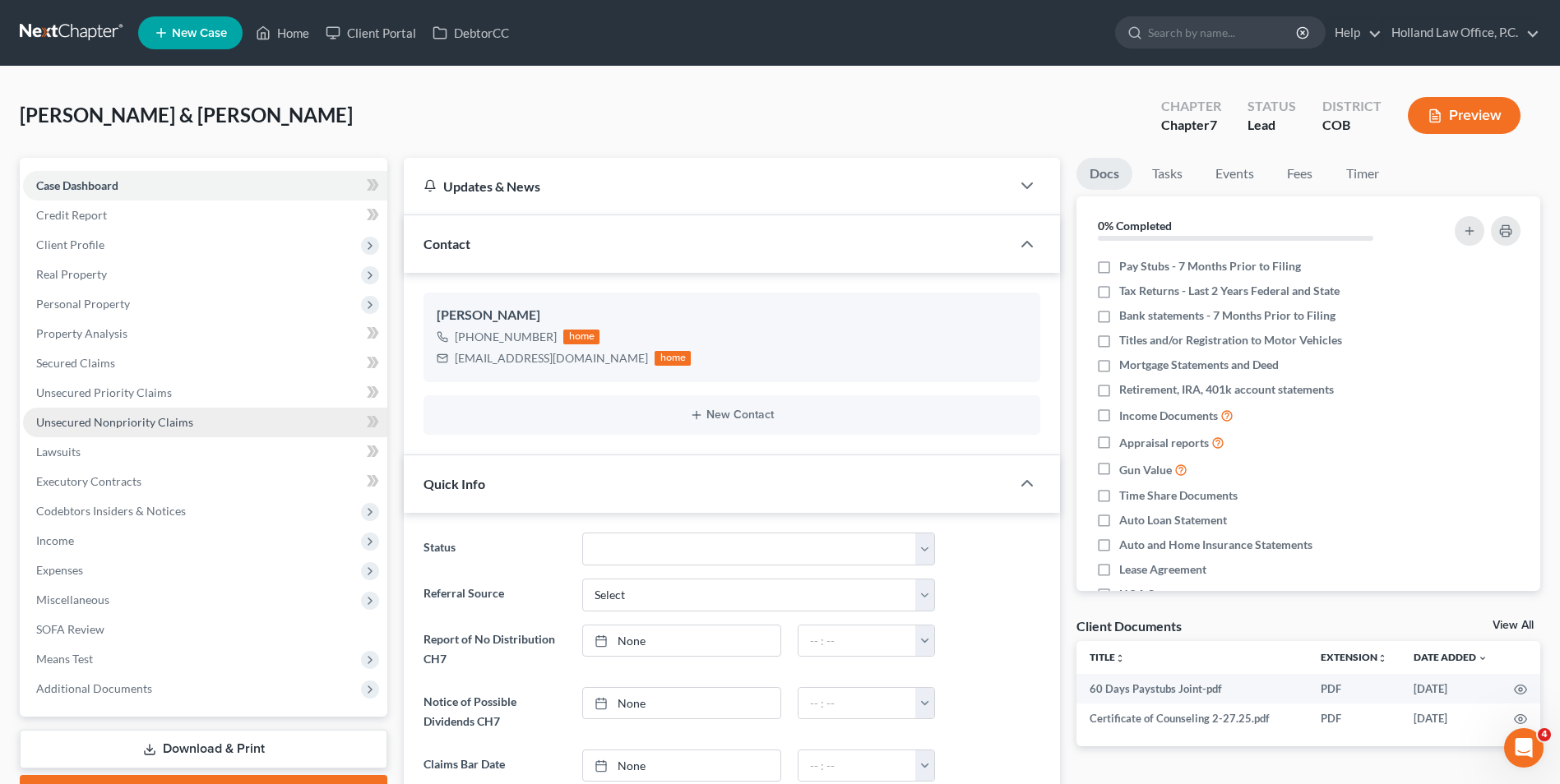
click at [130, 422] on span "Unsecured Nonpriority Claims" at bounding box center [114, 422] width 157 height 14
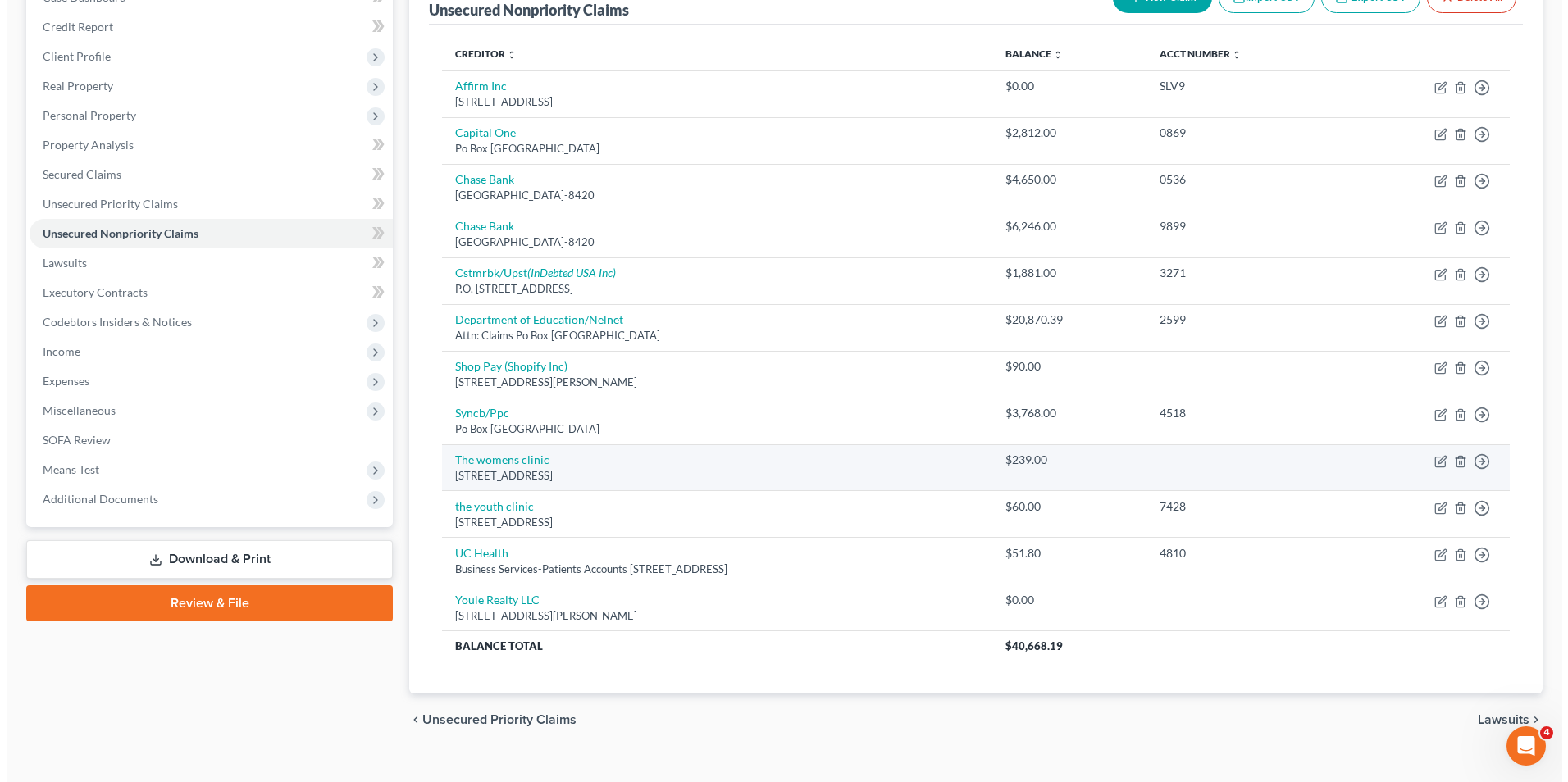
scroll to position [214, 0]
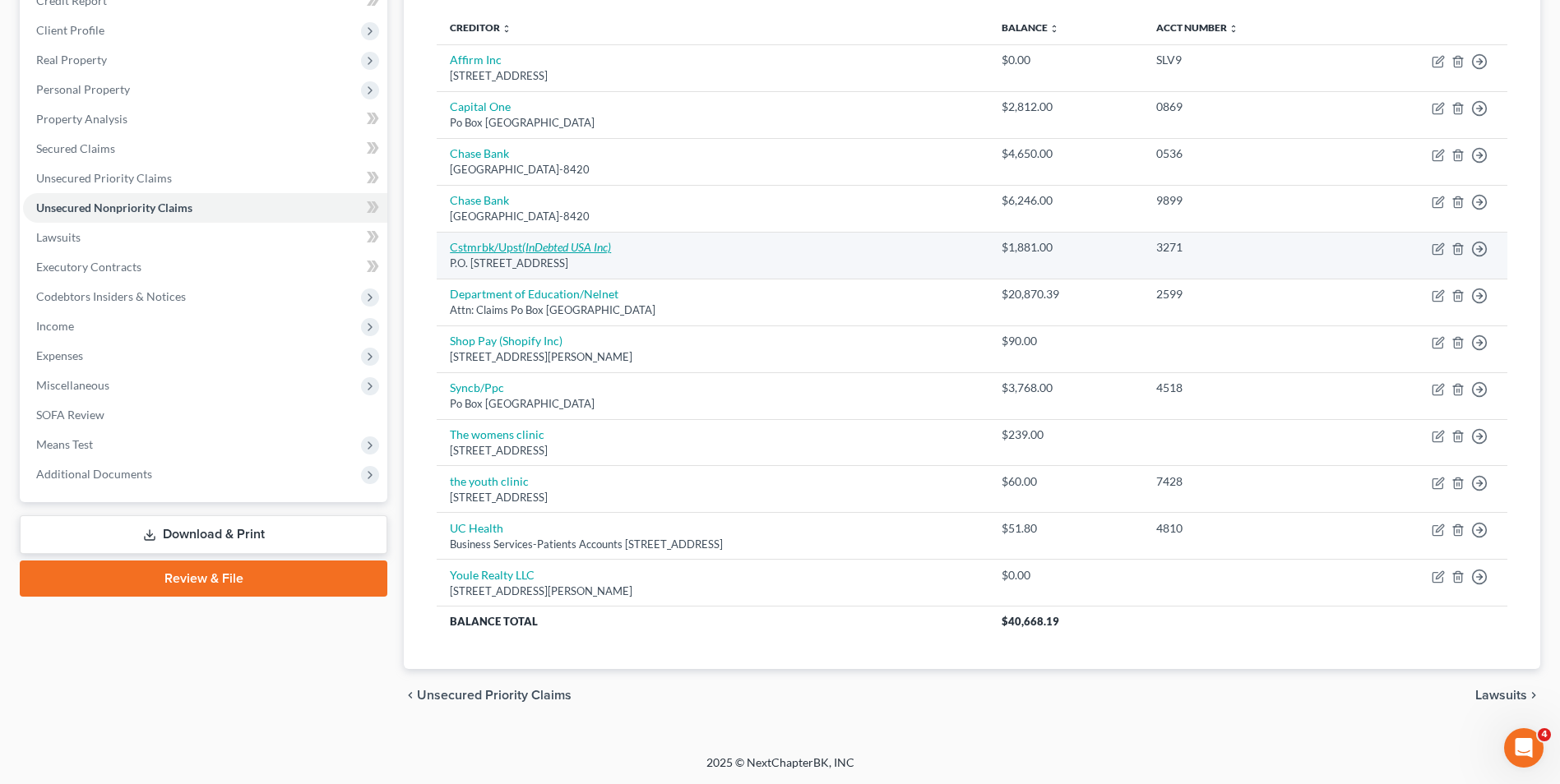
click at [555, 245] on icon "(InDebted USA Inc)" at bounding box center [566, 247] width 89 height 14
select select "4"
select select "0"
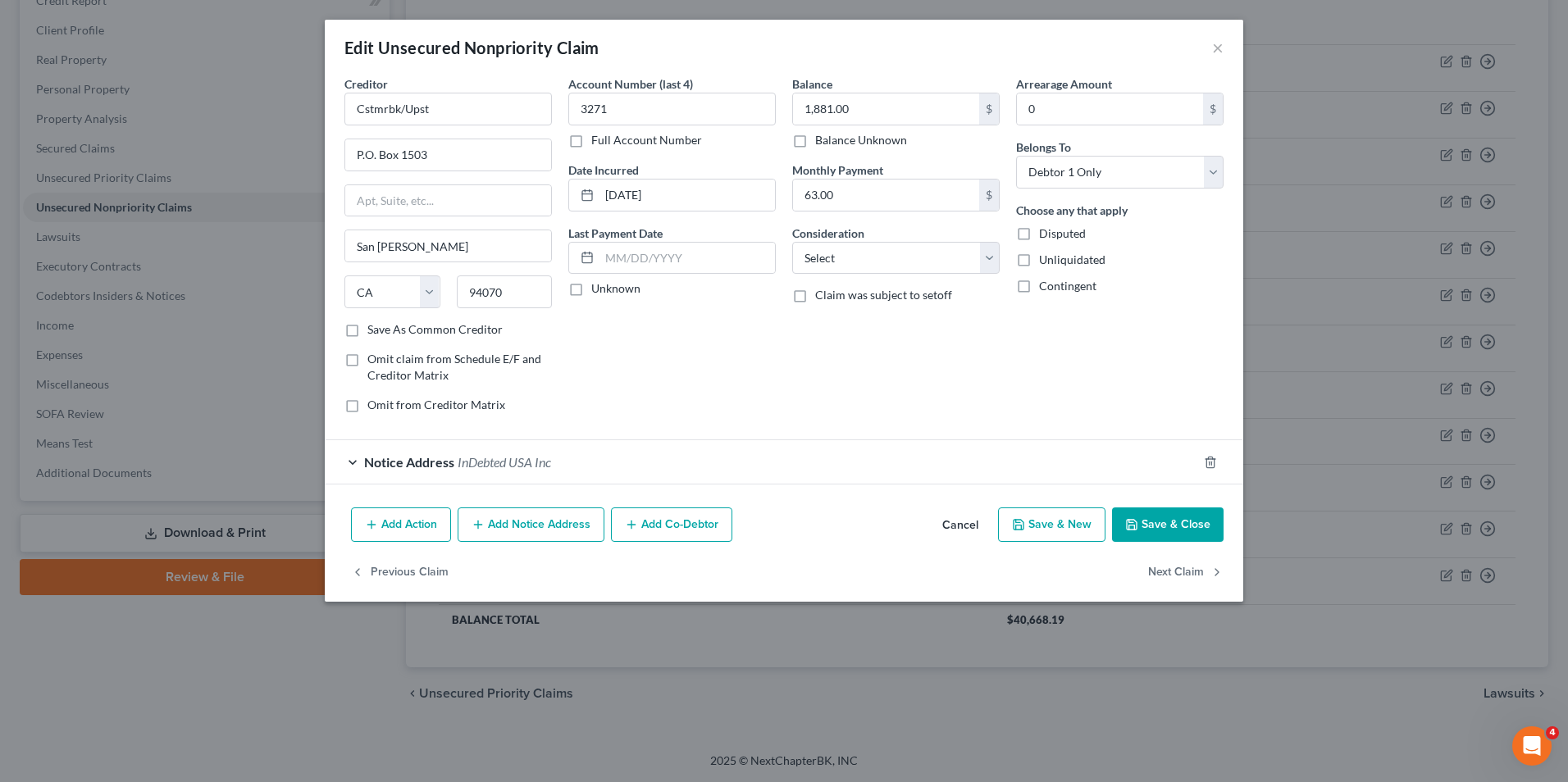
click at [551, 517] on button "Add Notice Address" at bounding box center [531, 525] width 147 height 35
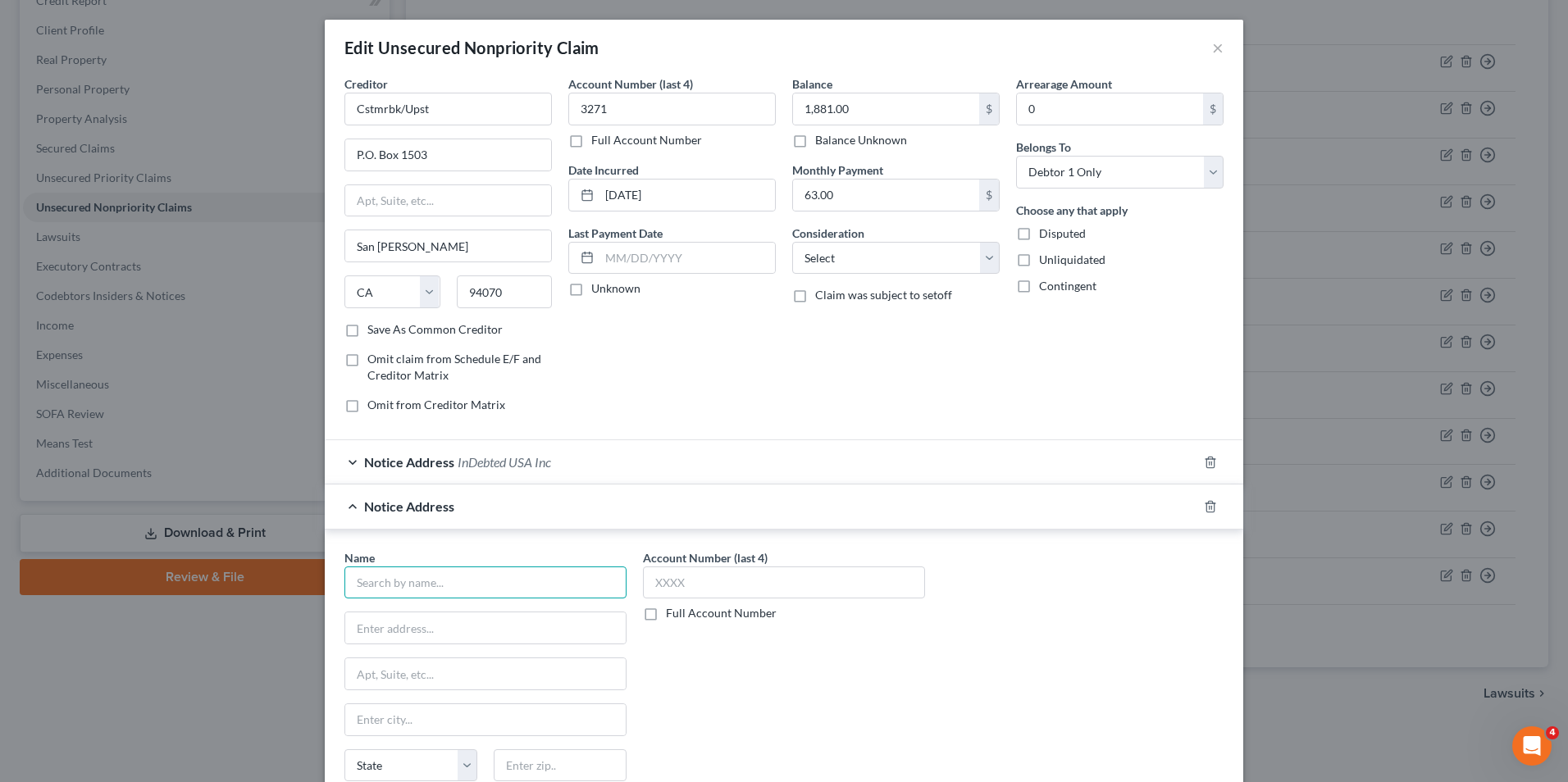
drag, startPoint x: 478, startPoint y: 579, endPoint x: 449, endPoint y: 560, distance: 34.7
click at [465, 573] on input "text" at bounding box center [486, 583] width 282 height 33
click at [440, 625] on div "[STREET_ADDRESS]" at bounding box center [442, 626] width 171 height 14
type input "Halsted Financial Services"
type input "PO Box 828"
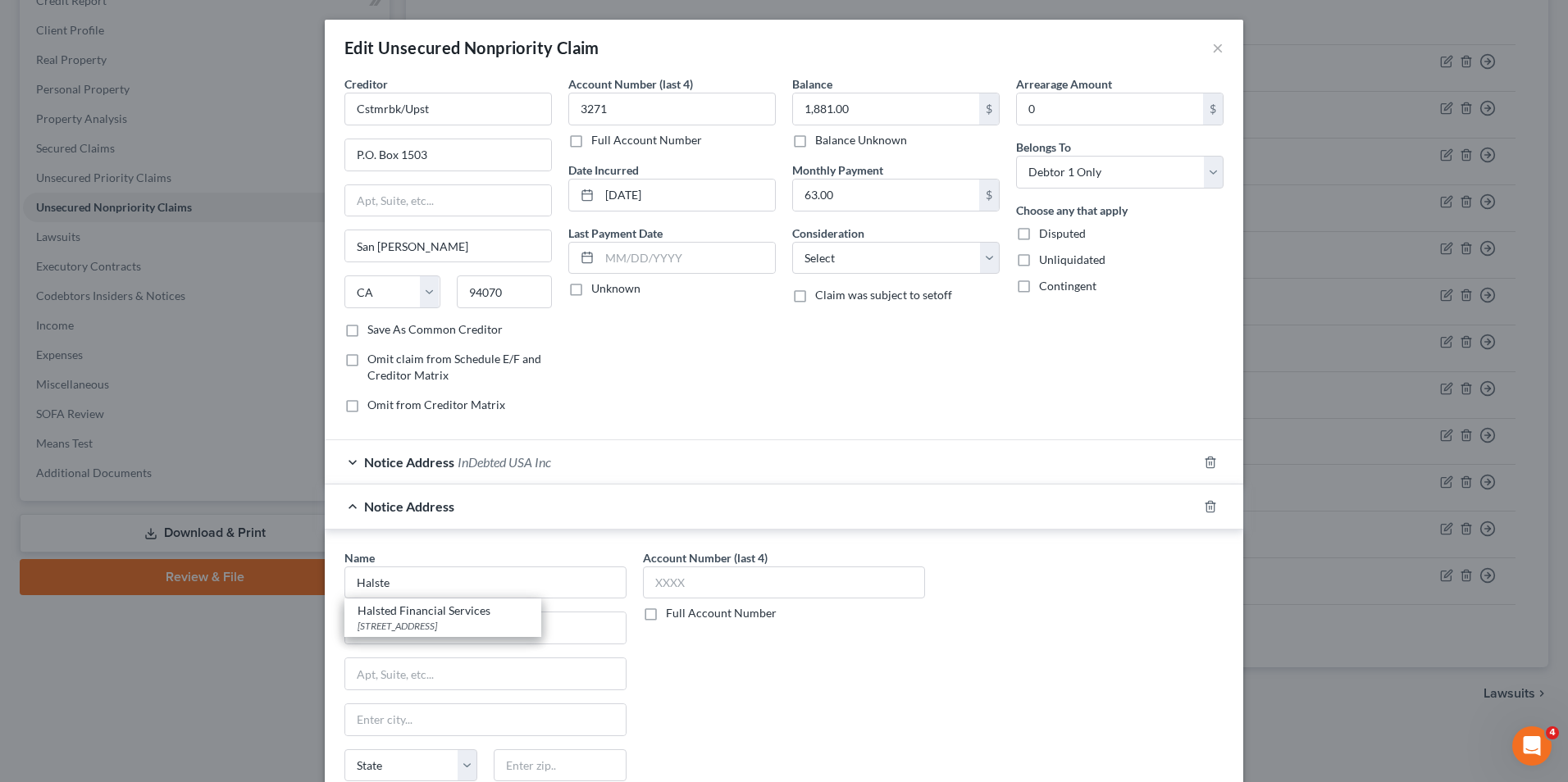
type input "Skokie"
select select "14"
type input "60076"
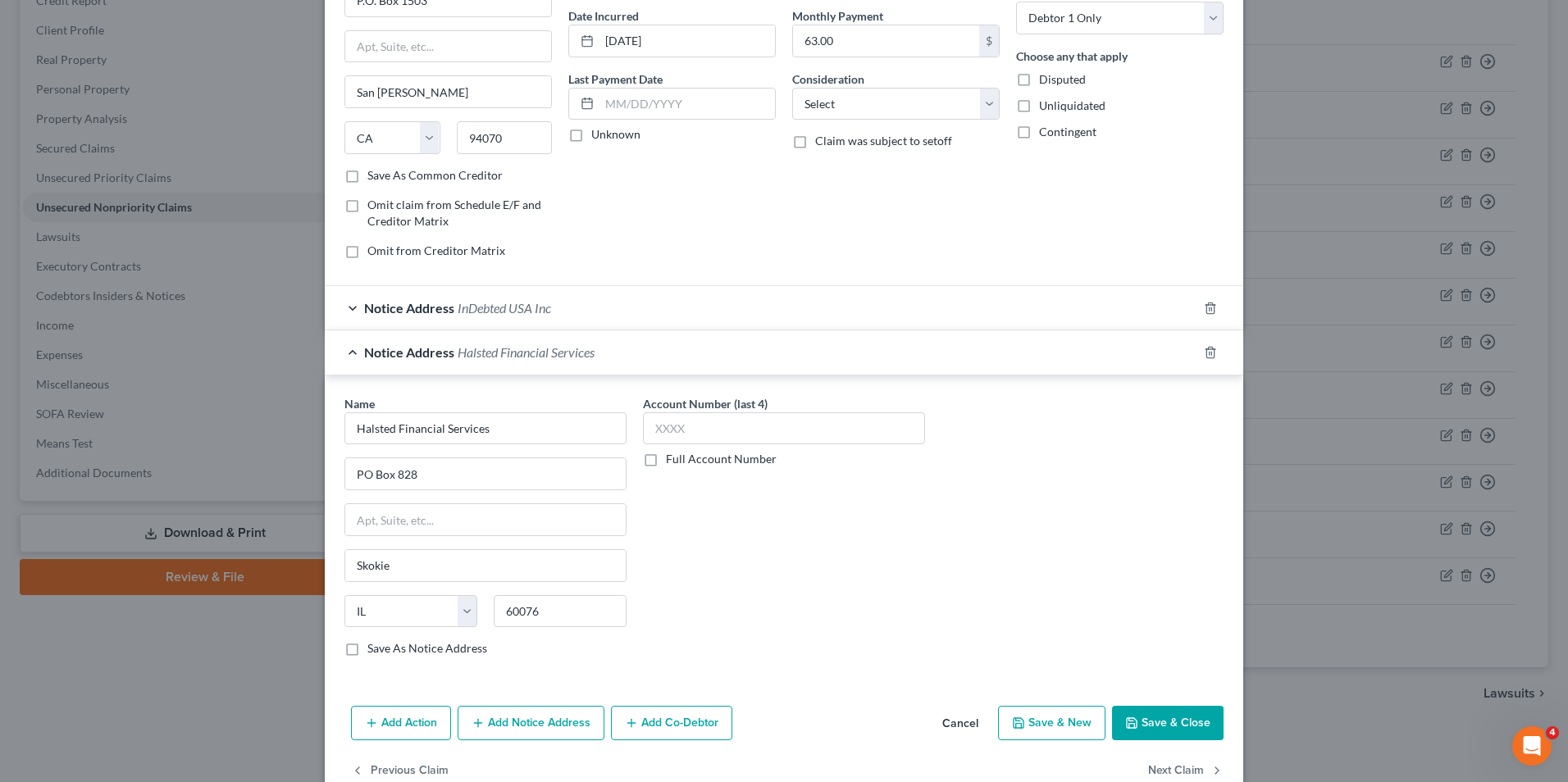
scroll to position [111, 0]
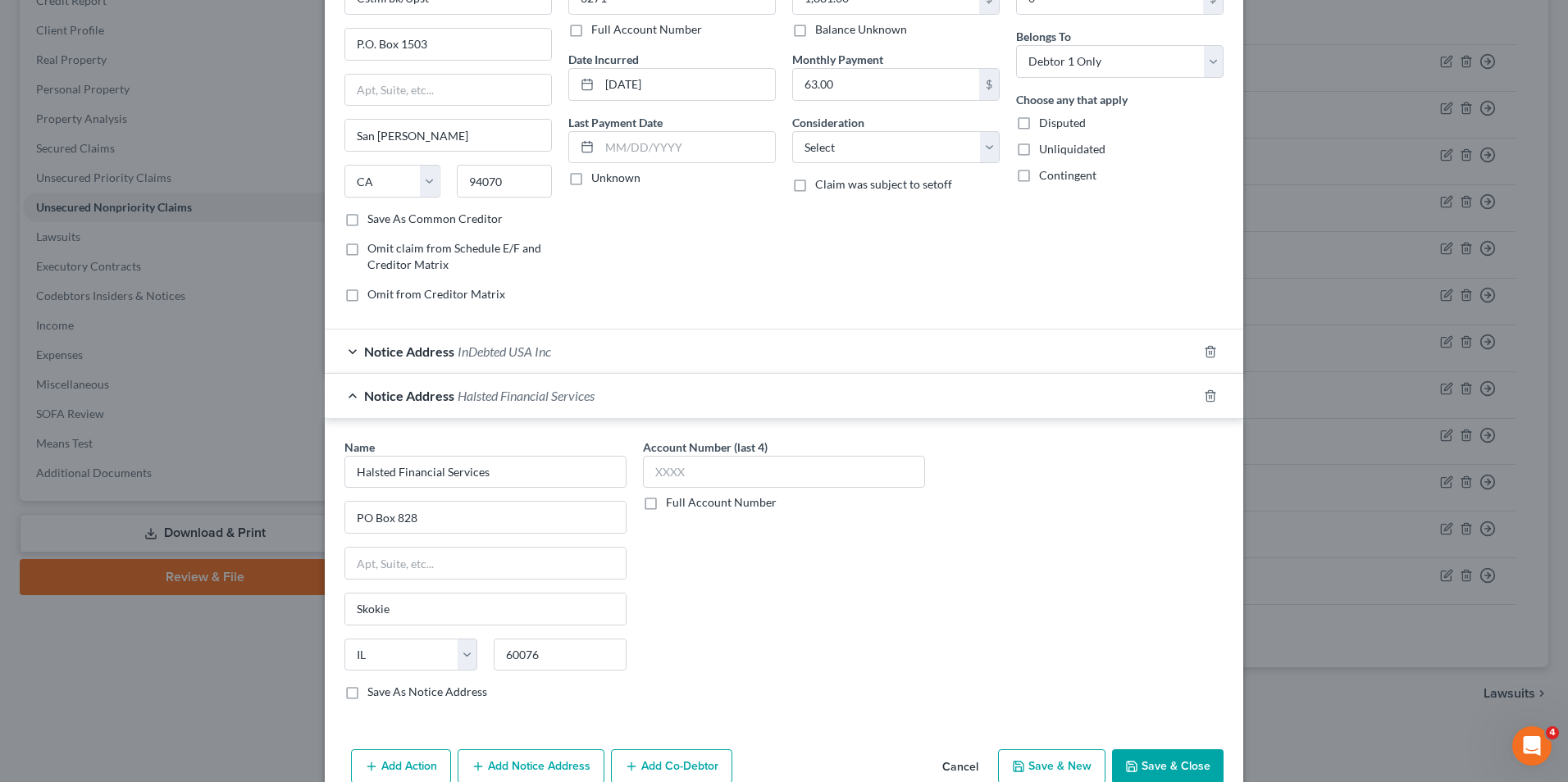
drag, startPoint x: 1141, startPoint y: 760, endPoint x: 1099, endPoint y: 722, distance: 56.6
click at [1141, 761] on button "Save & Close" at bounding box center [1166, 767] width 111 height 35
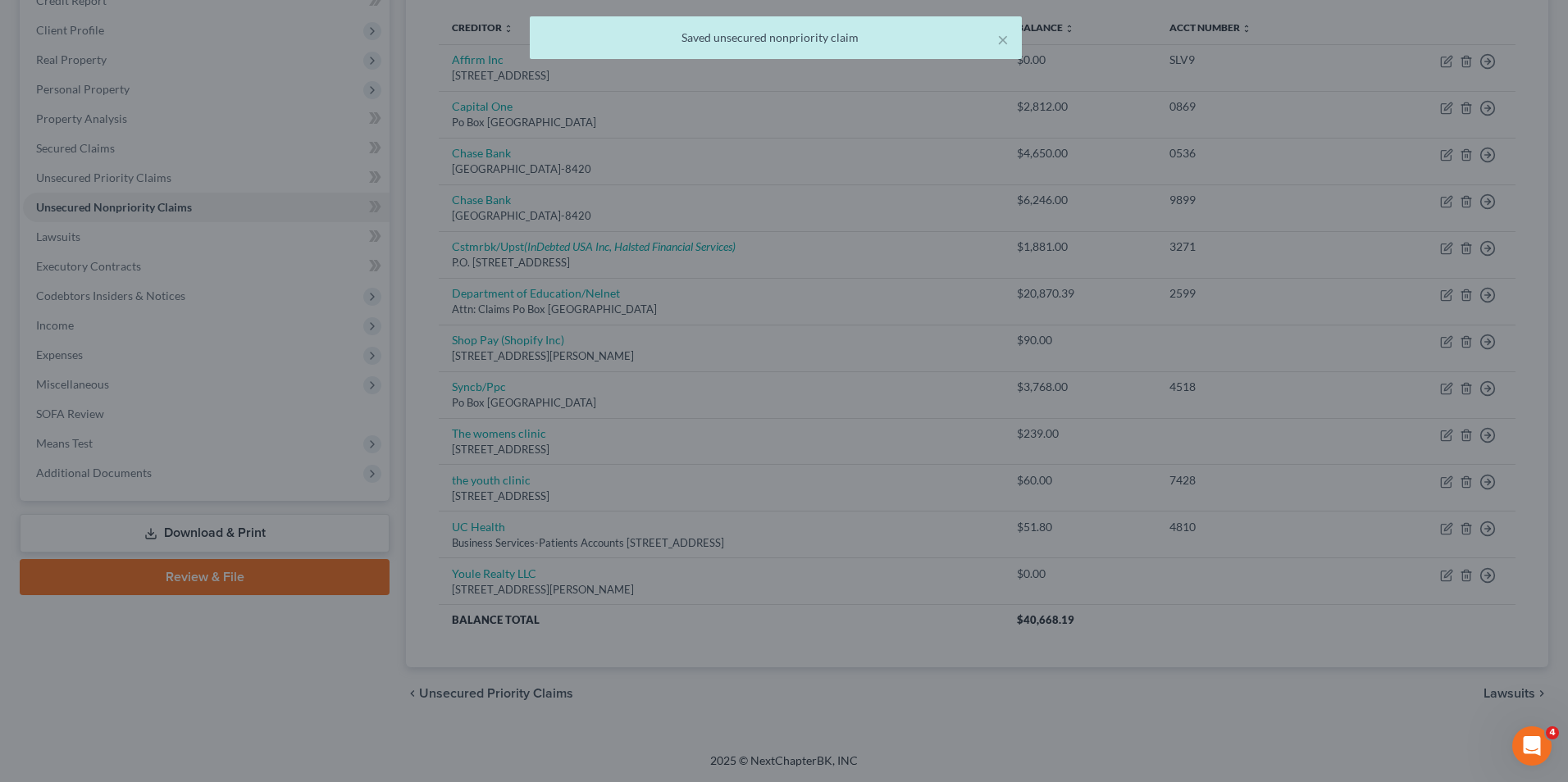
scroll to position [0, 0]
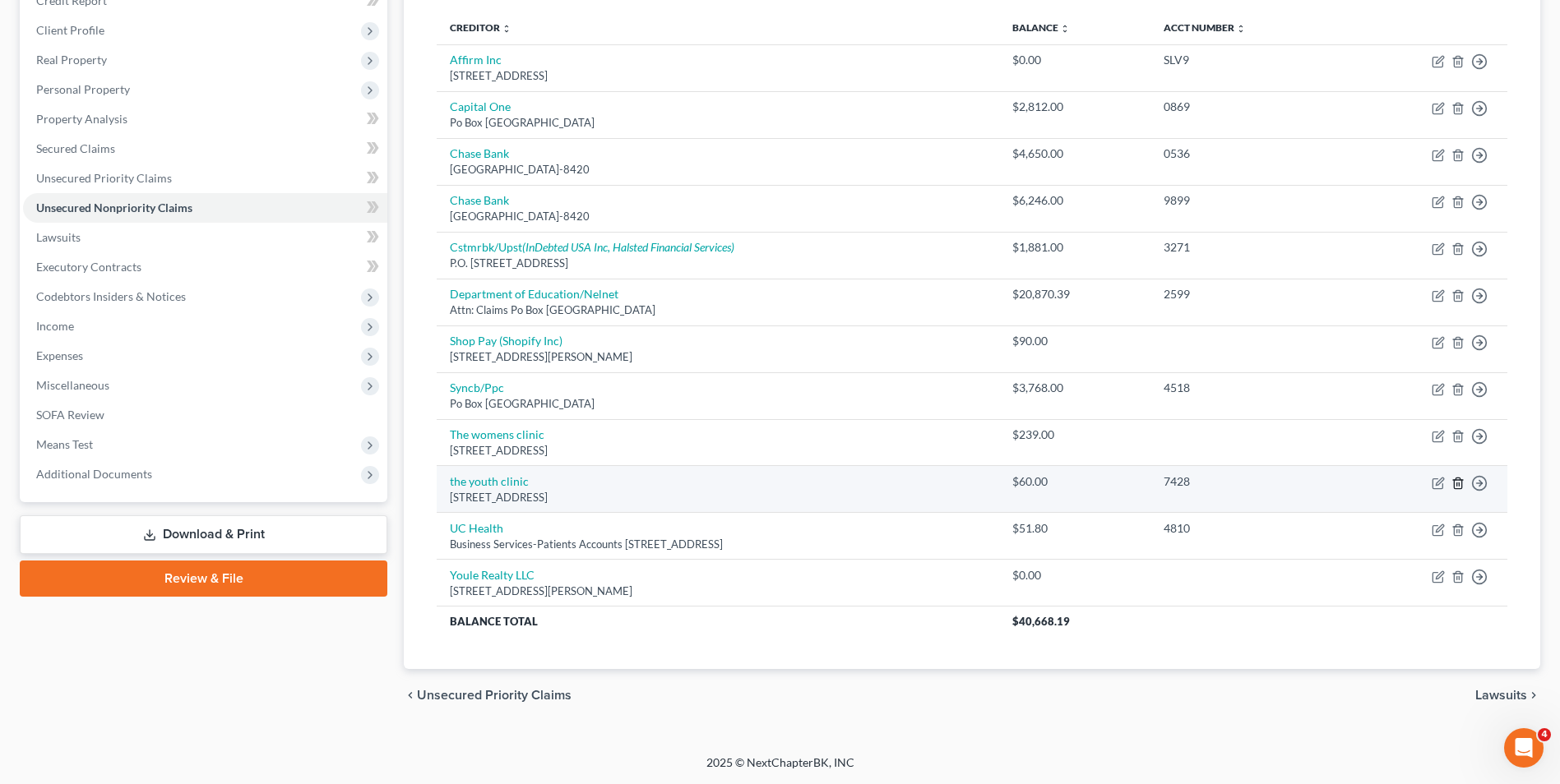
click at [1460, 481] on icon "button" at bounding box center [1458, 484] width 14 height 14
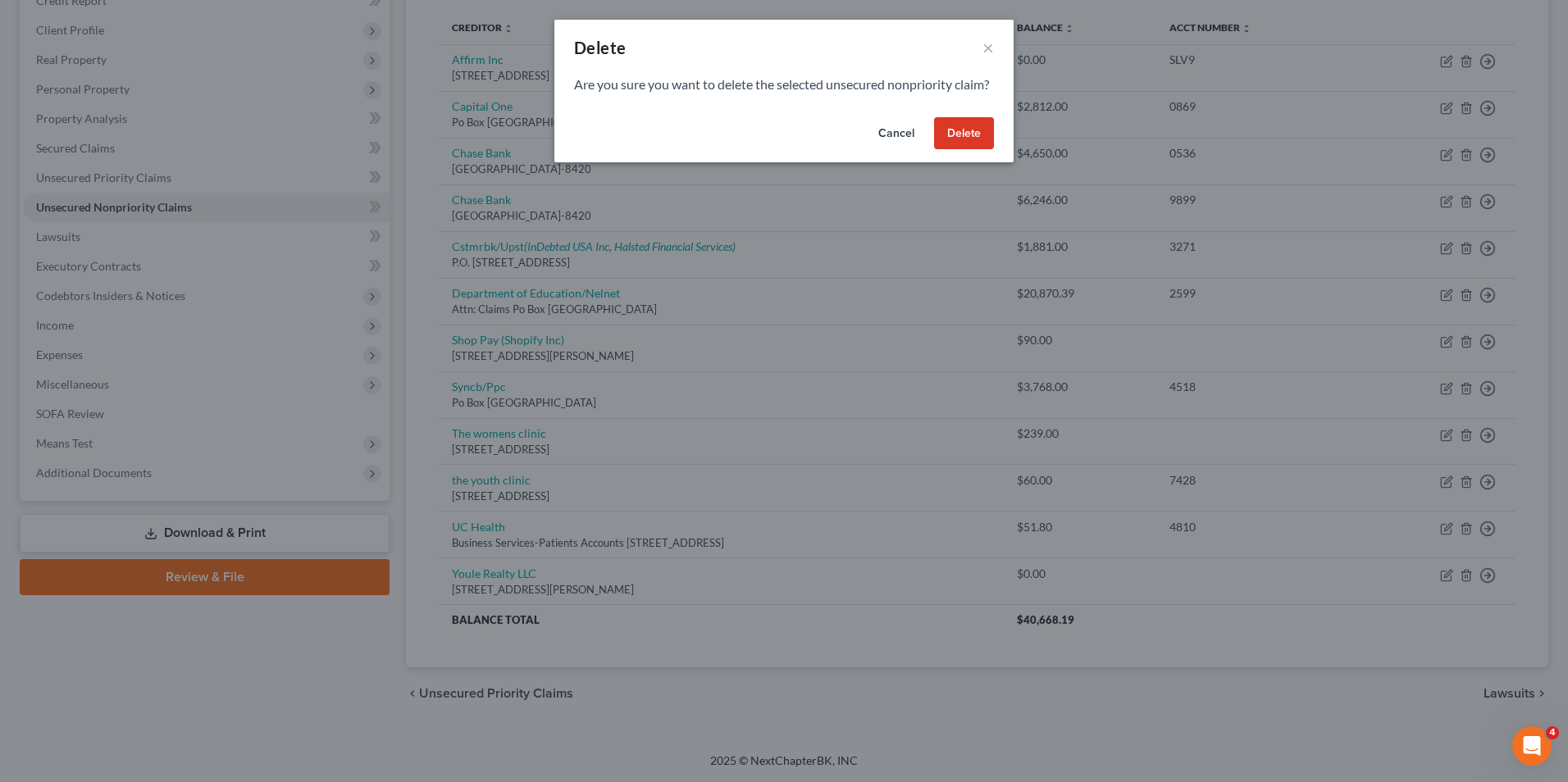
click at [979, 150] on button "Delete" at bounding box center [964, 133] width 60 height 33
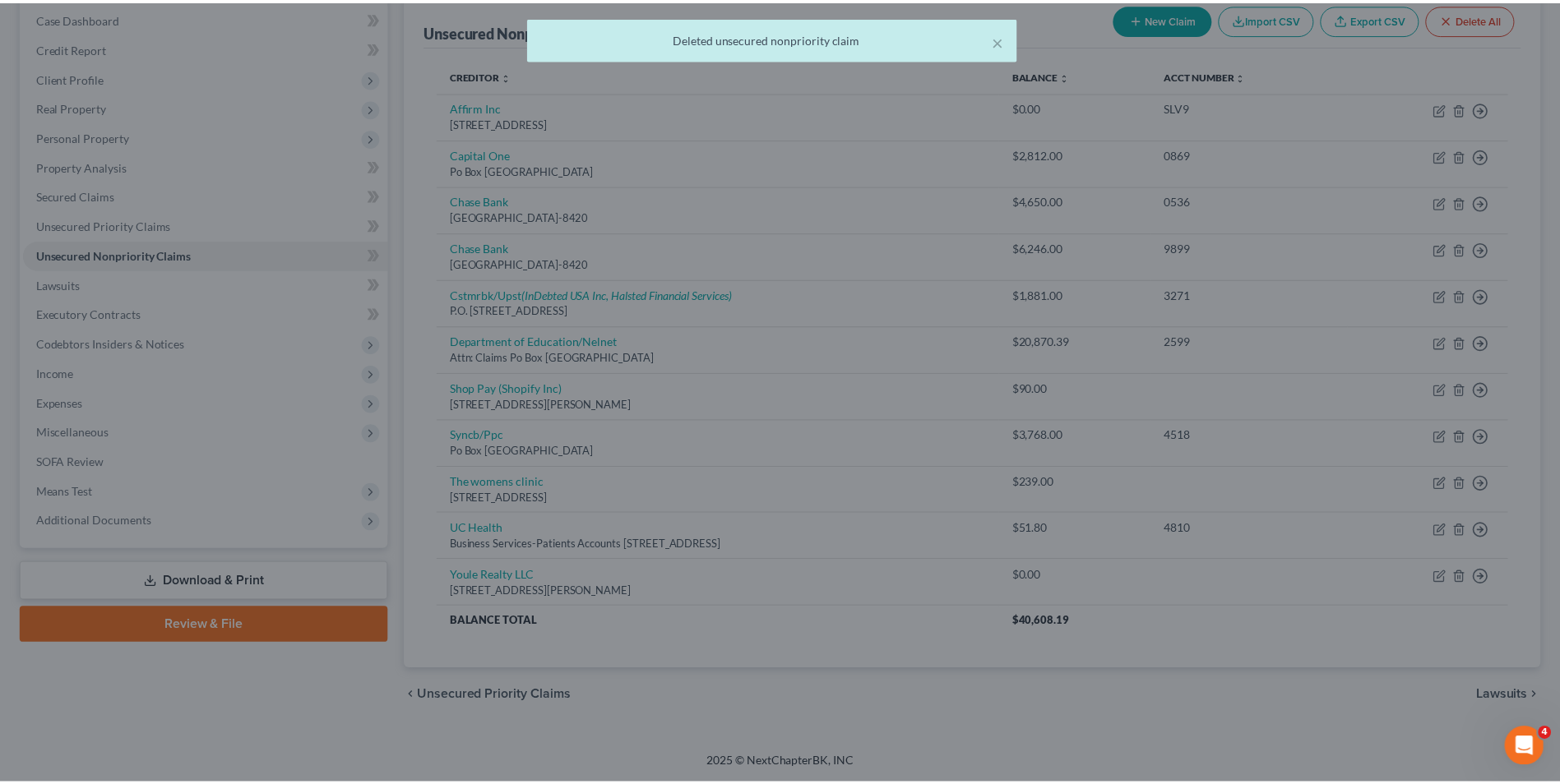
scroll to position [167, 0]
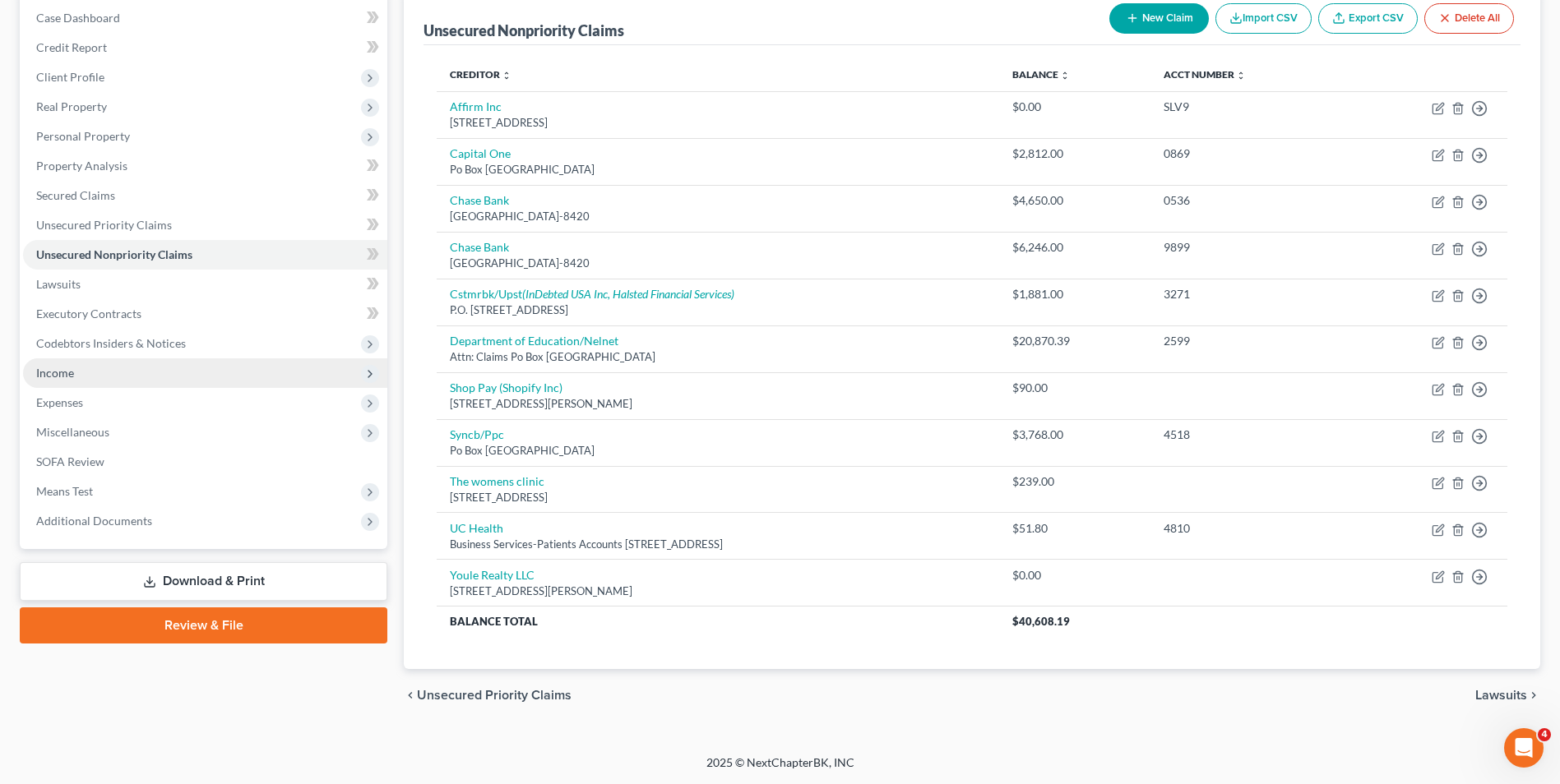
click at [46, 374] on span "Income" at bounding box center [54, 373] width 38 height 14
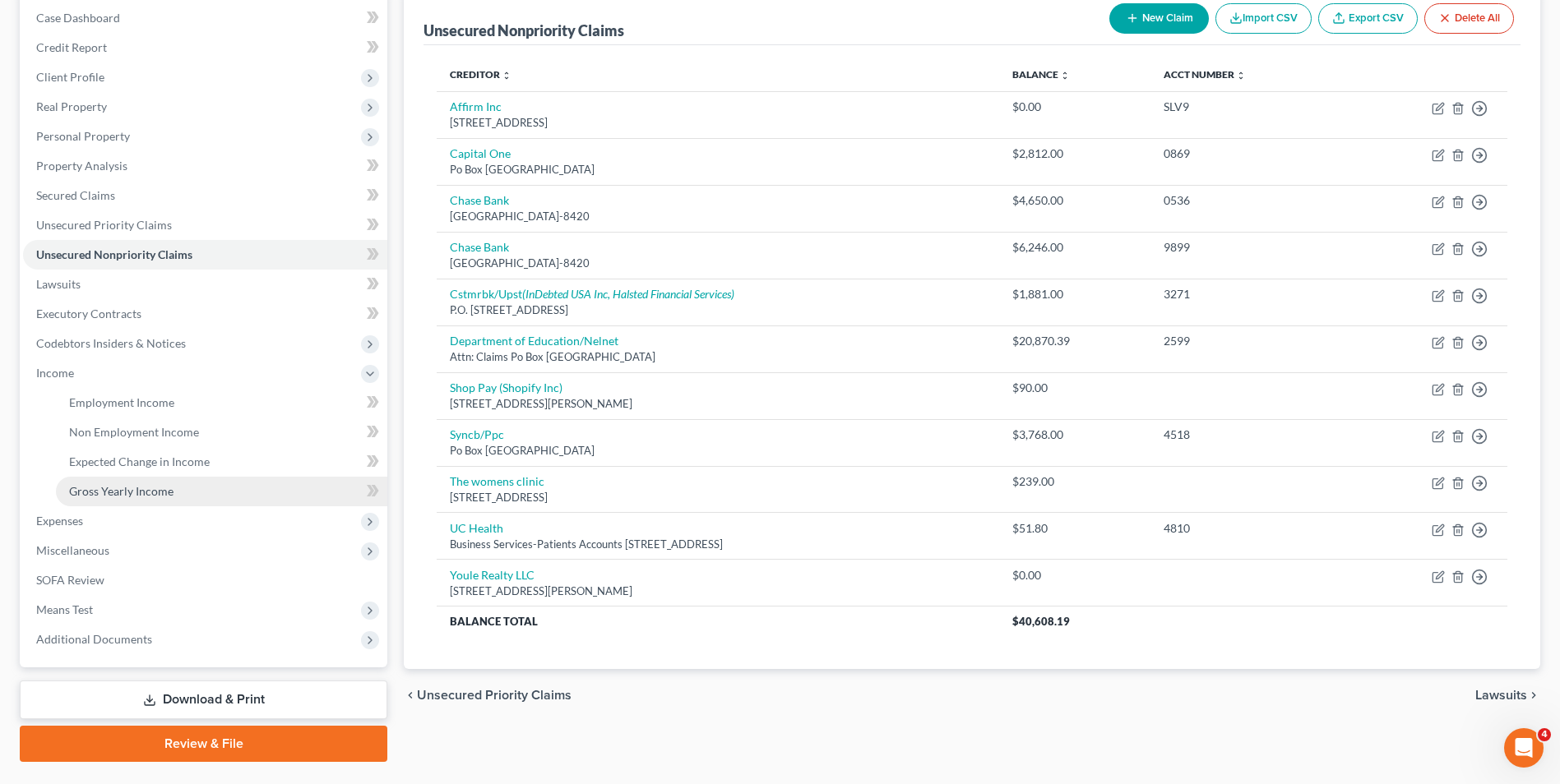
click at [121, 493] on span "Gross Yearly Income" at bounding box center [121, 491] width 105 height 14
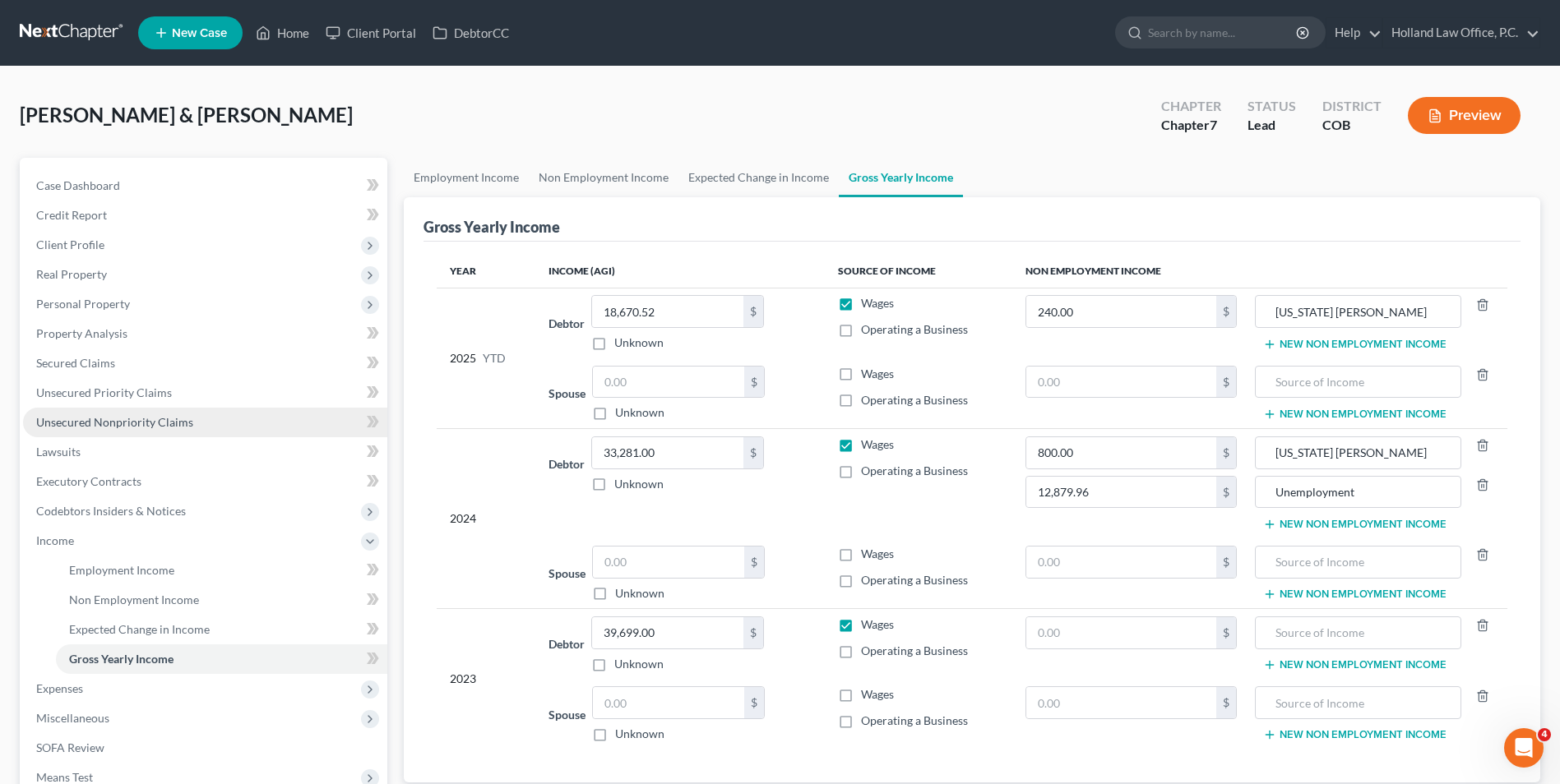
click at [153, 423] on span "Unsecured Nonpriority Claims" at bounding box center [114, 422] width 157 height 14
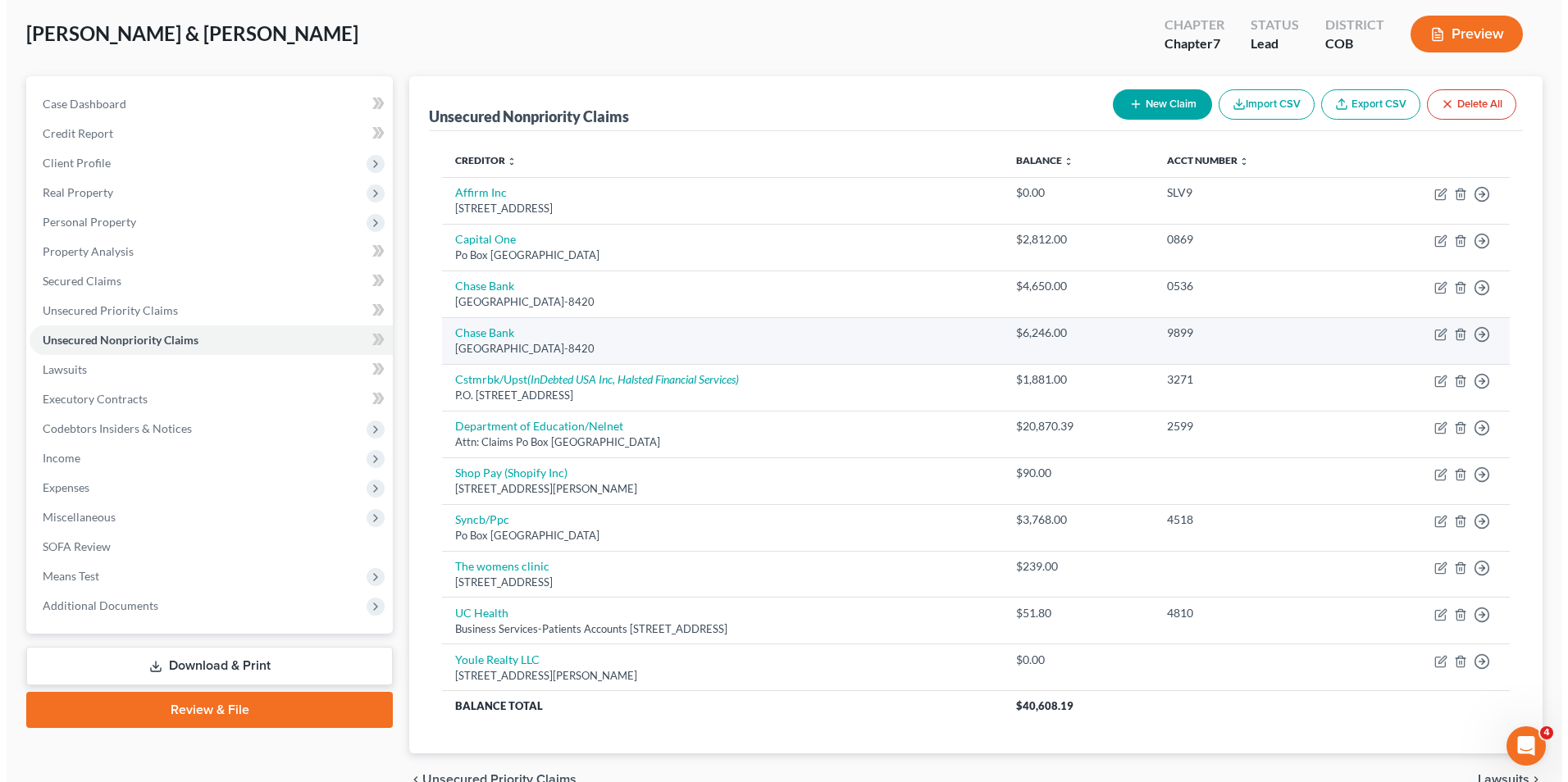
scroll to position [82, 0]
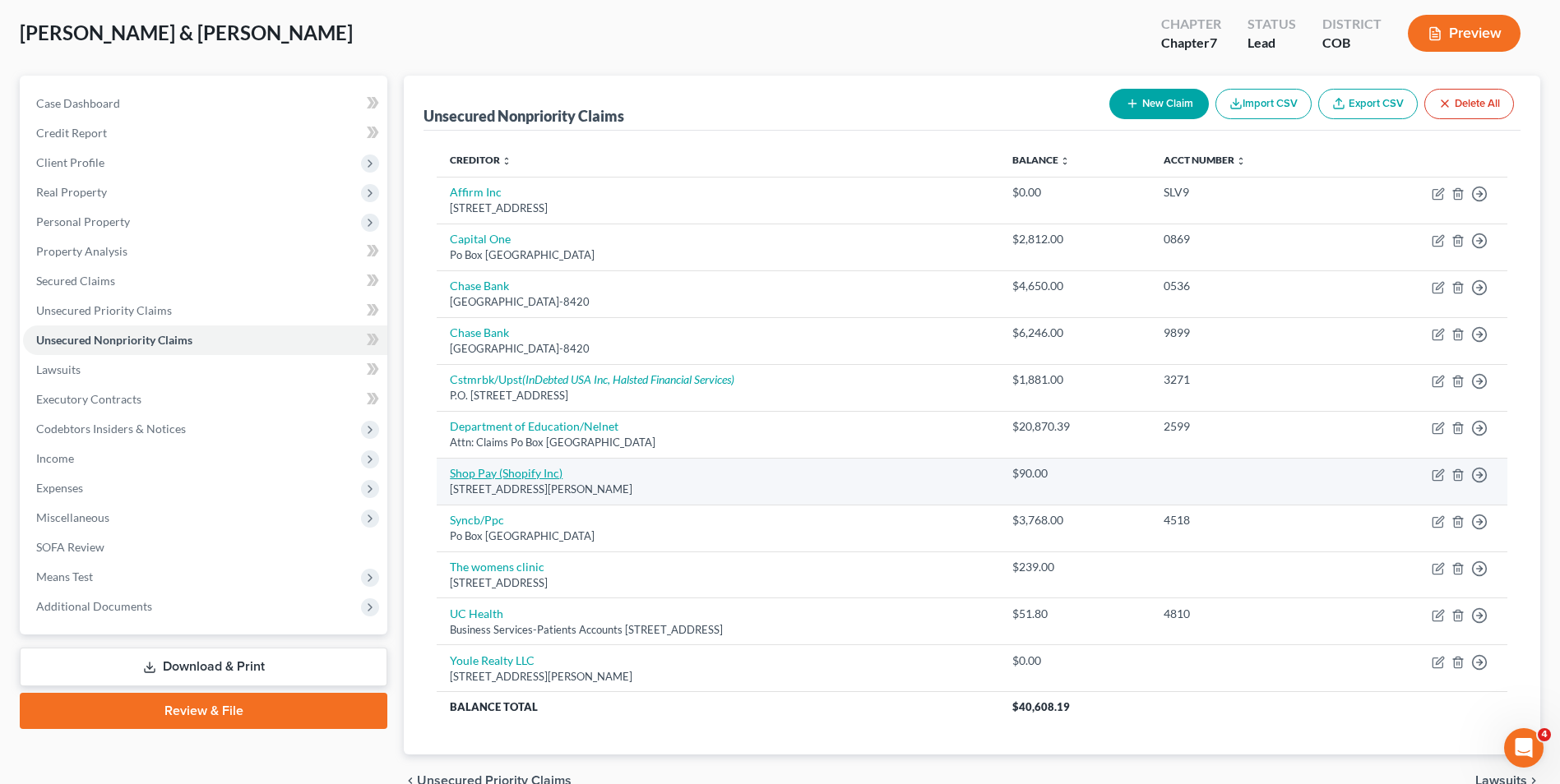
click at [506, 472] on link "Shop Pay (Shopify Inc)" at bounding box center [505, 472] width 112 height 14
select select "0"
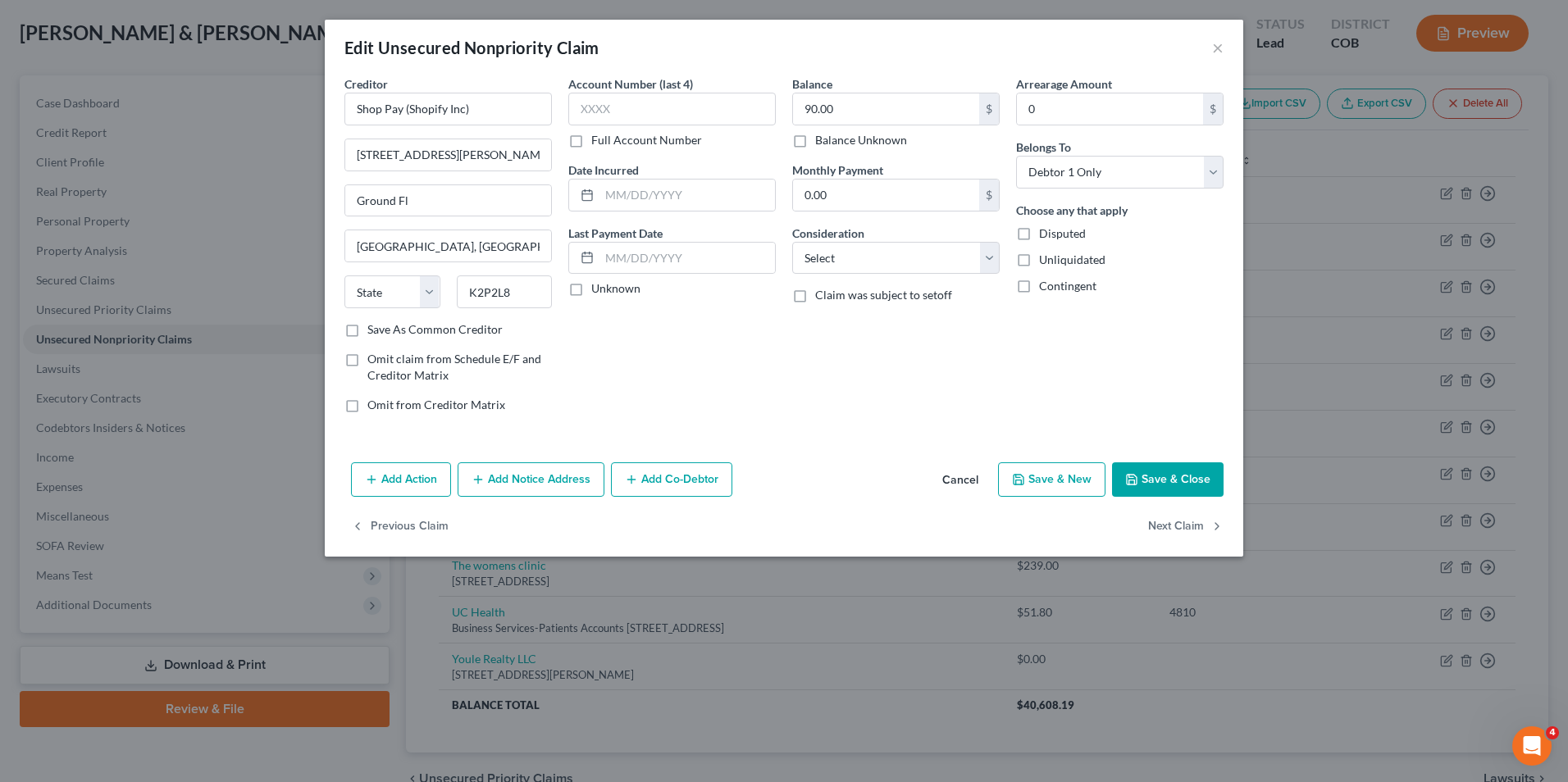
click at [524, 480] on button "Add Notice Address" at bounding box center [531, 480] width 147 height 35
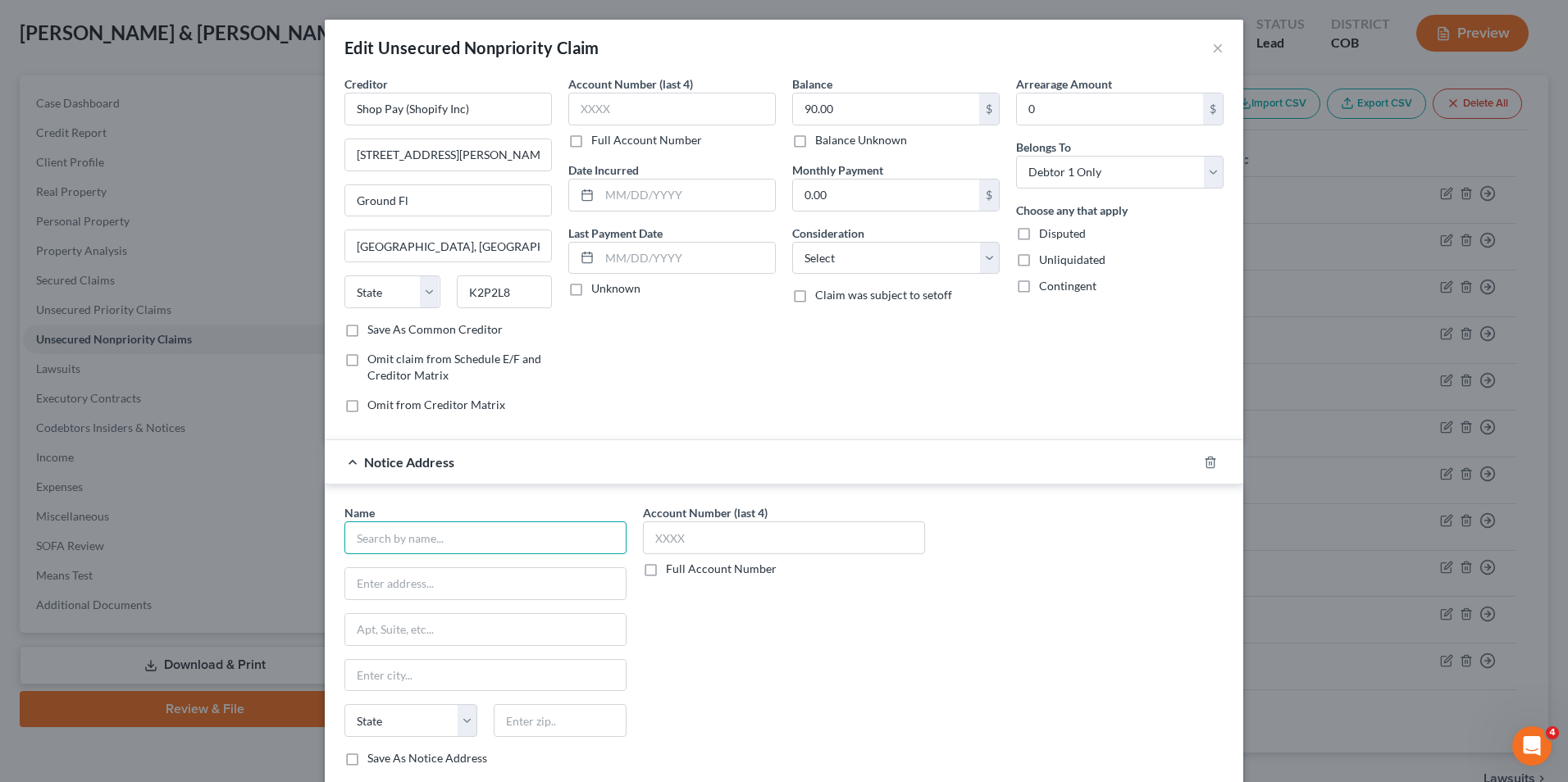
drag, startPoint x: 469, startPoint y: 535, endPoint x: 460, endPoint y: 542, distance: 11.4
click at [462, 542] on input "text" at bounding box center [486, 538] width 282 height 33
click at [462, 579] on div "[STREET_ADDRESS][US_STATE]" at bounding box center [442, 581] width 171 height 14
type input "January Technologies"
type input "[STREET_ADDRESS]"
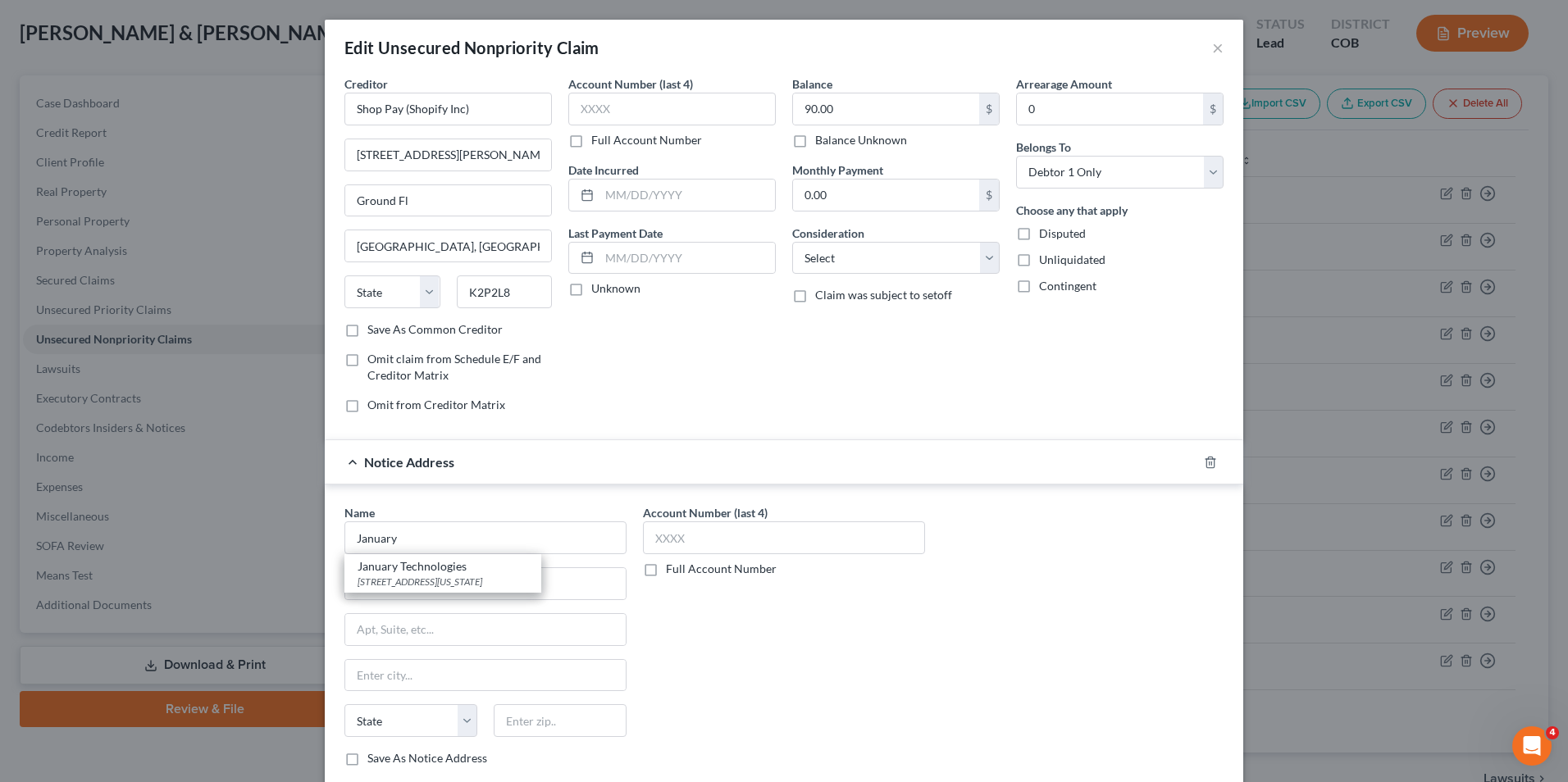
type input "[US_STATE]"
select select "35"
type input "10013"
drag, startPoint x: 498, startPoint y: 538, endPoint x: 390, endPoint y: 548, distance: 108.5
click at [390, 548] on input "January Technologies" at bounding box center [486, 538] width 282 height 33
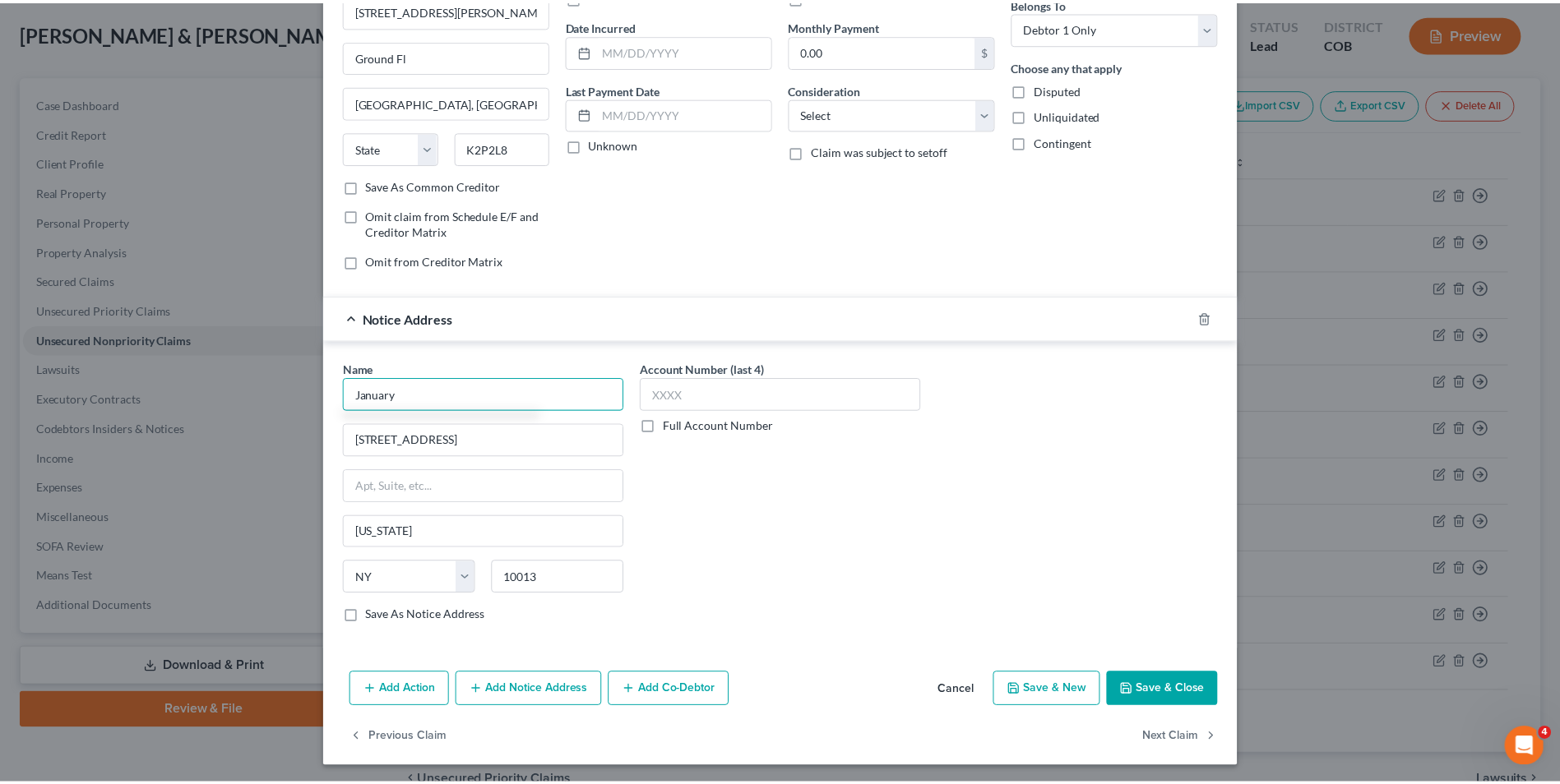
scroll to position [148, 0]
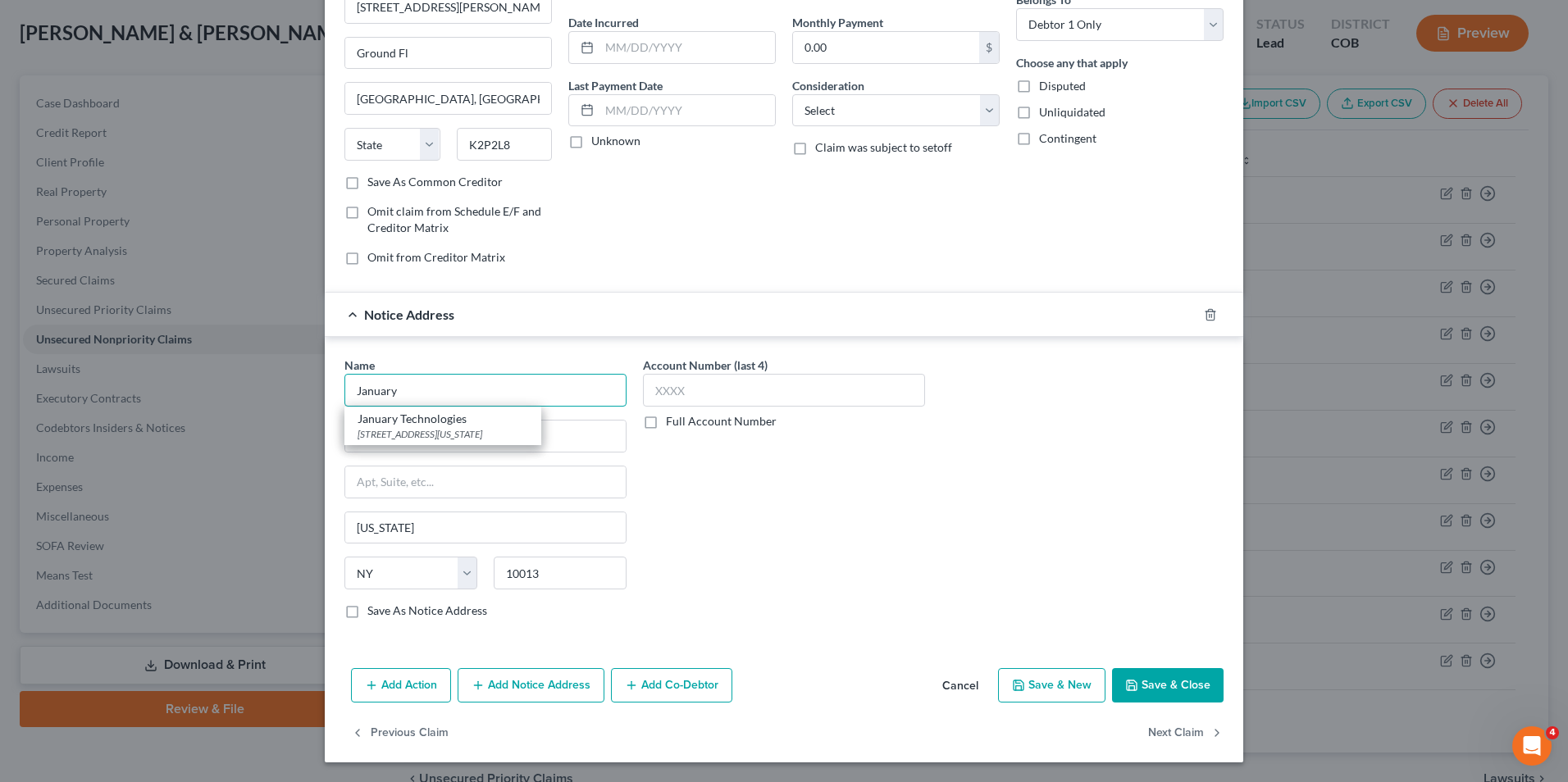
type input "January"
click at [1156, 685] on button "Save & Close" at bounding box center [1166, 685] width 111 height 35
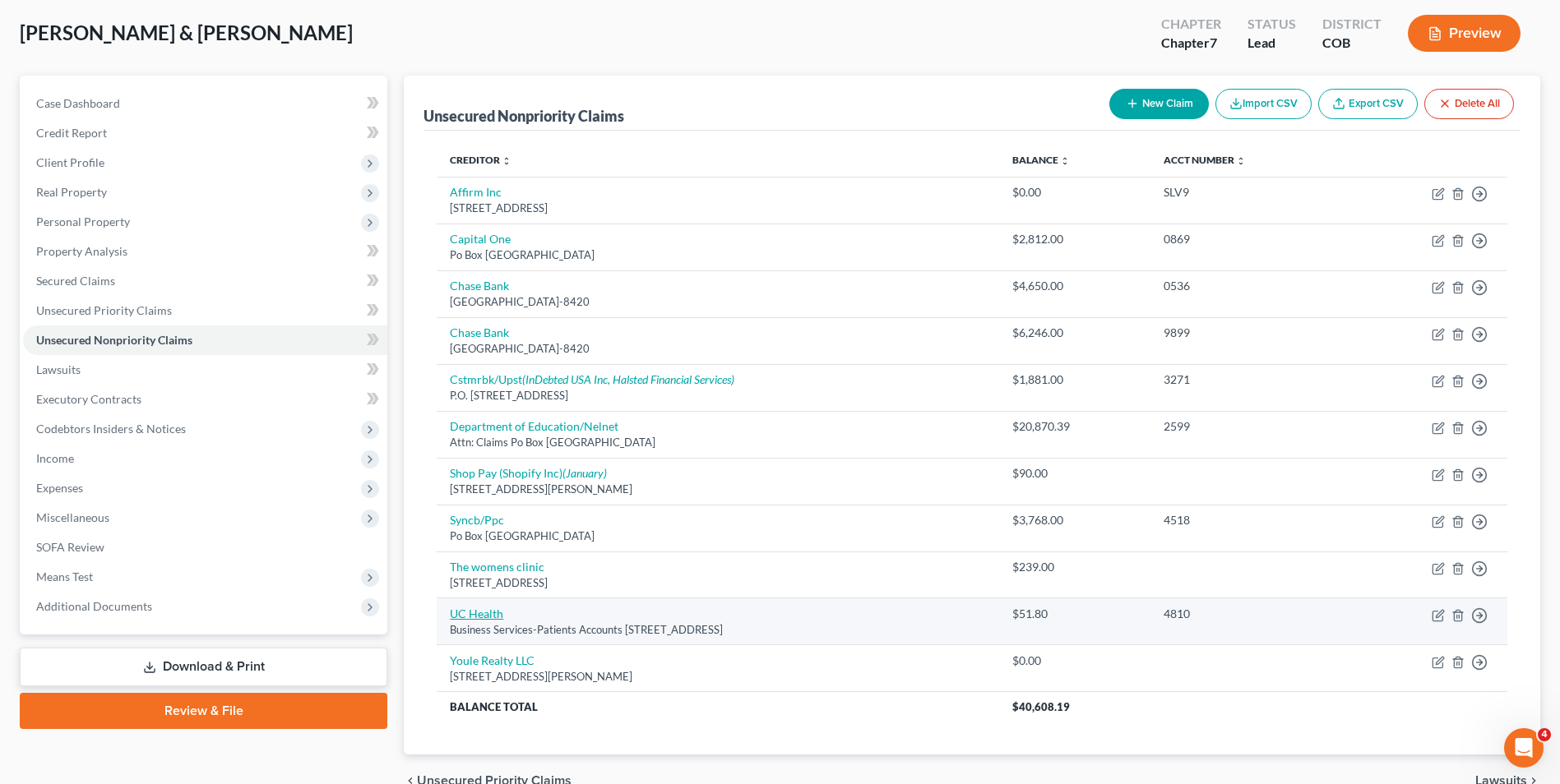
click at [477, 620] on link "UC Health" at bounding box center [475, 614] width 53 height 14
select select "45"
select select "9"
select select "0"
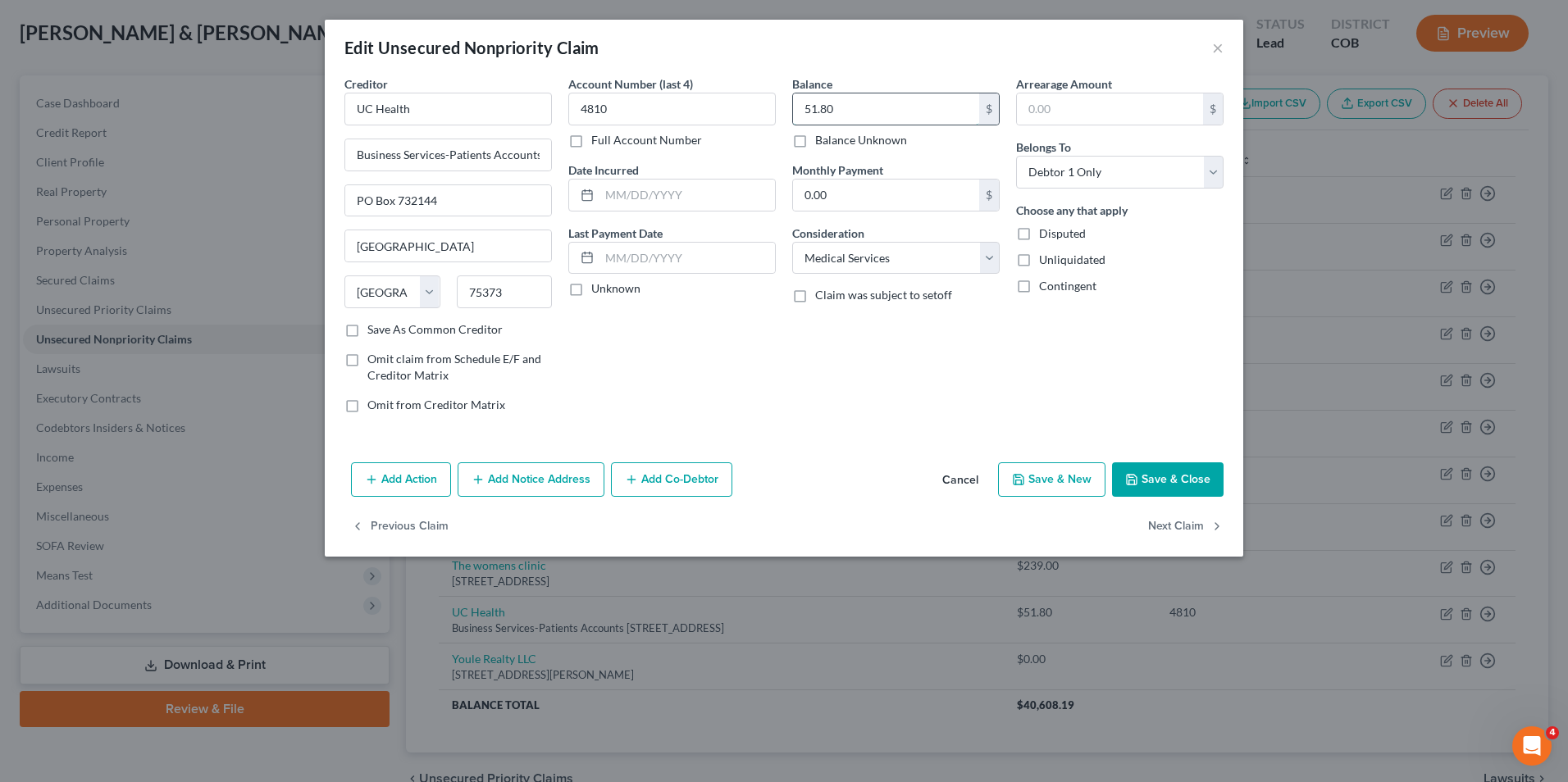
click at [905, 108] on input "51.80" at bounding box center [885, 109] width 186 height 31
type input "2,611.71"
click at [1134, 476] on icon "button" at bounding box center [1132, 480] width 14 height 14
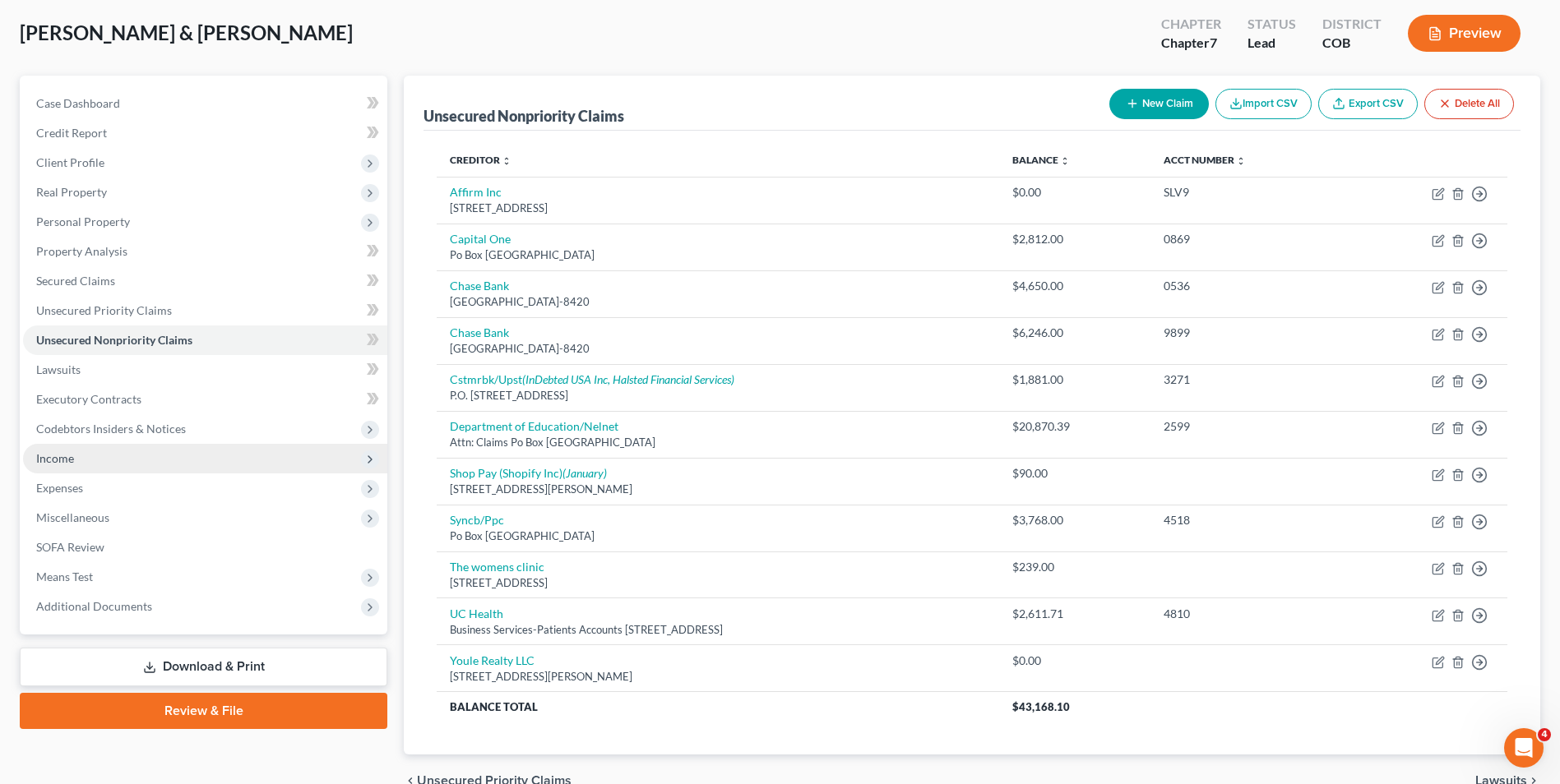
click at [97, 464] on span "Income" at bounding box center [205, 459] width 364 height 30
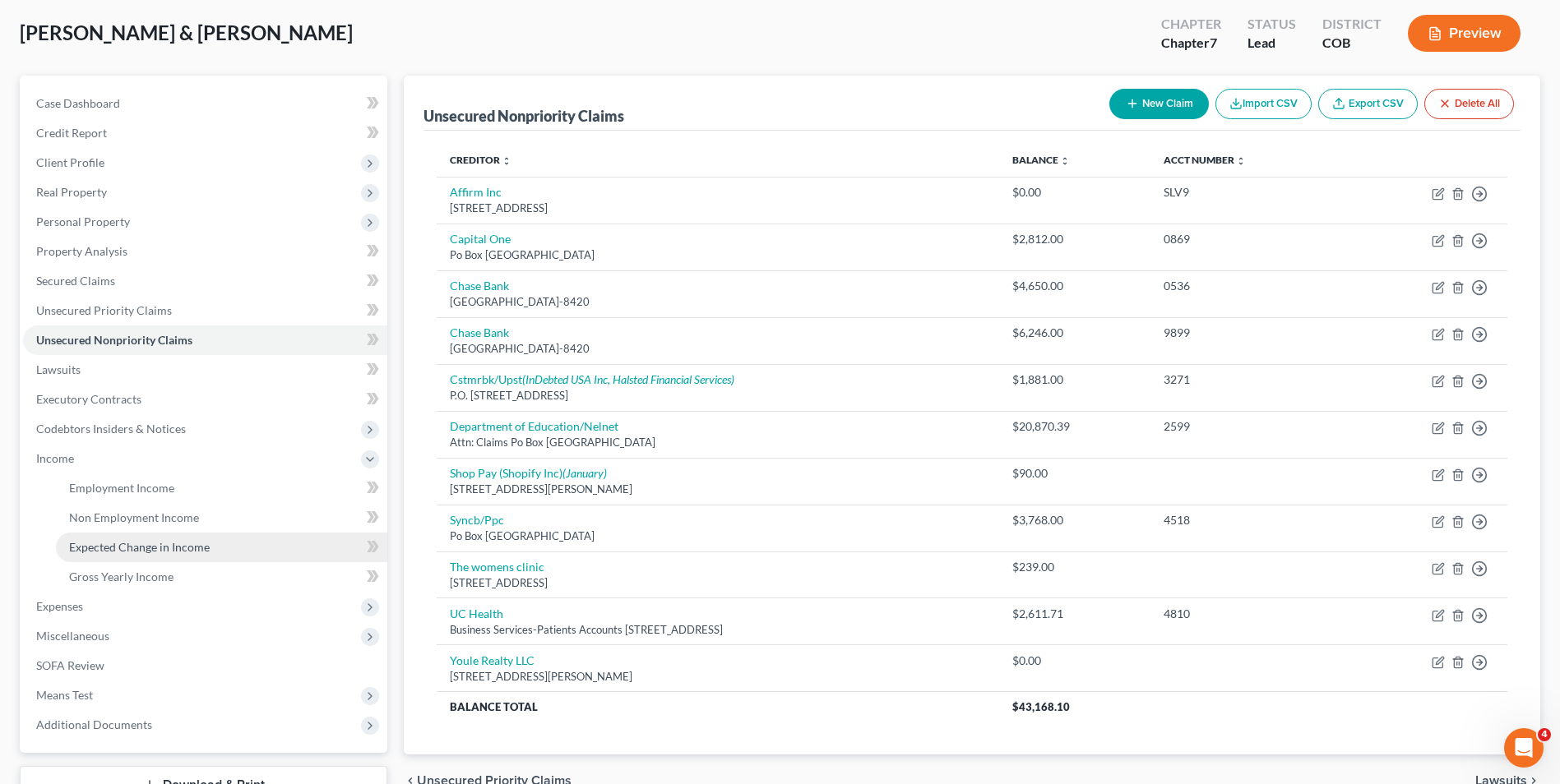
click at [128, 533] on link "Expected Change in Income" at bounding box center [222, 547] width 331 height 30
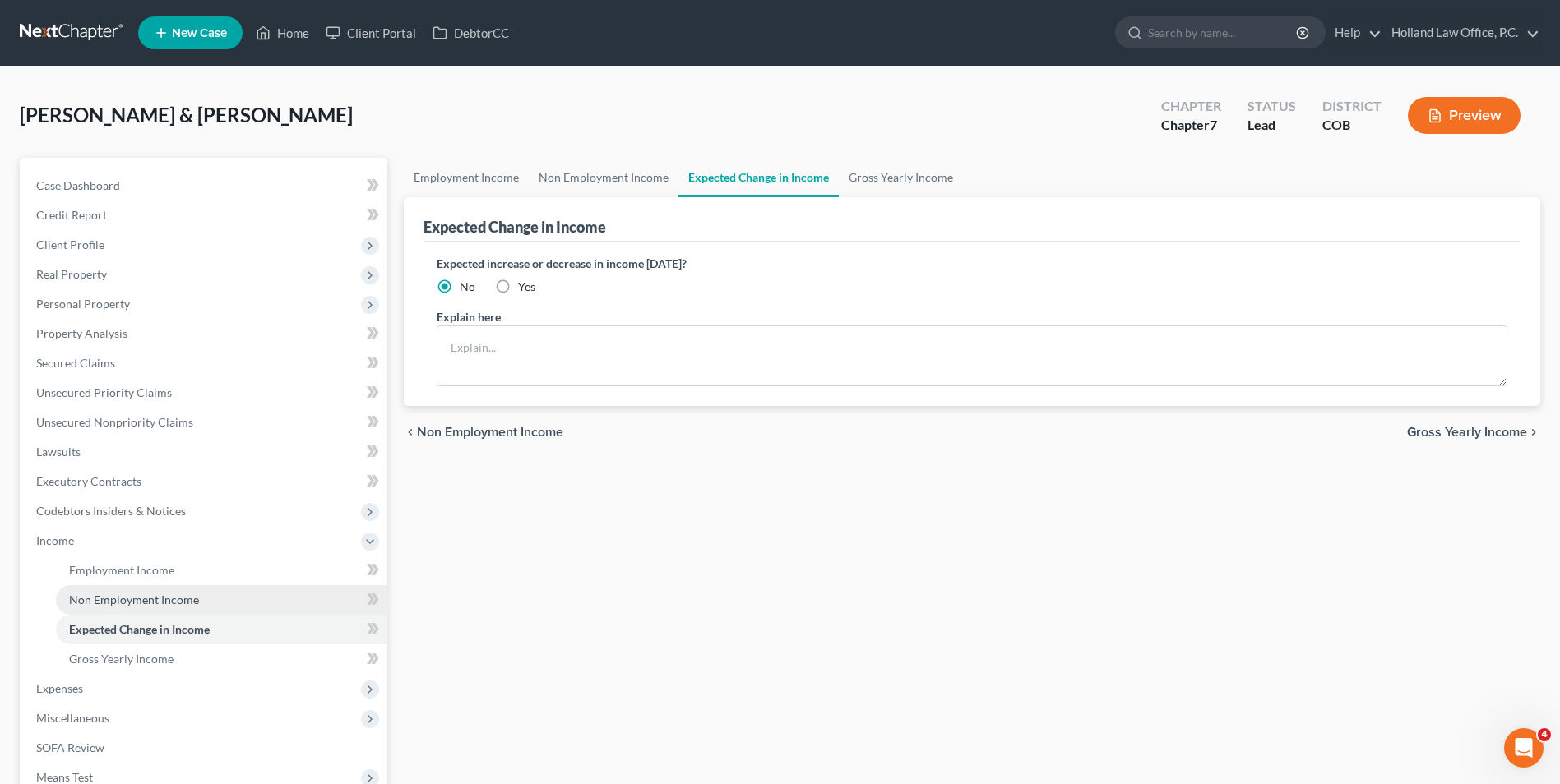
click at [115, 586] on link "Non Employment Income" at bounding box center [222, 600] width 331 height 30
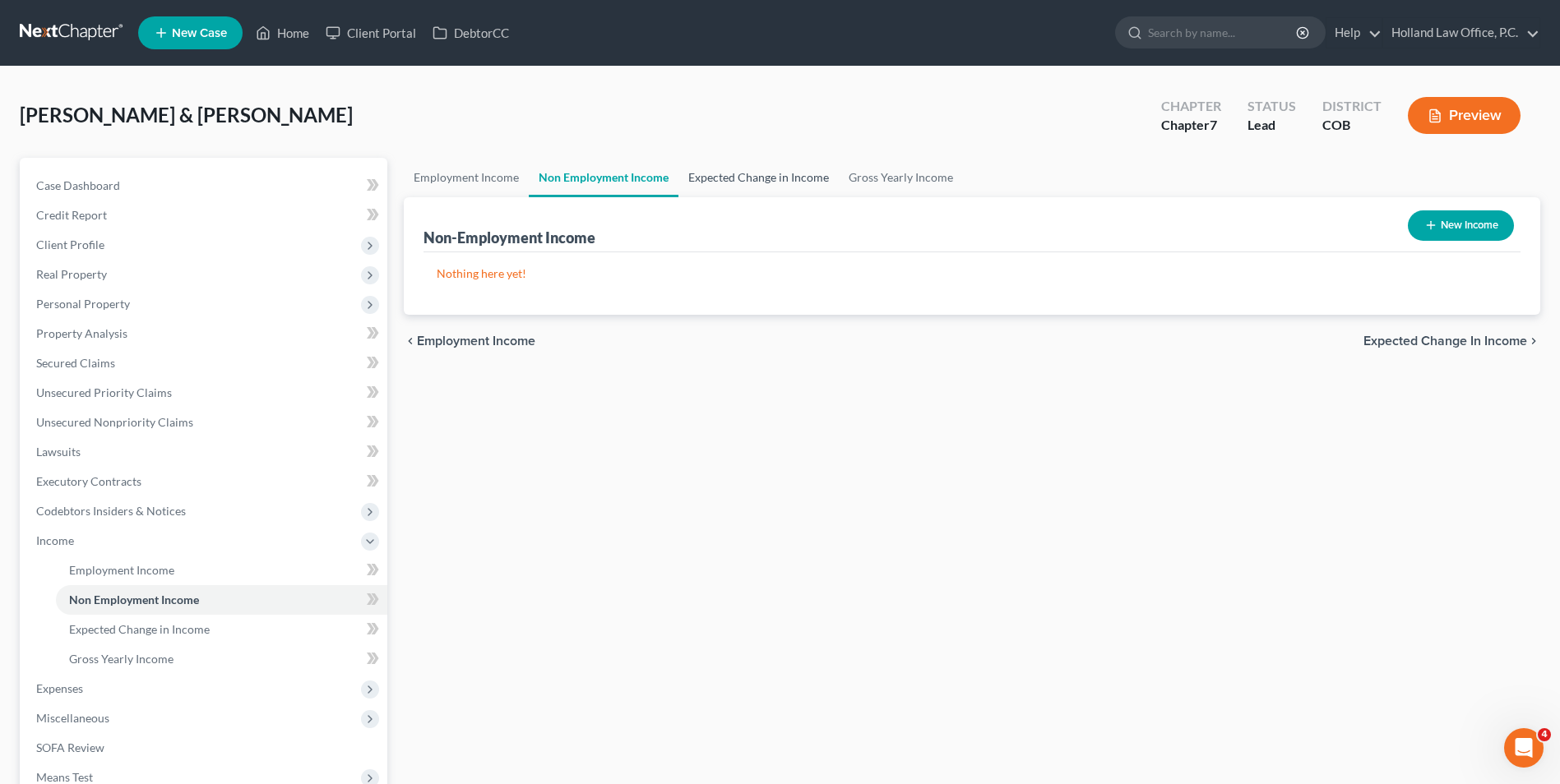
click at [729, 175] on link "Expected Change in Income" at bounding box center [759, 177] width 161 height 40
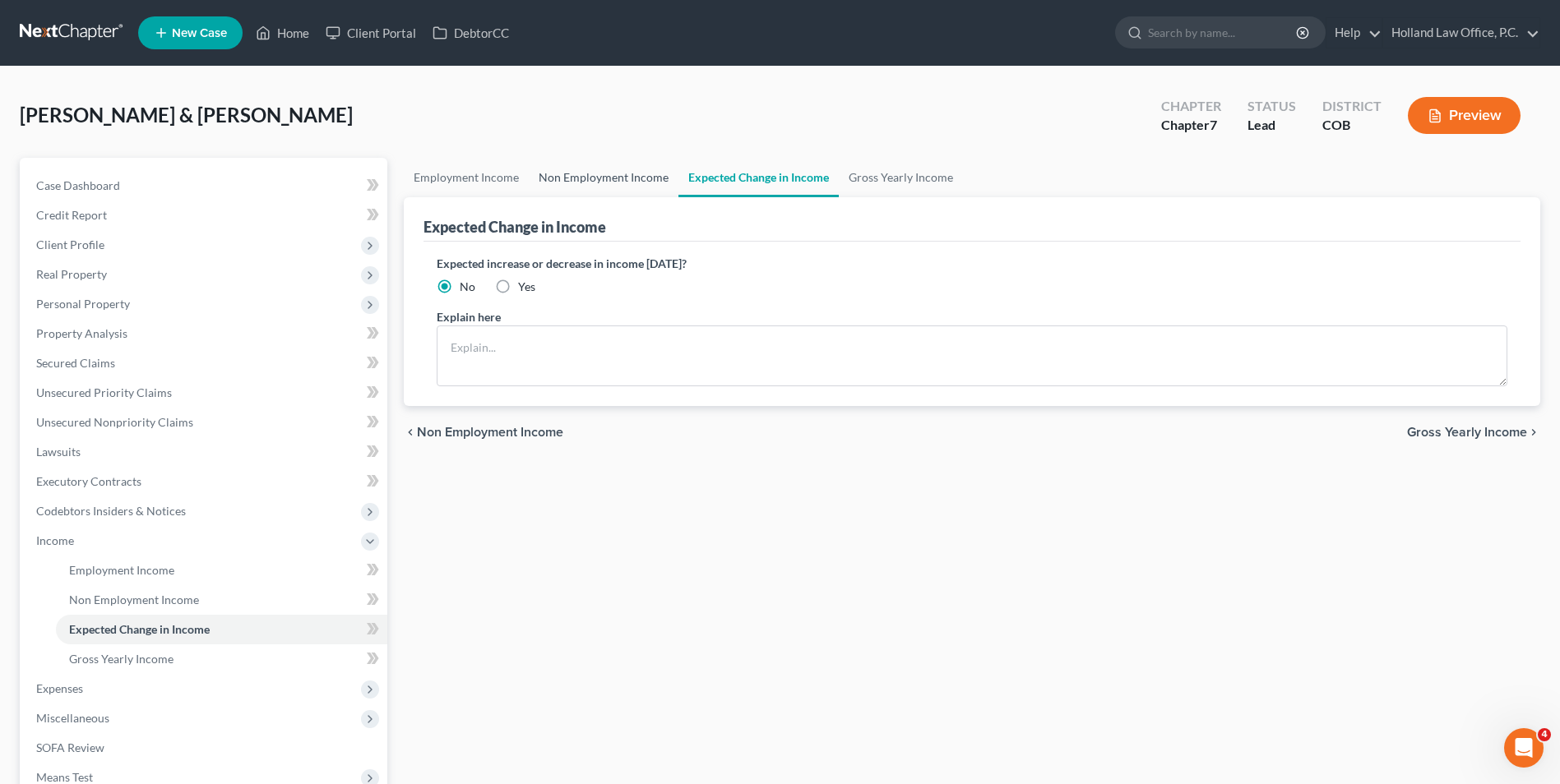
click at [620, 177] on link "Non Employment Income" at bounding box center [603, 177] width 150 height 40
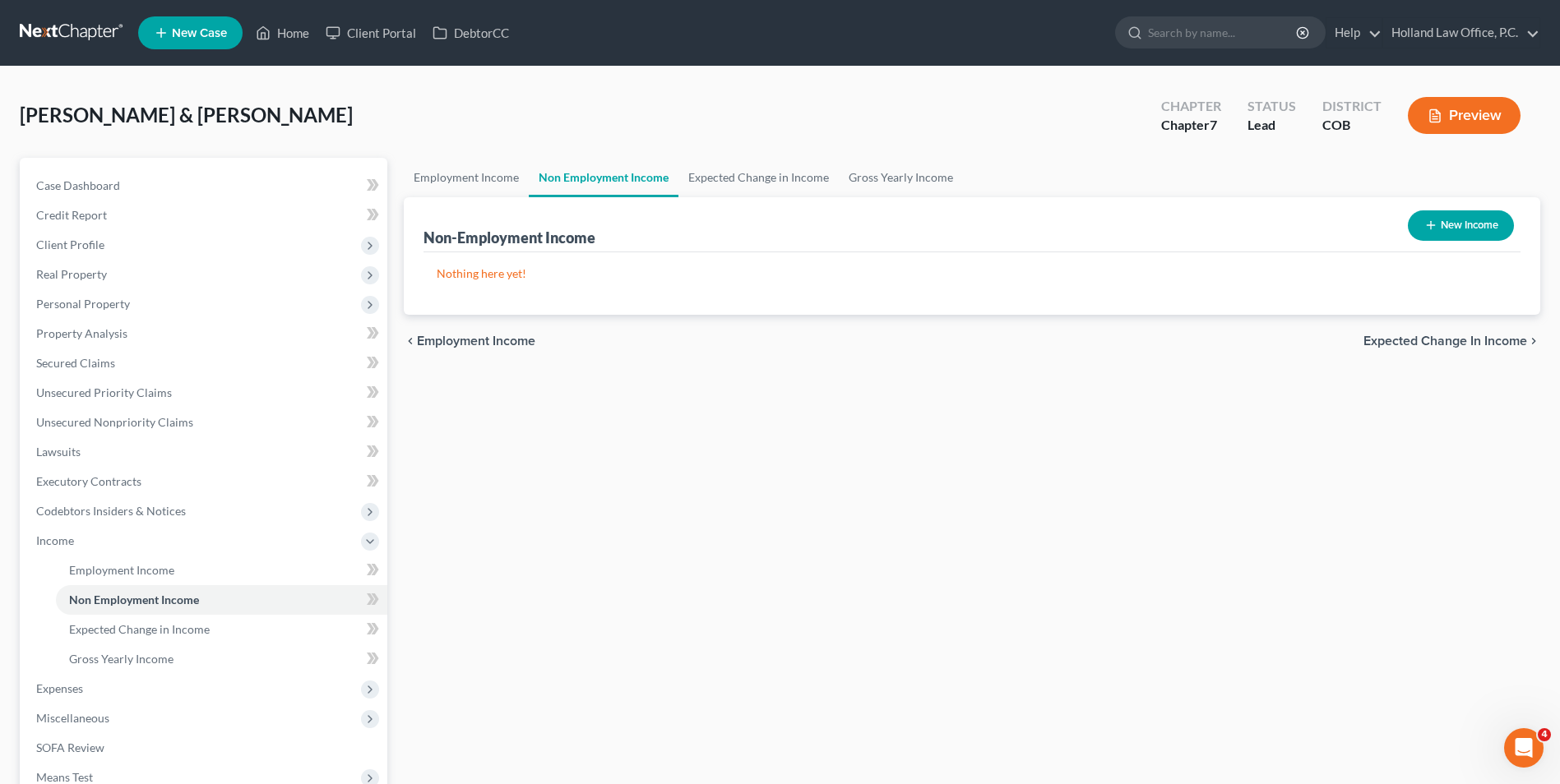
click at [1453, 226] on button "New Income" at bounding box center [1461, 225] width 107 height 30
select select "0"
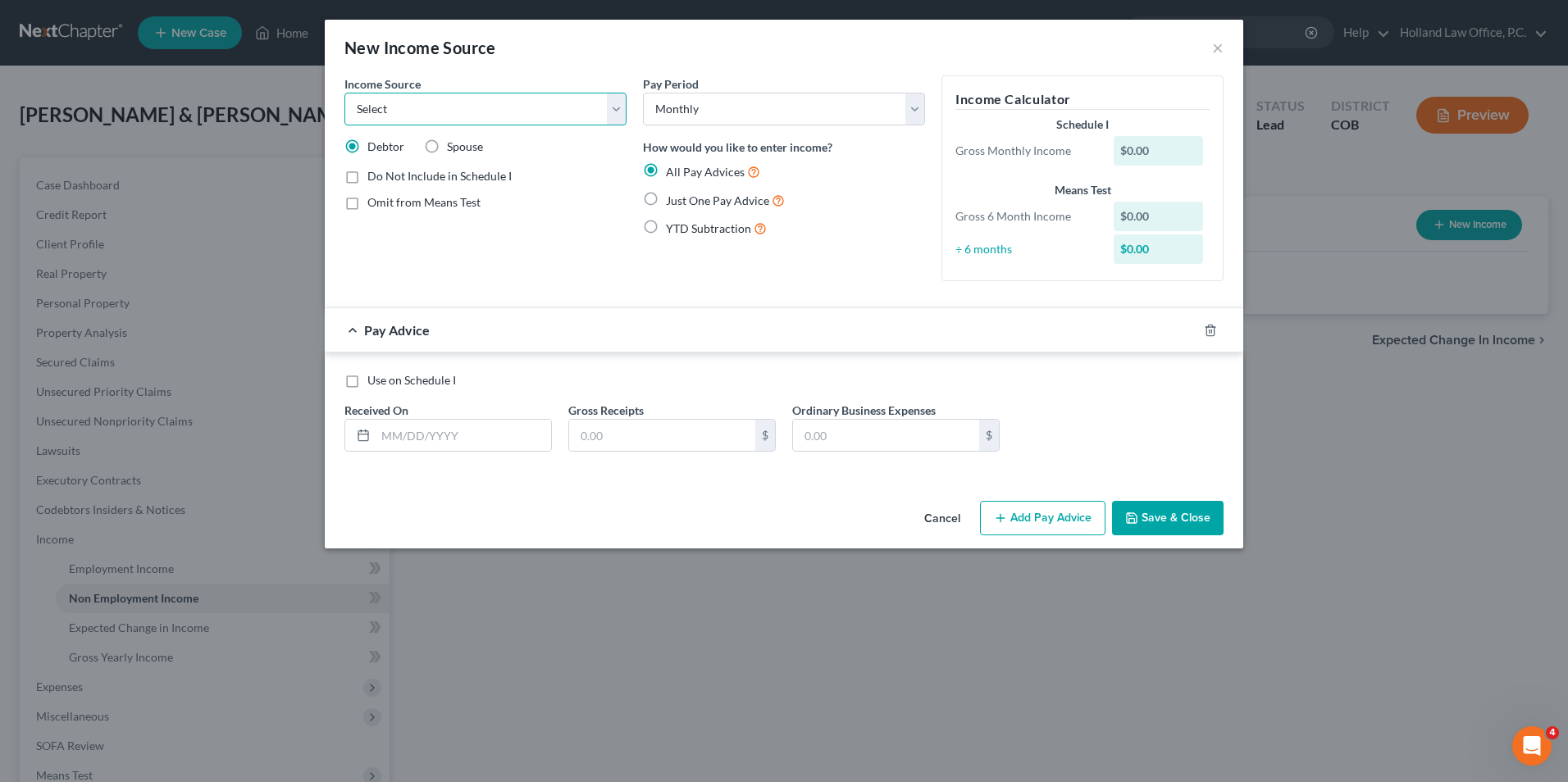
click at [459, 96] on select "Select Unemployment Disability (from employer) Pension Retirement Social Securi…" at bounding box center [486, 109] width 282 height 33
select select "1"
click at [345, 93] on select "Select Unemployment Disability (from employer) Pension Retirement Social Securi…" at bounding box center [486, 109] width 282 height 33
click at [457, 433] on input "text" at bounding box center [463, 435] width 176 height 31
type input "[DATE]"
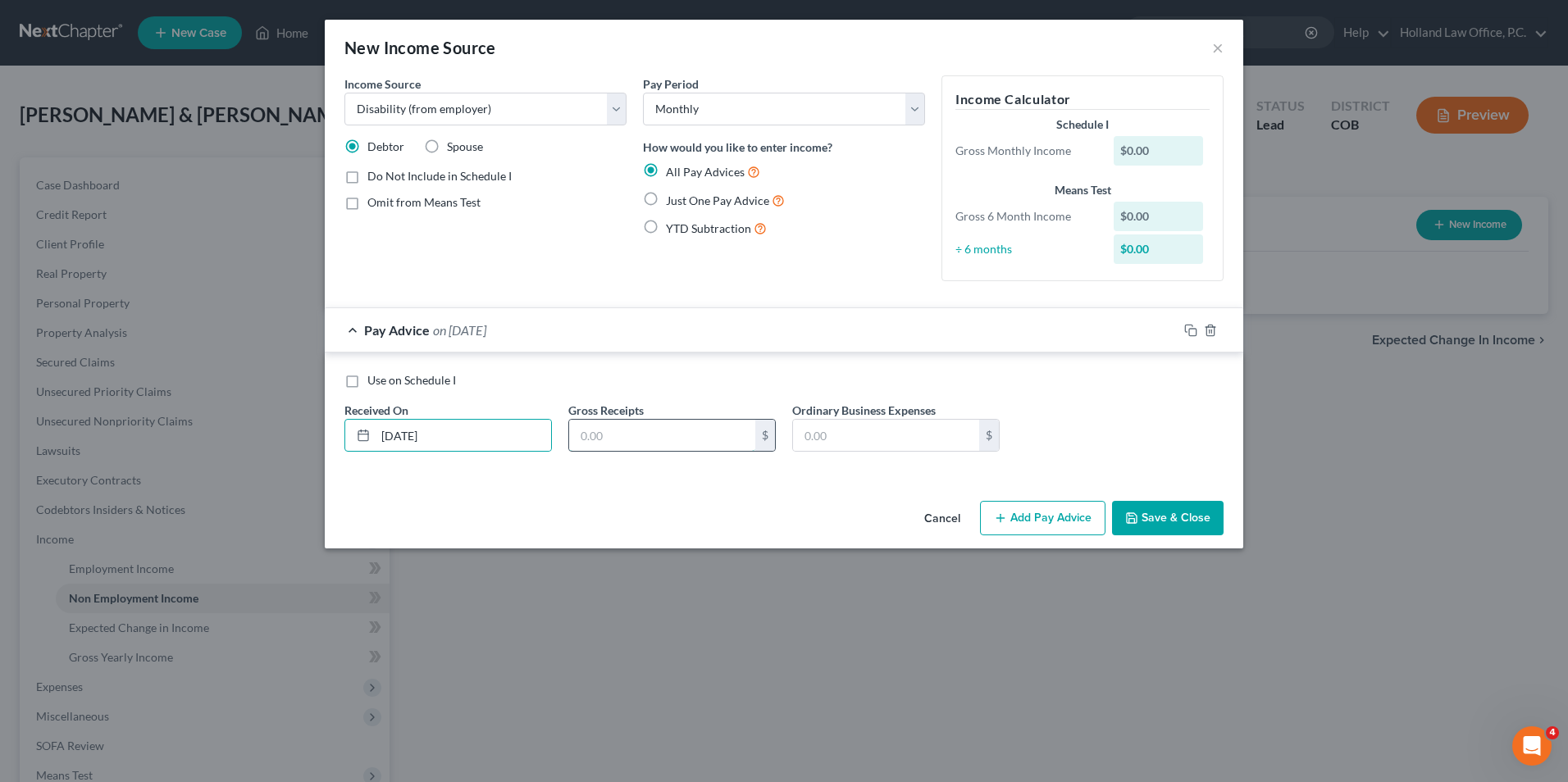
click at [637, 440] on input "text" at bounding box center [661, 435] width 186 height 31
type input "2,625.00"
click at [834, 439] on input "text" at bounding box center [885, 435] width 186 height 31
type input "200.81"
click at [1177, 517] on button "Save & Close" at bounding box center [1166, 518] width 111 height 35
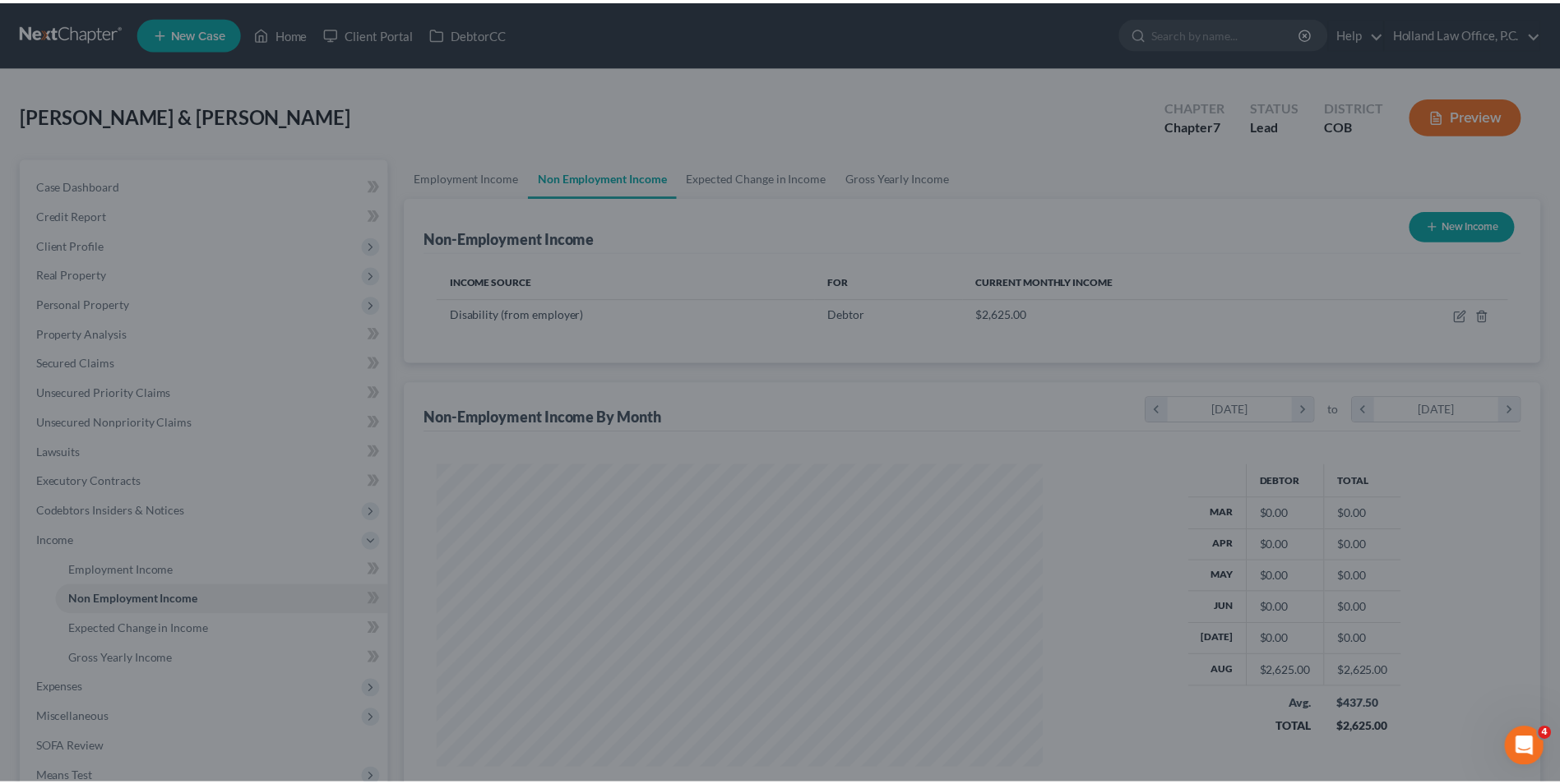
scroll to position [821588, 821625]
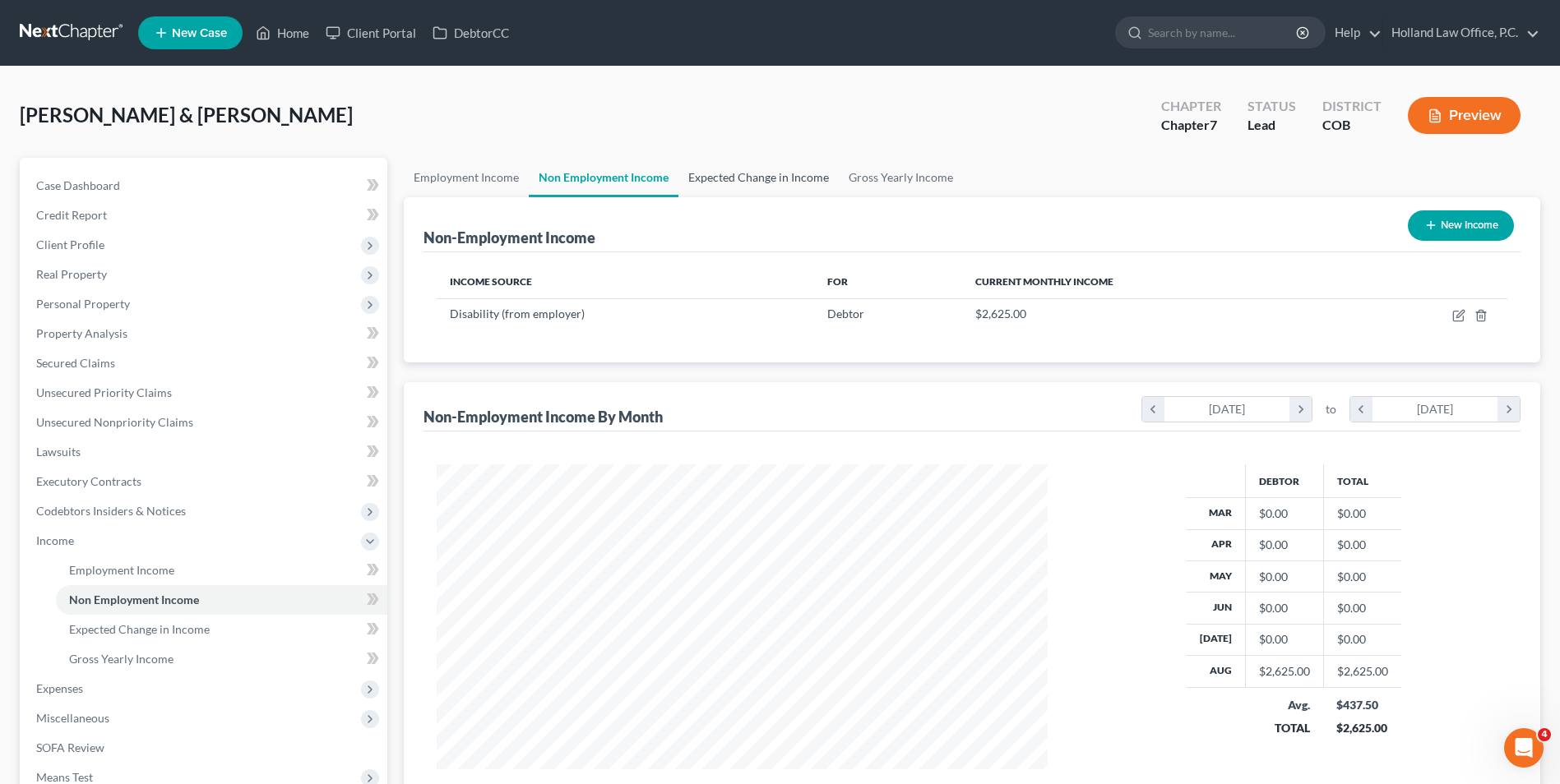
drag, startPoint x: 744, startPoint y: 182, endPoint x: 771, endPoint y: 182, distance: 27.0
click at [744, 182] on link "Expected Change in Income" at bounding box center [759, 177] width 161 height 40
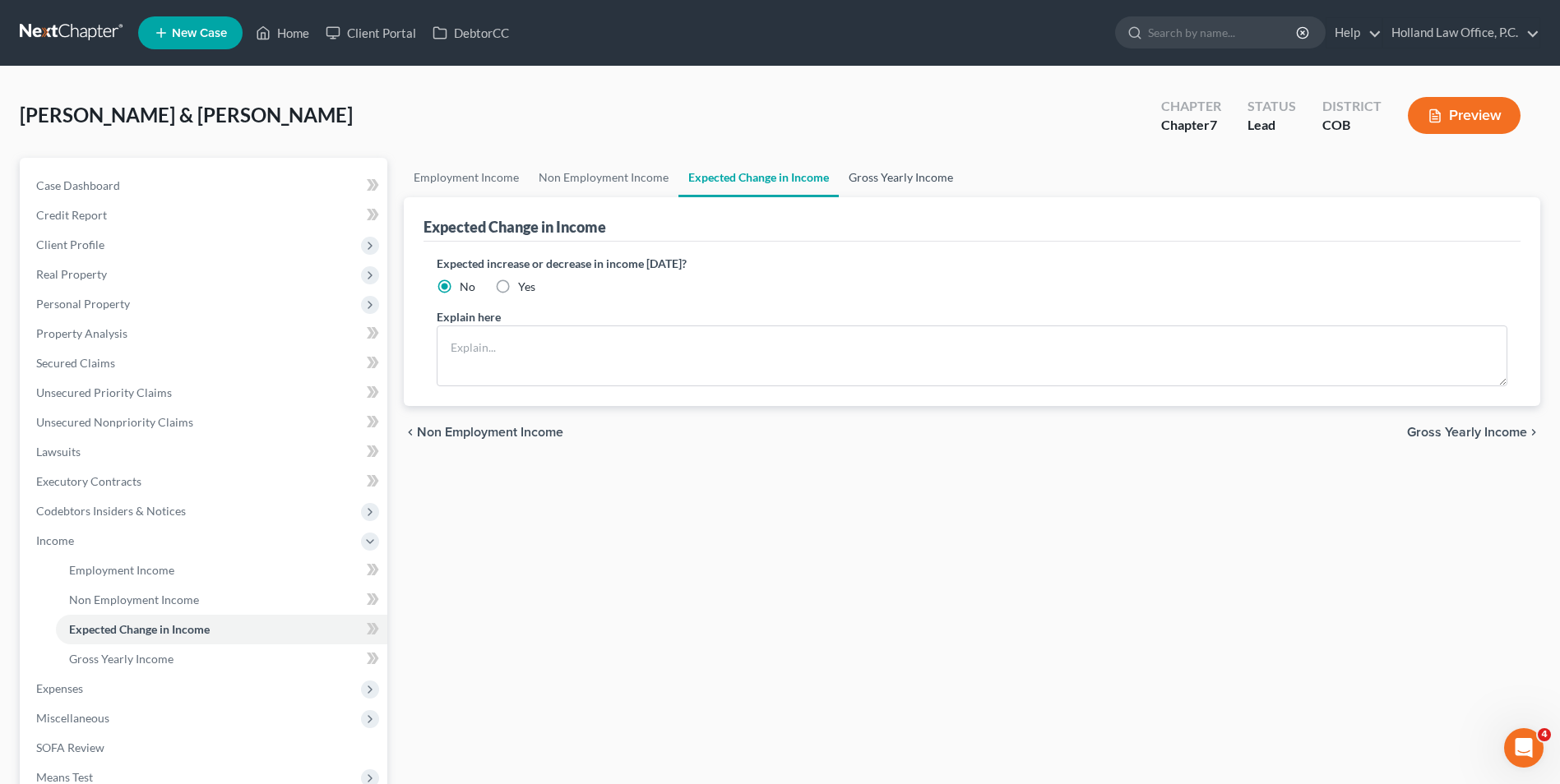
click at [873, 172] on link "Gross Yearly Income" at bounding box center [901, 177] width 124 height 40
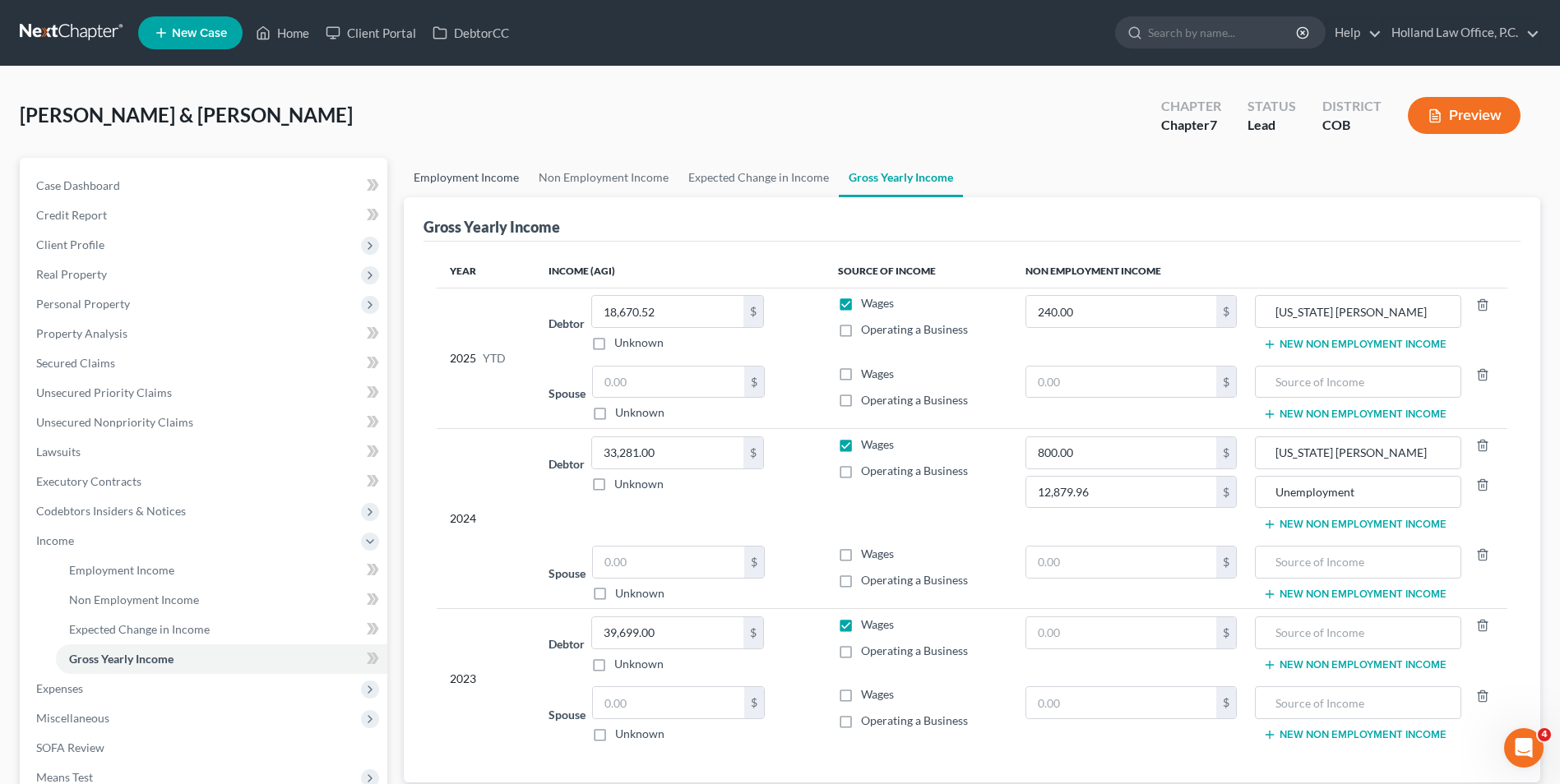
click at [455, 192] on link "Employment Income" at bounding box center [466, 177] width 125 height 40
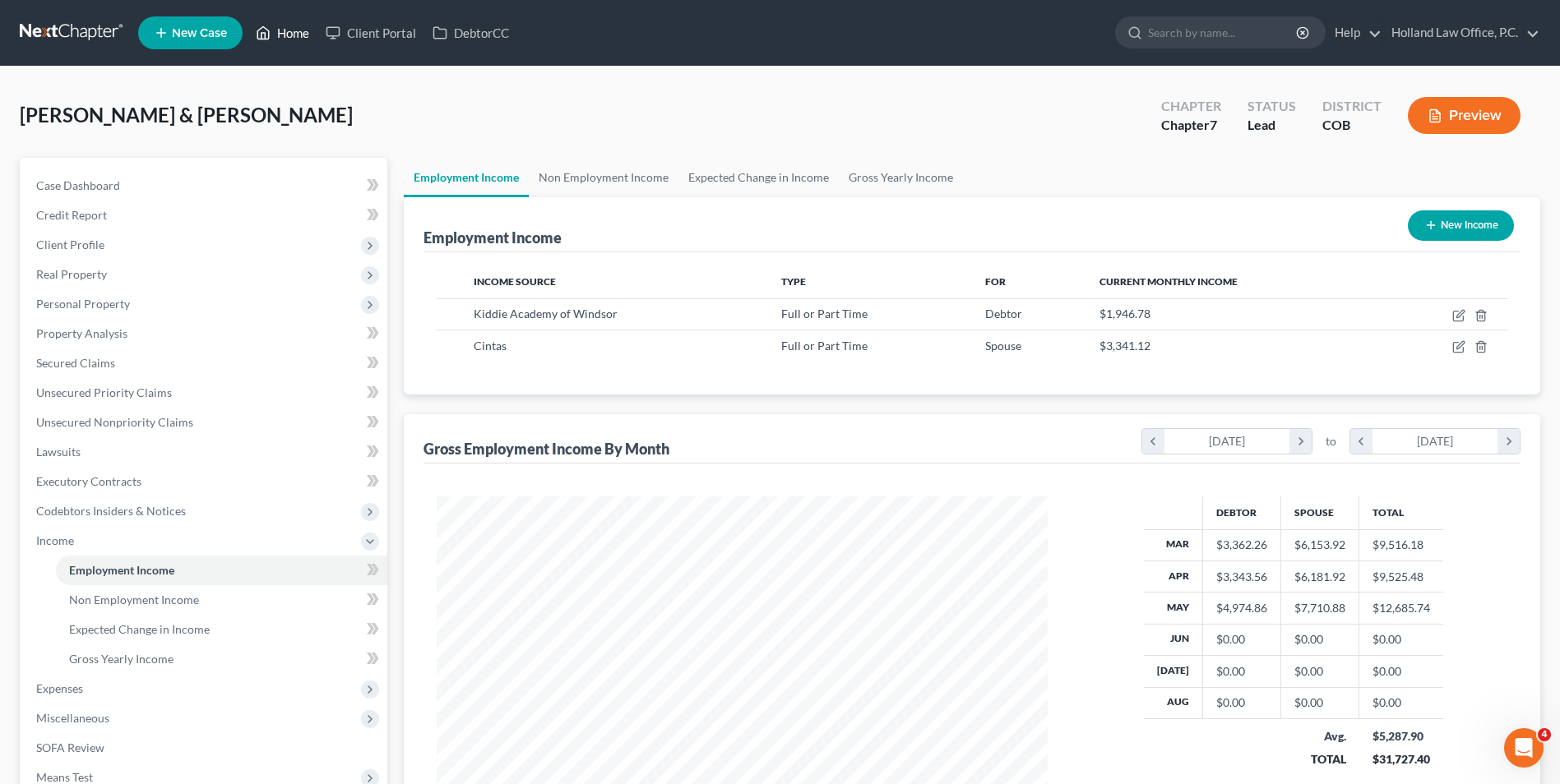
click at [300, 22] on link "Home" at bounding box center [283, 33] width 70 height 30
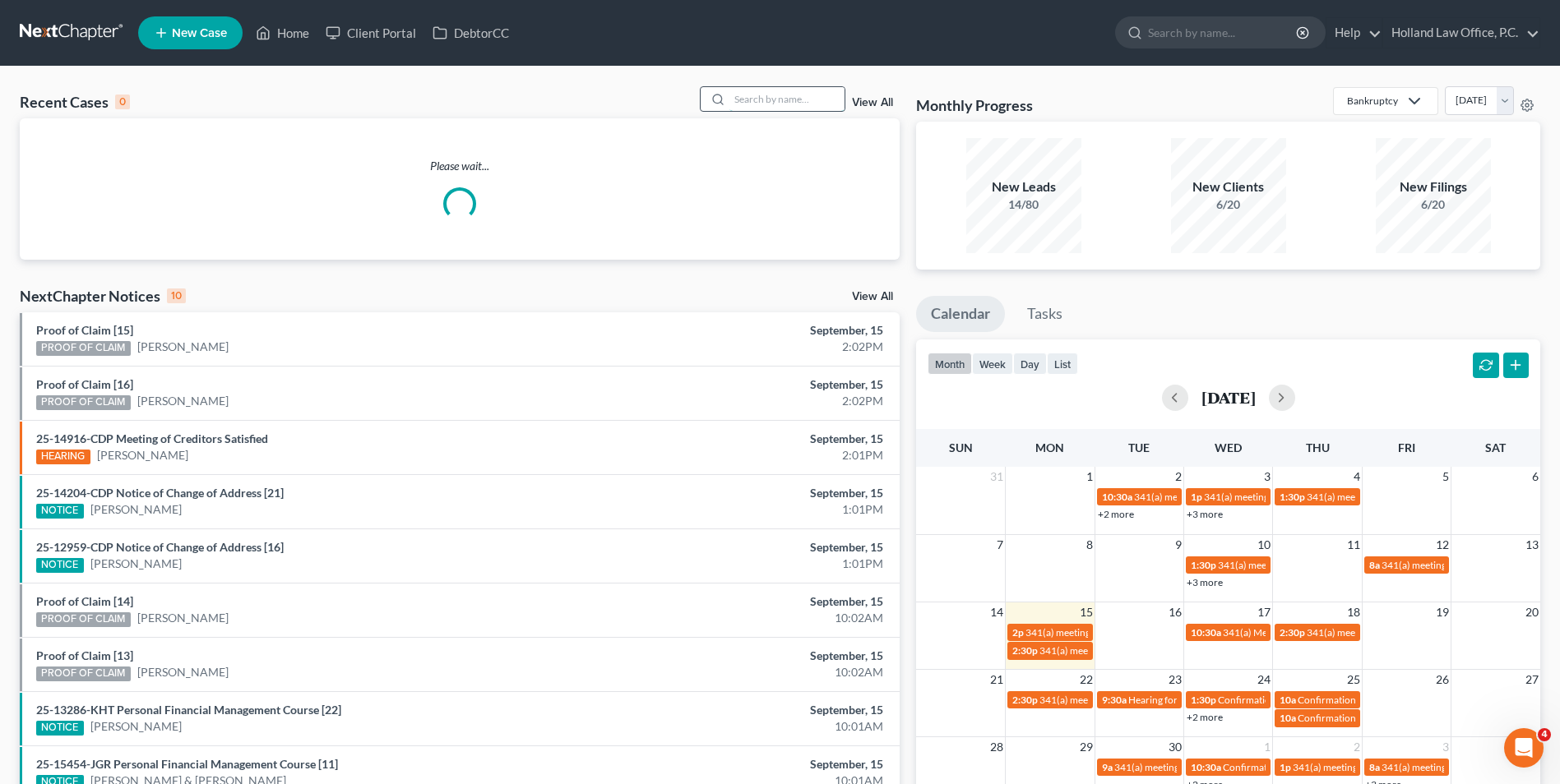
click at [768, 101] on input "search" at bounding box center [786, 99] width 115 height 24
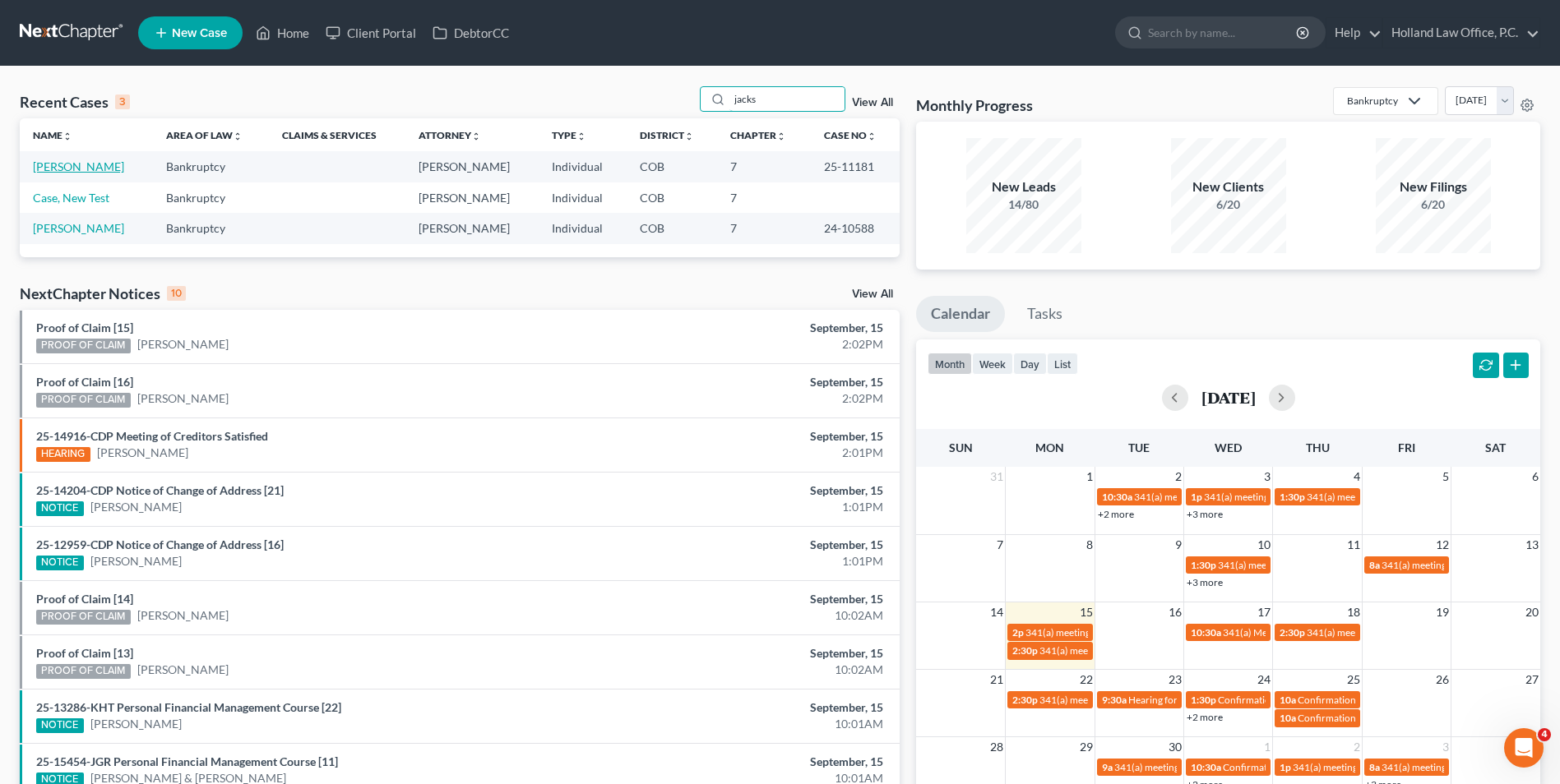
type input "jacks"
click at [90, 169] on link "[PERSON_NAME]" at bounding box center [78, 166] width 91 height 14
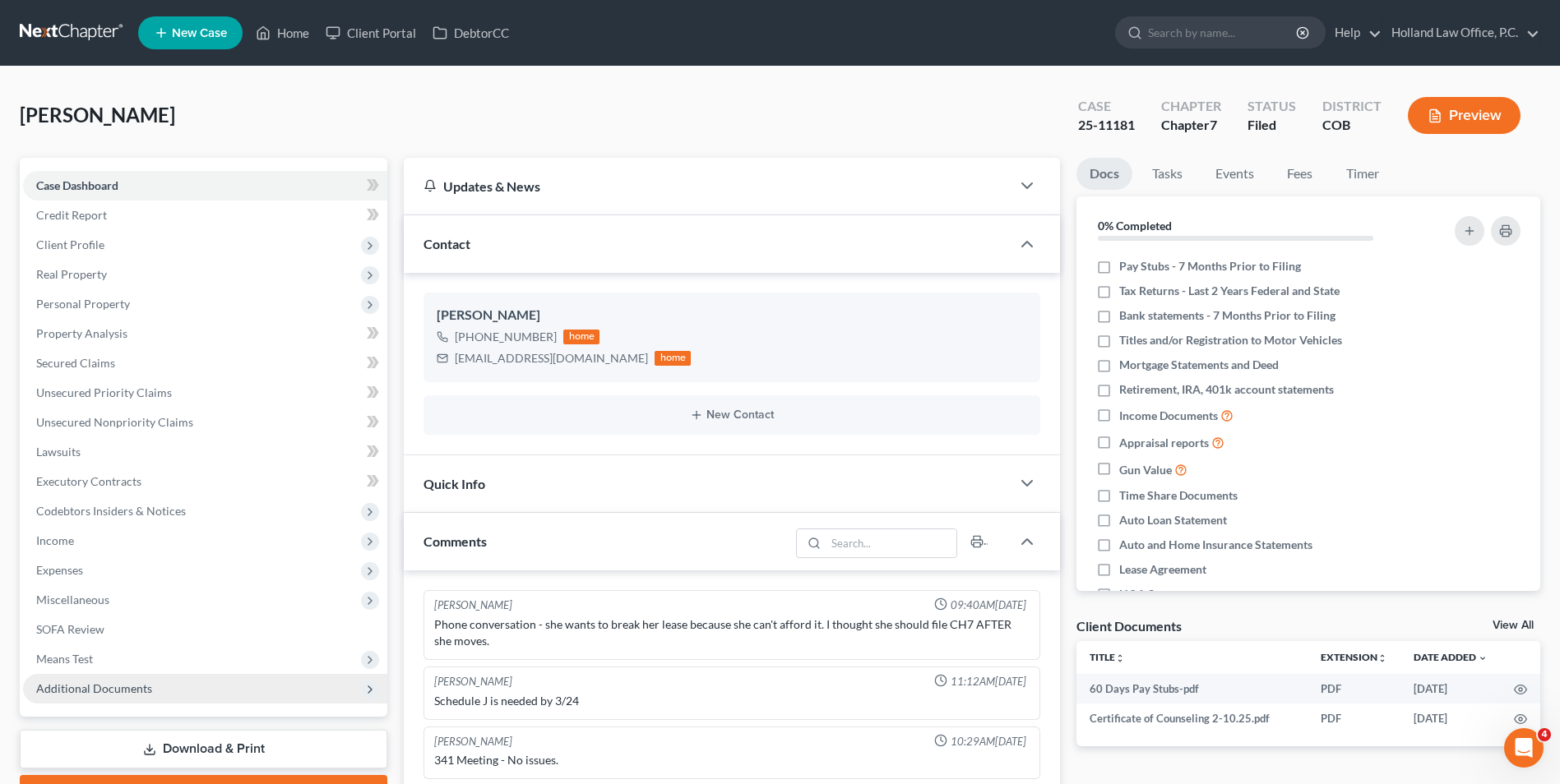
scroll to position [18, 0]
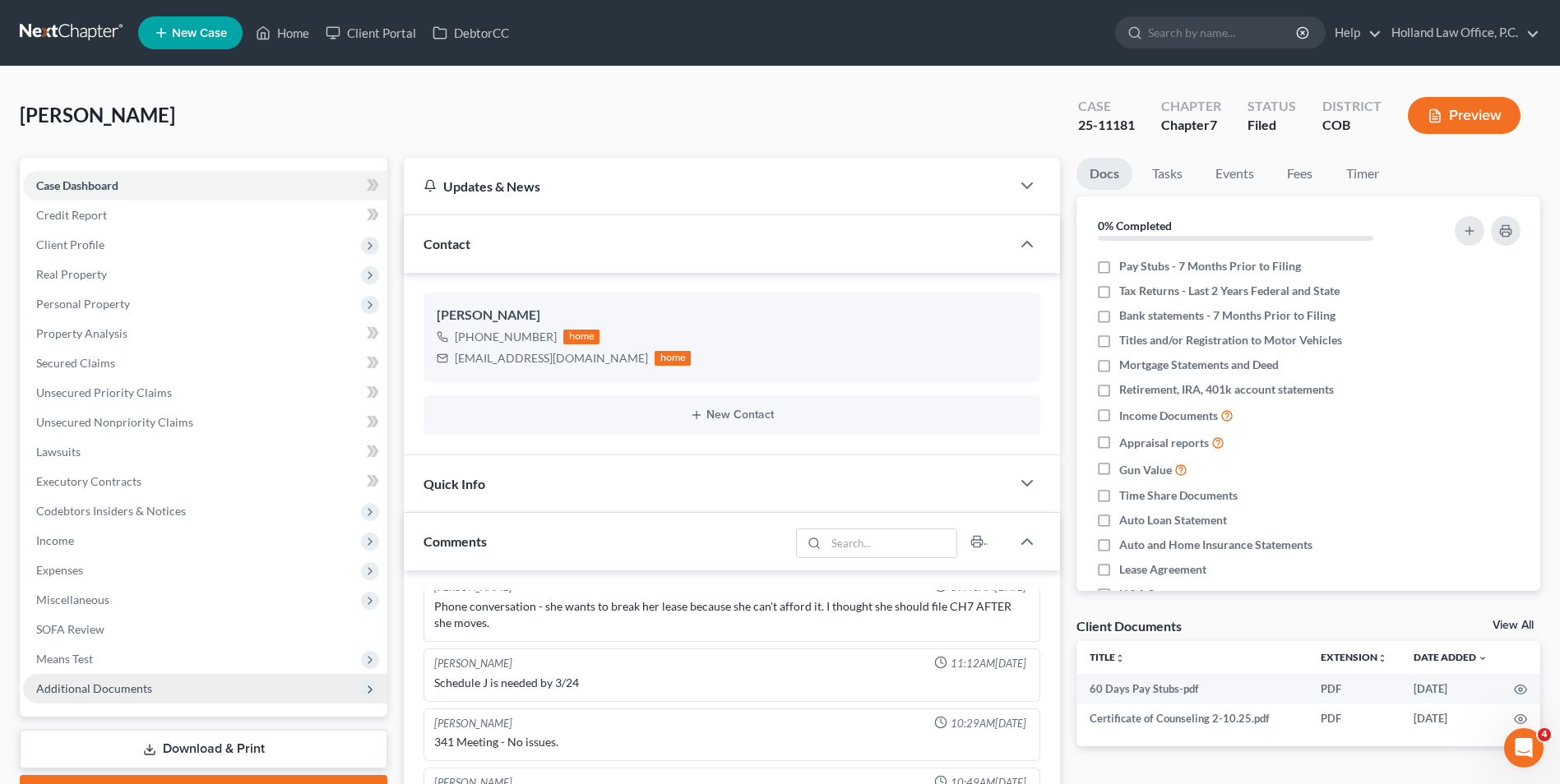
click at [63, 683] on span "Additional Documents" at bounding box center [94, 688] width 116 height 14
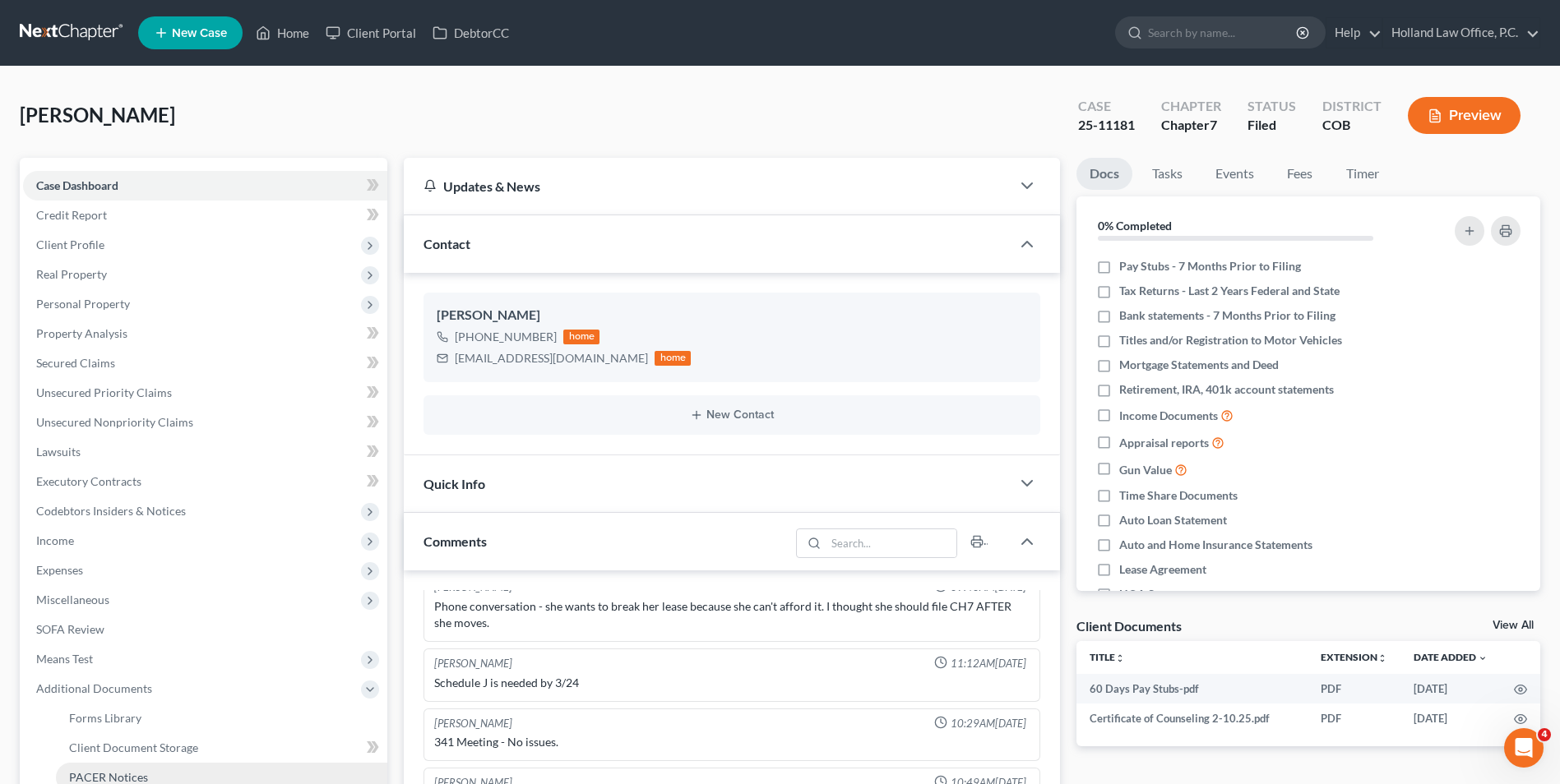
click at [114, 767] on link "PACER Notices" at bounding box center [222, 777] width 331 height 30
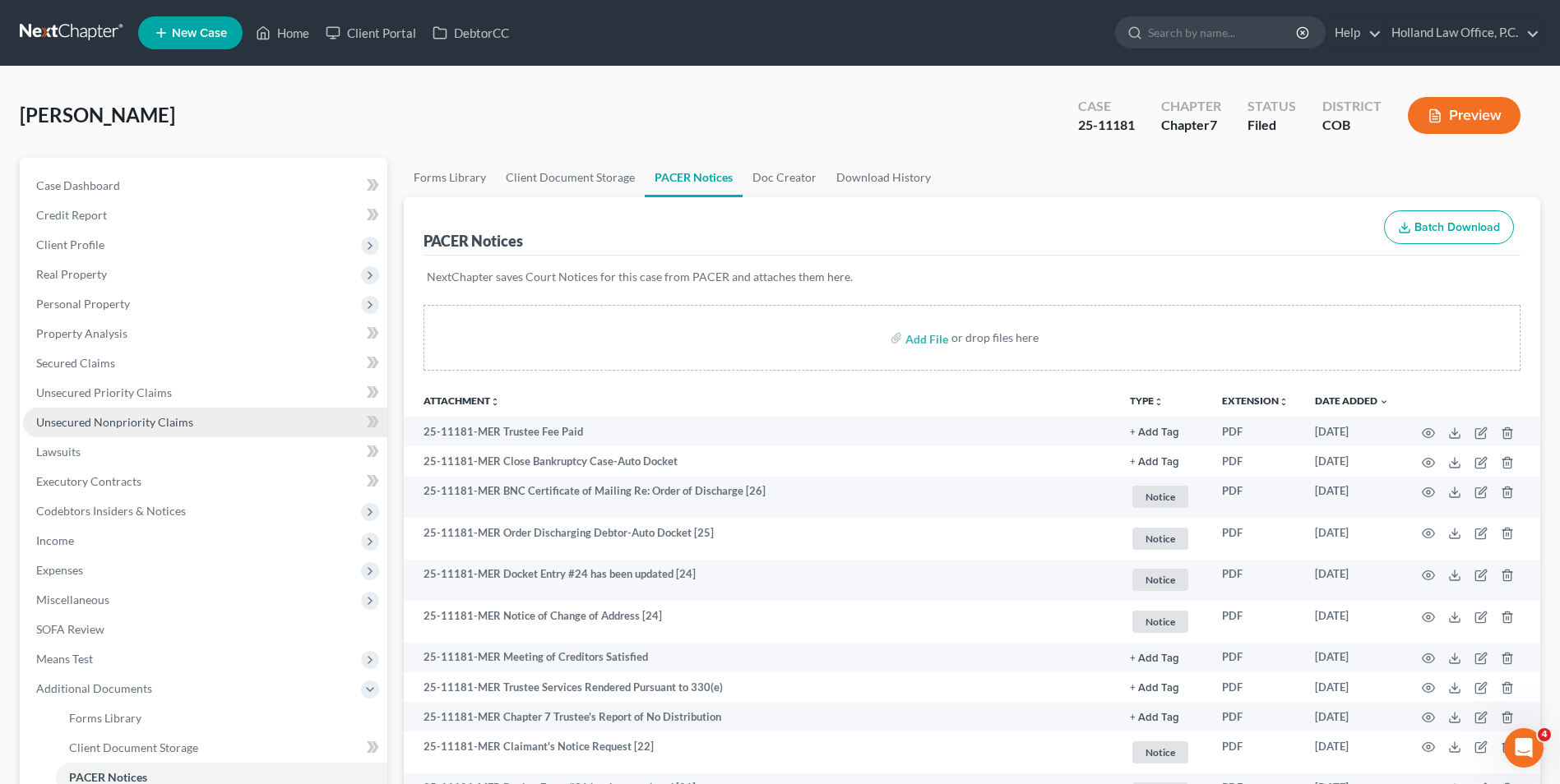
click at [146, 417] on span "Unsecured Nonpriority Claims" at bounding box center [114, 422] width 157 height 14
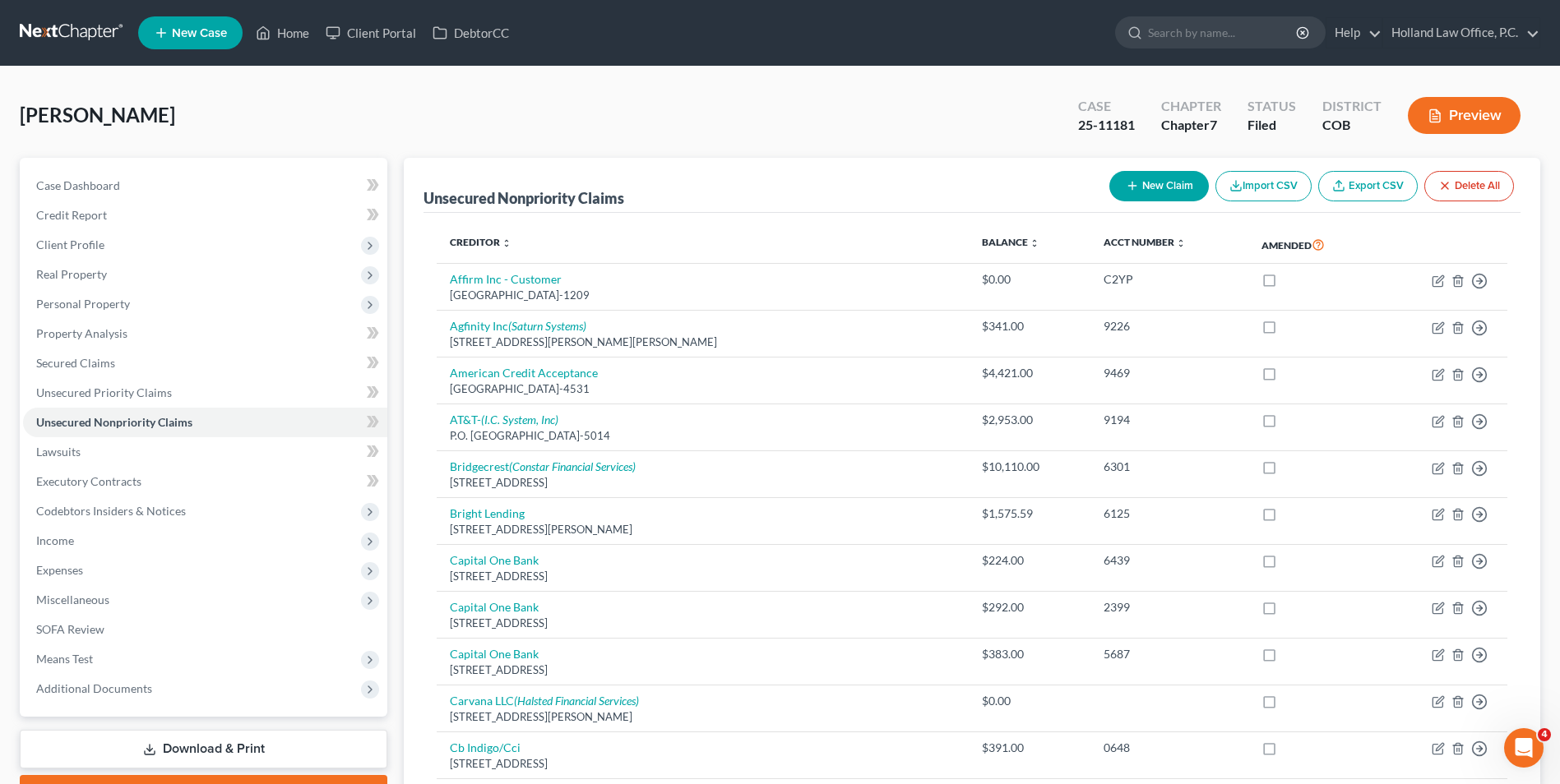
click at [1133, 189] on icon "button" at bounding box center [1132, 186] width 14 height 14
select select "0"
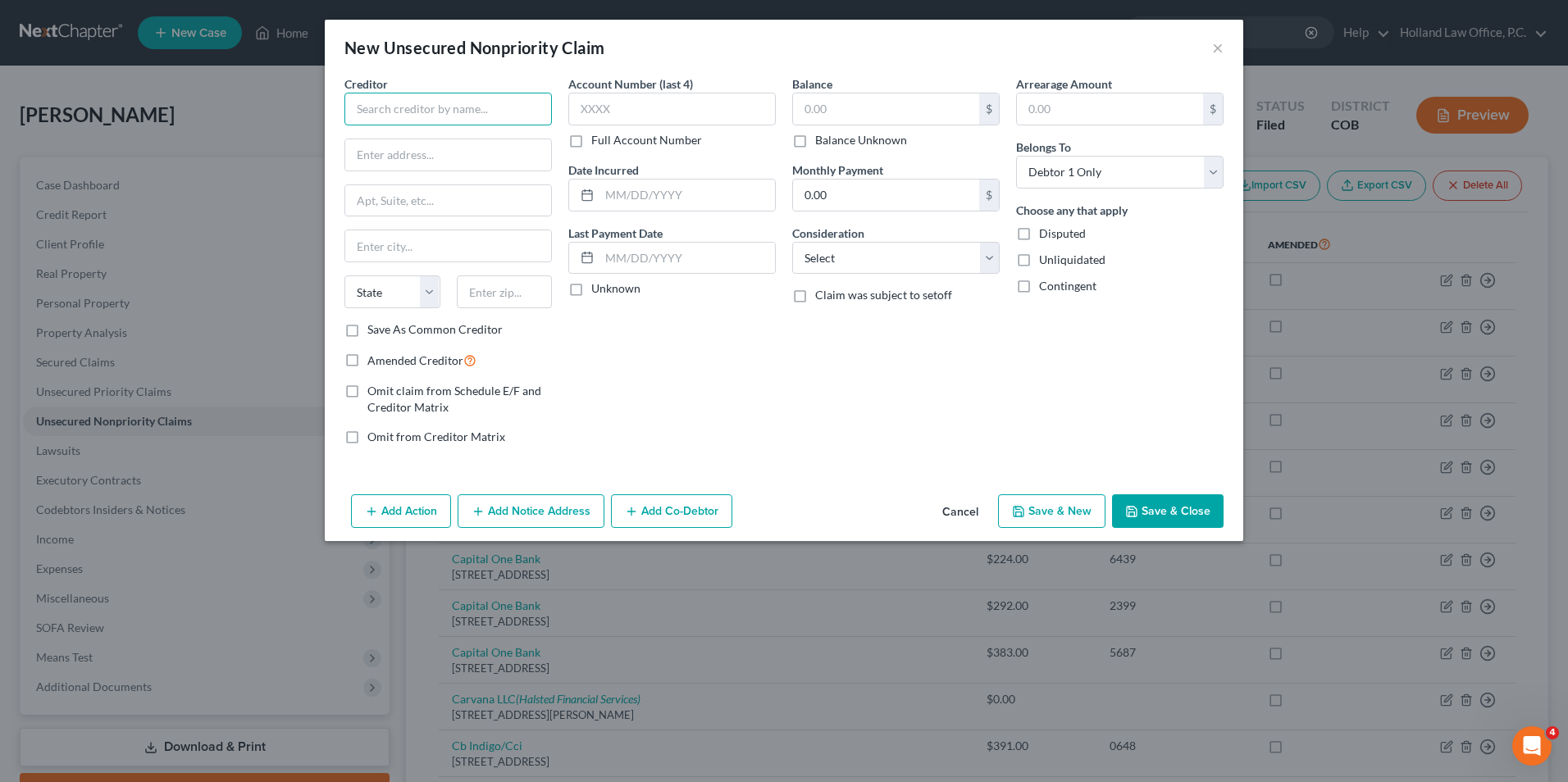
drag, startPoint x: 395, startPoint y: 117, endPoint x: 378, endPoint y: 121, distance: 17.5
click at [386, 122] on input "text" at bounding box center [448, 109] width 208 height 33
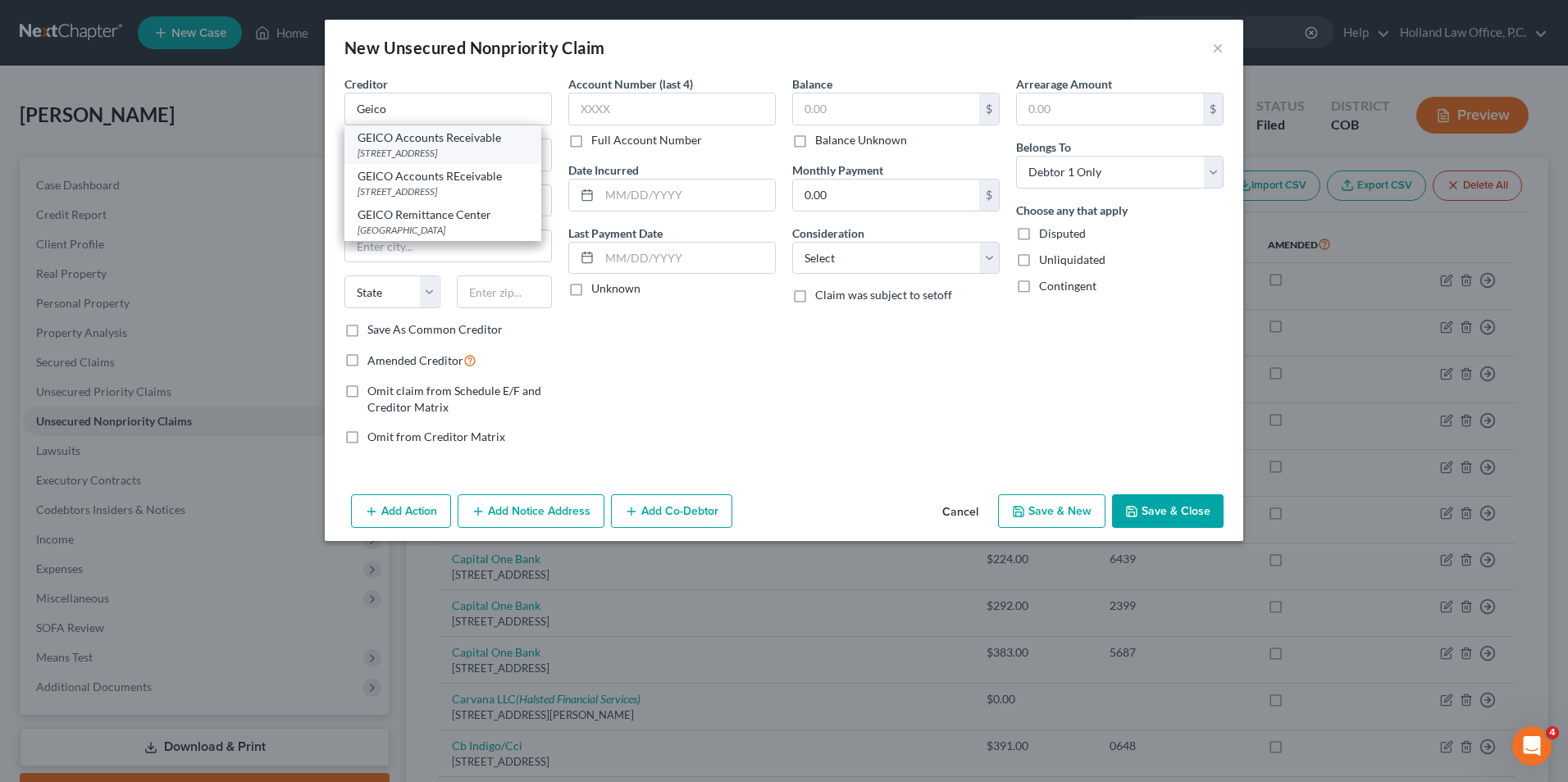
click at [470, 142] on div "GEICO Accounts Receivable" at bounding box center [442, 137] width 171 height 16
type input "GEICO Accounts Receivable"
type input "PO Box 9130"
type input "Macon"
select select "10"
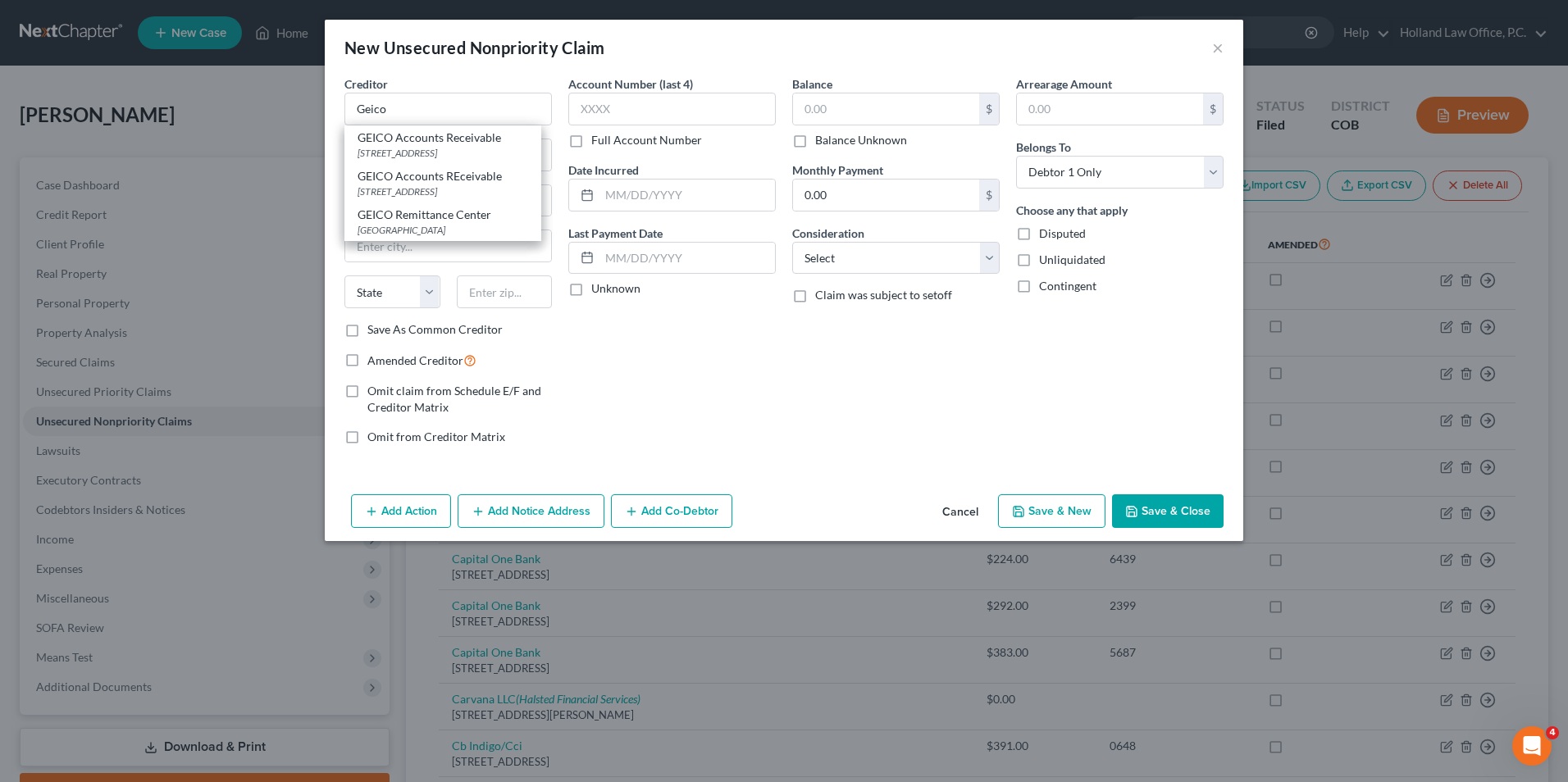
type input "31208"
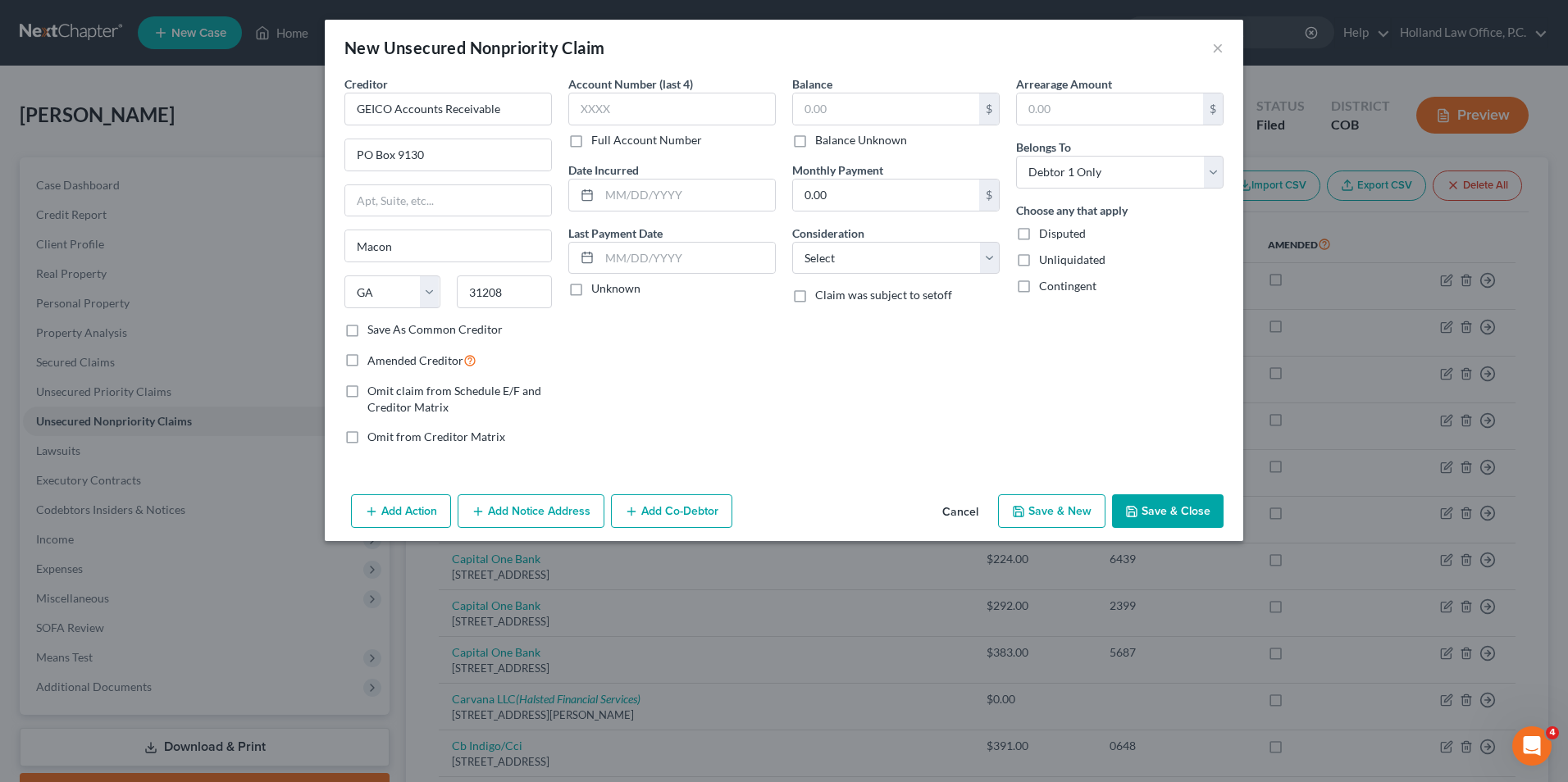
click at [827, 144] on label "Balance Unknown" at bounding box center [860, 140] width 92 height 16
click at [827, 143] on input "Balance Unknown" at bounding box center [826, 137] width 11 height 11
checkbox input "true"
type input "0.00"
click at [1187, 503] on button "Save & Close" at bounding box center [1166, 512] width 111 height 35
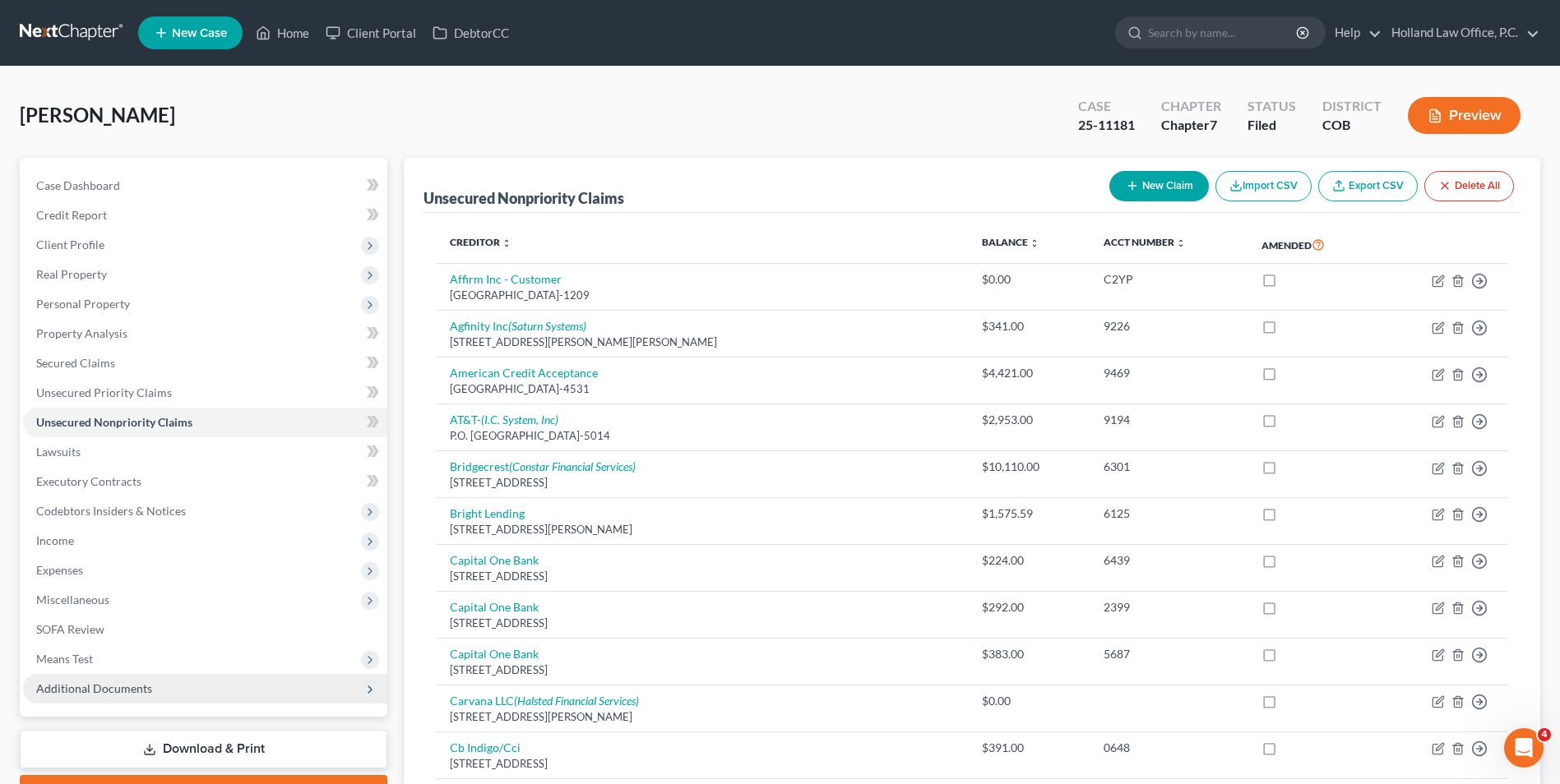
click at [136, 683] on span "Additional Documents" at bounding box center [94, 688] width 116 height 14
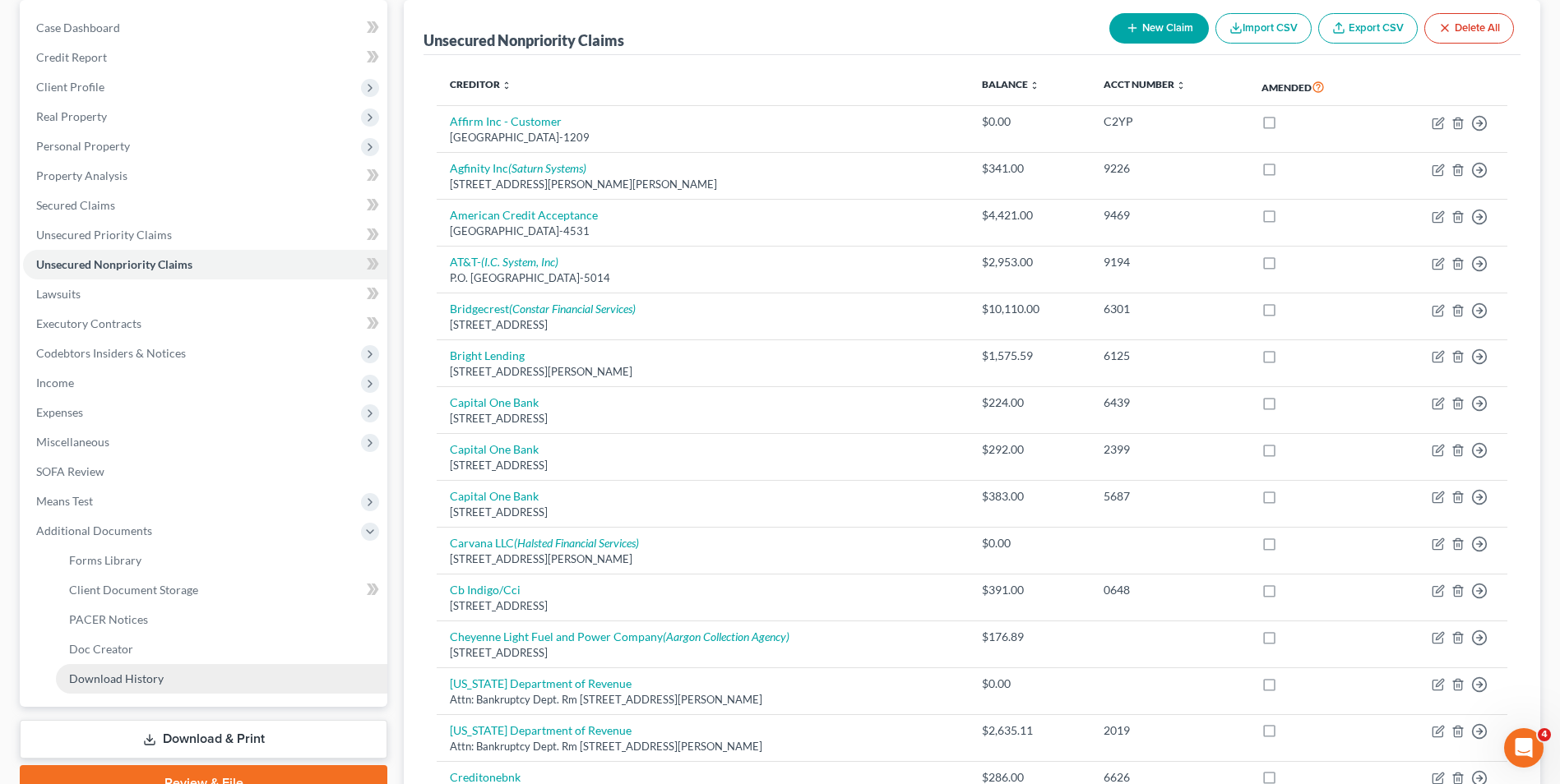
scroll to position [165, 0]
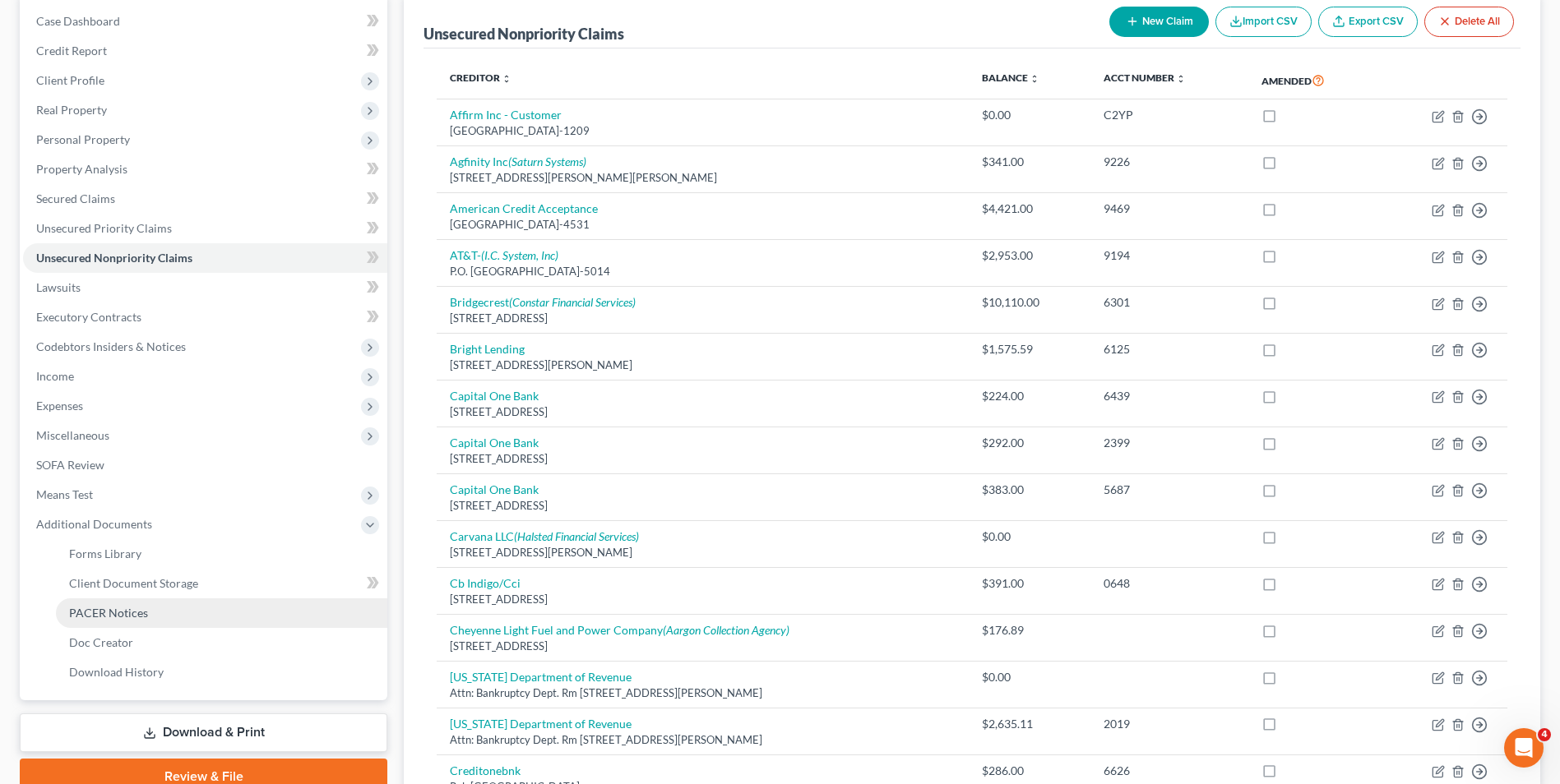
click at [111, 613] on span "PACER Notices" at bounding box center [108, 613] width 79 height 14
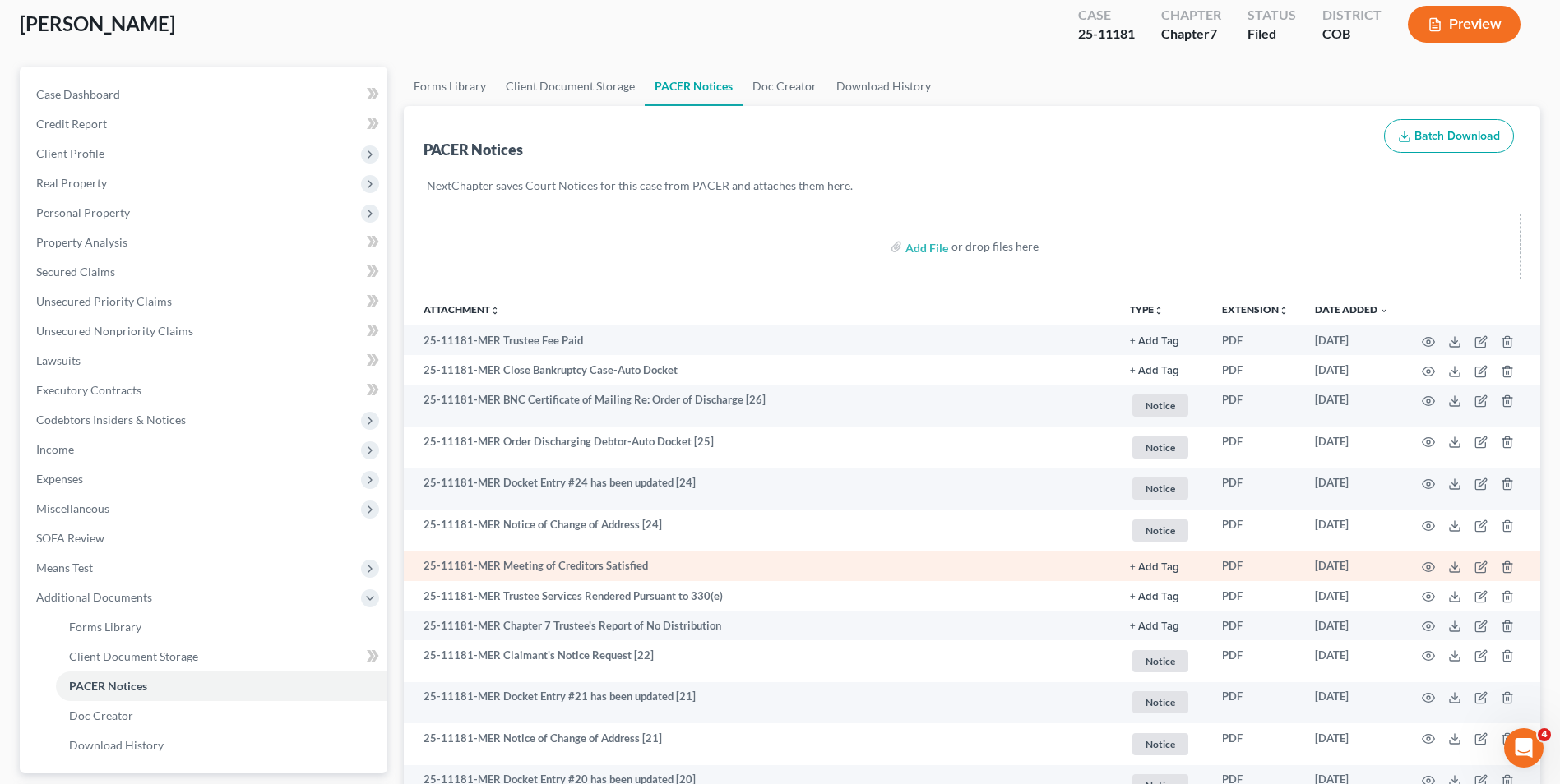
scroll to position [165, 0]
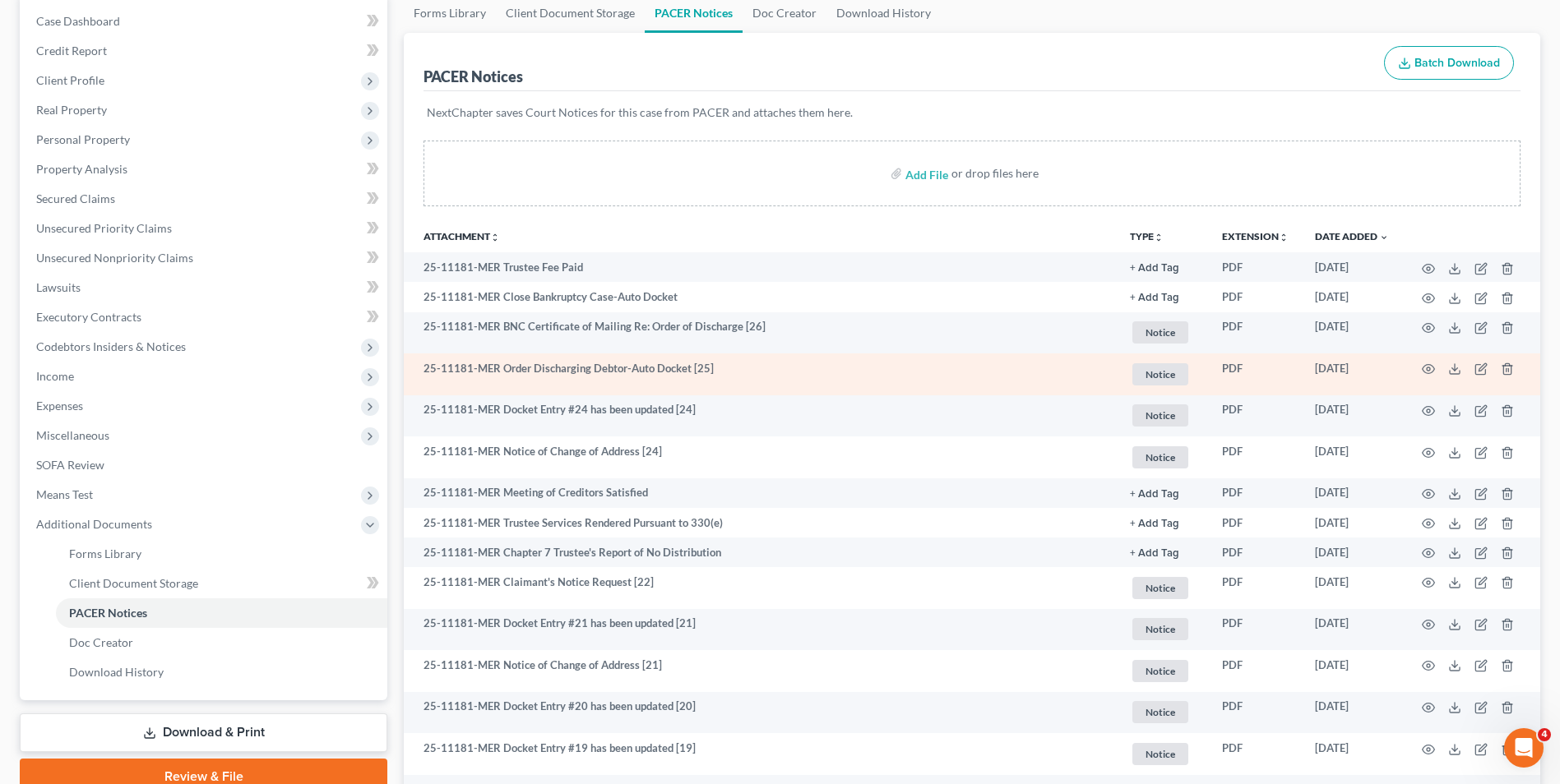
click at [1414, 371] on td at bounding box center [1471, 374] width 138 height 42
click at [1423, 371] on icon "button" at bounding box center [1428, 369] width 13 height 9
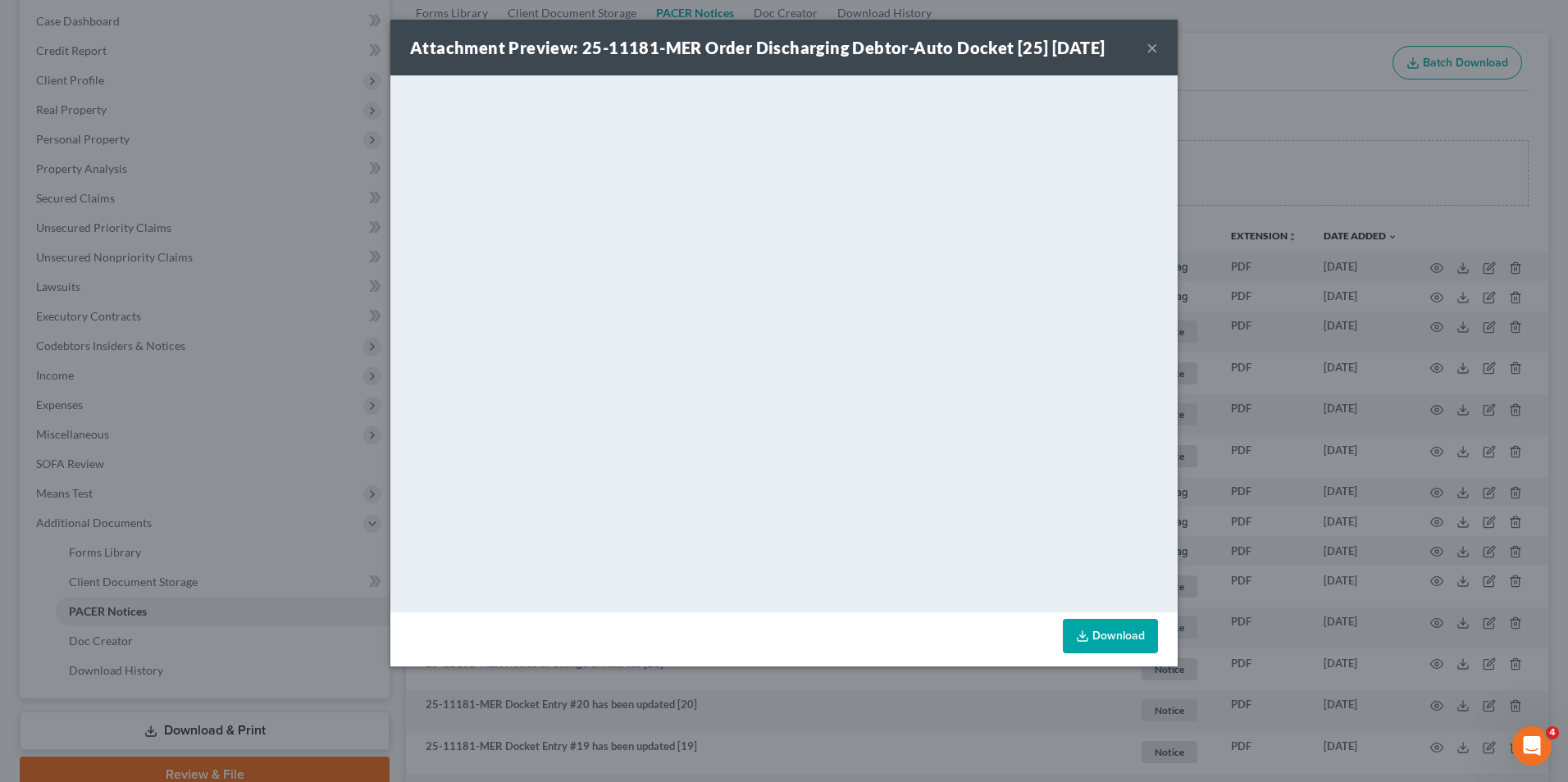
drag, startPoint x: 1155, startPoint y: 44, endPoint x: 970, endPoint y: 5, distance: 189.1
click at [1154, 45] on button "×" at bounding box center [1152, 47] width 12 height 19
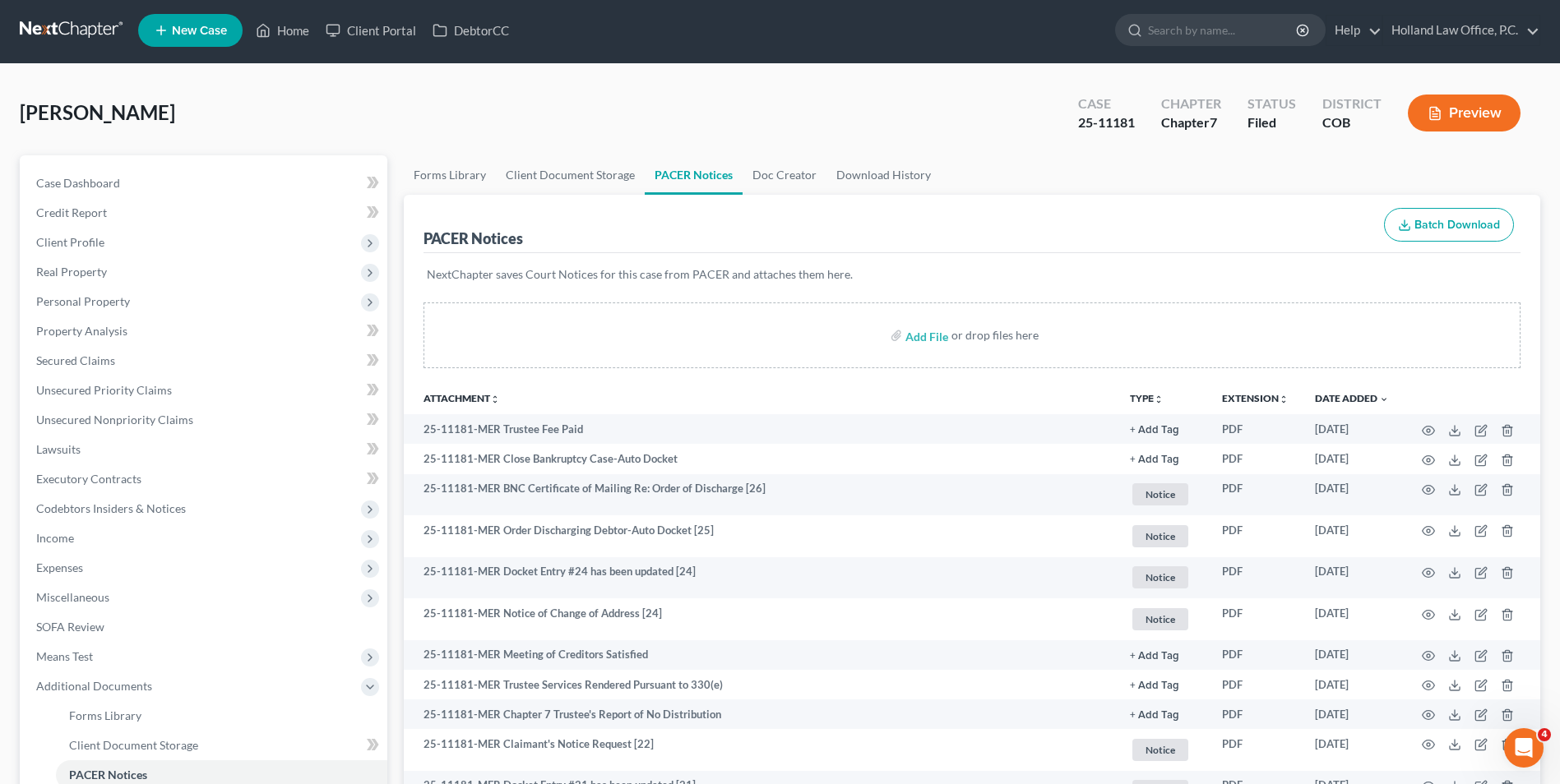
scroll to position [0, 0]
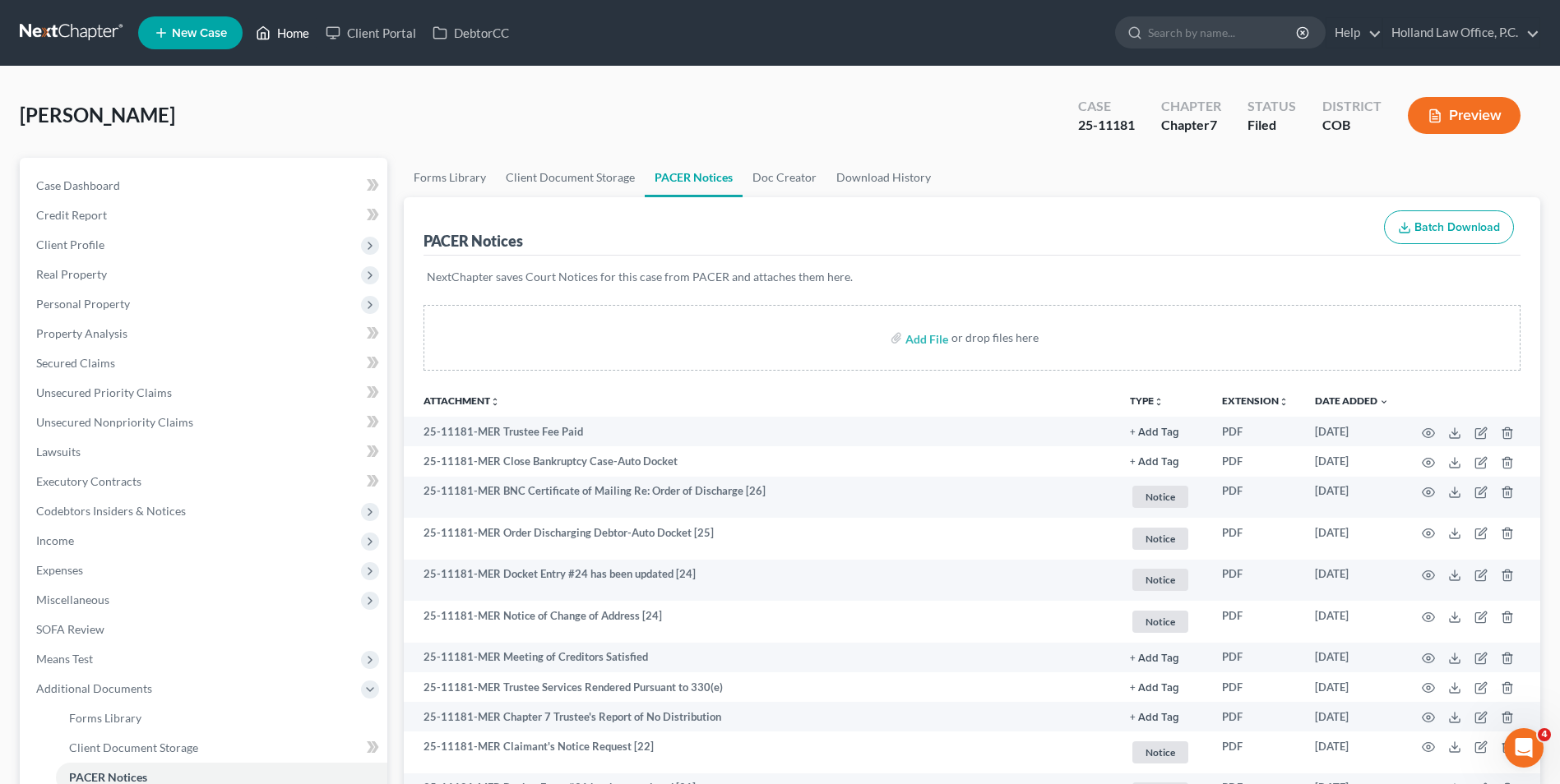
click at [294, 34] on link "Home" at bounding box center [283, 33] width 70 height 30
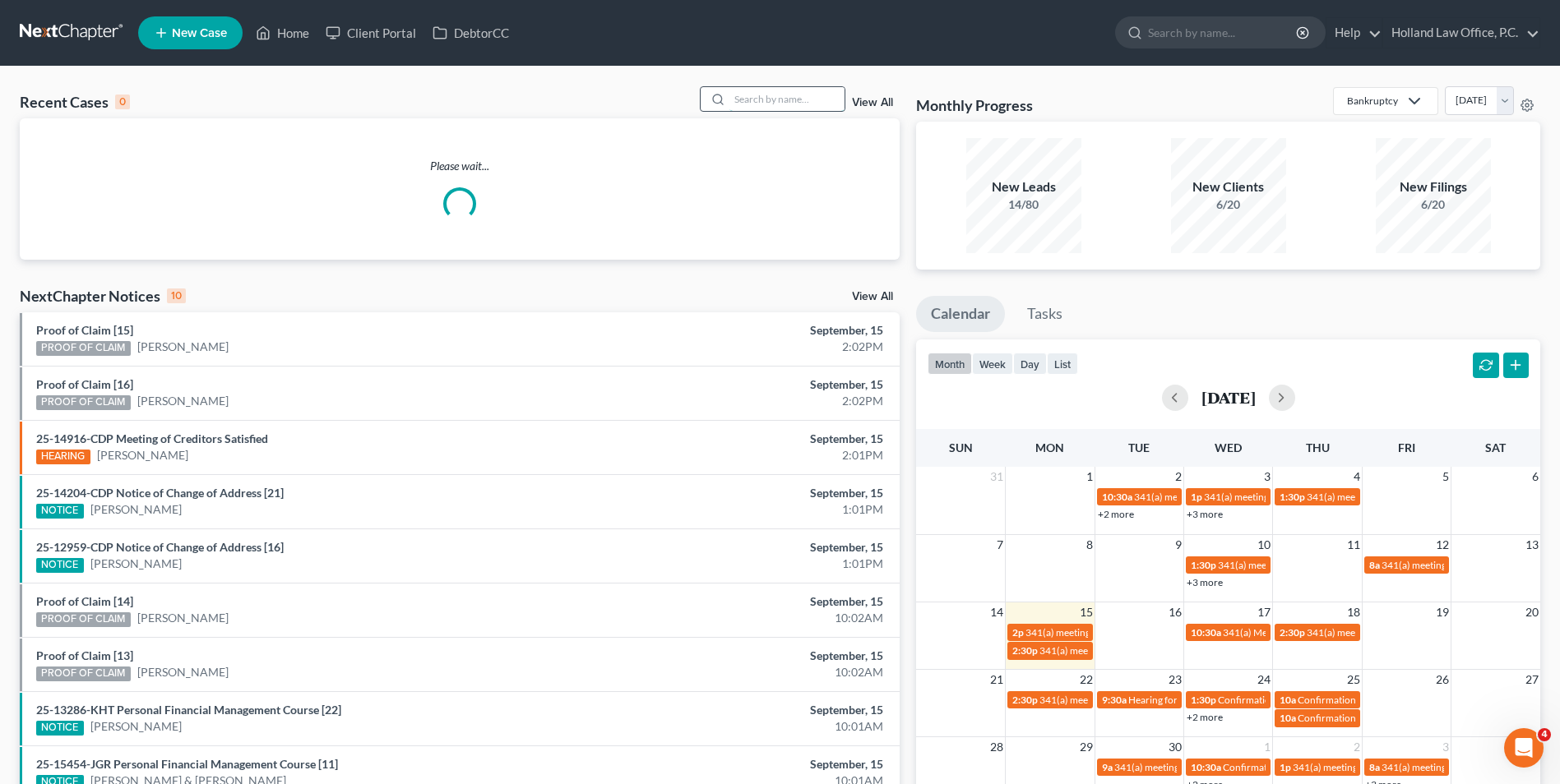
click at [772, 95] on input "search" at bounding box center [786, 99] width 115 height 24
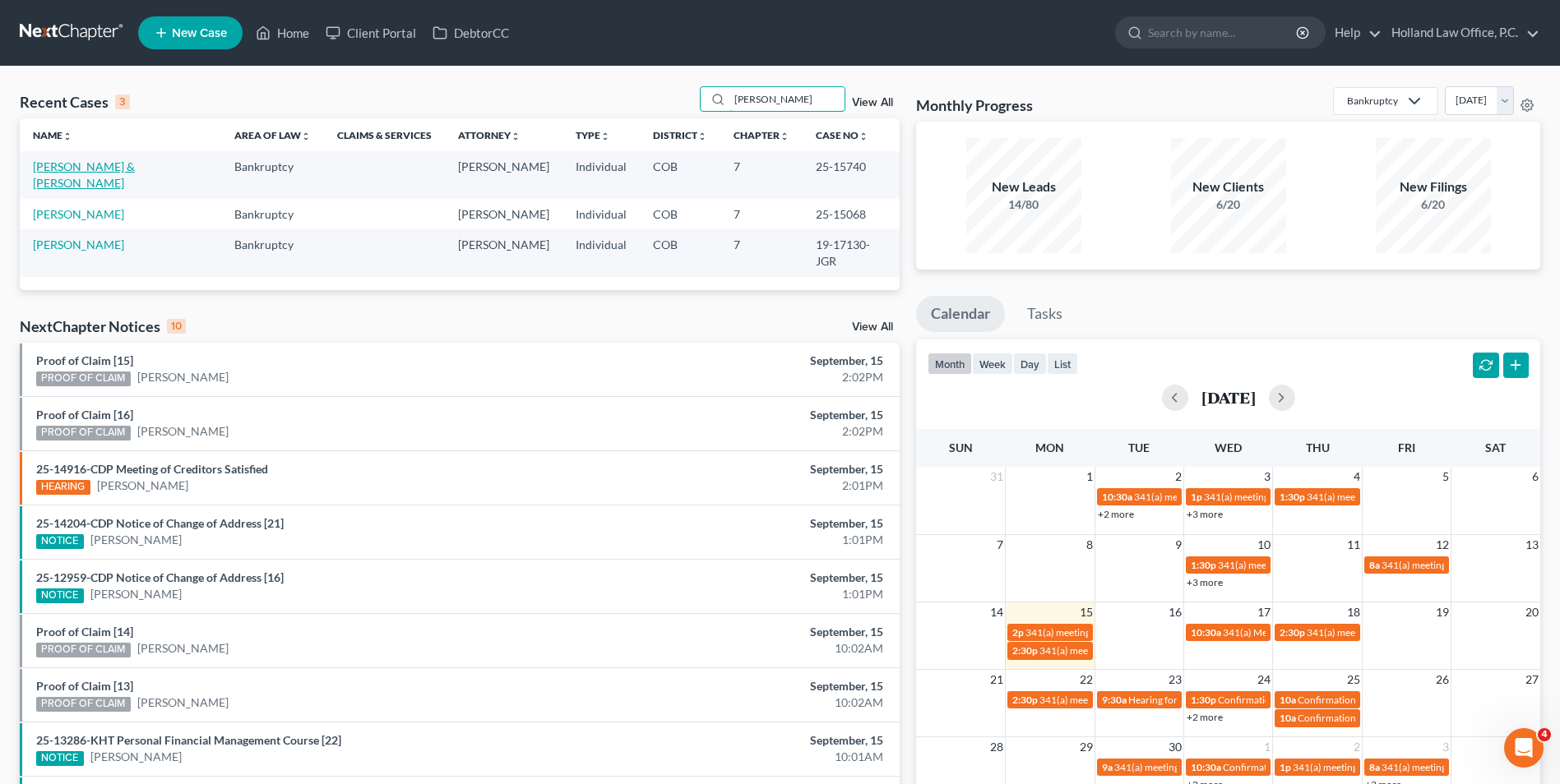
type input "[PERSON_NAME]"
click at [79, 169] on link "[PERSON_NAME] & [PERSON_NAME]" at bounding box center [83, 174] width 102 height 30
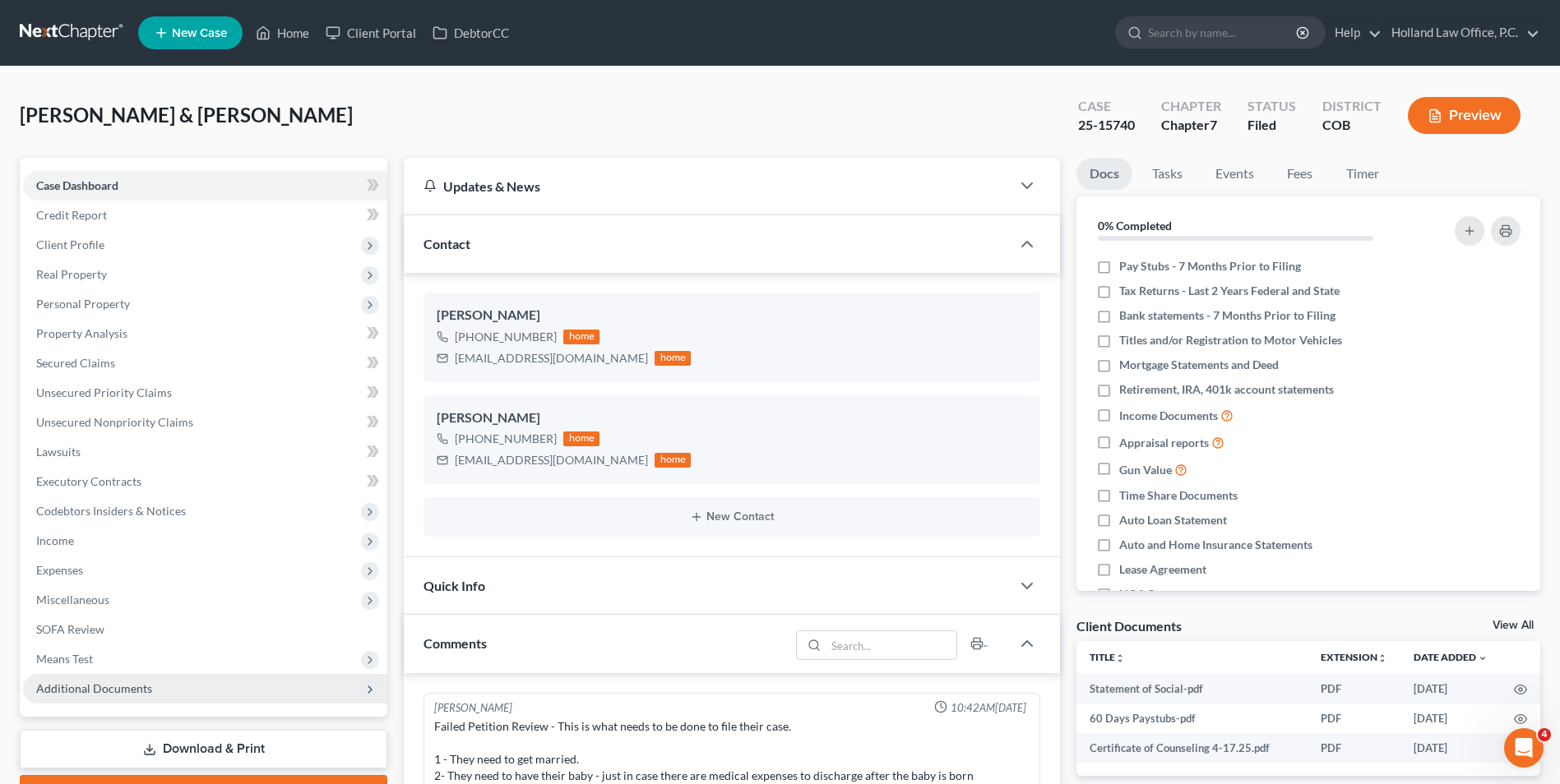
click at [89, 694] on span "Additional Documents" at bounding box center [94, 688] width 116 height 14
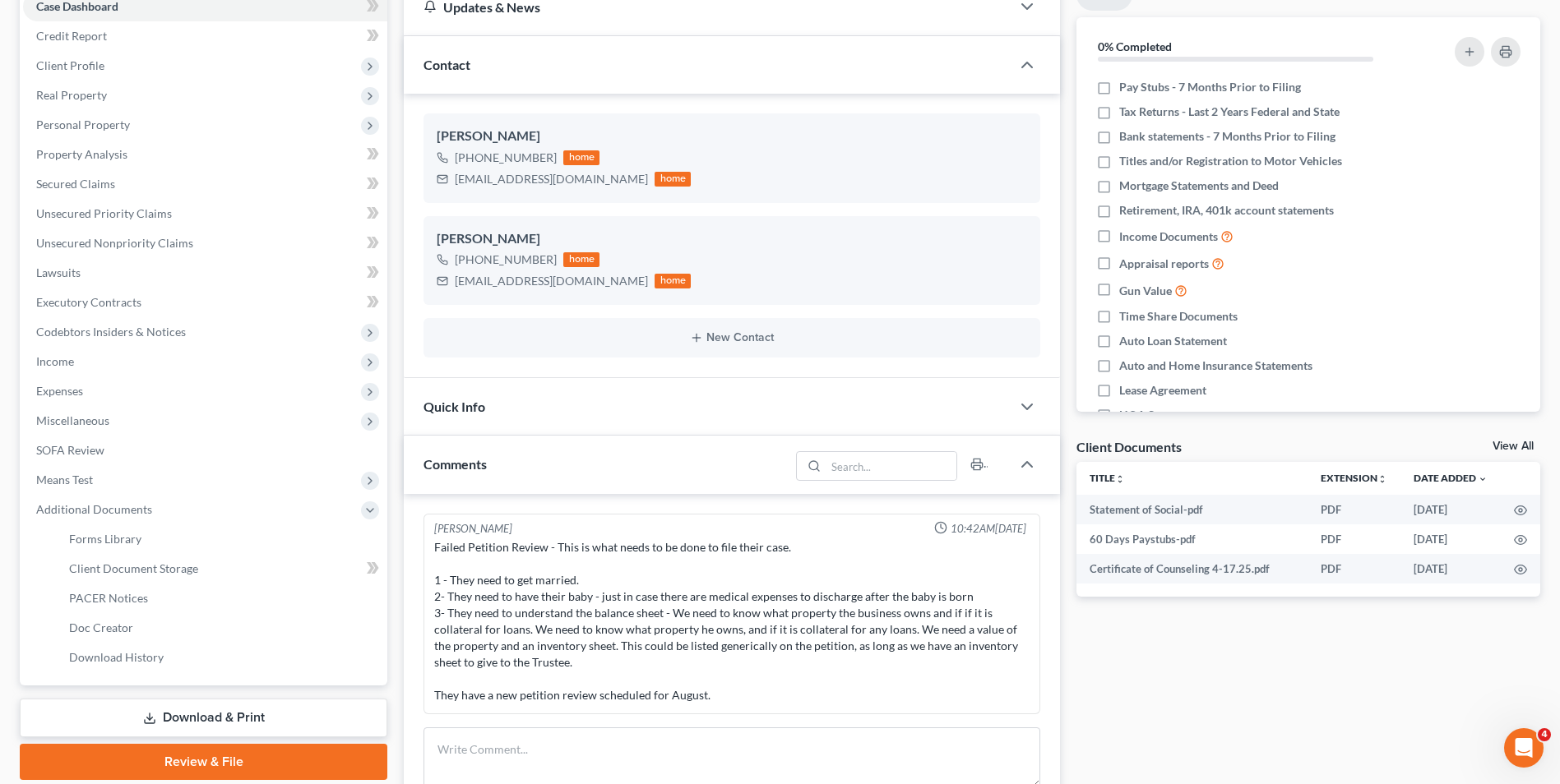
scroll to position [247, 0]
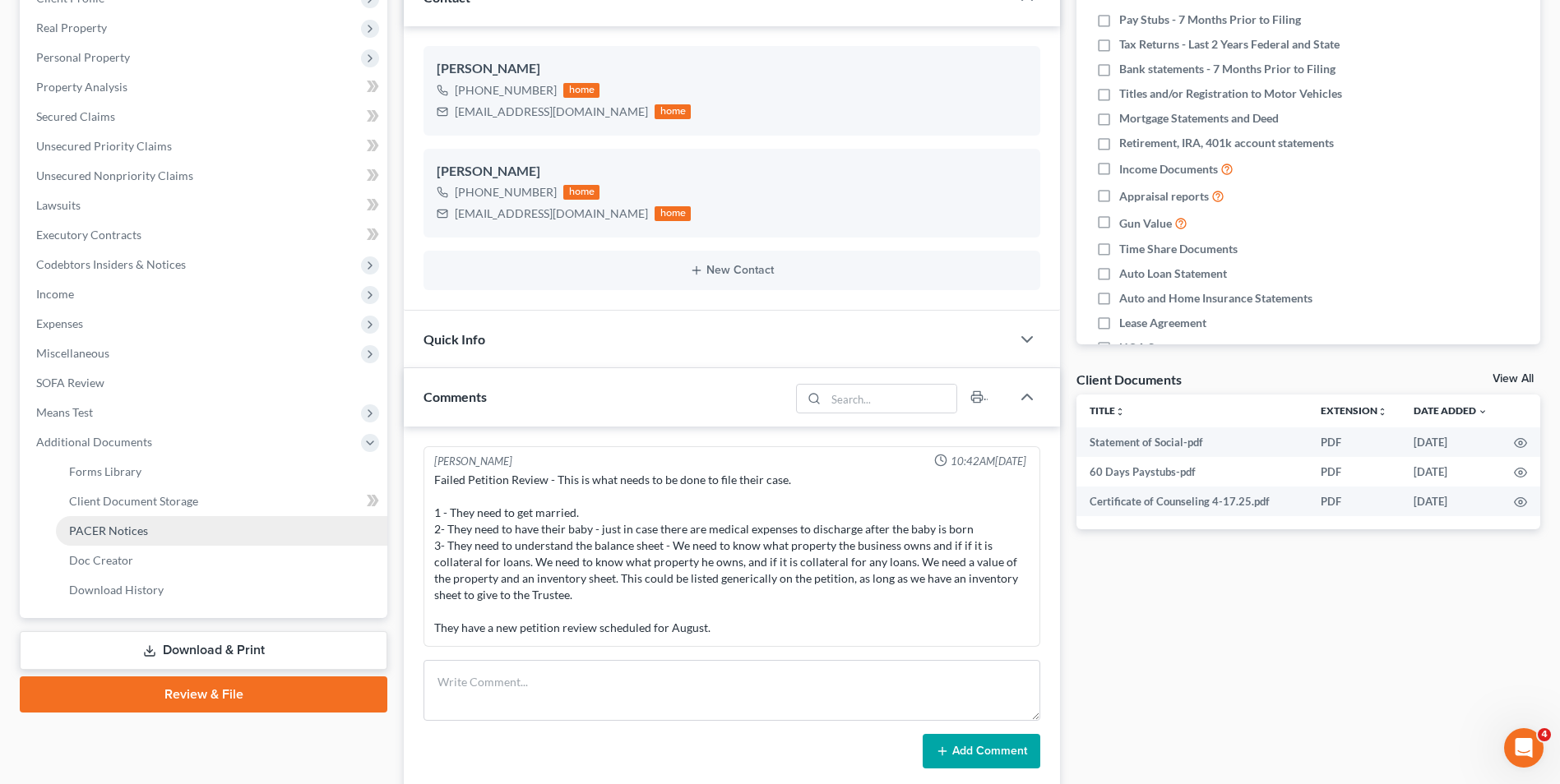
click at [106, 520] on link "PACER Notices" at bounding box center [222, 530] width 331 height 30
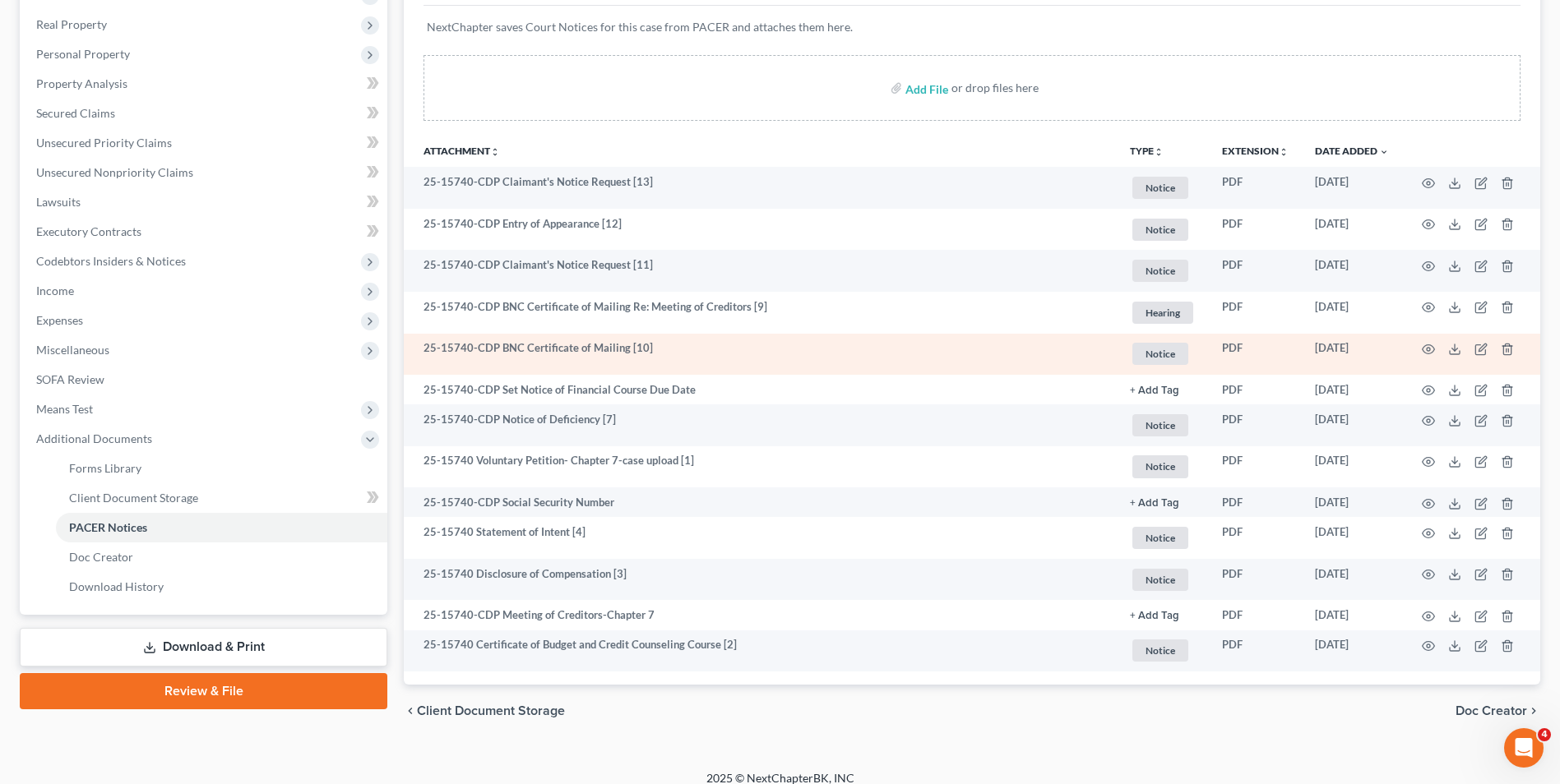
scroll to position [265, 0]
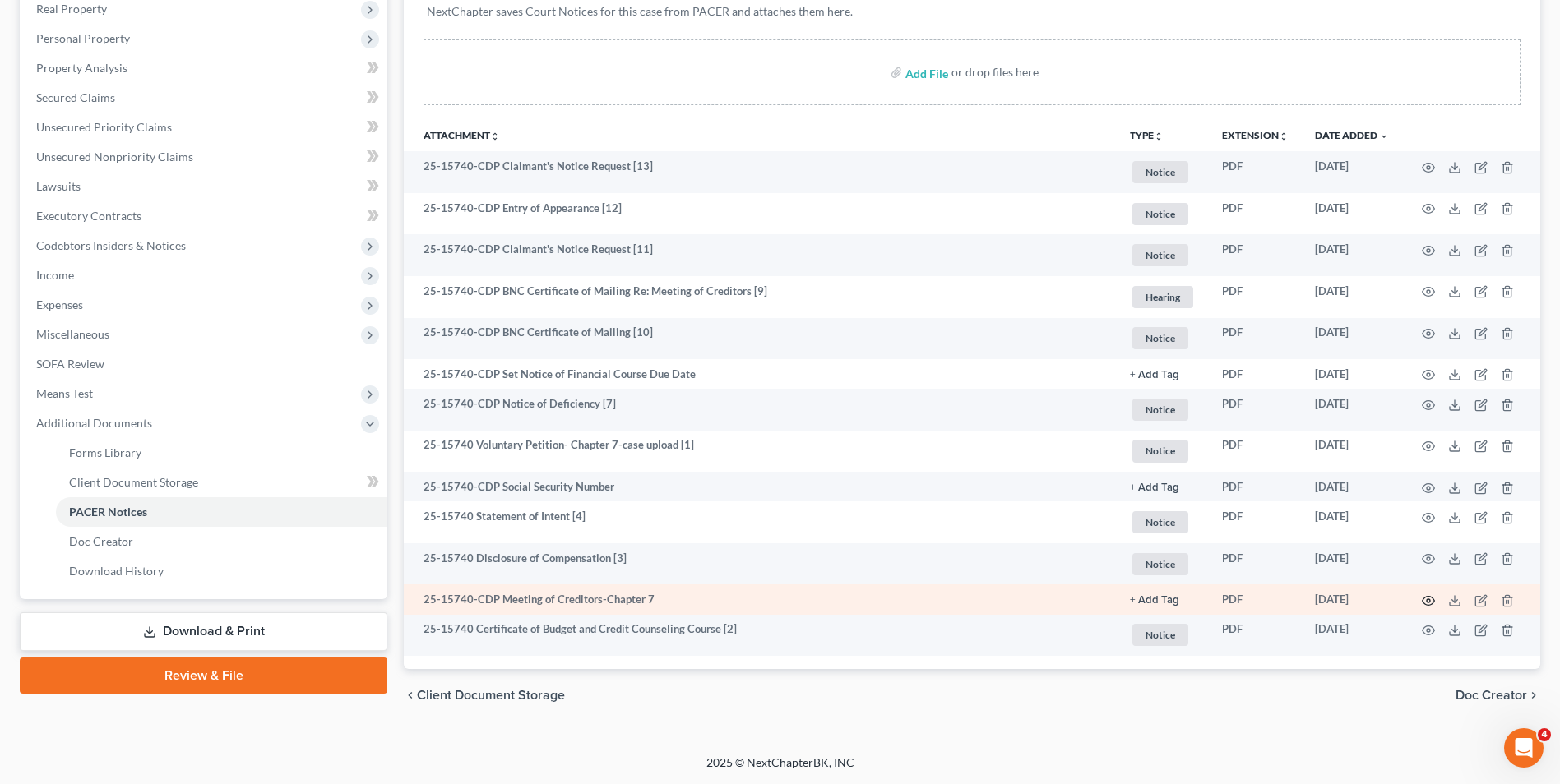
click at [1426, 597] on icon "button" at bounding box center [1428, 601] width 14 height 14
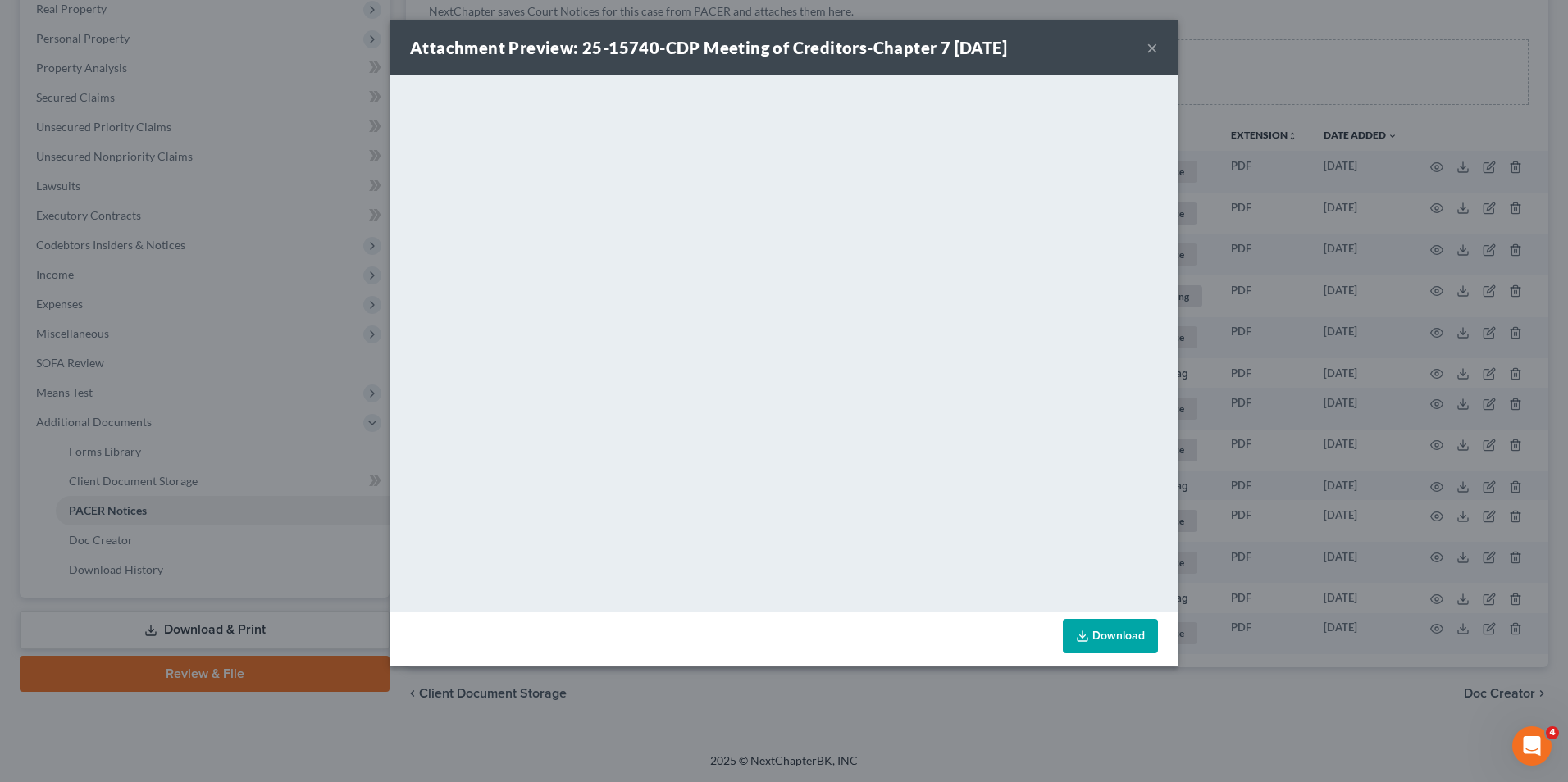
click at [1150, 49] on button "×" at bounding box center [1152, 47] width 12 height 19
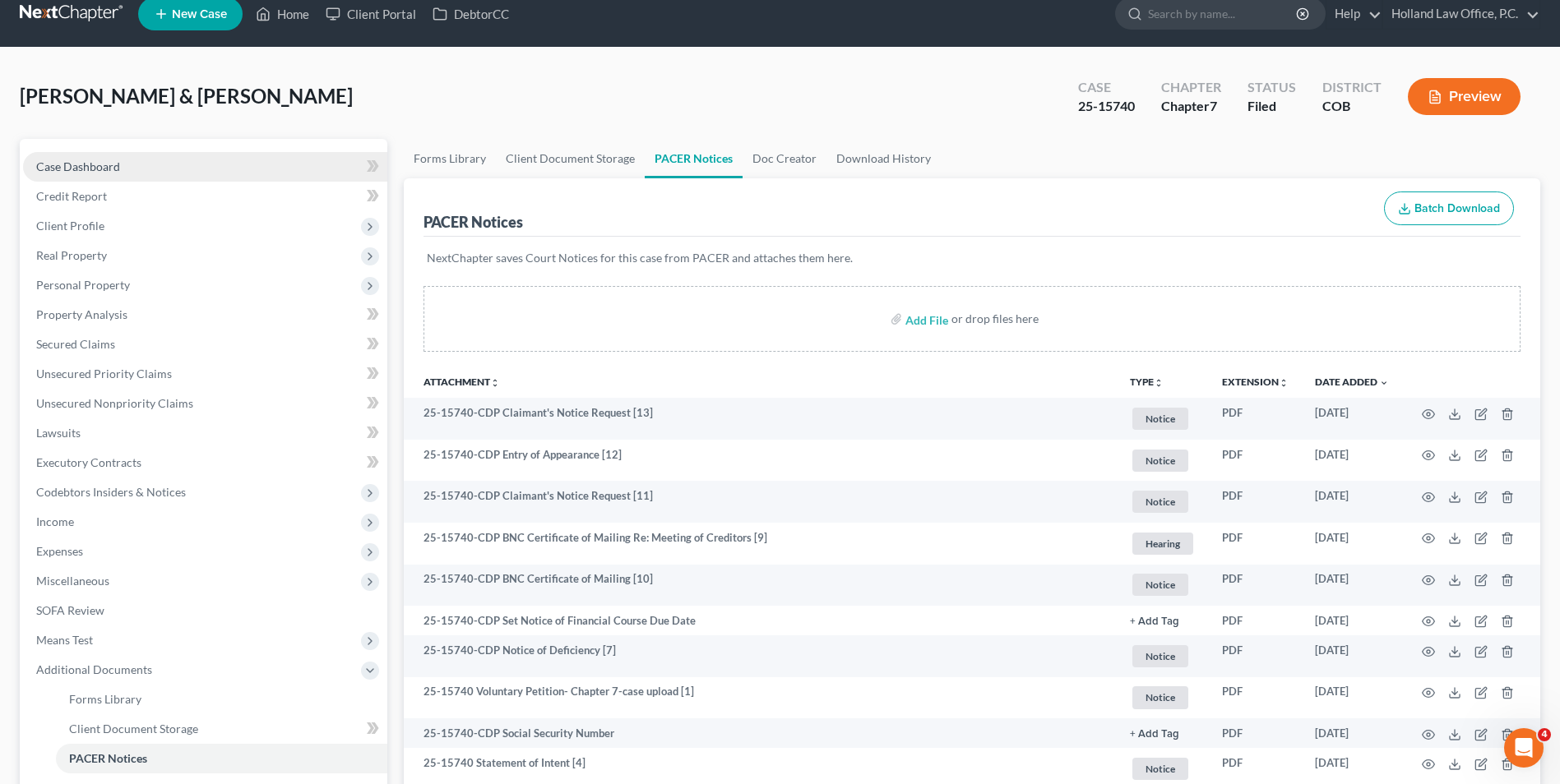
click at [162, 166] on link "Case Dashboard" at bounding box center [205, 166] width 364 height 30
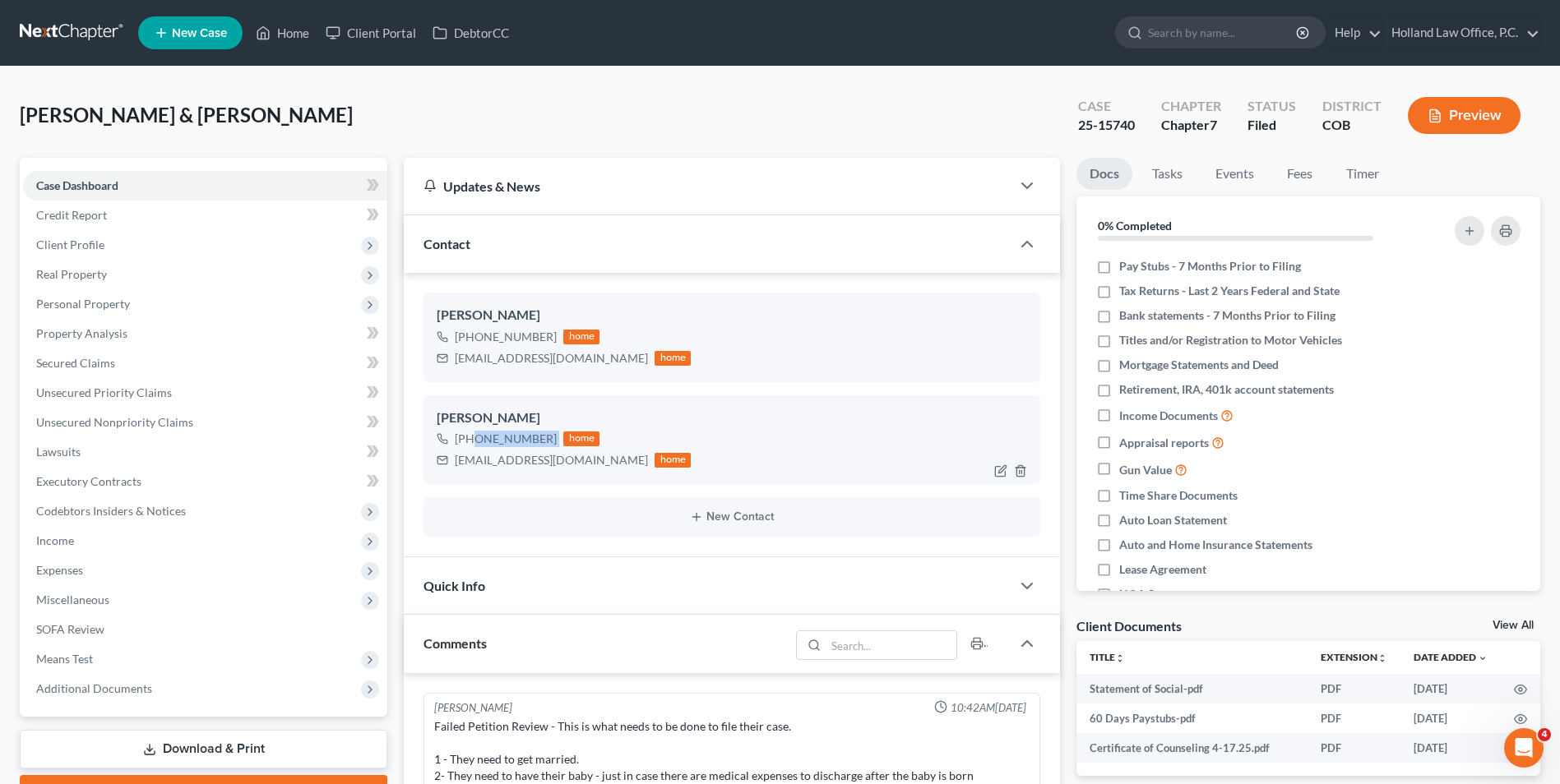
drag, startPoint x: 553, startPoint y: 440, endPoint x: 472, endPoint y: 438, distance: 81.0
click at [472, 438] on div "[PHONE_NUMBER] home" at bounding box center [564, 438] width 254 height 21
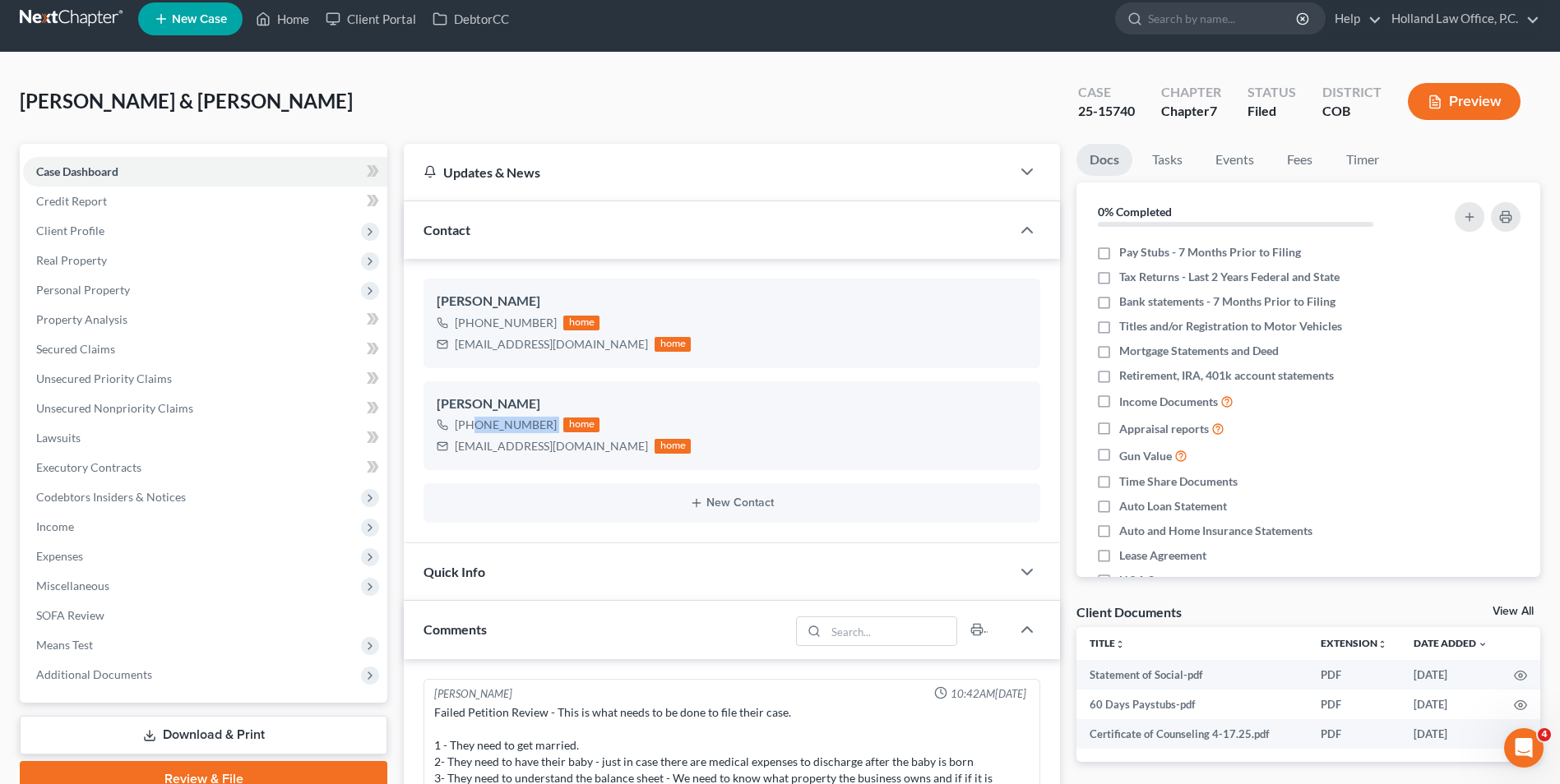
scroll to position [82, 0]
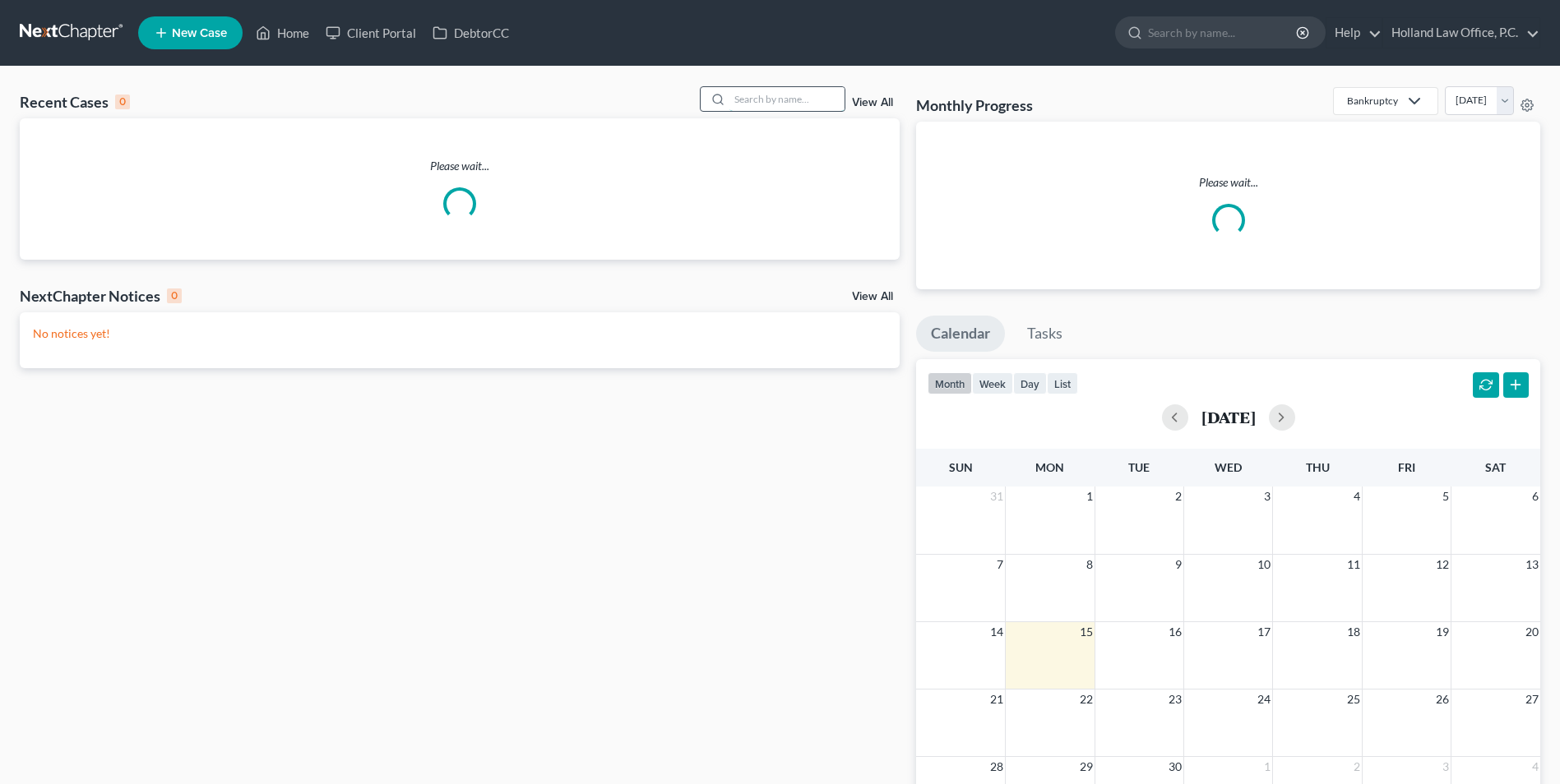
click at [745, 106] on input "search" at bounding box center [786, 99] width 115 height 24
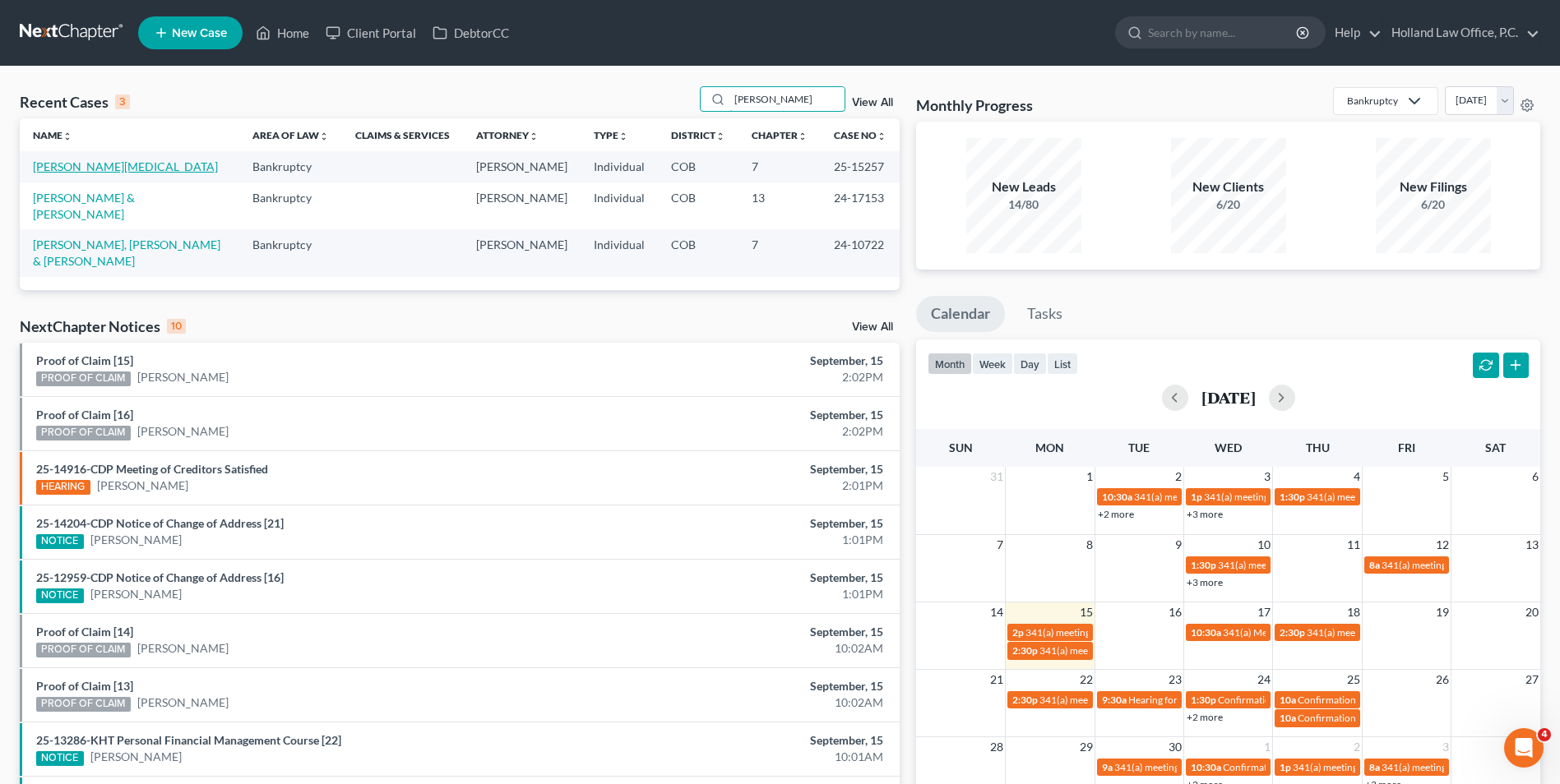
type input "sanchez"
click at [80, 166] on link "[PERSON_NAME][MEDICAL_DATA]" at bounding box center [125, 166] width 185 height 14
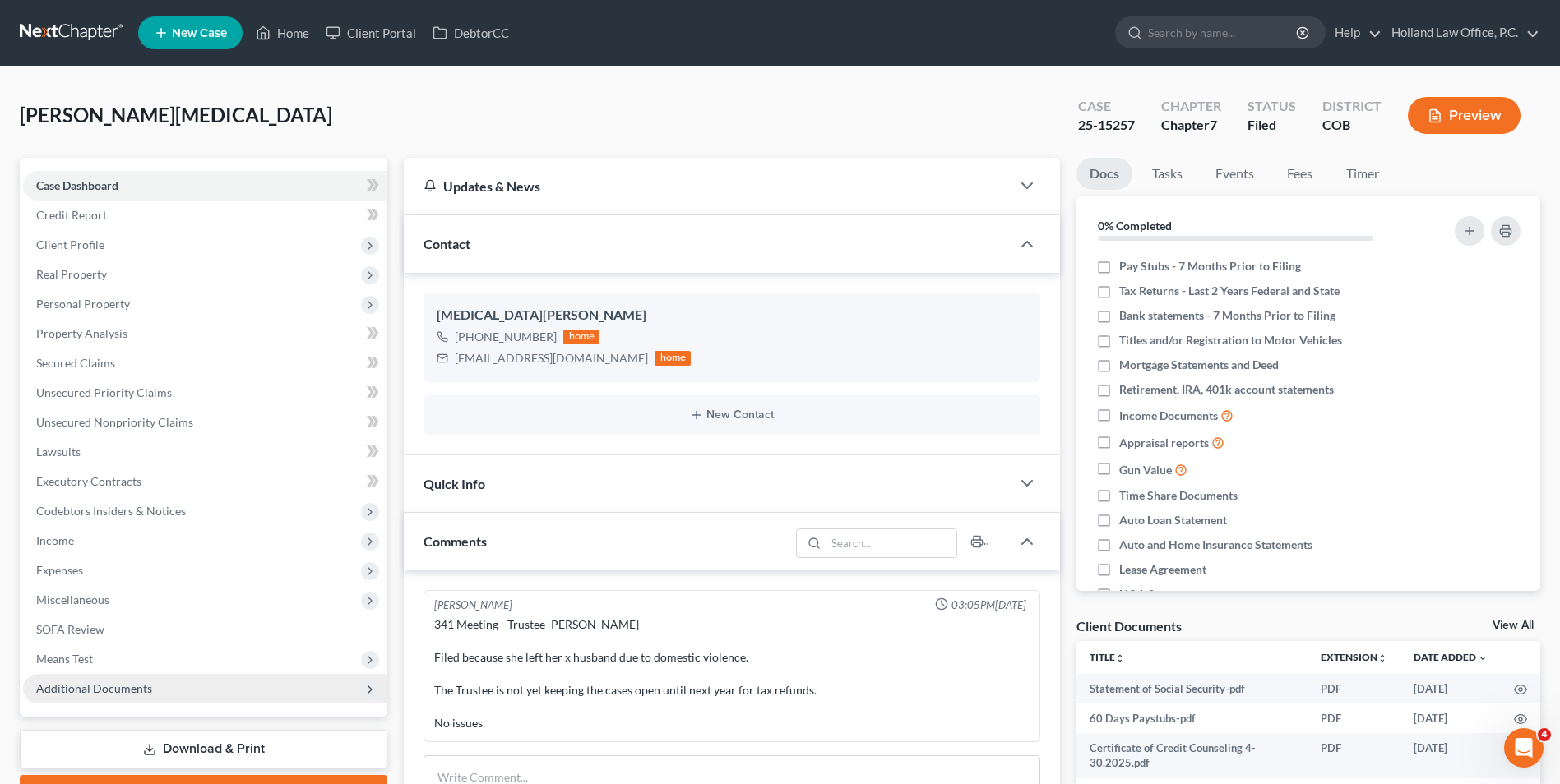
click at [103, 683] on span "Additional Documents" at bounding box center [94, 688] width 116 height 14
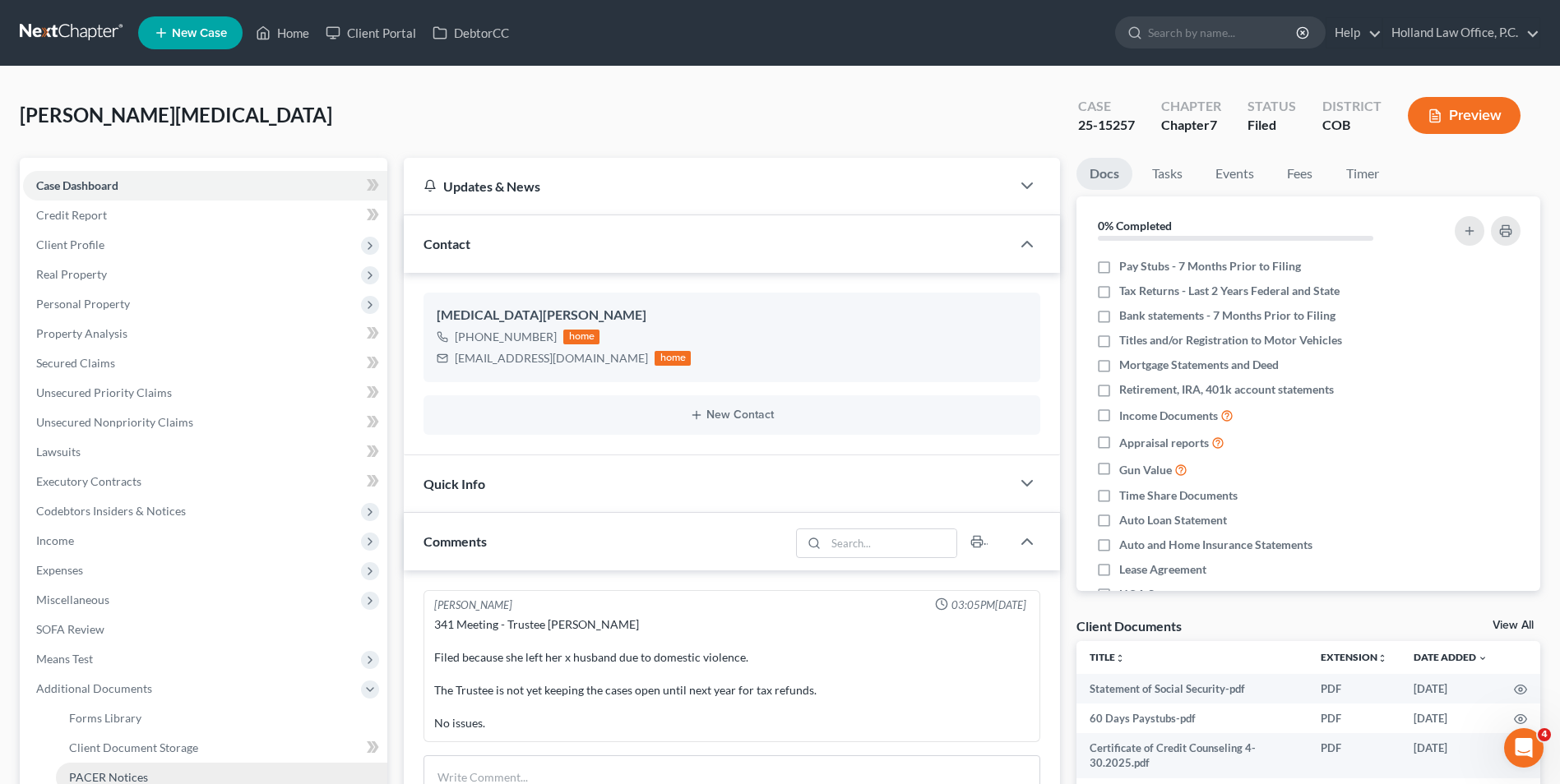
click at [114, 770] on span "PACER Notices" at bounding box center [108, 777] width 79 height 14
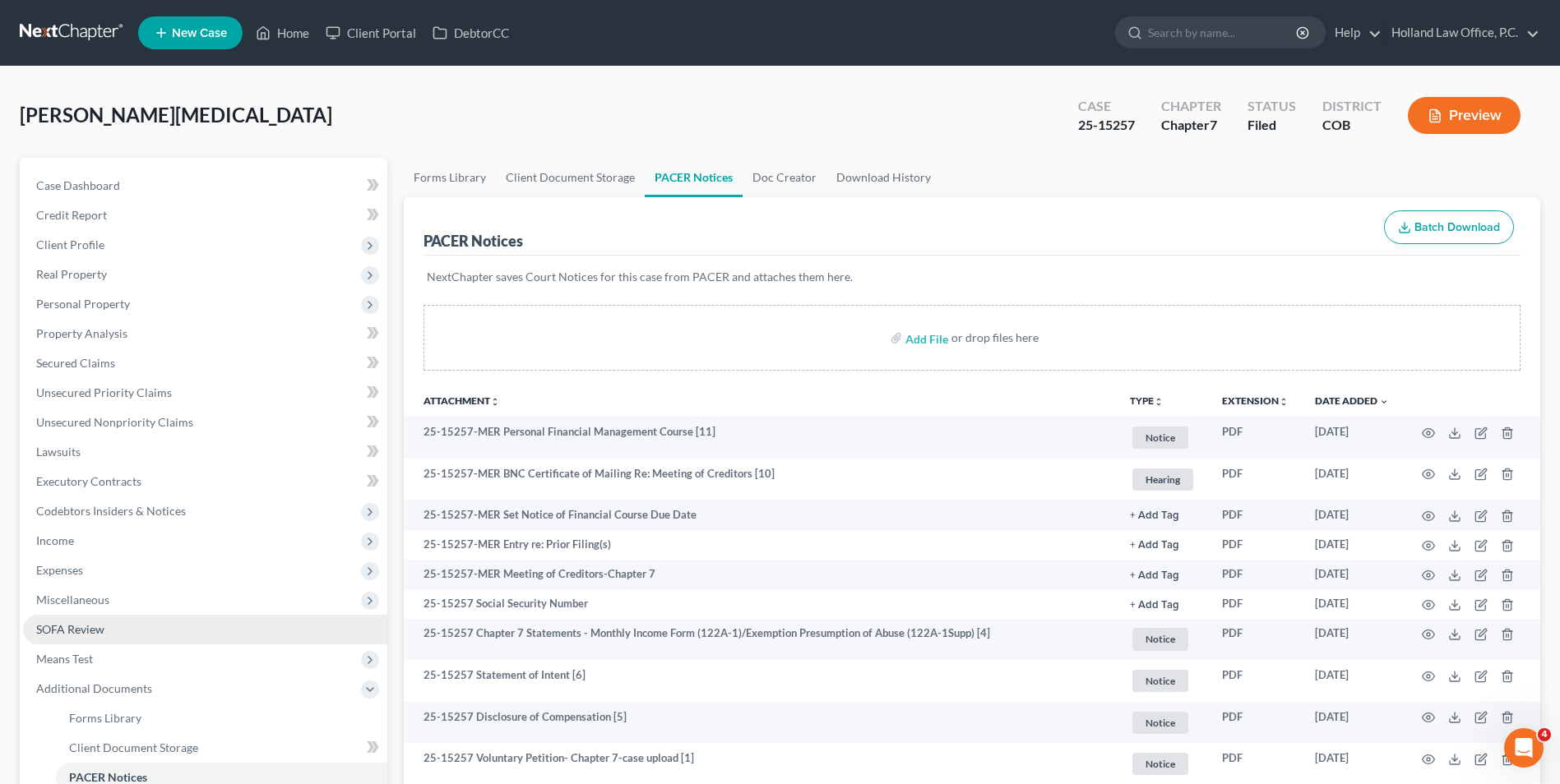
scroll to position [82, 0]
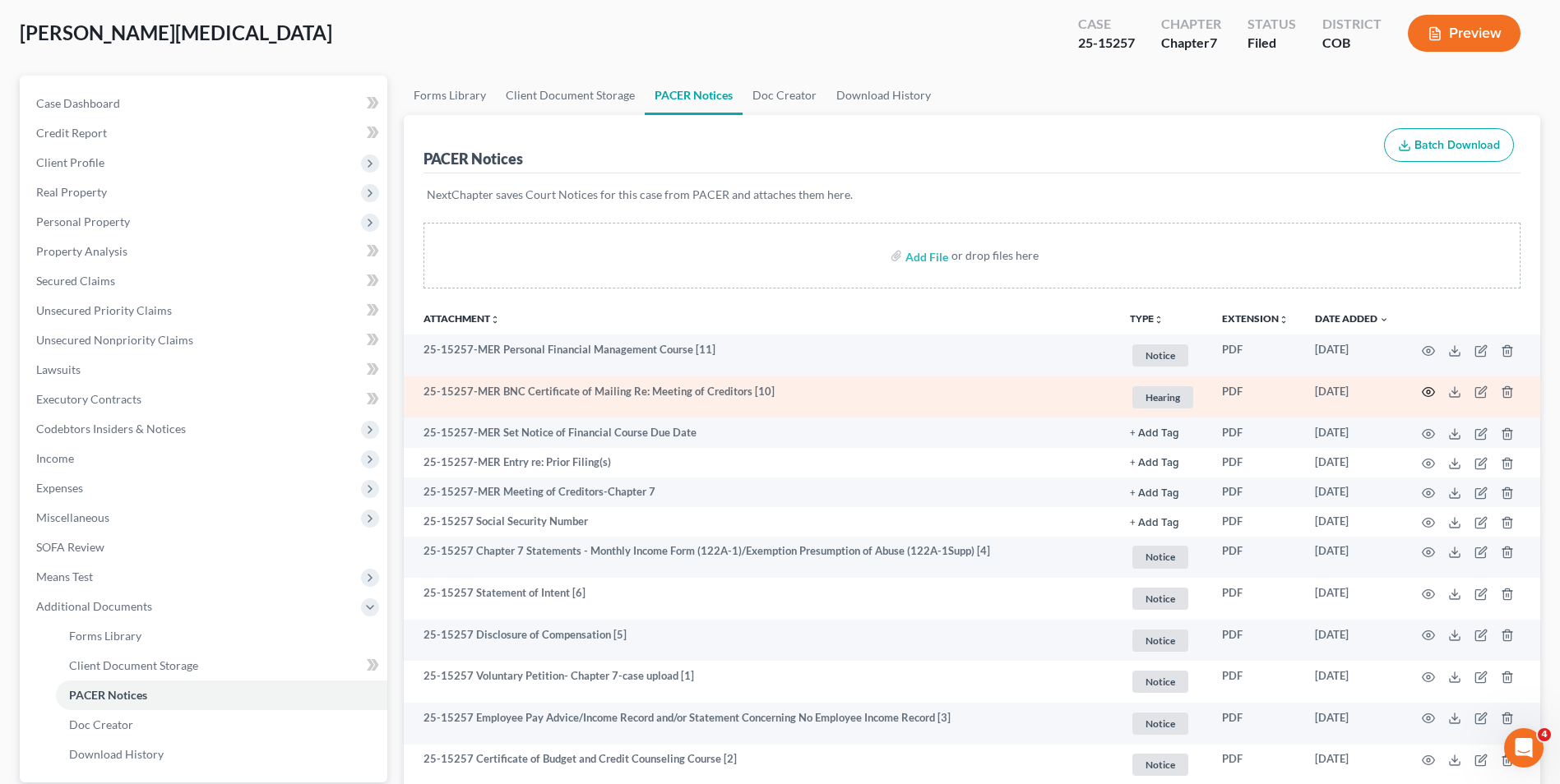
click at [1425, 386] on icon "button" at bounding box center [1428, 392] width 14 height 14
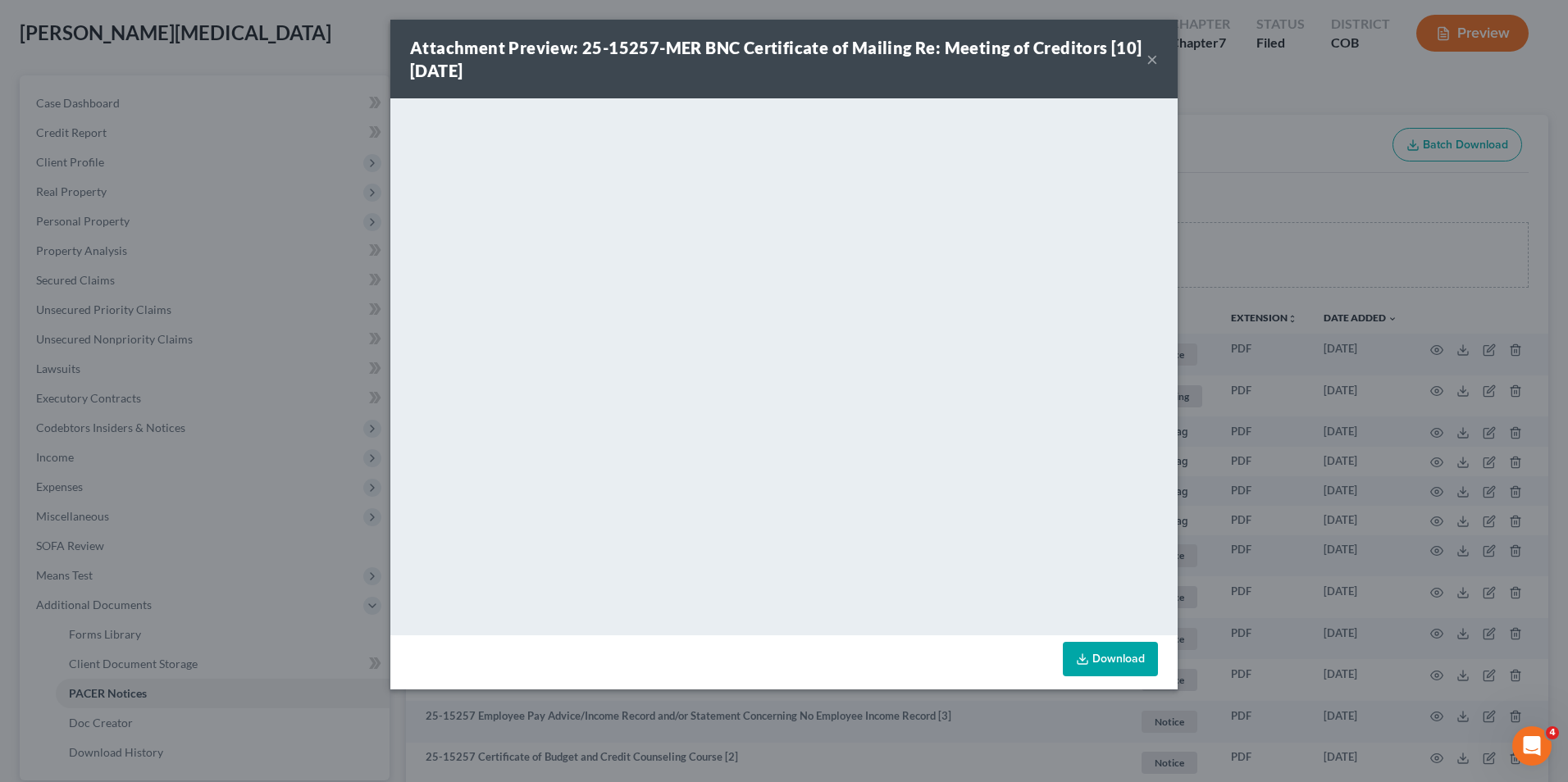
click at [1143, 62] on div "Attachment Preview: 25-15257-MER BNC Certificate of Mailing Re: Meeting of Cred…" at bounding box center [778, 59] width 737 height 46
click at [1153, 62] on button "×" at bounding box center [1152, 59] width 12 height 19
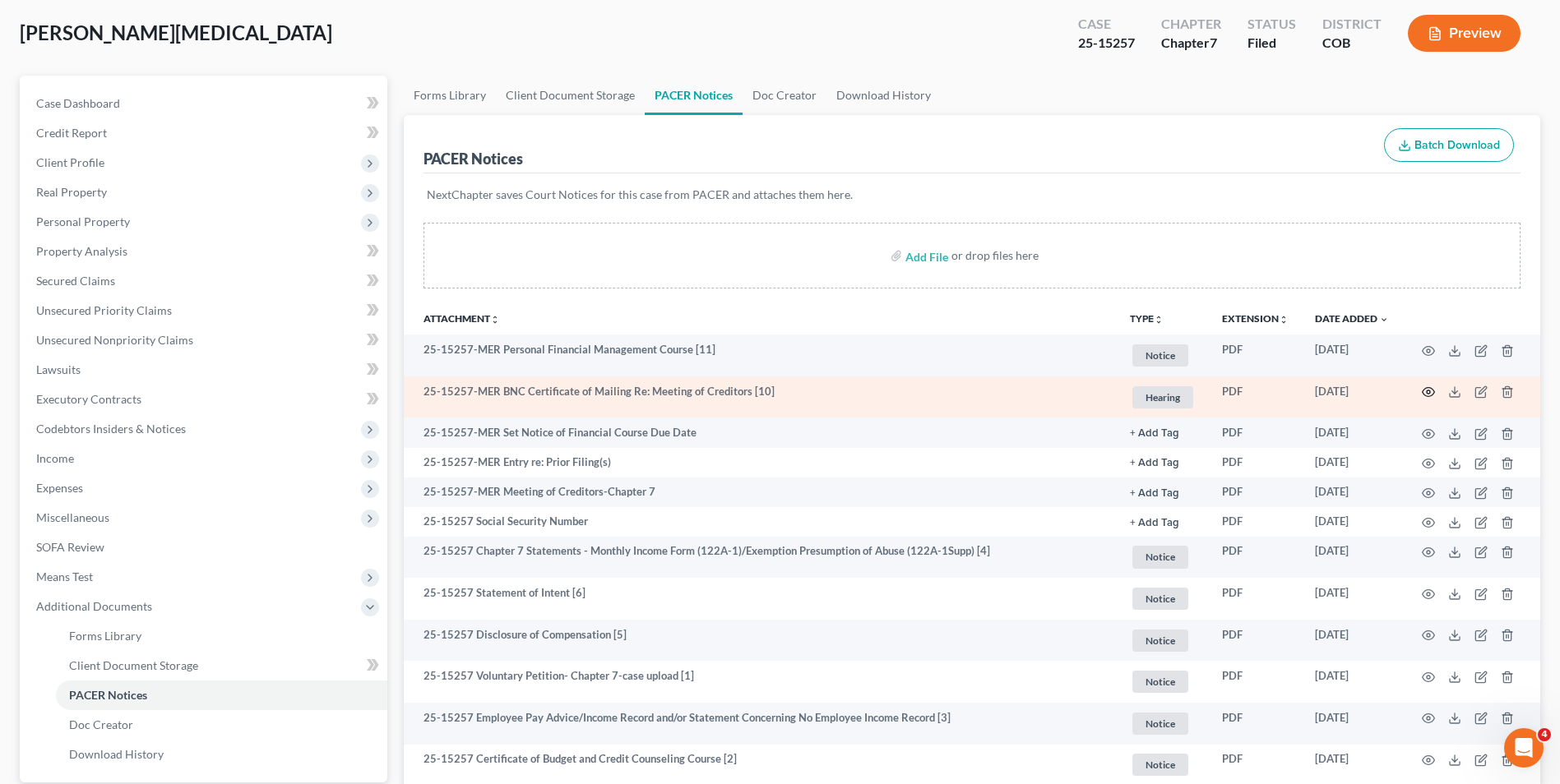
click at [1430, 389] on icon "button" at bounding box center [1428, 392] width 14 height 14
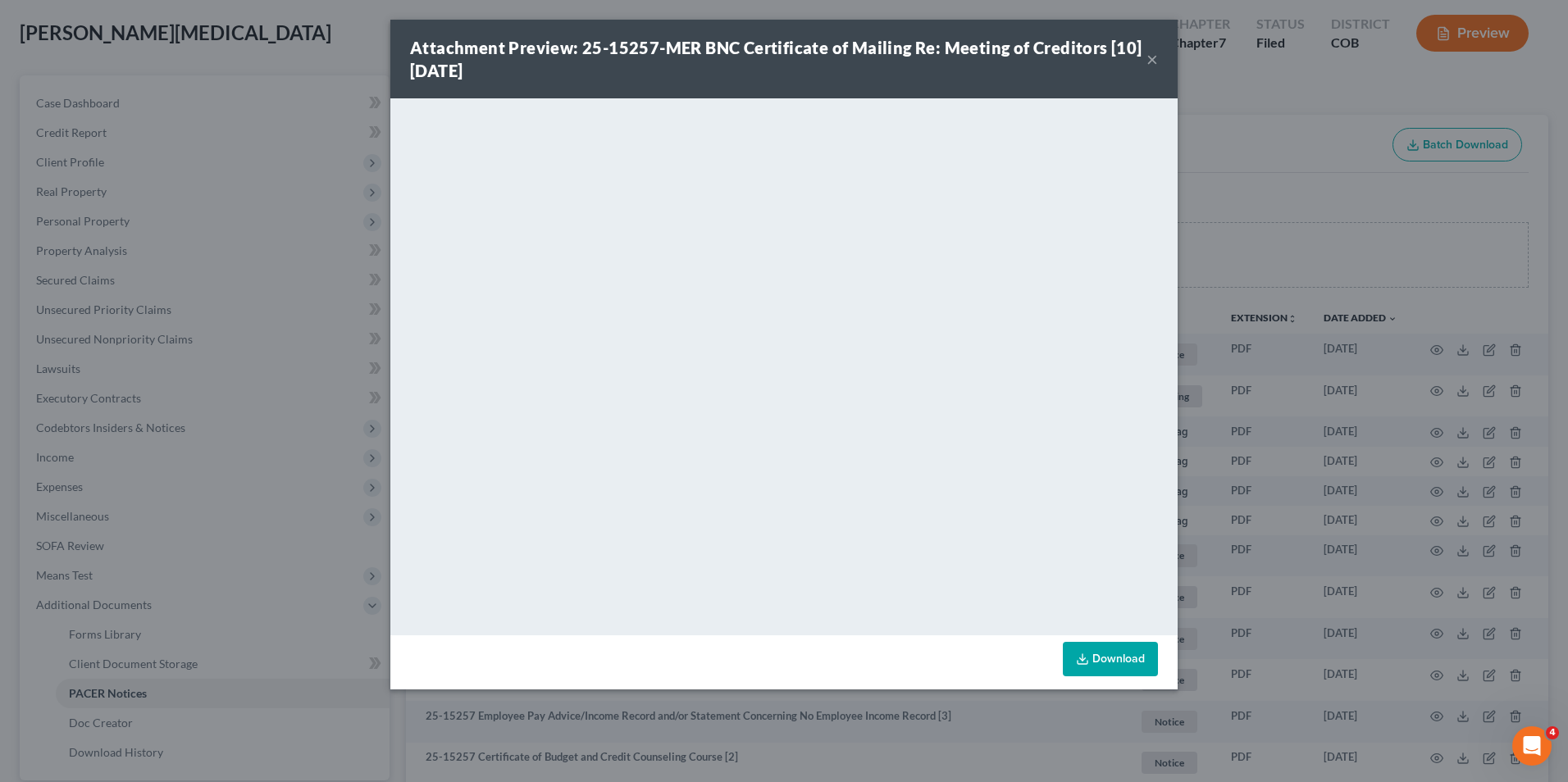
click at [1152, 56] on button "×" at bounding box center [1152, 59] width 12 height 19
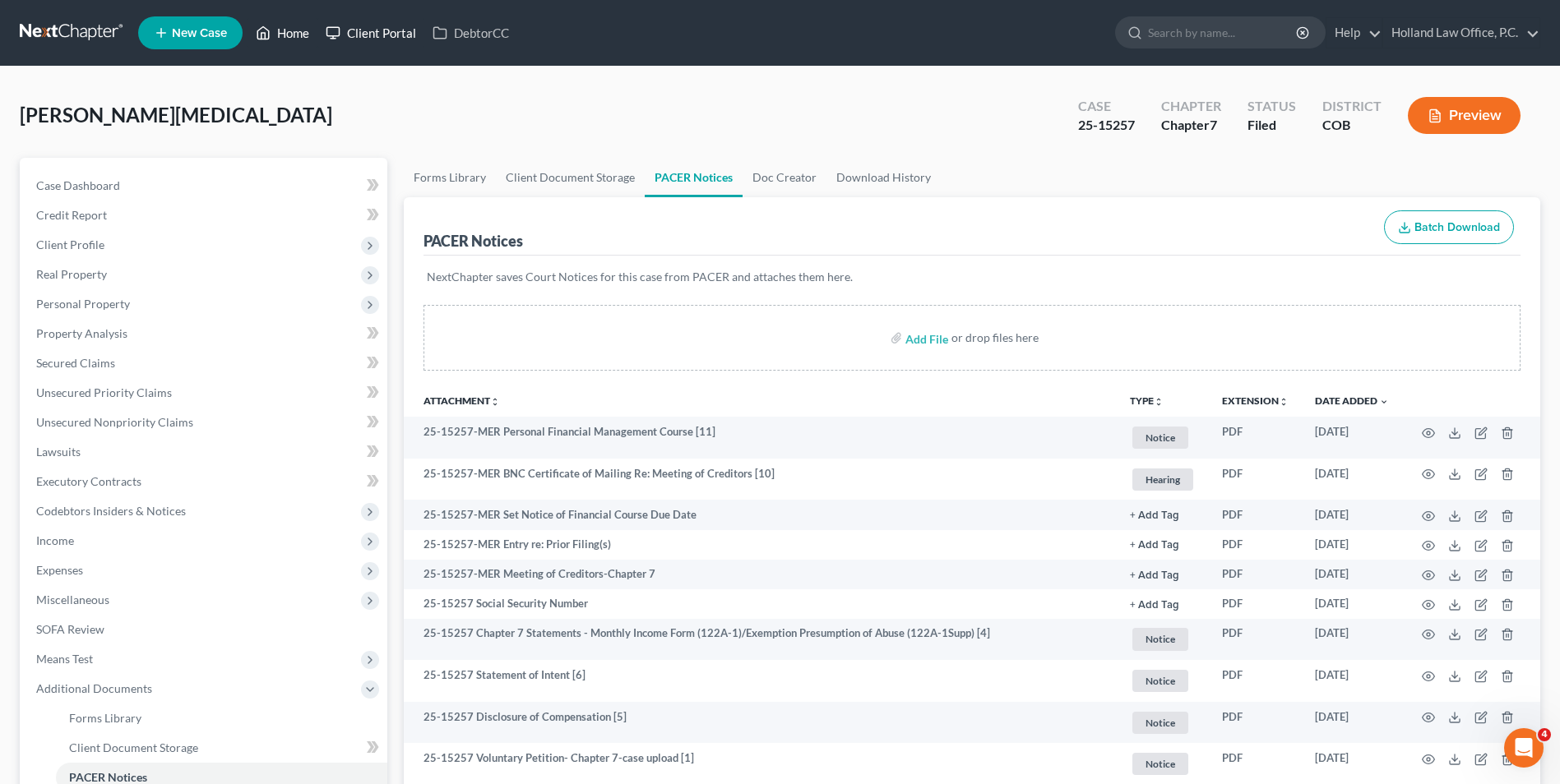
drag, startPoint x: 291, startPoint y: 33, endPoint x: 339, endPoint y: 36, distance: 48.1
click at [291, 33] on link "Home" at bounding box center [283, 33] width 70 height 30
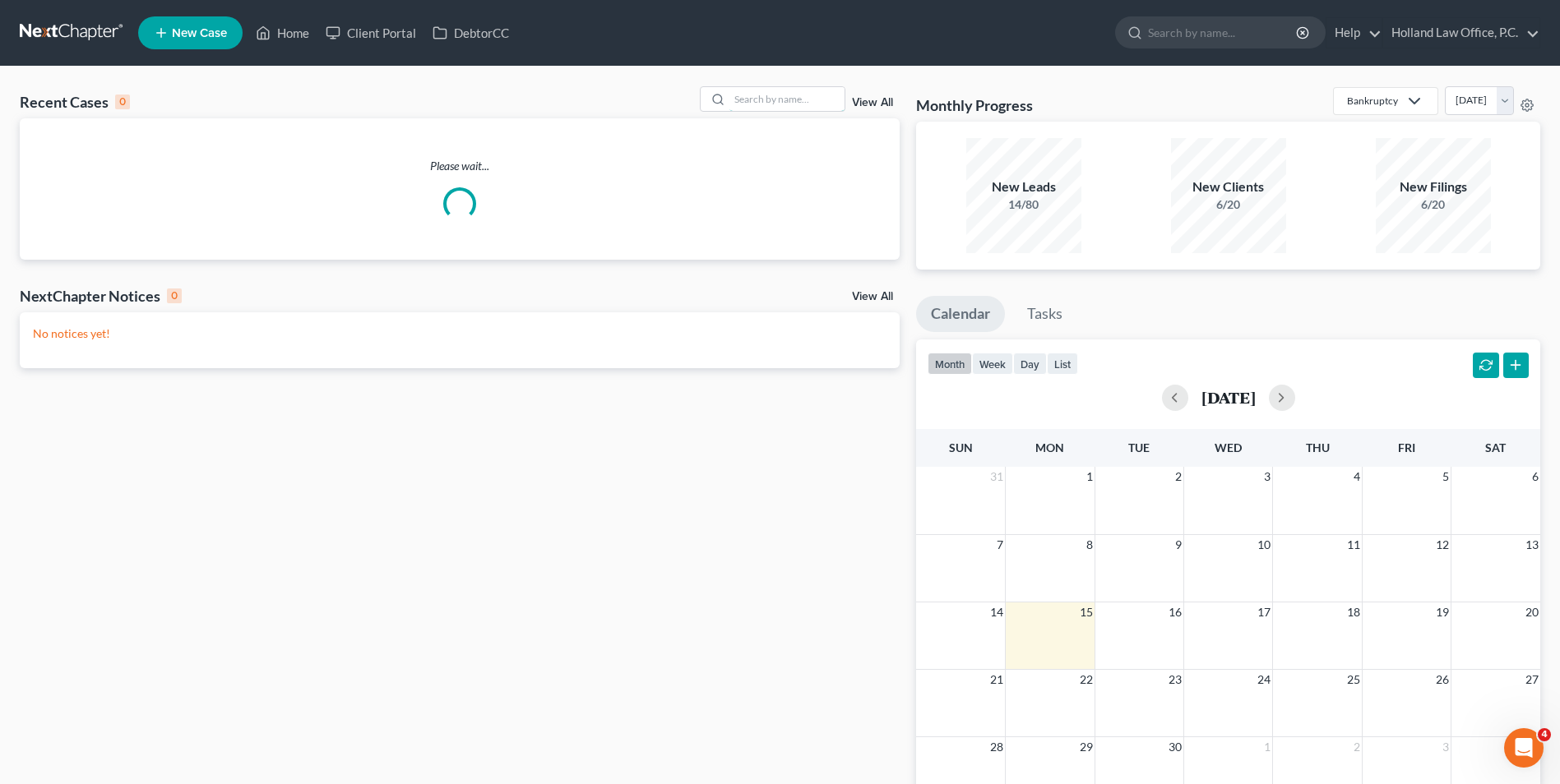
click at [762, 91] on input "search" at bounding box center [786, 99] width 115 height 24
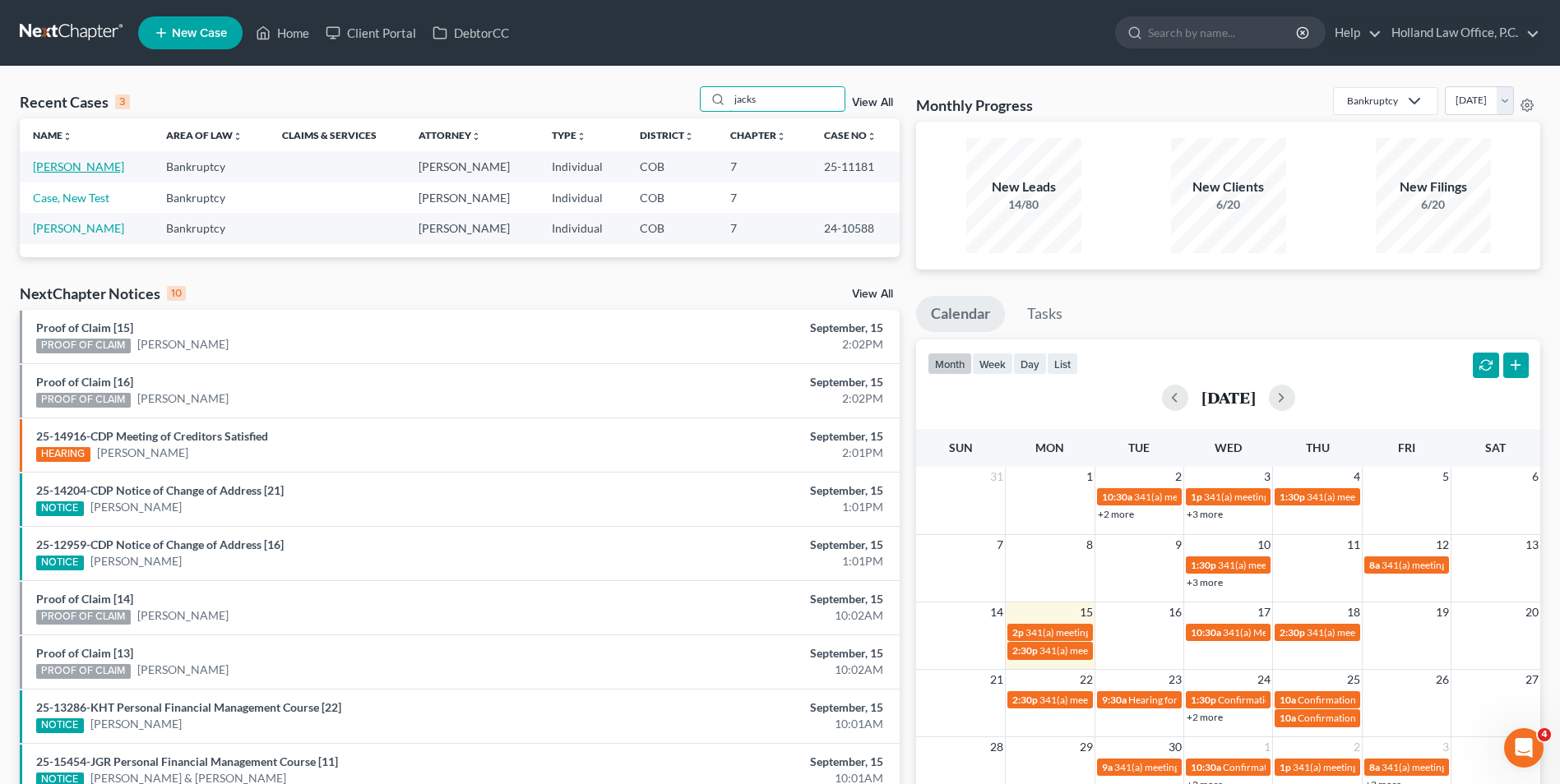
type input "jacks"
click at [62, 169] on link "[PERSON_NAME]" at bounding box center [78, 166] width 91 height 14
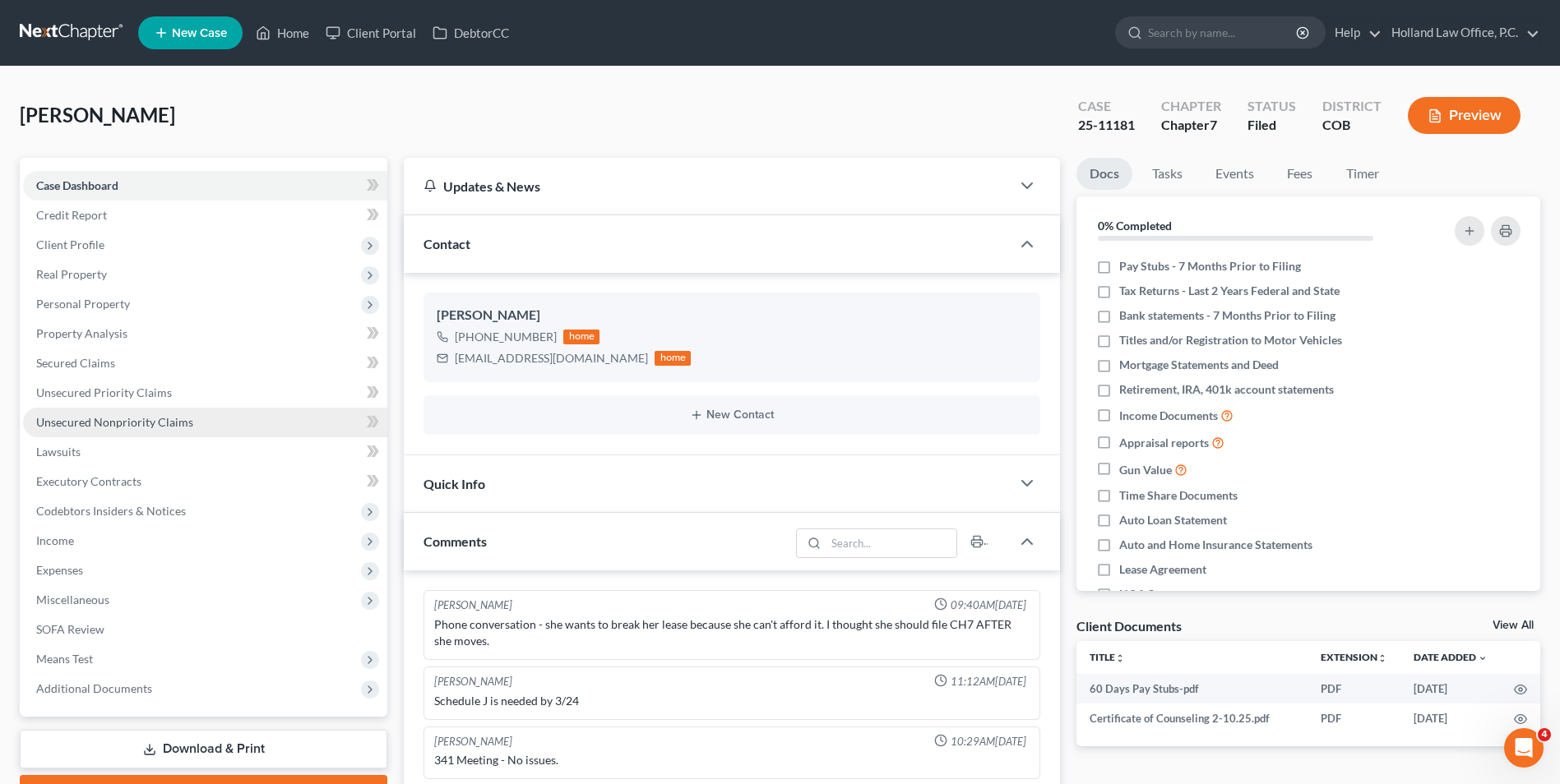
scroll to position [18, 0]
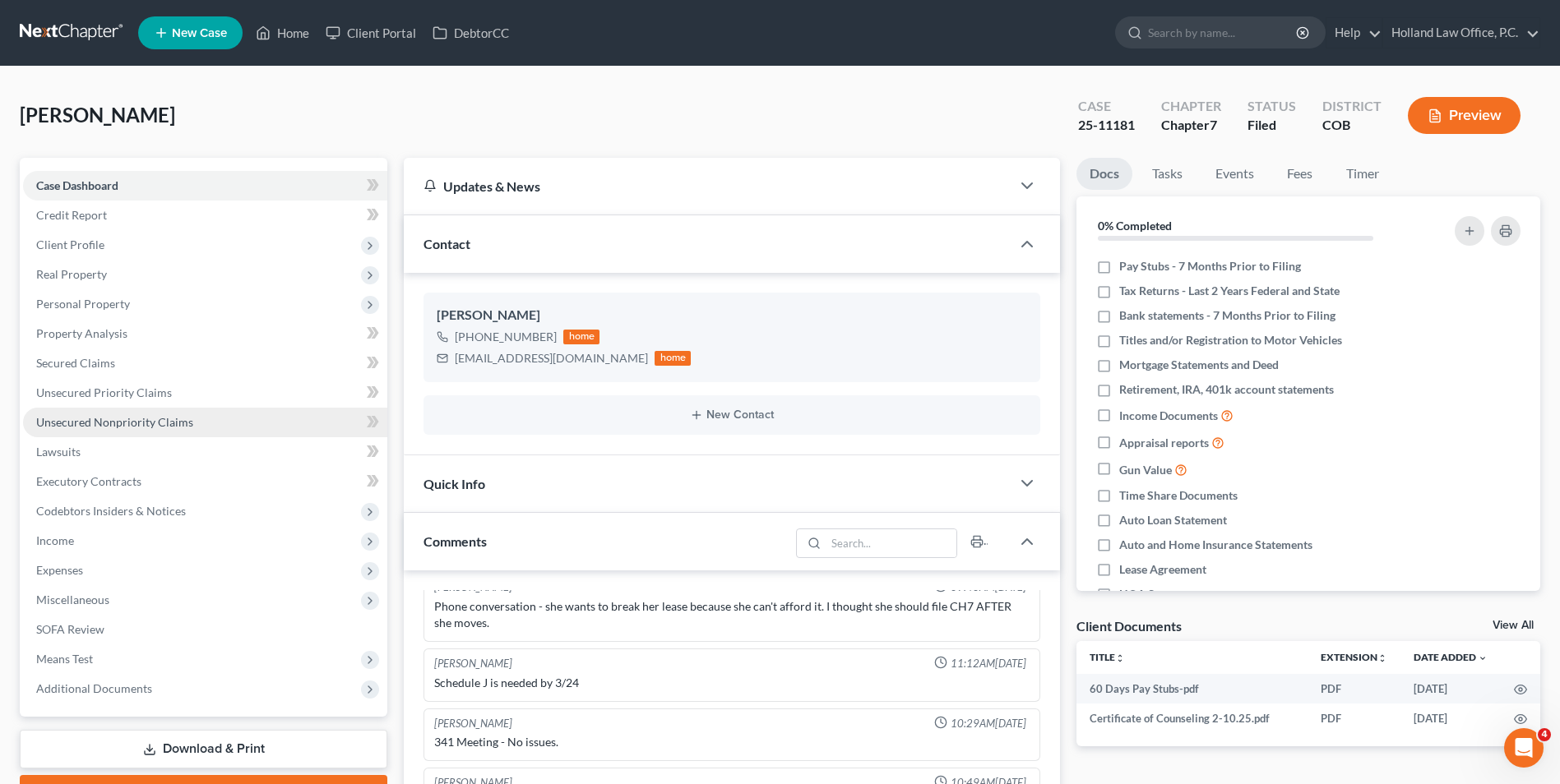
click at [119, 417] on span "Unsecured Nonpriority Claims" at bounding box center [114, 422] width 157 height 14
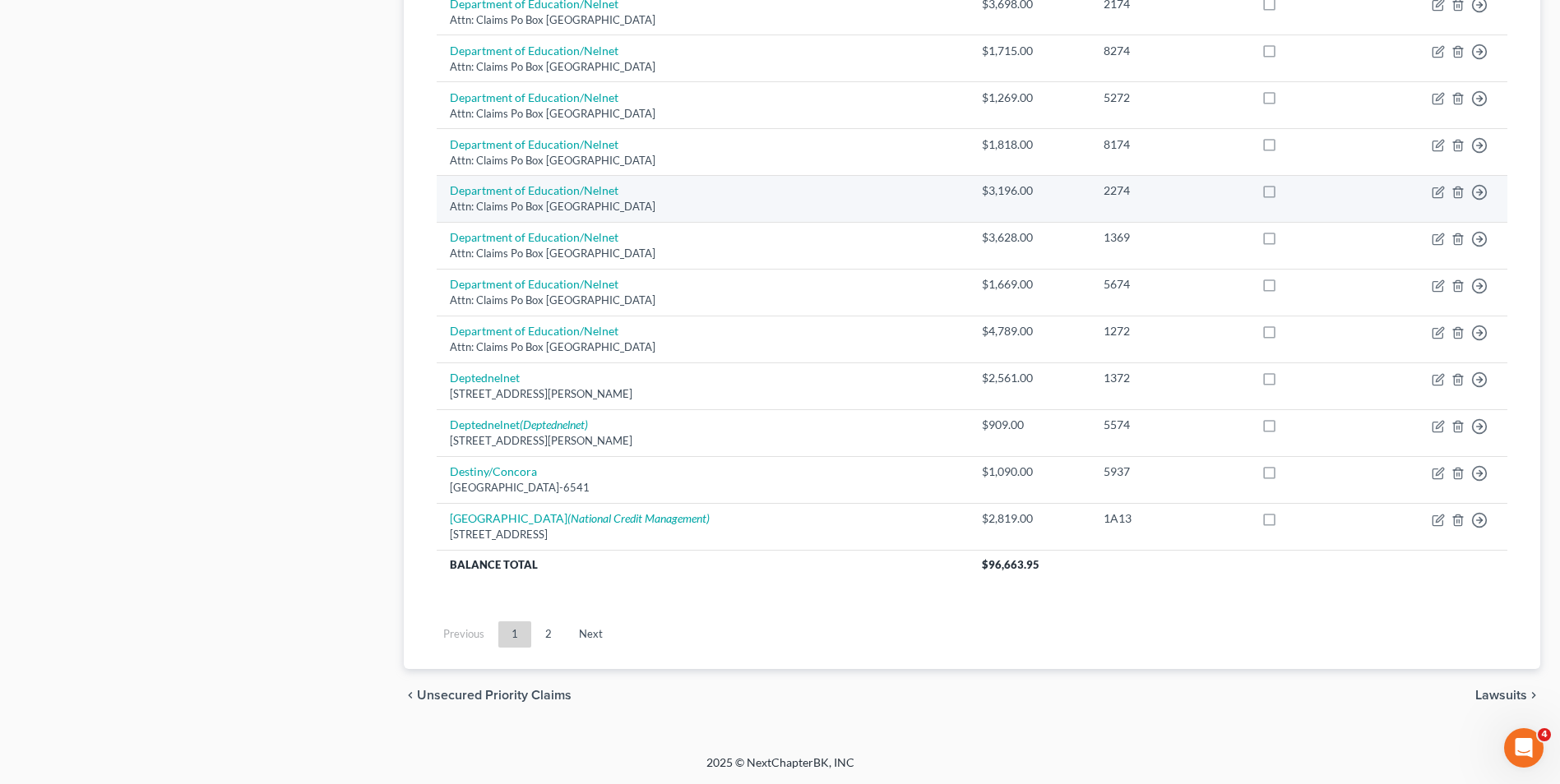
scroll to position [1037, 0]
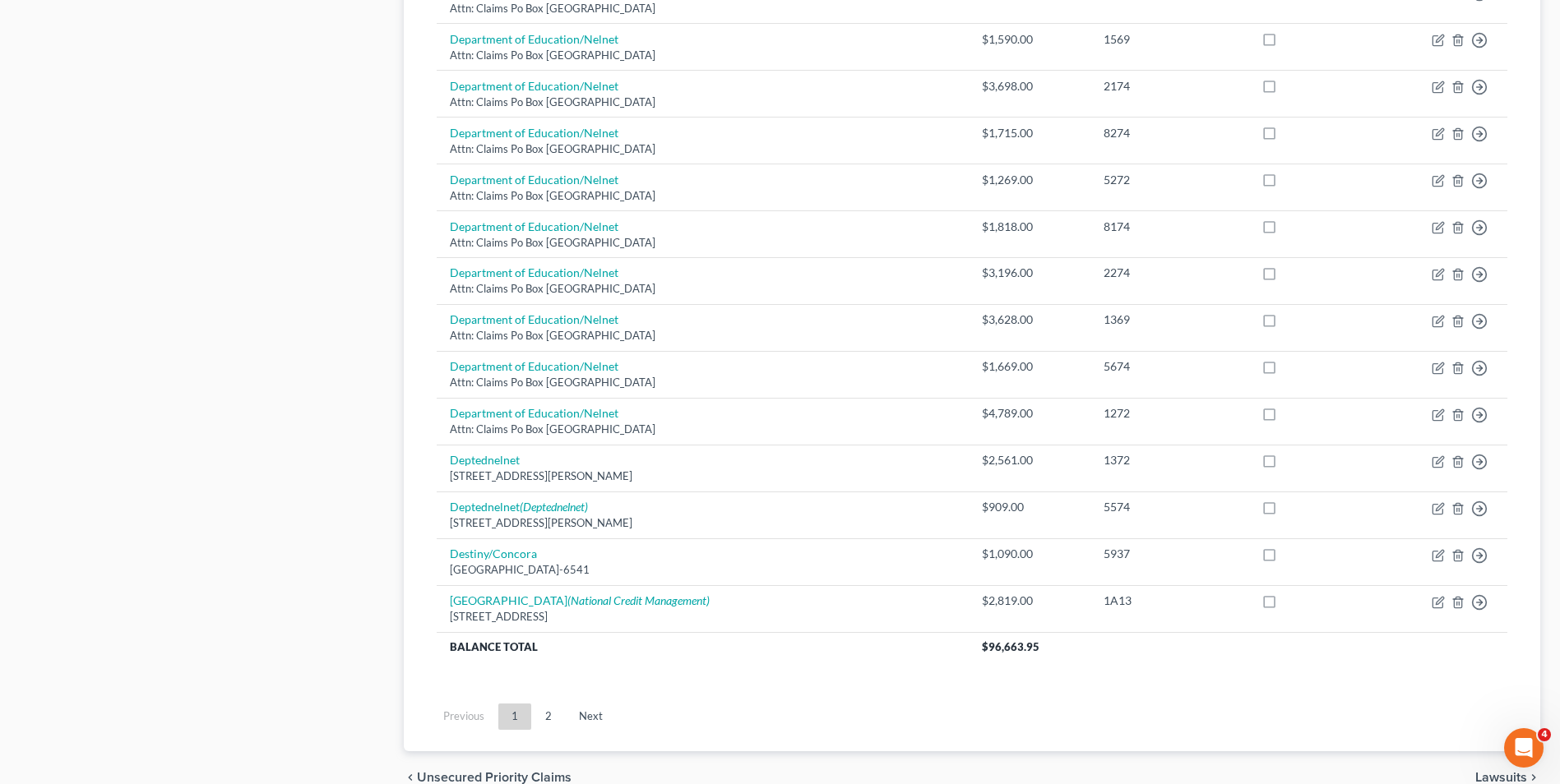
click at [543, 732] on ul "Previous 1 2 Next" at bounding box center [971, 716] width 1097 height 43
click at [548, 713] on link "2" at bounding box center [548, 716] width 33 height 26
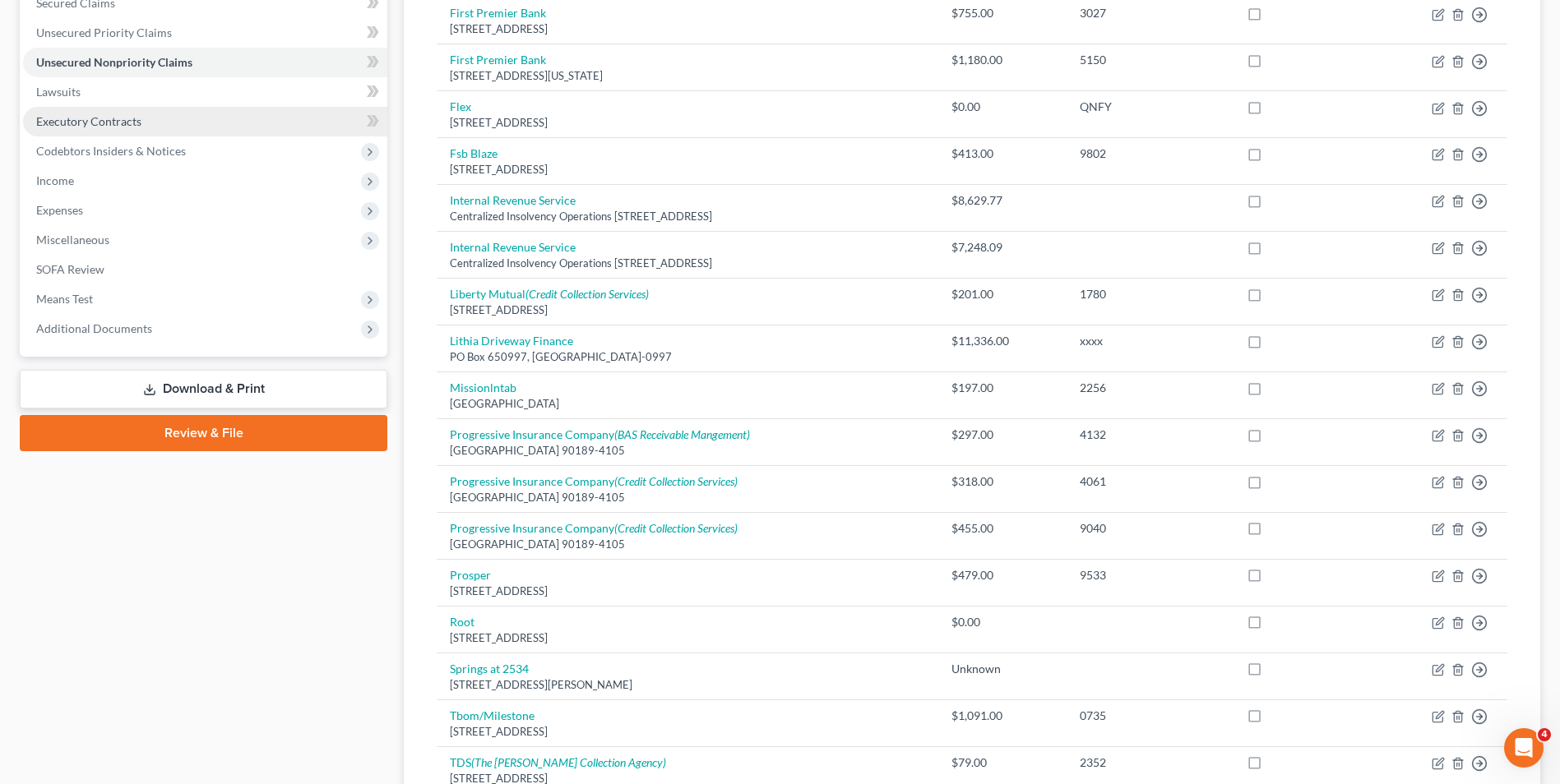
scroll to position [351, 0]
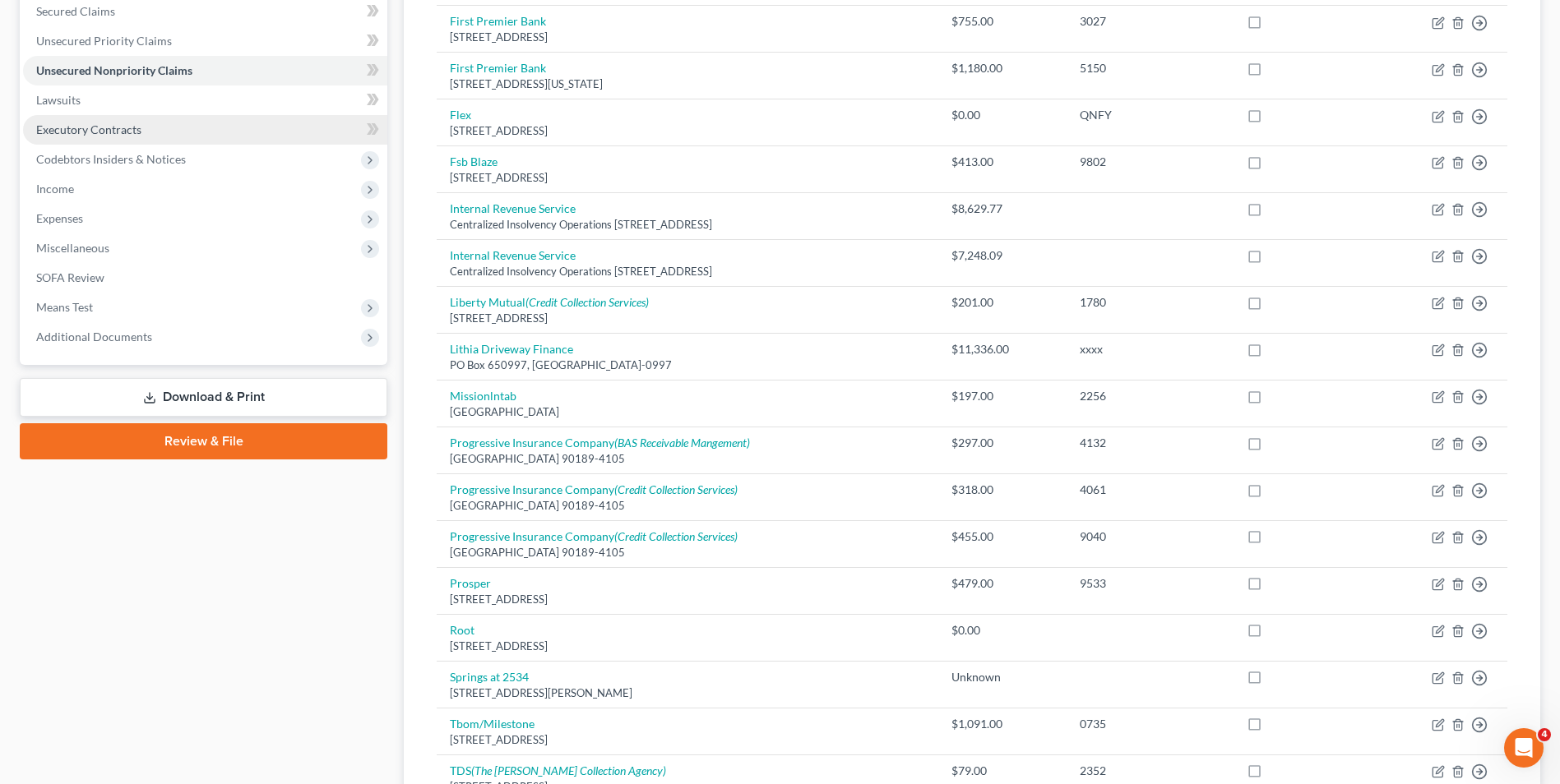
click at [85, 128] on span "Executory Contracts" at bounding box center [88, 130] width 106 height 14
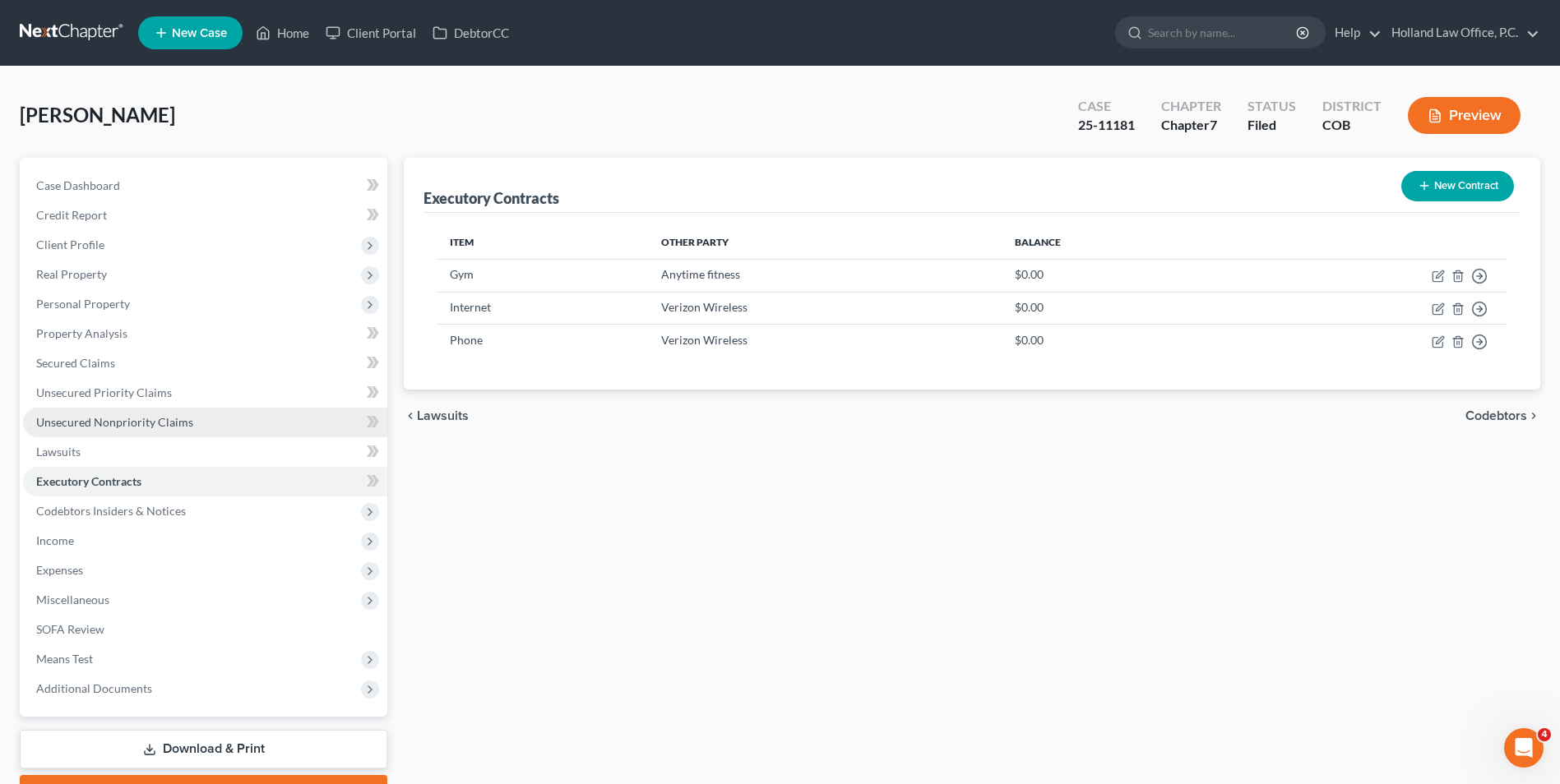
click at [114, 420] on span "Unsecured Nonpriority Claims" at bounding box center [114, 422] width 157 height 14
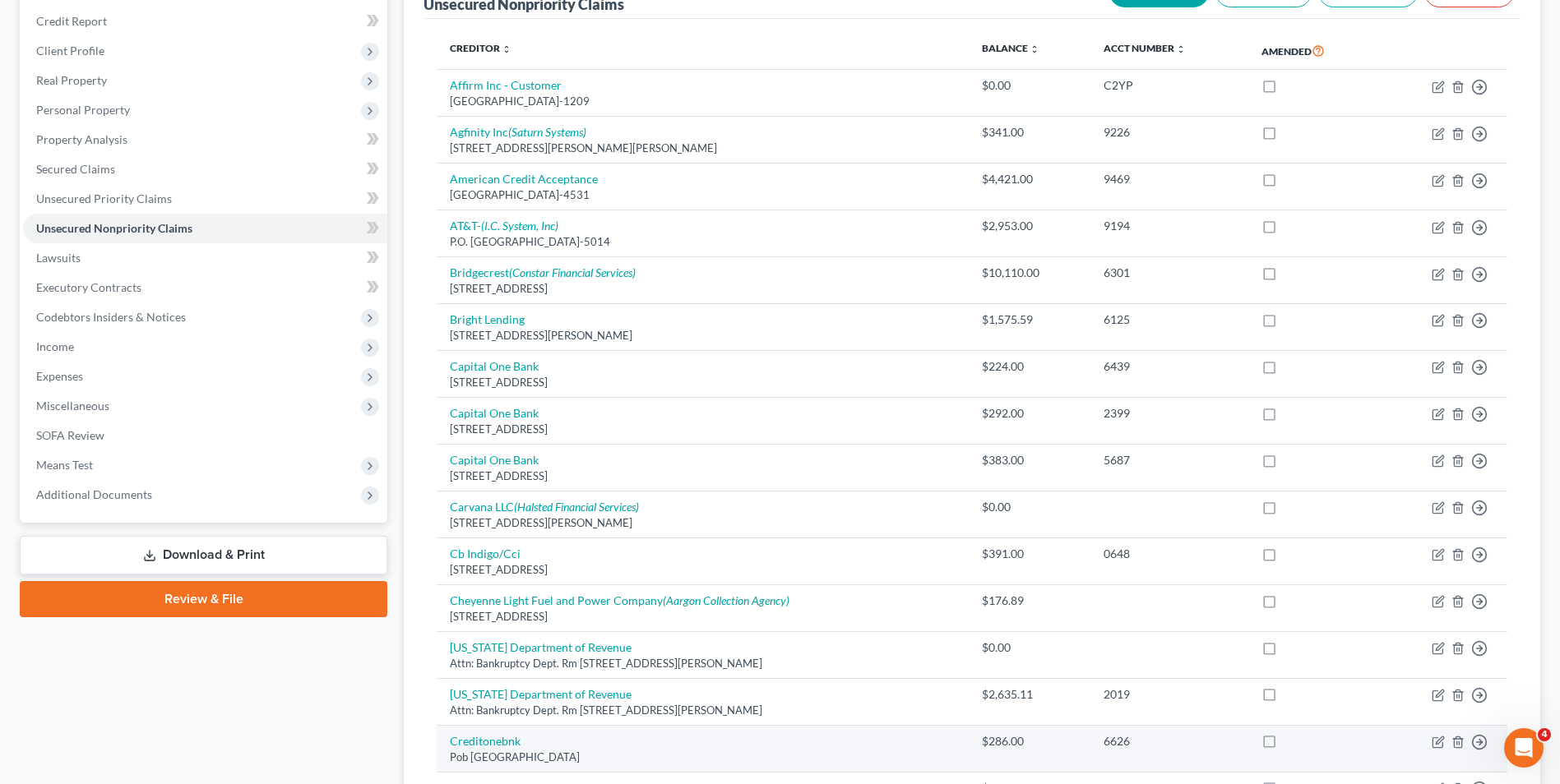
scroll to position [247, 0]
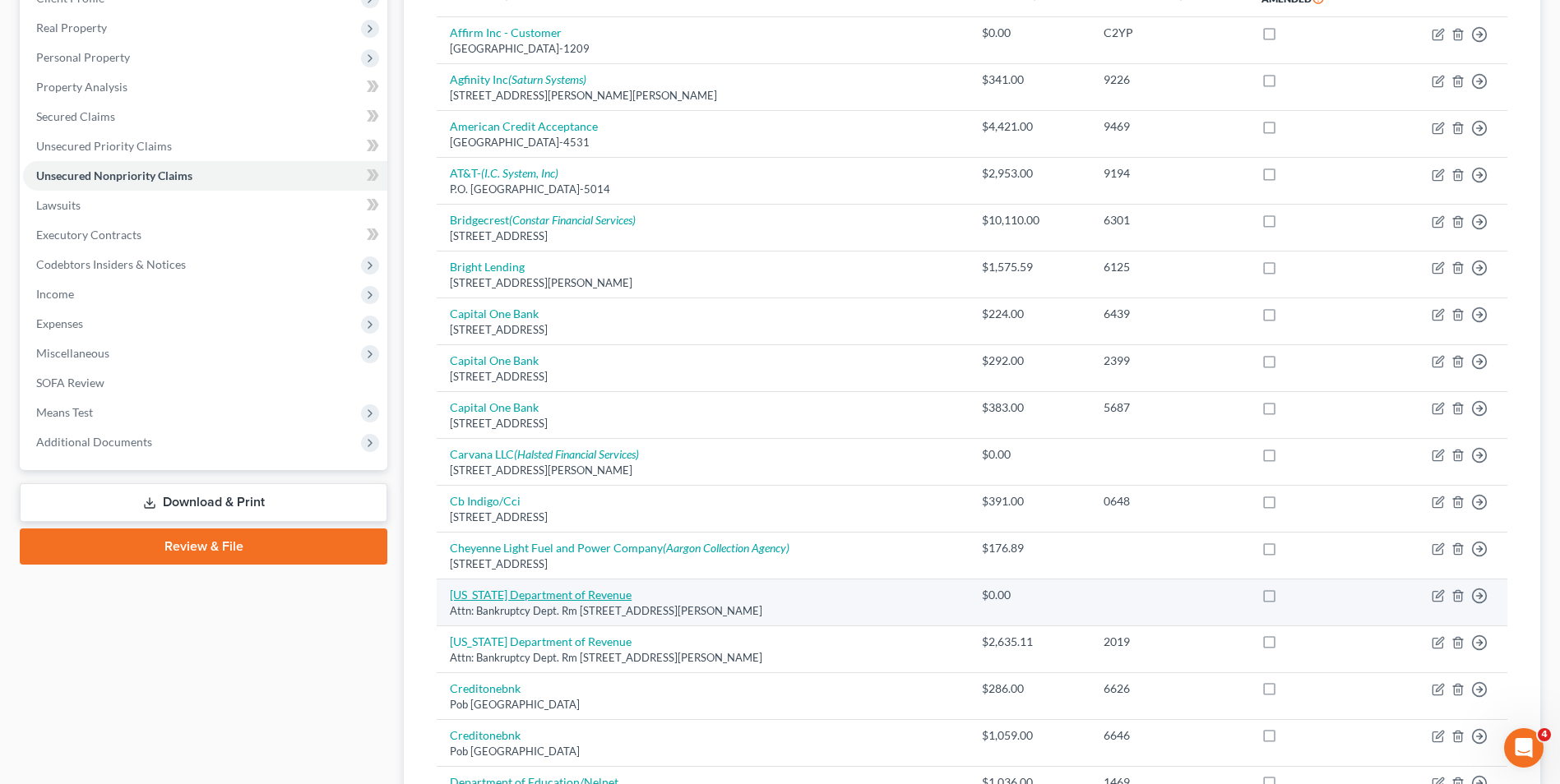
click at [580, 595] on link "[US_STATE] Department of Revenue" at bounding box center [540, 594] width 182 height 14
select select "5"
select select "14"
select select "0"
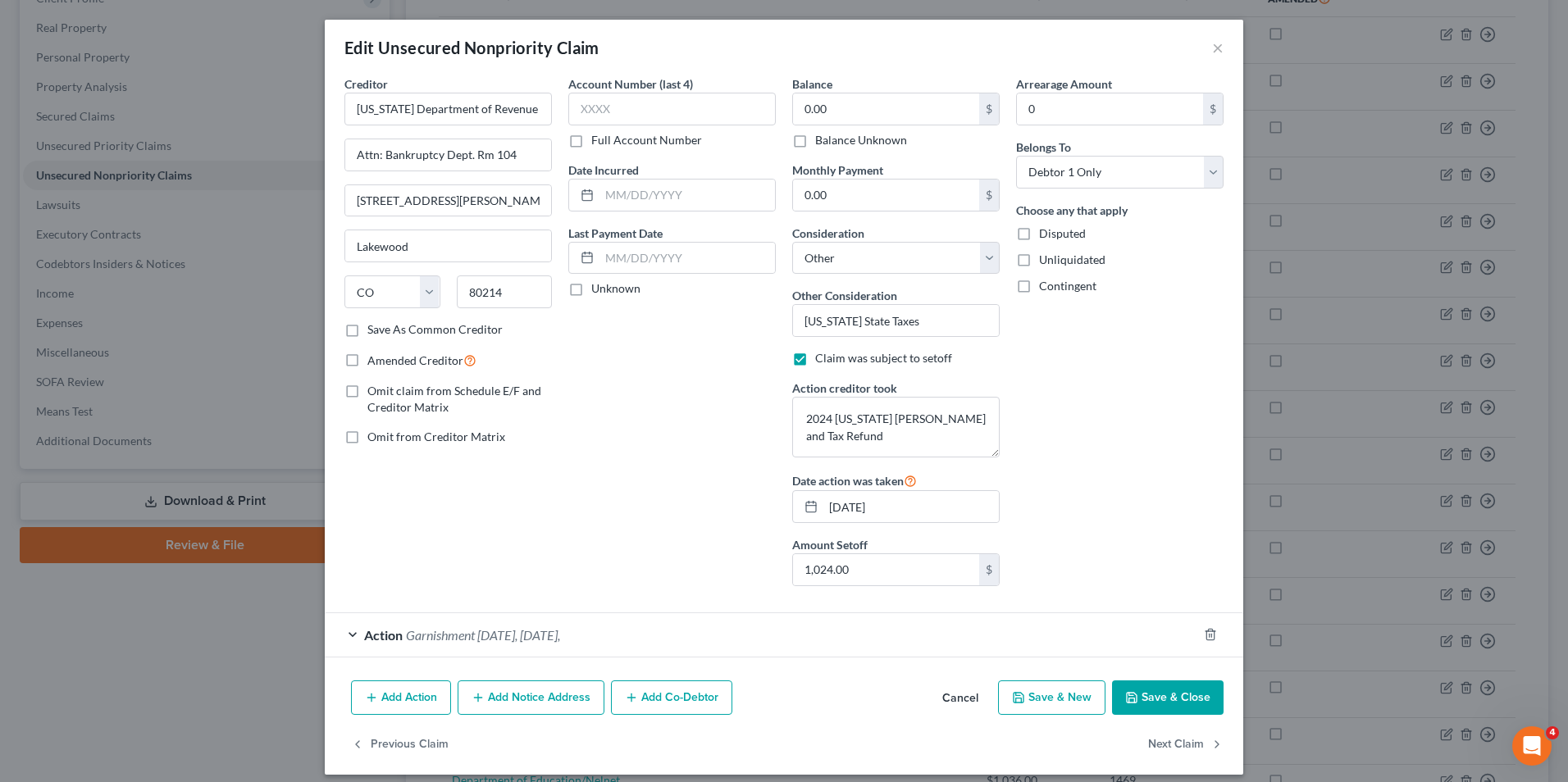
click at [1182, 697] on button "Save & Close" at bounding box center [1166, 698] width 111 height 35
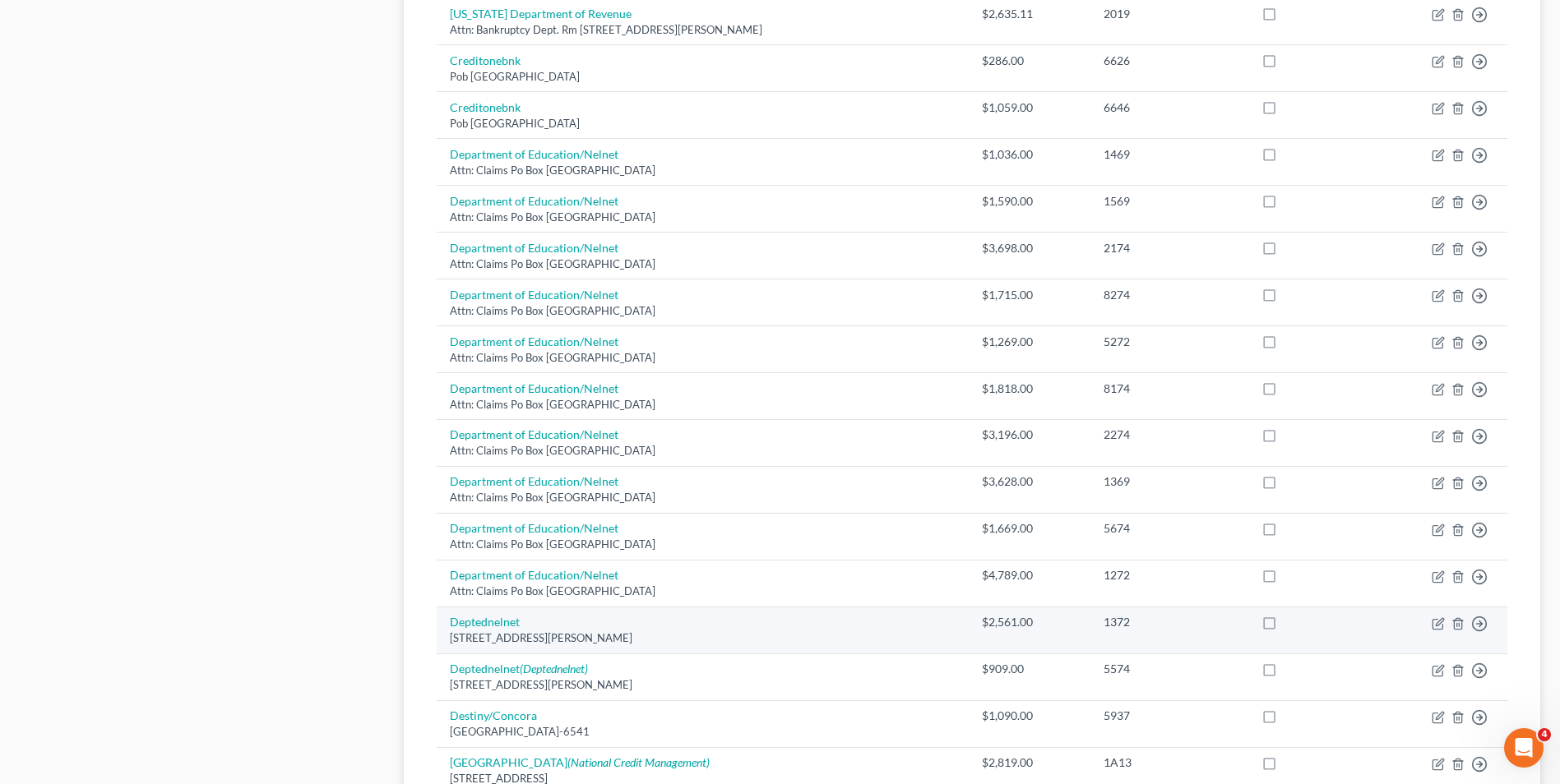
scroll to position [904, 0]
